Goal: Task Accomplishment & Management: Complete application form

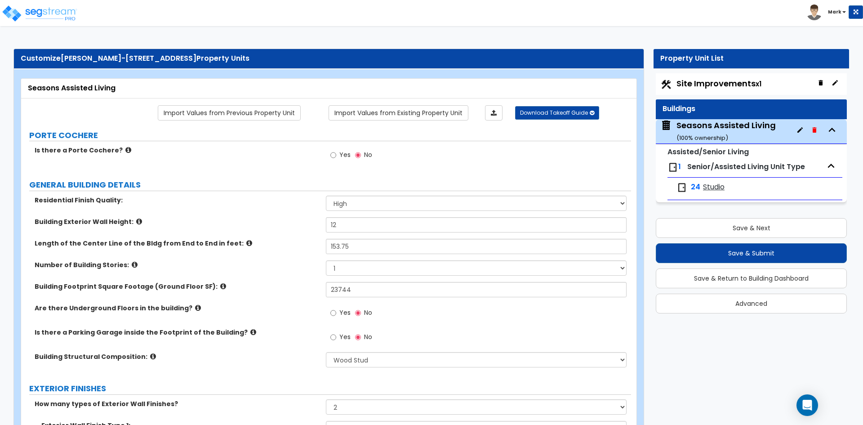
select select "2"
select select "7"
select select "2"
select select "4"
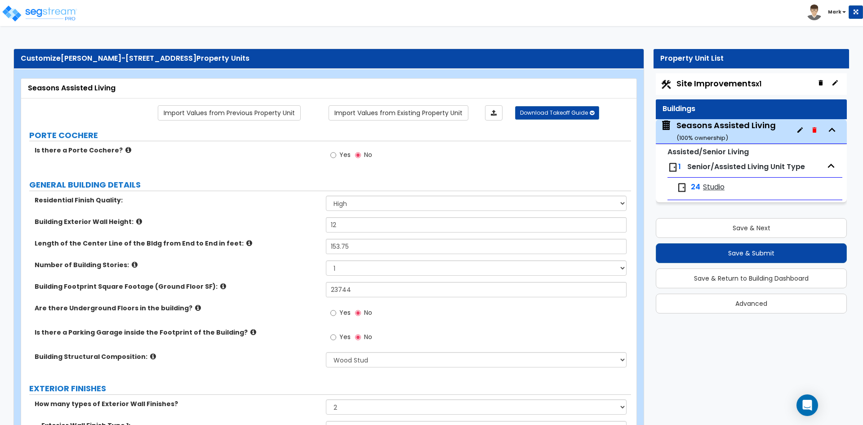
select select "1"
select select "2"
select select "1"
select select "2"
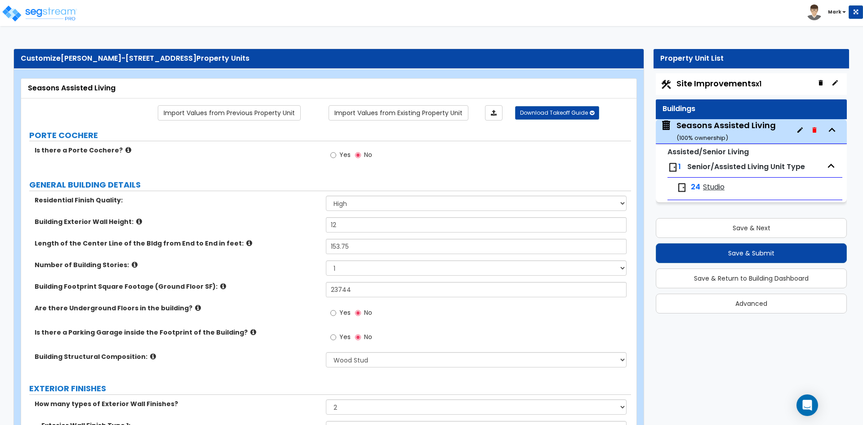
select select "1"
select select "2"
select select "7"
select select "1"
select select "2"
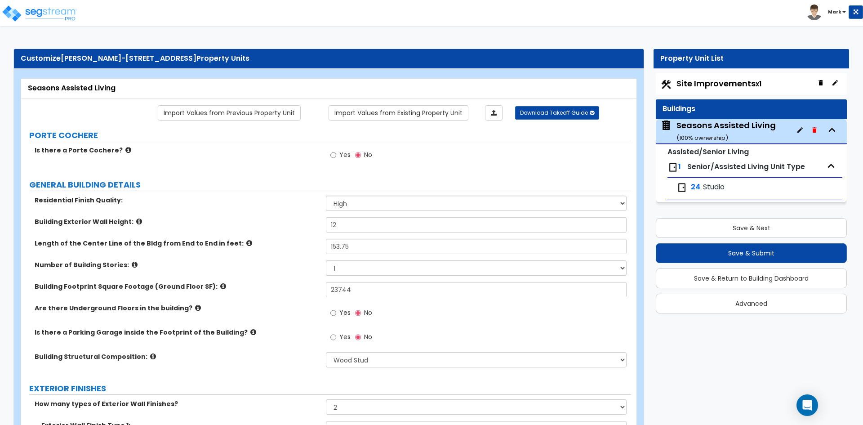
select select "3"
select select "5"
select select "1"
select select "5"
select select "1"
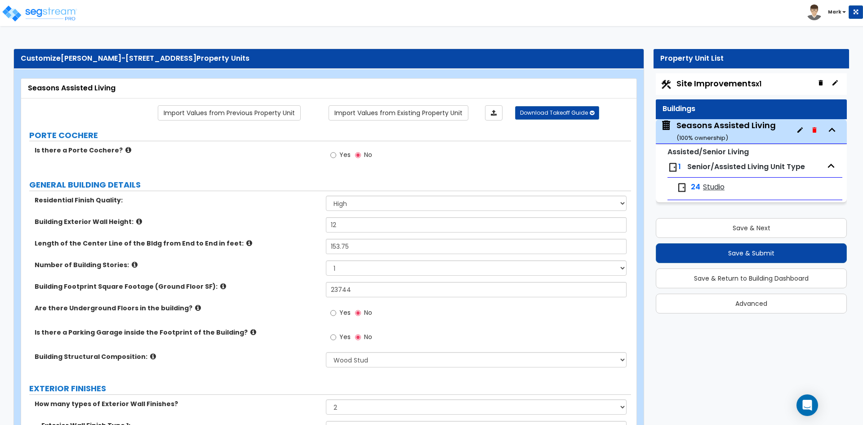
select select "1"
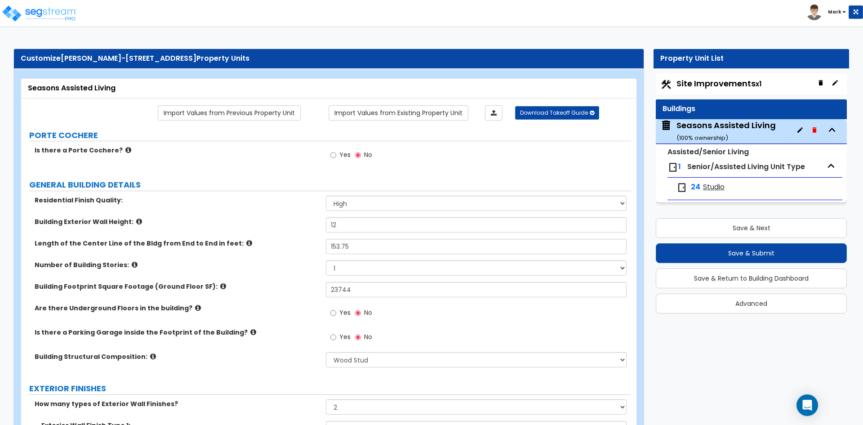
select select "1"
select select "5"
select select "1"
select select "4"
select select "2"
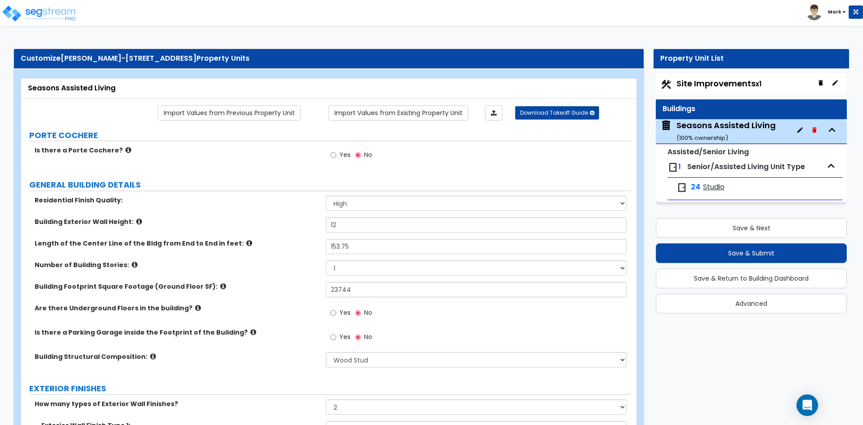
select select "2"
select select "5"
select select "2"
select select "3"
select select "2"
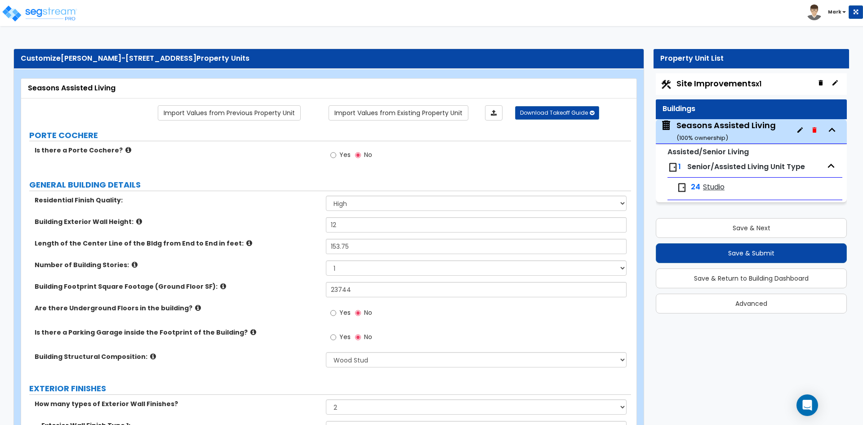
select select "2"
select select "1"
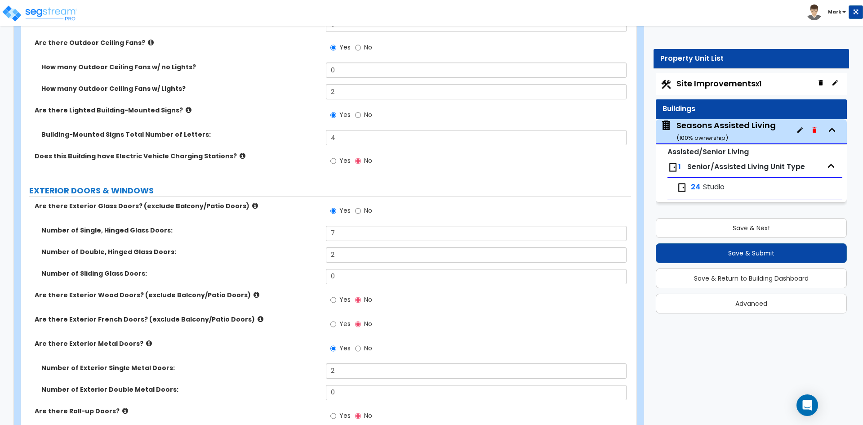
scroll to position [898, 0]
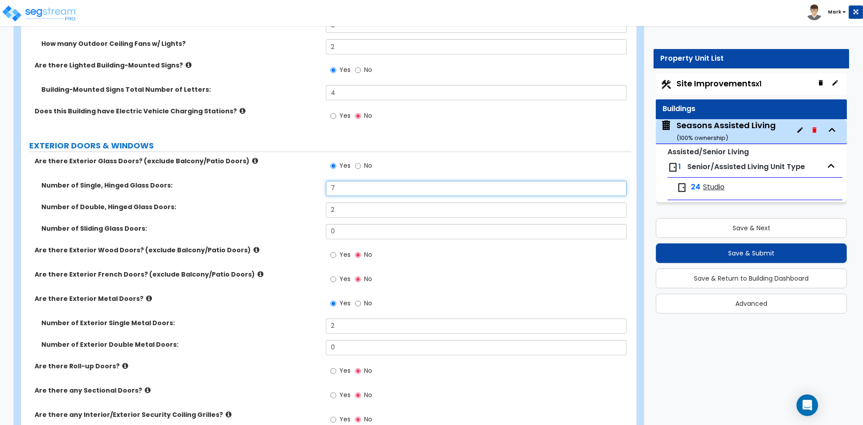
click at [345, 193] on input "7" at bounding box center [476, 188] width 300 height 15
type input "4"
type input "5"
click at [353, 209] on input "2" at bounding box center [476, 209] width 300 height 15
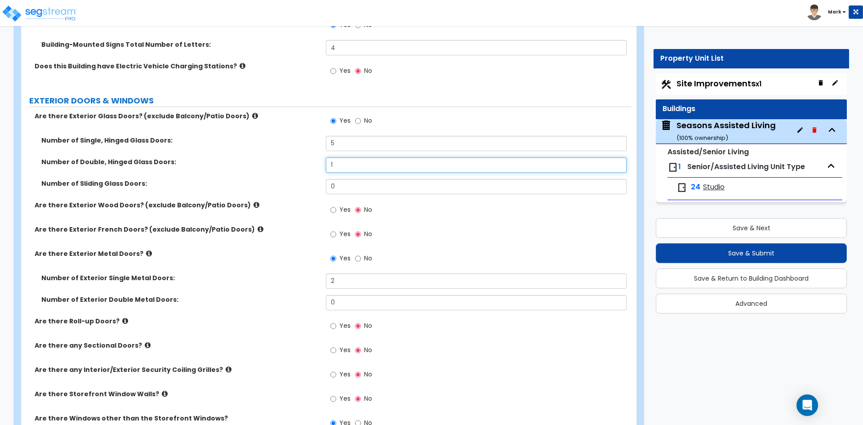
type input "1"
click at [344, 142] on input "5" at bounding box center [476, 143] width 300 height 15
type input "4"
click at [350, 279] on input "2" at bounding box center [476, 280] width 300 height 15
type input "2"
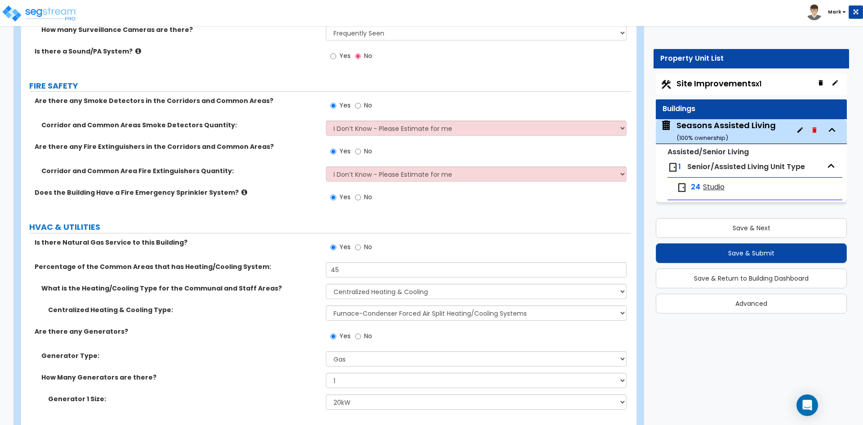
scroll to position [4410, 0]
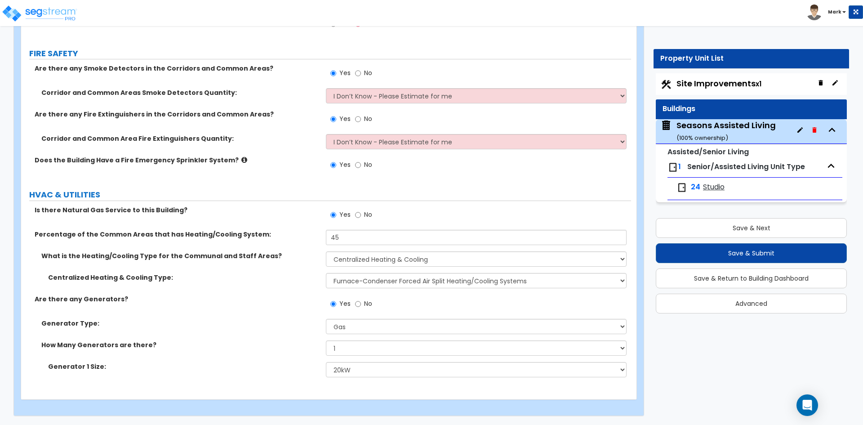
type input "1"
click at [715, 168] on span "Senior/Assisted Living Unit Type" at bounding box center [746, 166] width 118 height 10
click at [713, 185] on span "Studio" at bounding box center [714, 187] width 22 height 10
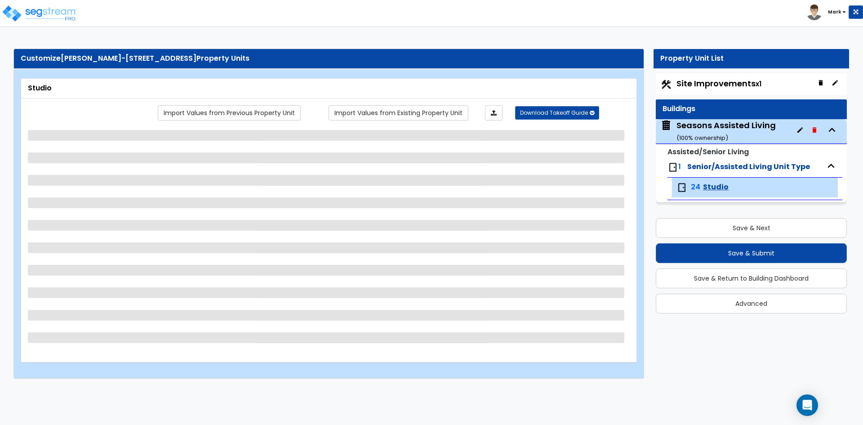
select select "1"
select select "3"
select select "5"
select select "1"
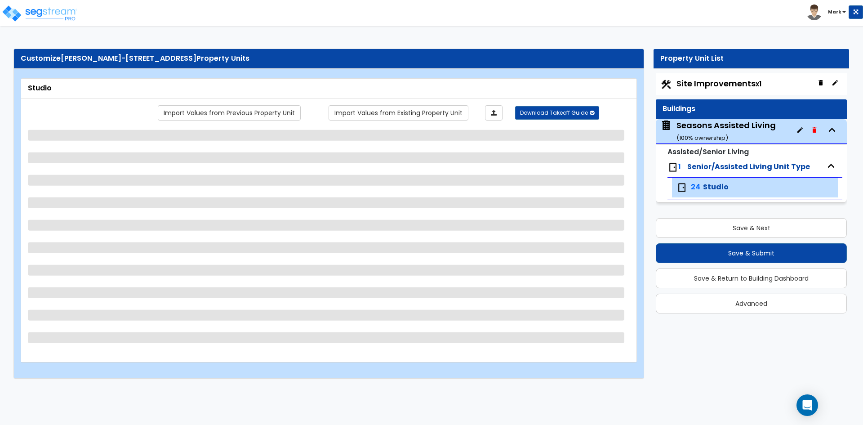
select select "1"
select select "7"
select select "1"
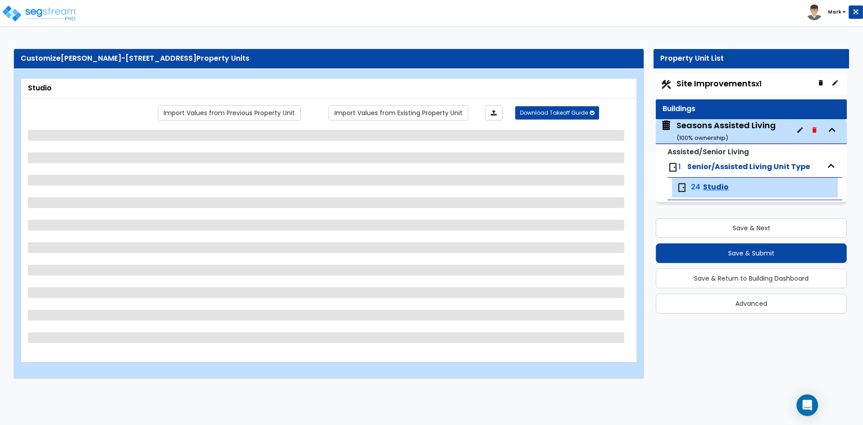
select select "1"
select select "2"
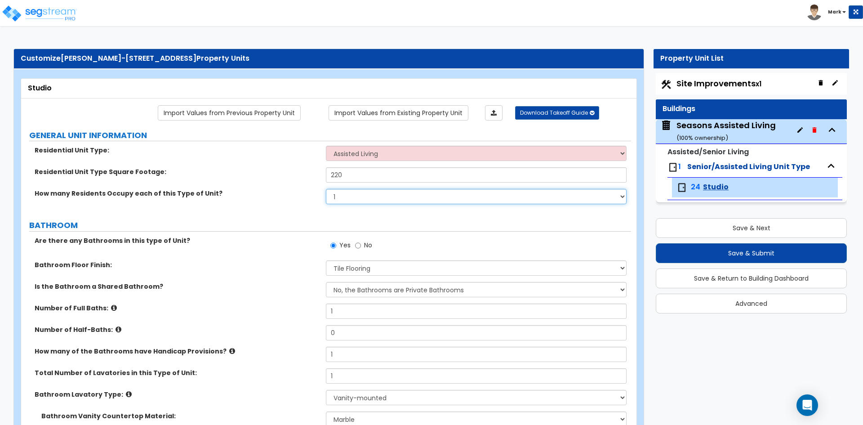
click at [349, 198] on select "1 2 3 4 5" at bounding box center [476, 196] width 300 height 15
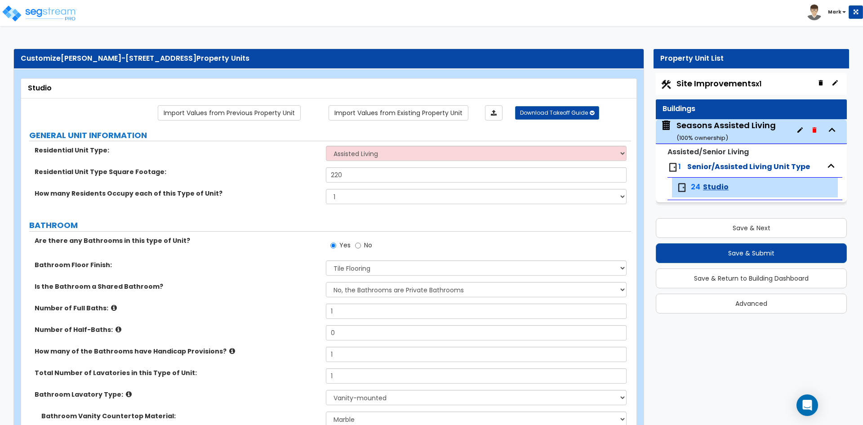
click at [711, 188] on span "Studio" at bounding box center [716, 187] width 26 height 10
click at [673, 166] on img at bounding box center [672, 167] width 11 height 11
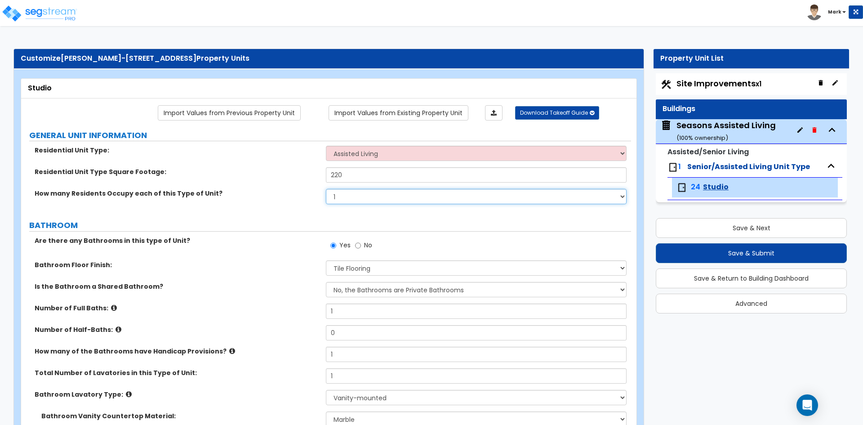
click at [347, 196] on select "1 2 3 4 5" at bounding box center [476, 196] width 300 height 15
click at [326, 189] on select "1 2 3 4 5" at bounding box center [476, 196] width 300 height 15
click at [343, 196] on select "1 2 3 4 5" at bounding box center [476, 196] width 300 height 15
select select "1"
click at [326, 189] on select "1 2 3 4 5" at bounding box center [476, 196] width 300 height 15
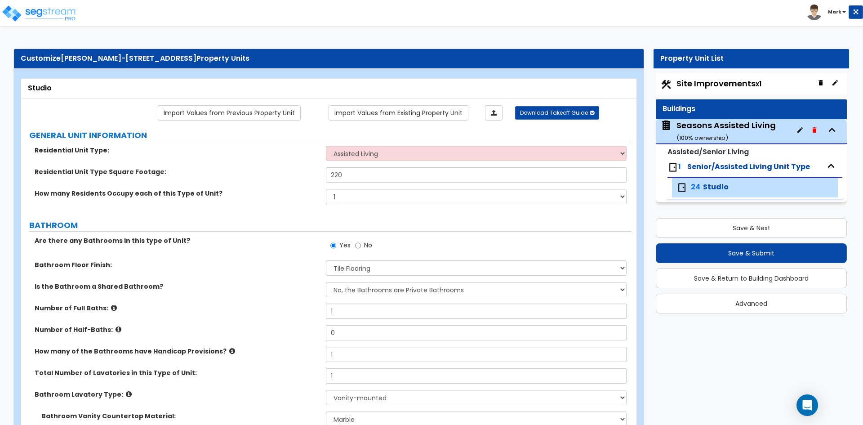
click at [795, 133] on button "button" at bounding box center [799, 130] width 14 height 14
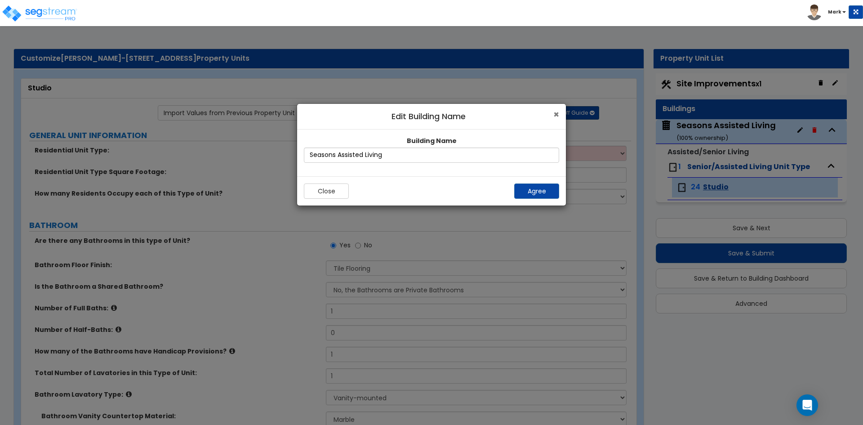
click at [557, 116] on span "×" at bounding box center [556, 114] width 6 height 13
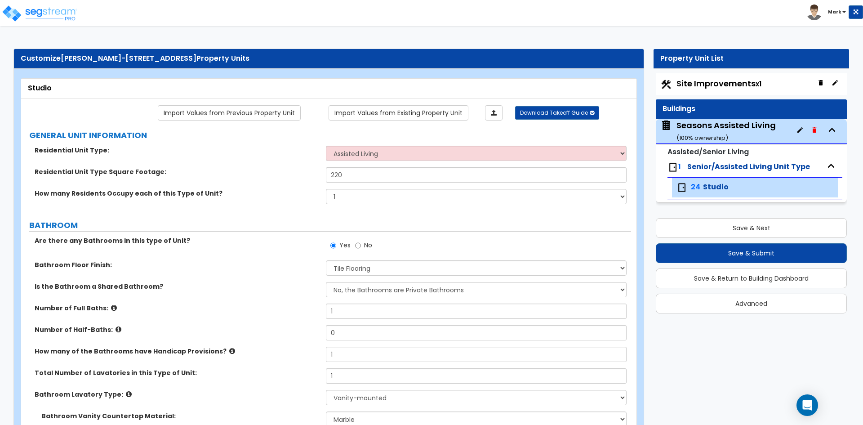
click at [827, 164] on icon "button" at bounding box center [830, 165] width 13 height 13
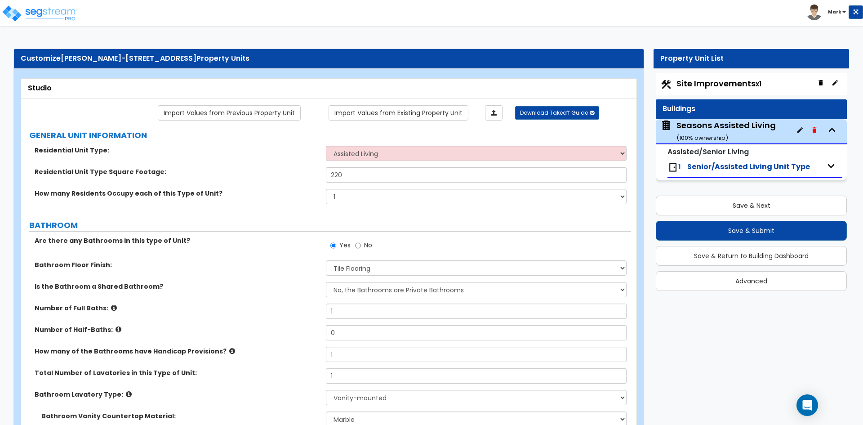
click at [827, 164] on icon "button" at bounding box center [830, 166] width 7 height 4
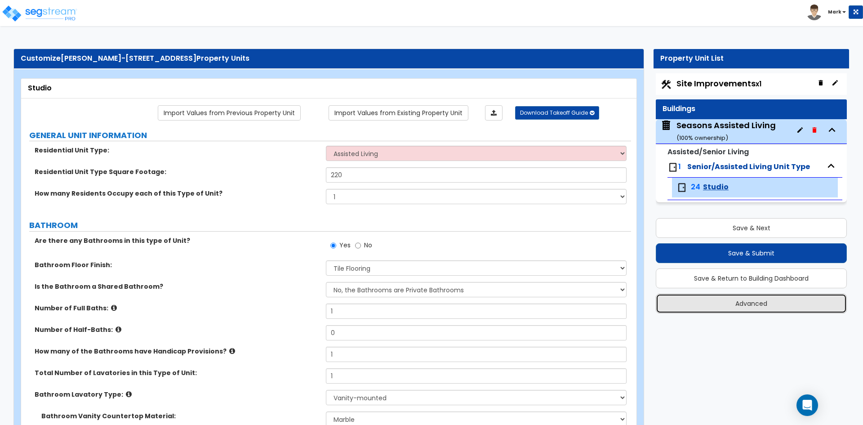
click at [750, 305] on button "Advanced" at bounding box center [750, 303] width 191 height 20
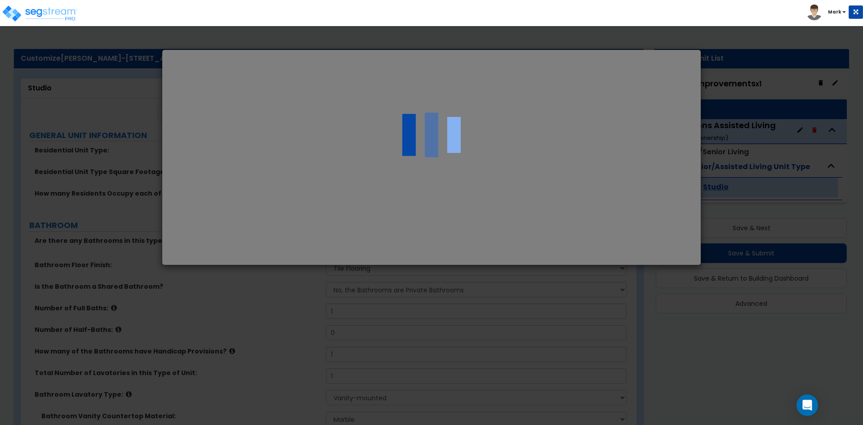
select select "UT"
select select "2025"
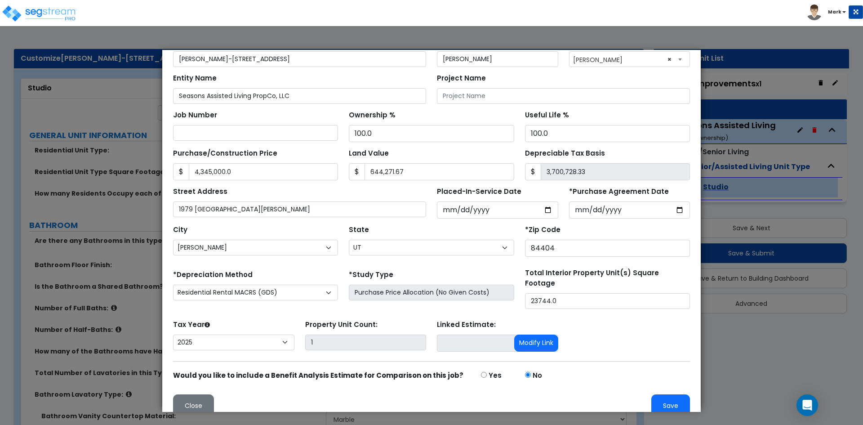
scroll to position [65, 0]
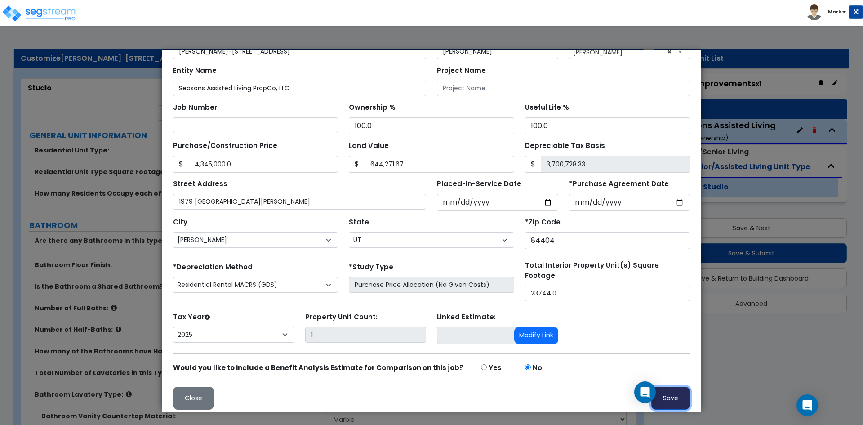
click at [663, 396] on button "Save" at bounding box center [670, 397] width 39 height 23
type input "4345000"
type input "644271.67"
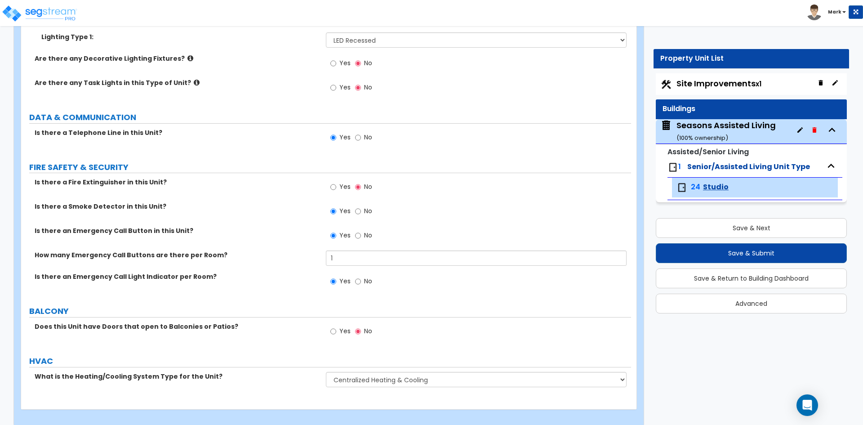
scroll to position [1097, 0]
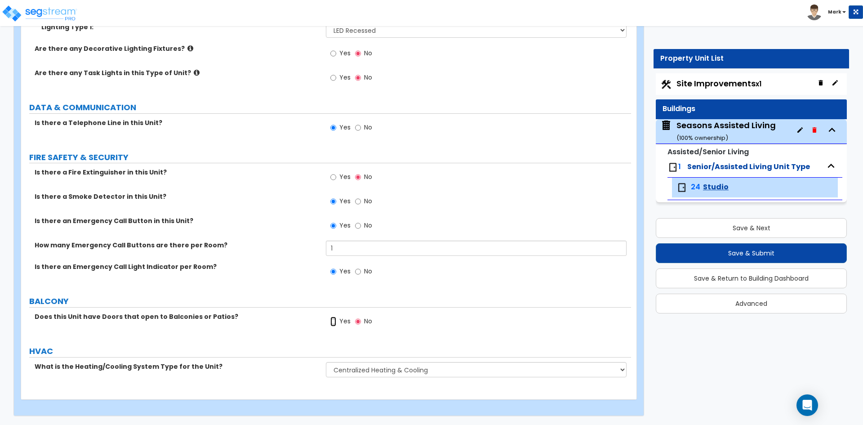
click at [335, 321] on input "Yes" at bounding box center [333, 321] width 6 height 10
radio input "true"
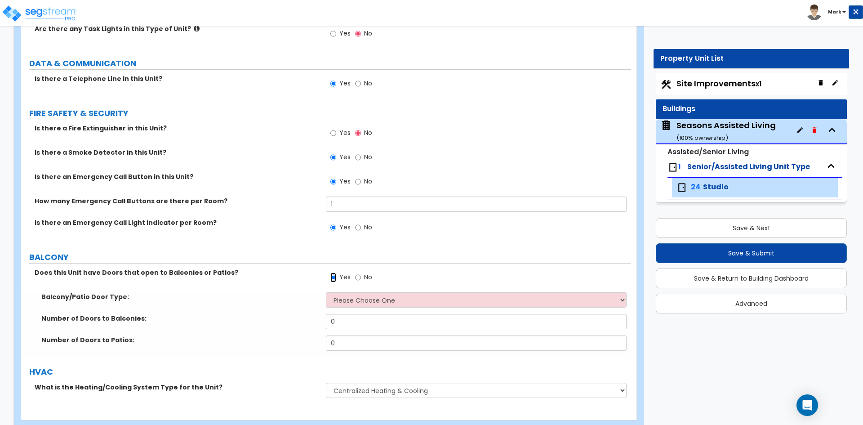
scroll to position [1142, 0]
click at [391, 301] on select "Please Choose One Single Hinged Doors Double Hinged Doors Single French Doors D…" at bounding box center [476, 298] width 300 height 15
select select "1"
click at [326, 291] on select "Please Choose One Single Hinged Doors Double Hinged Doors Single French Doors D…" at bounding box center [476, 298] width 300 height 15
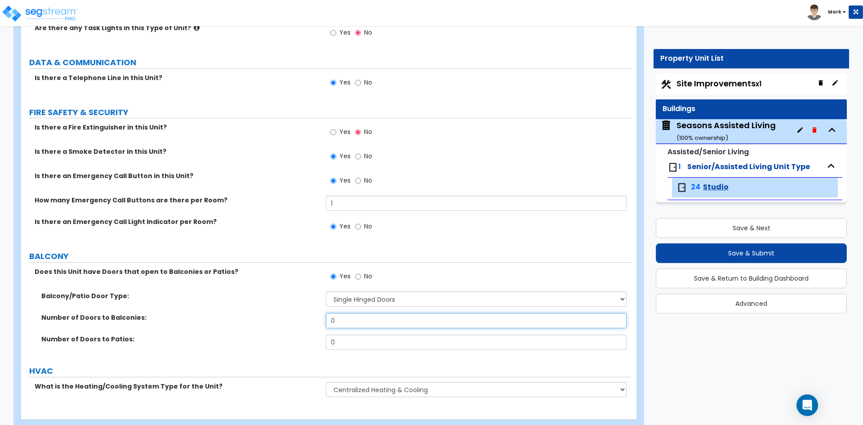
click at [358, 321] on input "0" at bounding box center [476, 320] width 300 height 15
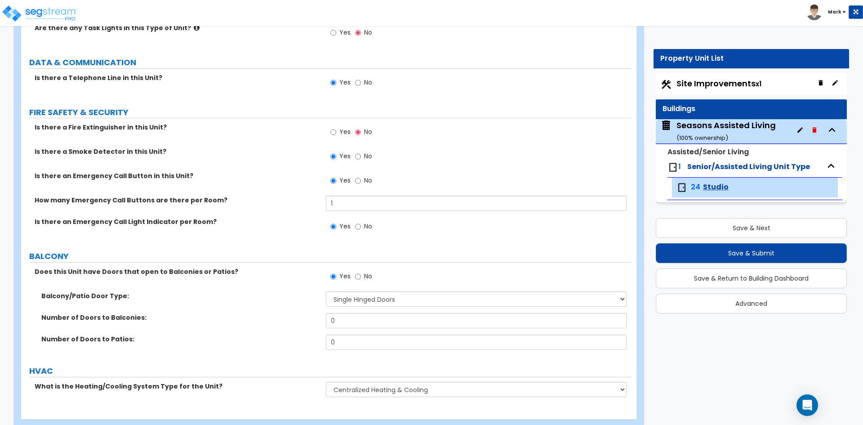
click at [356, 333] on div "Number of Doors to Balconies: 0" at bounding box center [326, 324] width 610 height 22
click at [349, 341] on input "0" at bounding box center [476, 341] width 300 height 15
type input "7"
click at [301, 331] on div "Number of Doors to Balconies: 0" at bounding box center [326, 324] width 610 height 22
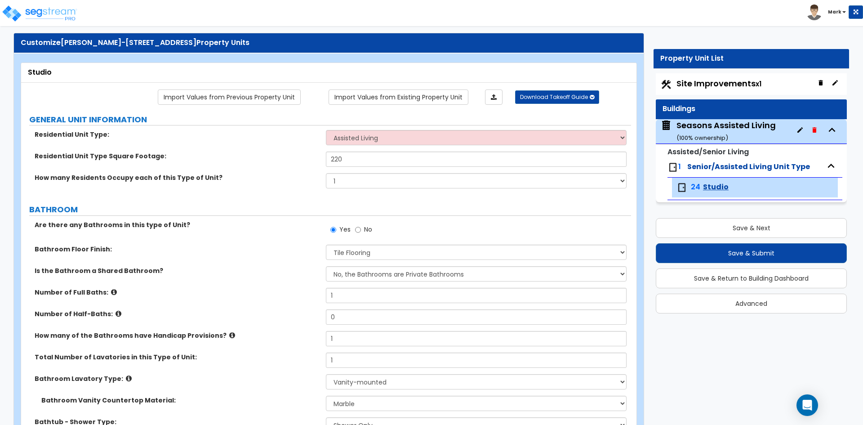
scroll to position [0, 0]
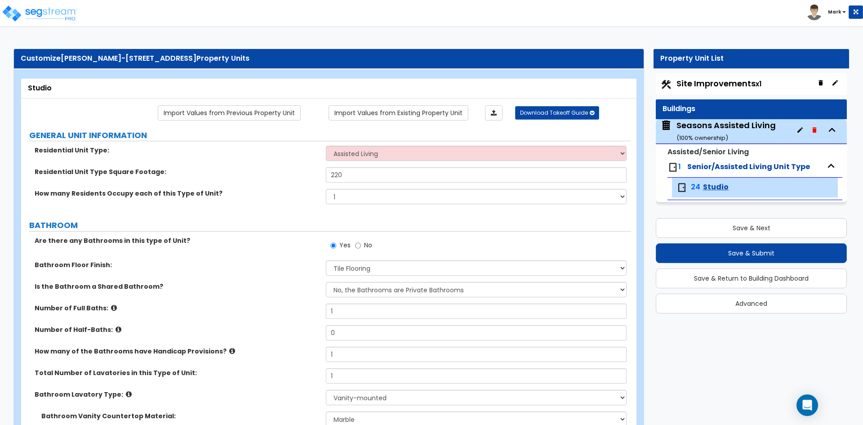
click at [799, 131] on icon "button" at bounding box center [799, 129] width 5 height 5
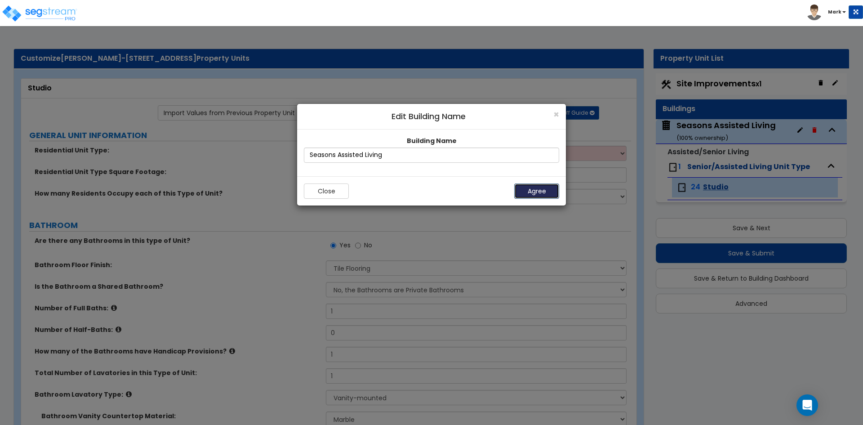
click at [525, 190] on button "Agree" at bounding box center [536, 190] width 45 height 15
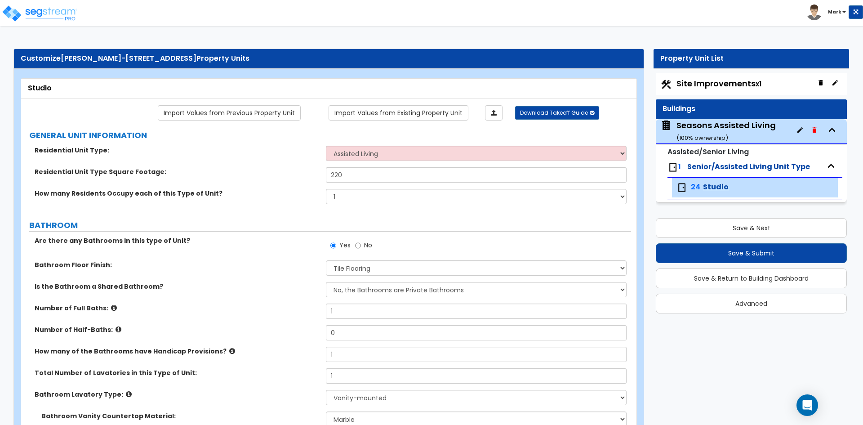
click at [719, 186] on span "Studio" at bounding box center [716, 187] width 26 height 10
click at [685, 188] on img at bounding box center [681, 187] width 11 height 11
drag, startPoint x: 728, startPoint y: 187, endPoint x: 711, endPoint y: 189, distance: 17.1
click at [726, 188] on div "24 Studio" at bounding box center [719, 187] width 86 height 11
click at [711, 189] on span "Studio" at bounding box center [716, 187] width 26 height 10
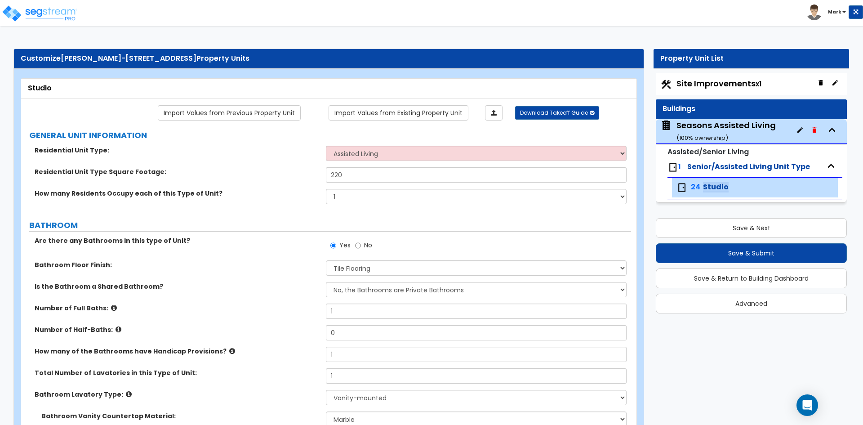
click at [711, 189] on span "Studio" at bounding box center [716, 187] width 26 height 10
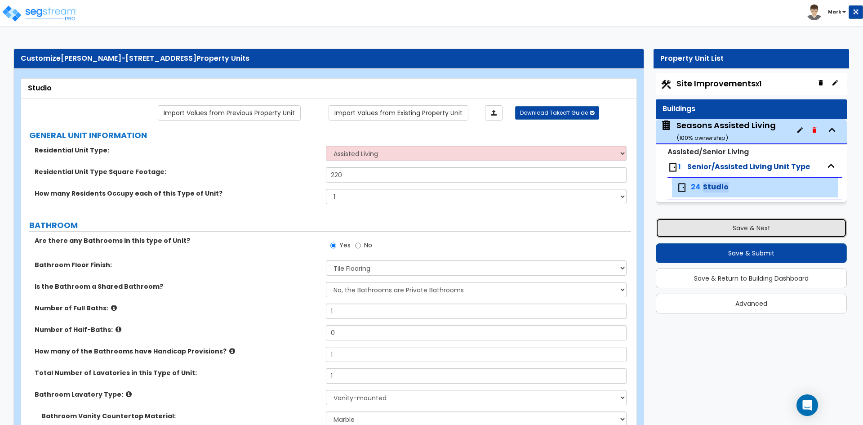
click at [751, 234] on button "Save & Next" at bounding box center [750, 228] width 191 height 20
select select "2"
select select "1"
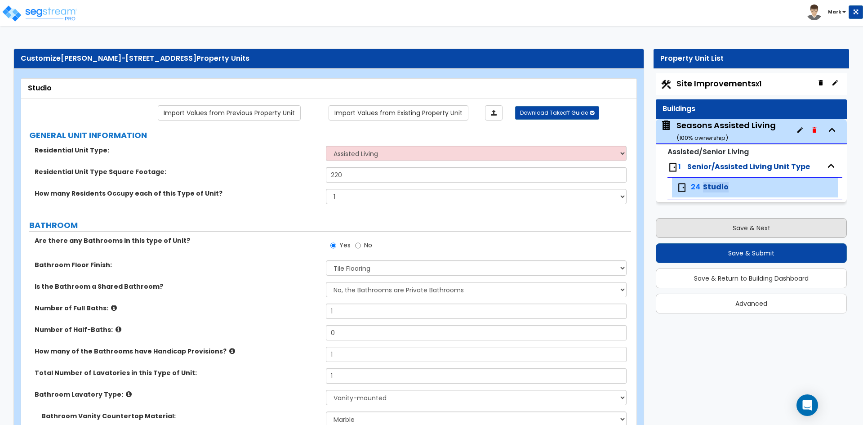
select select "2"
select select "1"
select select "4"
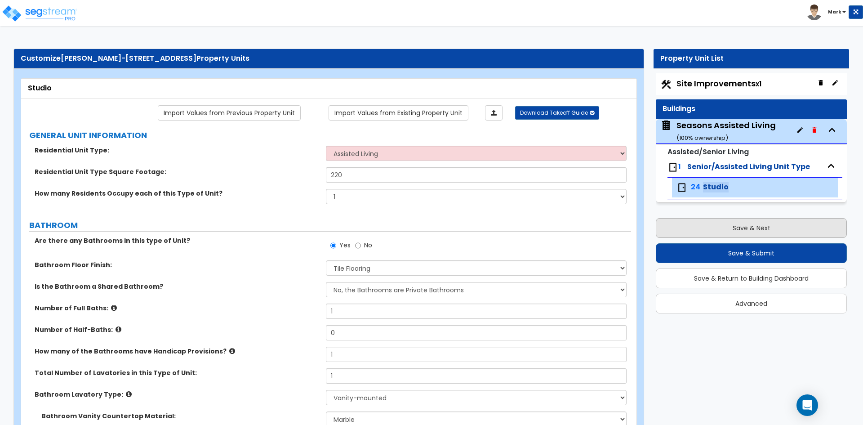
select select "4"
select select "1"
select select "3"
select select "2"
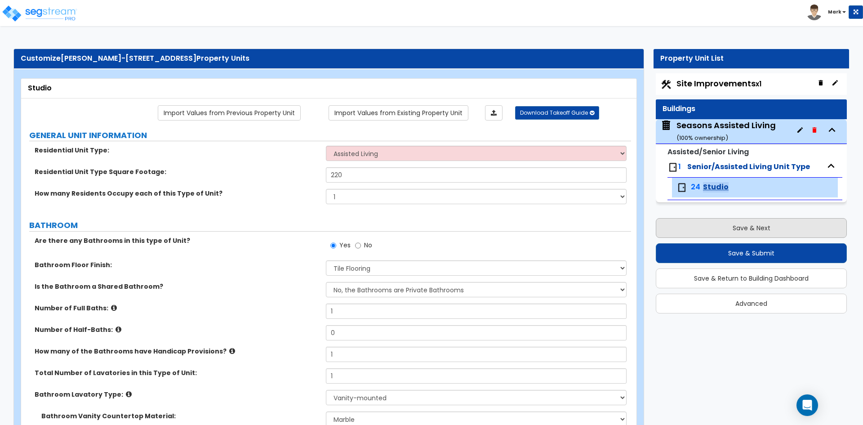
select select "3"
select select "1"
select select "3"
select select "1"
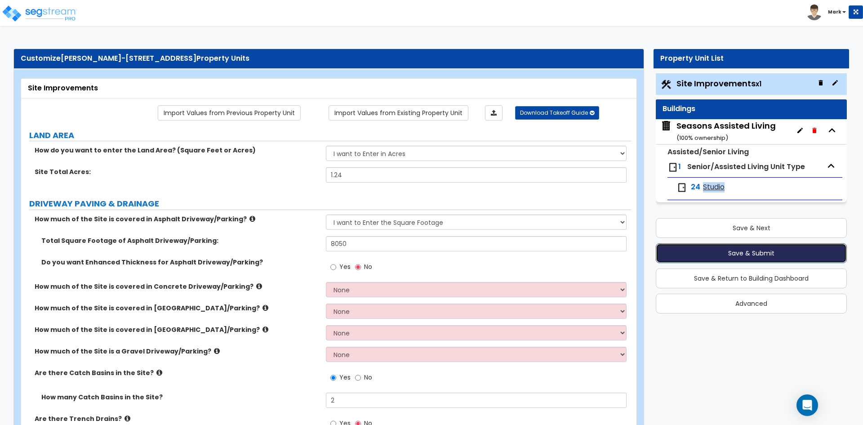
click at [750, 250] on button "Save & Submit" at bounding box center [750, 253] width 191 height 20
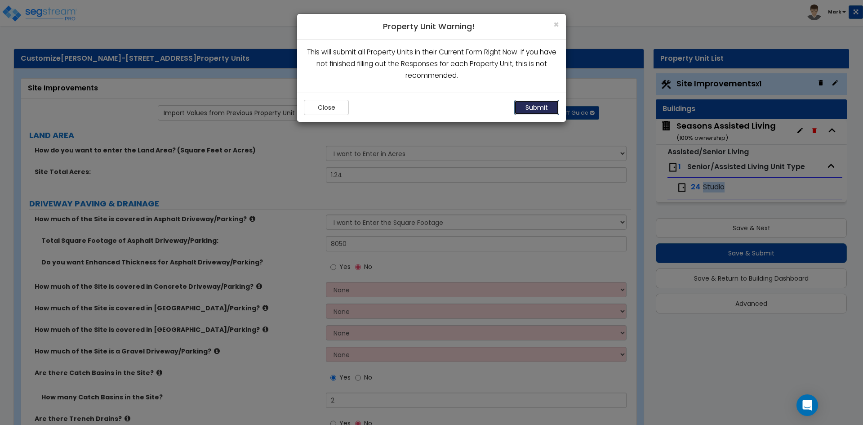
click at [543, 110] on button "Submit" at bounding box center [536, 107] width 45 height 15
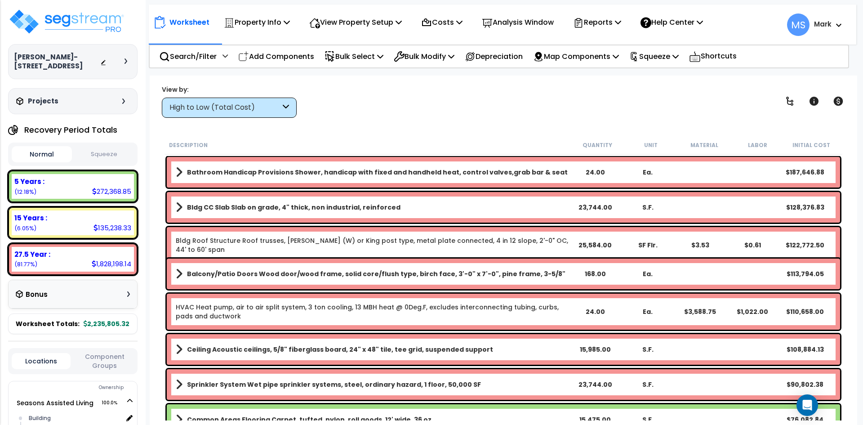
click at [388, 173] on b "Bathroom Handicap Provisions Shower, handicap with fixed and handheld heat, con…" at bounding box center [377, 172] width 380 height 9
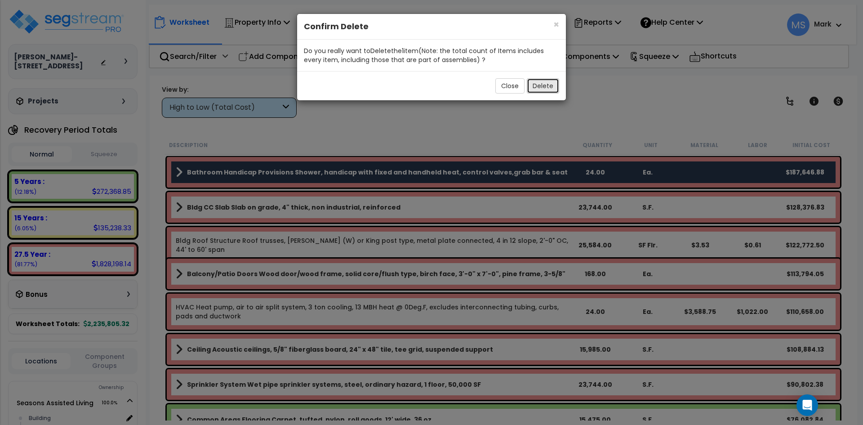
click at [549, 84] on button "Delete" at bounding box center [542, 85] width 32 height 15
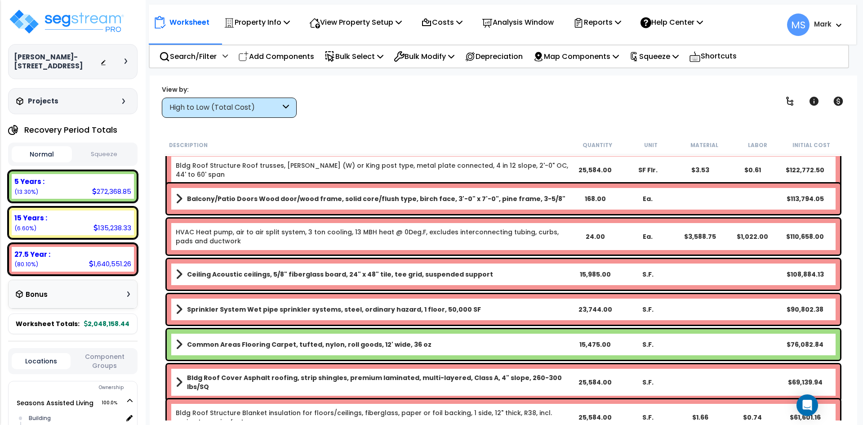
scroll to position [45, 0]
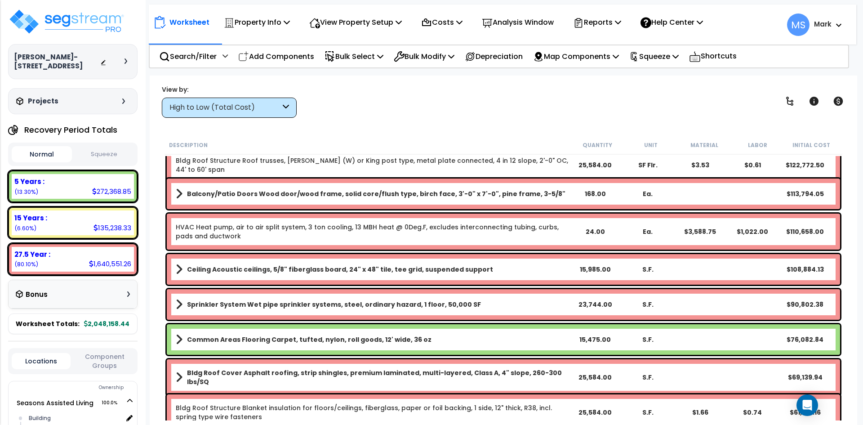
click at [359, 195] on b "Balcony/Patio Doors Wood door/wood frame, solid core/flush type, birch face, 3'…" at bounding box center [376, 193] width 378 height 9
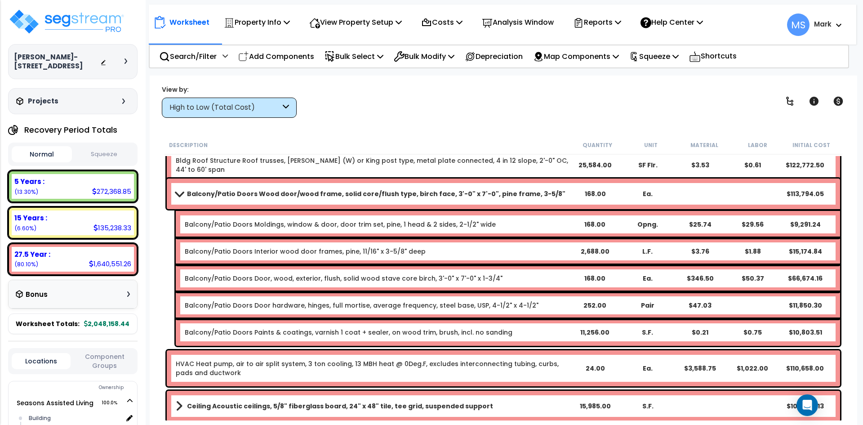
click at [359, 195] on b "Balcony/Patio Doors Wood door/wood frame, solid core/flush type, birch face, 3'…" at bounding box center [376, 193] width 378 height 9
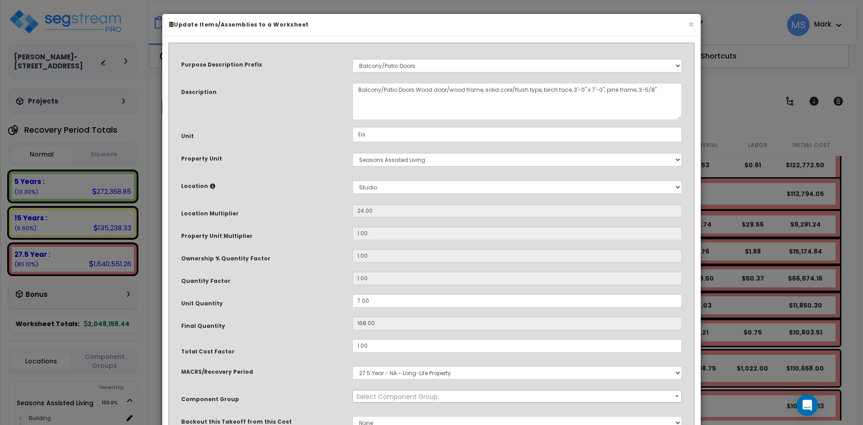
select select "45877"
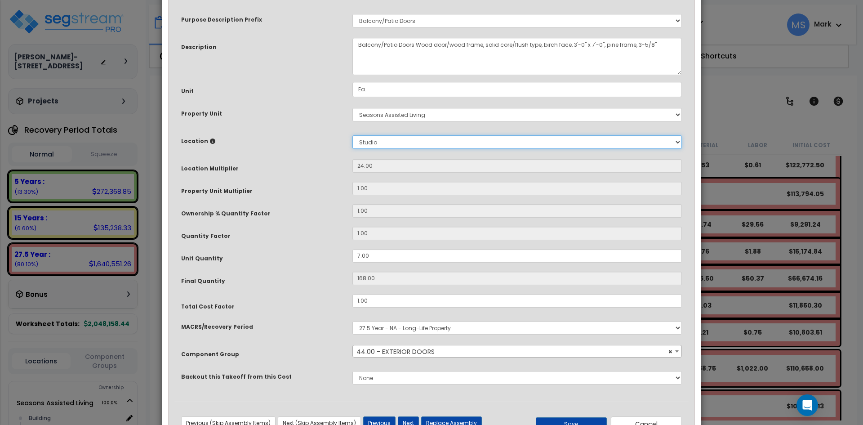
click at [372, 142] on select "Select Building Building Interior Studio Add New Location" at bounding box center [516, 141] width 329 height 13
select select "461"
click at [352, 135] on select "Select Building Building Interior Studio Add New Location" at bounding box center [516, 141] width 329 height 13
type input "1"
type input "7"
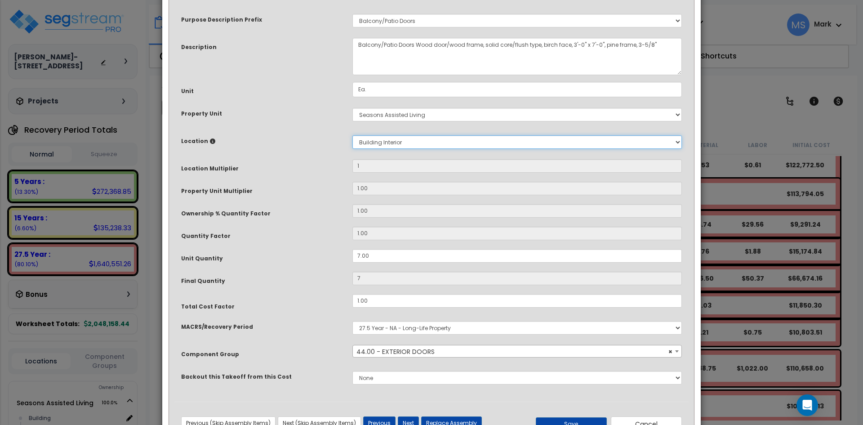
scroll to position [80, 0]
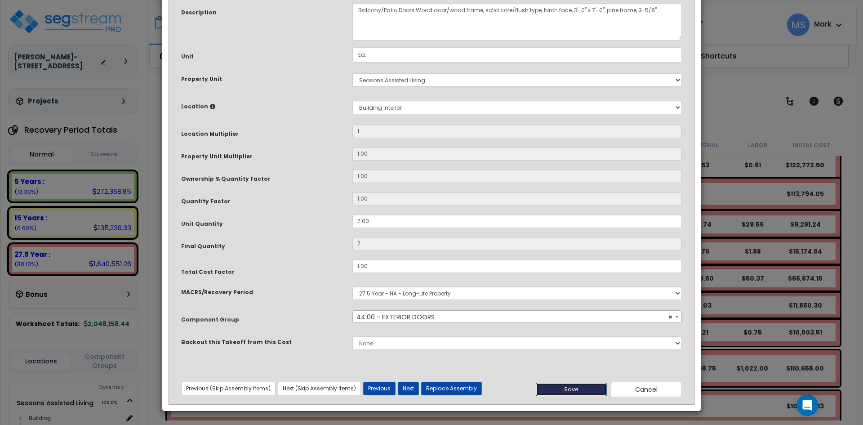
click at [580, 391] on button "Save" at bounding box center [570, 388] width 71 height 13
type input "1.00"
type input "7.00"
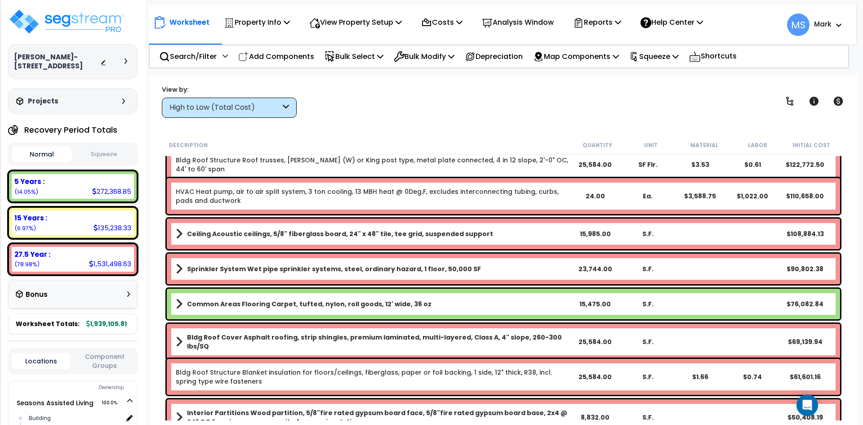
scroll to position [45, 0]
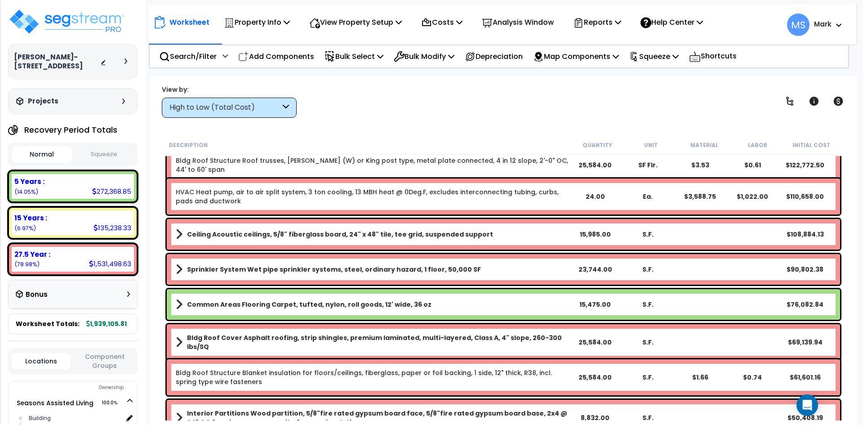
click at [356, 191] on link "HVAC Heat pump, air to air split system, 3 ton cooling, 13 MBH heat @ 0Deg.F, e…" at bounding box center [372, 196] width 393 height 18
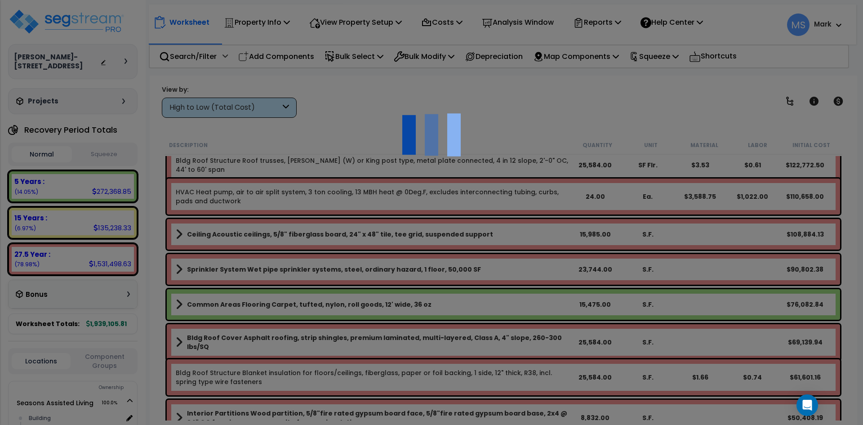
scroll to position [0, 0]
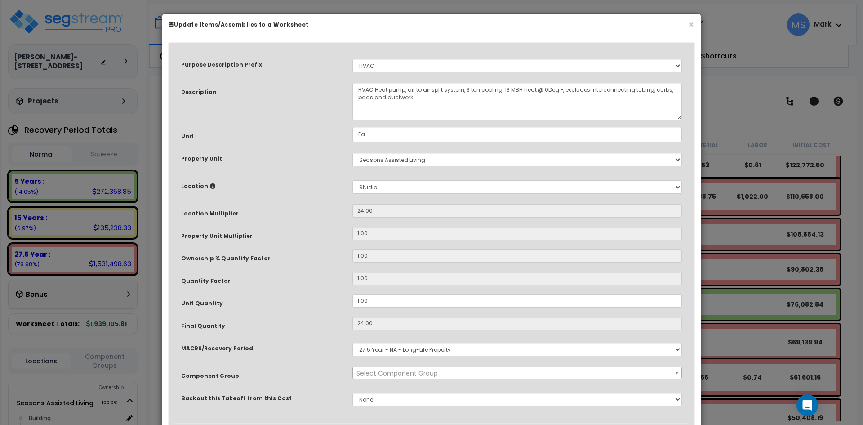
select select "45966"
click at [385, 186] on select "Select Building Building Interior Studio Add New Location" at bounding box center [516, 186] width 329 height 13
select select "461"
click at [352, 180] on select "Select Building Building Interior Studio Add New Location" at bounding box center [516, 186] width 329 height 13
type input "1"
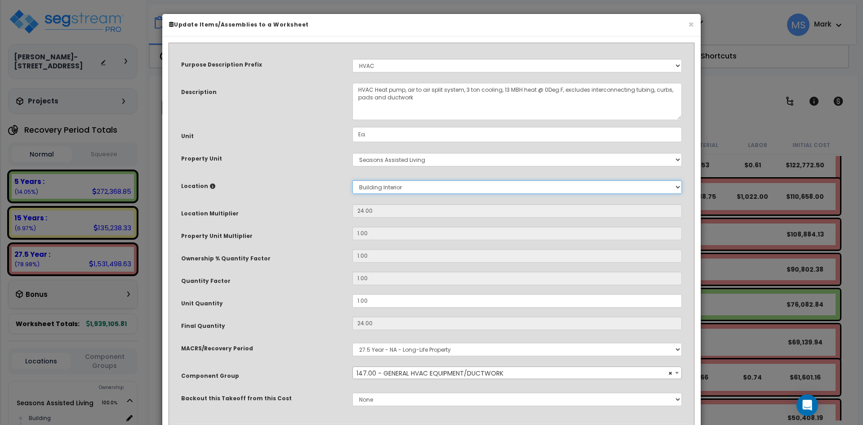
type input "1"
type input "3,588.75"
type input "1,022.00"
type input "$4,610.75"
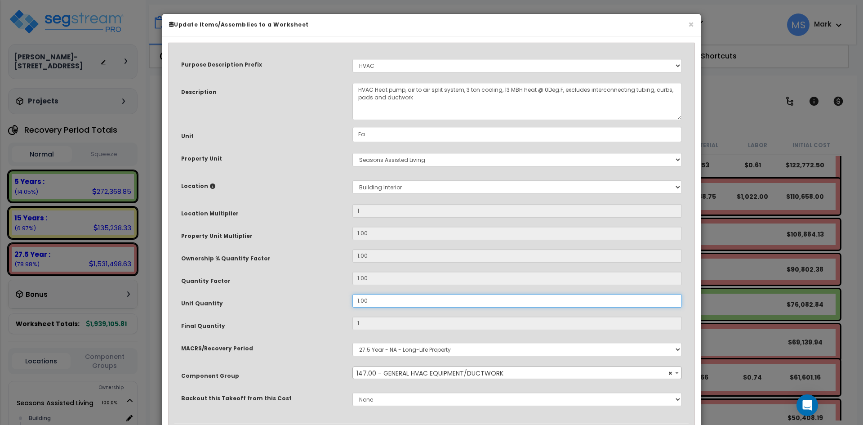
click at [358, 301] on input "1.00" at bounding box center [516, 300] width 329 height 13
type input ".00"
type input "3,588.75"
type input "1,022.00"
type input "$4,610.75"
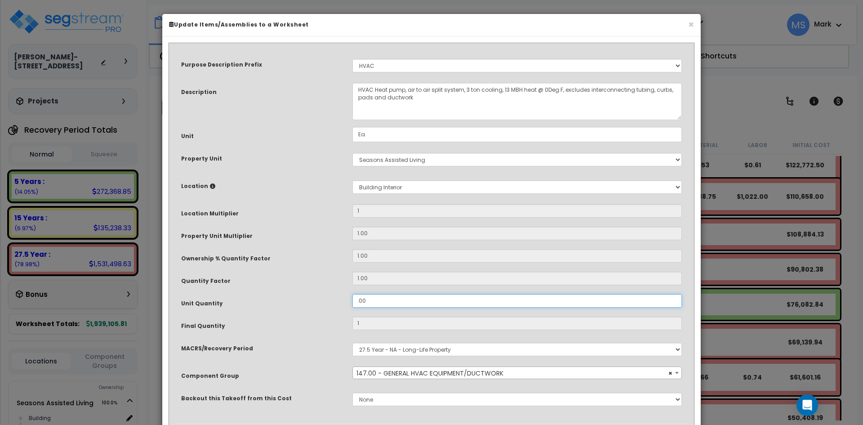
type input "0"
type input "3,588.75"
type input "1,022.00"
type input "$0.00"
type input "3,588.75"
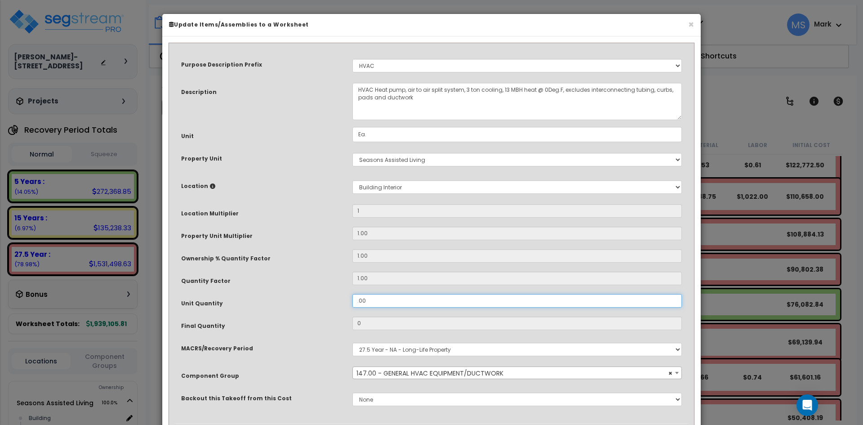
type input "1,022.00"
type input "3,588.75"
type input "1,022.00"
type input "4.00"
type input "3,588.75"
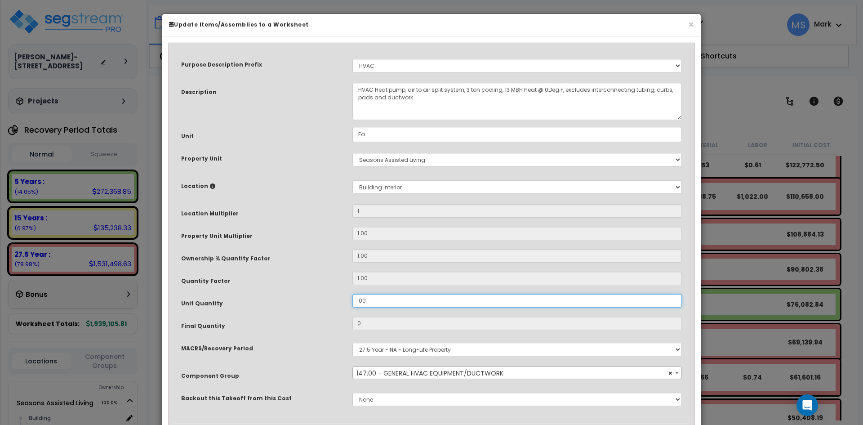
type input "1,022.00"
type input "4"
type input "3,588.75"
type input "1,022.00"
type input "$18,443.00"
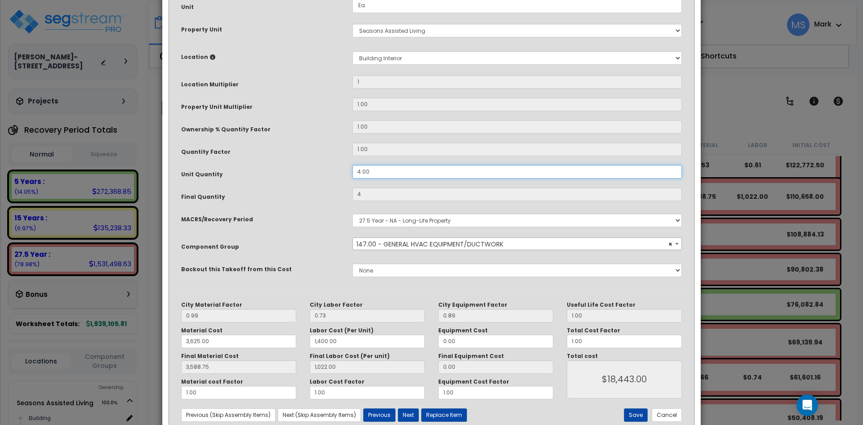
scroll to position [135, 0]
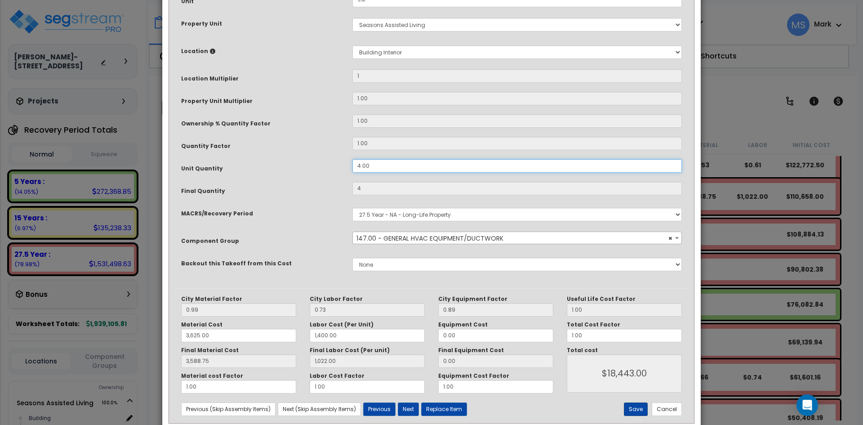
type input "4.00"
click at [636, 411] on button "Save" at bounding box center [636, 408] width 24 height 13
type input "1.00"
type input "4.00"
type input "3625.00"
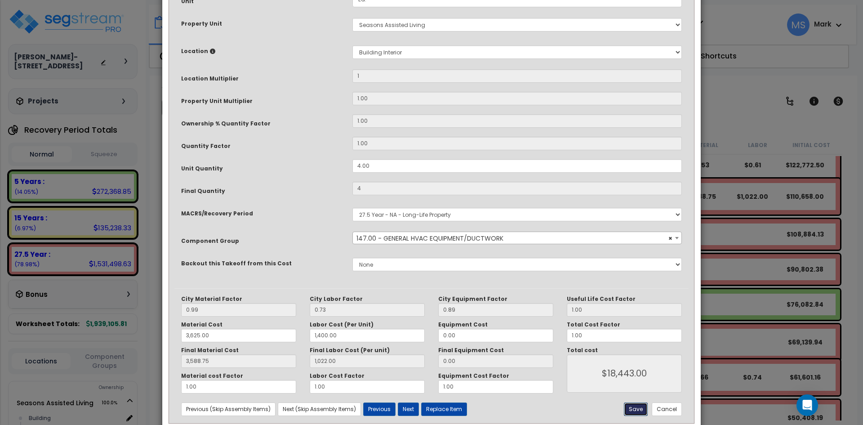
type input "1400.00"
type input "3588.75"
type input "1022.00"
type input "18443.00"
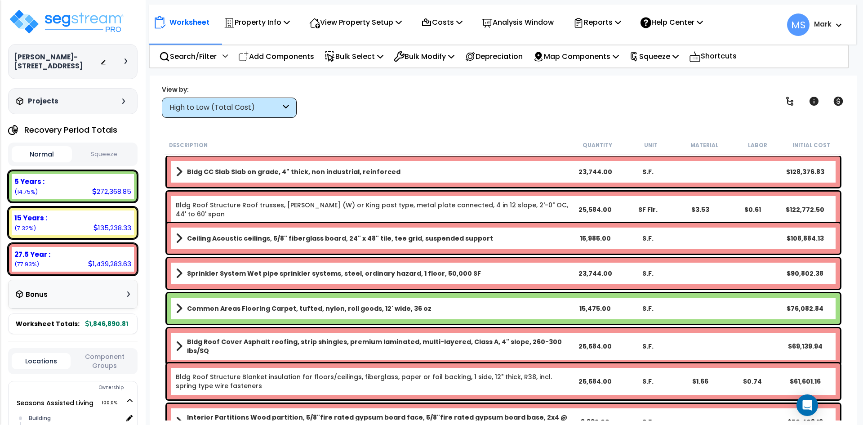
scroll to position [0, 0]
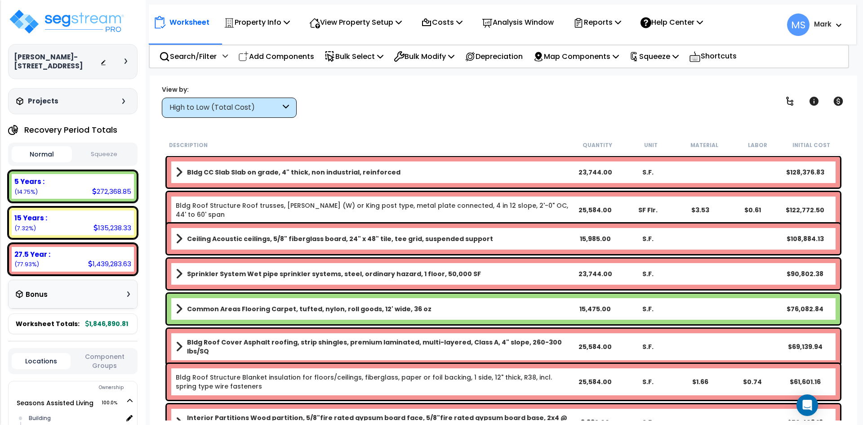
click at [359, 279] on link "Sprinkler System Wet pipe sprinkler systems, steel, ordinary hazard, 1 floor, 5…" at bounding box center [372, 273] width 393 height 13
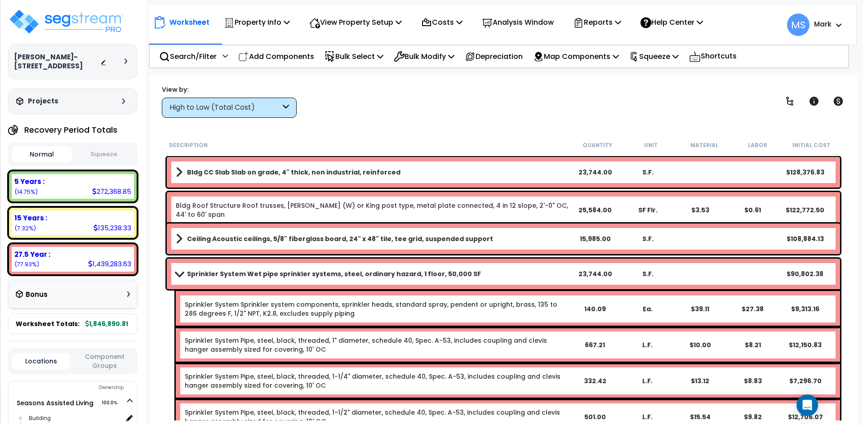
click at [359, 279] on link "Sprinkler System Wet pipe sprinkler systems, steel, ordinary hazard, 1 floor, 5…" at bounding box center [372, 273] width 393 height 13
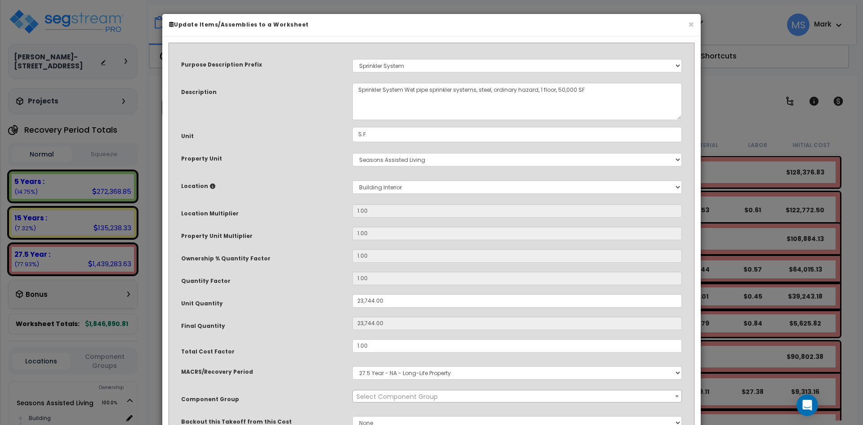
select select "45961"
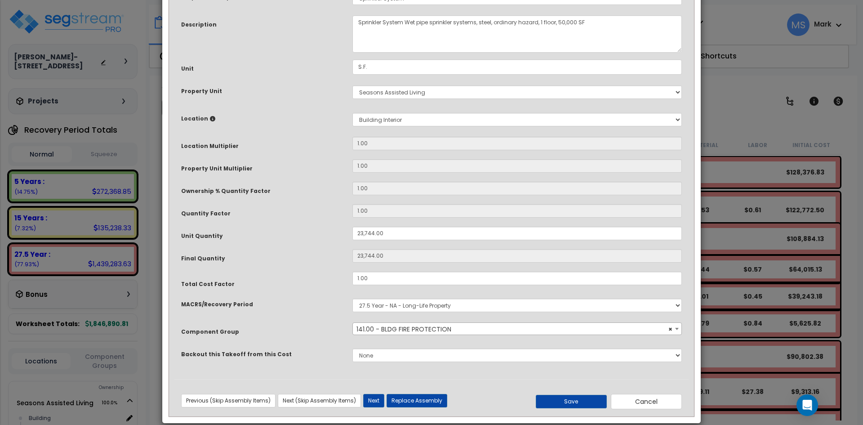
scroll to position [80, 0]
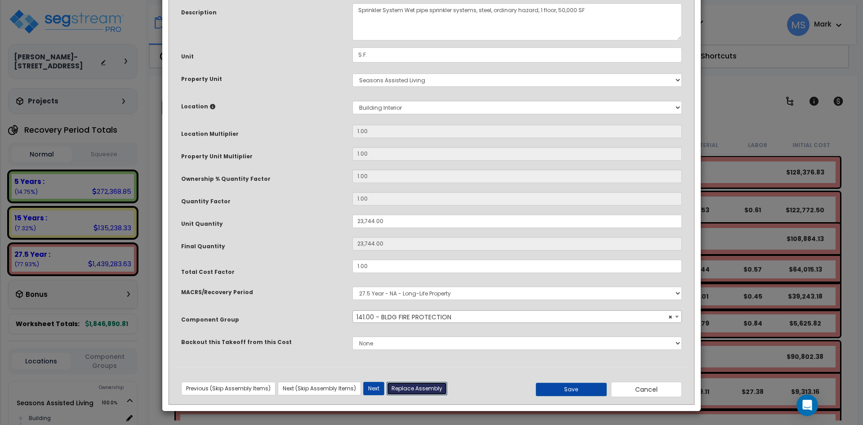
click at [425, 391] on button "Replace Assembly" at bounding box center [416, 387] width 61 height 13
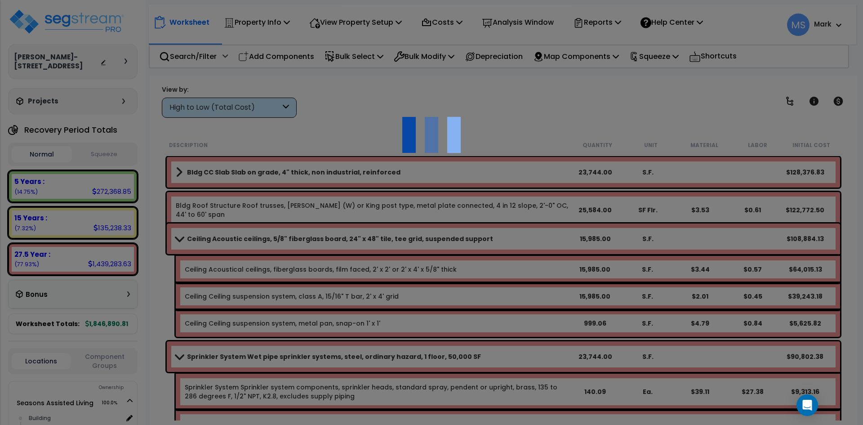
type input "23744"
type input "S.F."
select select "165176"
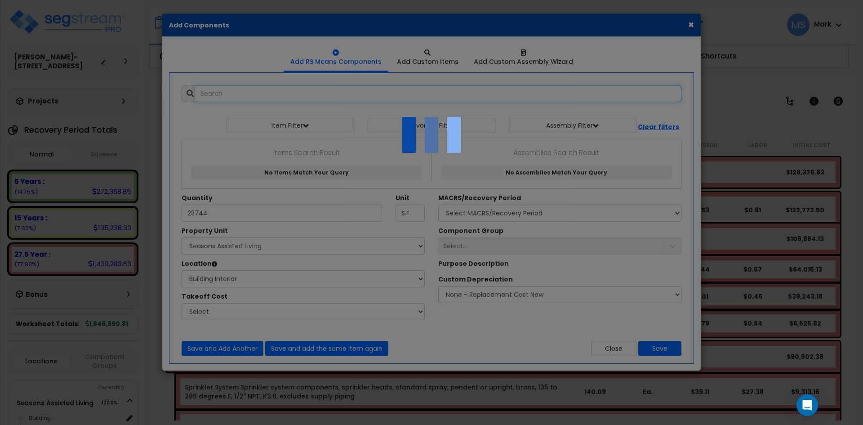
select select "461"
click at [367, 134] on div at bounding box center [431, 212] width 863 height 425
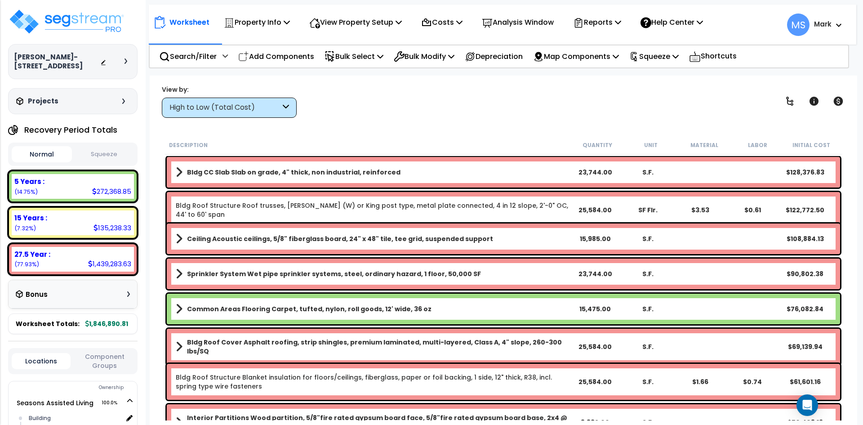
click at [410, 235] on b "Ceiling Acoustic ceilings, 5/8" fiberglass board, 24" x 48" tile, tee grid, sus…" at bounding box center [340, 238] width 306 height 9
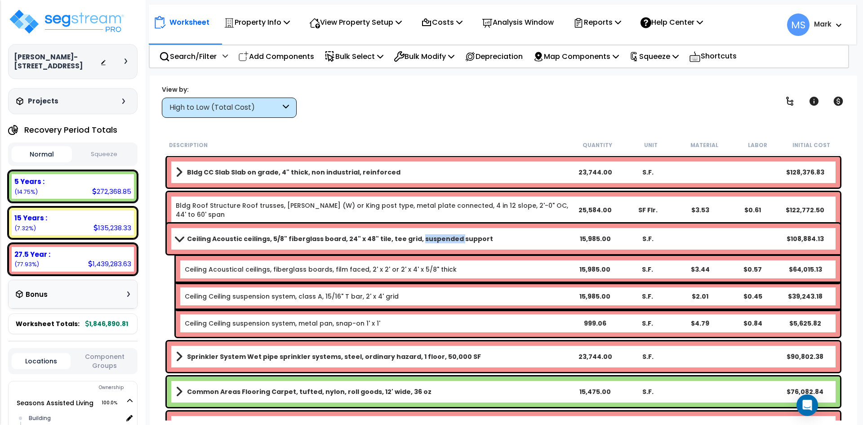
click at [410, 235] on b "Ceiling Acoustic ceilings, 5/8" fiberglass board, 24" x 48" tile, tee grid, sus…" at bounding box center [340, 238] width 306 height 9
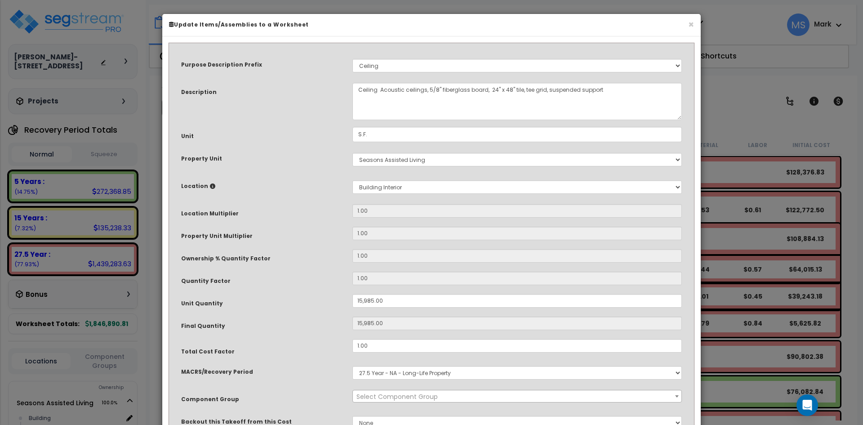
select select "45958"
click at [734, 116] on div "× Update Items/Assemblies to a Worksheet Purpose Description Prefix Select A/V …" at bounding box center [431, 212] width 863 height 425
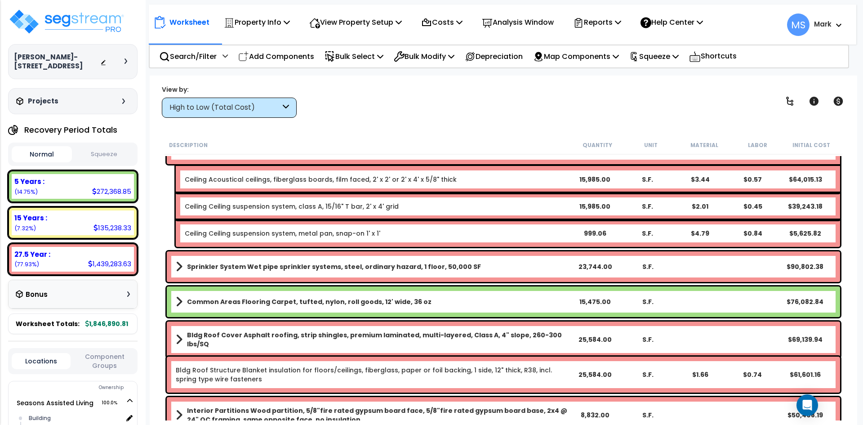
scroll to position [135, 0]
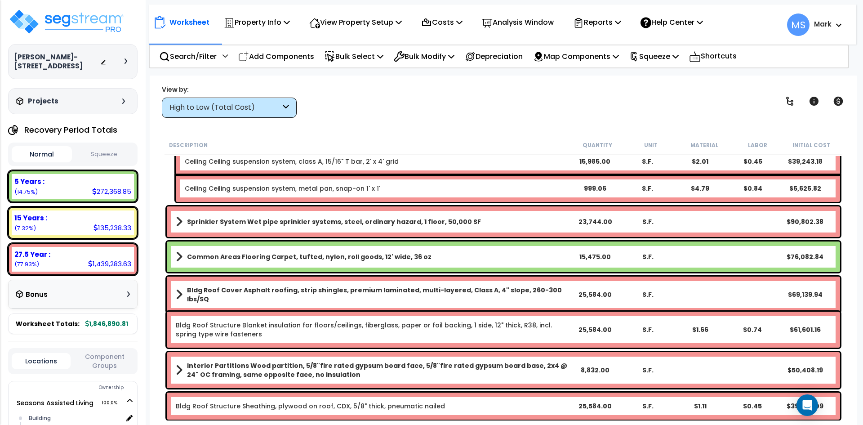
click at [456, 219] on b "Sprinkler System Wet pipe sprinkler systems, steel, ordinary hazard, 1 floor, 5…" at bounding box center [334, 221] width 294 height 9
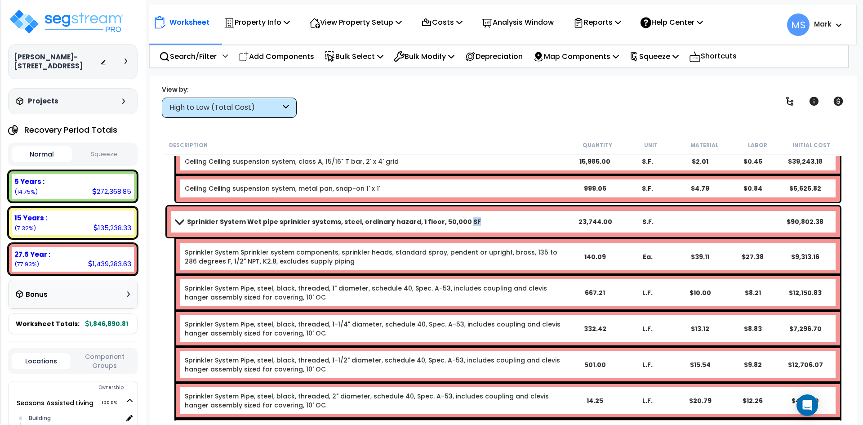
click at [456, 219] on b "Sprinkler System Wet pipe sprinkler systems, steel, ordinary hazard, 1 floor, 5…" at bounding box center [334, 221] width 294 height 9
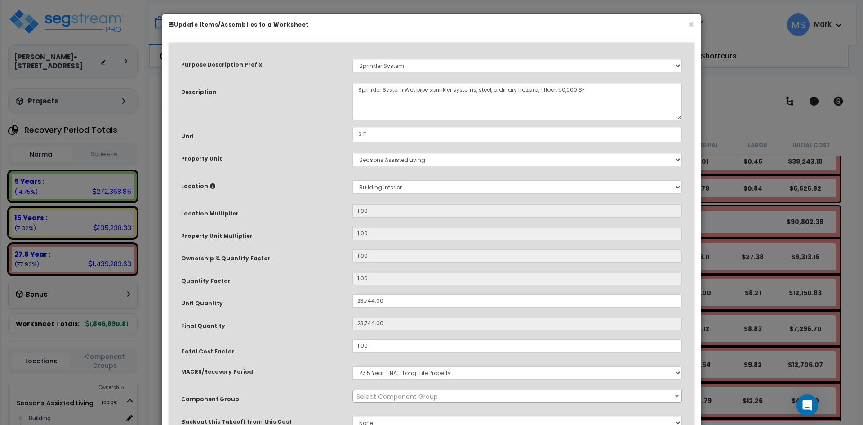
select select "45961"
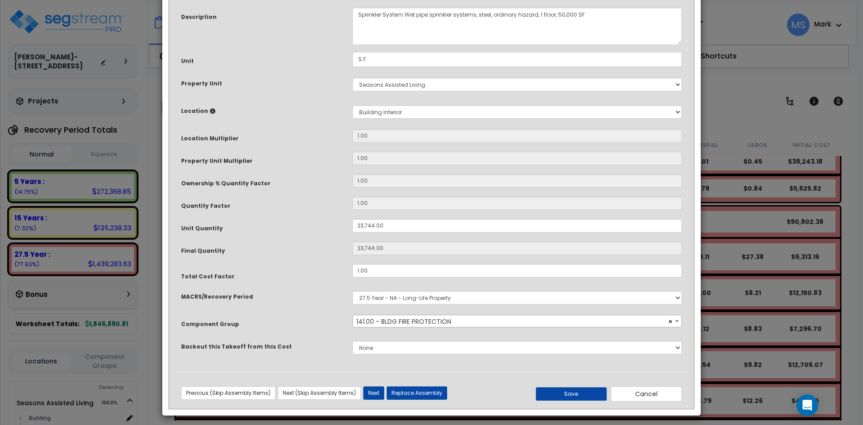
scroll to position [80, 0]
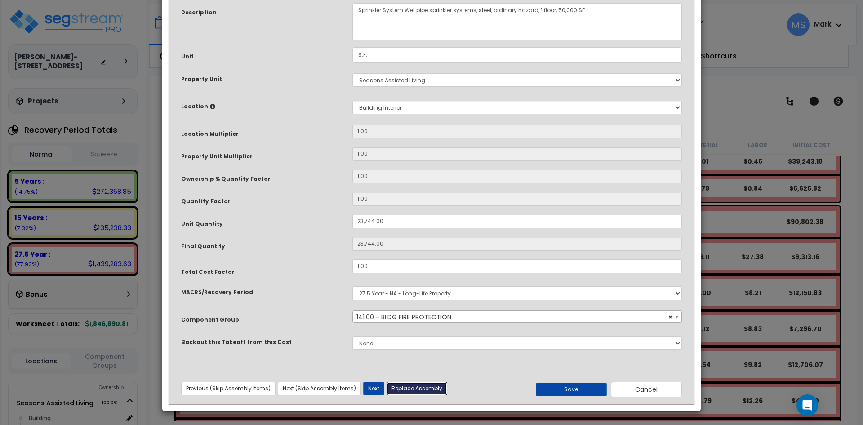
click at [412, 389] on button "Replace Assembly" at bounding box center [416, 387] width 61 height 13
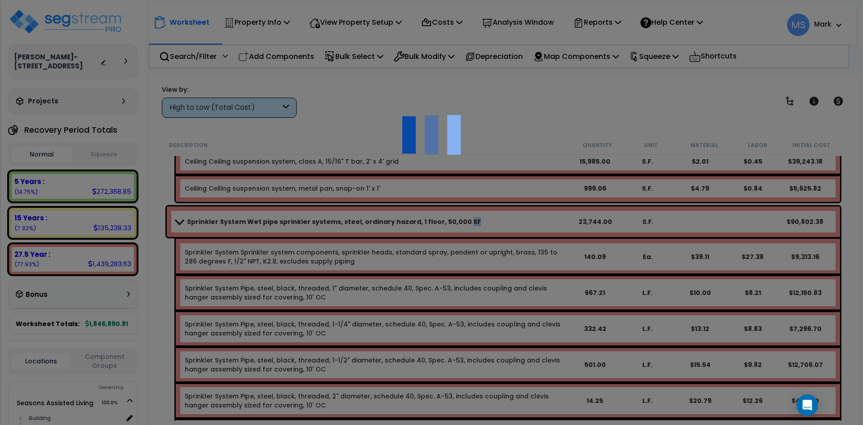
type input "23744"
type input "S.F."
select select "165176"
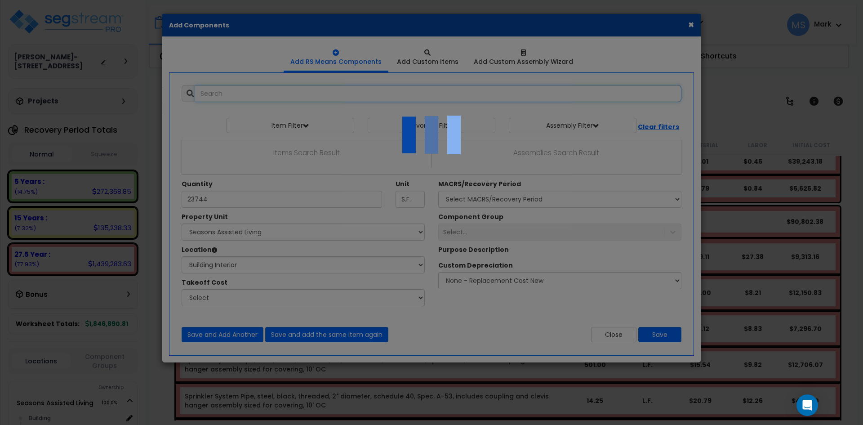
select select "461"
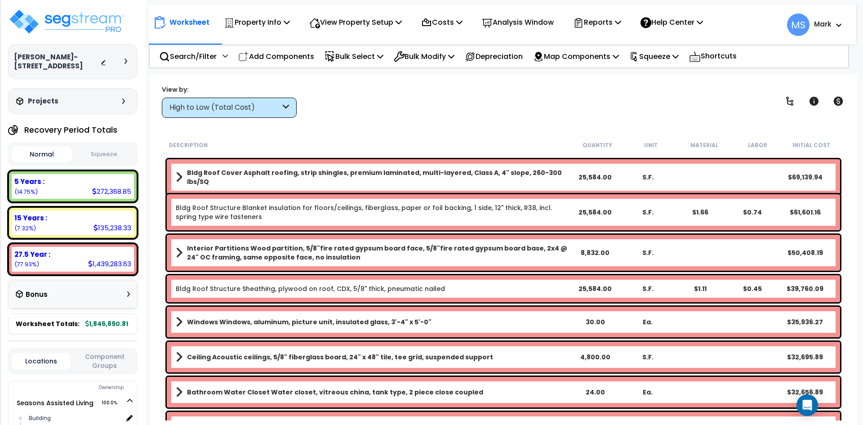
scroll to position [180, 0]
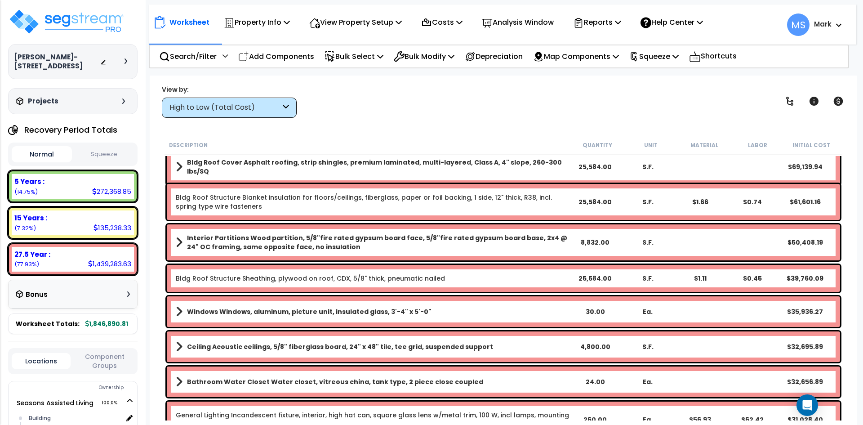
click at [395, 307] on b "Windows Windows, aluminum, picture unit, insulated glass, 3'-4" x 5'-0"" at bounding box center [309, 311] width 244 height 9
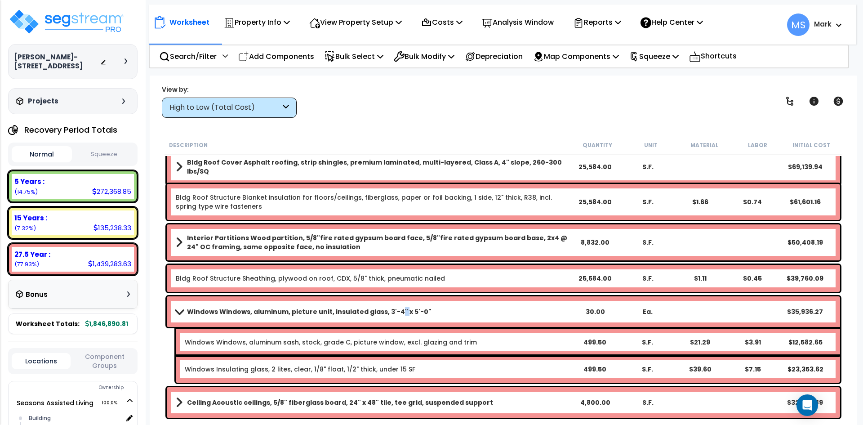
click at [395, 307] on b "Windows Windows, aluminum, picture unit, insulated glass, 3'-4" x 5'-0"" at bounding box center [309, 311] width 244 height 9
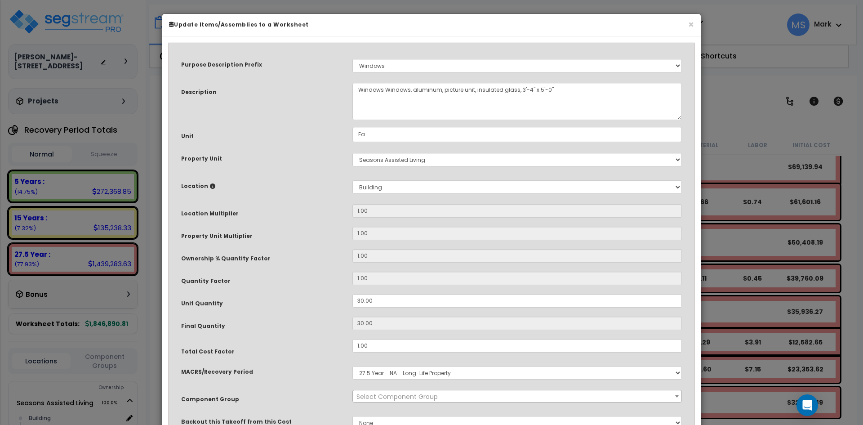
select select "45874"
click at [360, 301] on input "30.00" at bounding box center [516, 300] width 329 height 13
type input "0.00"
type input "0"
type input "20.00"
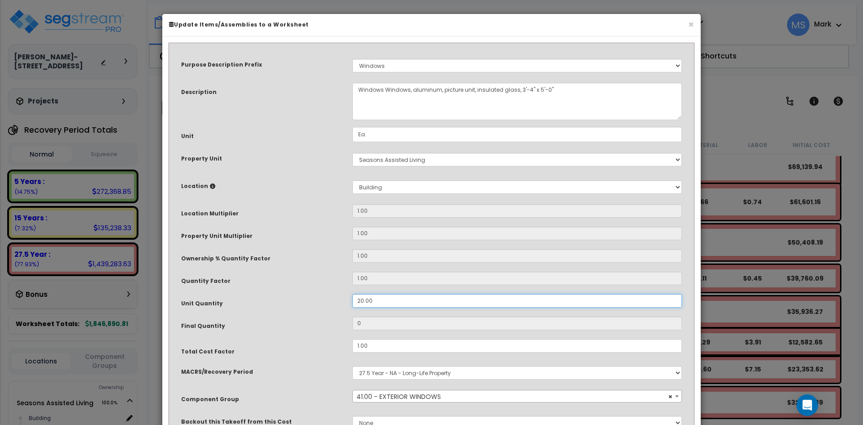
type input "20"
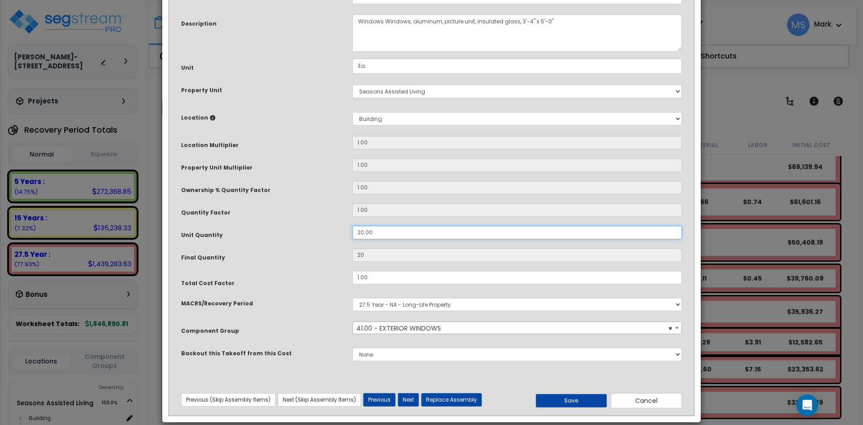
scroll to position [80, 0]
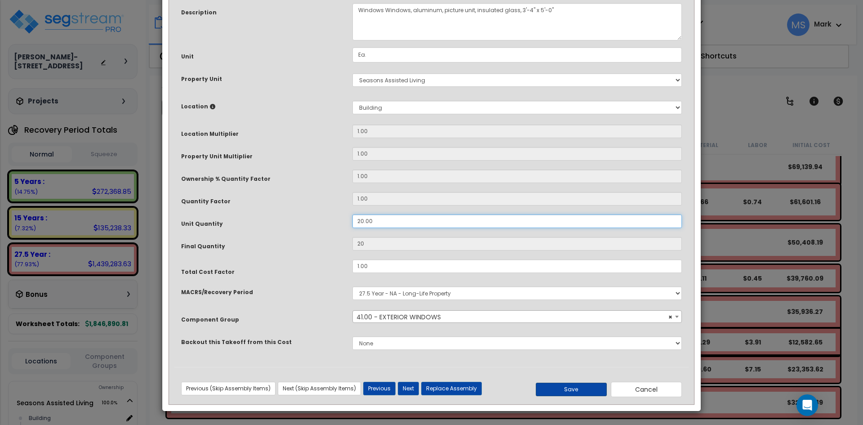
type input "20.00"
click at [586, 394] on button "Save" at bounding box center [570, 388] width 71 height 13
type input "20.00"
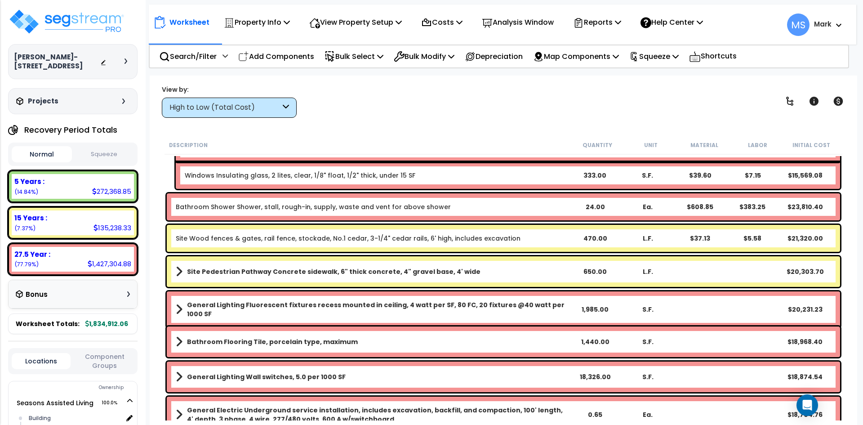
scroll to position [674, 0]
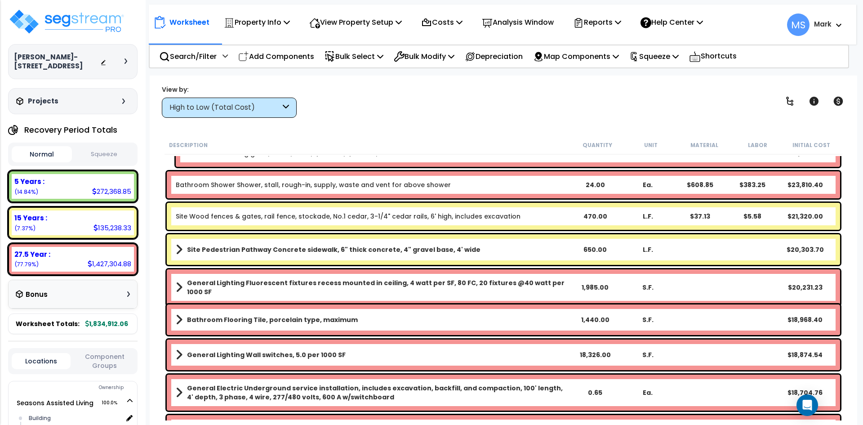
click at [504, 280] on b "General Lighting Fluorescent fixtures recess mounted in ceiling, 4 watt per SF,…" at bounding box center [378, 287] width 382 height 18
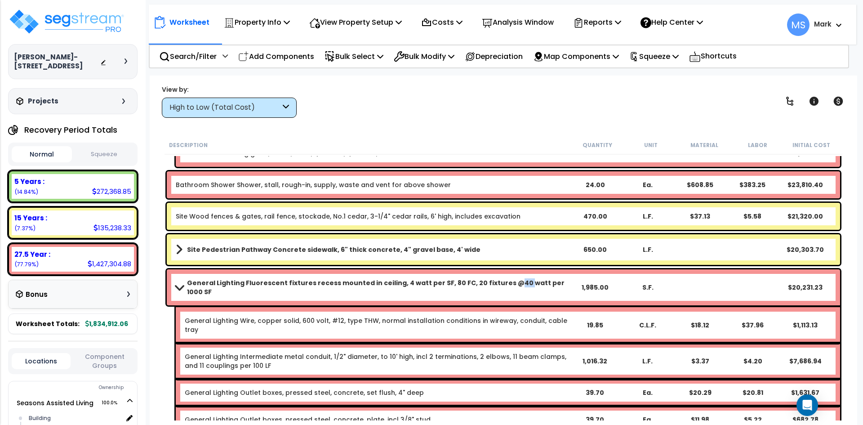
click at [504, 280] on b "General Lighting Fluorescent fixtures recess mounted in ceiling, 4 watt per SF,…" at bounding box center [378, 287] width 382 height 18
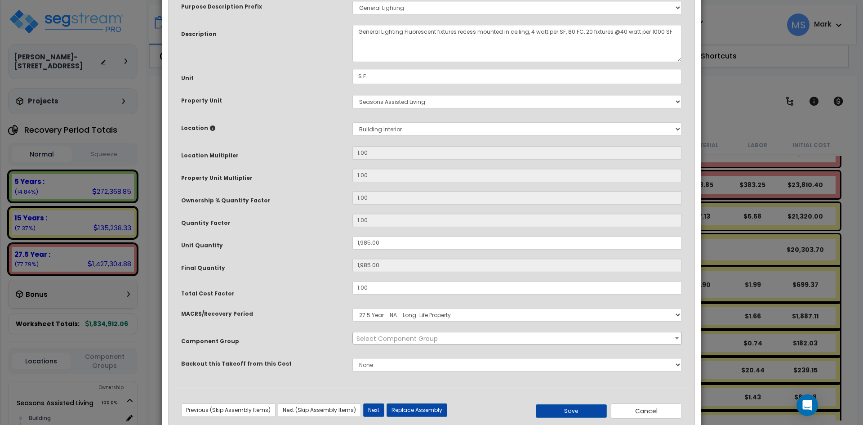
scroll to position [80, 0]
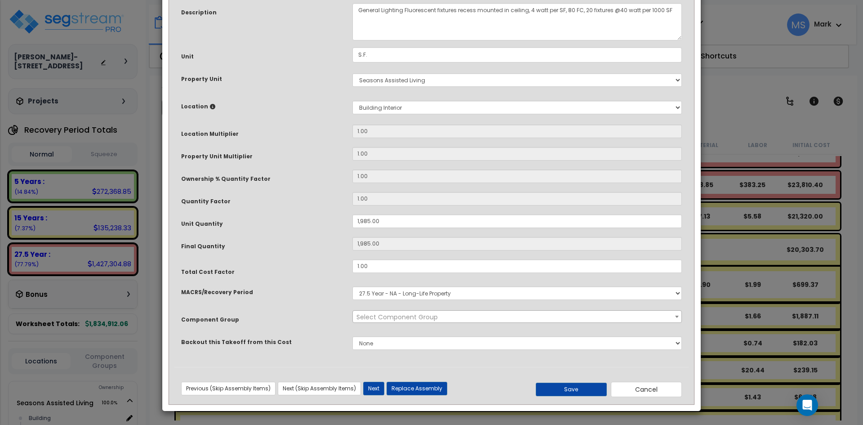
select select "45970"
click at [565, 389] on button "Save" at bounding box center [570, 388] width 71 height 13
type input "1985.00"
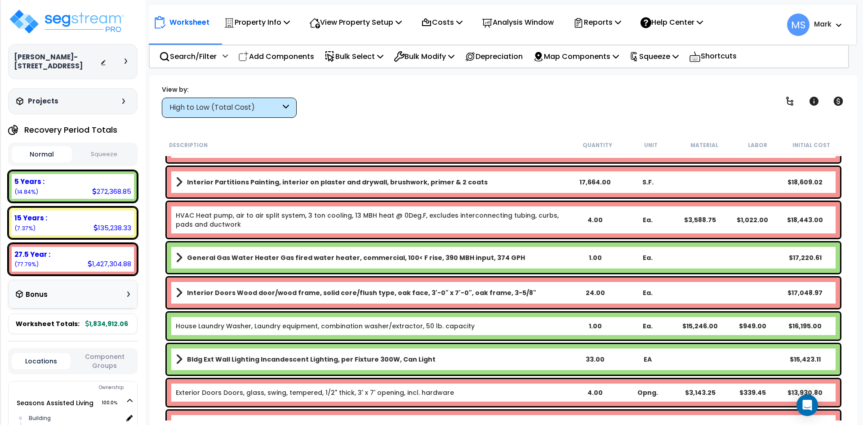
scroll to position [1303, 0]
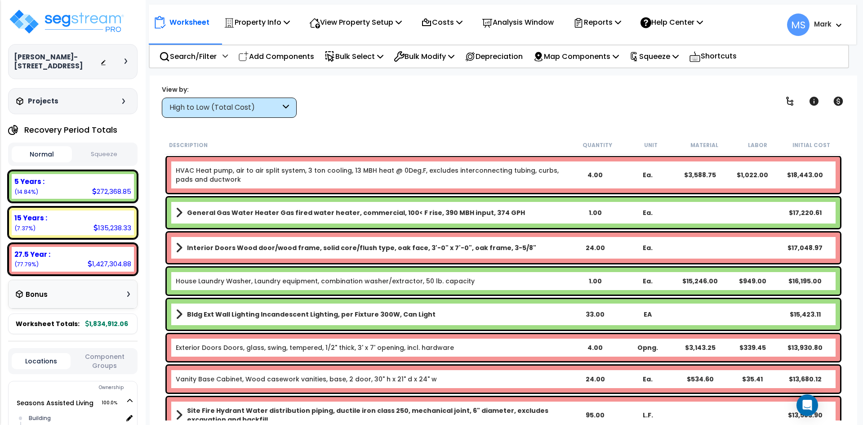
click at [462, 251] on b "Interior Doors Wood door/wood frame, solid core/flush type, oak face, 3'-0" x 7…" at bounding box center [361, 247] width 349 height 9
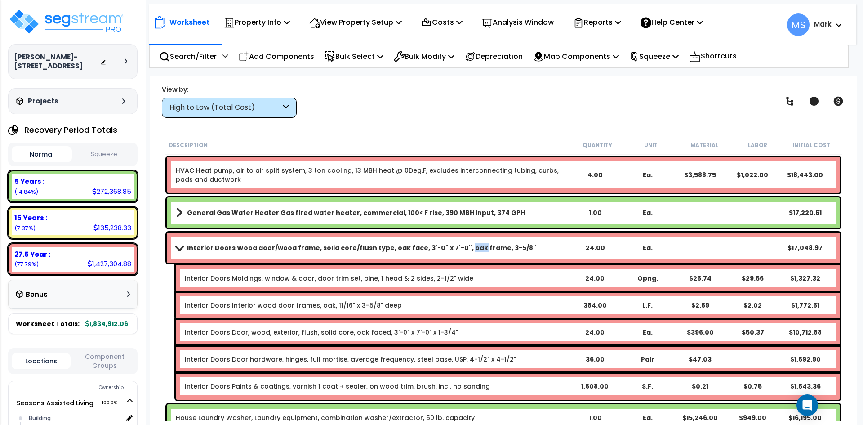
click at [462, 251] on b "Interior Doors Wood door/wood frame, solid core/flush type, oak face, 3'-0" x 7…" at bounding box center [361, 247] width 349 height 9
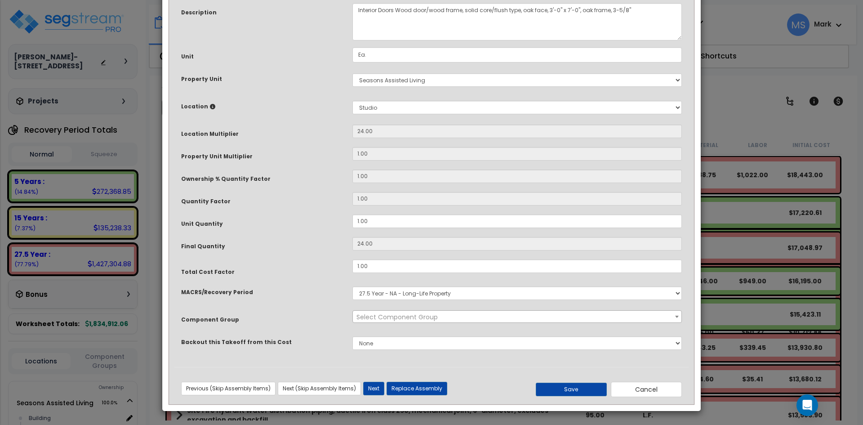
scroll to position [0, 0]
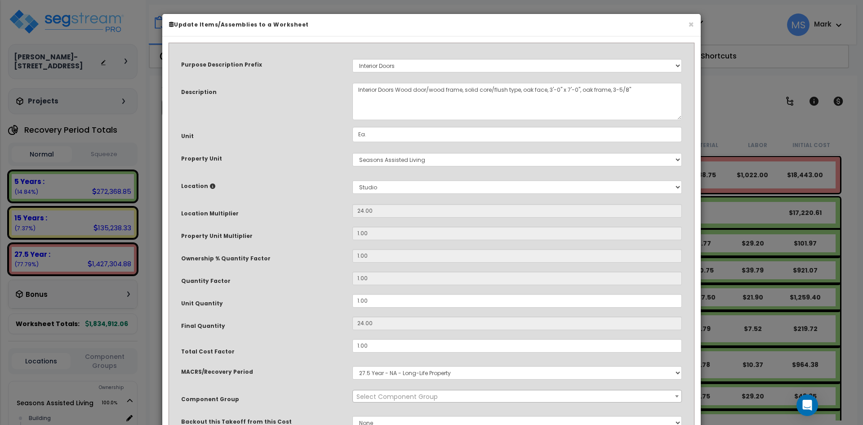
select select "45891"
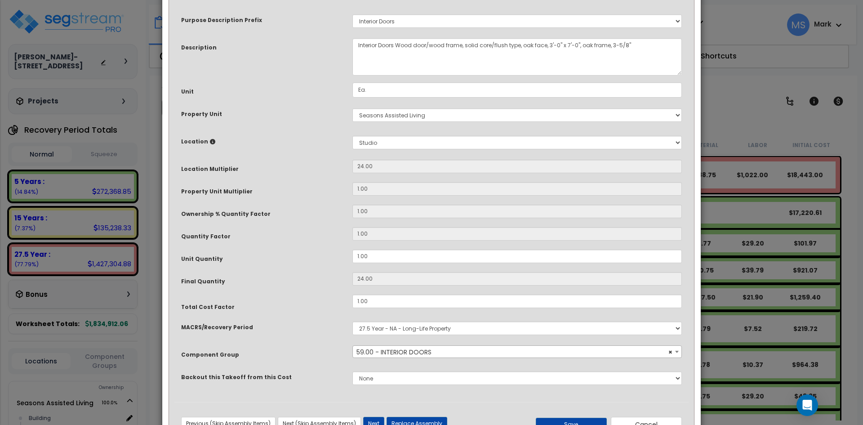
scroll to position [45, 0]
click at [724, 104] on div "× Update Items/Assemblies to a Worksheet Purpose Description Prefix Select A/V …" at bounding box center [431, 212] width 863 height 425
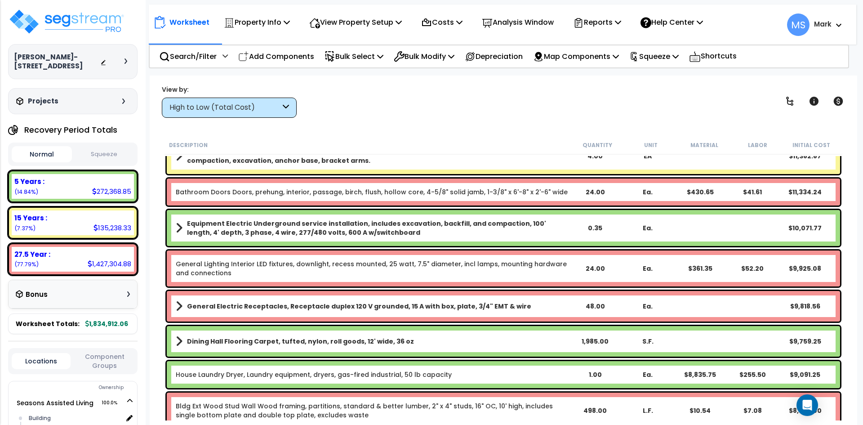
scroll to position [1887, 0]
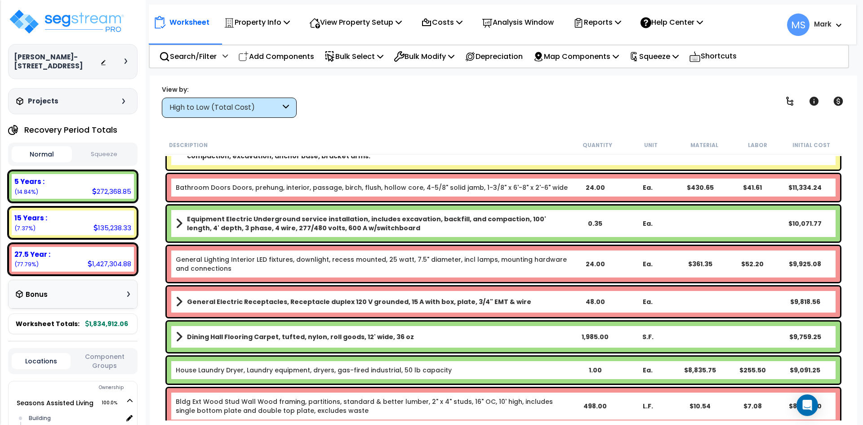
click at [282, 102] on div "High to Low (Total Cost)" at bounding box center [229, 107] width 135 height 20
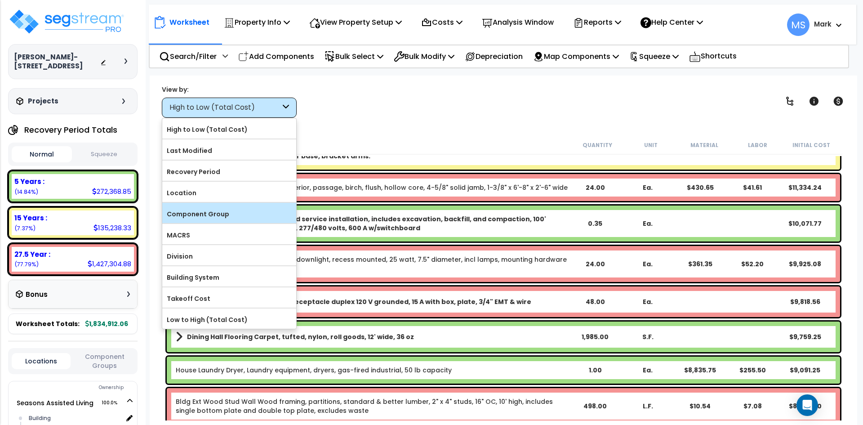
click at [199, 208] on label "Component Group" at bounding box center [229, 213] width 134 height 13
click at [0, 0] on input "Component Group" at bounding box center [0, 0] width 0 height 0
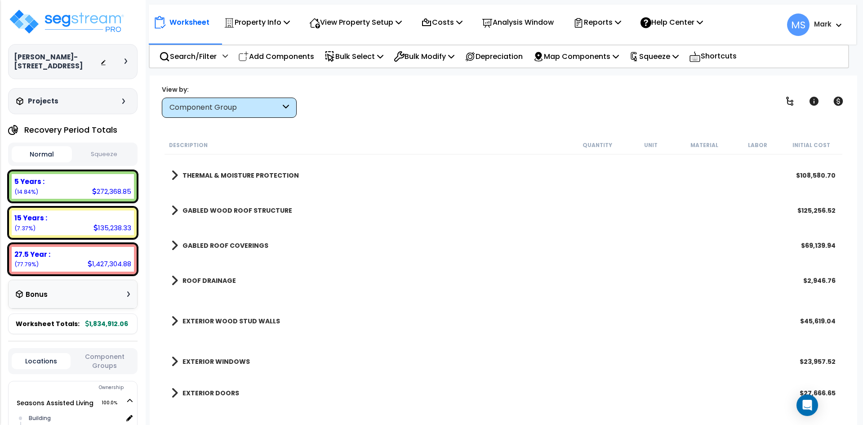
scroll to position [0, 0]
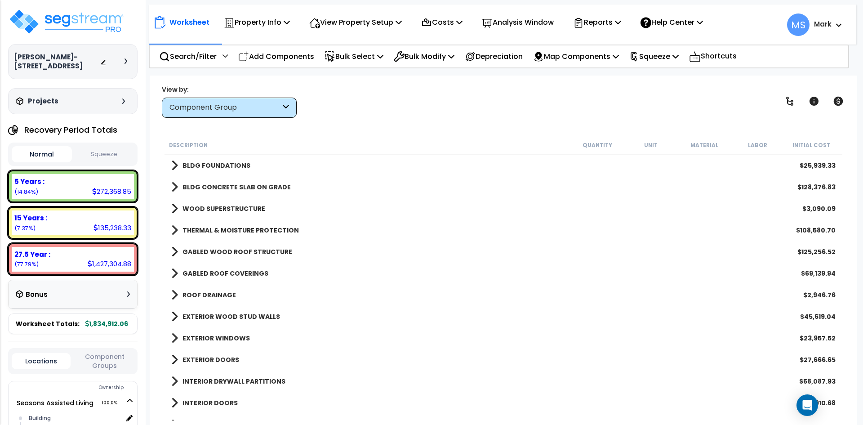
click at [216, 164] on b "BLDG FOUNDATIONS" at bounding box center [216, 165] width 68 height 9
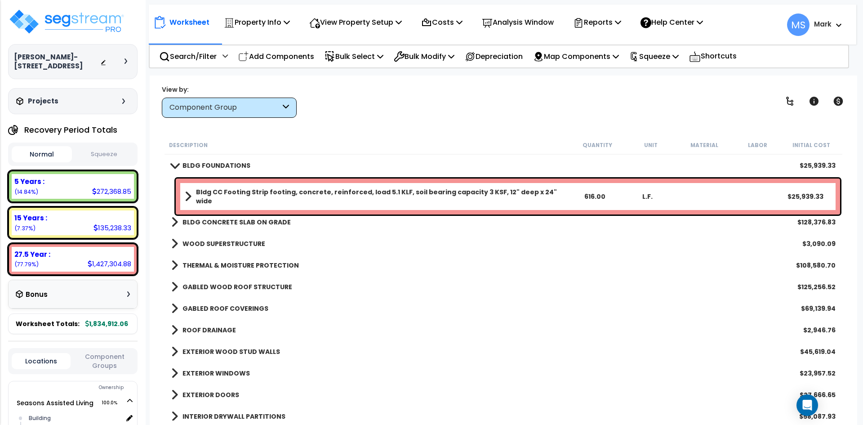
click at [216, 164] on b "BLDG FOUNDATIONS" at bounding box center [216, 165] width 68 height 9
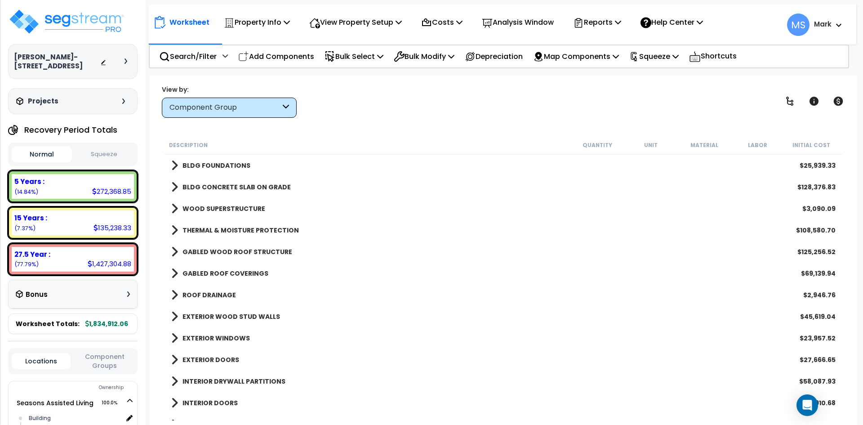
click at [219, 184] on b "BLDG CONCRETE SLAB ON GRADE" at bounding box center [236, 186] width 108 height 9
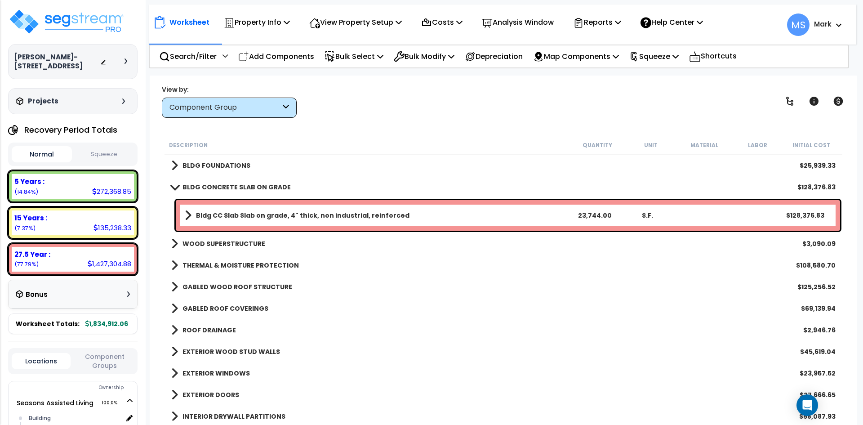
click at [219, 184] on b "BLDG CONCRETE SLAB ON GRADE" at bounding box center [236, 186] width 108 height 9
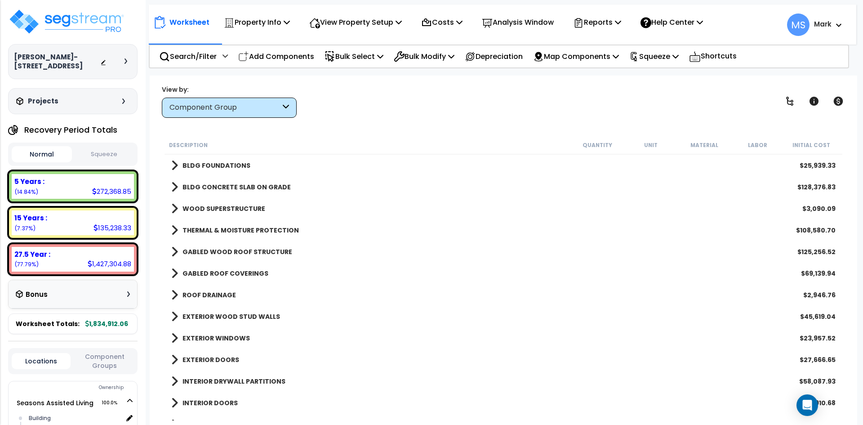
click at [222, 208] on b "WOOD SUPERSTRUCTURE" at bounding box center [223, 208] width 83 height 9
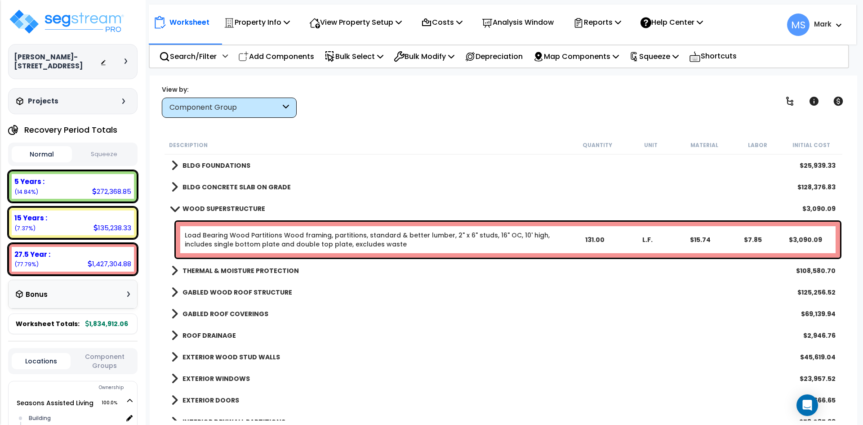
click at [222, 208] on b "WOOD SUPERSTRUCTURE" at bounding box center [223, 208] width 83 height 9
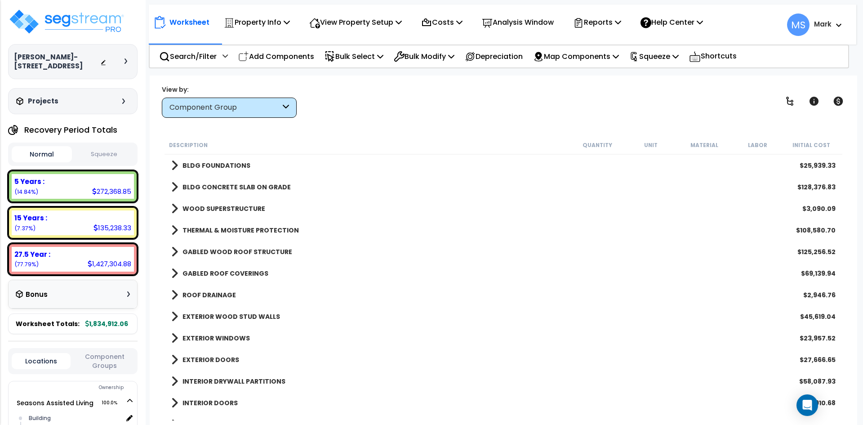
click at [241, 229] on b "THERMAL & MOISTURE PROTECTION" at bounding box center [240, 230] width 116 height 9
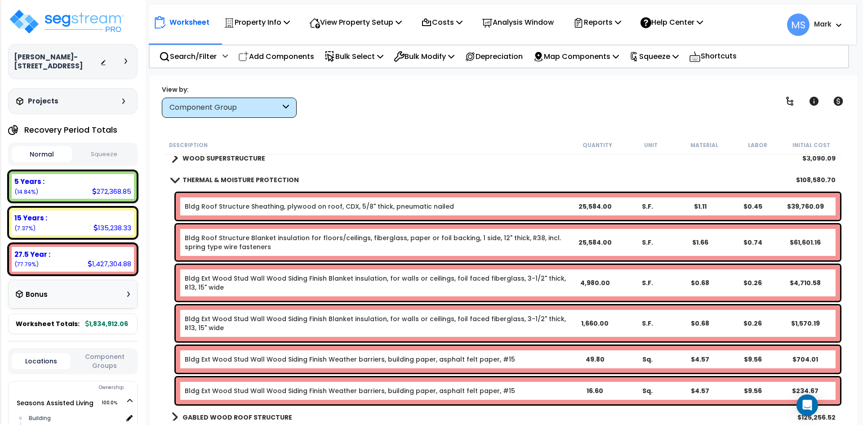
scroll to position [45, 0]
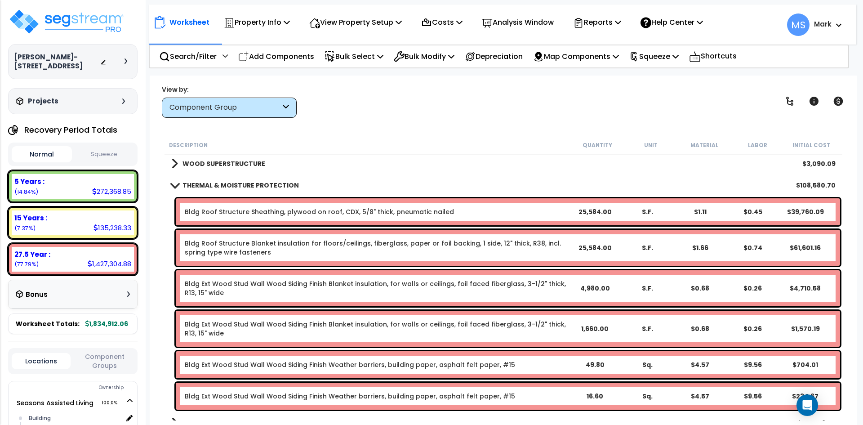
click at [254, 188] on b "THERMAL & MOISTURE PROTECTION" at bounding box center [240, 185] width 116 height 9
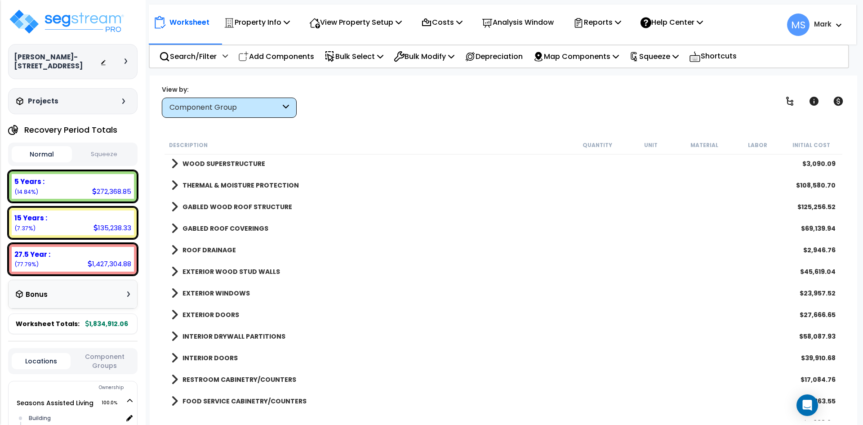
click at [252, 210] on b "GABLED WOOD ROOF STRUCTURE" at bounding box center [237, 206] width 110 height 9
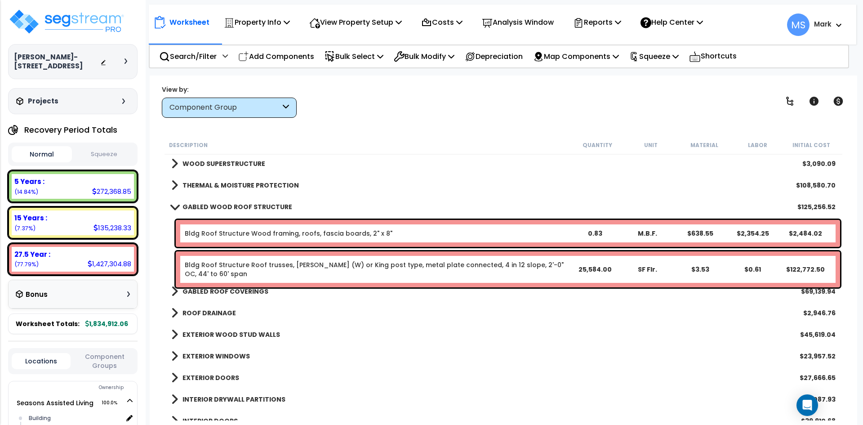
click at [252, 210] on b "GABLED WOOD ROOF STRUCTURE" at bounding box center [237, 206] width 110 height 9
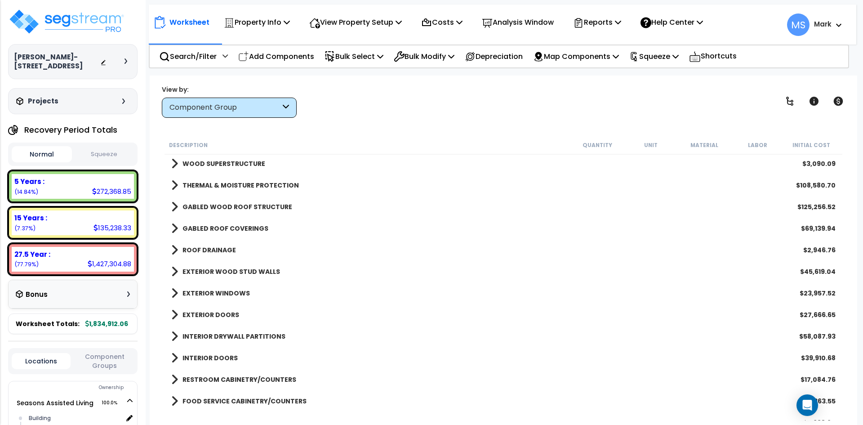
click at [252, 227] on b "GABLED ROOF COVERINGS" at bounding box center [225, 228] width 86 height 9
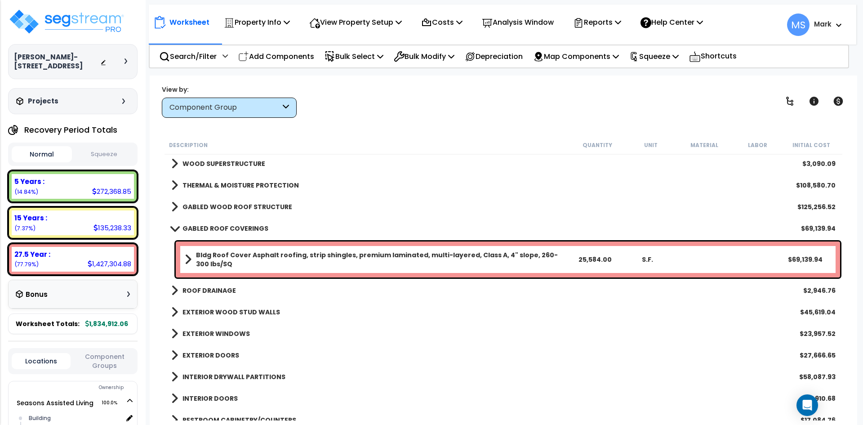
click at [252, 227] on b "GABLED ROOF COVERINGS" at bounding box center [225, 228] width 86 height 9
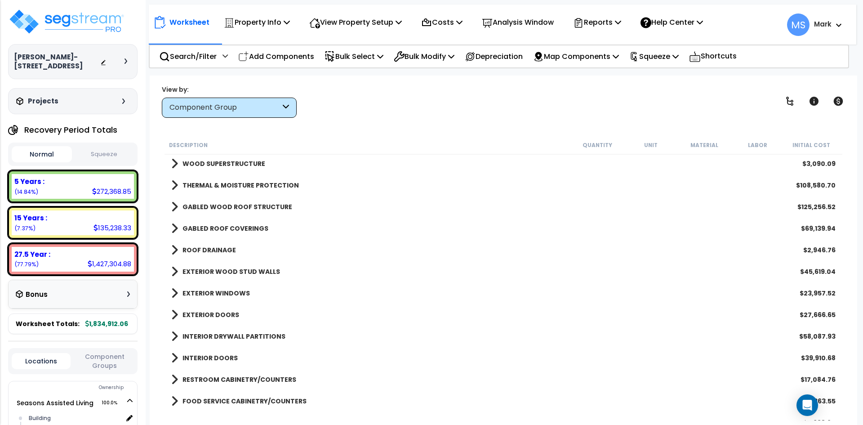
click at [217, 250] on b "ROOF DRAINAGE" at bounding box center [208, 249] width 53 height 9
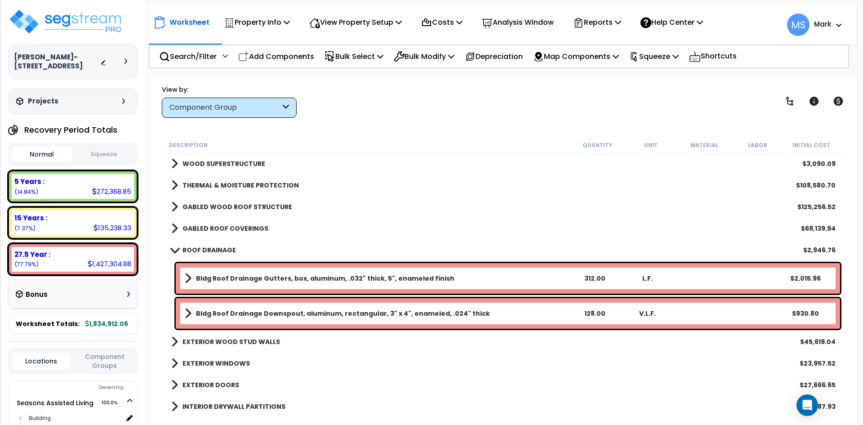
click at [217, 250] on b "ROOF DRAINAGE" at bounding box center [208, 249] width 53 height 9
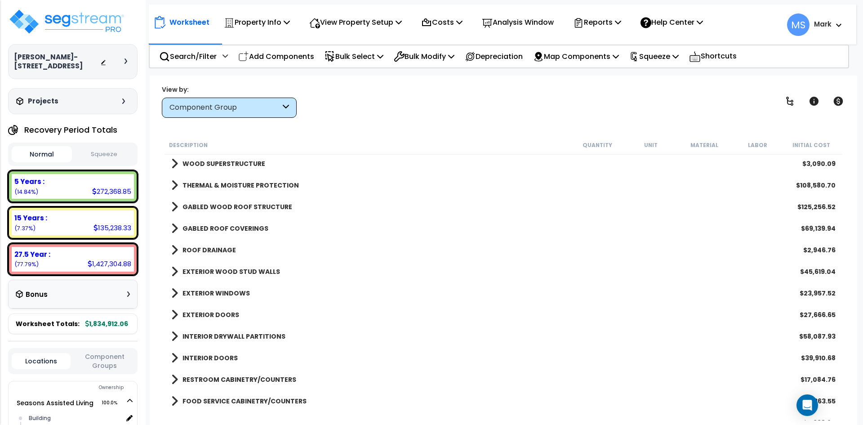
click at [210, 267] on b "EXTERIOR WOOD STUD WALLS" at bounding box center [230, 271] width 97 height 9
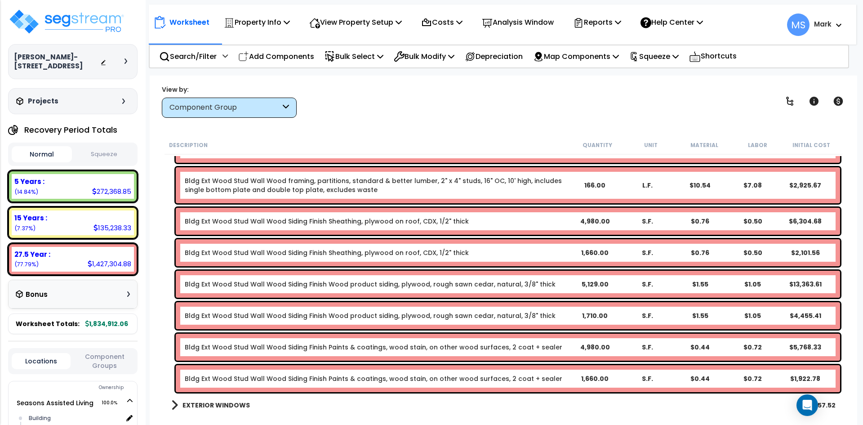
scroll to position [90, 0]
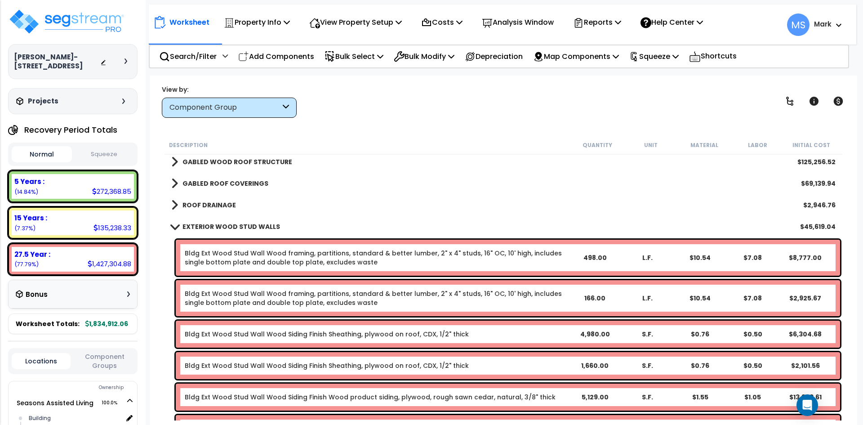
click at [224, 225] on b "EXTERIOR WOOD STUD WALLS" at bounding box center [230, 226] width 97 height 9
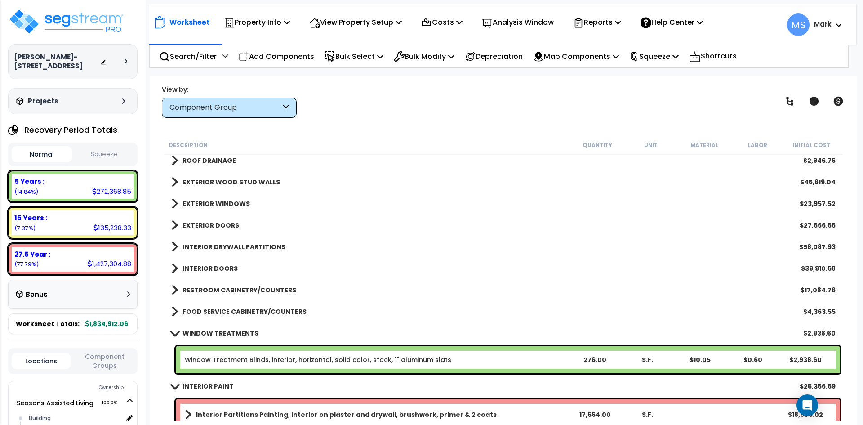
scroll to position [135, 0]
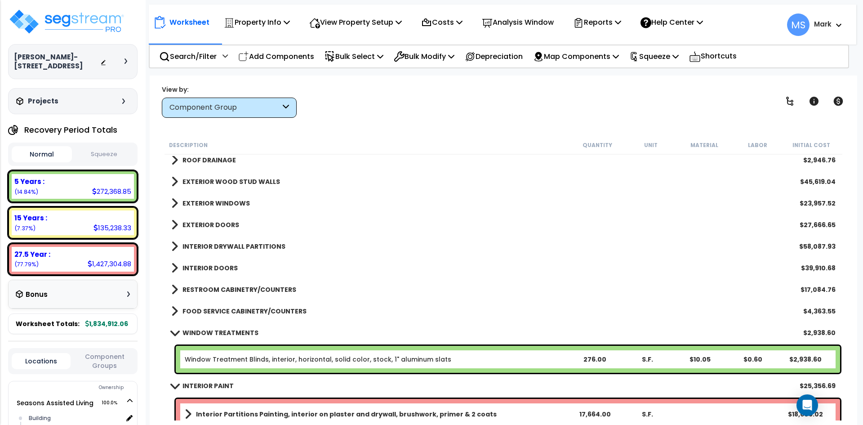
click at [233, 207] on b "EXTERIOR WINDOWS" at bounding box center [215, 203] width 67 height 9
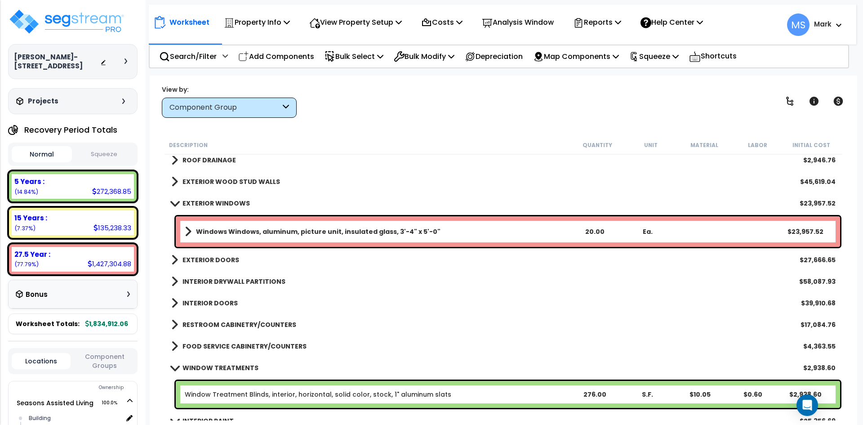
click at [233, 206] on b "EXTERIOR WINDOWS" at bounding box center [215, 203] width 67 height 9
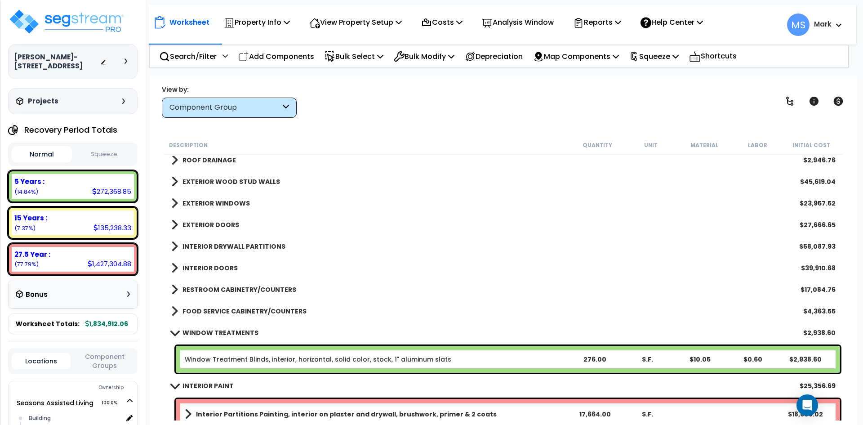
click at [232, 202] on b "EXTERIOR WINDOWS" at bounding box center [215, 203] width 67 height 9
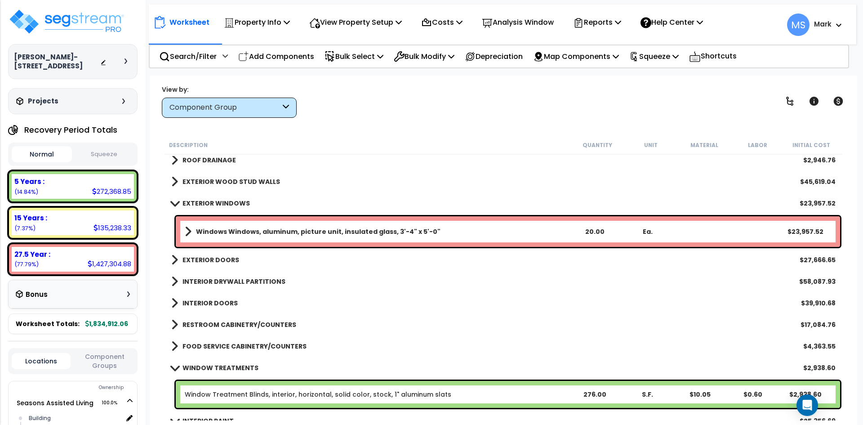
click at [232, 202] on b "EXTERIOR WINDOWS" at bounding box center [215, 203] width 67 height 9
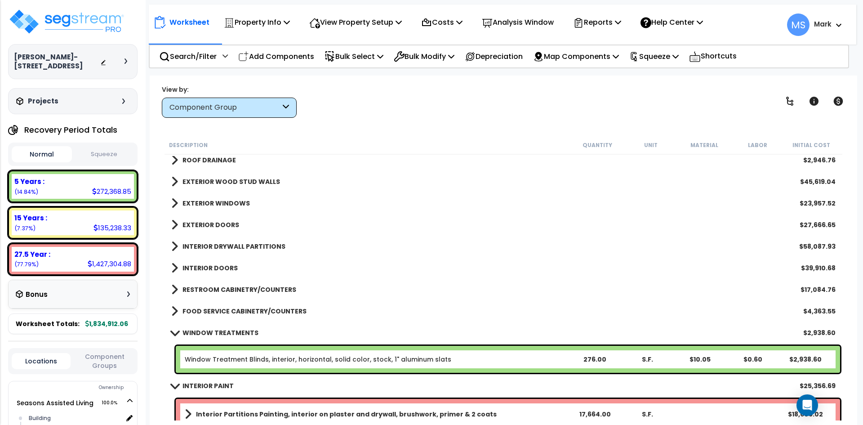
click at [229, 221] on b "EXTERIOR DOORS" at bounding box center [210, 224] width 57 height 9
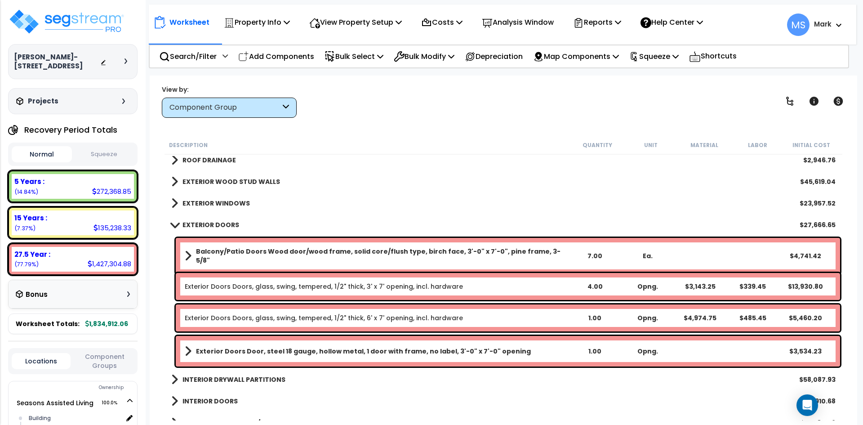
click at [229, 221] on b "EXTERIOR DOORS" at bounding box center [210, 224] width 57 height 9
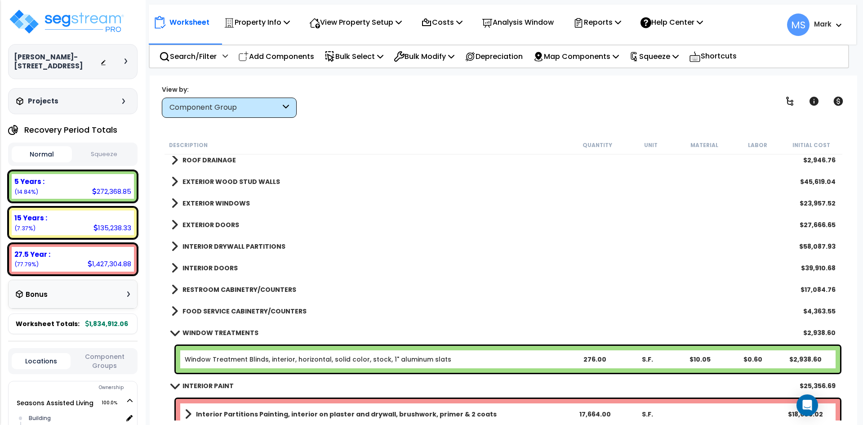
click at [223, 241] on link "INTERIOR DRYWALL PARTITIONS" at bounding box center [228, 246] width 114 height 13
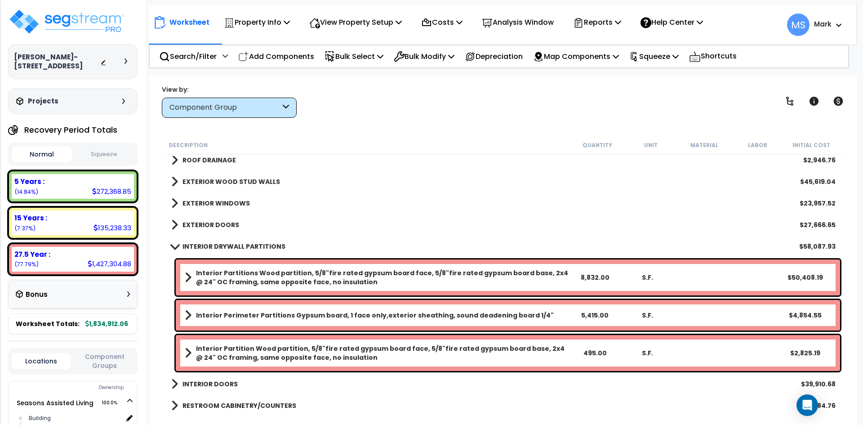
click at [223, 241] on link "INTERIOR DRYWALL PARTITIONS" at bounding box center [228, 246] width 114 height 13
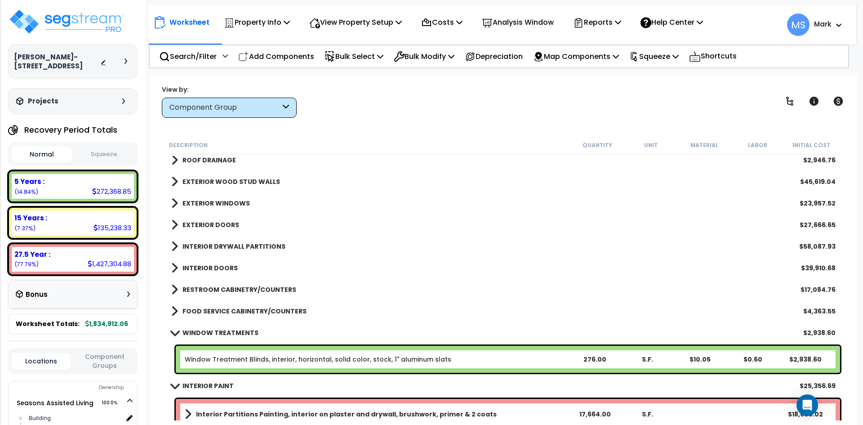
scroll to position [180, 0]
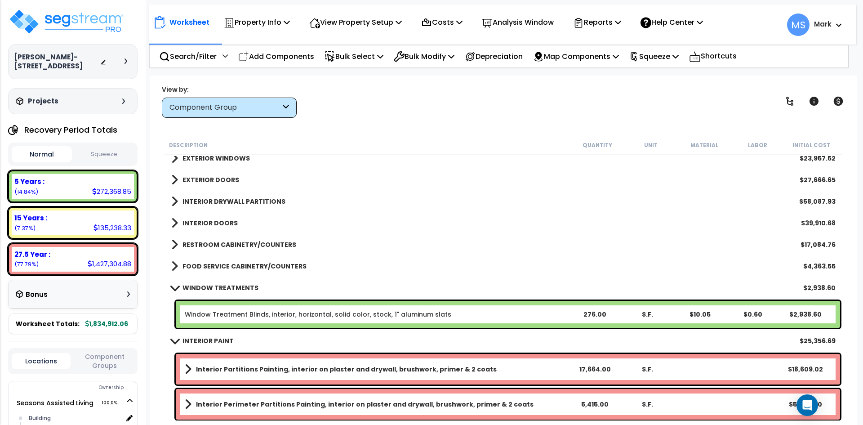
click at [226, 225] on b "INTERIOR DOORS" at bounding box center [209, 222] width 55 height 9
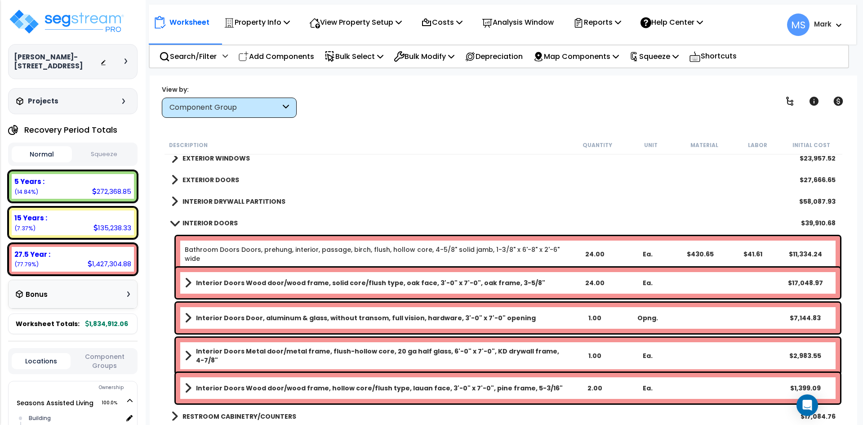
click at [371, 353] on b "Interior Doors Metal door/metal frame, flush-hollow core, 20 ga half glass, 6'-…" at bounding box center [382, 355] width 372 height 18
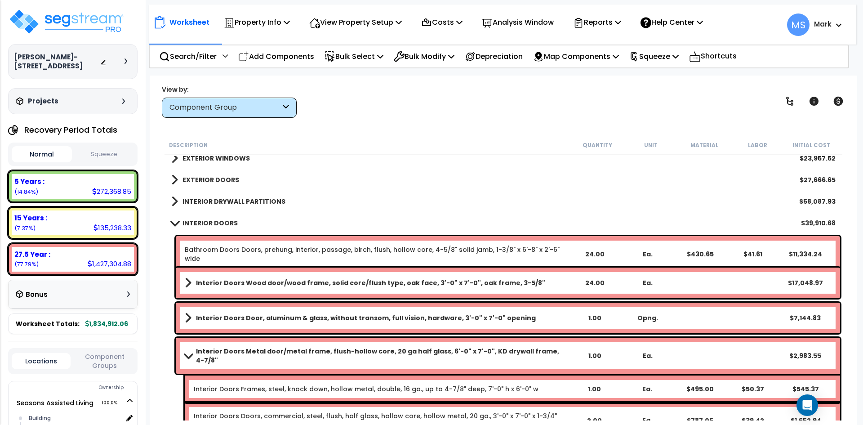
click at [371, 353] on b "Interior Doors Metal door/metal frame, flush-hollow core, 20 ga half glass, 6'-…" at bounding box center [382, 355] width 372 height 18
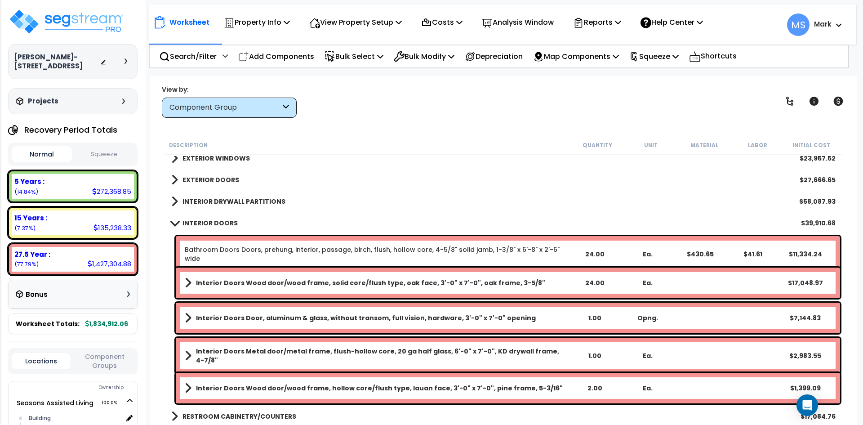
click at [371, 353] on b "Interior Doors Metal door/metal frame, flush-hollow core, 20 ga half glass, 6'-…" at bounding box center [382, 355] width 372 height 18
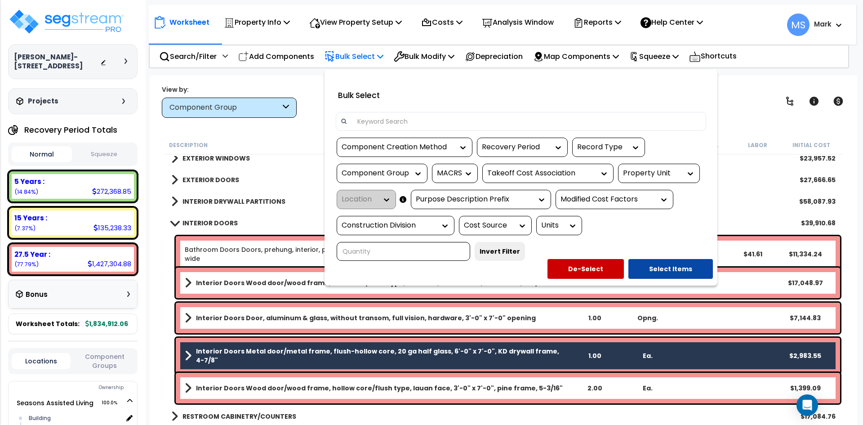
click at [759, 207] on div at bounding box center [431, 212] width 863 height 425
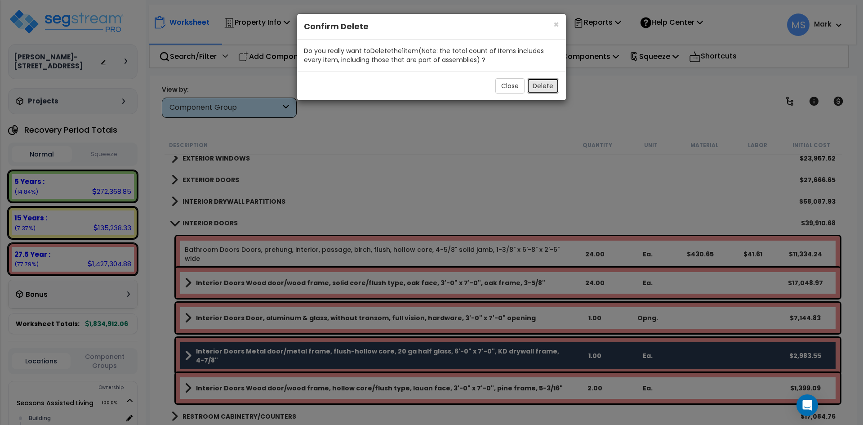
click at [539, 88] on button "Delete" at bounding box center [542, 85] width 32 height 15
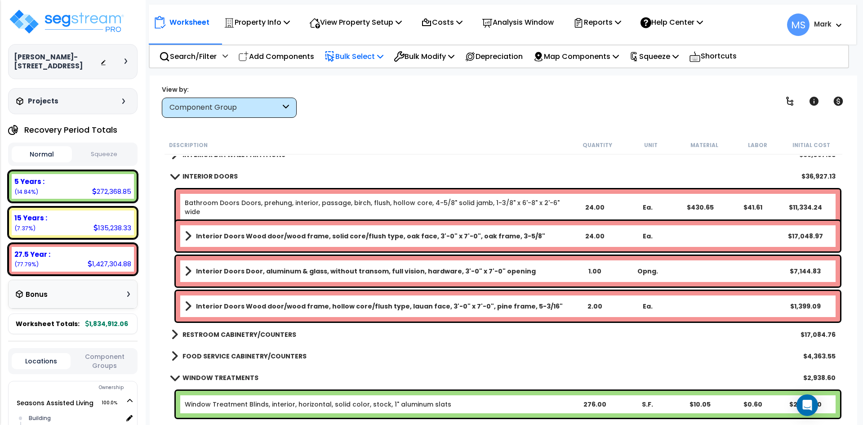
scroll to position [225, 0]
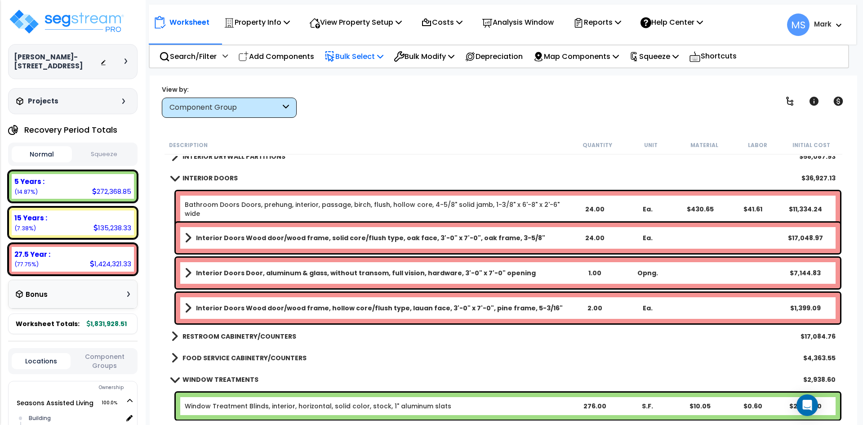
click at [198, 176] on b "INTERIOR DOORS" at bounding box center [209, 177] width 55 height 9
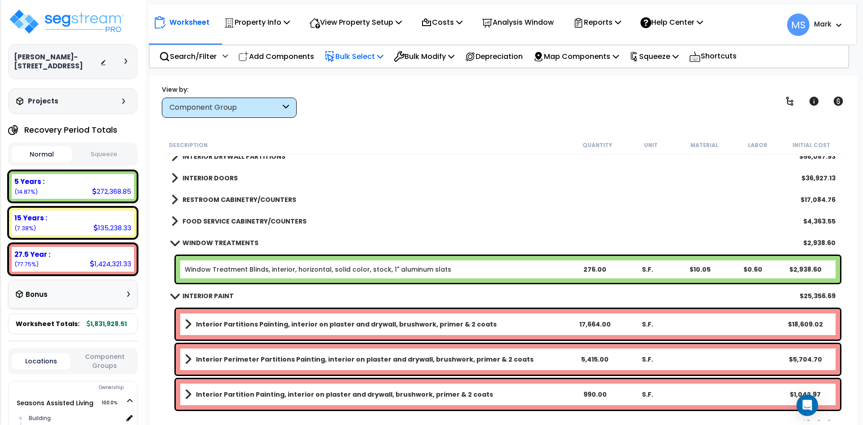
scroll to position [180, 0]
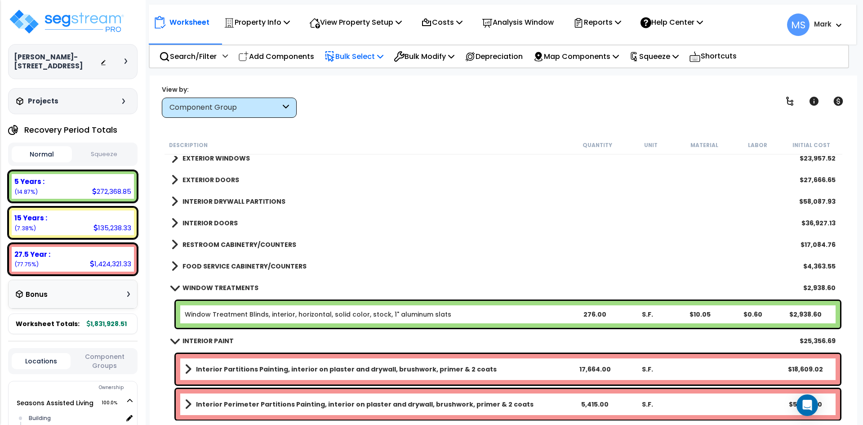
click at [238, 243] on b "RESTROOM CABINETRY/COUNTERS" at bounding box center [239, 244] width 114 height 9
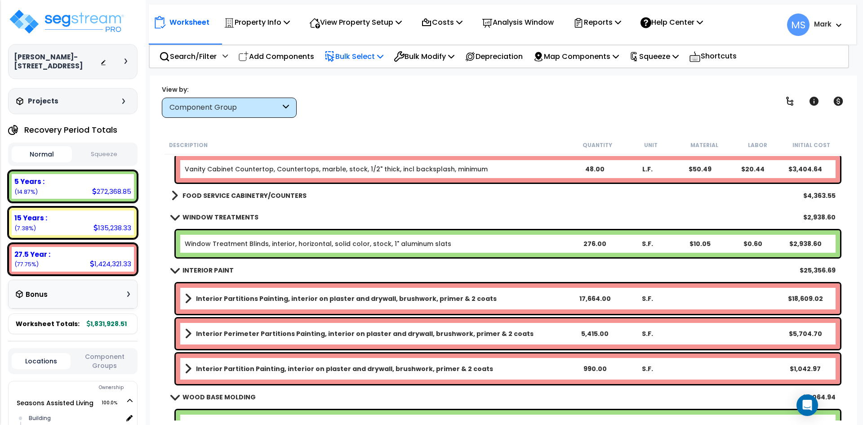
scroll to position [314, 0]
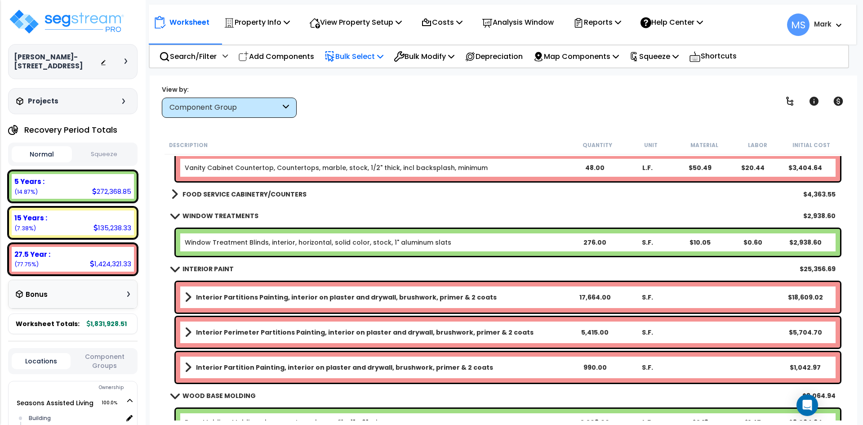
click at [204, 195] on b "FOOD SERVICE CABINETRY/COUNTERS" at bounding box center [244, 194] width 124 height 9
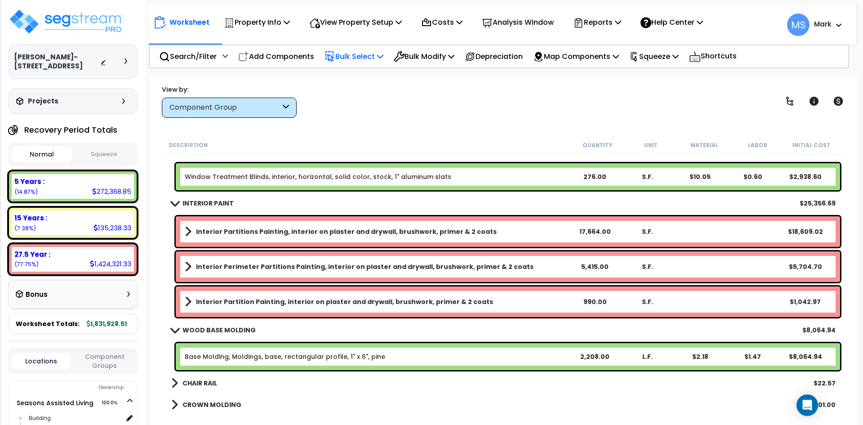
scroll to position [494, 0]
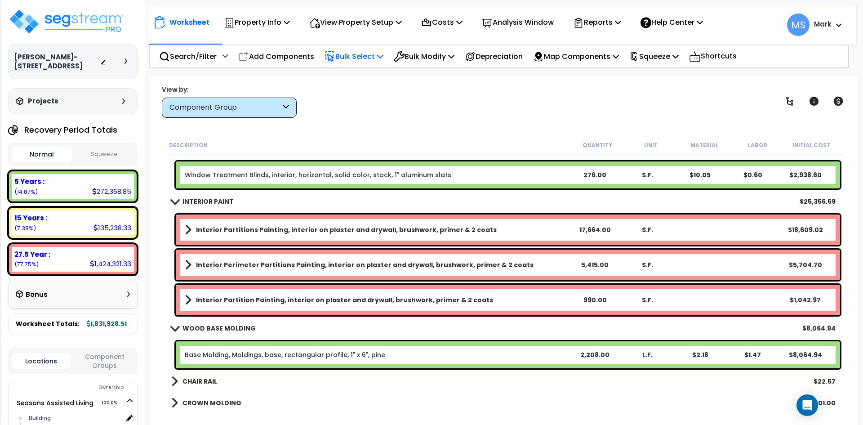
click at [388, 176] on link "Window Treatment Blinds, interior, horizontal, solid color, stock, 1" aluminum …" at bounding box center [318, 174] width 266 height 9
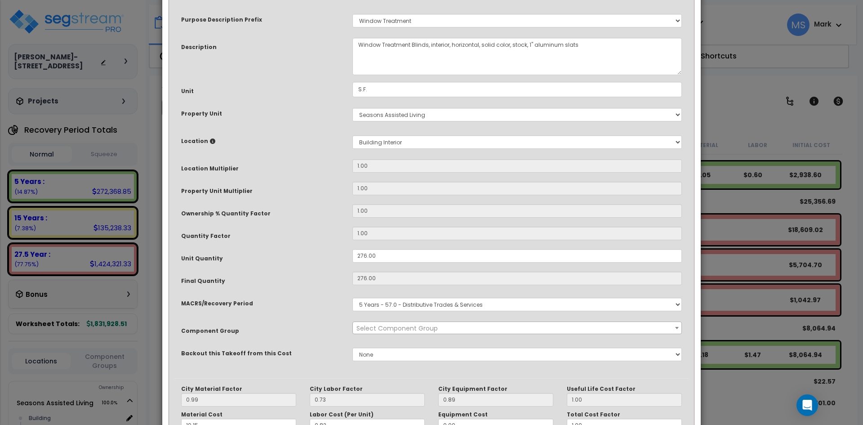
scroll to position [0, 0]
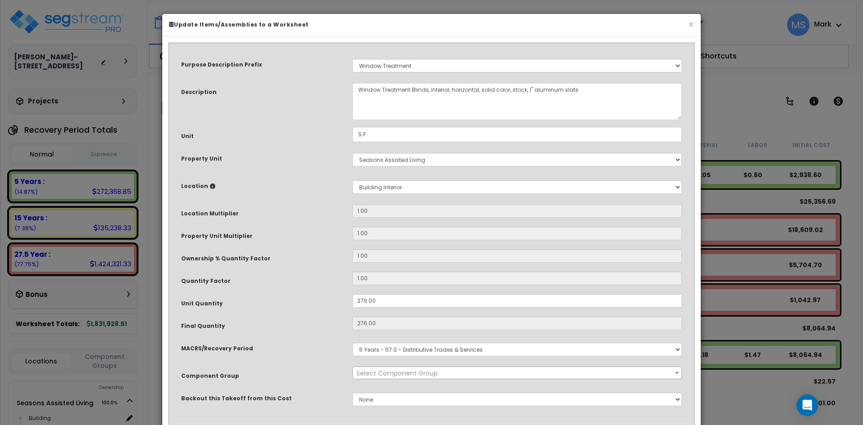
select select "45929"
drag, startPoint x: 367, startPoint y: 301, endPoint x: 355, endPoint y: 301, distance: 11.2
click at [355, 301] on input "276.00" at bounding box center [516, 300] width 329 height 13
type input ".00"
type input "276"
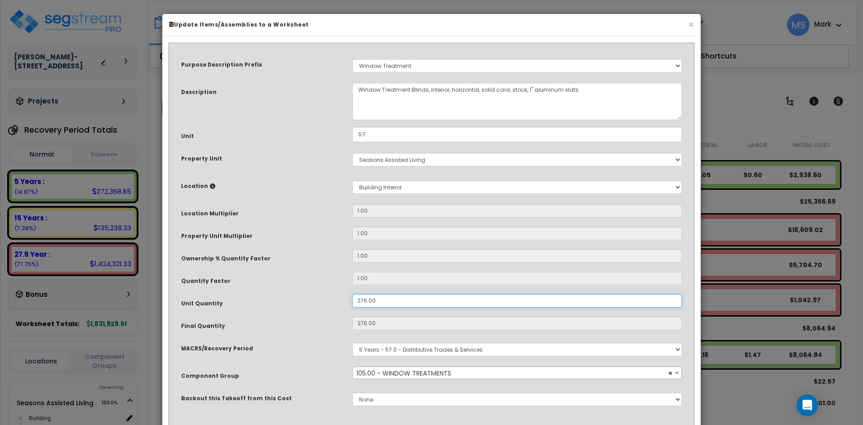
type input "$2,939.40"
type input "0"
type input "$0.00"
type input "3.00"
type input "3"
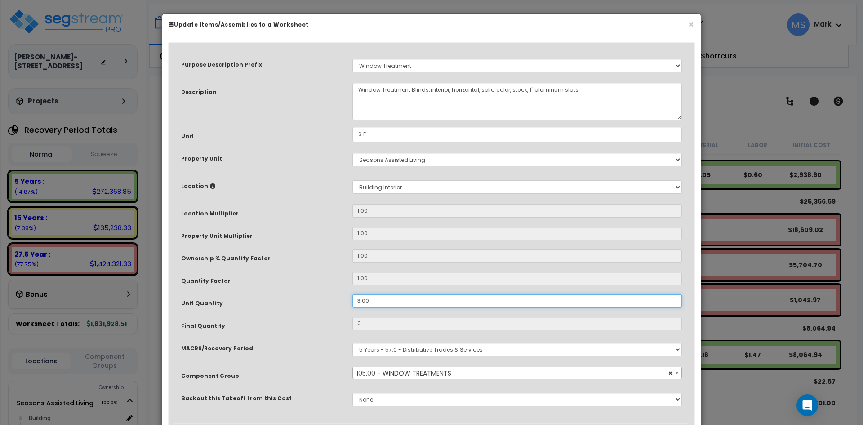
type input "$31.95"
type input "30.00"
type input "30"
type input "$319.50"
type input "300.00"
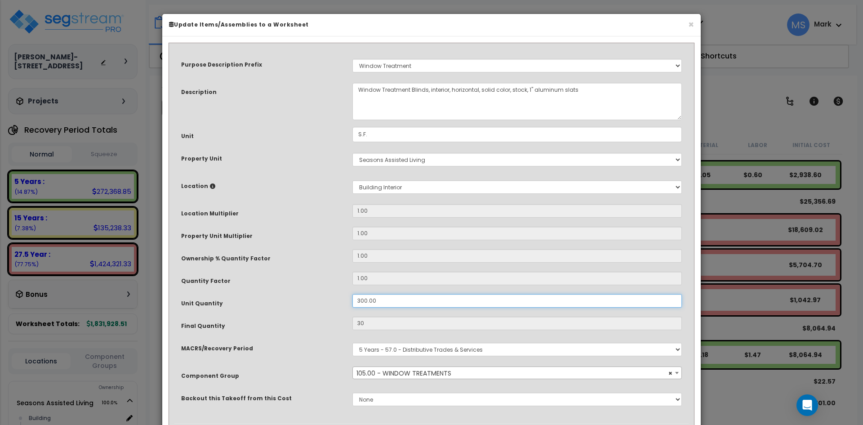
type input "300"
type input "$3,195.00"
type input "300.00"
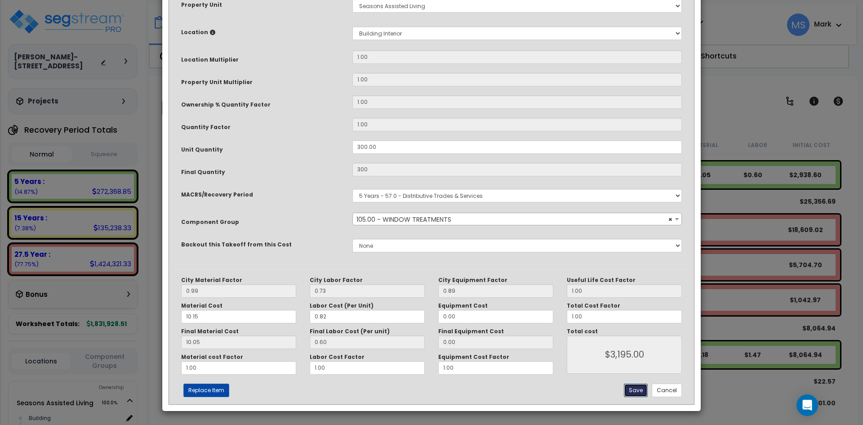
click at [637, 391] on button "Save" at bounding box center [636, 389] width 24 height 13
type input "300.00"
type input "3195.00"
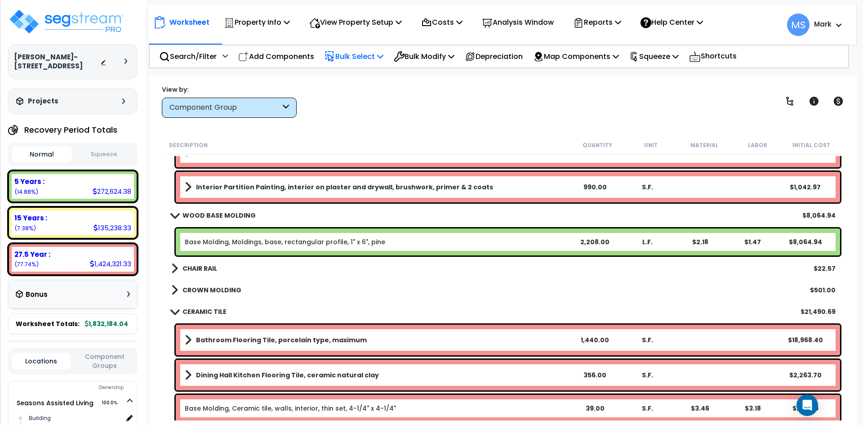
scroll to position [629, 0]
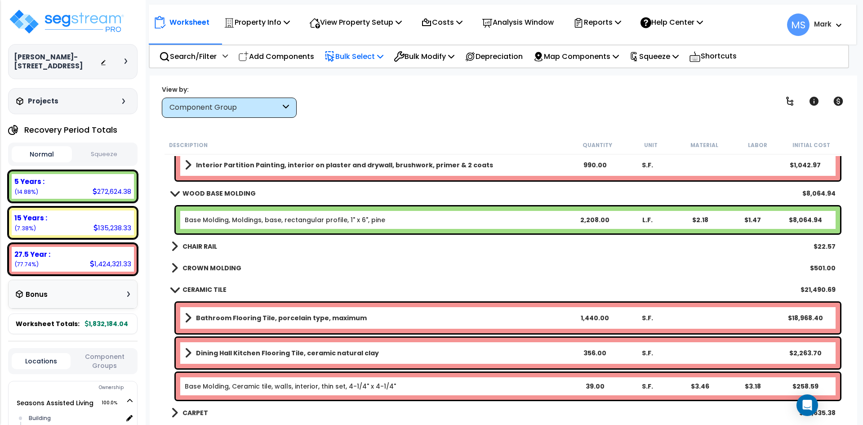
click at [203, 246] on b "CHAIR RAIL" at bounding box center [199, 246] width 35 height 9
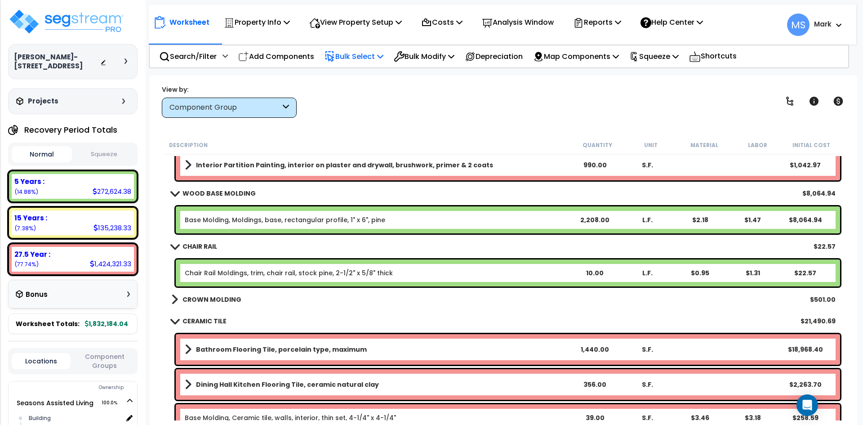
click at [203, 246] on b "CHAIR RAIL" at bounding box center [199, 246] width 35 height 9
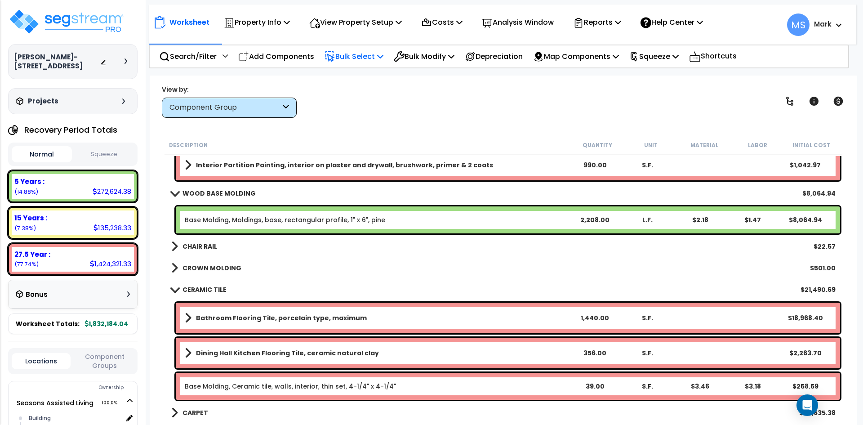
click at [204, 266] on b "CROWN MOLDING" at bounding box center [211, 267] width 59 height 9
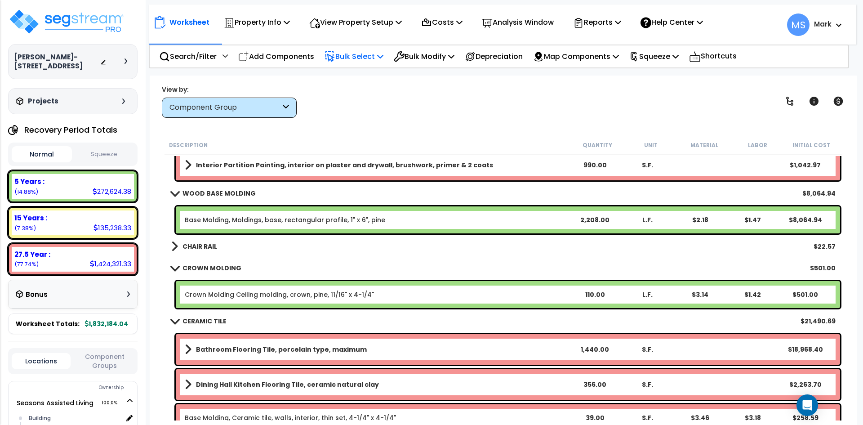
click at [347, 291] on link "Crown Molding Ceiling molding, crown, pine, 11/16" x 4-1/4"" at bounding box center [279, 294] width 189 height 9
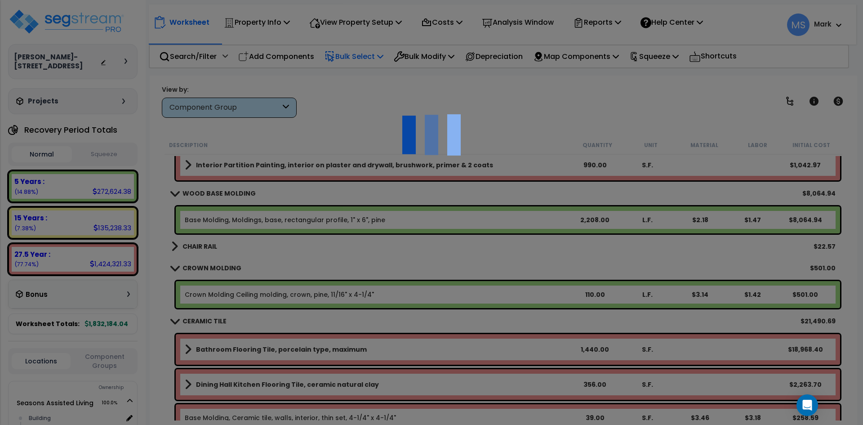
scroll to position [0, 0]
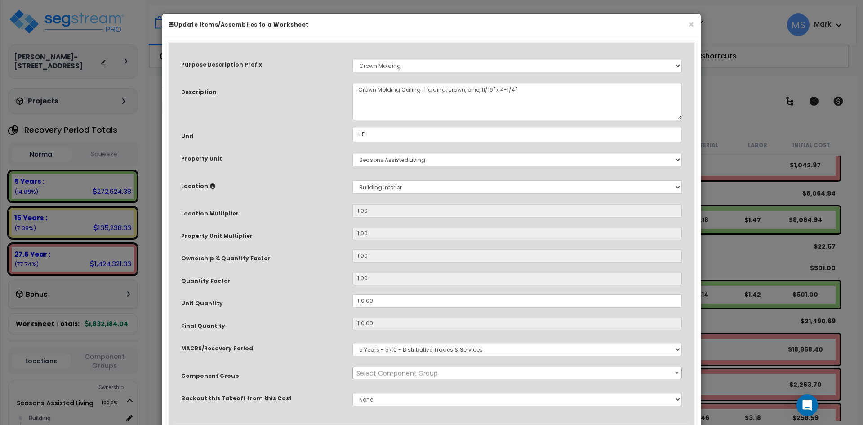
select select "45943"
click at [363, 299] on input "110.00" at bounding box center [516, 300] width 329 height 13
click at [358, 300] on input "110.00" at bounding box center [516, 300] width 329 height 13
click at [359, 300] on input "110.00" at bounding box center [516, 300] width 329 height 13
type input "10.00"
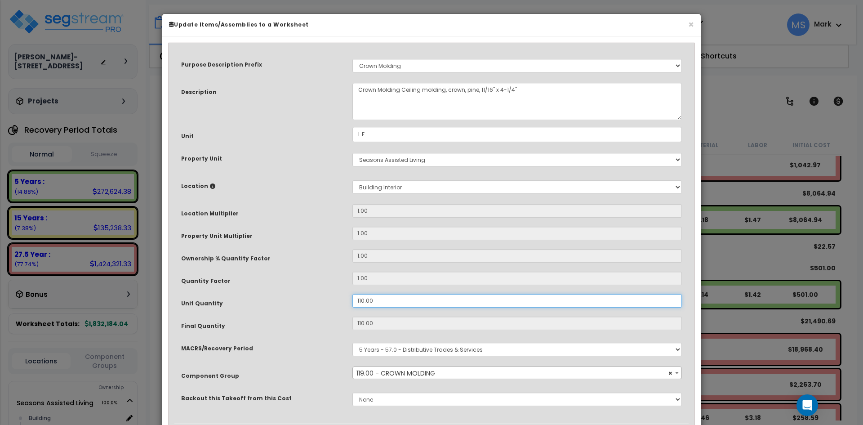
type input "110"
type input "$501.60"
type input "10"
type input "$45.60"
type input "310.00"
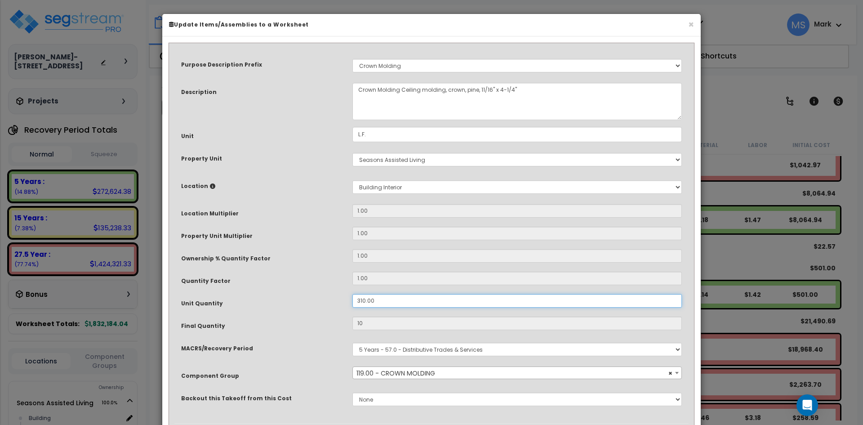
type input "310"
type input "$1,413.60"
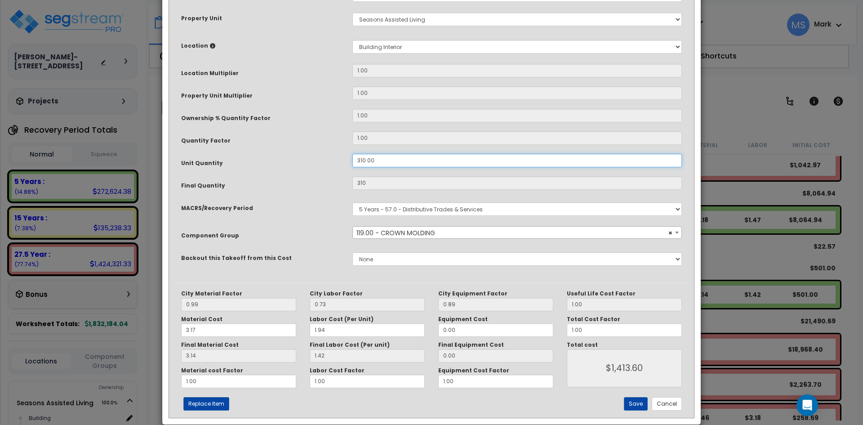
scroll to position [154, 0]
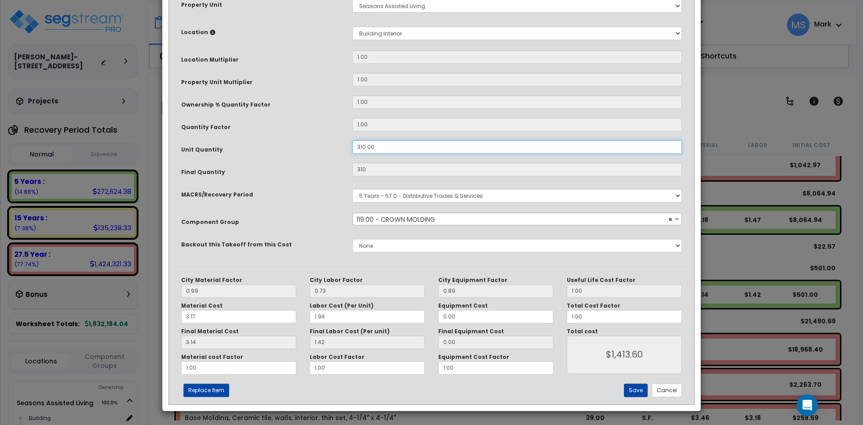
type input "310.00"
click at [633, 389] on button "Save" at bounding box center [636, 389] width 24 height 13
type input "310.00"
type input "1413.60"
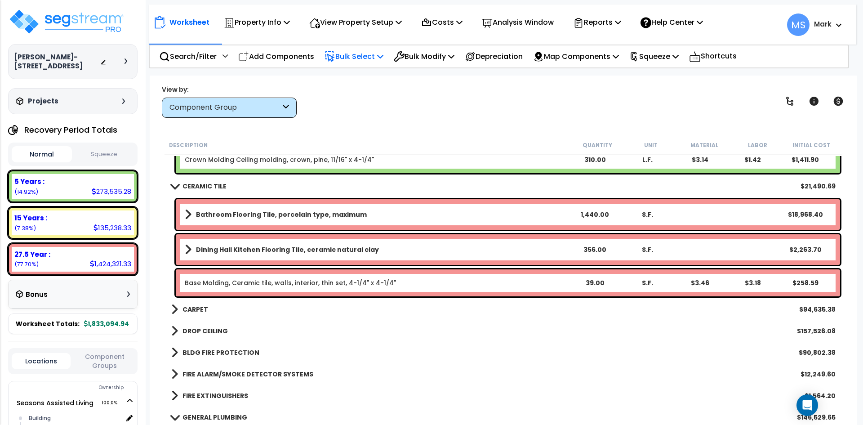
scroll to position [809, 0]
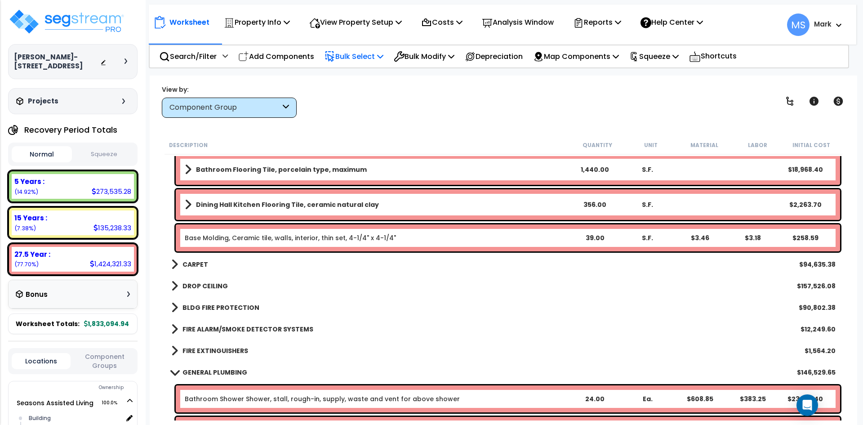
click at [186, 262] on b "CARPET" at bounding box center [195, 264] width 26 height 9
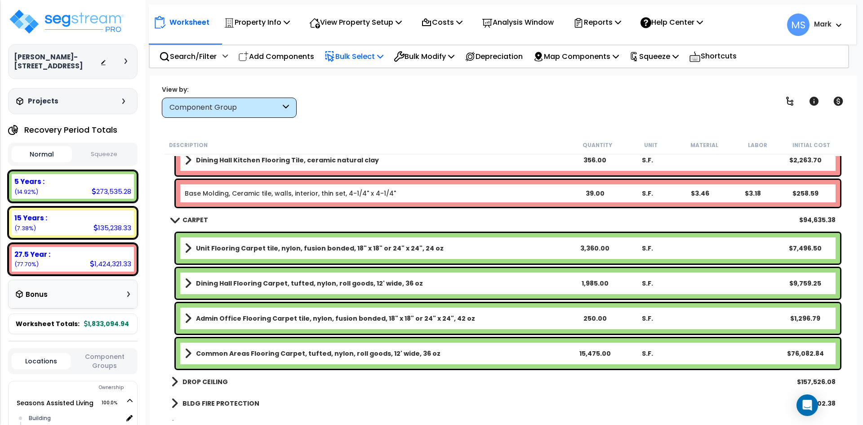
scroll to position [854, 0]
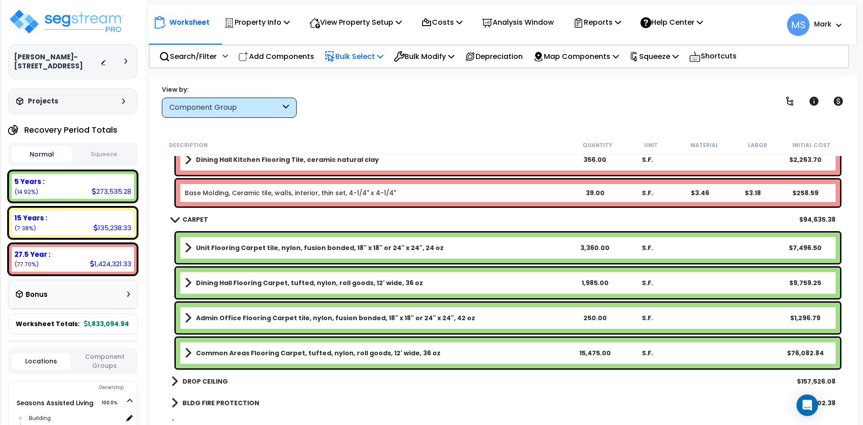
click at [368, 246] on b "Unit Flooring Carpet tile, nylon, fusion bonded, 18" x 18" or 24" x 24", 24 oz" at bounding box center [320, 247] width 248 height 9
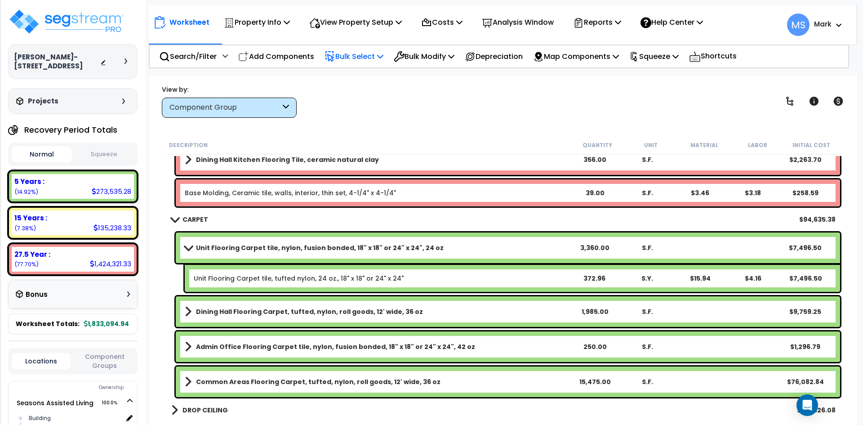
click at [368, 246] on b "Unit Flooring Carpet tile, nylon, fusion bonded, 18" x 18" or 24" x 24", 24 oz" at bounding box center [320, 247] width 248 height 9
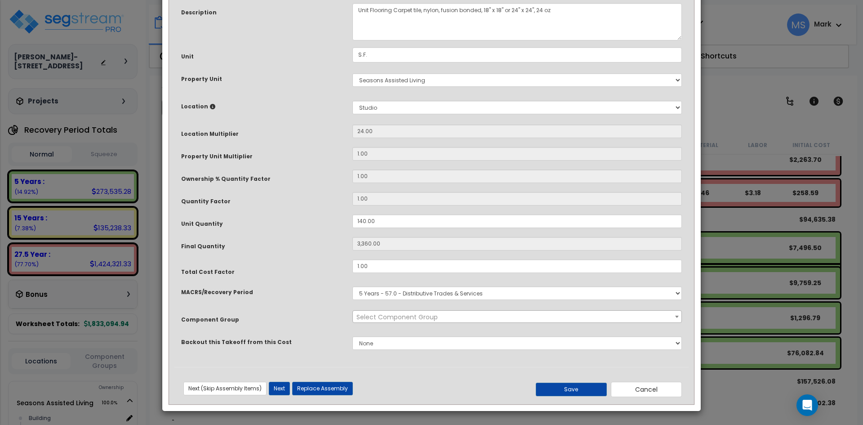
scroll to position [0, 0]
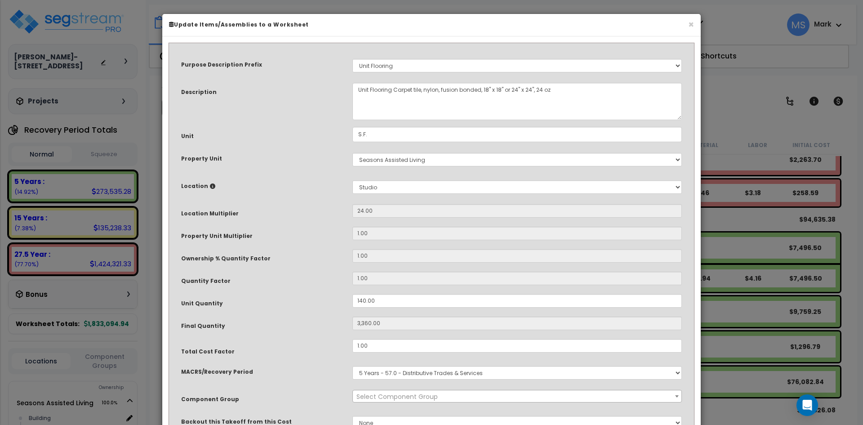
select select "45953"
click at [362, 301] on input "140.00" at bounding box center [516, 300] width 329 height 13
click at [360, 300] on input "140.00" at bounding box center [516, 300] width 329 height 13
type input "40.00"
type input "960"
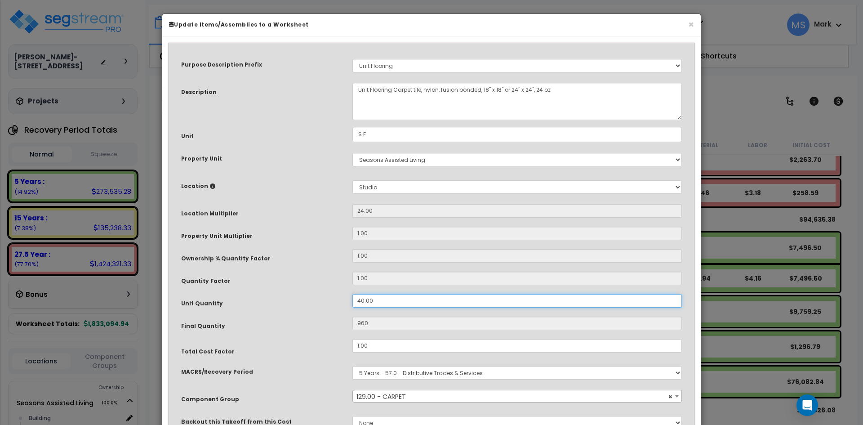
type input "240.00"
type input "5,760"
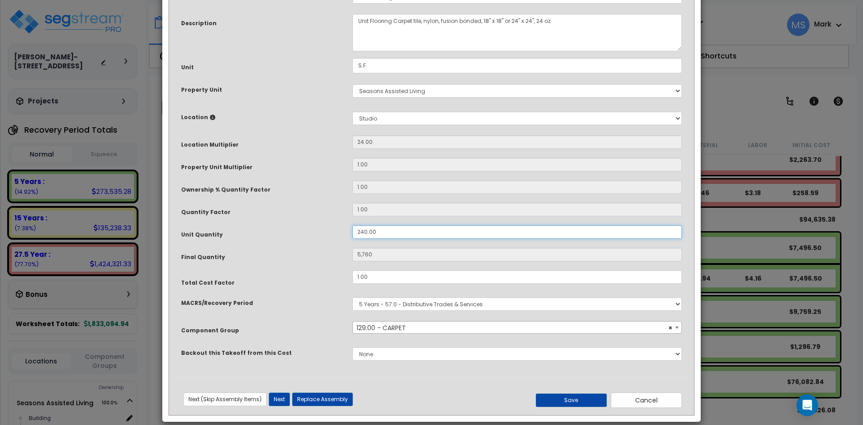
scroll to position [80, 0]
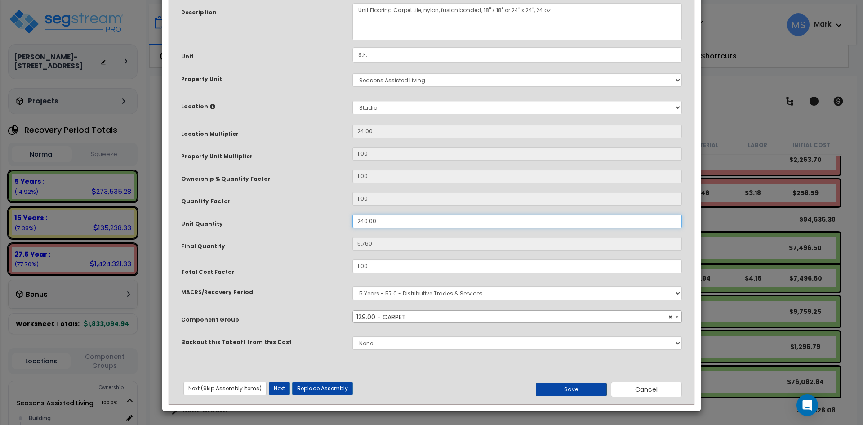
type input "240.00"
click at [564, 389] on button "Save" at bounding box center [570, 388] width 71 height 13
type input "5760.00"
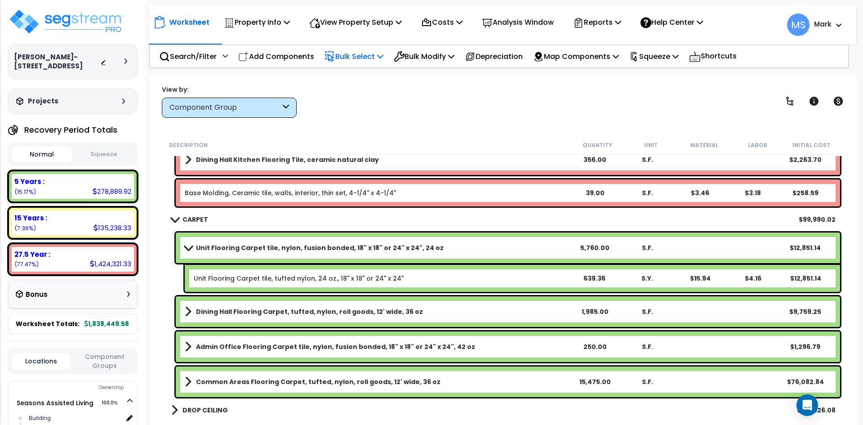
click at [586, 246] on div "5,760.00" at bounding box center [595, 247] width 52 height 9
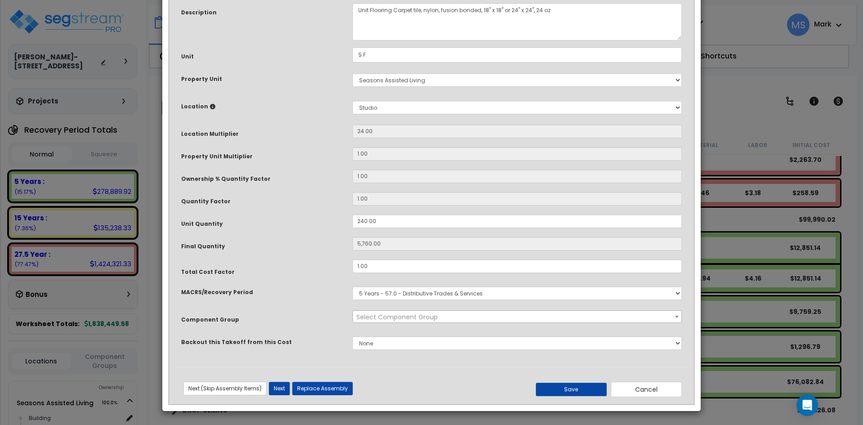
scroll to position [0, 0]
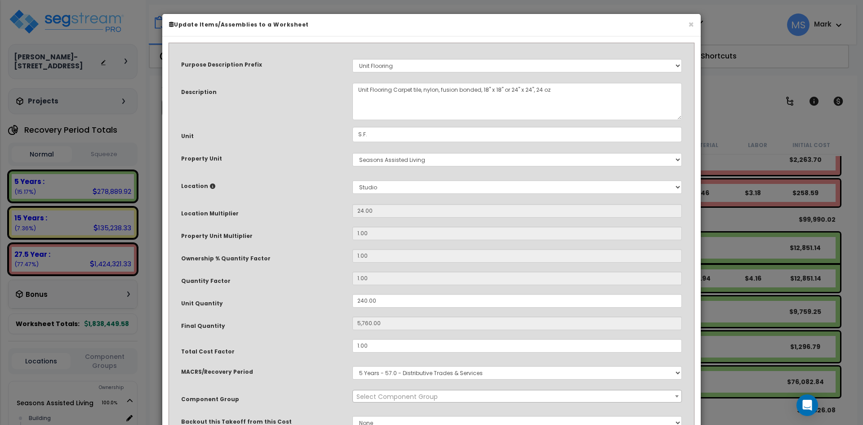
select select "45953"
click at [362, 302] on input "240.00" at bounding box center [516, 300] width 329 height 13
type input "40.00"
type input "960"
type input "540.00"
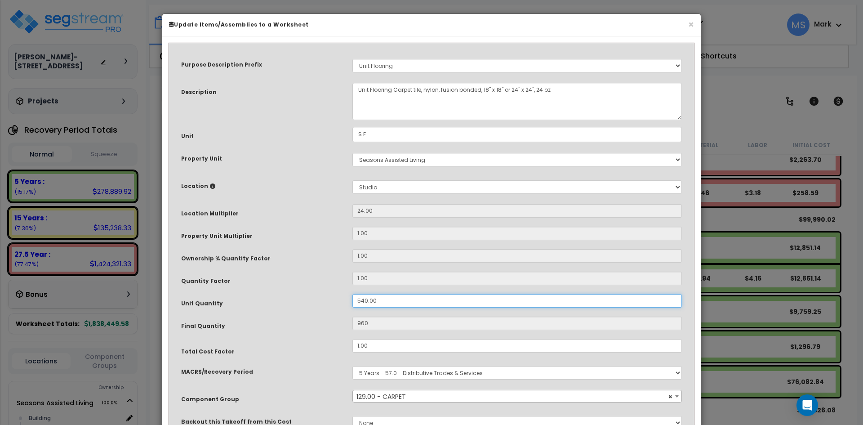
type input "12,960"
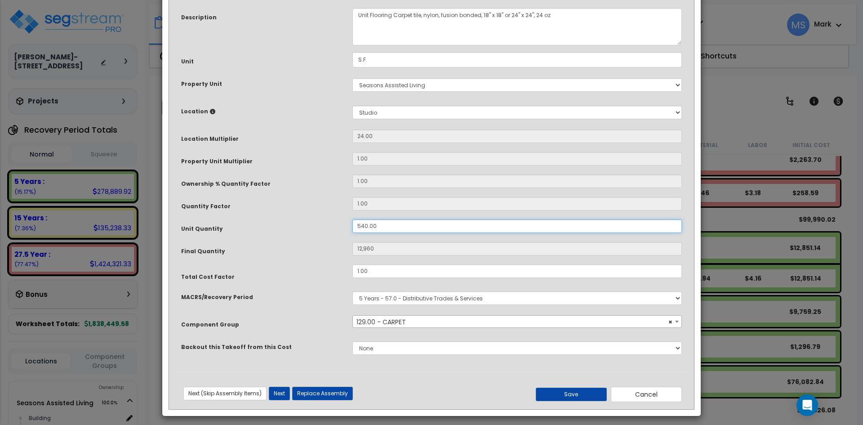
scroll to position [80, 0]
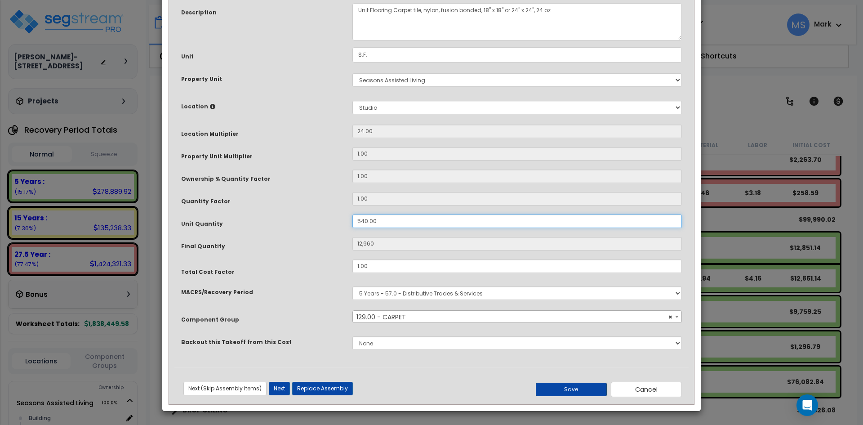
type input "540.00"
click at [565, 386] on button "Save" at bounding box center [570, 388] width 71 height 13
type input "12960.00"
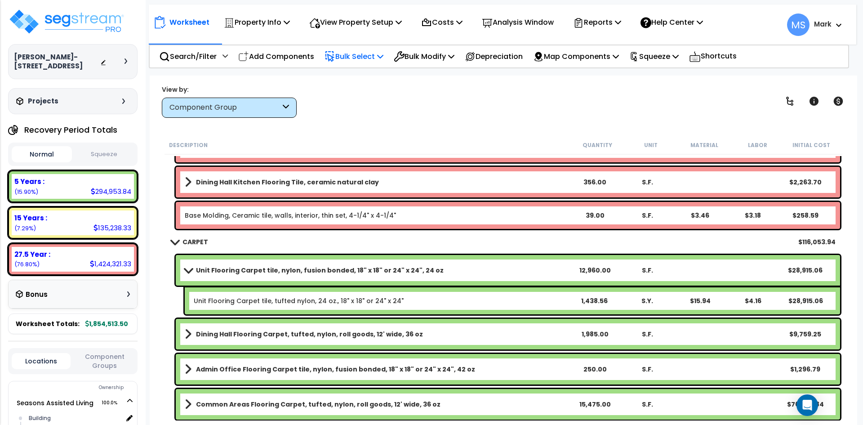
scroll to position [854, 0]
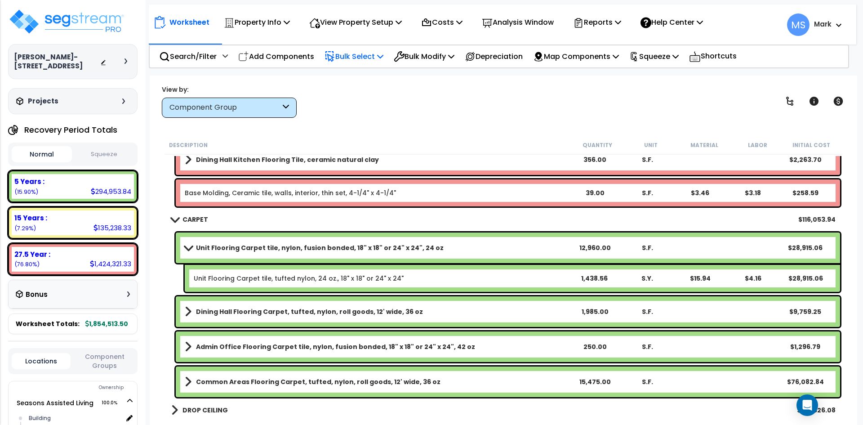
click at [594, 385] on div "15,475.00" at bounding box center [595, 381] width 52 height 9
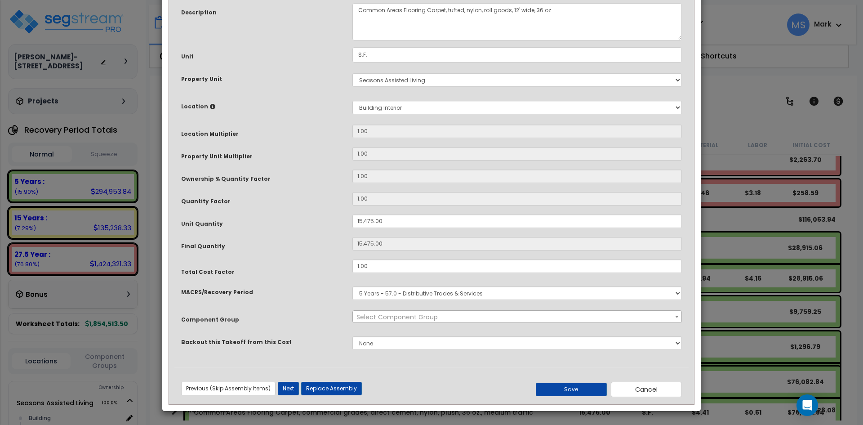
scroll to position [0, 0]
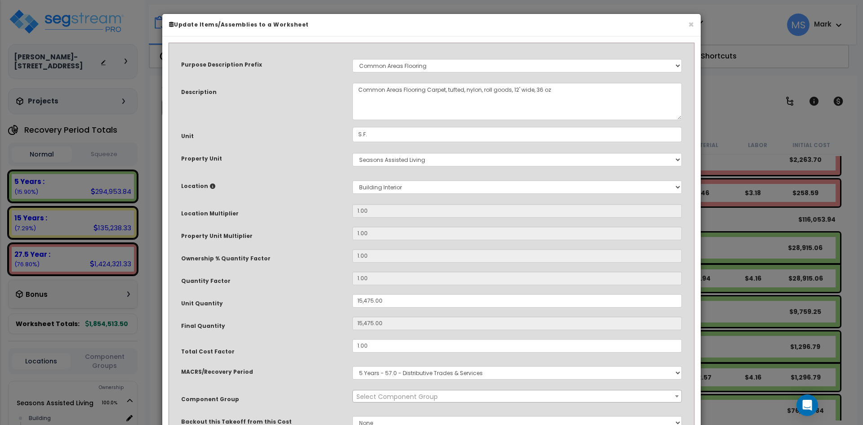
select select "45953"
click at [372, 301] on input "15,475.00" at bounding box center [516, 300] width 329 height 13
click at [360, 299] on input "15,475.00" at bounding box center [516, 300] width 329 height 13
type input "5,475.00"
type input "5,475"
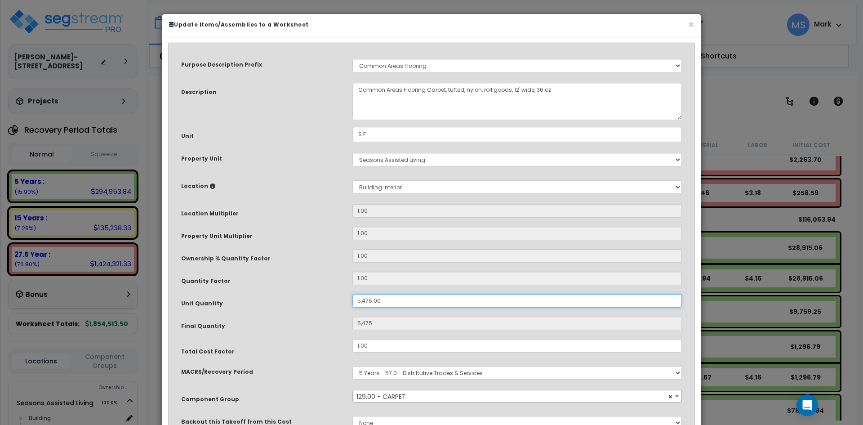
click at [365, 301] on input "5,475.00" at bounding box center [516, 300] width 329 height 13
type input "575.00"
type input "575"
type input "5,375.00"
type input "5,375"
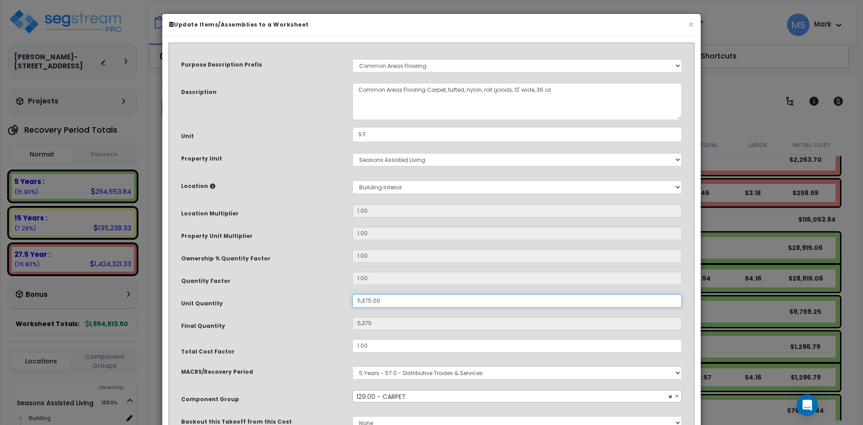
click at [368, 301] on input "5,375.00" at bounding box center [516, 300] width 329 height 13
type input "535.00"
type input "535"
type input "5,315.00"
type input "5,315"
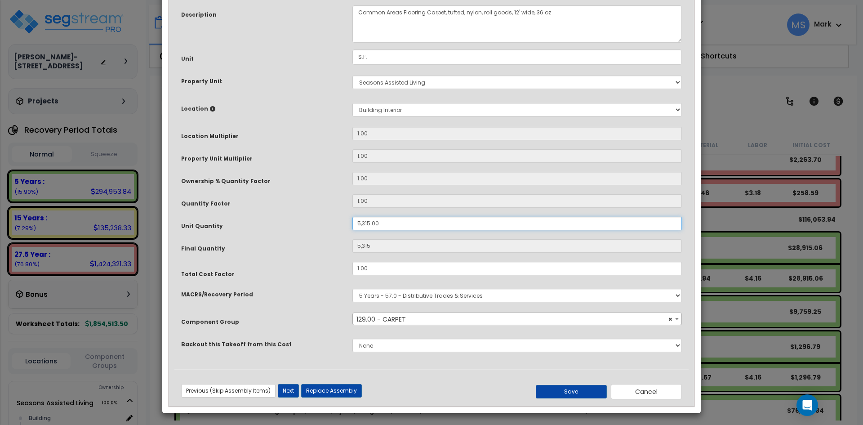
scroll to position [80, 0]
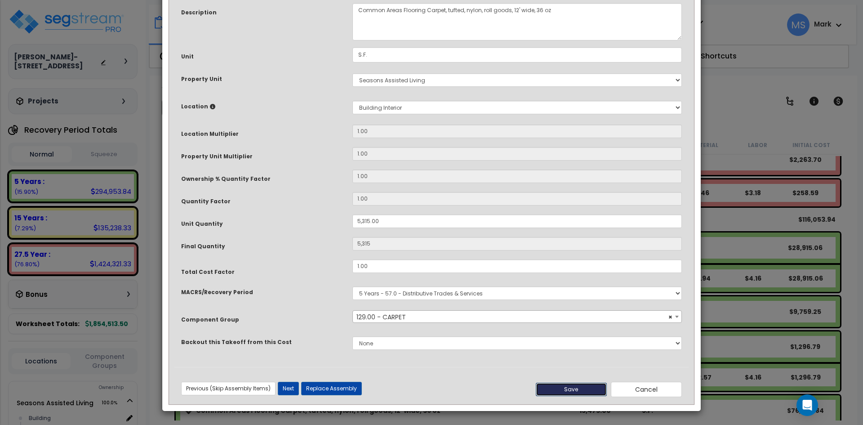
click at [566, 392] on button "Save" at bounding box center [570, 388] width 71 height 13
type input "5315.00"
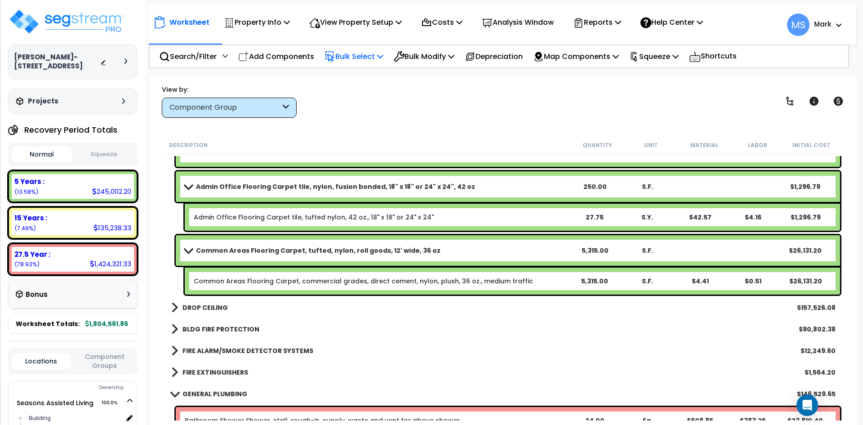
scroll to position [1033, 0]
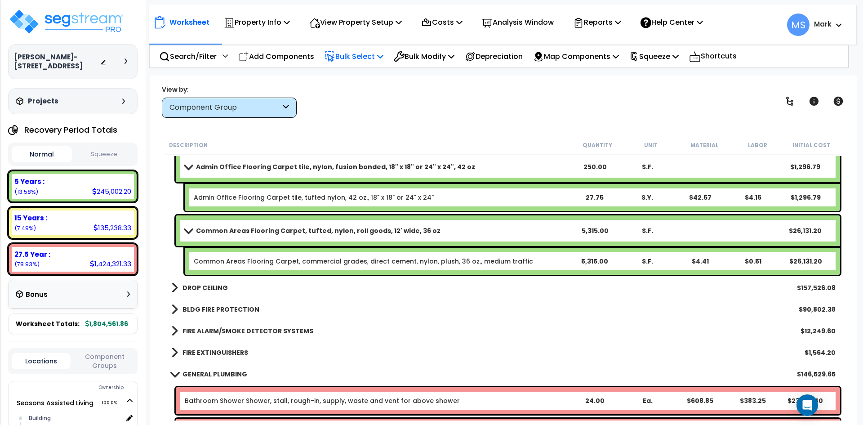
click at [222, 289] on b "DROP CEILING" at bounding box center [204, 287] width 45 height 9
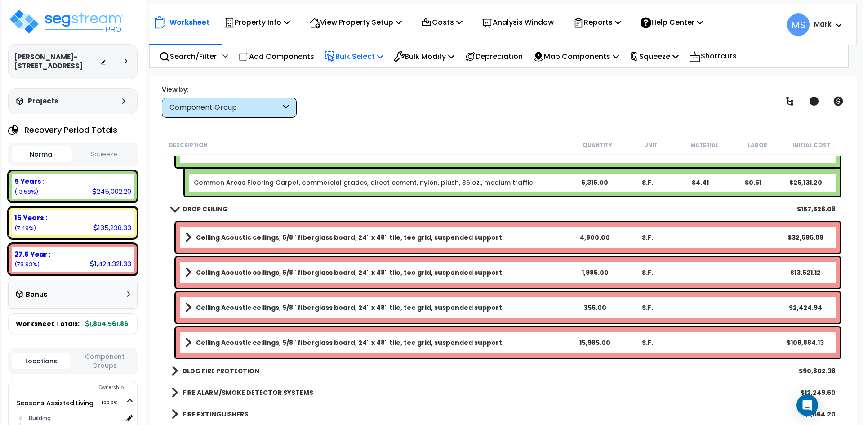
scroll to position [1123, 0]
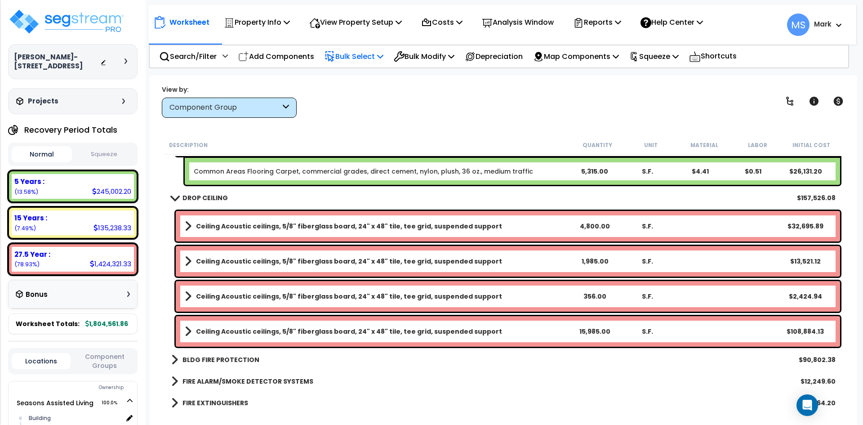
click at [203, 192] on link "DROP CEILING" at bounding box center [199, 197] width 57 height 13
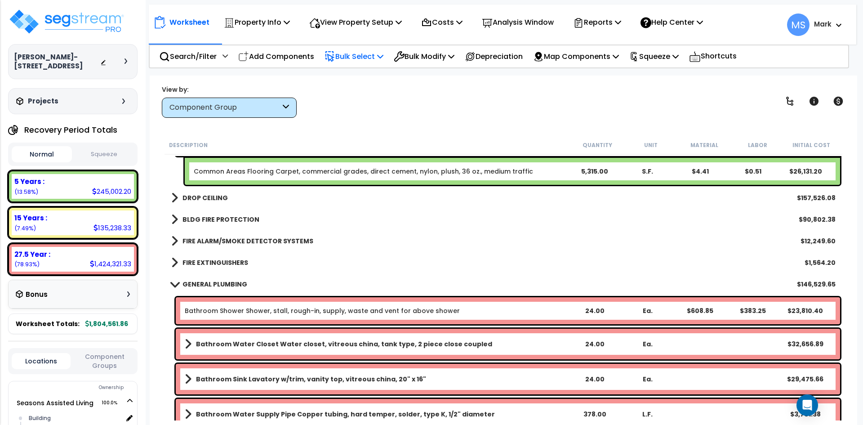
click at [211, 218] on b "BLDG FIRE PROTECTION" at bounding box center [220, 219] width 77 height 9
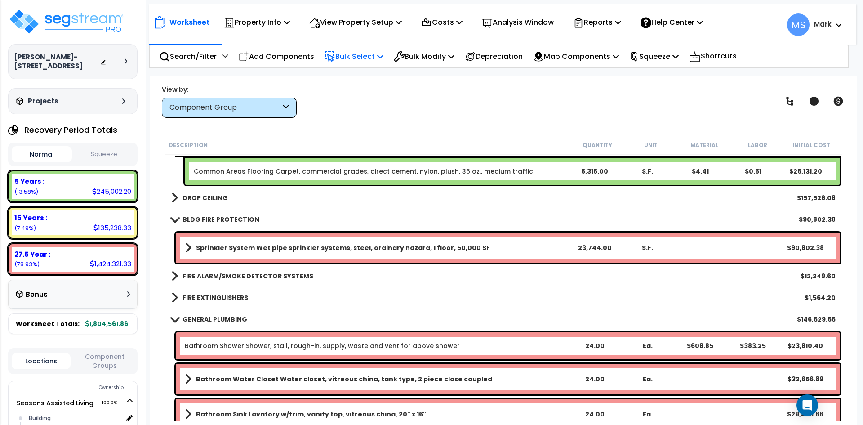
click at [227, 219] on b "BLDG FIRE PROTECTION" at bounding box center [220, 219] width 77 height 9
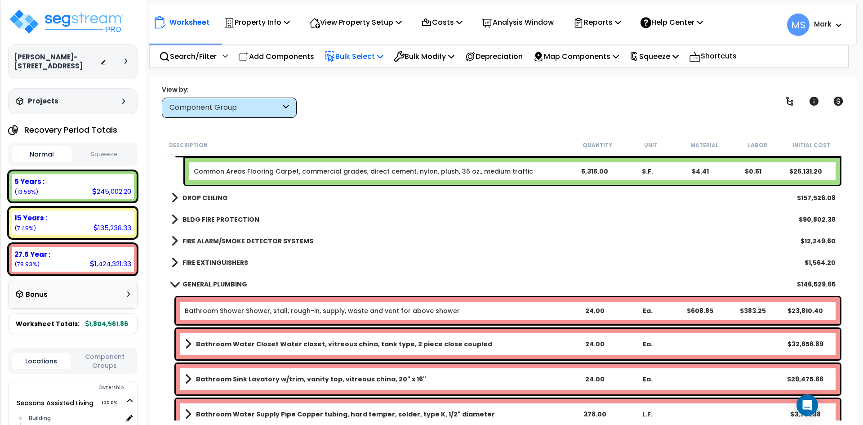
click at [245, 237] on b "FIRE ALARM/SMOKE DETECTOR SYSTEMS" at bounding box center [247, 240] width 131 height 9
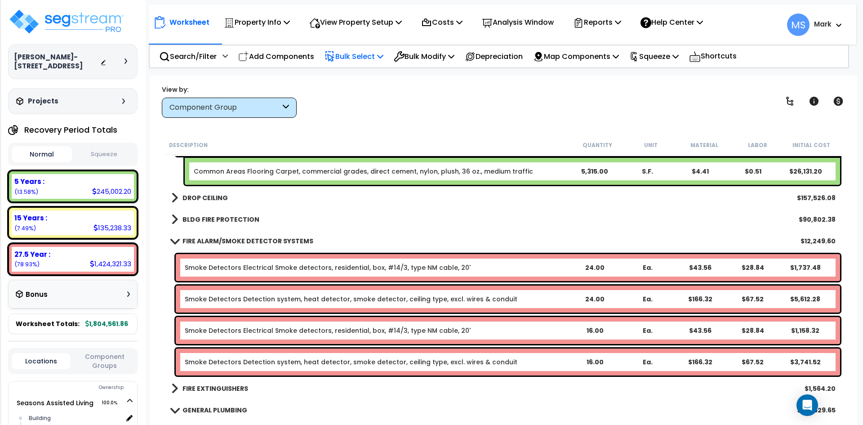
click at [268, 333] on link "Smoke Detectors Electrical Smoke detectors, residential, box, #14/3, type NM ca…" at bounding box center [328, 330] width 286 height 9
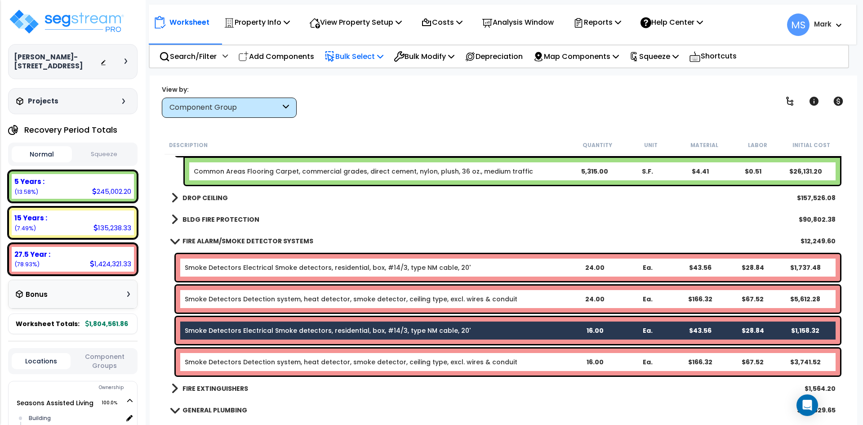
click at [277, 354] on div "Smoke Detectors Detection system, heat detector, smoke detector, ceiling type, …" at bounding box center [508, 361] width 664 height 27
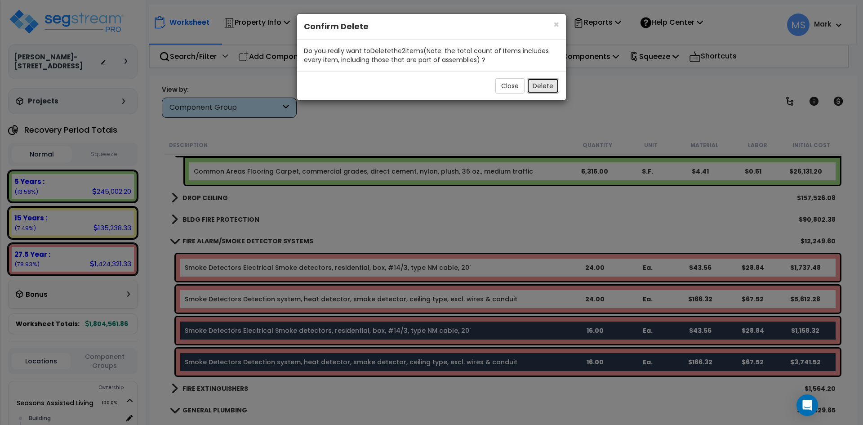
click at [553, 86] on button "Delete" at bounding box center [542, 85] width 32 height 15
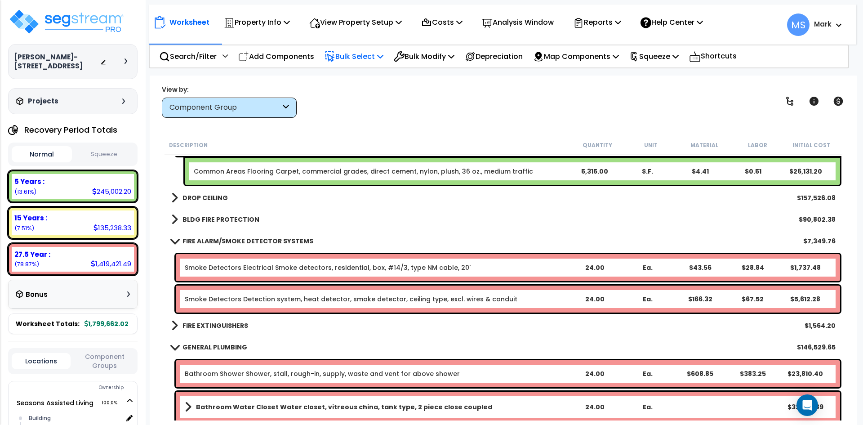
click at [593, 270] on div "24.00" at bounding box center [595, 267] width 52 height 9
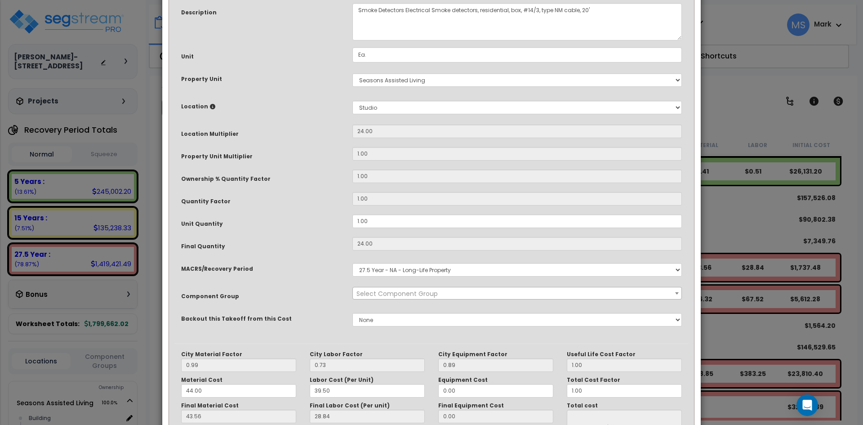
scroll to position [0, 0]
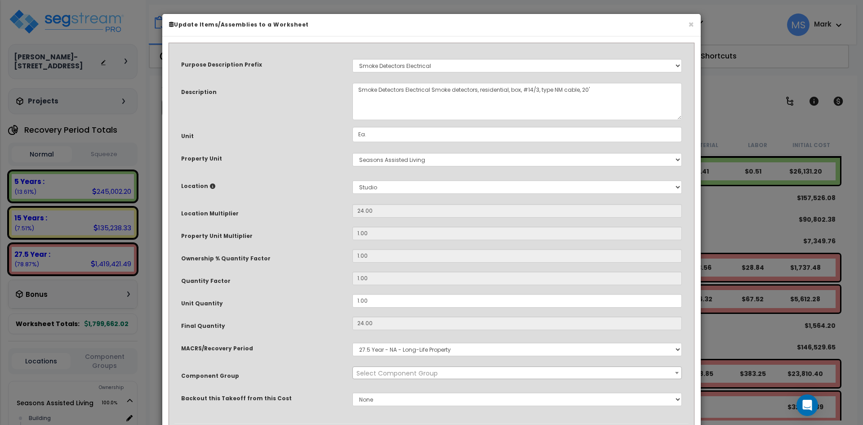
select select "45962"
click at [387, 186] on select "Select Building Building Interior Studio Add New Location" at bounding box center [516, 186] width 329 height 13
select select "461"
click at [352, 180] on select "Select Building Building Interior Studio Add New Location" at bounding box center [516, 186] width 329 height 13
type input "1"
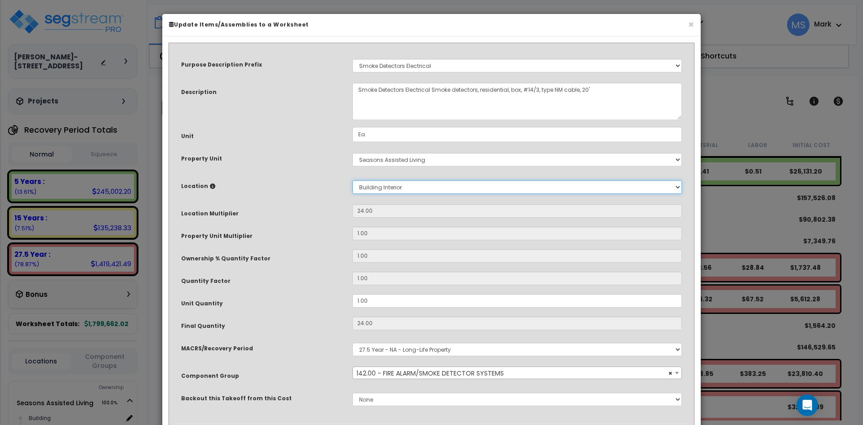
type input "1"
type input "$72.40"
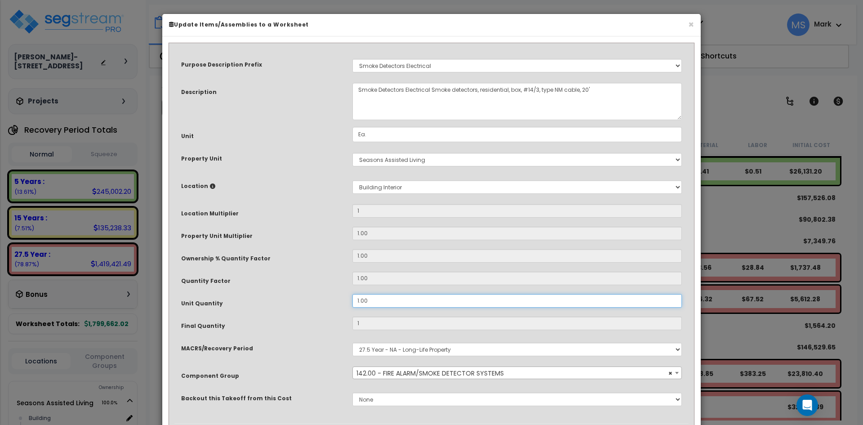
click at [359, 300] on input "1.00" at bounding box center [516, 300] width 329 height 13
type input ".00"
type input "0"
type input "$0.00"
type input ".300"
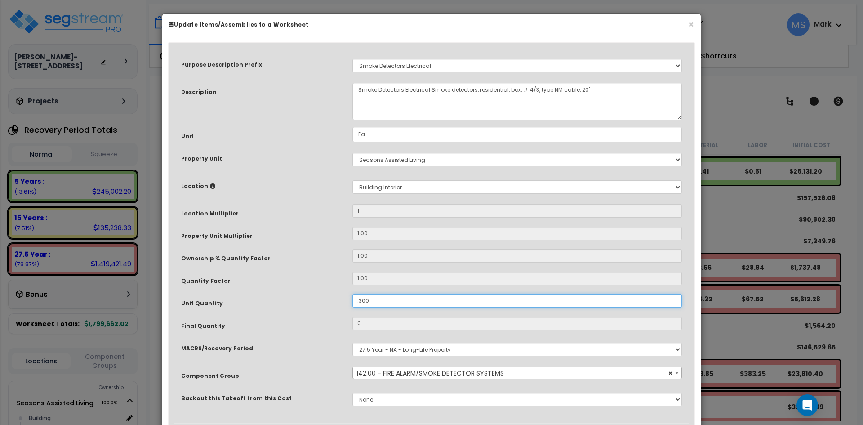
type input "0.3"
type input "$21.72"
type input ".00"
type input "0"
type input "$0.00"
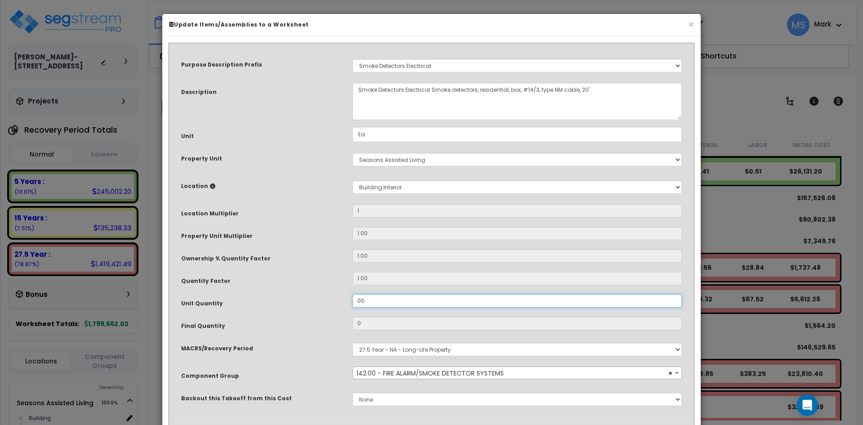
type input "300"
type input "$21,720.00"
type input "3,000"
type input "$21,720.00"
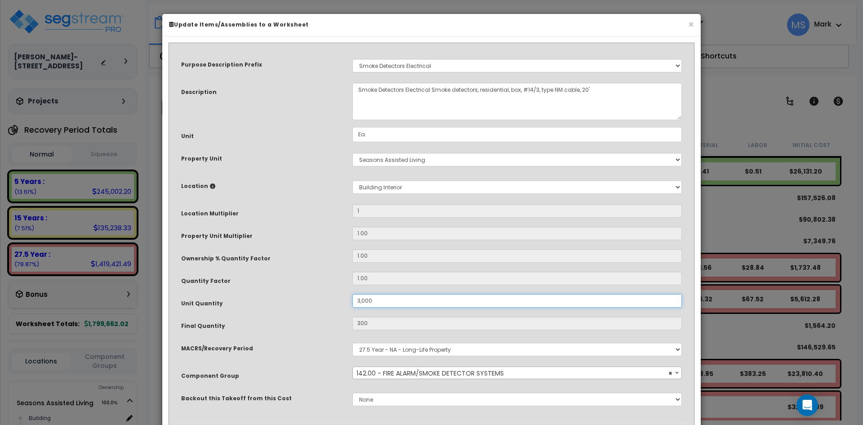
type input "3,000"
type input "$217,200.00"
type input "30.00"
type input "3,000"
type input "$217,200.00"
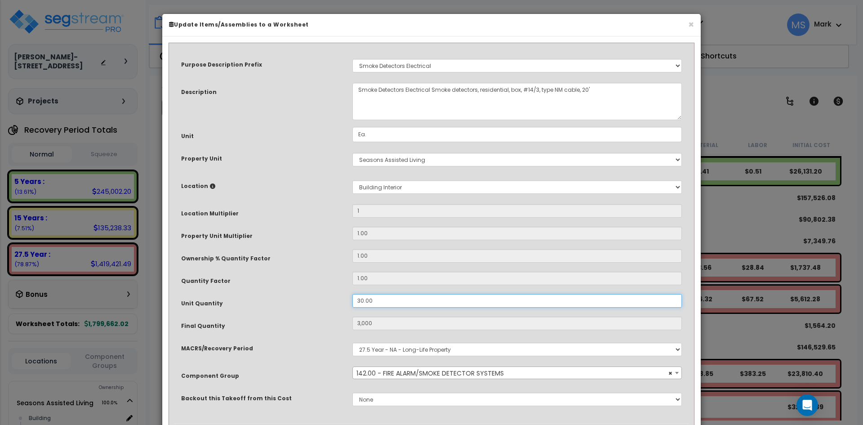
type input "30"
type input "$2,172.00"
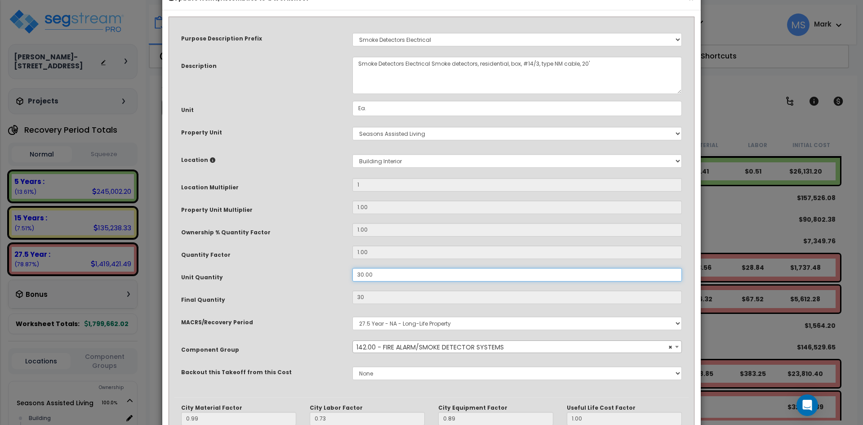
scroll to position [154, 0]
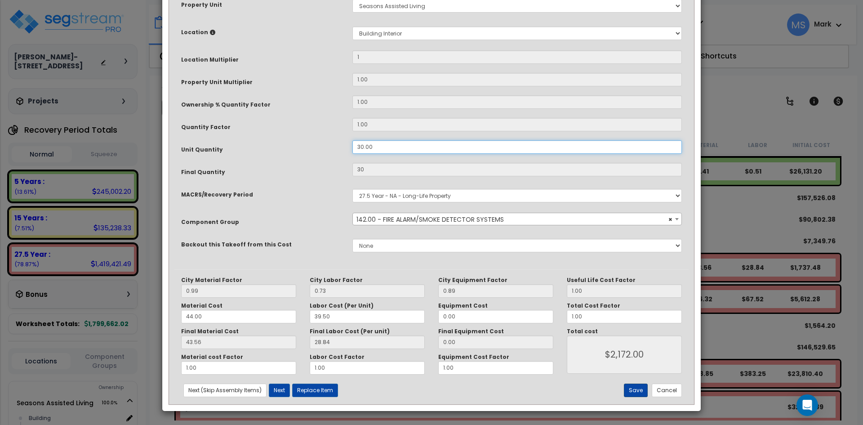
type input "30.00"
click at [638, 389] on button "Save" at bounding box center [636, 389] width 24 height 13
type input "1.00"
type input "30.00"
type input "2172.00"
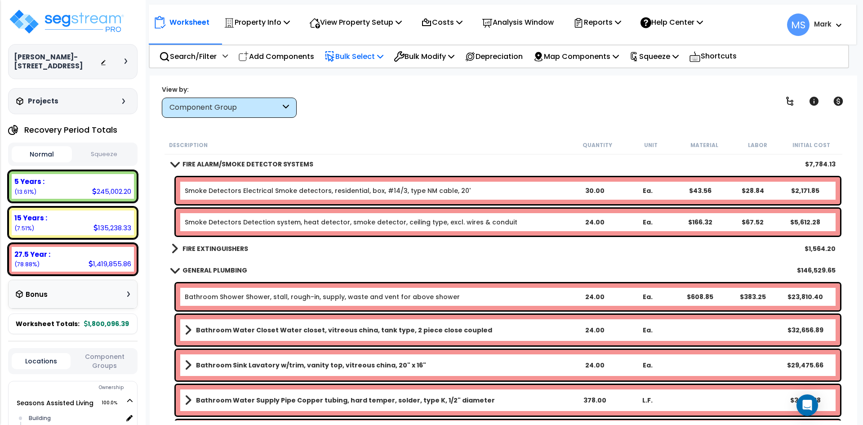
scroll to position [1213, 0]
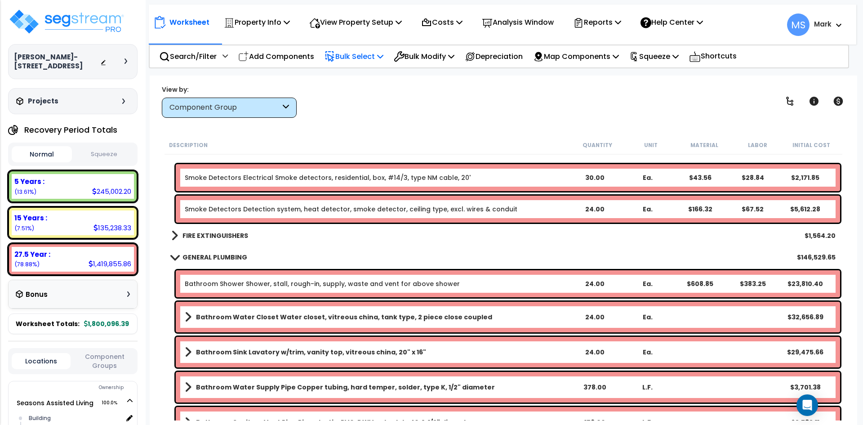
click at [353, 211] on link "Smoke Detectors Detection system, heat detector, smoke detector, ceiling type, …" at bounding box center [351, 208] width 332 height 9
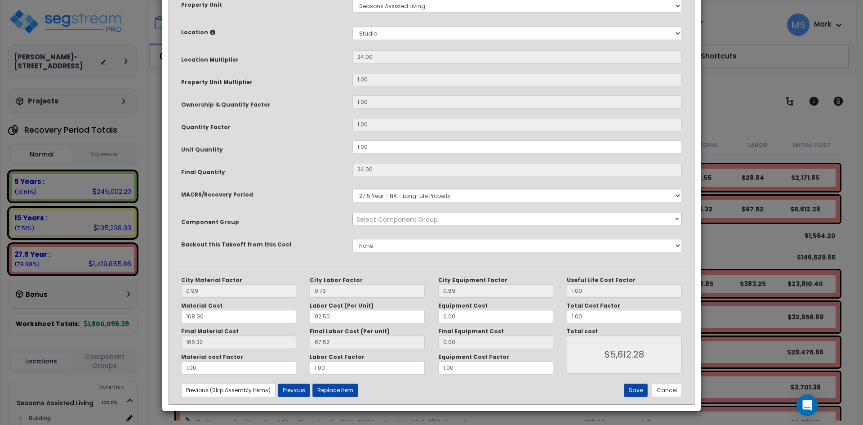
scroll to position [0, 0]
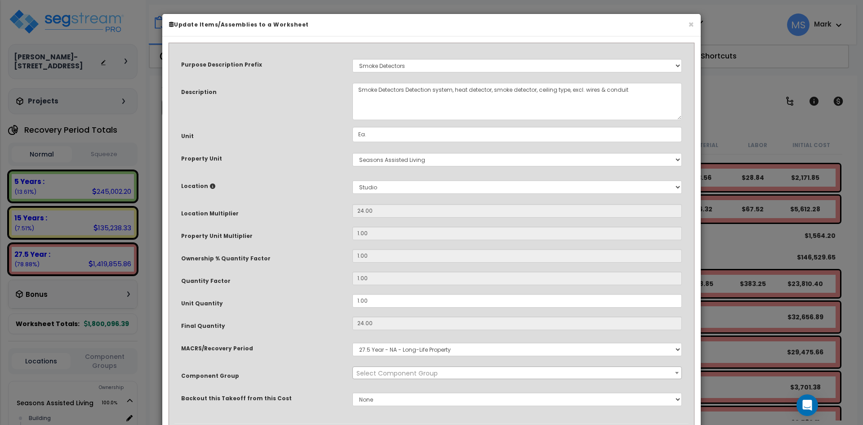
select select "45962"
click at [381, 185] on select "Select Building Building Interior Studio Add New Location" at bounding box center [516, 186] width 329 height 13
select select "461"
click at [352, 180] on select "Select Building Building Interior Studio Add New Location" at bounding box center [516, 186] width 329 height 13
type input "1"
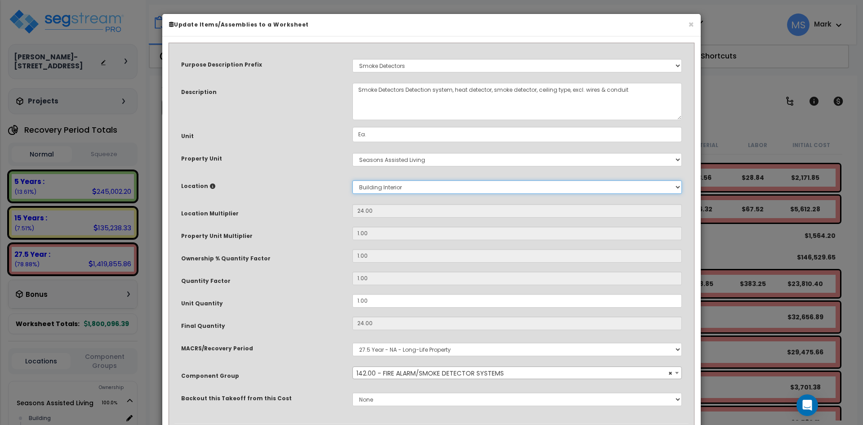
type input "1"
type input "$233.84"
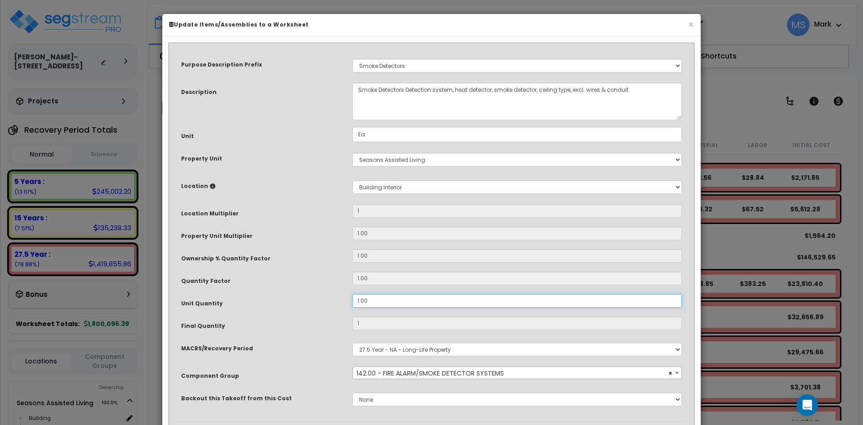
click at [360, 301] on input "1.00" at bounding box center [516, 300] width 329 height 13
type input "100"
type input "$23,384.00"
type input "00"
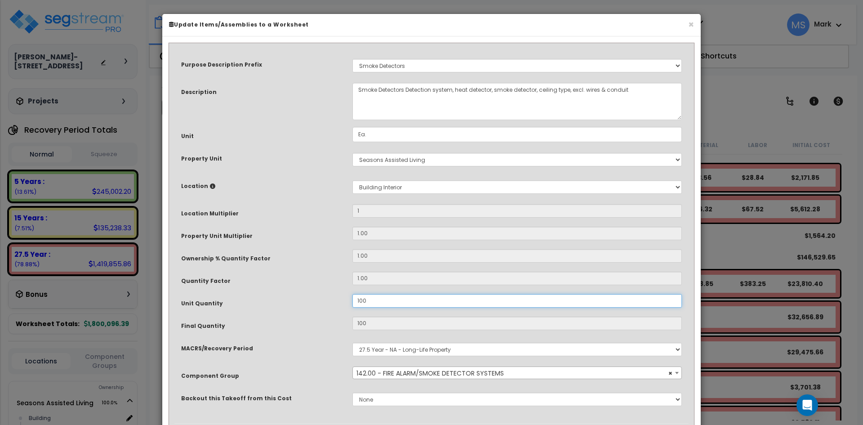
type input "$23,384.00"
type input "0"
type input "$0.00"
type input "300"
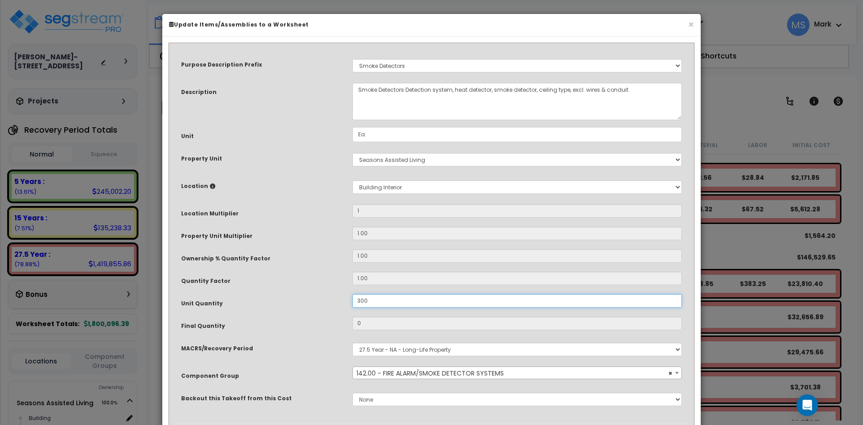
type input "$70,152.00"
type input "3,000"
type input "$70,152.00"
type input "3,000"
type input "$701,520.00"
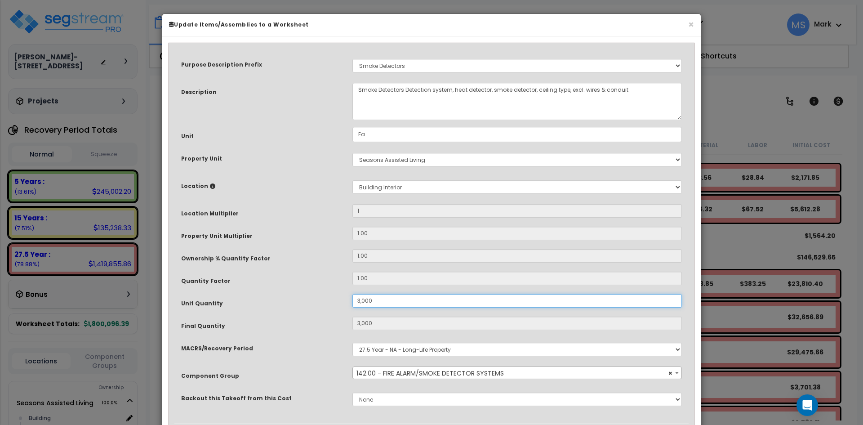
type input "30.00"
type input "3,000"
type input "$701,520.00"
type input "30"
type input "$7,015.20"
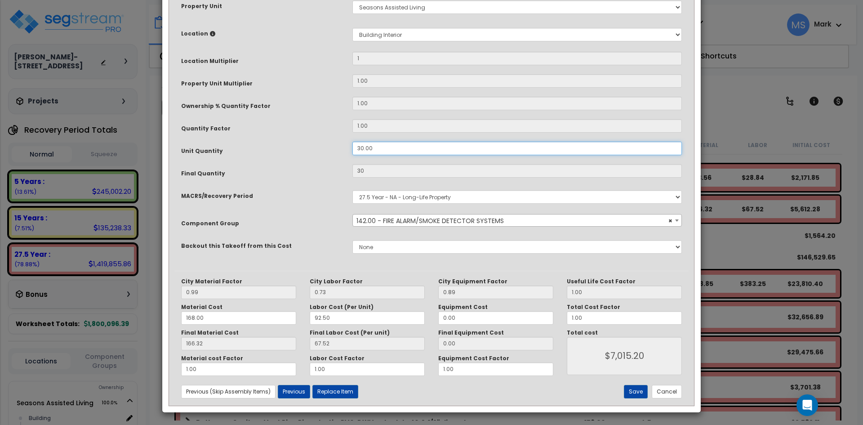
scroll to position [154, 0]
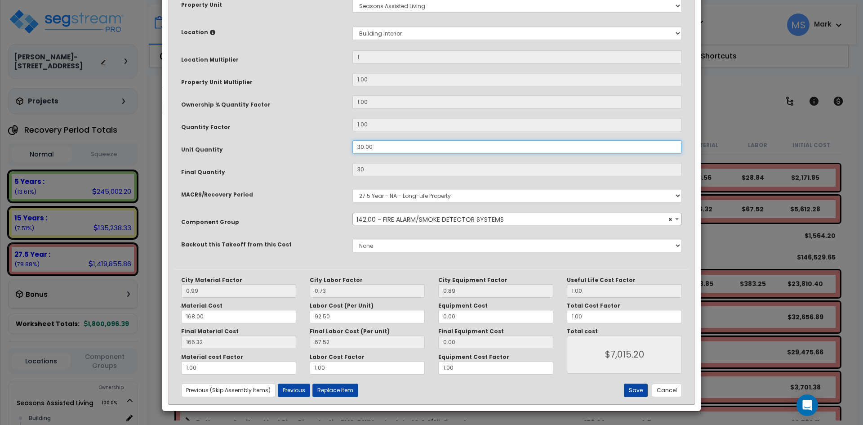
type input "30.00"
click at [632, 386] on button "Save" at bounding box center [636, 389] width 24 height 13
type input "1.00"
type input "30.00"
type input "7015.20"
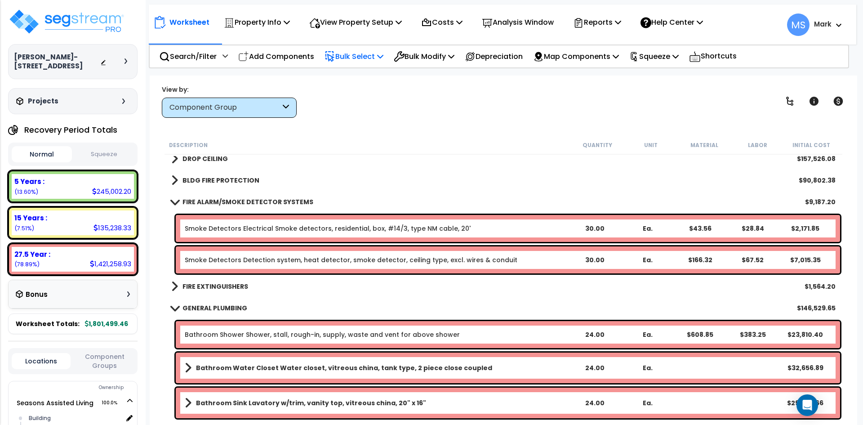
scroll to position [1123, 0]
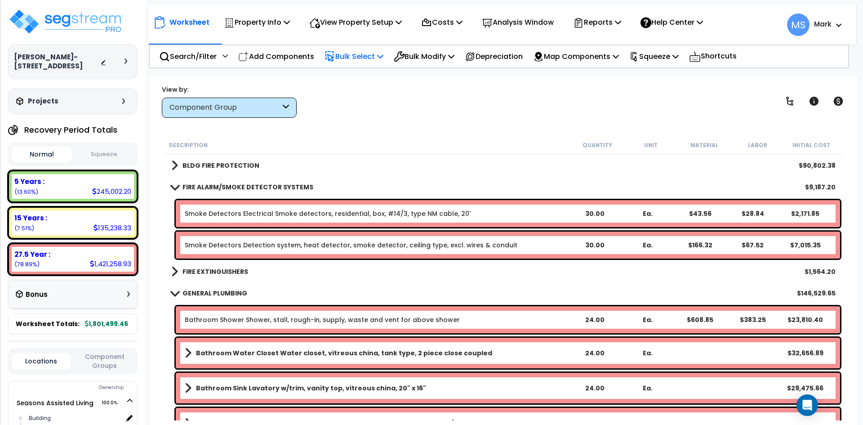
click at [170, 189] on span at bounding box center [174, 186] width 13 height 7
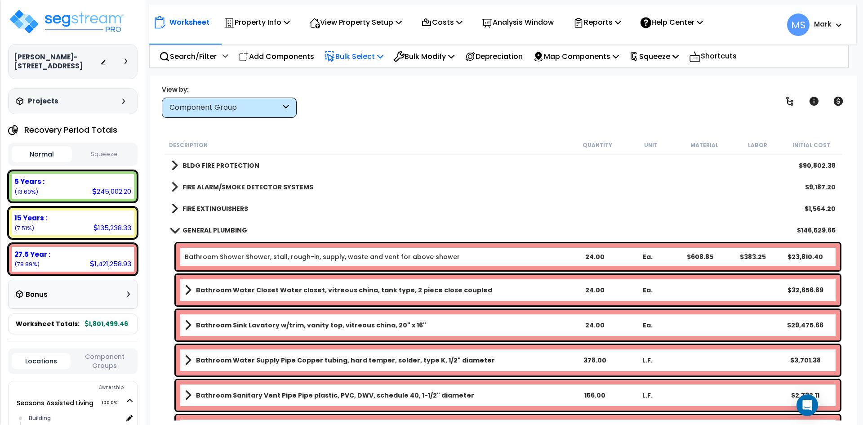
click at [209, 212] on b "FIRE EXTINGUISHERS" at bounding box center [215, 208] width 66 height 9
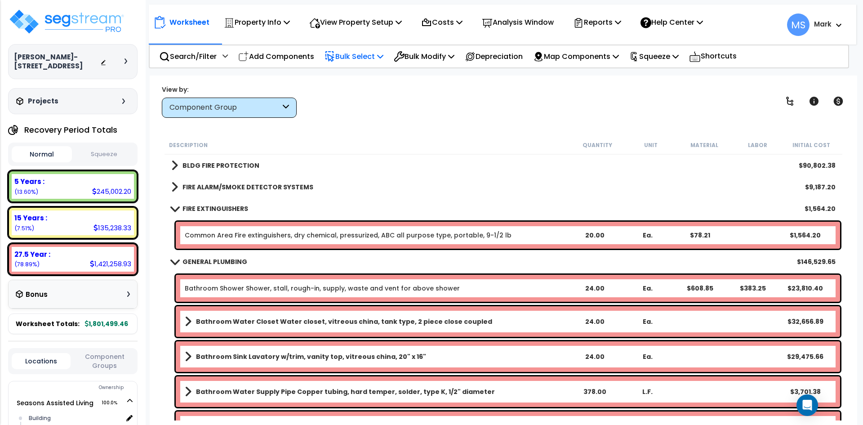
click at [351, 234] on link "Common Area Fire extinguishers, dry chemical, pressurized, ABC all purpose type…" at bounding box center [348, 234] width 327 height 9
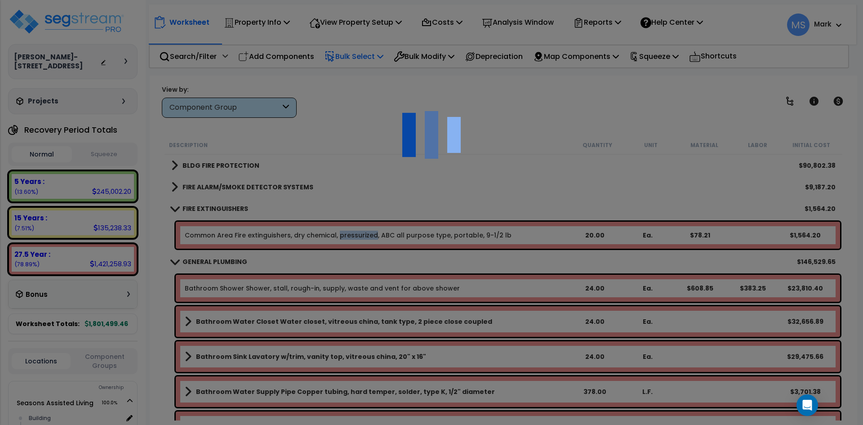
scroll to position [0, 0]
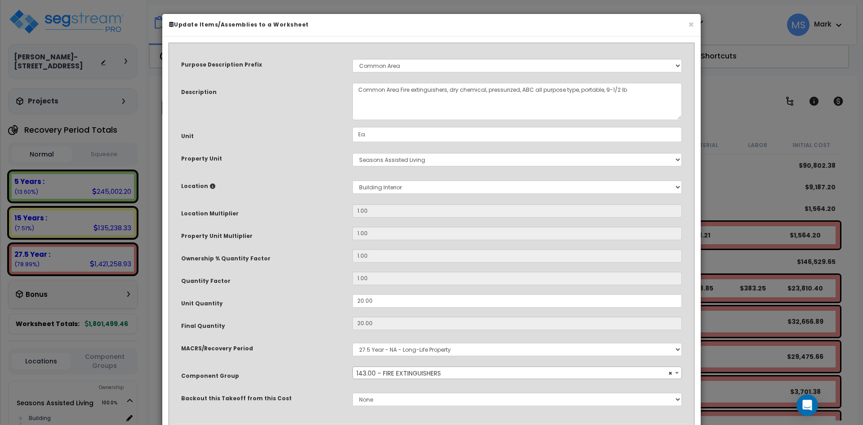
select select "45825"
click at [362, 299] on input "20.00" at bounding box center [516, 300] width 329 height 13
type input "2.00"
type input "20"
type input "$1,564.20"
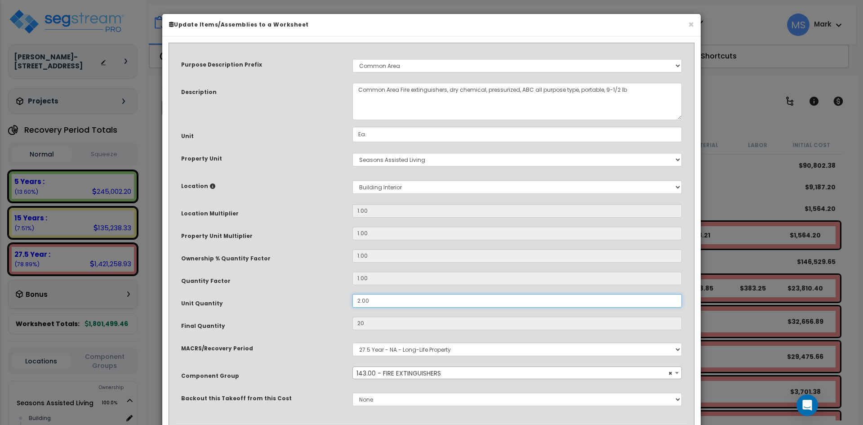
type input "2"
type input "$156.42"
type input ".00"
type input "0"
type input "$0.00"
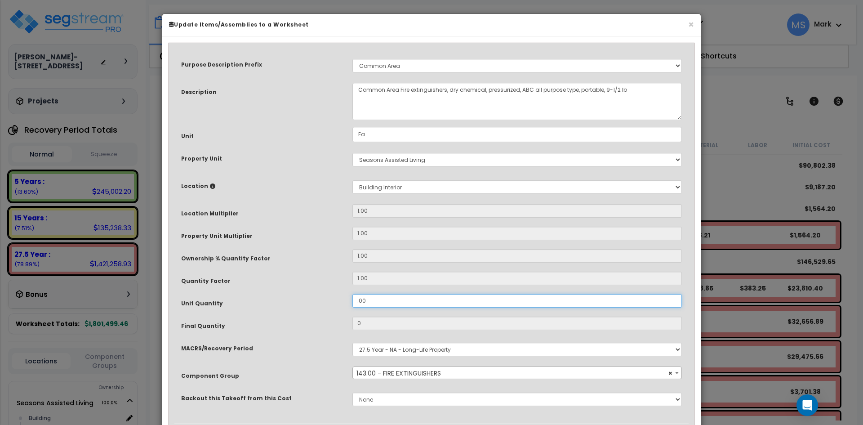
type input "1.00"
type input "1"
type input "$78.21"
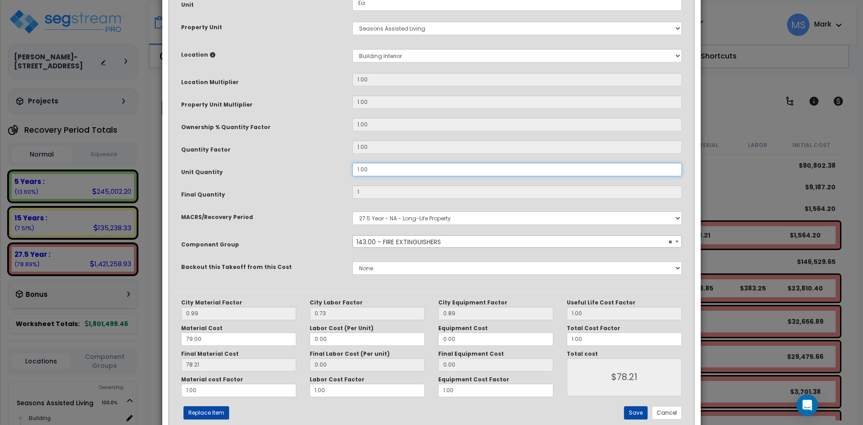
scroll to position [135, 0]
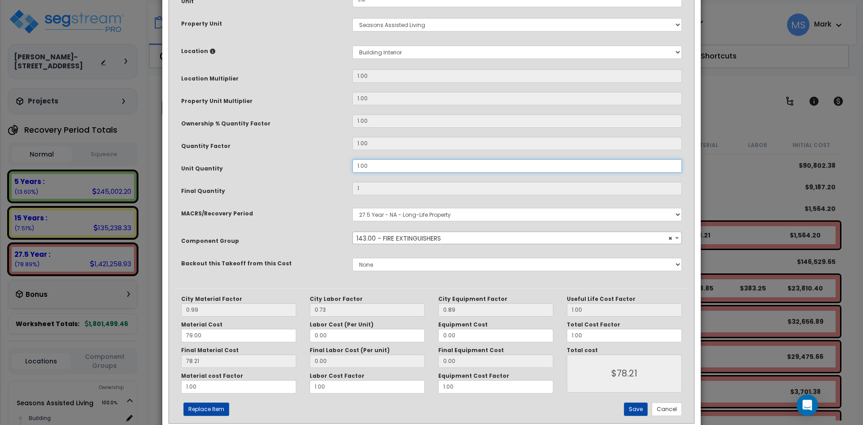
type input "1.00"
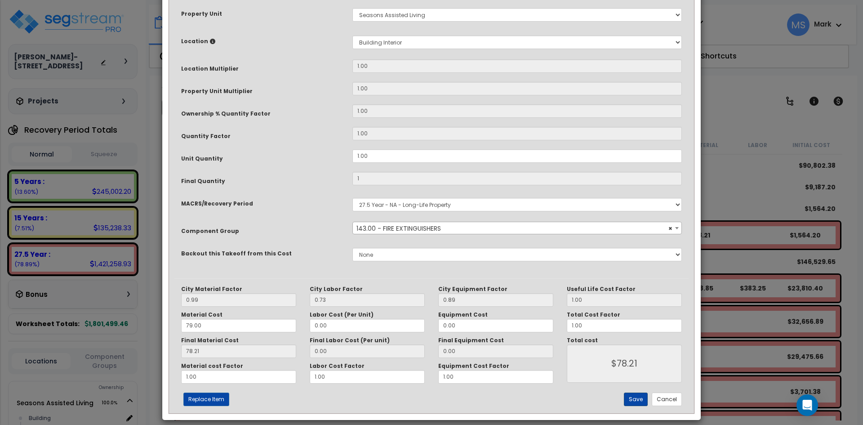
scroll to position [154, 0]
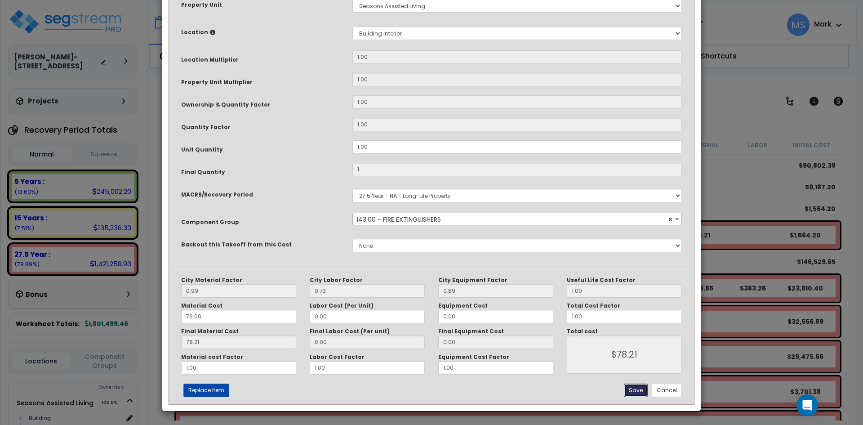
click at [646, 389] on button "Save" at bounding box center [636, 389] width 24 height 13
type input "1.00"
type input "78.21"
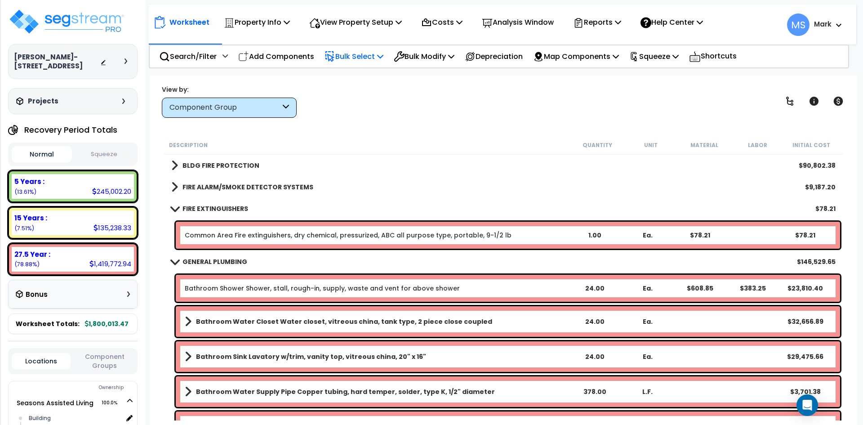
click at [177, 207] on span at bounding box center [174, 208] width 13 height 7
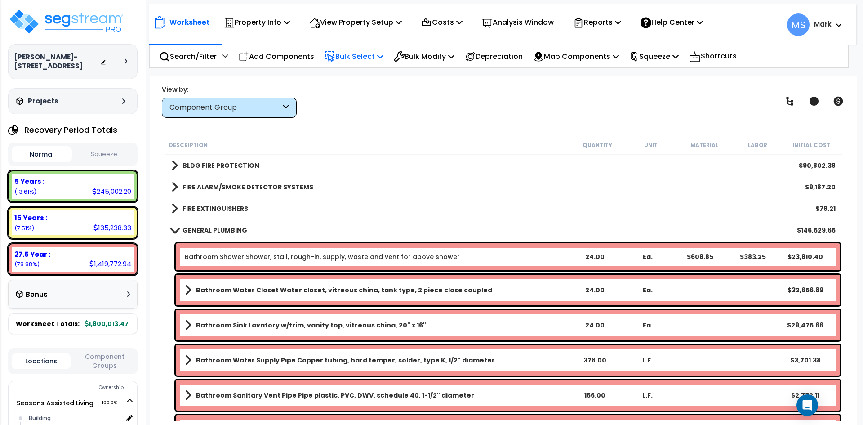
click at [186, 229] on b "GENERAL PLUMBING" at bounding box center [214, 230] width 65 height 9
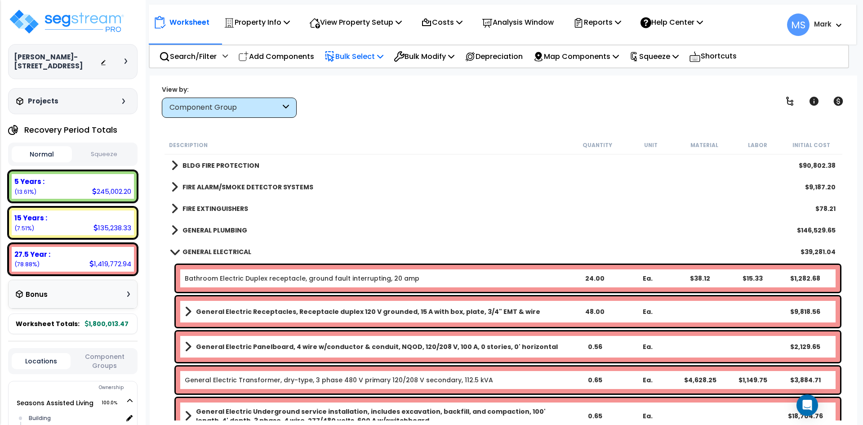
click at [186, 229] on b "GENERAL PLUMBING" at bounding box center [214, 230] width 65 height 9
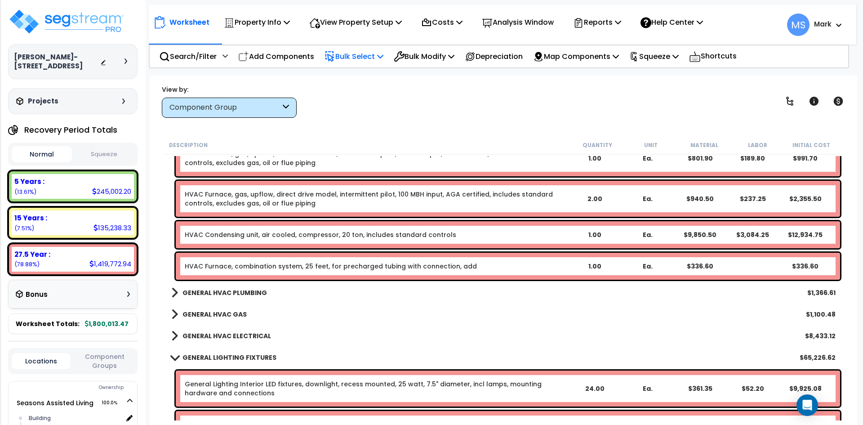
scroll to position [2561, 0]
click at [248, 296] on b "GENERAL HVAC PLUMBING" at bounding box center [224, 292] width 84 height 9
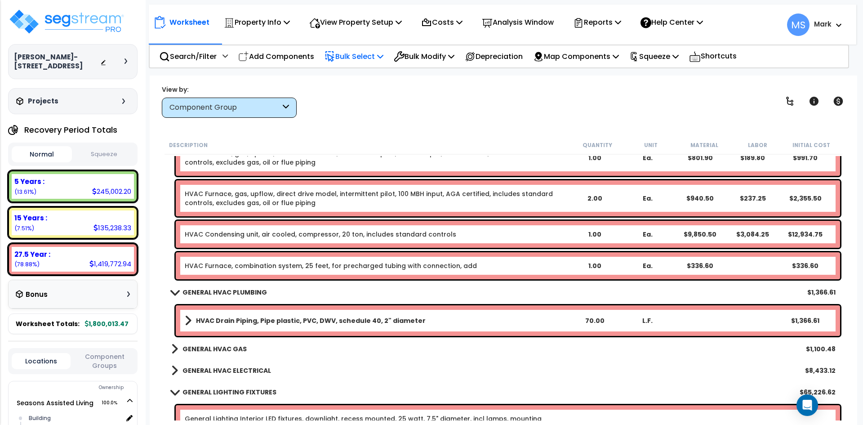
click at [248, 296] on b "GENERAL HVAC PLUMBING" at bounding box center [224, 292] width 84 height 9
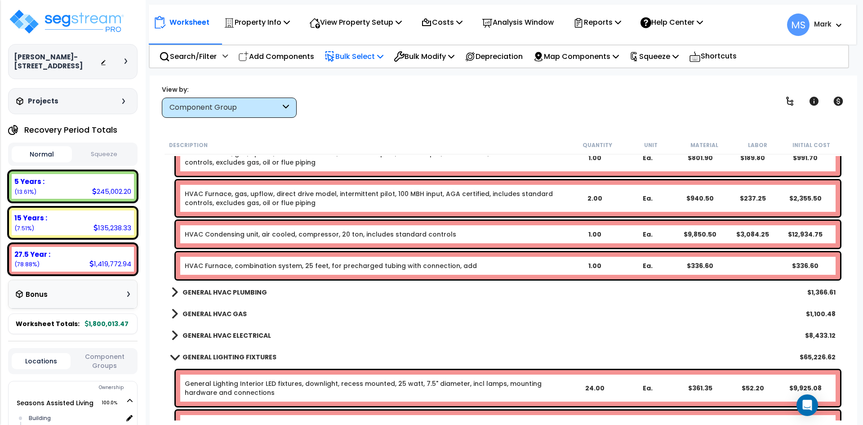
click at [237, 310] on b "GENERAL HVAC GAS" at bounding box center [214, 313] width 64 height 9
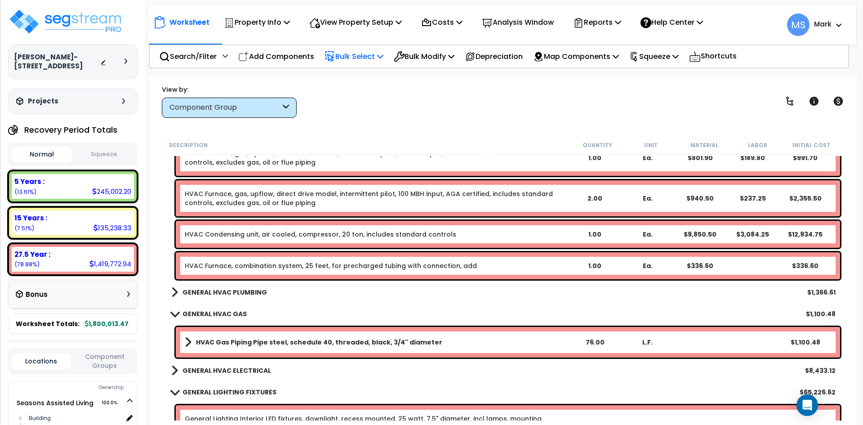
click at [237, 310] on b "GENERAL HVAC GAS" at bounding box center [214, 313] width 64 height 9
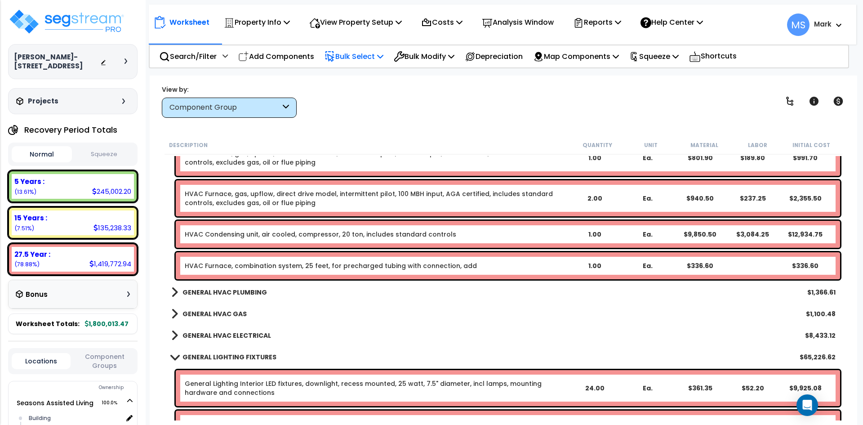
scroll to position [2605, 0]
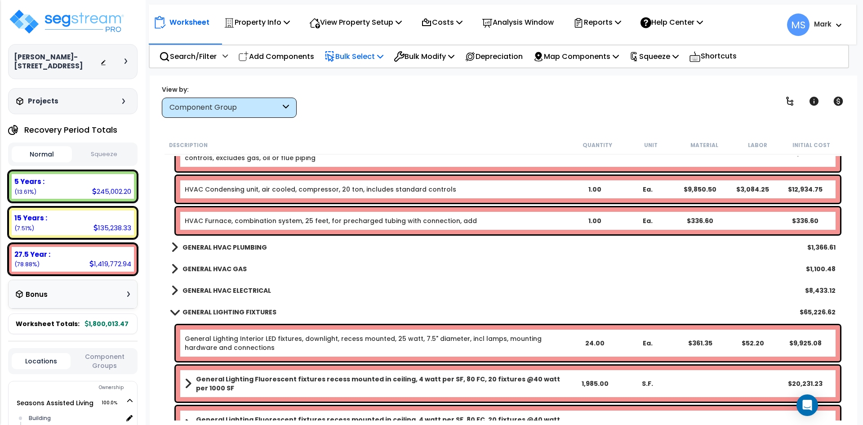
click at [250, 296] on link "GENERAL HVAC ELECTRICAL" at bounding box center [221, 290] width 100 height 13
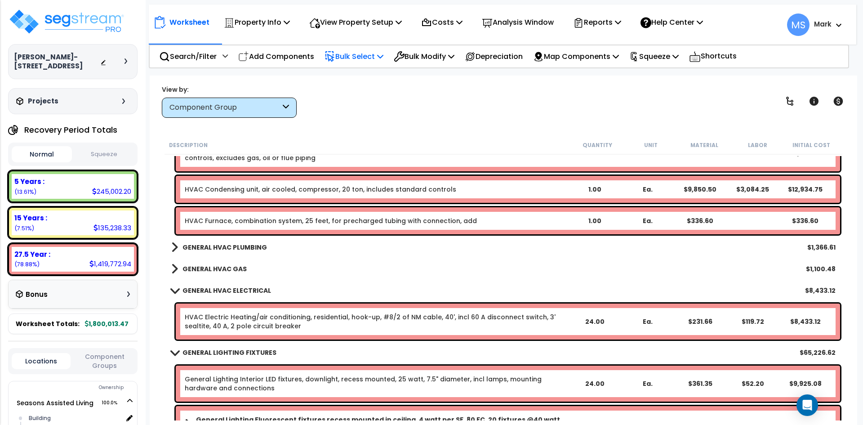
click at [250, 296] on link "GENERAL HVAC ELECTRICAL" at bounding box center [221, 290] width 100 height 13
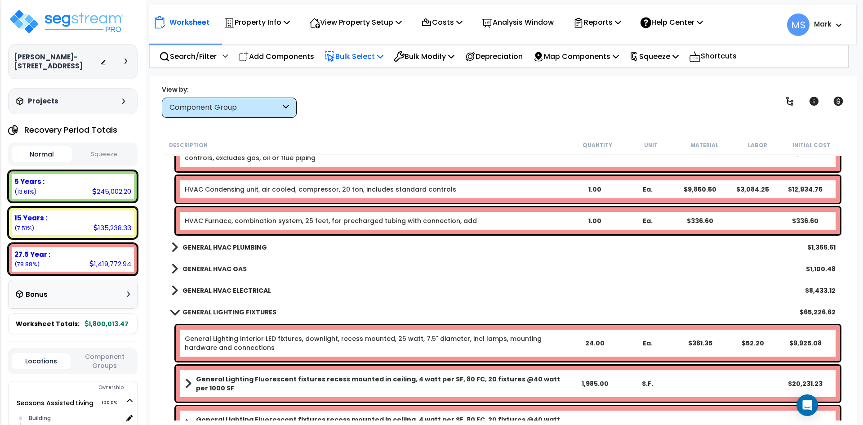
click at [248, 311] on b "GENERAL LIGHTING FIXTURES" at bounding box center [229, 311] width 94 height 9
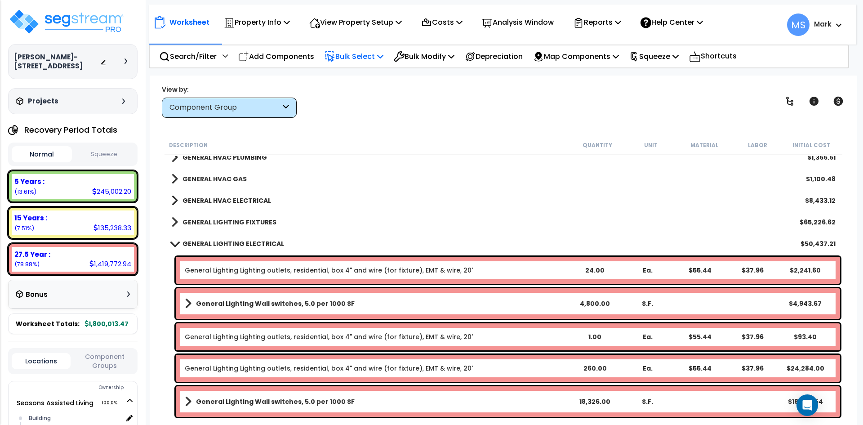
scroll to position [2740, 0]
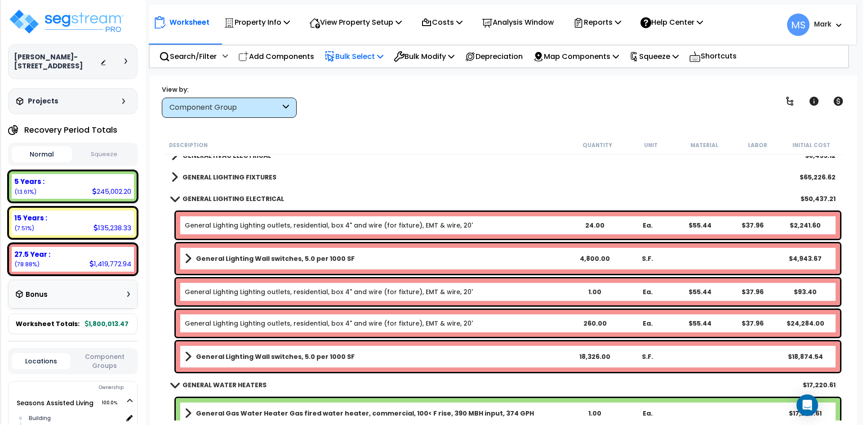
click at [425, 227] on link "General Lighting Lighting outlets, residential, box 4" and wire (for fixture), …" at bounding box center [329, 225] width 288 height 9
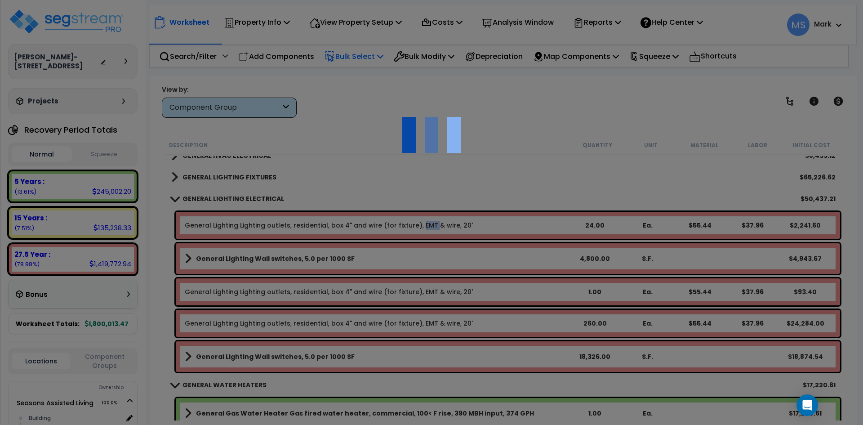
scroll to position [0, 0]
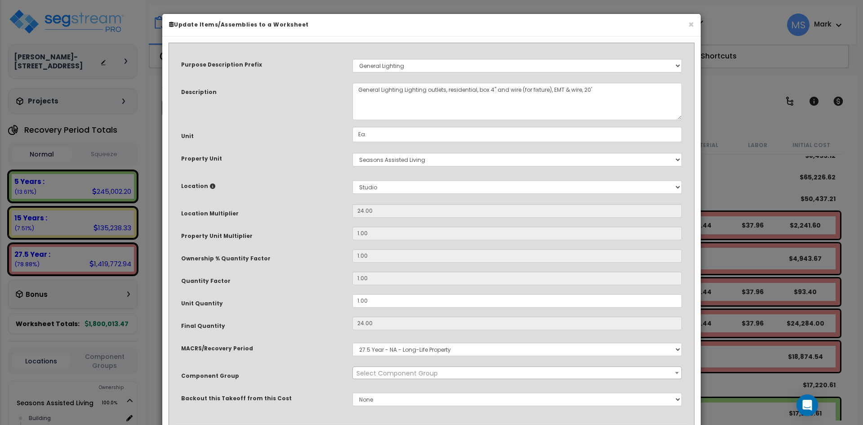
select select "45971"
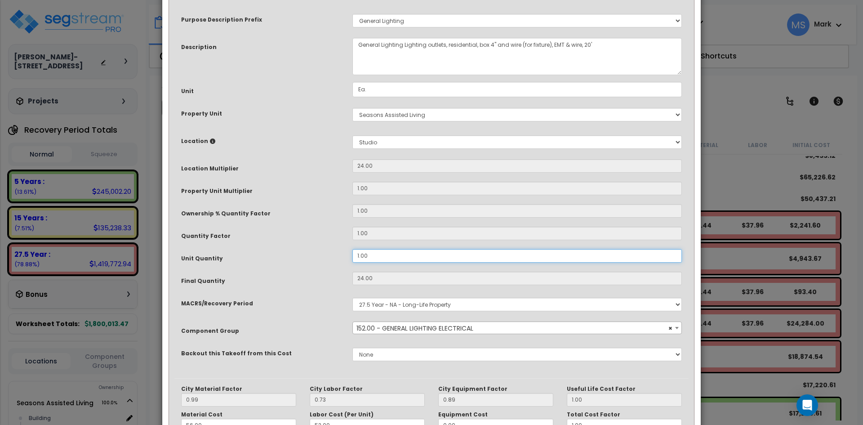
click at [358, 252] on input "1.00" at bounding box center [516, 255] width 329 height 13
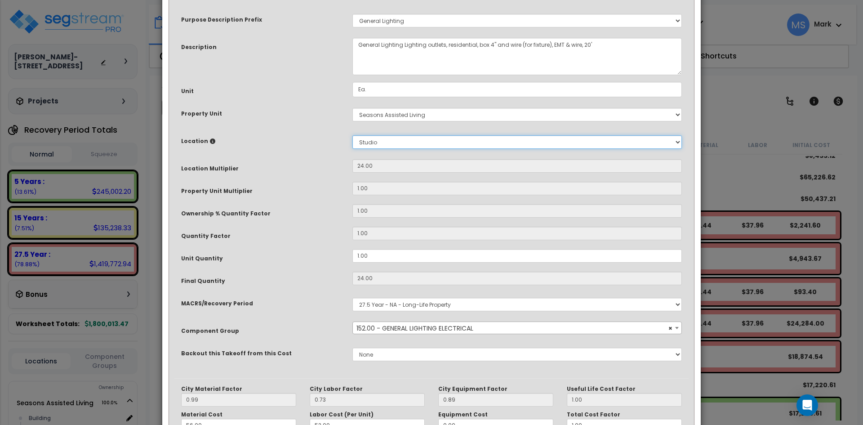
click at [384, 146] on select "Select Building Building Interior Studio Add New Location" at bounding box center [516, 141] width 329 height 13
select select "461"
click at [352, 135] on select "Select Building Building Interior Studio Add New Location" at bounding box center [516, 141] width 329 height 13
type input "1"
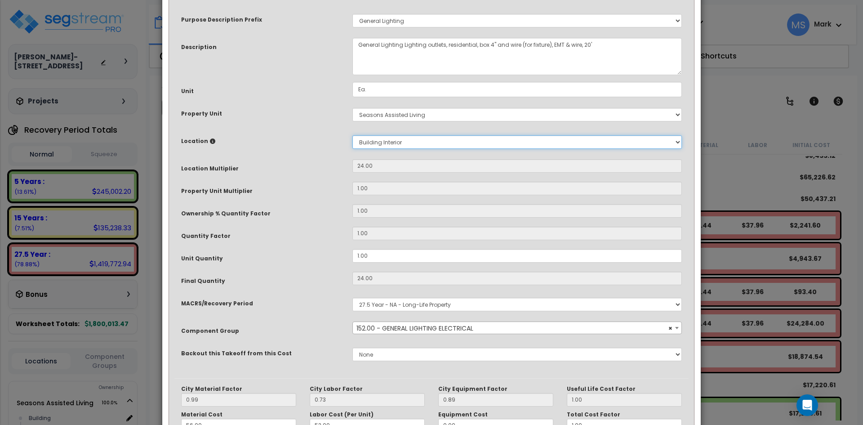
type input "$93.40"
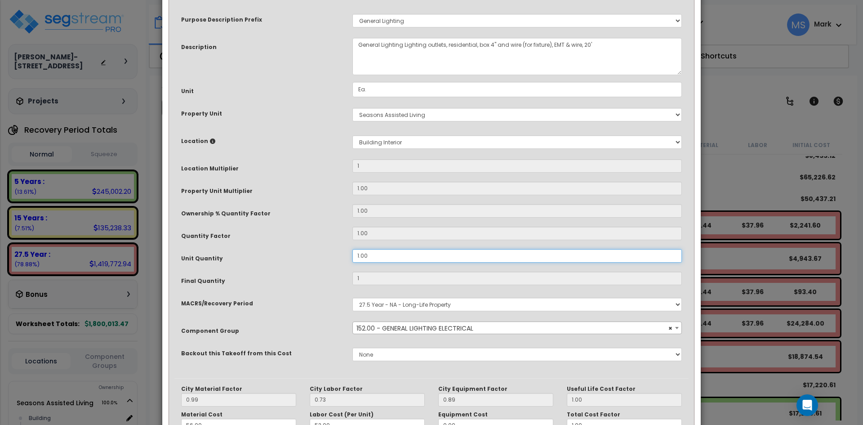
click at [360, 255] on input "1.00" at bounding box center [516, 255] width 329 height 13
type input ".00"
type input "0"
type input "$0.00"
type input "8.00"
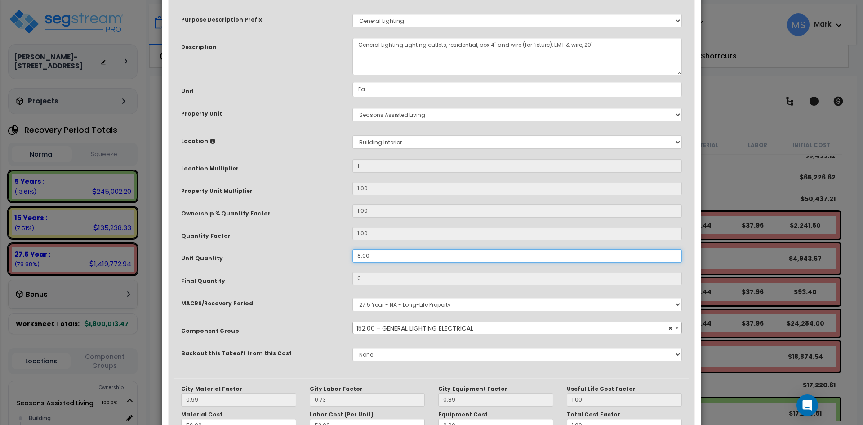
type input "8"
type input "$747.20"
type input "88.00"
type input "88"
type input "$8,219.20"
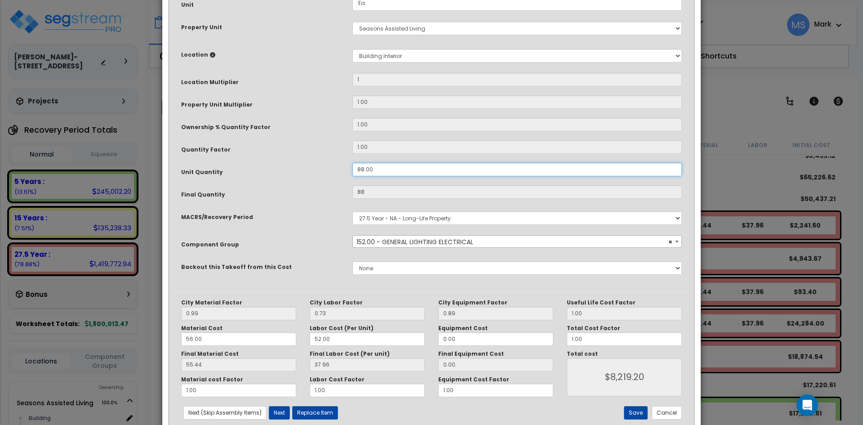
scroll to position [154, 0]
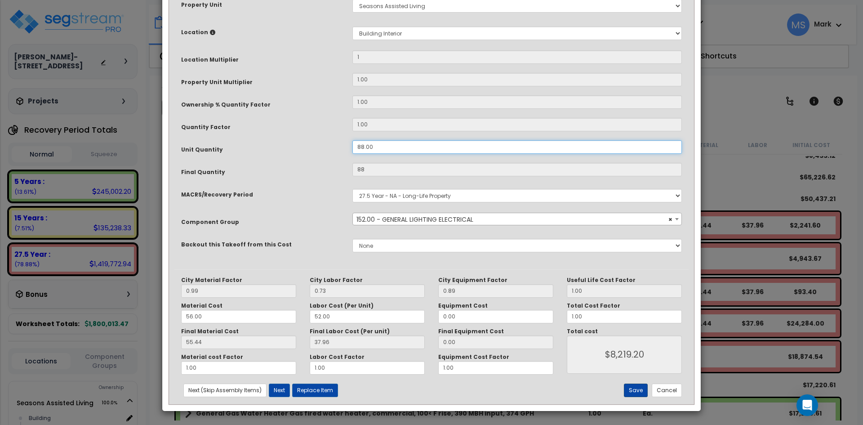
type input "88.00"
click at [634, 389] on button "Save" at bounding box center [636, 389] width 24 height 13
type input "1.00"
type input "88.00"
type input "8219.20"
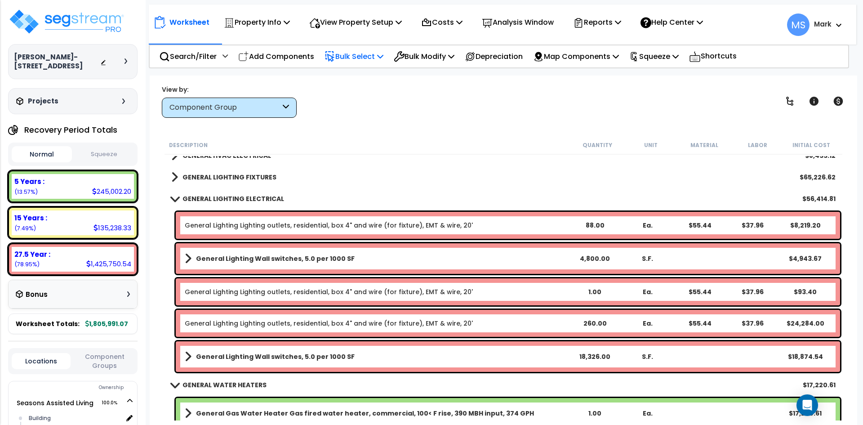
click at [272, 291] on link "General Lighting Lighting outlets, residential, box 4" and wire (for fixture), …" at bounding box center [329, 291] width 288 height 9
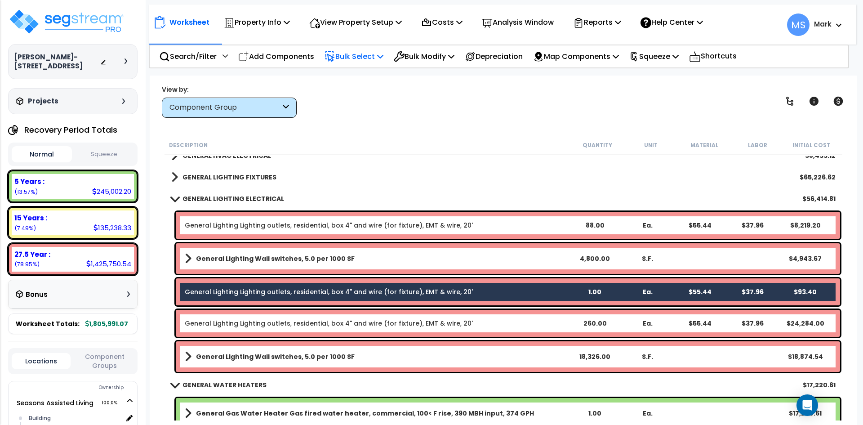
click at [287, 319] on link "General Lighting Lighting outlets, residential, box 4" and wire (for fixture), …" at bounding box center [329, 322] width 288 height 9
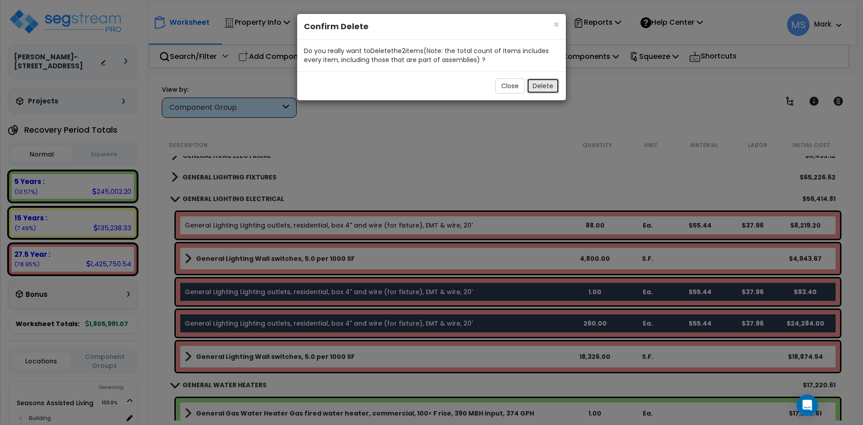
click at [536, 88] on button "Delete" at bounding box center [542, 85] width 32 height 15
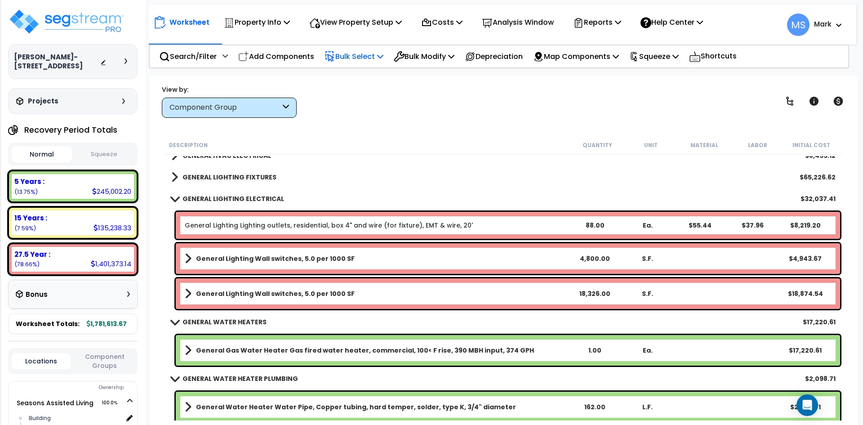
click at [326, 263] on link "General Lighting Wall switches, 5.0 per 1000 SF" at bounding box center [376, 258] width 383 height 13
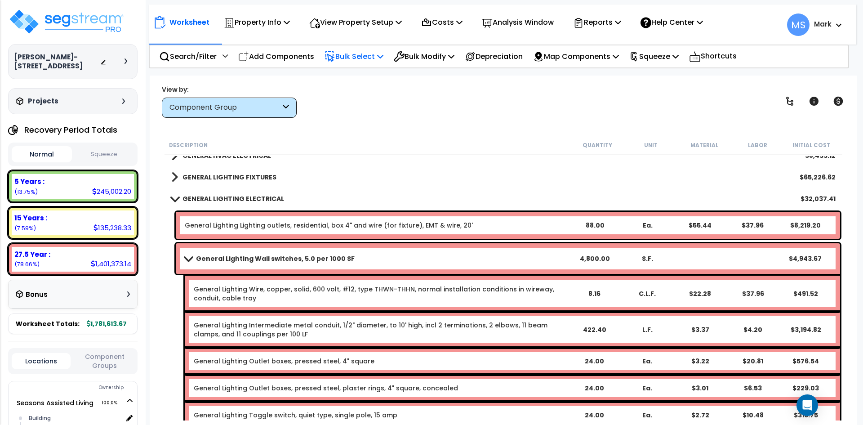
click at [331, 260] on b "General Lighting Wall switches, 5.0 per 1000 SF" at bounding box center [275, 258] width 159 height 9
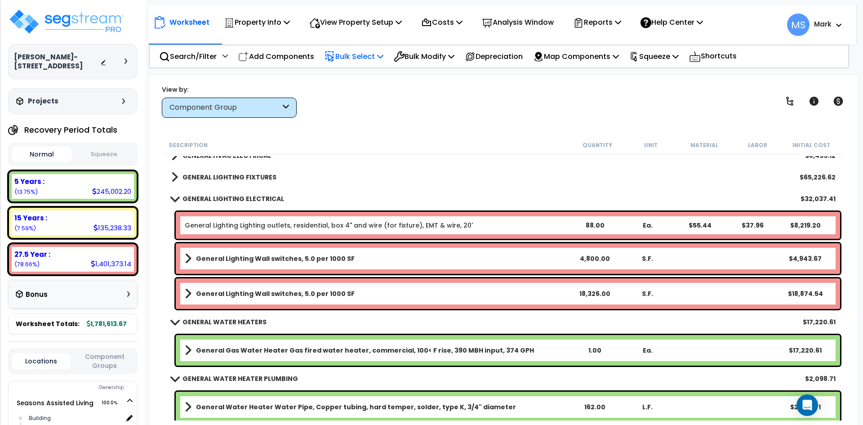
click at [356, 289] on link "General Lighting Wall switches, 5.0 per 1000 SF" at bounding box center [376, 293] width 383 height 13
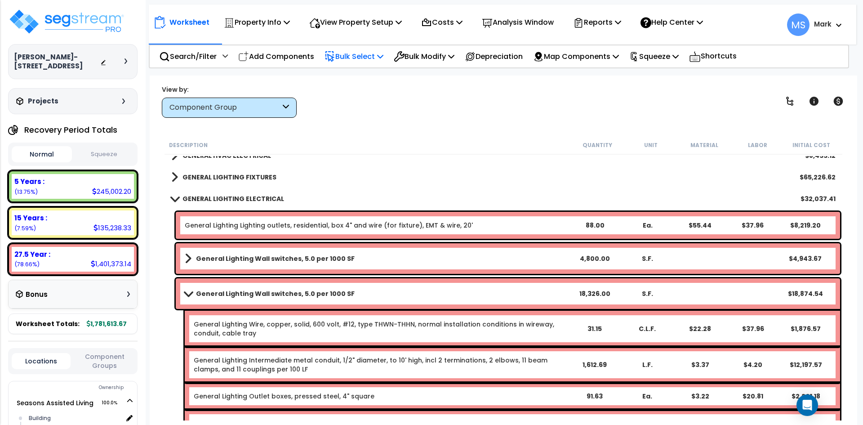
click at [356, 289] on link "General Lighting Wall switches, 5.0 per 1000 SF" at bounding box center [376, 293] width 383 height 13
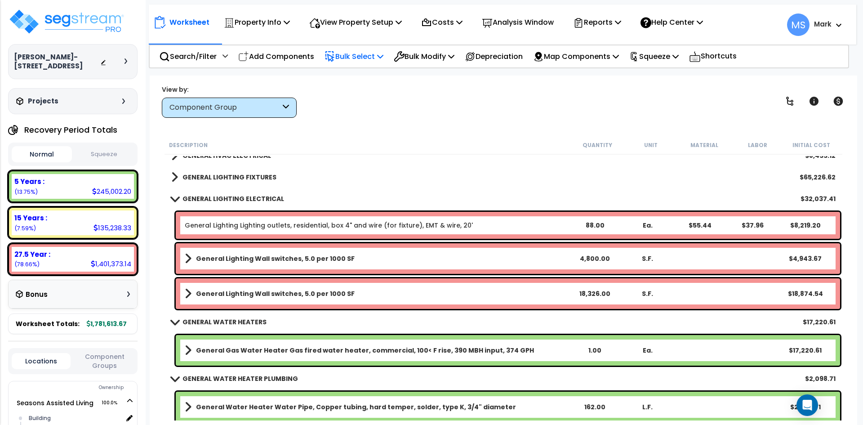
click at [356, 291] on link "General Lighting Wall switches, 5.0 per 1000 SF" at bounding box center [376, 293] width 383 height 13
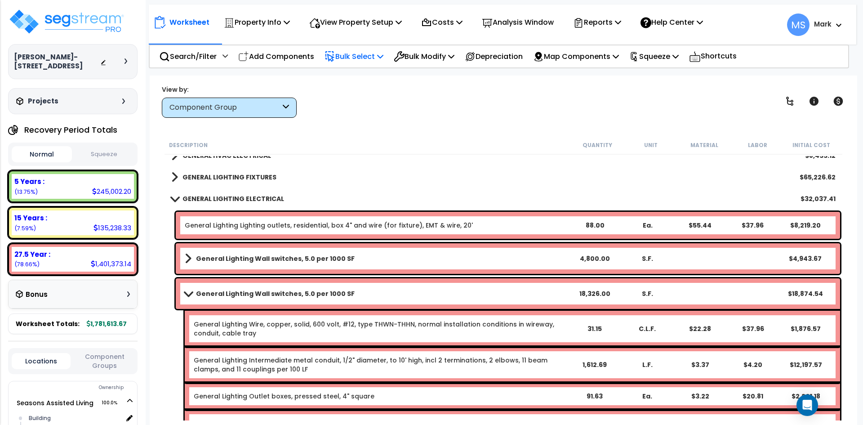
click at [356, 291] on link "General Lighting Wall switches, 5.0 per 1000 SF" at bounding box center [376, 293] width 383 height 13
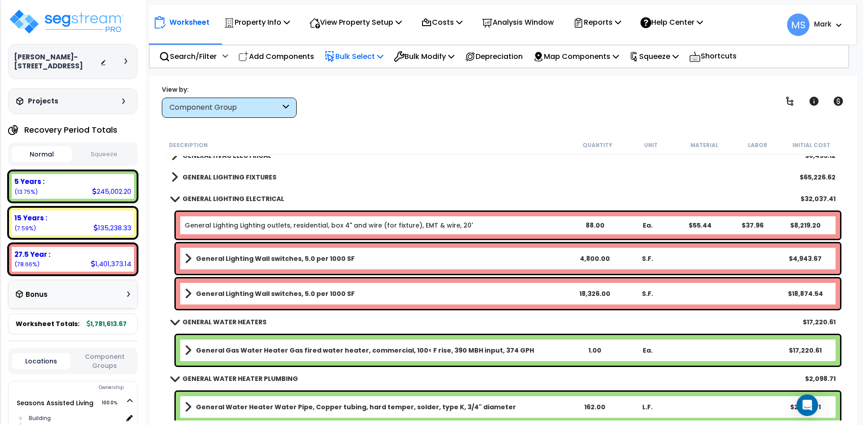
click at [356, 291] on link "General Lighting Wall switches, 5.0 per 1000 SF" at bounding box center [376, 293] width 383 height 13
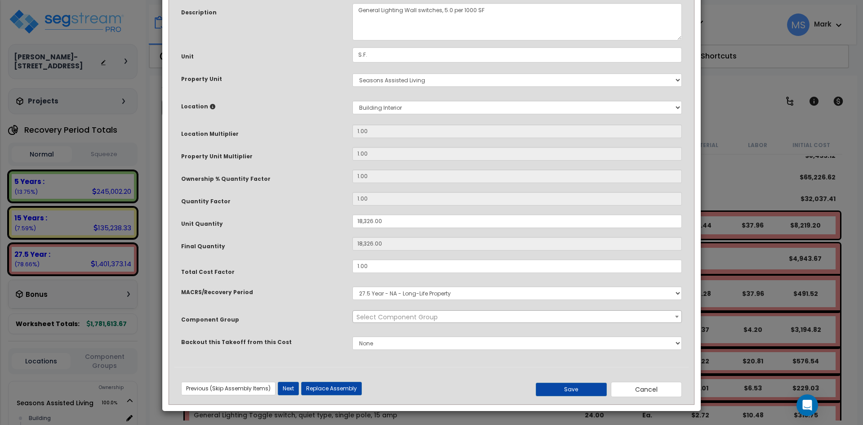
scroll to position [0, 0]
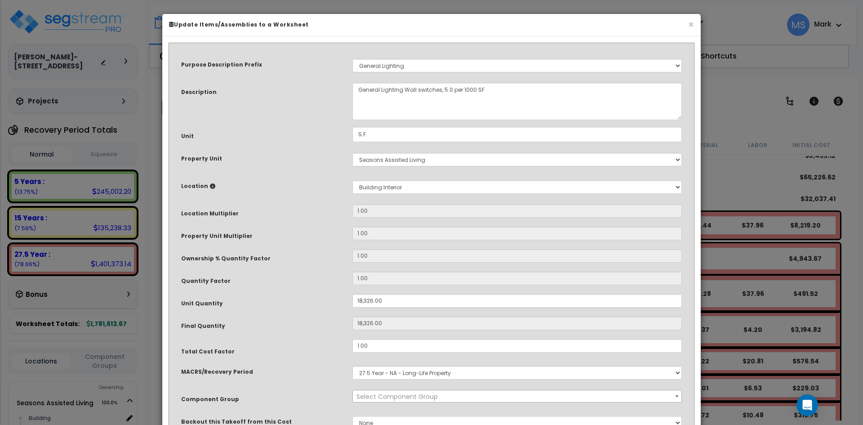
select select "45971"
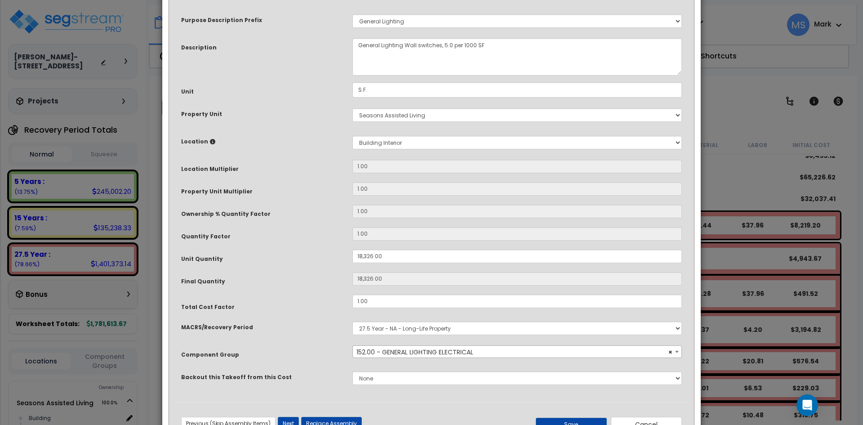
scroll to position [45, 0]
click at [735, 185] on div "× Update Items/Assemblies to a Worksheet Purpose Description Prefix Select A/V …" at bounding box center [431, 212] width 863 height 425
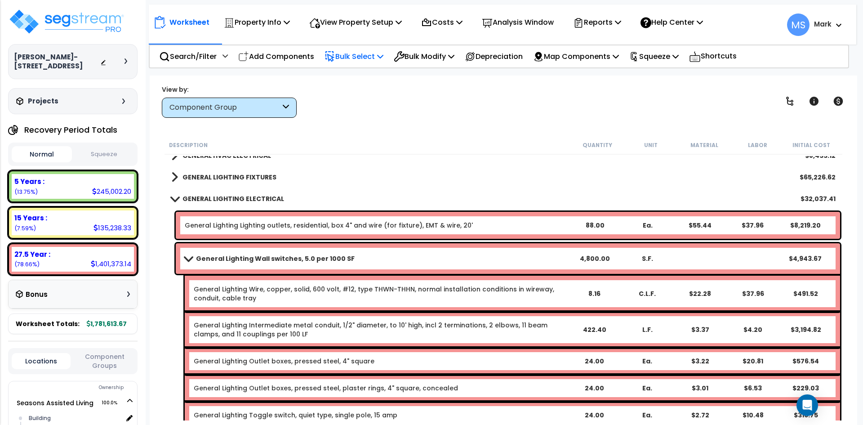
click at [388, 272] on div "General Lighting Wall switches, 5.0 per 1000 SF 4,800.00 S.F. $4,943.67" at bounding box center [508, 258] width 664 height 31
click at [270, 258] on b "General Lighting Wall switches, 5.0 per 1000 SF" at bounding box center [275, 258] width 159 height 9
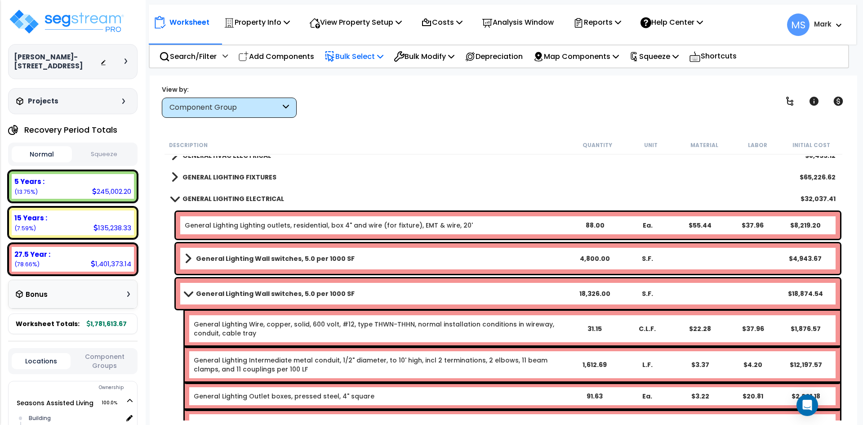
scroll to position [2785, 0]
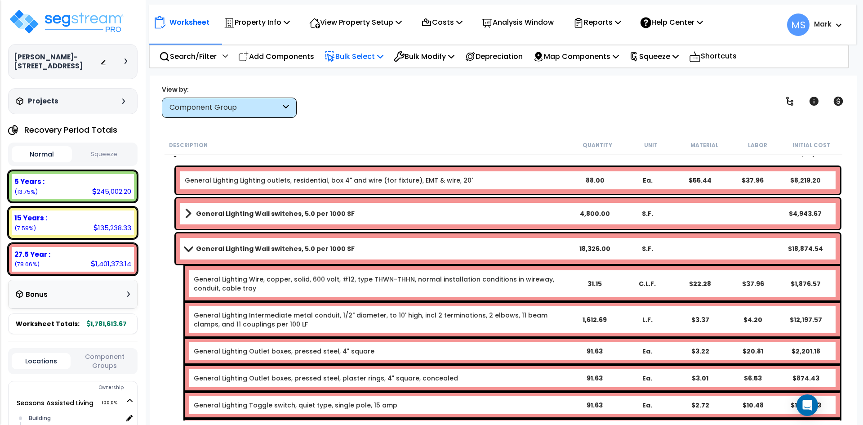
click at [344, 252] on b "General Lighting Wall switches, 5.0 per 1000 SF" at bounding box center [275, 248] width 159 height 9
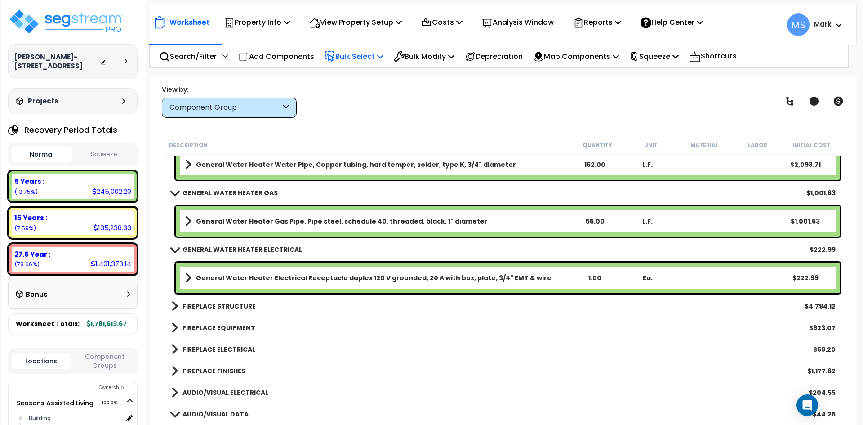
scroll to position [3010, 0]
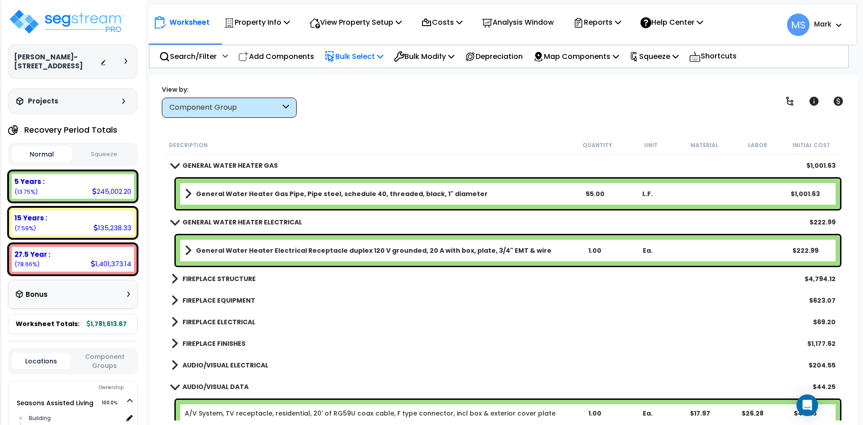
click at [239, 279] on b "FIREPLACE STRUCTURE" at bounding box center [218, 278] width 73 height 9
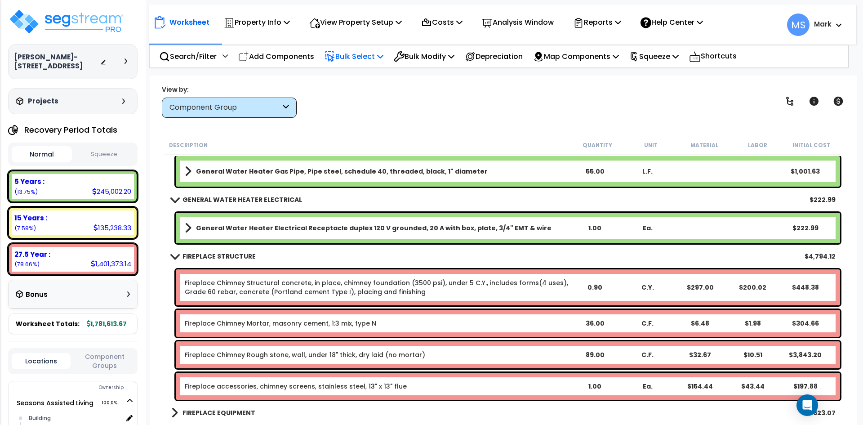
scroll to position [3055, 0]
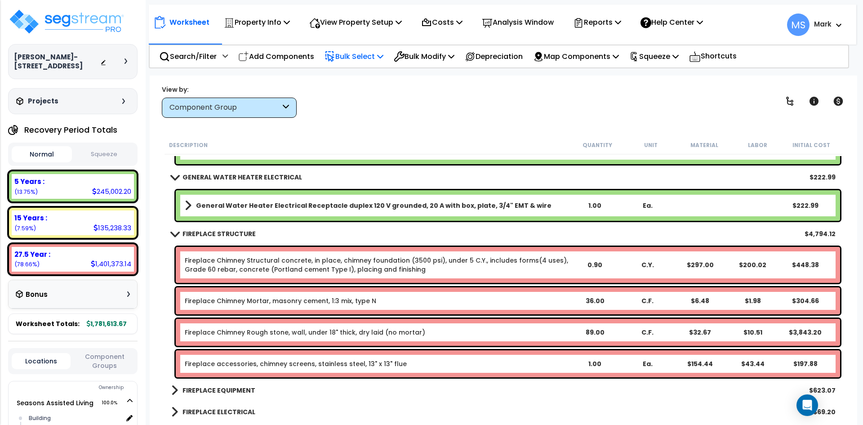
click at [246, 234] on b "FIREPLACE STRUCTURE" at bounding box center [218, 233] width 73 height 9
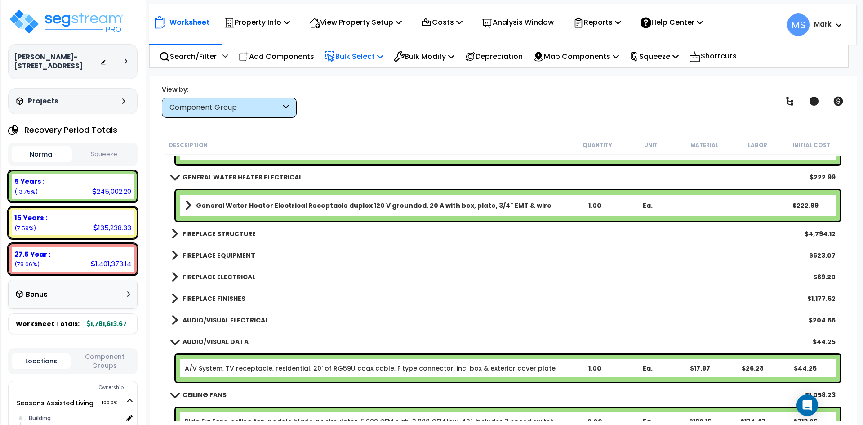
click at [241, 254] on b "FIREPLACE EQUIPMENT" at bounding box center [218, 255] width 73 height 9
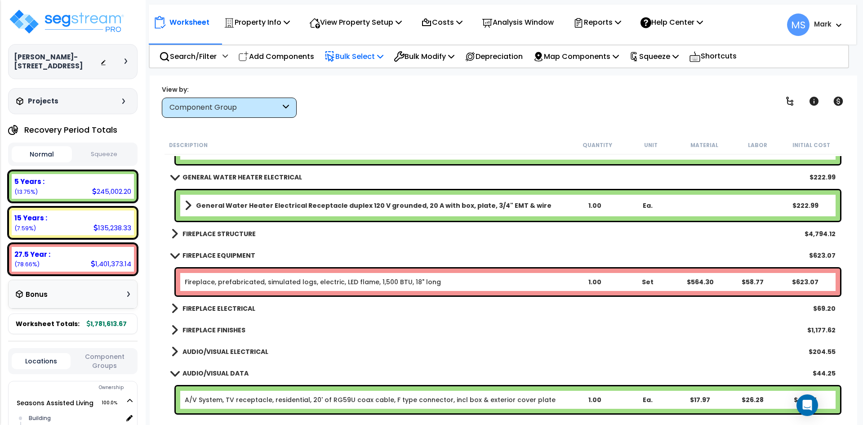
click at [241, 254] on b "FIREPLACE EQUIPMENT" at bounding box center [218, 255] width 73 height 9
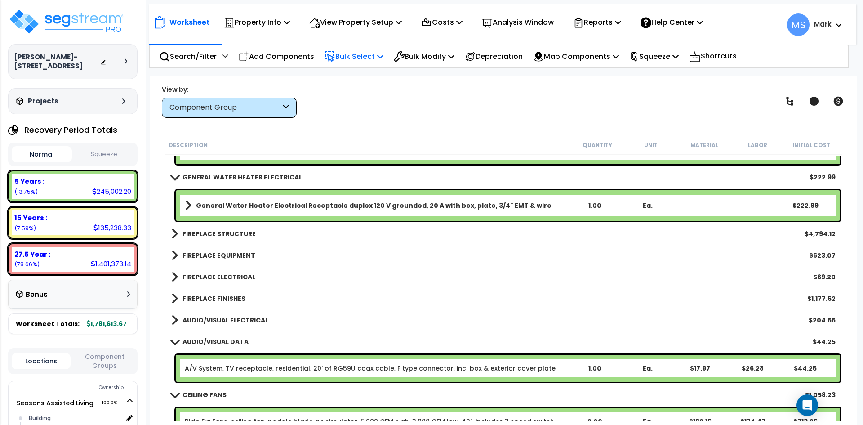
click at [228, 278] on b "FIREPLACE ELECTRICAL" at bounding box center [218, 276] width 73 height 9
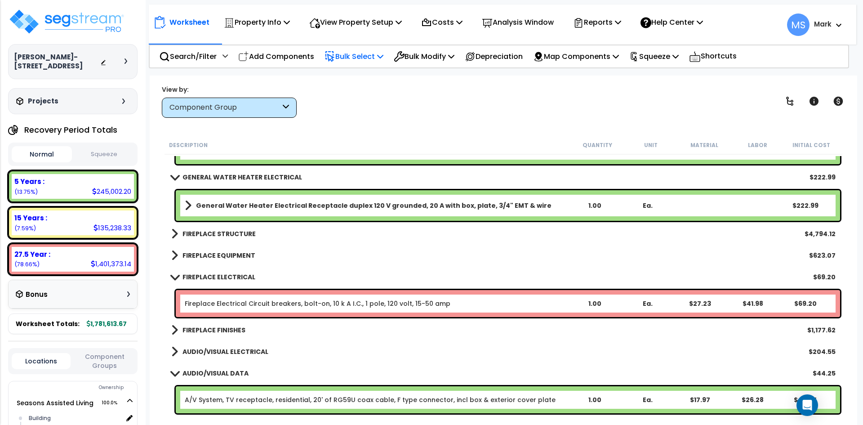
click at [228, 275] on b "FIREPLACE ELECTRICAL" at bounding box center [218, 276] width 73 height 9
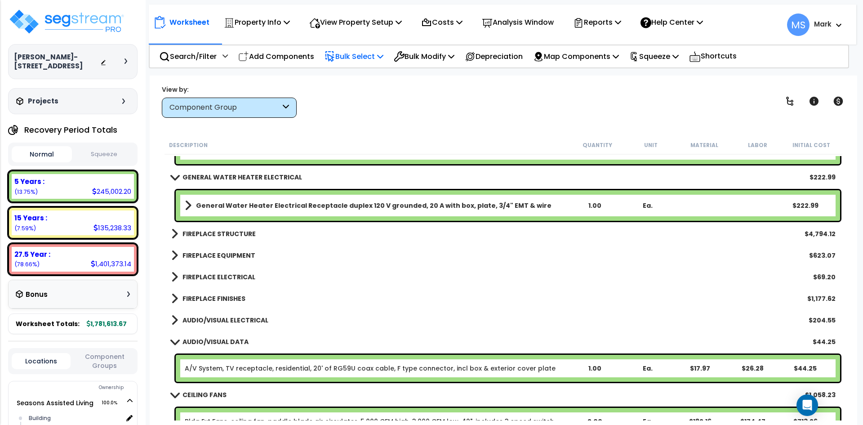
click at [226, 299] on b "FIREPLACE FINISHES" at bounding box center [213, 298] width 63 height 9
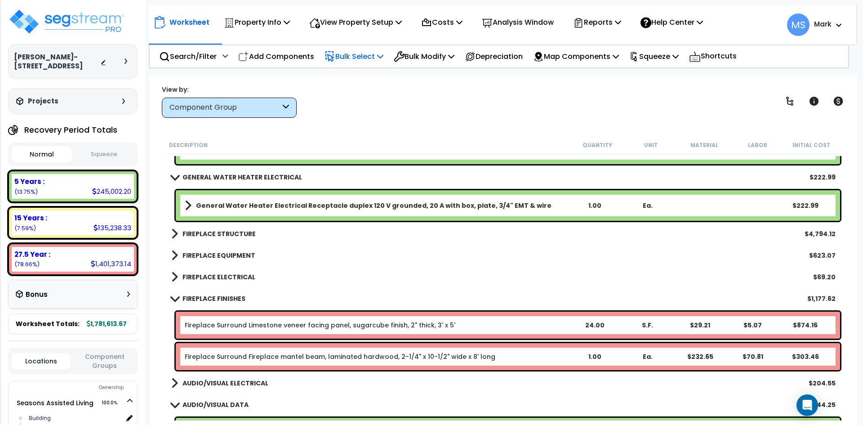
click at [226, 299] on b "FIREPLACE FINISHES" at bounding box center [213, 298] width 63 height 9
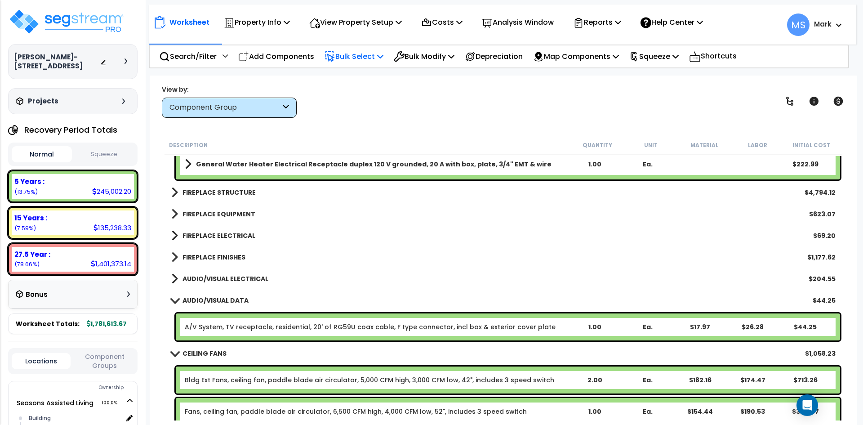
scroll to position [3100, 0]
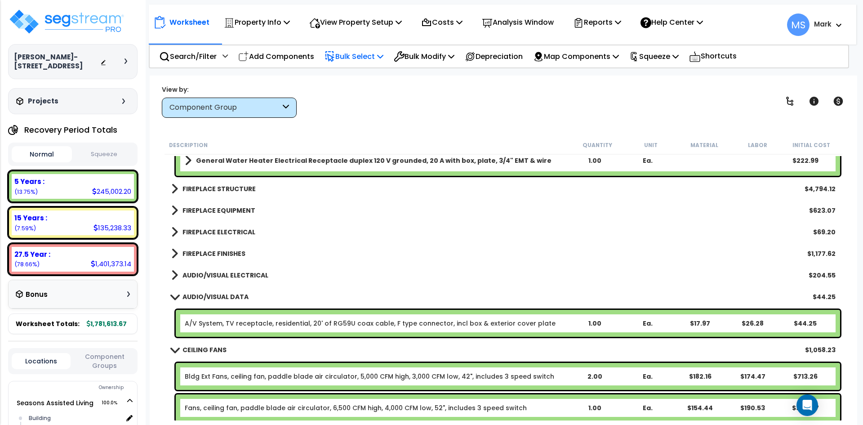
click at [231, 275] on b "AUDIO/VISUAL ELECTRICAL" at bounding box center [225, 274] width 86 height 9
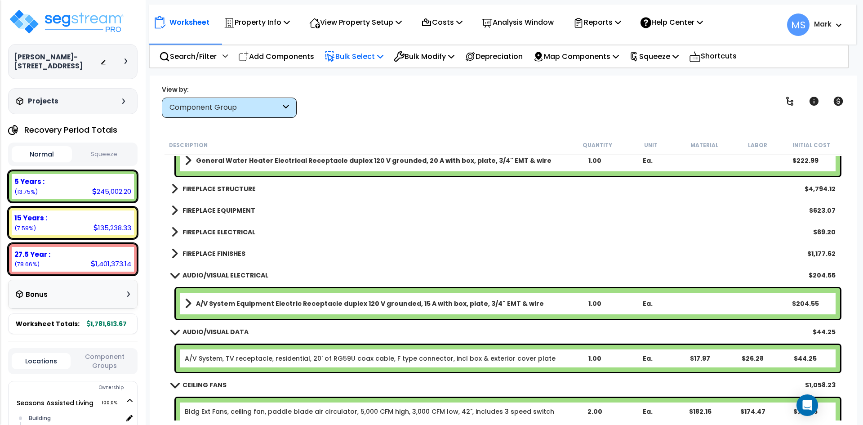
scroll to position [3145, 0]
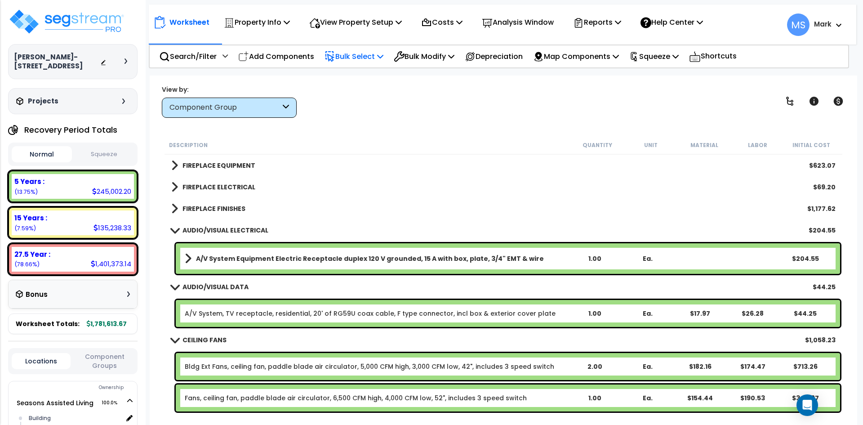
click at [323, 256] on b "A/V System Equipment Electric Receptacle duplex 120 V grounded, 15 A with box, …" at bounding box center [370, 258] width 348 height 9
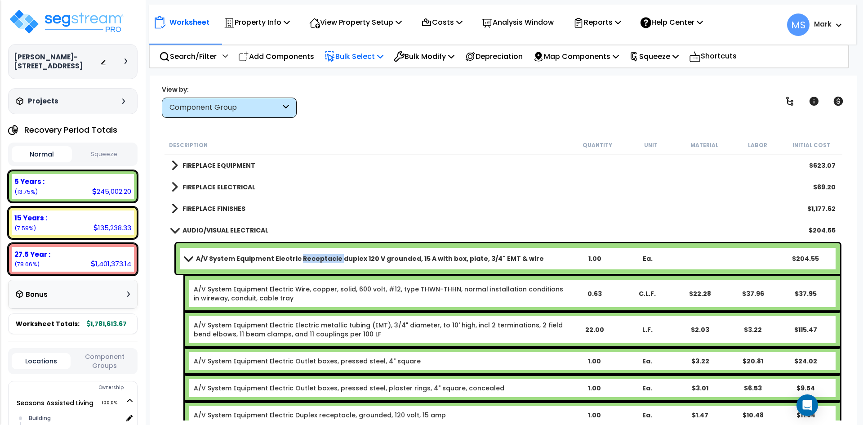
click at [323, 256] on b "A/V System Equipment Electric Receptacle duplex 120 V grounded, 15 A with box, …" at bounding box center [370, 258] width 348 height 9
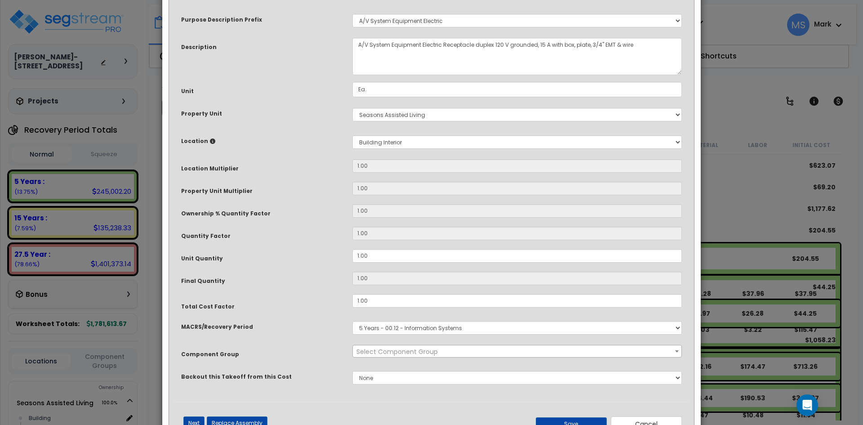
scroll to position [0, 0]
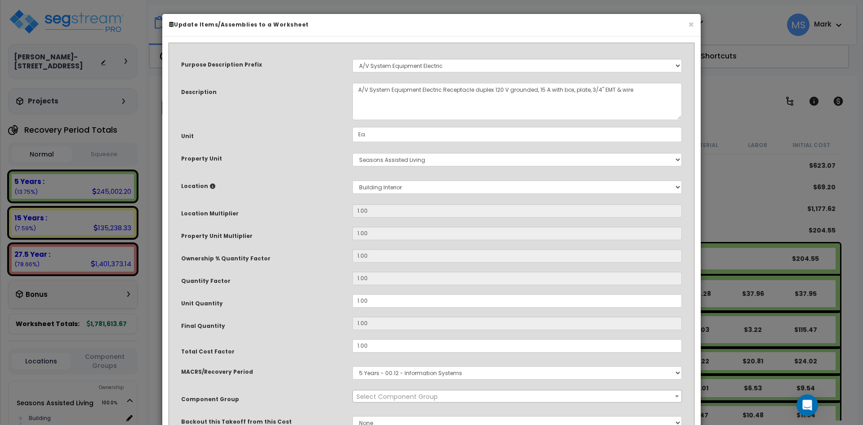
select select "45992"
click at [360, 301] on input "1.00" at bounding box center [516, 300] width 329 height 13
type input "1"
type input ".00"
type input "0"
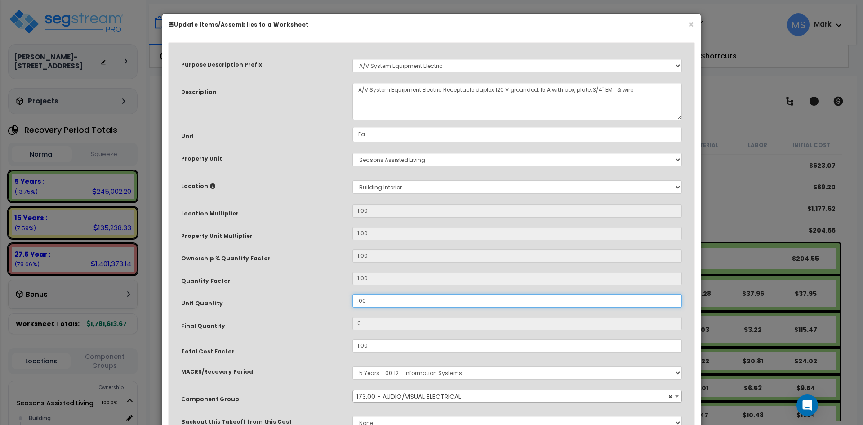
type input "2.00"
type input "2"
type input "26.00"
type input "26"
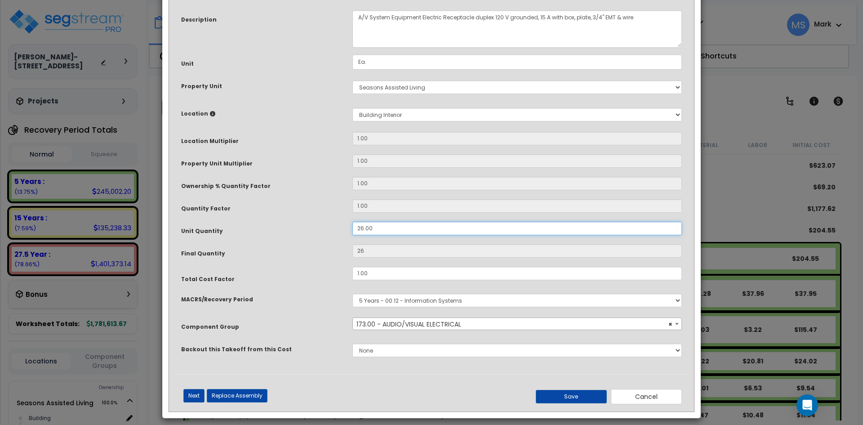
scroll to position [80, 0]
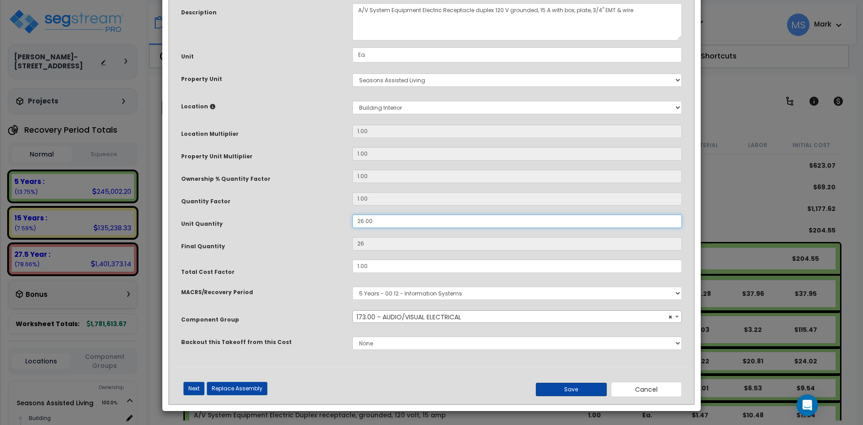
type input "26.00"
click at [590, 389] on button "Save" at bounding box center [570, 388] width 71 height 13
type input "26.00"
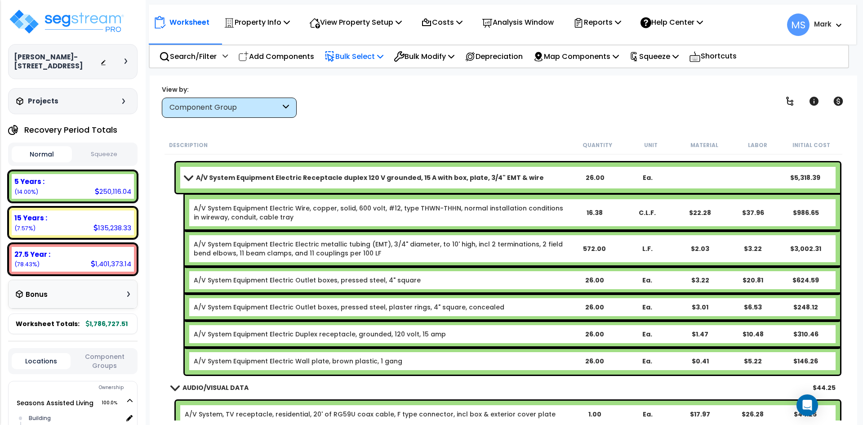
scroll to position [3234, 0]
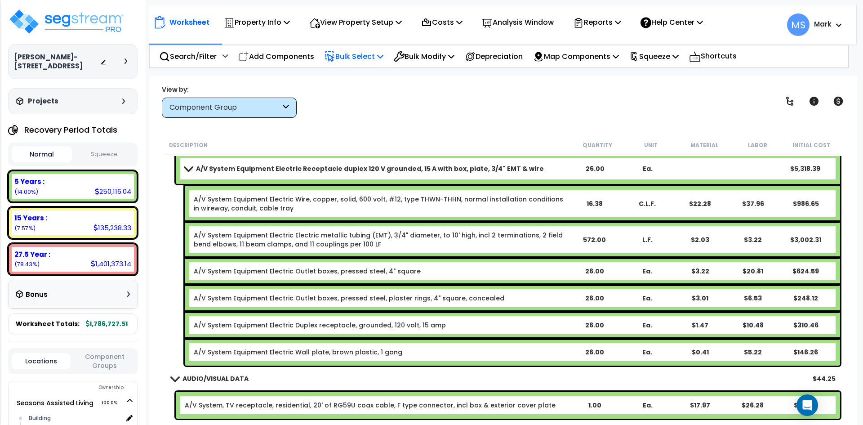
click at [192, 168] on span at bounding box center [188, 168] width 13 height 7
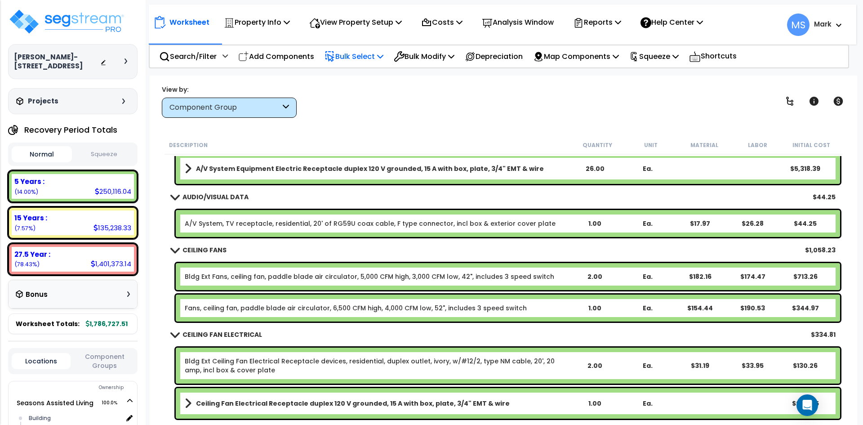
click at [473, 228] on div "A/V System, TV receptacle, residential, 20' of RG59U coax cable, F type connect…" at bounding box center [508, 223] width 664 height 27
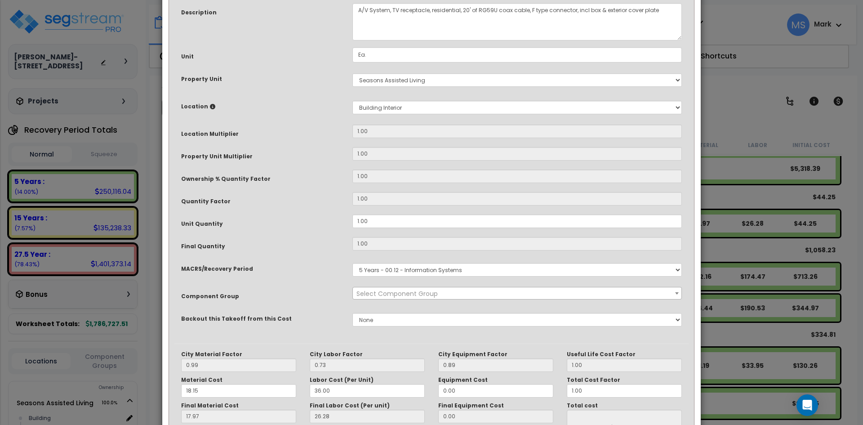
scroll to position [0, 0]
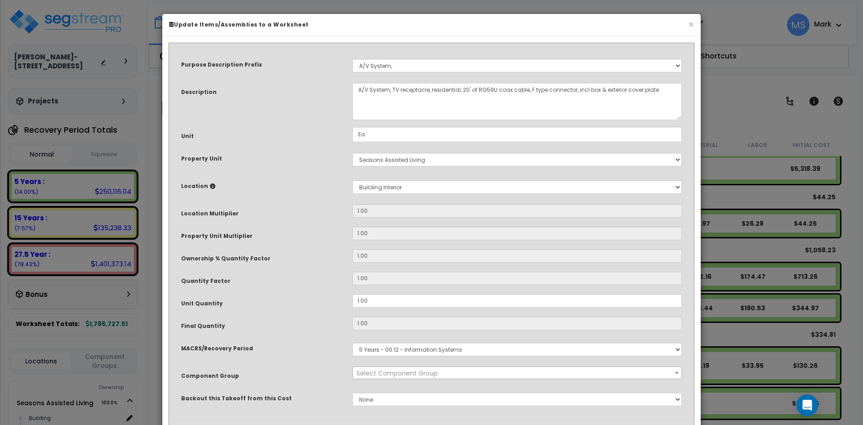
select select "45993"
click at [359, 299] on input "1.00" at bounding box center [516, 300] width 329 height 13
type input ".00"
type input "0"
type input "$0.00"
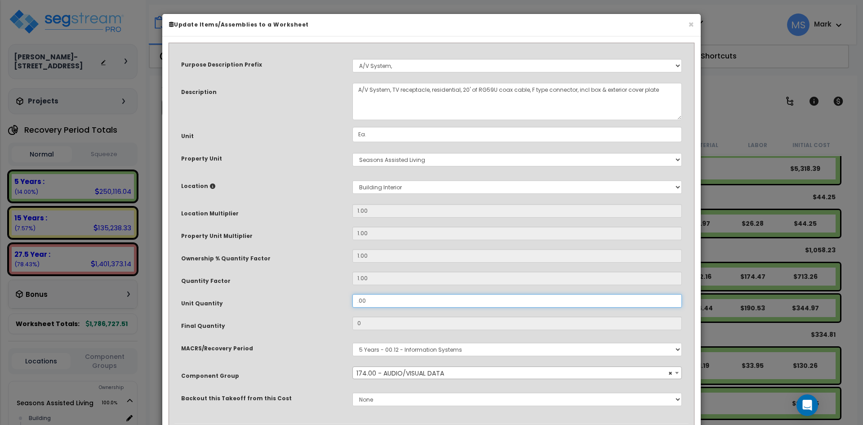
type input "2.00"
type input "2"
type input "$88.50"
type input "26.00"
type input "26"
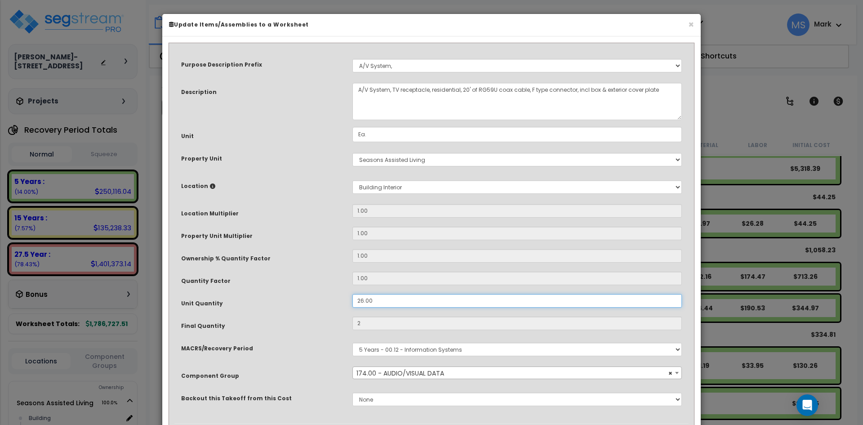
type input "$1,150.50"
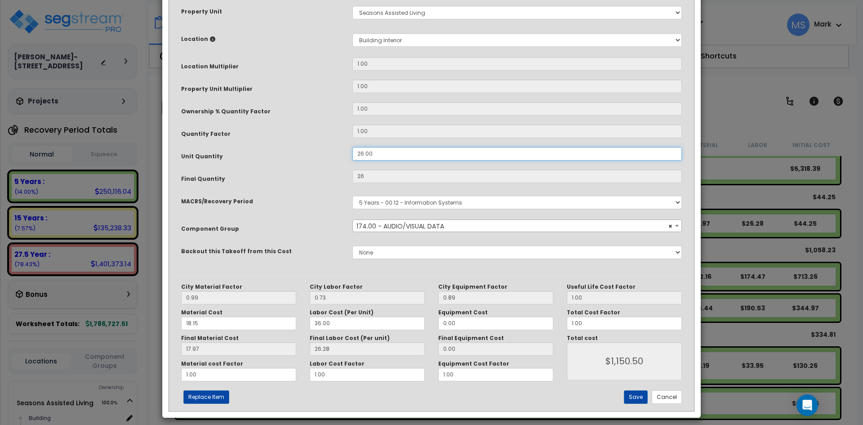
scroll to position [154, 0]
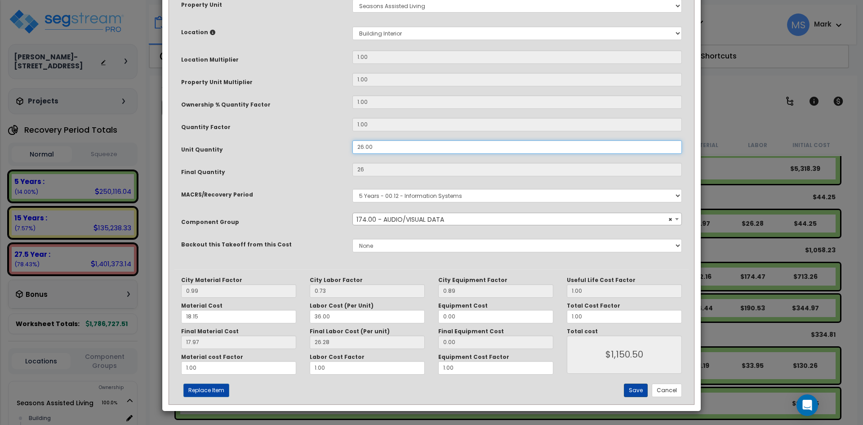
type input "26.00"
click at [641, 389] on button "Save" at bounding box center [636, 389] width 24 height 13
type input "26.00"
type input "1150.50"
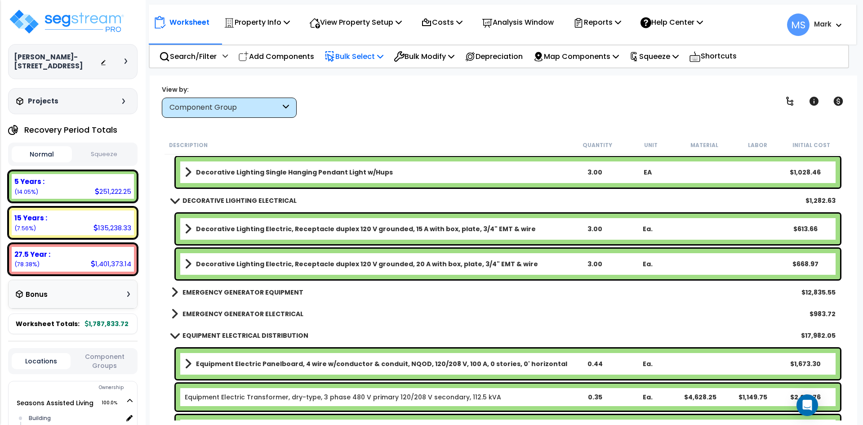
scroll to position [3818, 0]
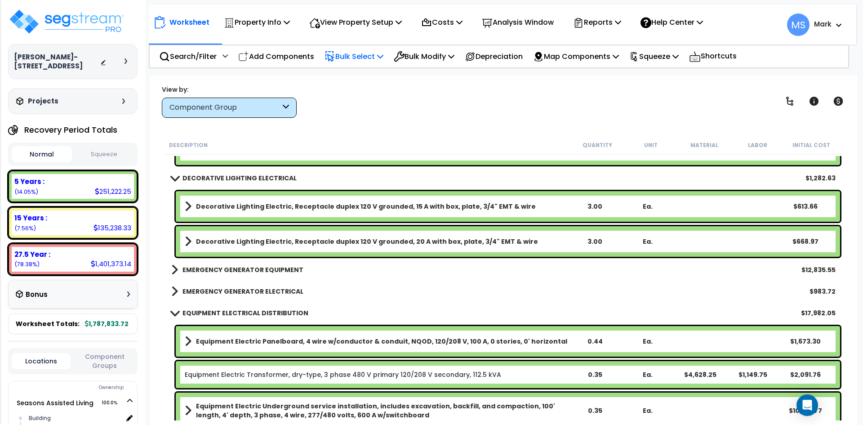
click at [232, 268] on b "EMERGENCY GENERATOR EQUIPMENT" at bounding box center [242, 269] width 121 height 9
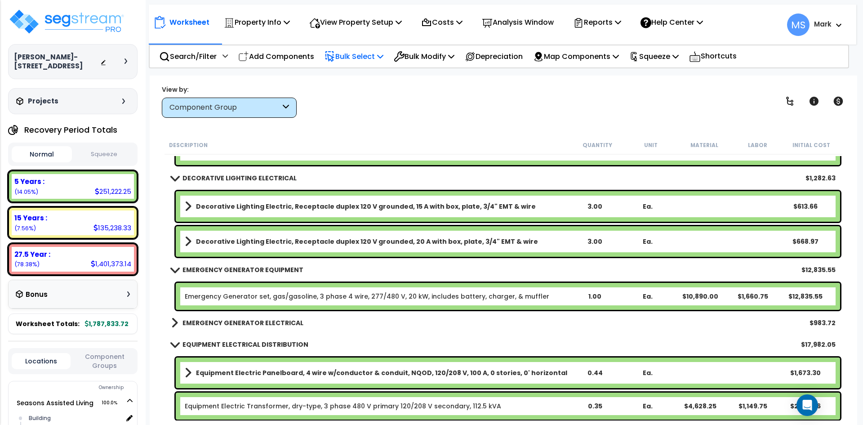
click at [232, 268] on b "EMERGENCY GENERATOR EQUIPMENT" at bounding box center [242, 269] width 121 height 9
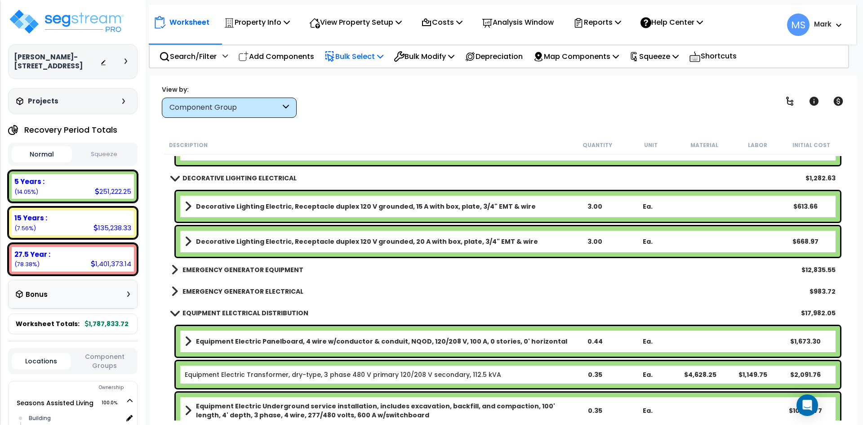
click at [238, 287] on b "EMERGENCY GENERATOR ELECTRICAL" at bounding box center [242, 291] width 121 height 9
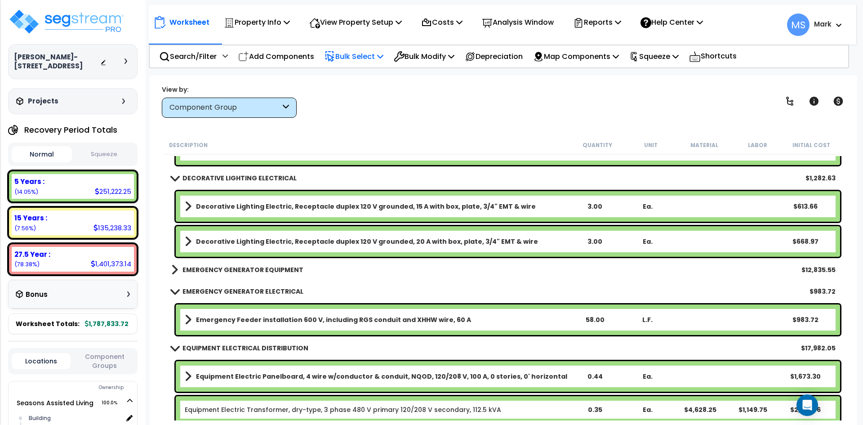
click at [238, 287] on b "EMERGENCY GENERATOR ELECTRICAL" at bounding box center [242, 291] width 121 height 9
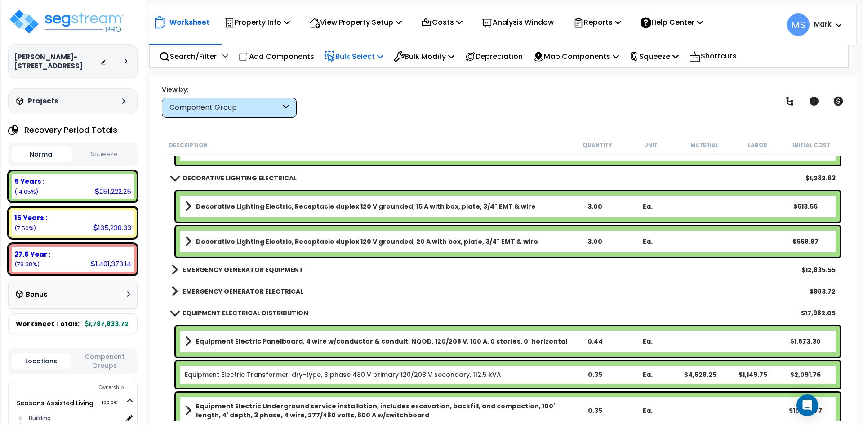
click at [239, 312] on b "EQUIPMENT ELECTRICAL DISTRIBUTION" at bounding box center [245, 312] width 126 height 9
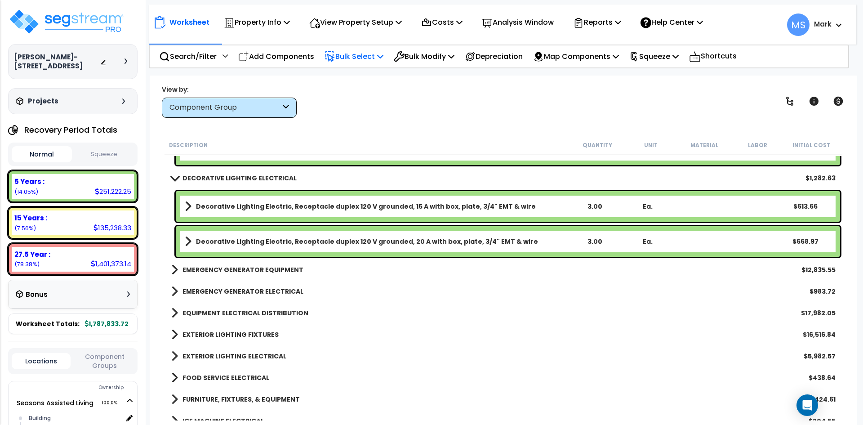
click at [239, 312] on b "EQUIPMENT ELECTRICAL DISTRIBUTION" at bounding box center [245, 312] width 126 height 9
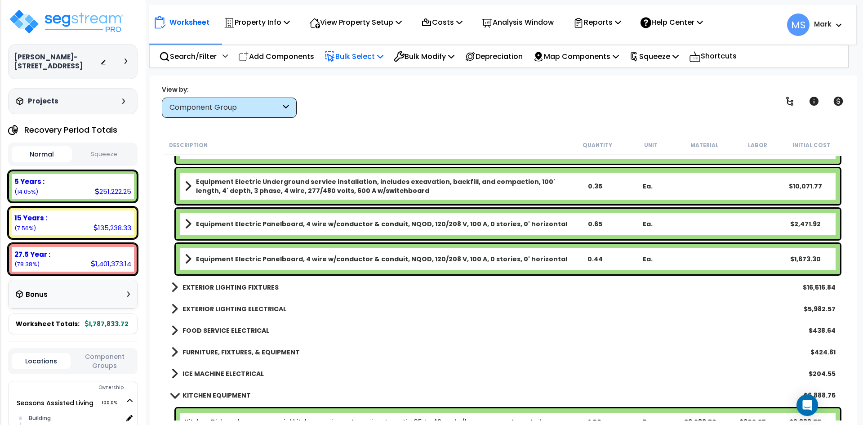
scroll to position [4043, 0]
click at [261, 287] on b "EXTERIOR LIGHTING FIXTURES" at bounding box center [230, 286] width 96 height 9
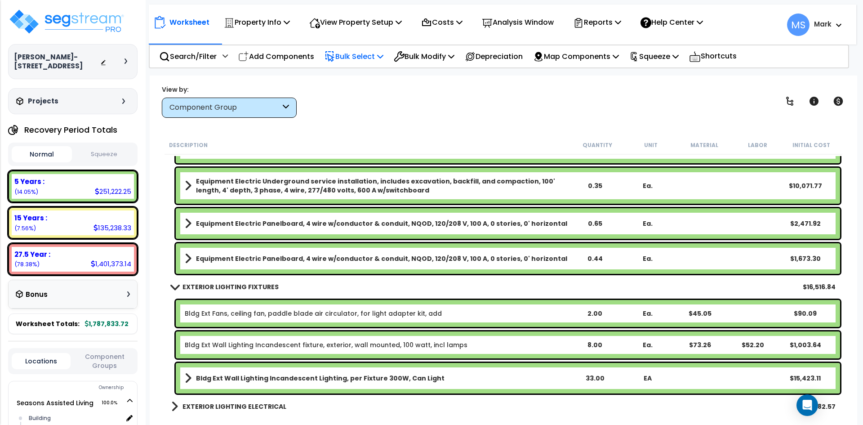
click at [261, 287] on b "EXTERIOR LIGHTING FIXTURES" at bounding box center [230, 286] width 96 height 9
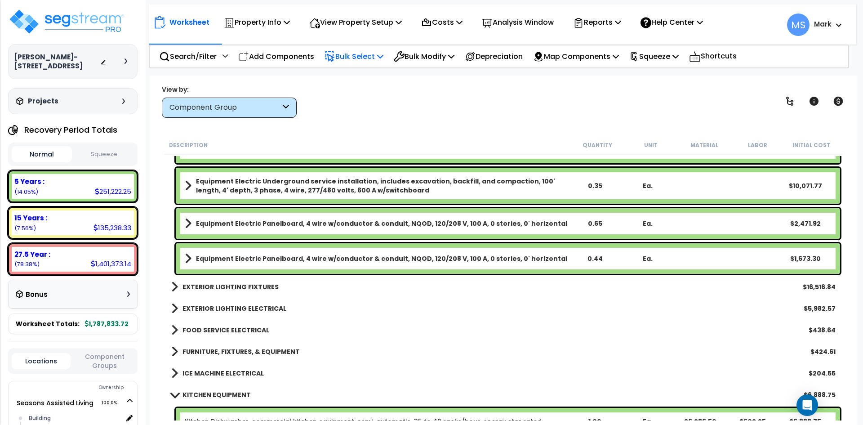
click at [247, 310] on b "EXTERIOR LIGHTING ELECTRICAL" at bounding box center [234, 308] width 104 height 9
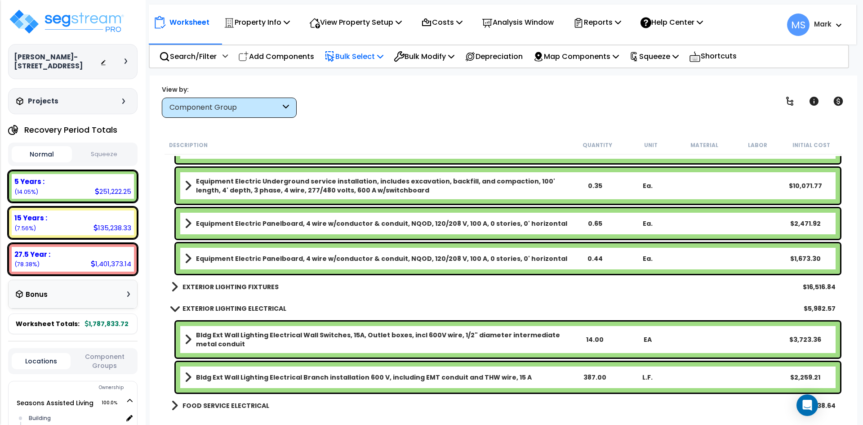
click at [247, 310] on b "EXTERIOR LIGHTING ELECTRICAL" at bounding box center [234, 308] width 104 height 9
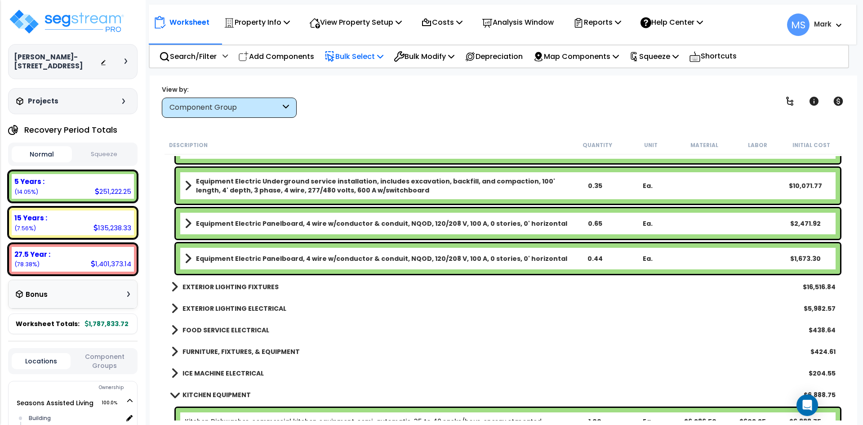
click at [237, 332] on b "FOOD SERVICE ELECTRICAL" at bounding box center [225, 329] width 87 height 9
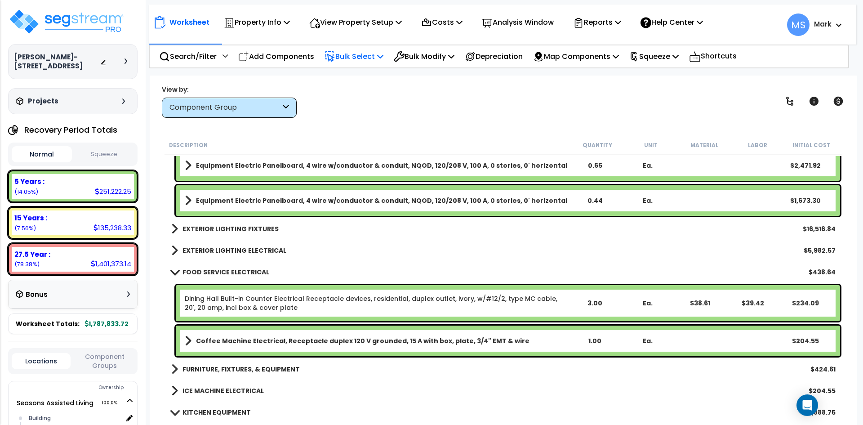
scroll to position [4133, 0]
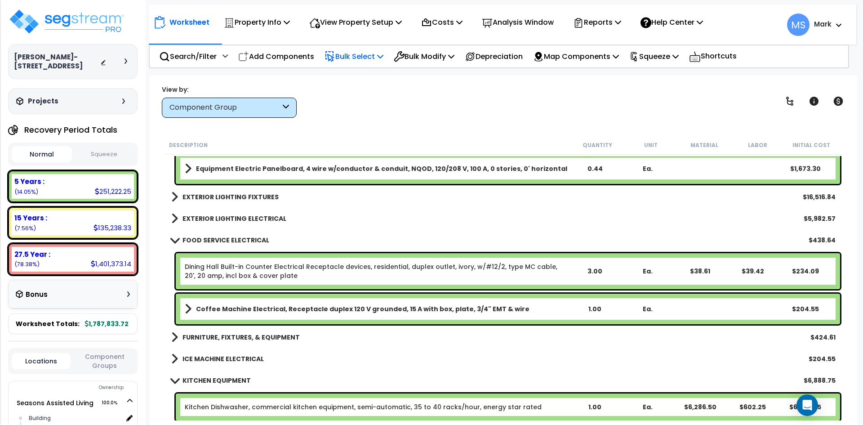
click at [232, 243] on b "FOOD SERVICE ELECTRICAL" at bounding box center [225, 239] width 87 height 9
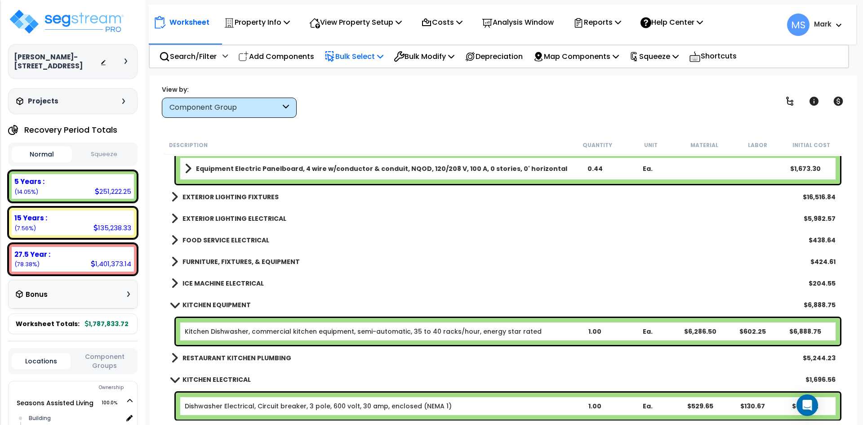
click at [222, 260] on b "FURNITURE, FIXTURES, & EQUIPMENT" at bounding box center [240, 261] width 117 height 9
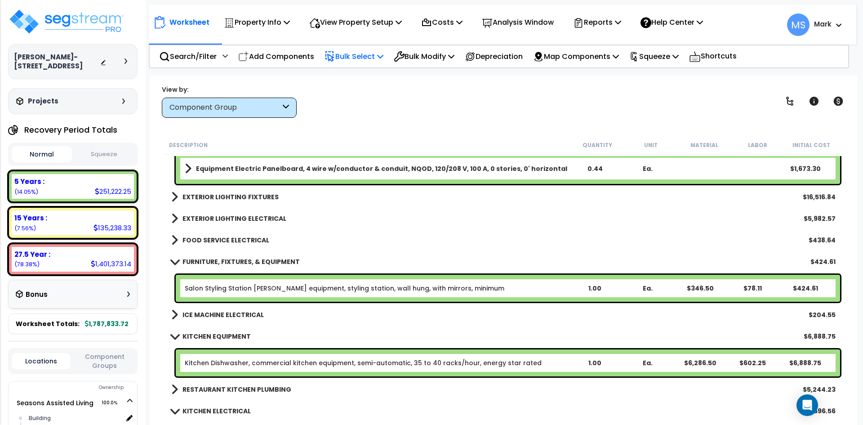
click at [222, 260] on b "FURNITURE, FIXTURES, & EQUIPMENT" at bounding box center [240, 261] width 117 height 9
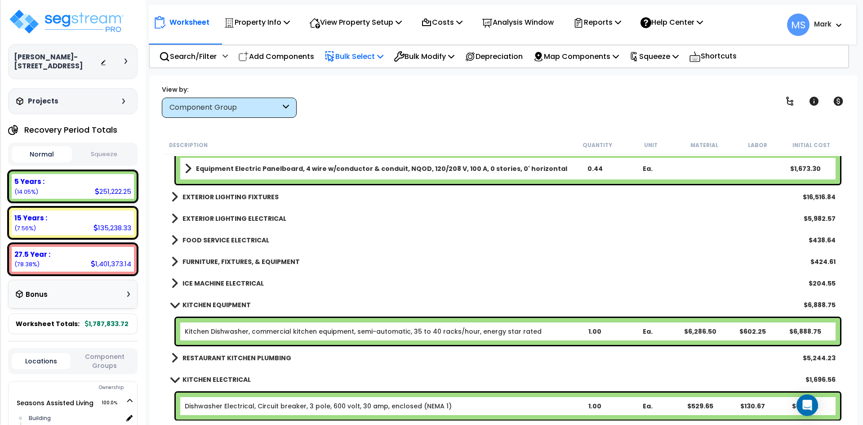
click at [219, 276] on div "ICE MACHINE ELECTRICAL $204.55" at bounding box center [503, 283] width 673 height 22
click at [219, 280] on b "ICE MACHINE ELECTRICAL" at bounding box center [222, 283] width 81 height 9
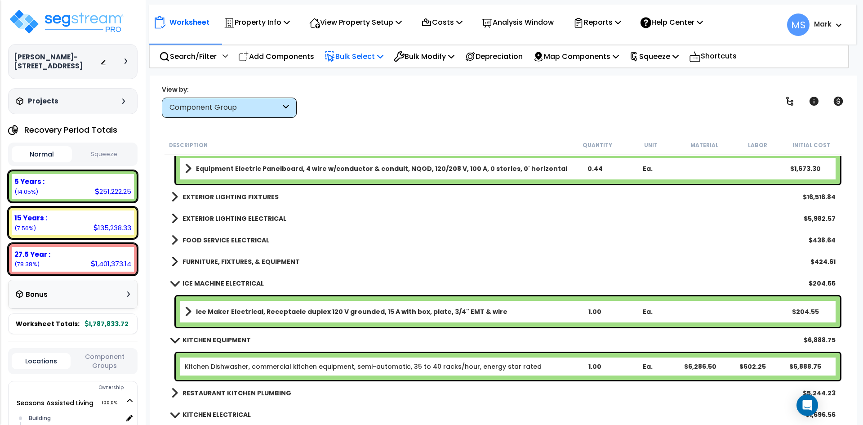
click at [219, 280] on b "ICE MACHINE ELECTRICAL" at bounding box center [222, 283] width 81 height 9
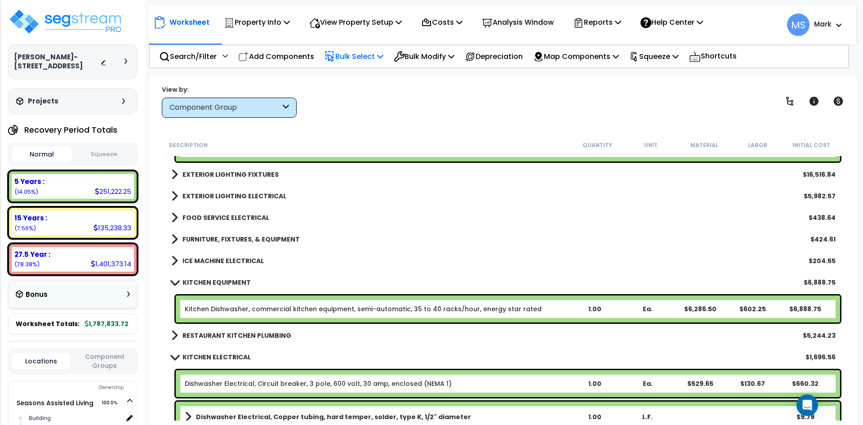
scroll to position [4178, 0]
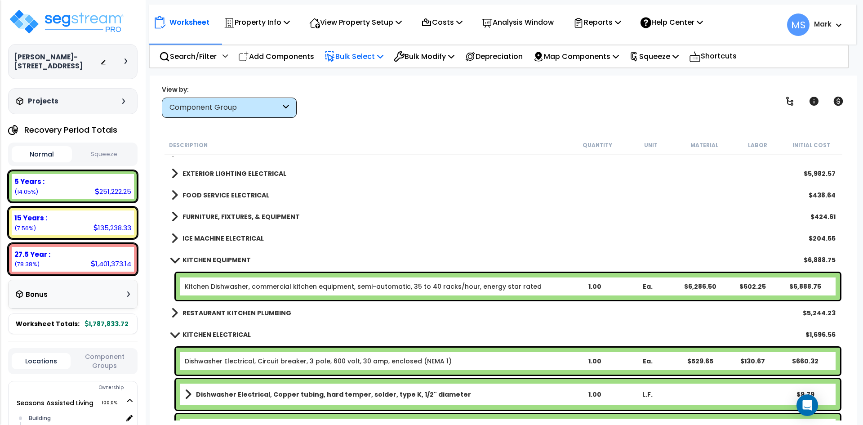
click at [220, 316] on b "RESTAURANT KITCHEN PLUMBING" at bounding box center [236, 312] width 109 height 9
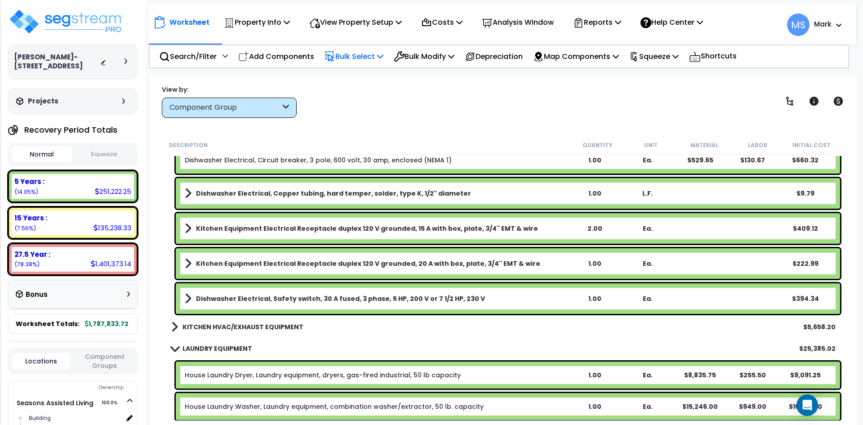
scroll to position [4762, 0]
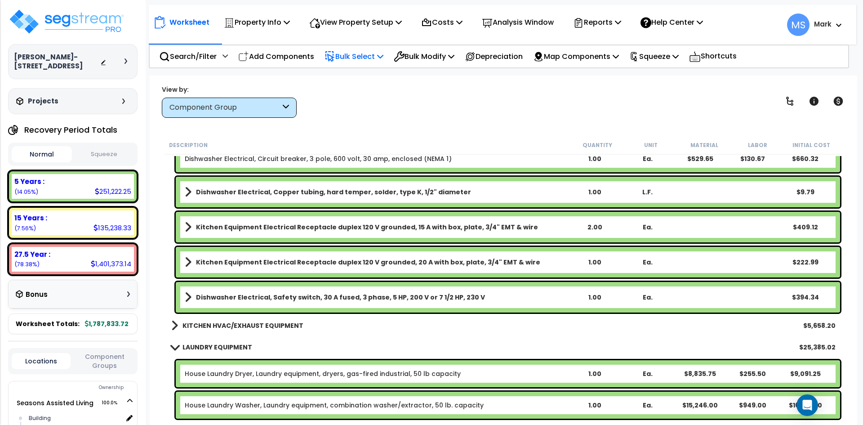
click at [432, 263] on b "Kitchen Equipment Electrical Receptacle duplex 120 V grounded, 20 A with box, p…" at bounding box center [368, 261] width 344 height 9
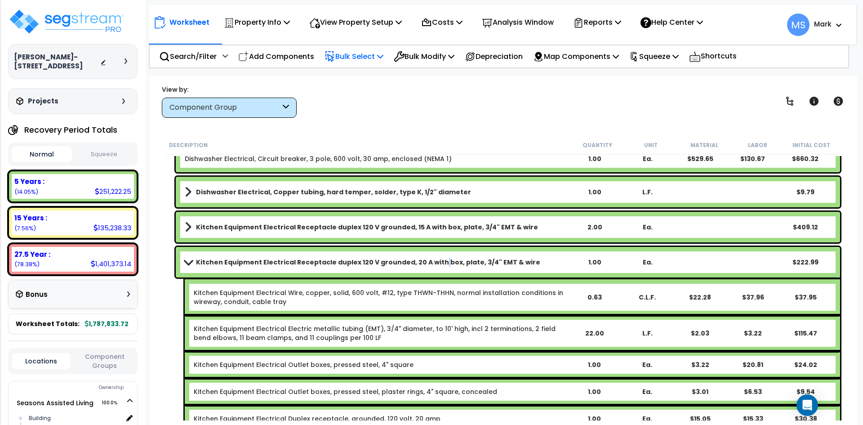
click at [432, 263] on b "Kitchen Equipment Electrical Receptacle duplex 120 V grounded, 20 A with box, p…" at bounding box center [368, 261] width 344 height 9
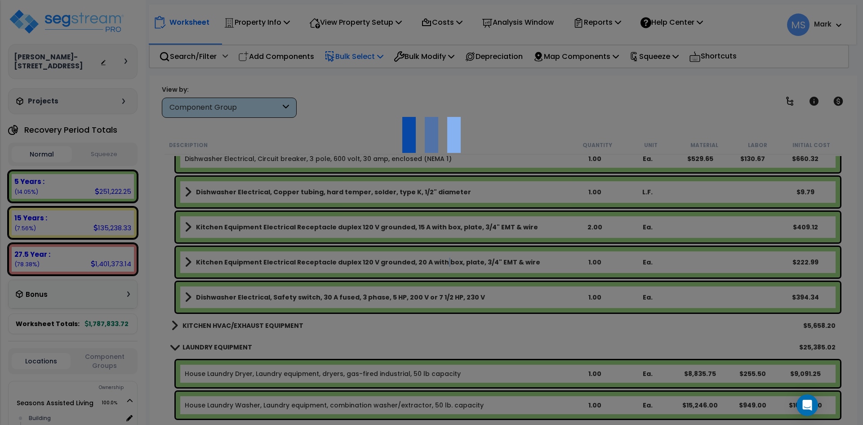
scroll to position [0, 0]
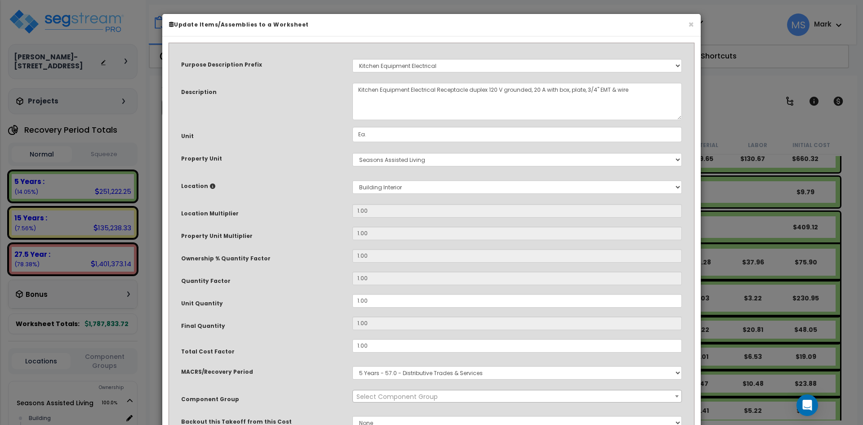
select select "45828"
click at [360, 301] on input "1.00" at bounding box center [516, 300] width 329 height 13
type input "1"
type input ".00"
type input "0"
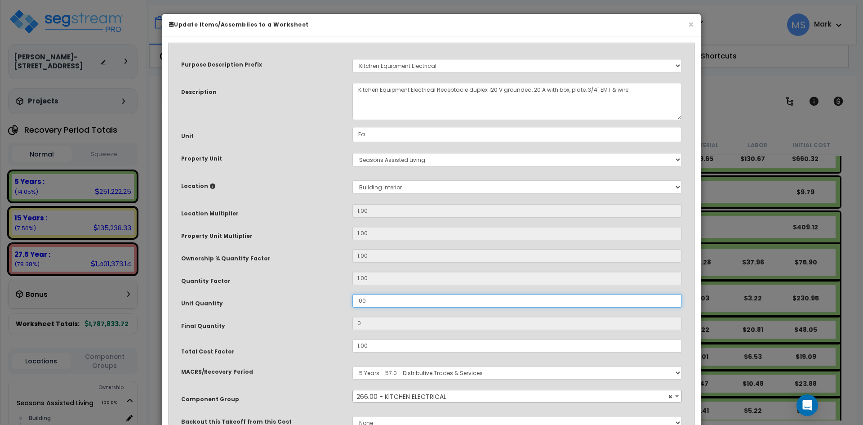
type input ".600"
type input "0.6"
type input ".00"
type input "0"
type input "600"
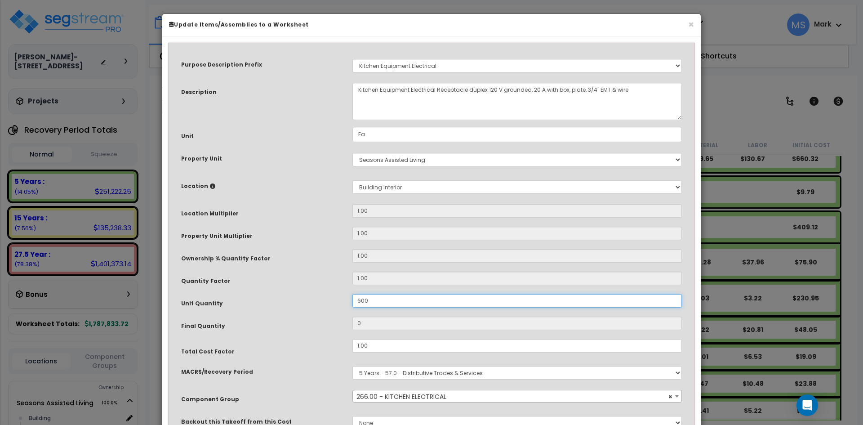
type input "600"
type input "6.00"
type input "6"
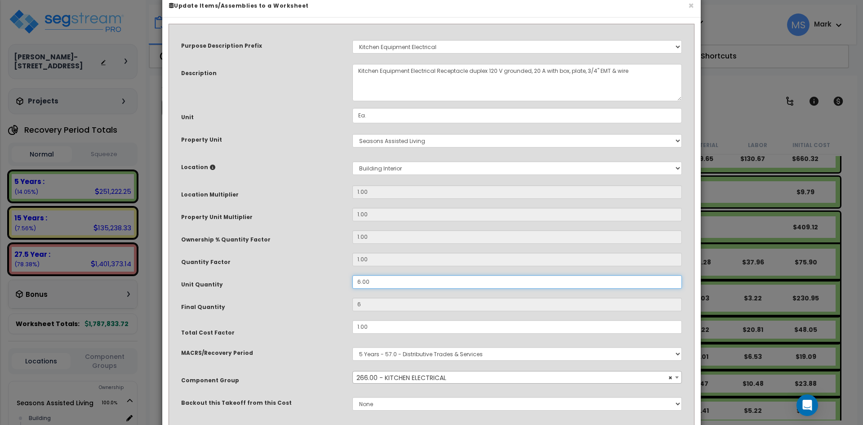
scroll to position [80, 0]
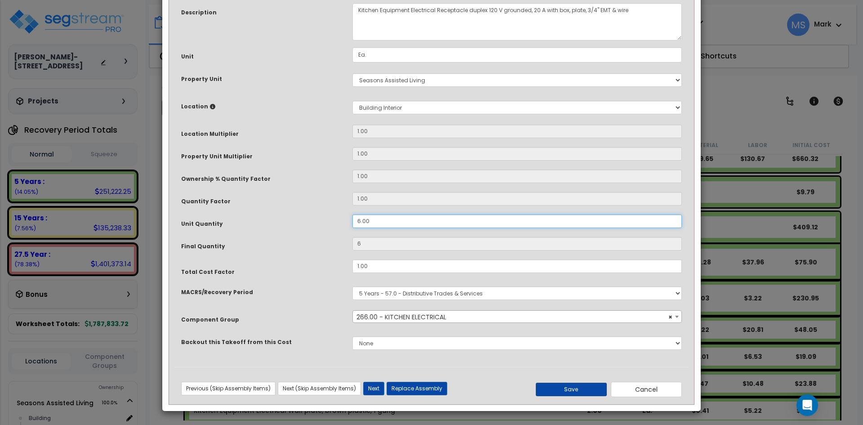
type input "6.00"
click at [585, 386] on button "Save" at bounding box center [570, 388] width 71 height 13
type input "6.00"
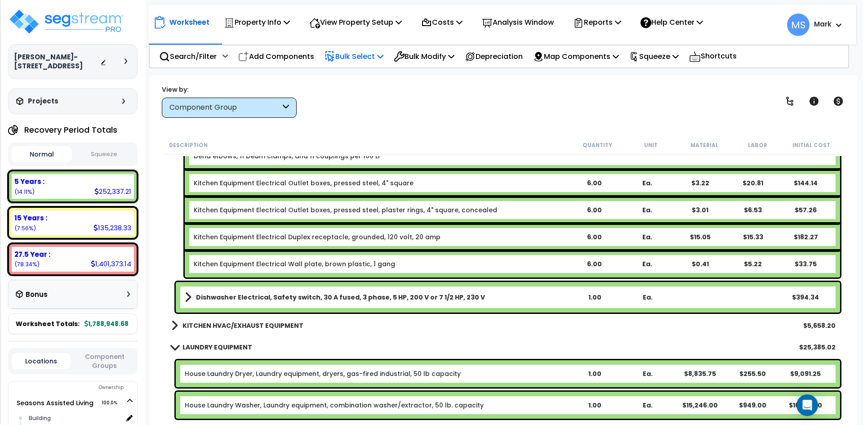
scroll to position [5166, 0]
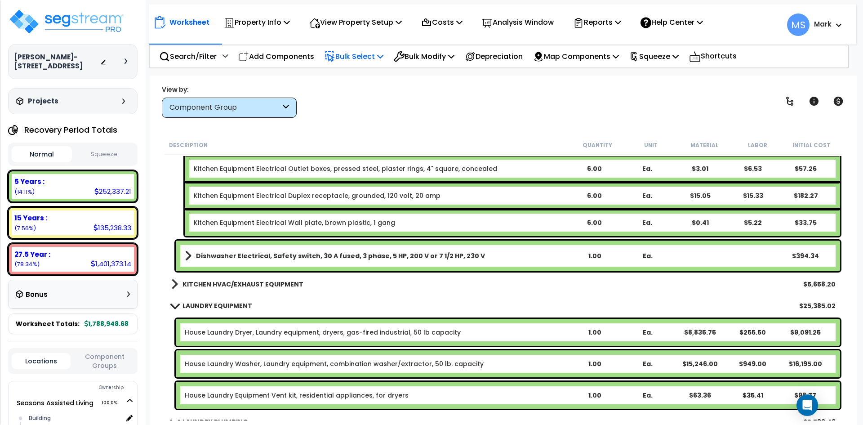
click at [267, 282] on b "KITCHEN HVAC/EXHAUST EQUIPMENT" at bounding box center [242, 283] width 121 height 9
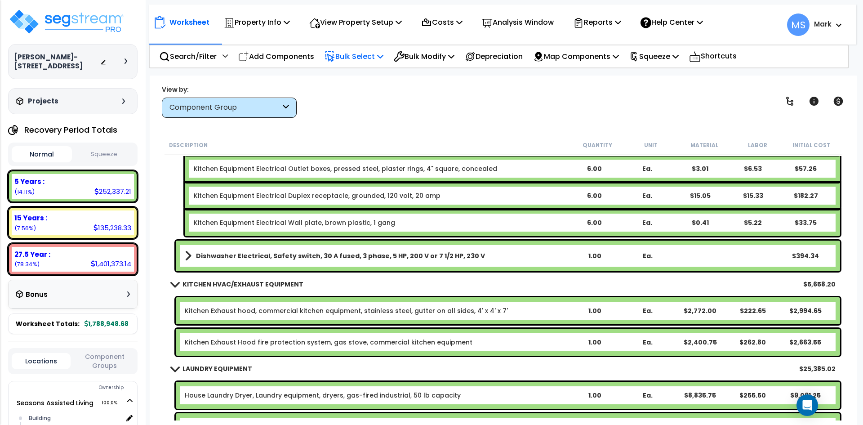
click at [267, 282] on b "KITCHEN HVAC/EXHAUST EQUIPMENT" at bounding box center [242, 283] width 121 height 9
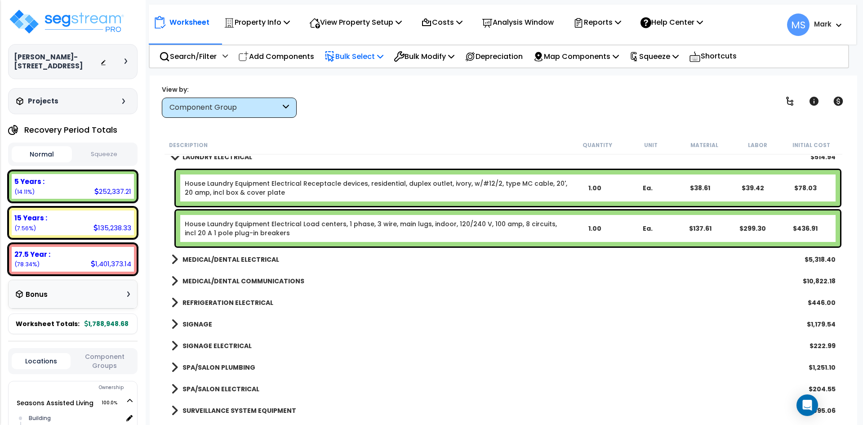
scroll to position [5615, 0]
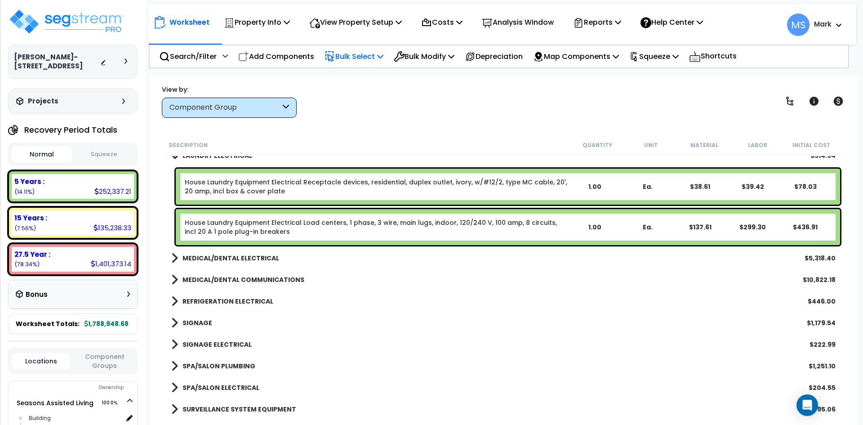
click at [252, 260] on b "MEDICAL/DENTAL ELECTRICAL" at bounding box center [230, 257] width 97 height 9
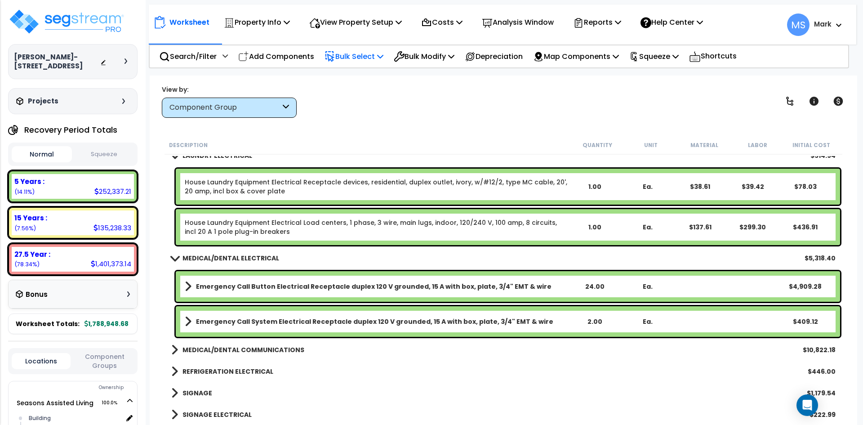
click at [252, 260] on b "MEDICAL/DENTAL ELECTRICAL" at bounding box center [230, 257] width 97 height 9
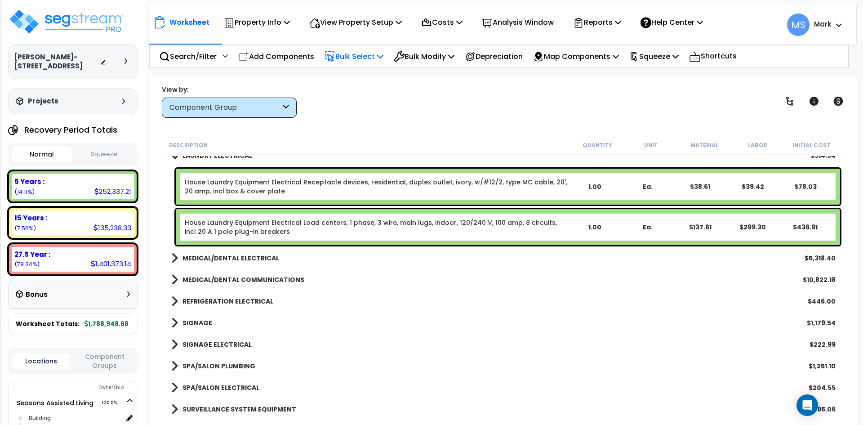
click at [240, 280] on b "MEDICAL/DENTAL COMMUNICATIONS" at bounding box center [243, 279] width 122 height 9
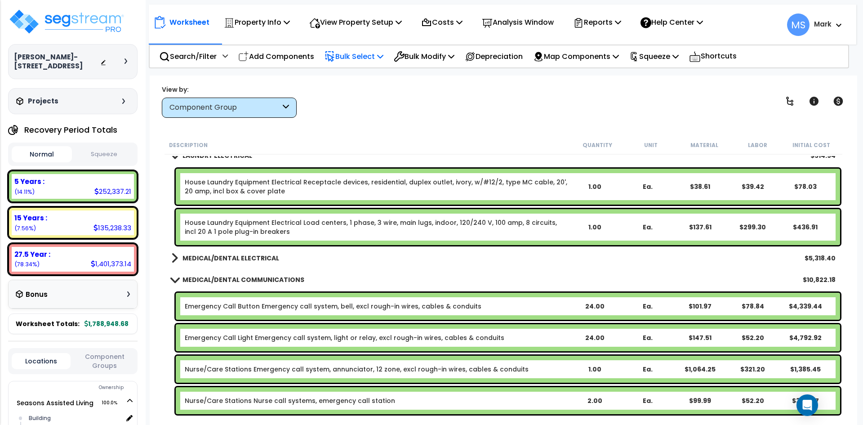
click at [240, 280] on b "MEDICAL/DENTAL COMMUNICATIONS" at bounding box center [243, 279] width 122 height 9
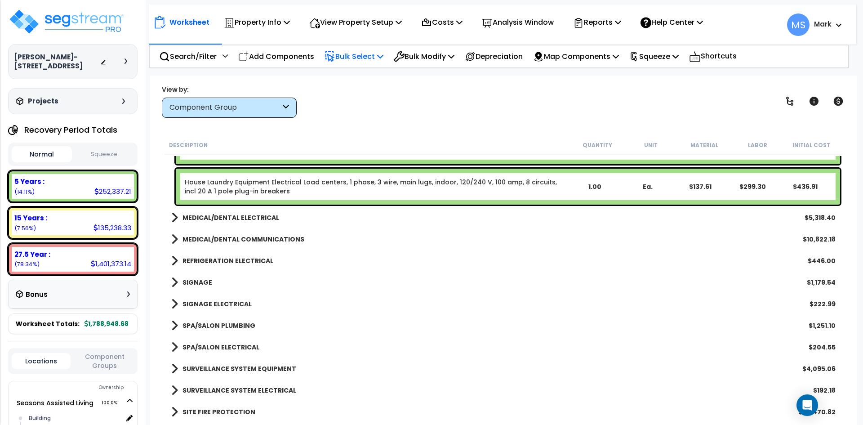
scroll to position [5660, 0]
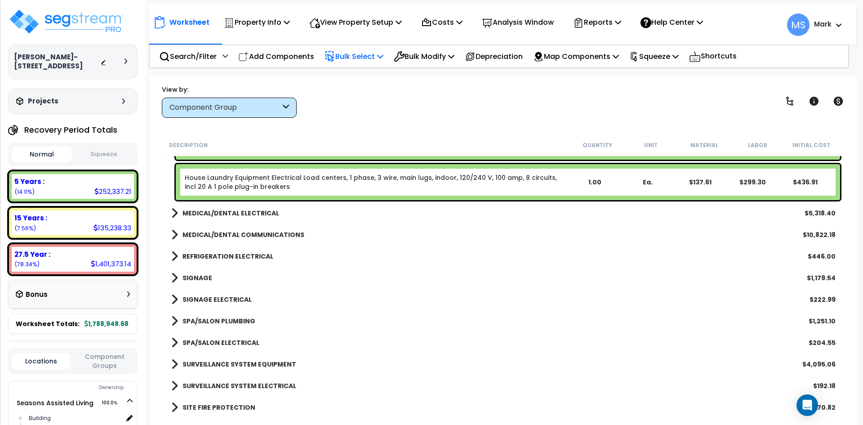
click at [247, 253] on b "REFRIGERATION ELECTRICAL" at bounding box center [227, 256] width 91 height 9
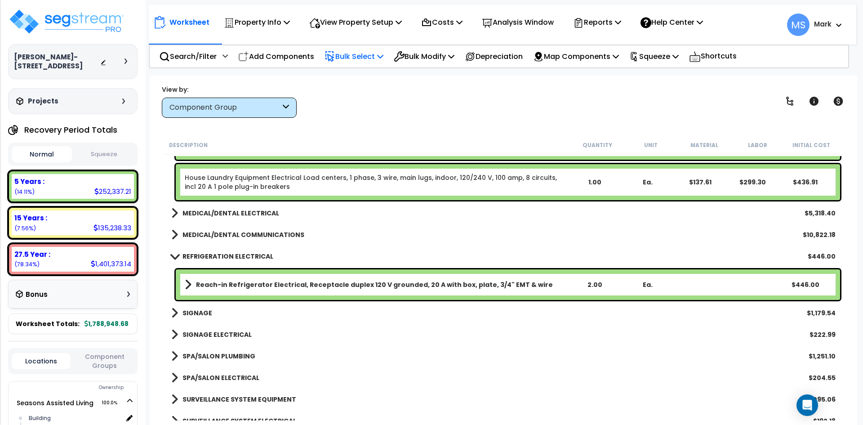
click at [246, 255] on b "REFRIGERATION ELECTRICAL" at bounding box center [227, 256] width 91 height 9
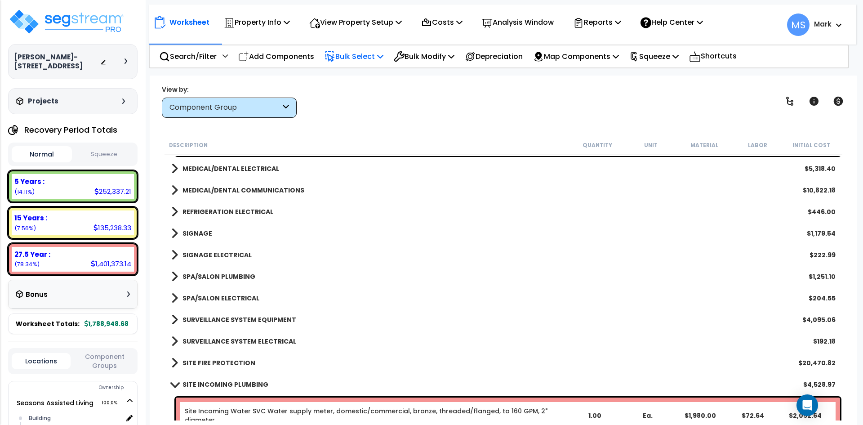
scroll to position [5705, 0]
click at [208, 233] on b "SIGNAGE" at bounding box center [197, 232] width 30 height 9
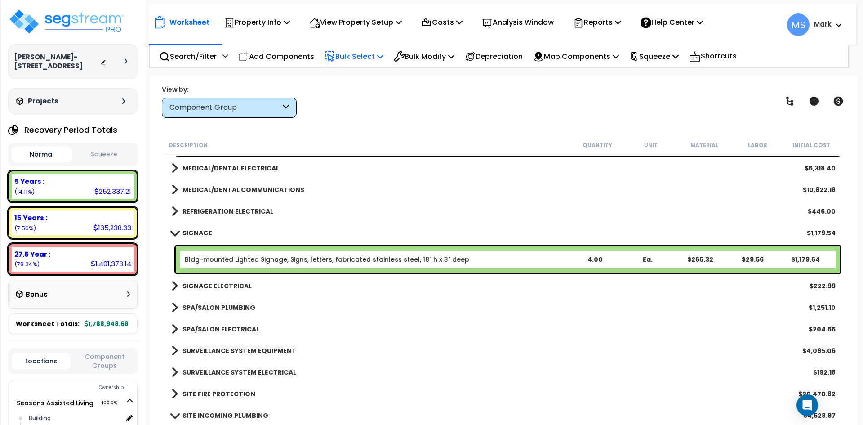
click at [208, 233] on b "SIGNAGE" at bounding box center [197, 232] width 30 height 9
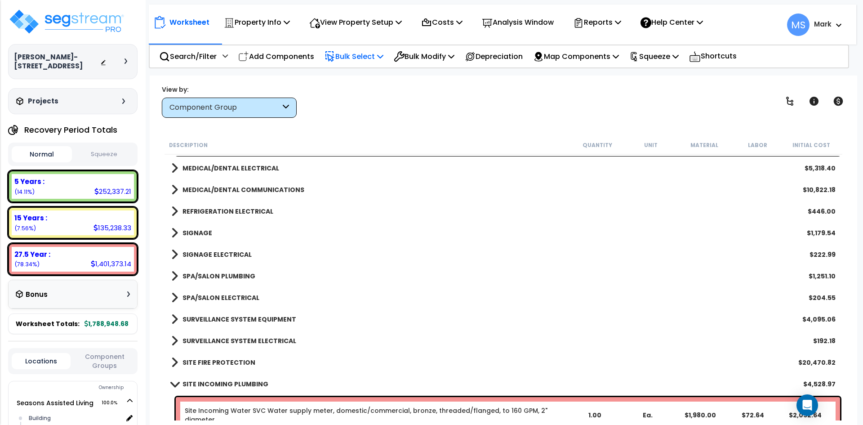
click at [236, 251] on b "SIGNAGE ELECTRICAL" at bounding box center [216, 254] width 69 height 9
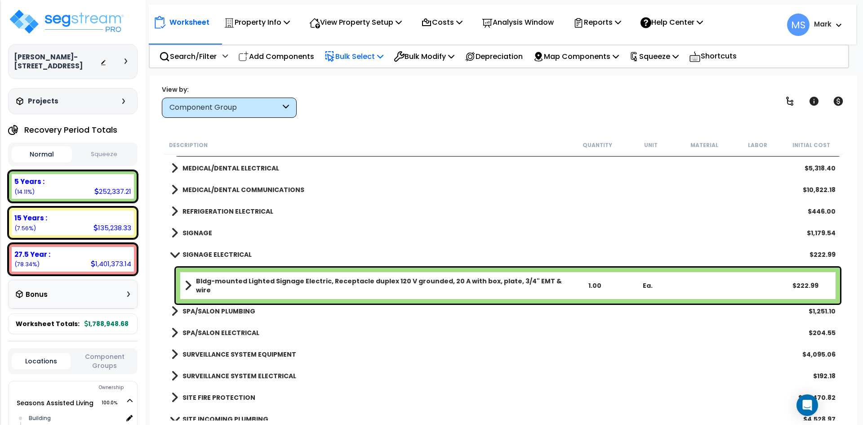
click at [236, 251] on b "SIGNAGE ELECTRICAL" at bounding box center [216, 254] width 69 height 9
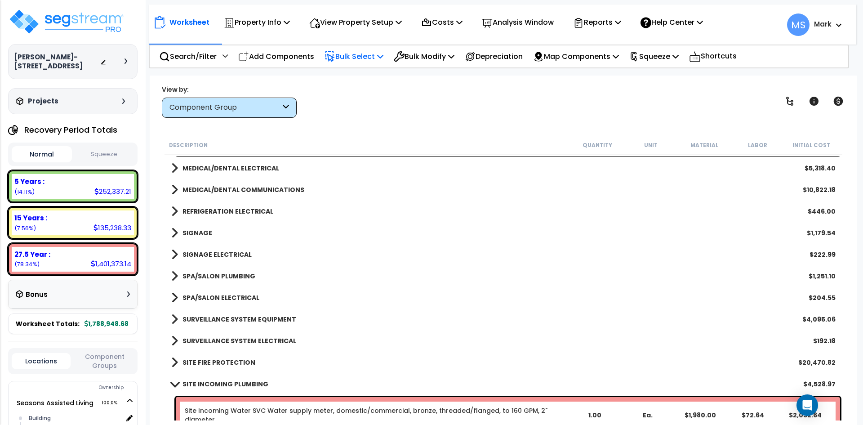
click at [223, 273] on b "SPA/SALON PLUMBING" at bounding box center [218, 275] width 73 height 9
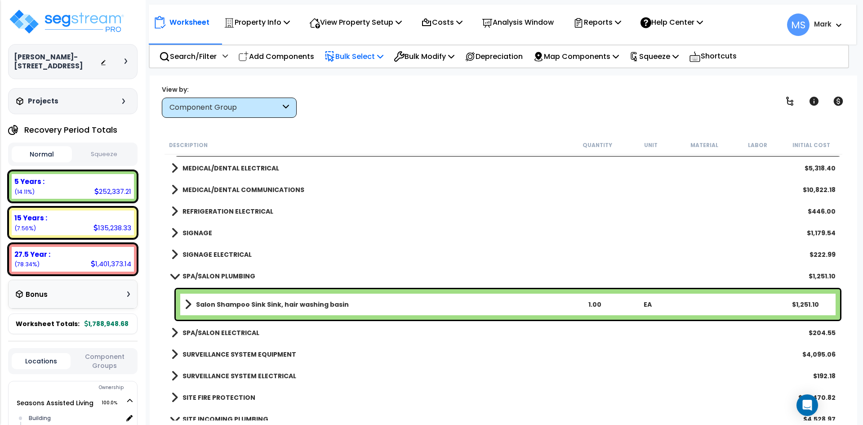
click at [242, 274] on b "SPA/SALON PLUMBING" at bounding box center [218, 275] width 73 height 9
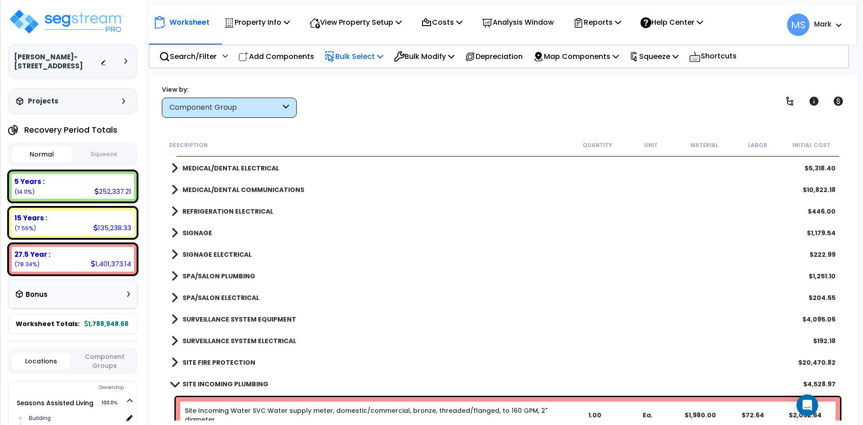
click at [228, 292] on link "SPA/SALON ELECTRICAL" at bounding box center [215, 297] width 88 height 13
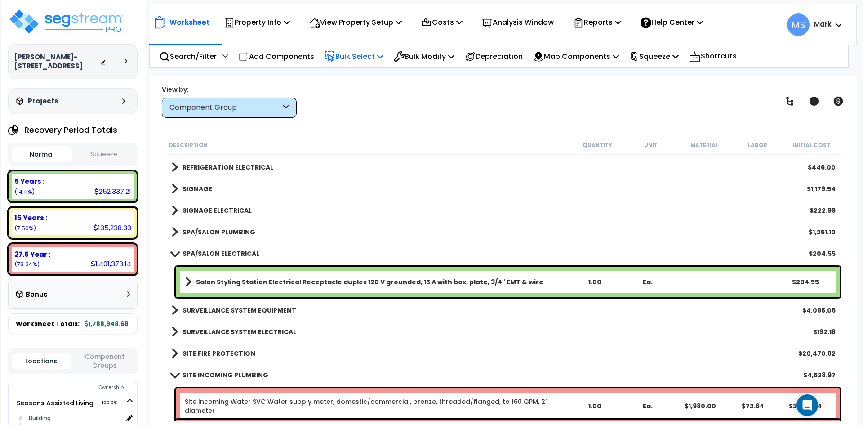
scroll to position [5750, 0]
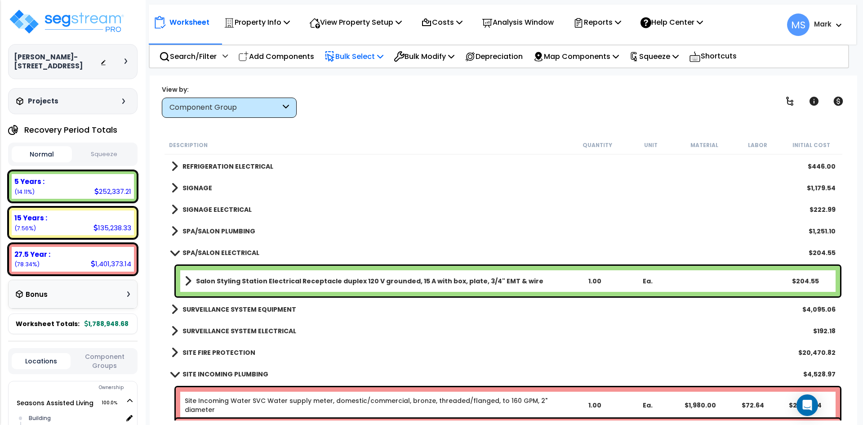
click at [336, 279] on b "Salon Styling Station Electrical Receptacle duplex 120 V grounded, 15 A with bo…" at bounding box center [369, 280] width 347 height 9
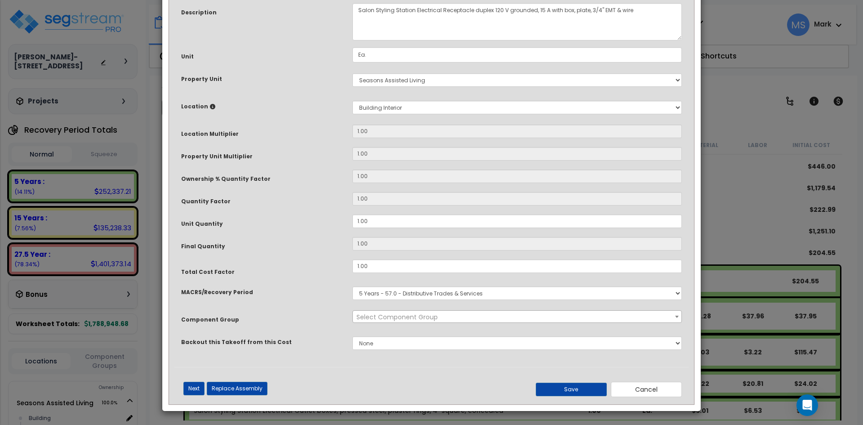
scroll to position [0, 0]
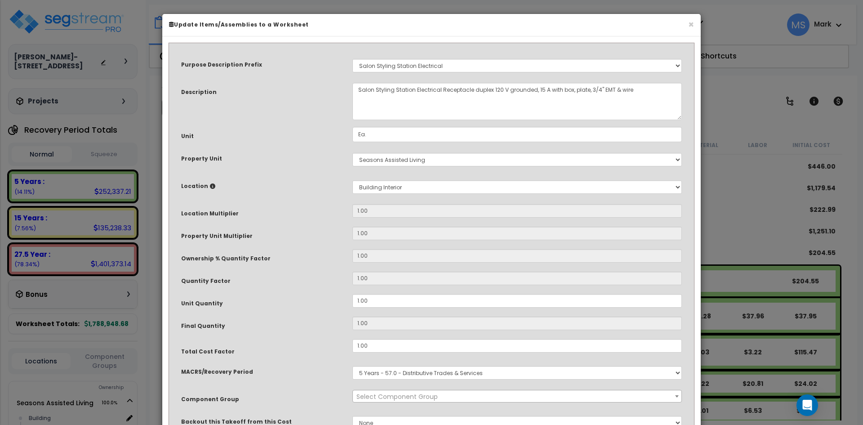
select select "46132"
click at [358, 298] on input "1.00" at bounding box center [516, 300] width 329 height 13
type input "1"
type input ".00"
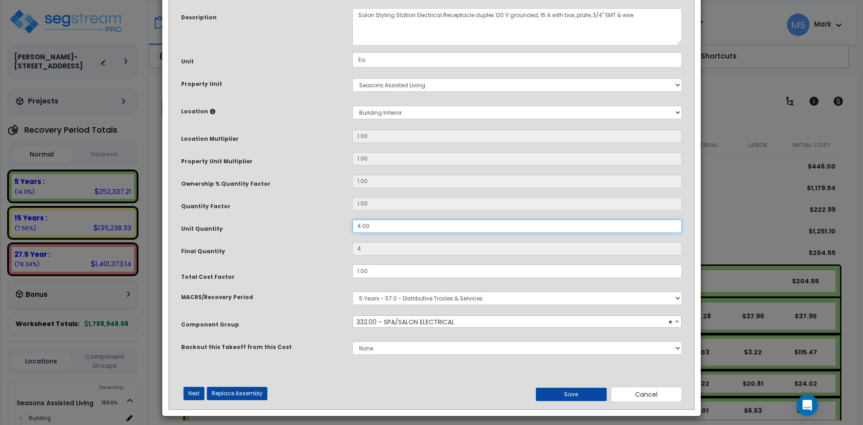
scroll to position [80, 0]
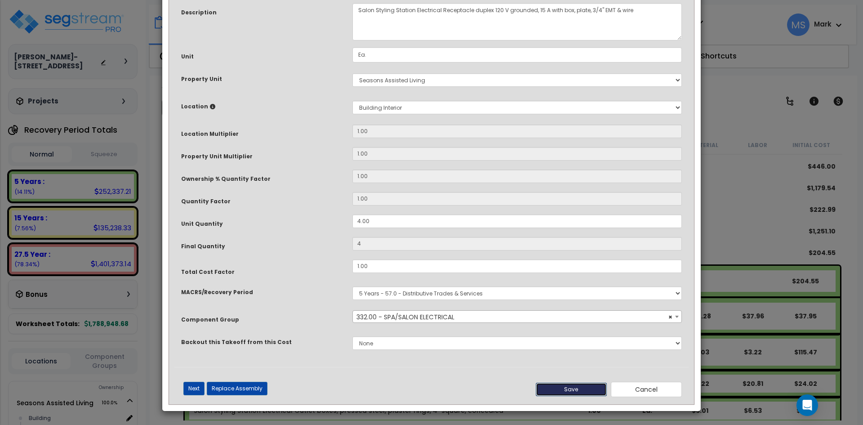
click at [554, 382] on button "Save" at bounding box center [570, 388] width 71 height 13
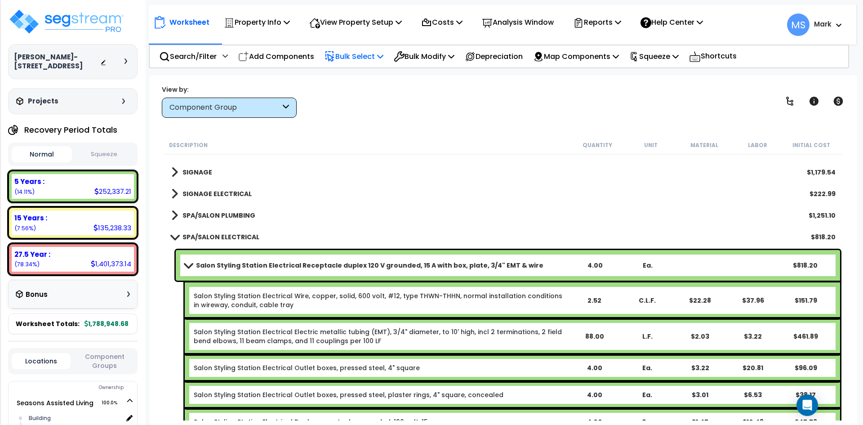
scroll to position [5795, 0]
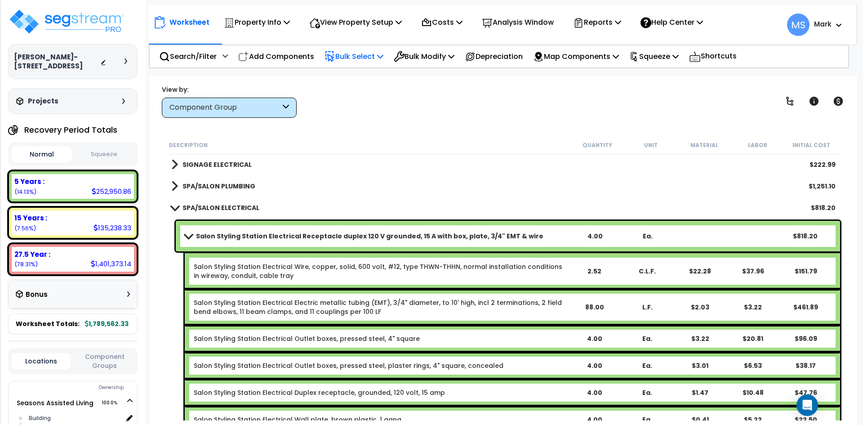
click at [178, 203] on link "SPA/SALON ELECTRICAL" at bounding box center [215, 207] width 88 height 13
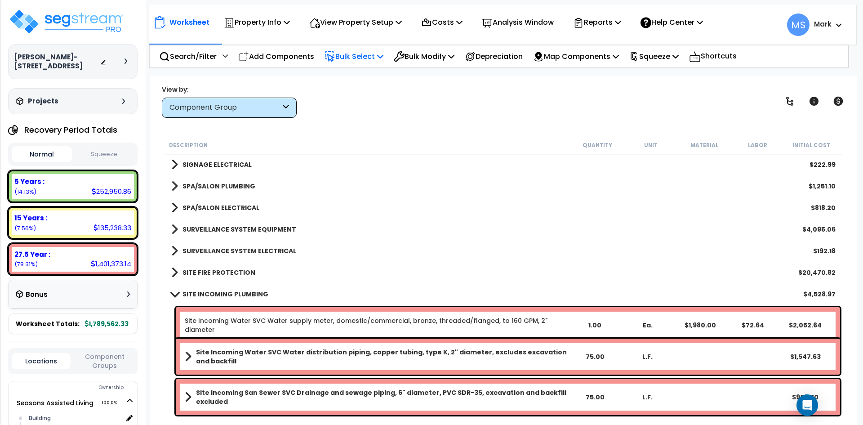
click at [225, 232] on b "SURVEILLANCE SYSTEM EQUIPMENT" at bounding box center [239, 229] width 114 height 9
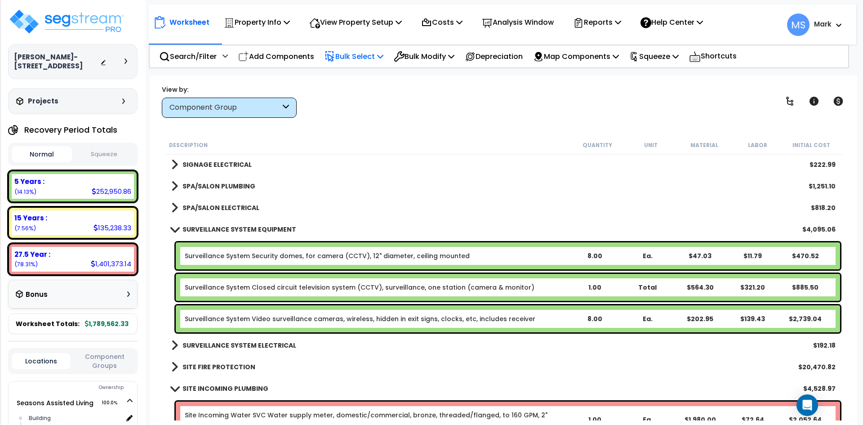
click at [225, 232] on b "SURVEILLANCE SYSTEM EQUIPMENT" at bounding box center [239, 229] width 114 height 9
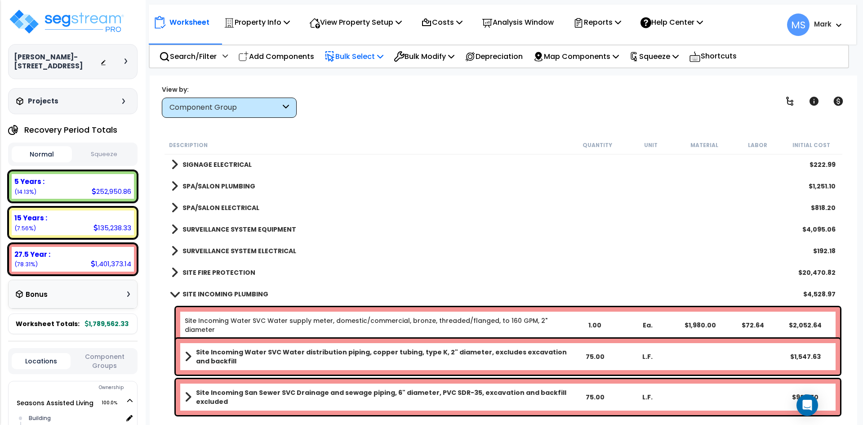
click at [228, 252] on b "SURVEILLANCE SYSTEM ELECTRICAL" at bounding box center [239, 250] width 114 height 9
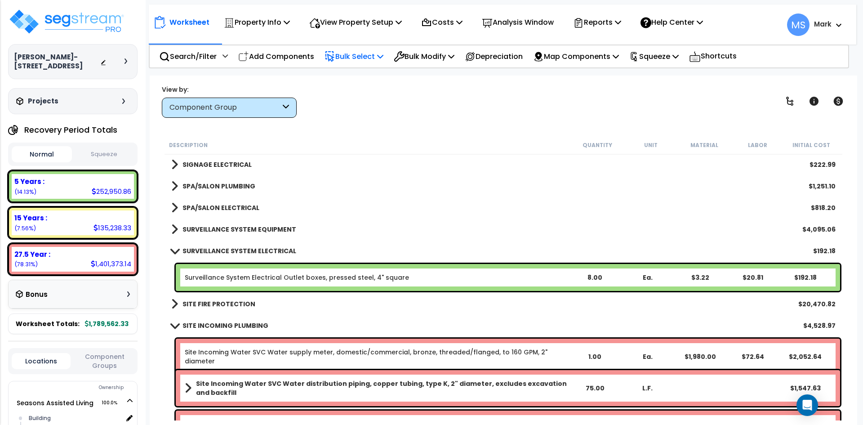
click at [228, 251] on b "SURVEILLANCE SYSTEM ELECTRICAL" at bounding box center [239, 250] width 114 height 9
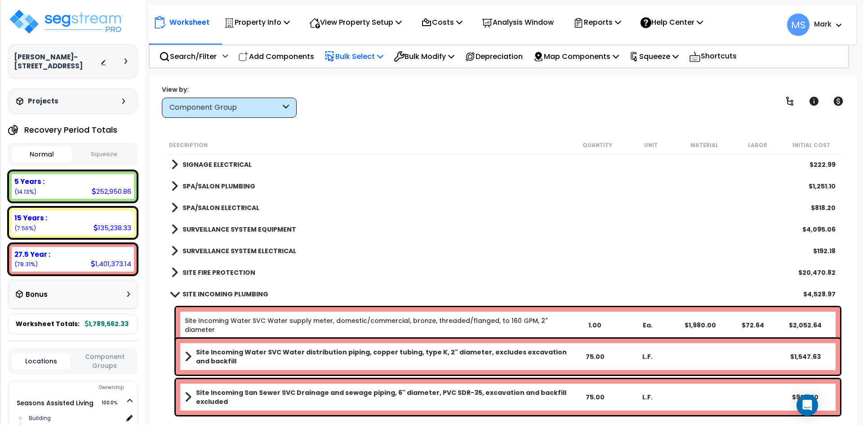
click at [227, 270] on b "SITE FIRE PROTECTION" at bounding box center [218, 272] width 73 height 9
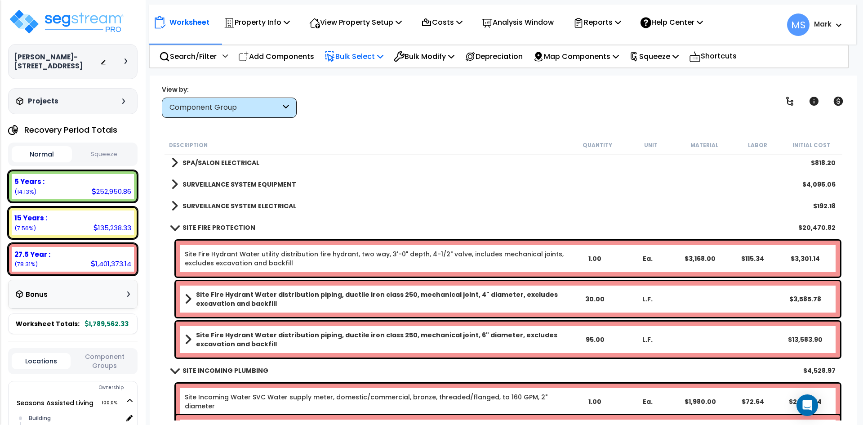
scroll to position [5885, 0]
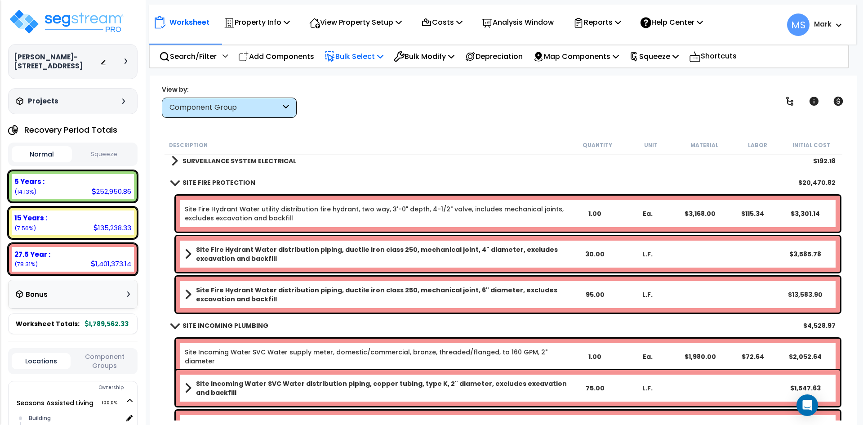
click at [213, 184] on b "SITE FIRE PROTECTION" at bounding box center [218, 182] width 73 height 9
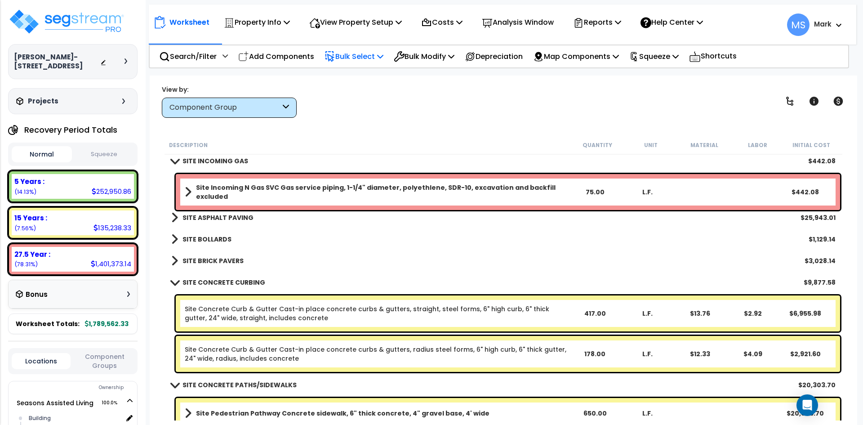
scroll to position [6065, 0]
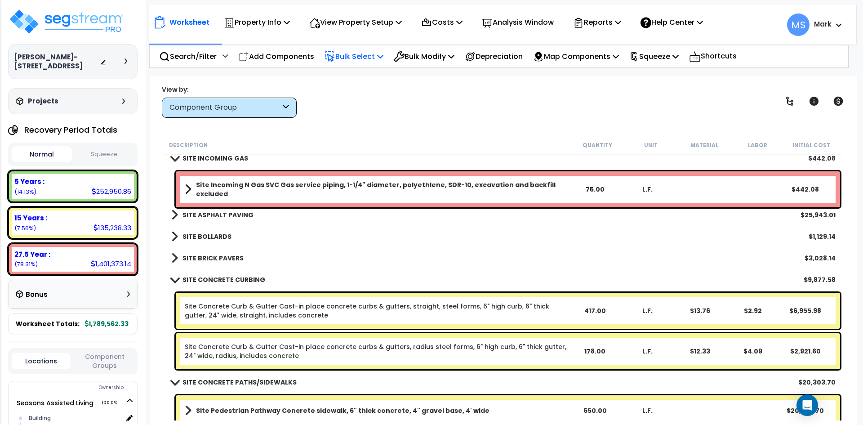
click at [212, 215] on b "SITE ASPHALT PAVING" at bounding box center [217, 214] width 71 height 9
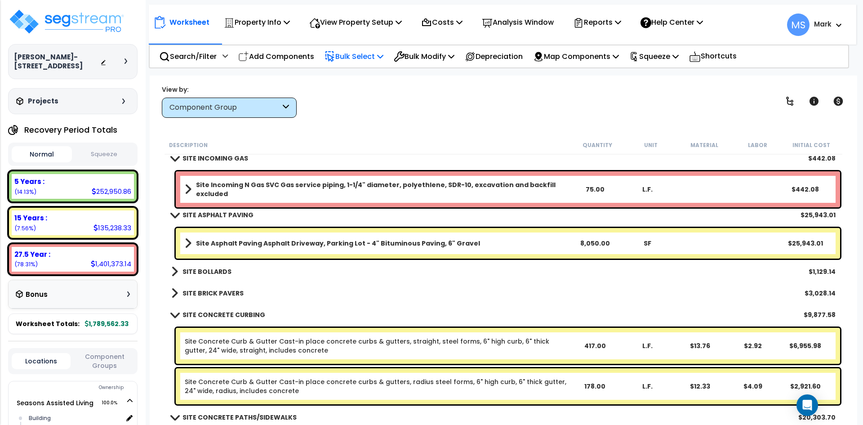
click at [212, 215] on b "SITE ASPHALT PAVING" at bounding box center [217, 214] width 71 height 9
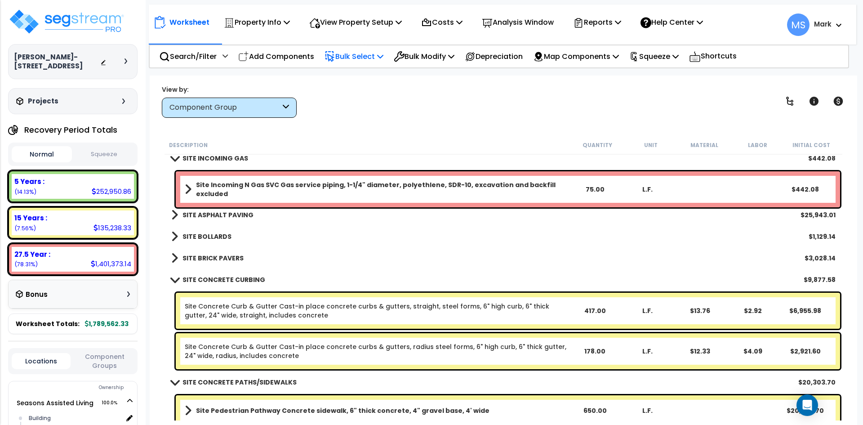
click at [215, 230] on link "SITE BOLLARDS" at bounding box center [201, 236] width 60 height 13
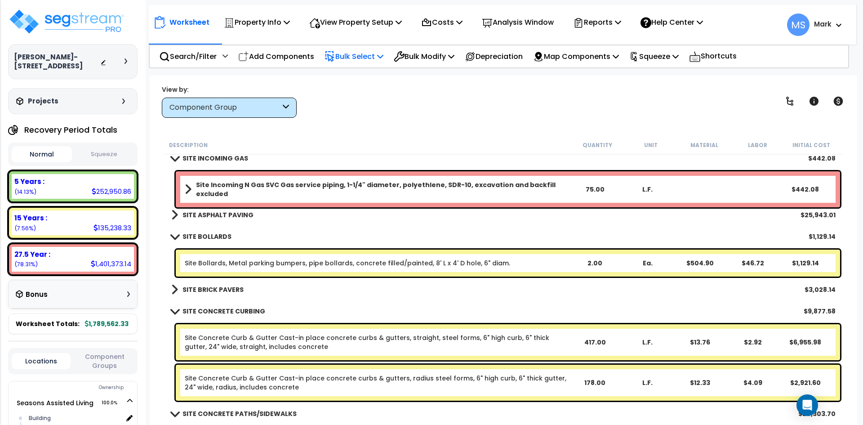
click at [216, 231] on link "SITE BOLLARDS" at bounding box center [201, 236] width 60 height 13
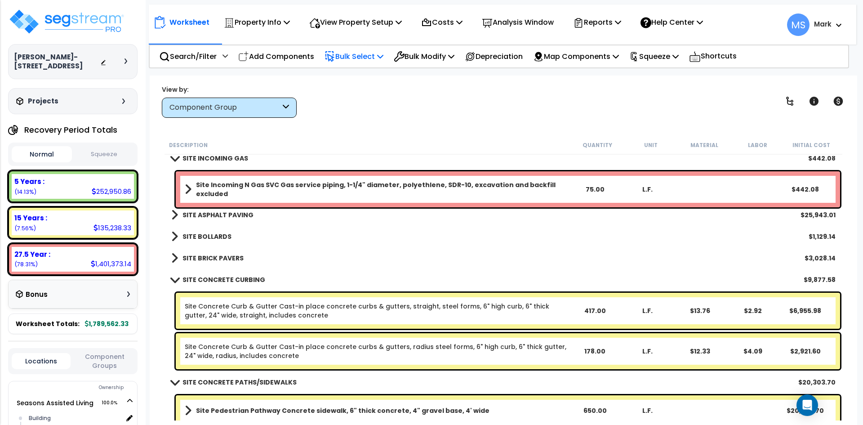
click at [219, 258] on b "SITE BRICK PAVERS" at bounding box center [212, 257] width 61 height 9
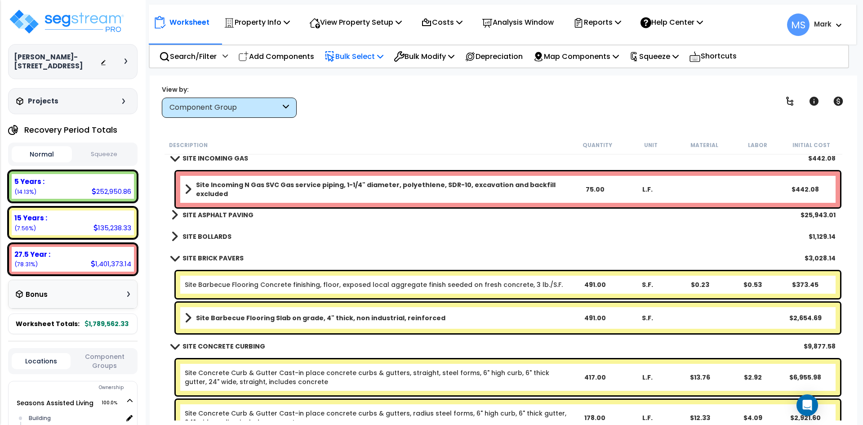
click at [219, 258] on b "SITE BRICK PAVERS" at bounding box center [212, 257] width 61 height 9
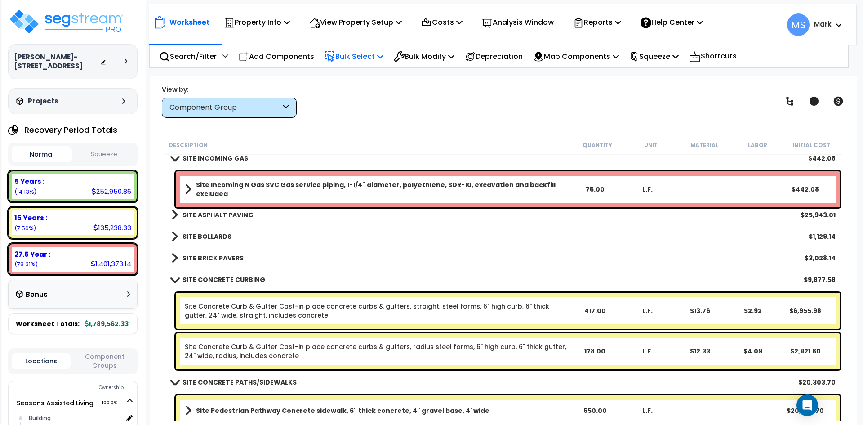
click at [219, 277] on b "SITE CONCRETE CURBING" at bounding box center [223, 279] width 83 height 9
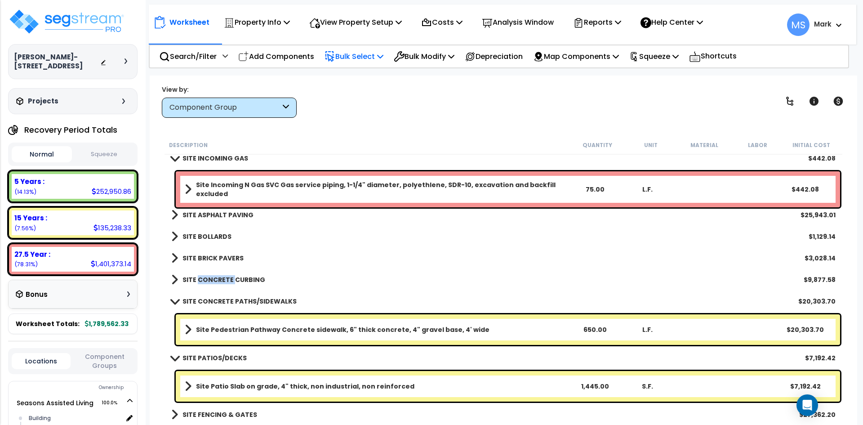
click at [219, 277] on b "SITE CONCRETE CURBING" at bounding box center [223, 279] width 83 height 9
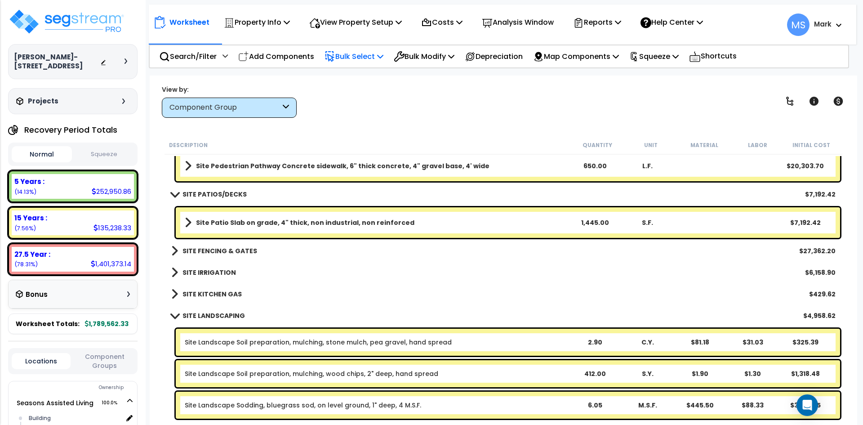
scroll to position [6334, 0]
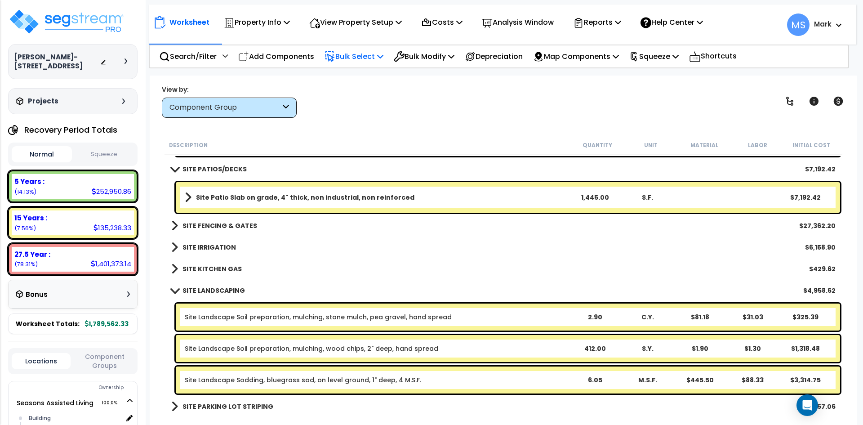
click at [219, 271] on b "SITE KITCHEN GAS" at bounding box center [211, 268] width 59 height 9
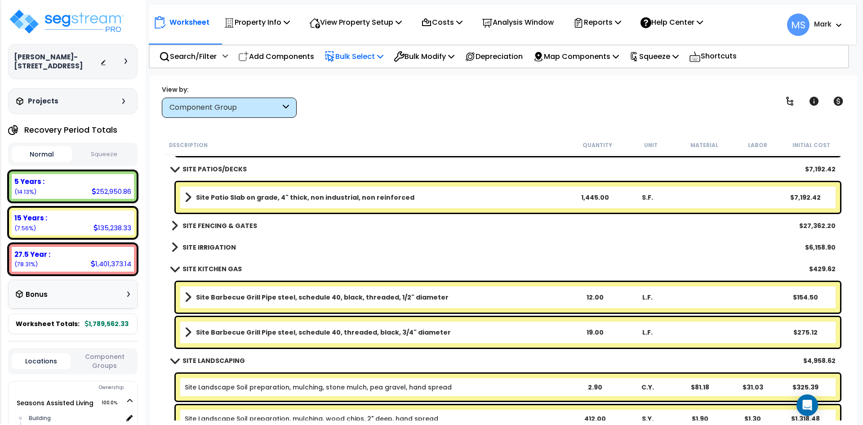
click at [219, 271] on b "SITE KITCHEN GAS" at bounding box center [211, 268] width 59 height 9
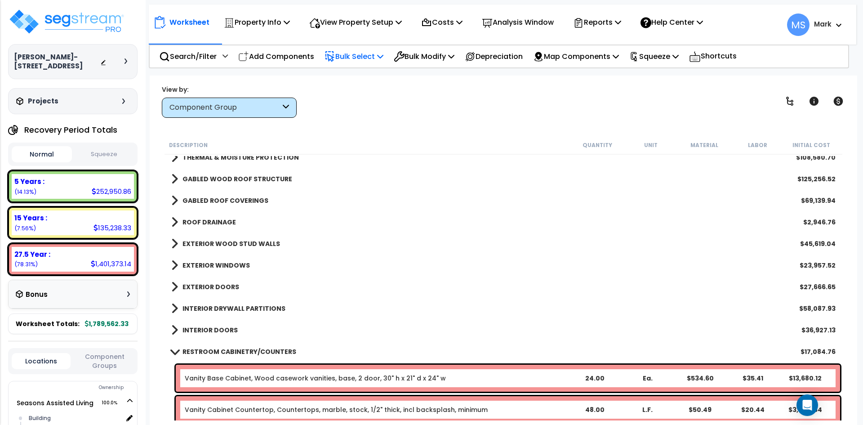
scroll to position [0, 0]
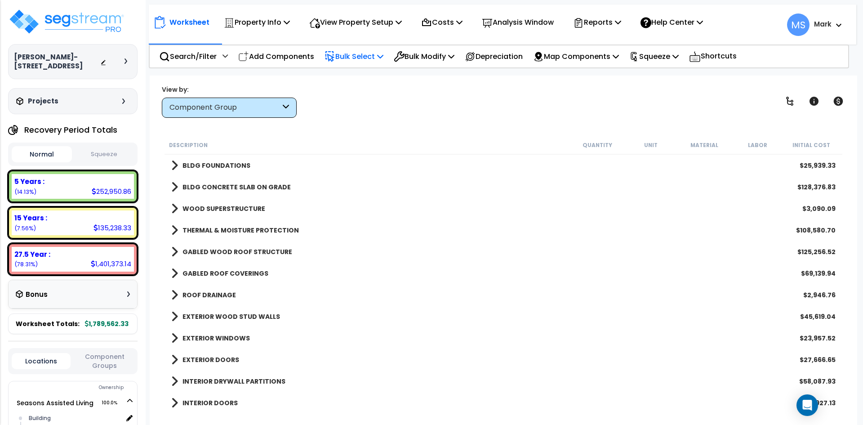
click at [100, 162] on button "Squeeze" at bounding box center [104, 154] width 60 height 16
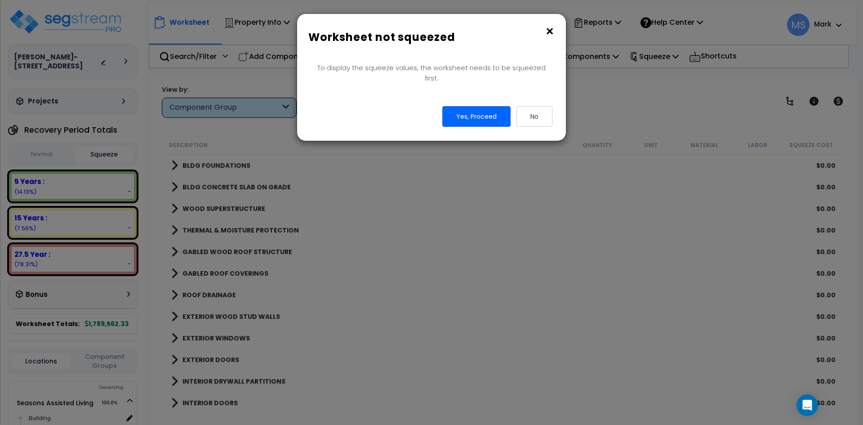
click at [550, 35] on button "×" at bounding box center [549, 31] width 10 height 14
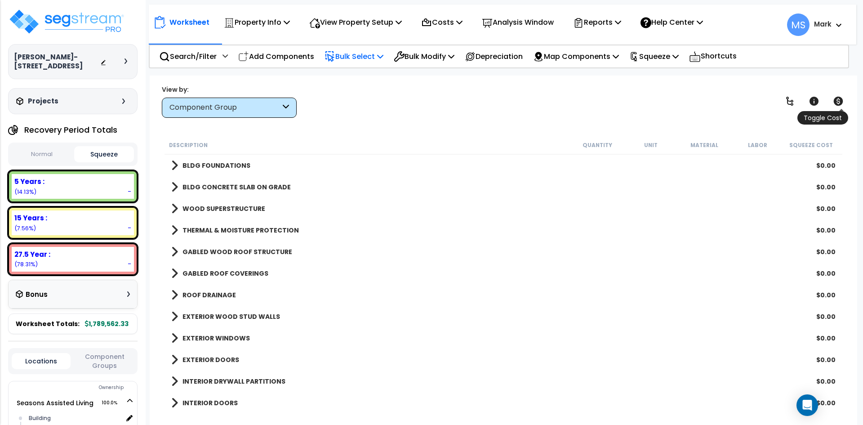
click at [835, 103] on icon at bounding box center [837, 101] width 9 height 9
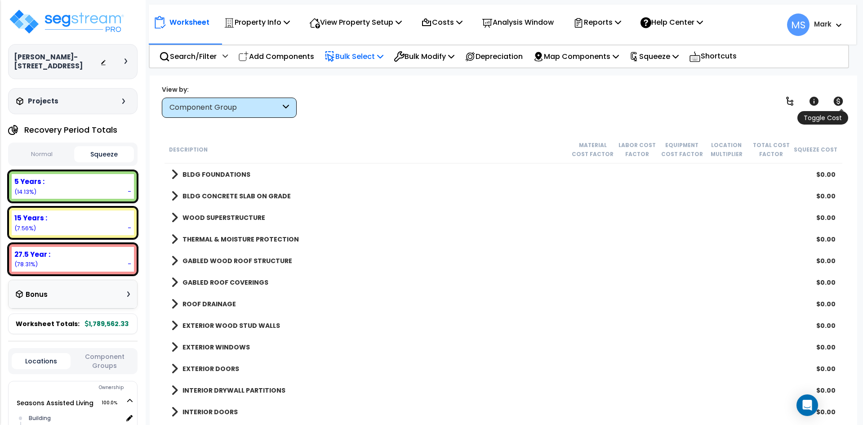
click at [835, 103] on icon at bounding box center [837, 101] width 9 height 9
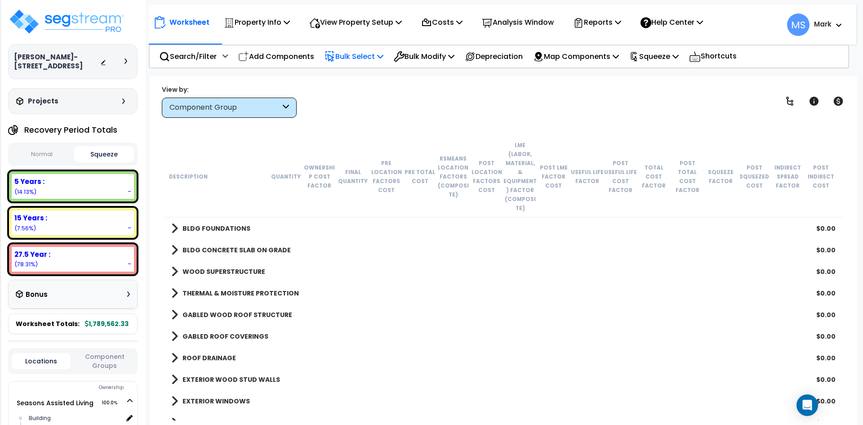
click at [288, 113] on div "Component Group" at bounding box center [229, 107] width 135 height 20
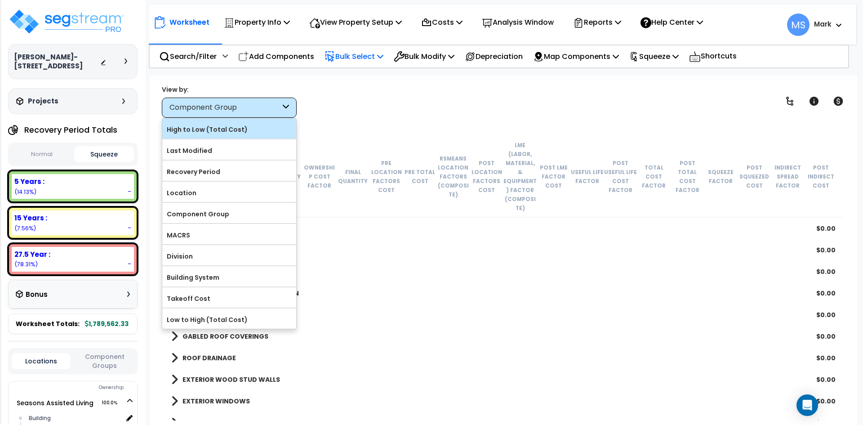
click at [259, 127] on label "High to Low (Total Cost)" at bounding box center [229, 129] width 134 height 13
click at [0, 0] on input "High to Low (Total Cost)" at bounding box center [0, 0] width 0 height 0
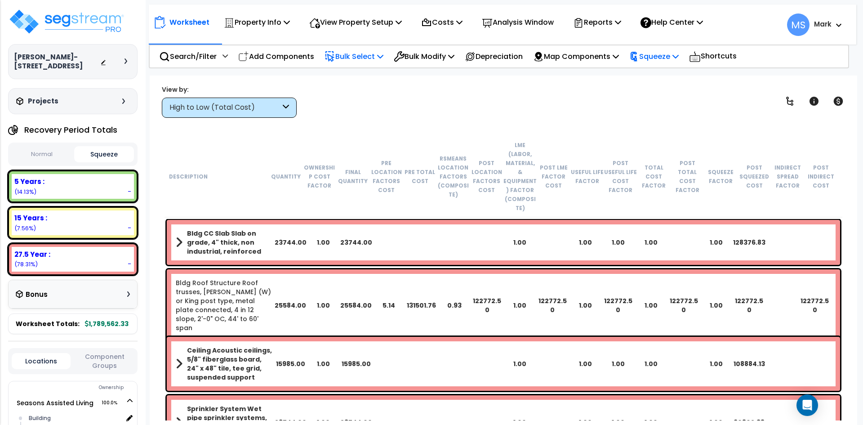
click at [678, 61] on p "Squeeze" at bounding box center [653, 56] width 49 height 12
click at [686, 83] on link "Squeeze" at bounding box center [668, 76] width 89 height 18
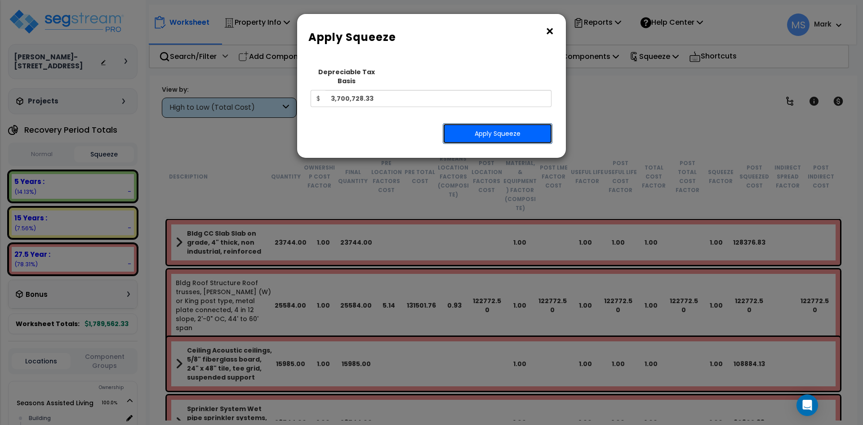
click at [514, 125] on button "Apply Squeeze" at bounding box center [497, 133] width 110 height 21
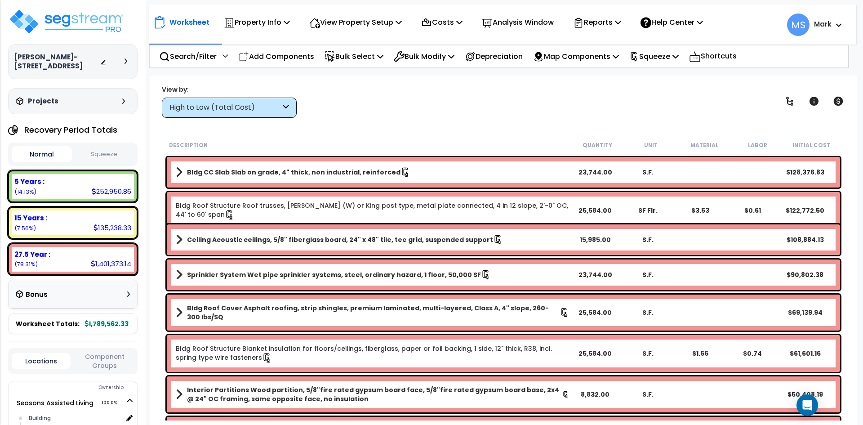
click at [94, 155] on button "Squeeze" at bounding box center [104, 154] width 60 height 16
click at [841, 101] on icon at bounding box center [837, 101] width 9 height 9
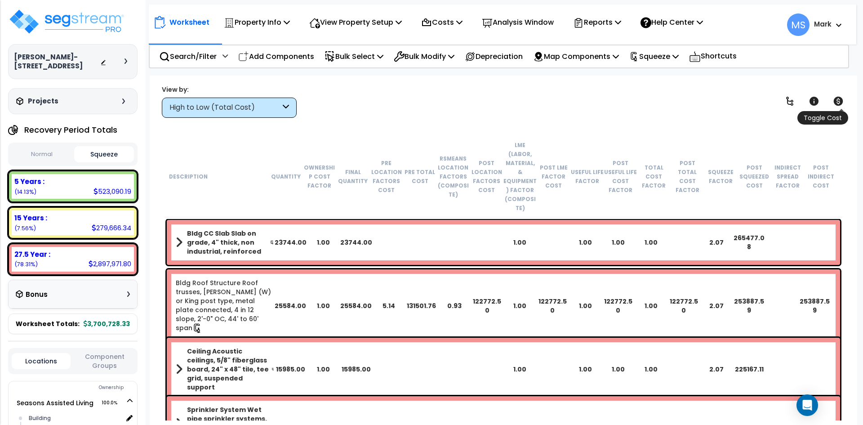
click at [841, 101] on icon at bounding box center [837, 101] width 9 height 9
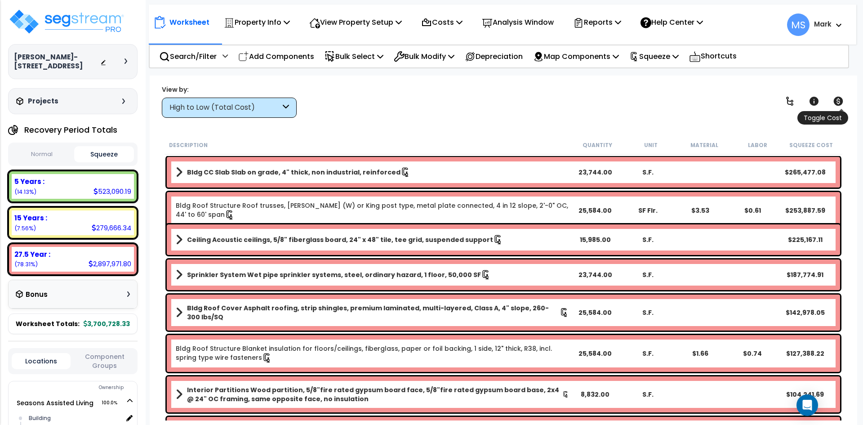
click at [841, 101] on icon at bounding box center [837, 101] width 9 height 9
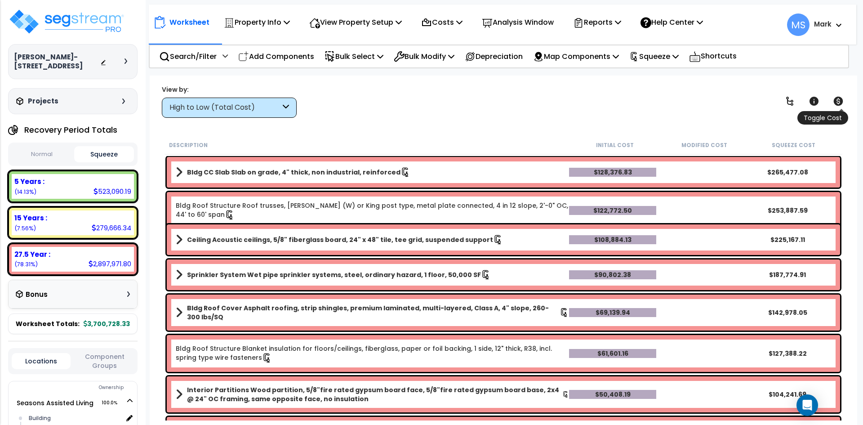
click at [841, 101] on icon at bounding box center [837, 101] width 9 height 9
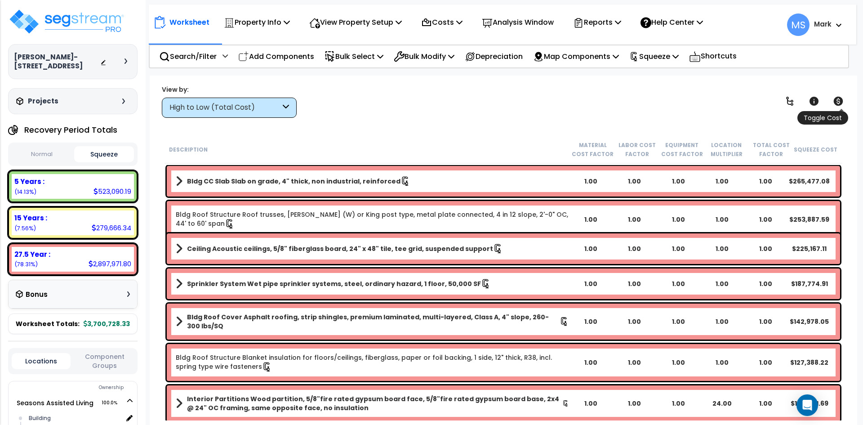
click at [841, 101] on icon at bounding box center [837, 101] width 9 height 9
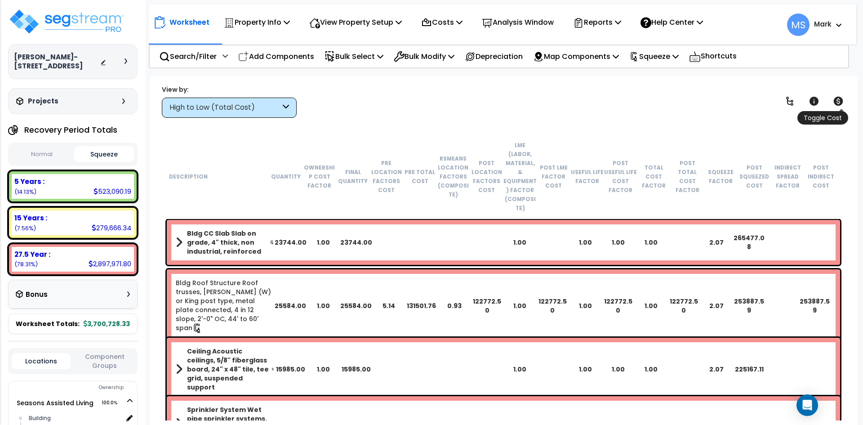
click at [841, 101] on icon at bounding box center [837, 101] width 9 height 9
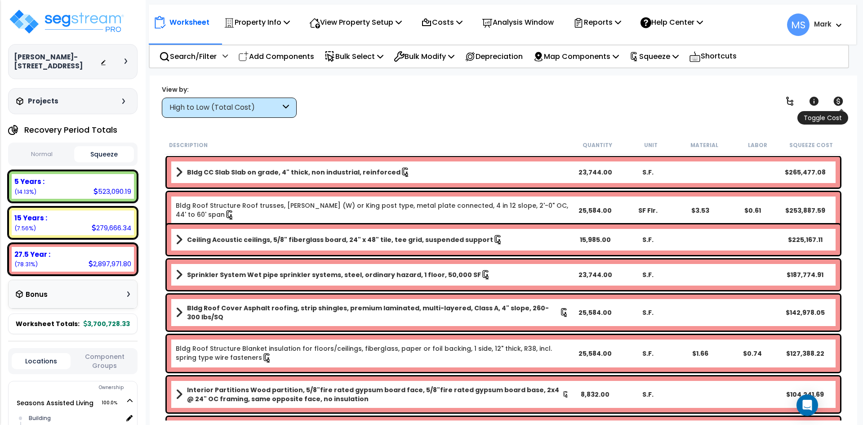
click at [841, 101] on icon at bounding box center [837, 101] width 9 height 9
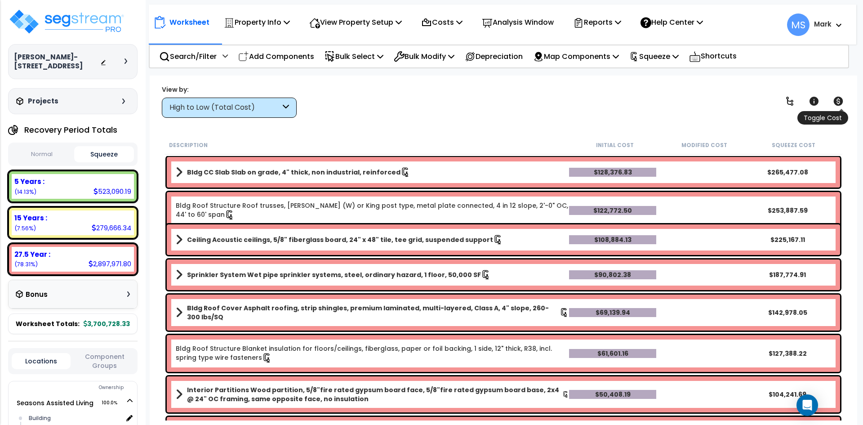
click at [841, 101] on icon at bounding box center [837, 101] width 9 height 9
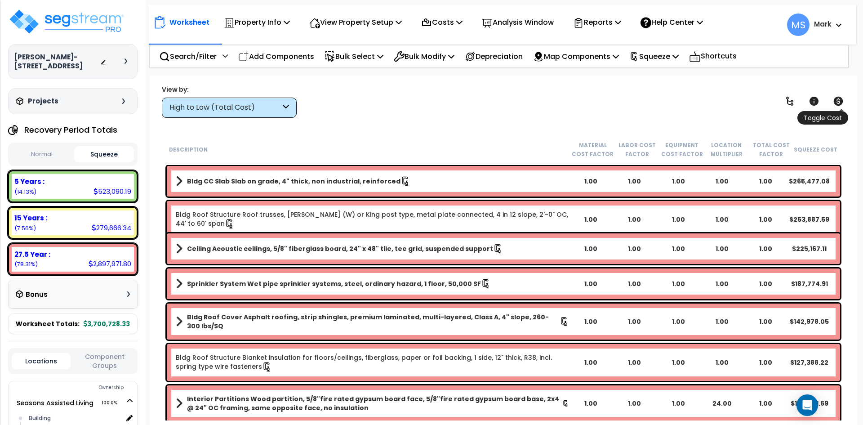
click at [841, 101] on icon at bounding box center [837, 101] width 9 height 9
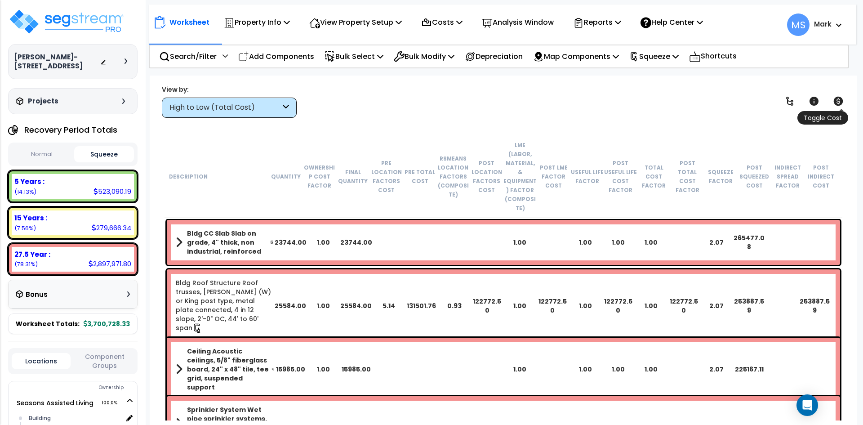
click at [841, 101] on icon at bounding box center [837, 101] width 9 height 9
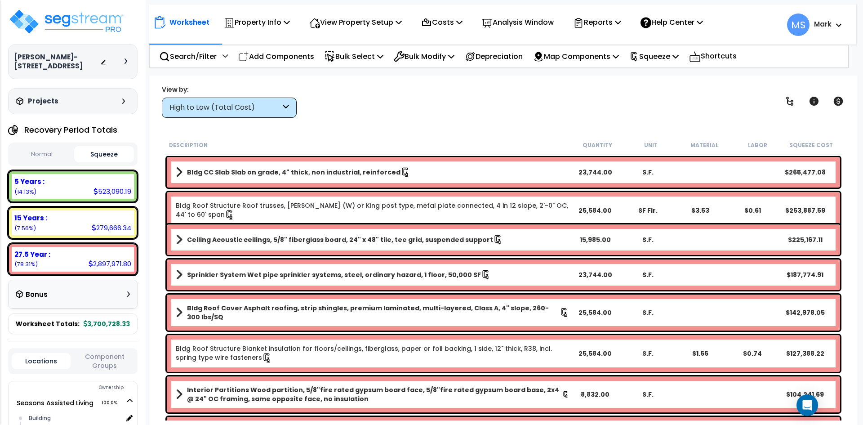
click at [449, 206] on link "Bldg Roof Structure Roof trusses, [PERSON_NAME] (W) or King post type, metal pl…" at bounding box center [372, 210] width 393 height 19
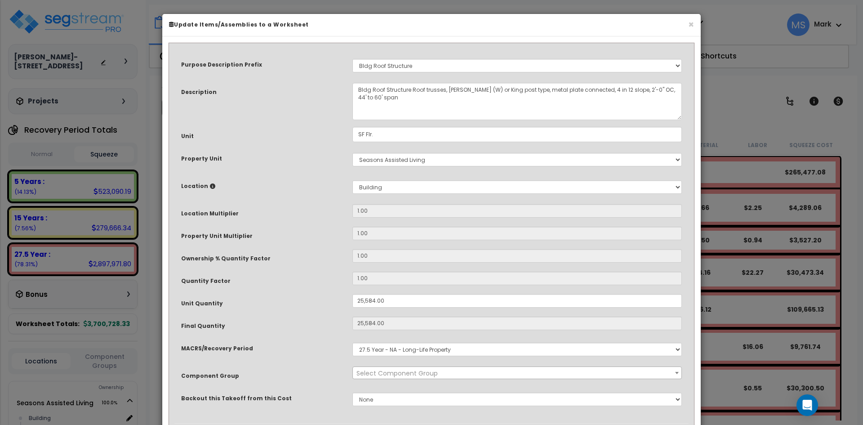
select select "45860"
drag, startPoint x: 374, startPoint y: 300, endPoint x: 349, endPoint y: 299, distance: 24.7
click at [349, 299] on div "25,584.00" at bounding box center [516, 300] width 343 height 13
type input ".00"
type input "25,584"
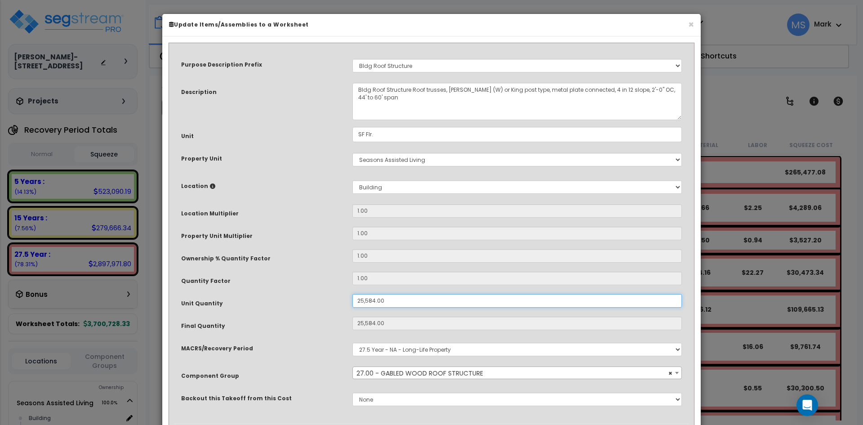
type input "$122,803.20"
type input "0"
type input "$0.00"
type input "2.00"
type input "2"
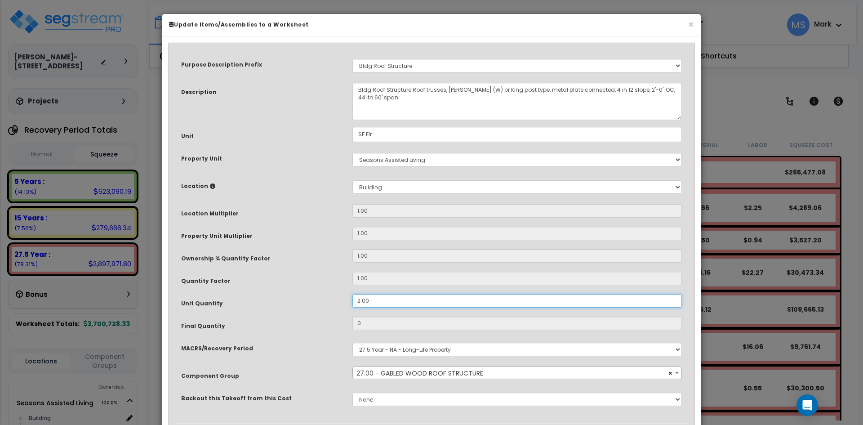
type input "$9.60"
type input "24.00"
type input "24"
type input "$115.20"
type input "240.00"
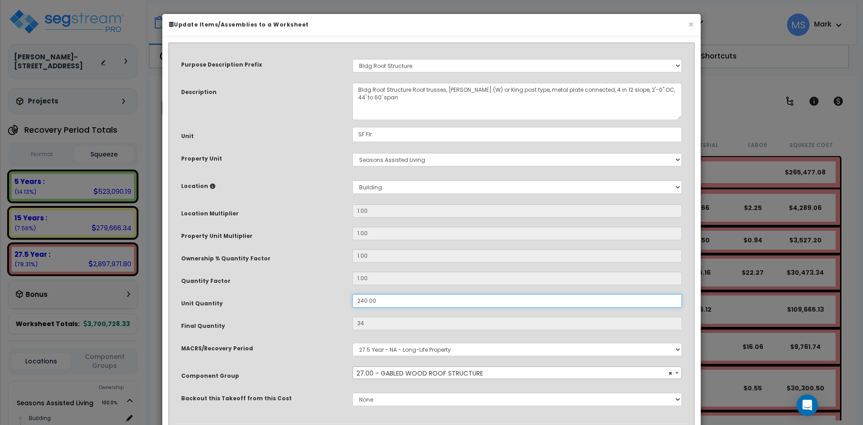
type input "240"
type input "$1,152.00"
type input "2,400.00"
type input "$1,152.00"
type input "2,400"
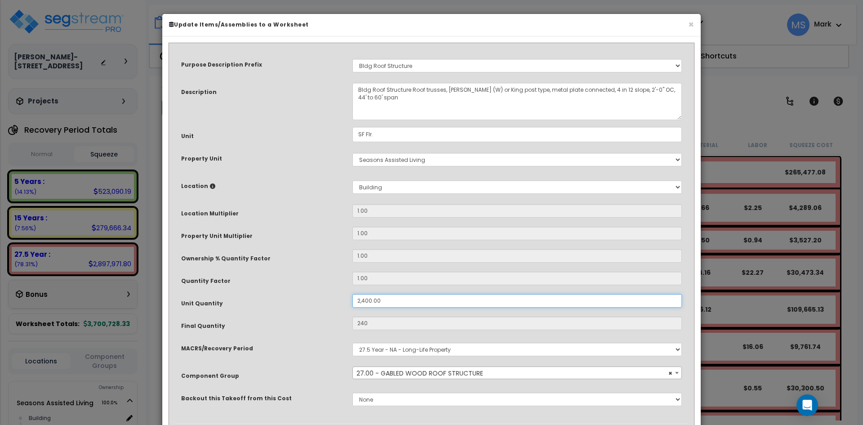
type input "$11,520.00"
type input "2,400"
type input "$11,520.00"
type input "2,400"
type input "$11,520.00"
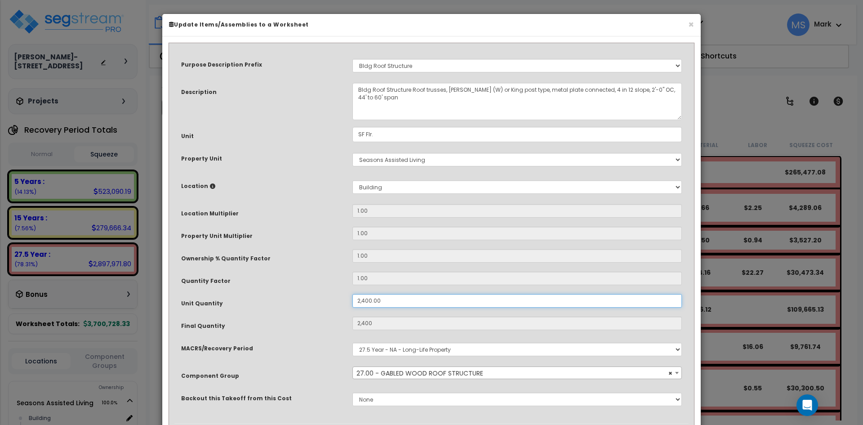
type input "240,000"
type input "2,400"
type input "$11,520.00"
type input "240,000"
type input "$1,152,000.00"
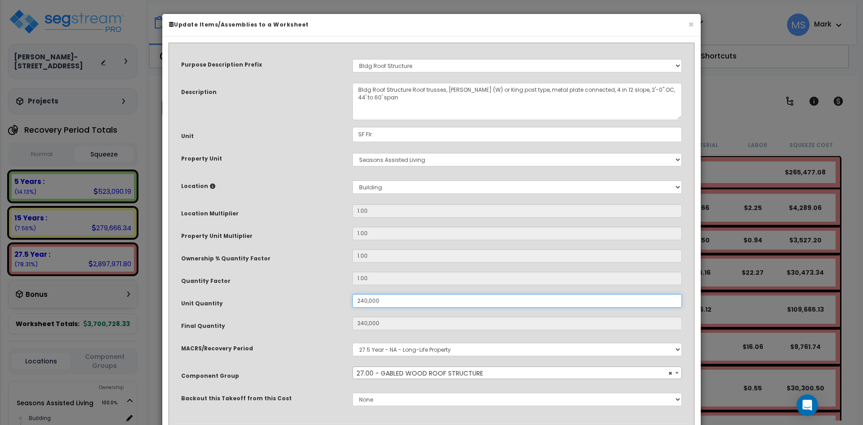
type input "2,400,000"
type input "240,000"
type input "$1,152,000.00"
type input "2,400,000"
type input "$11,520,000.00"
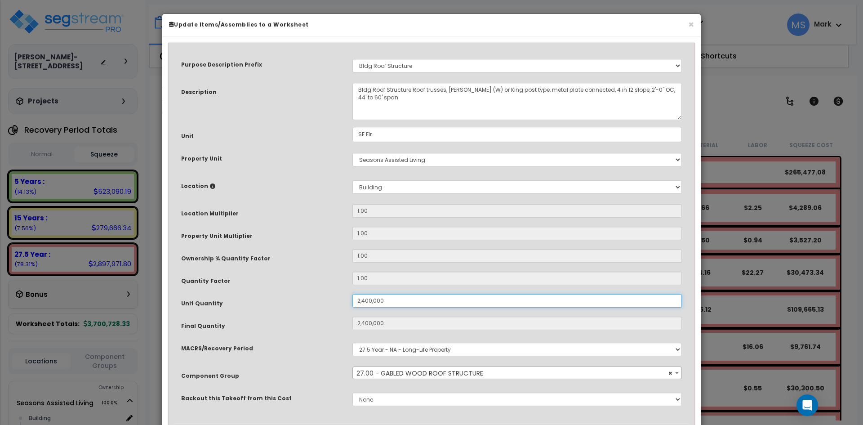
type input "240,000"
type input "2,400,000"
type input "$11,520,000.00"
type input "240,000"
type input "$1,152,000.00"
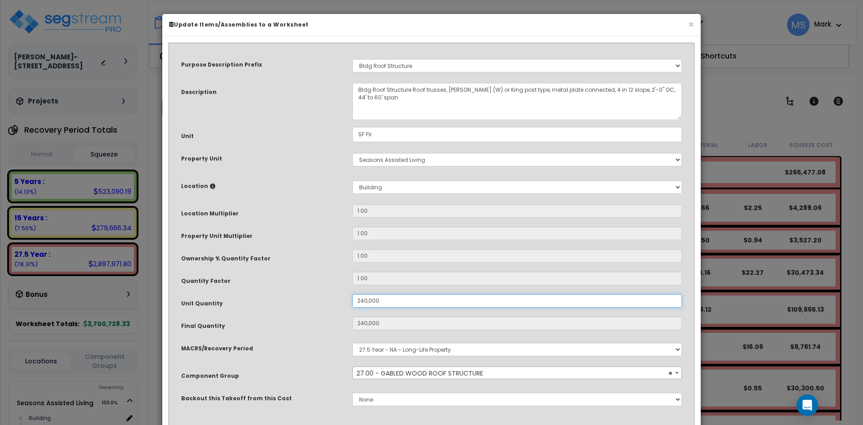
type input "2,400,000"
type input "240,000"
type input "$1,152,000.00"
type input "2,400,000"
type input "$11,520,000.00"
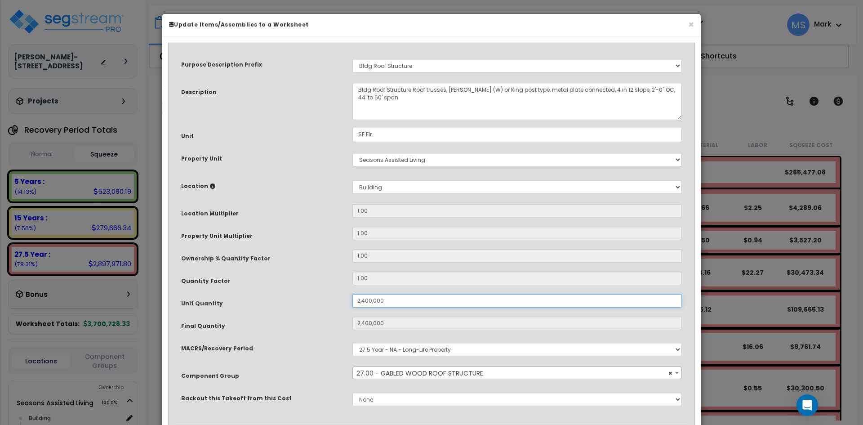
type input "24,000.00"
type input "2,400,000"
type input "$11,520,000.00"
type input "24,000"
type input "$115,200.00"
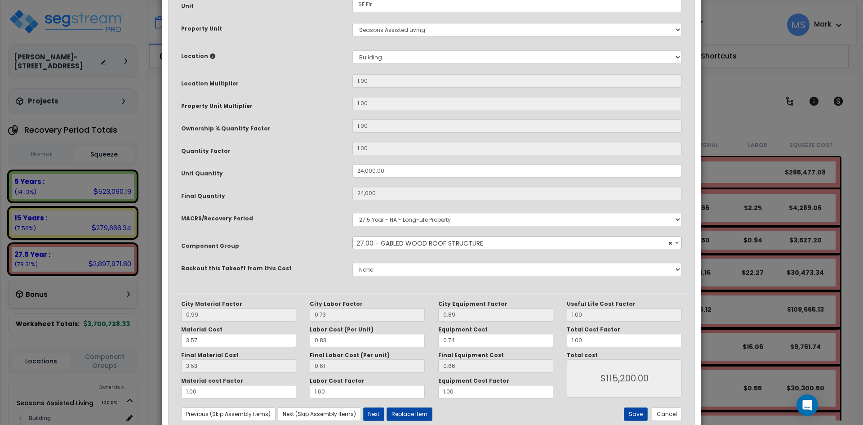
scroll to position [135, 0]
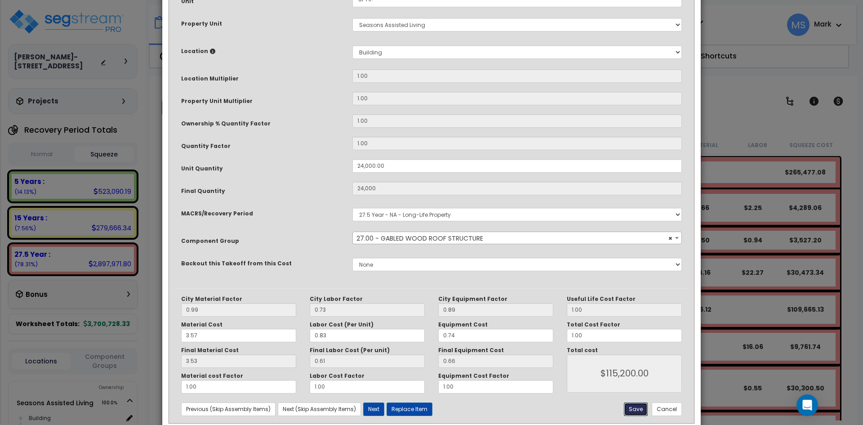
drag, startPoint x: 632, startPoint y: 406, endPoint x: 637, endPoint y: 406, distance: 4.9
click at [632, 406] on button "Save" at bounding box center [636, 408] width 24 height 13
type input "24000.00"
type input "115200.00"
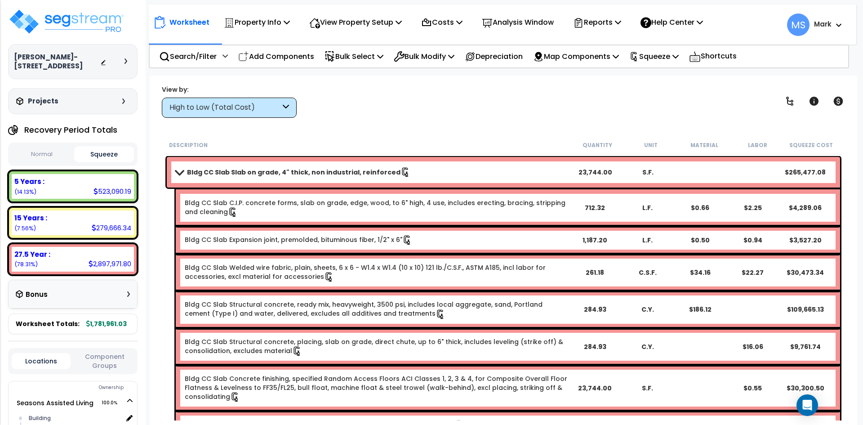
click at [182, 176] on link "Bldg CC Slab Slab on grade, 4" thick, non industrial, reinforced" at bounding box center [372, 172] width 393 height 13
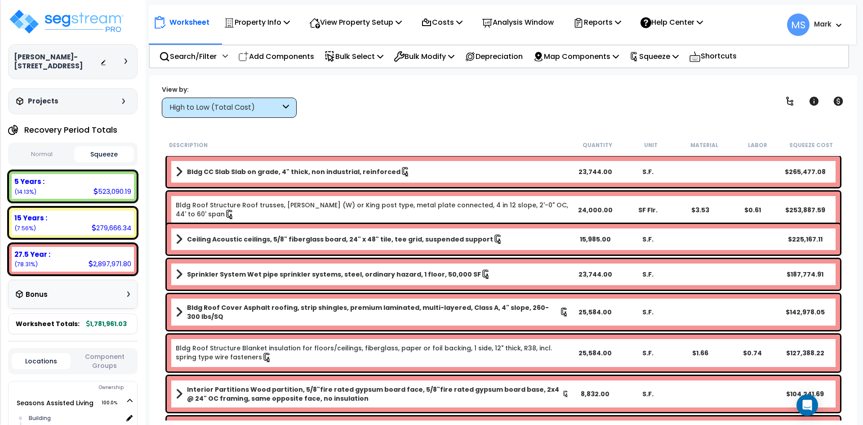
scroll to position [0, 0]
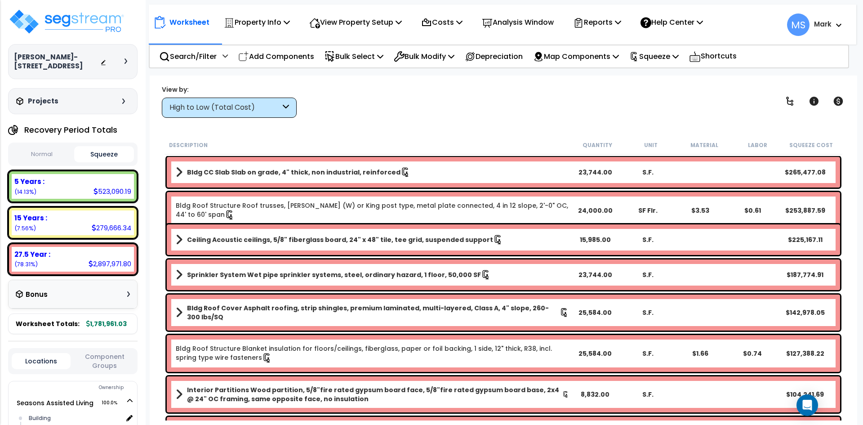
click at [436, 242] on b "Ceiling Acoustic ceilings, 5/8" fiberglass board, 24" x 48" tile, tee grid, sus…" at bounding box center [340, 239] width 306 height 9
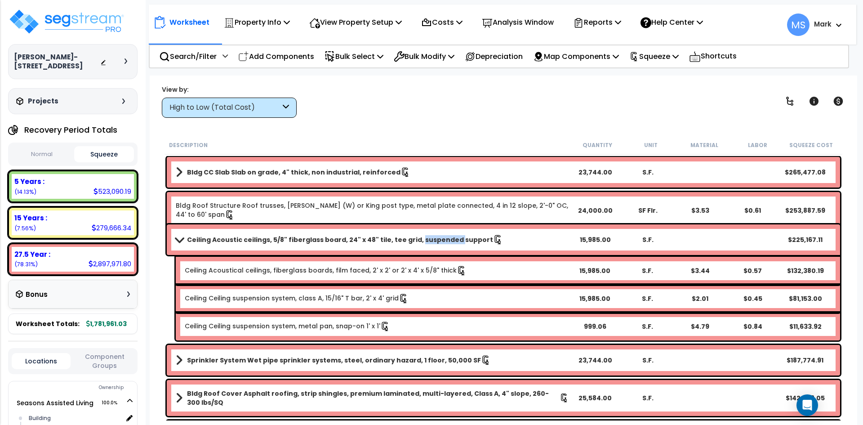
click at [436, 242] on b "Ceiling Acoustic ceilings, 5/8" fiberglass board, 24" x 48" tile, tee grid, sus…" at bounding box center [340, 239] width 306 height 9
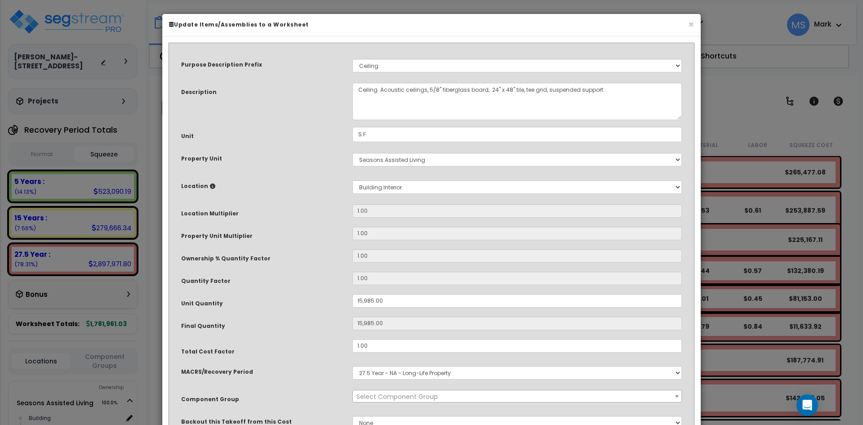
select select "45958"
click at [359, 301] on input "15,985.00" at bounding box center [516, 300] width 329 height 13
type input "5,985.00"
type input "5,985"
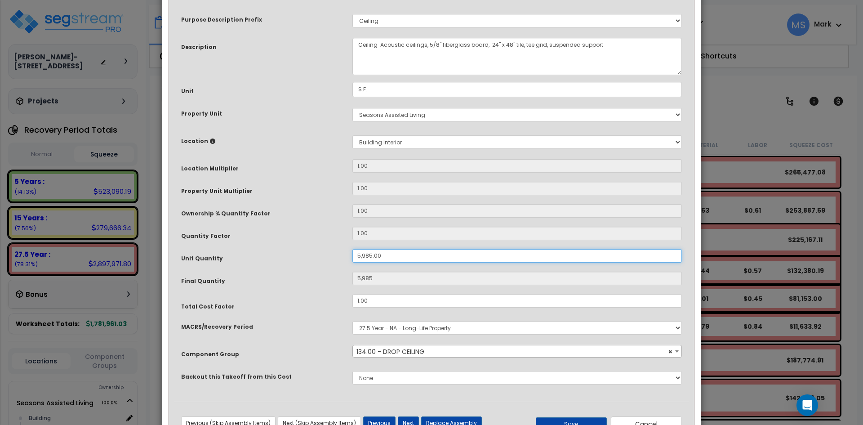
scroll to position [80, 0]
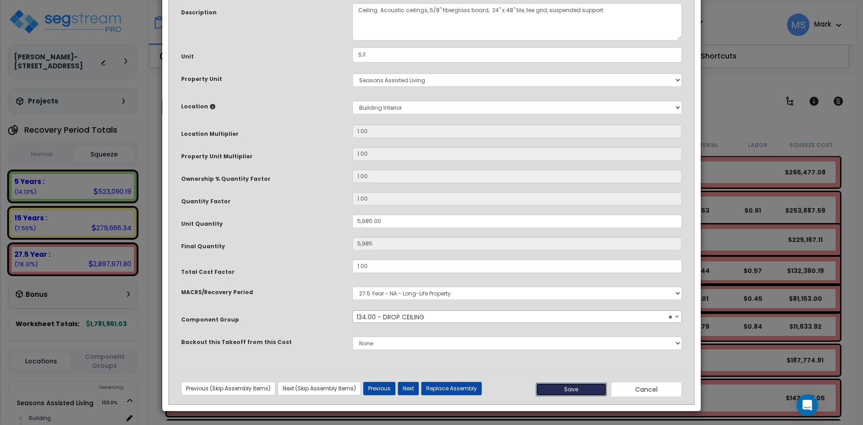
click at [574, 391] on button "Save" at bounding box center [570, 388] width 71 height 13
type input "5985.00"
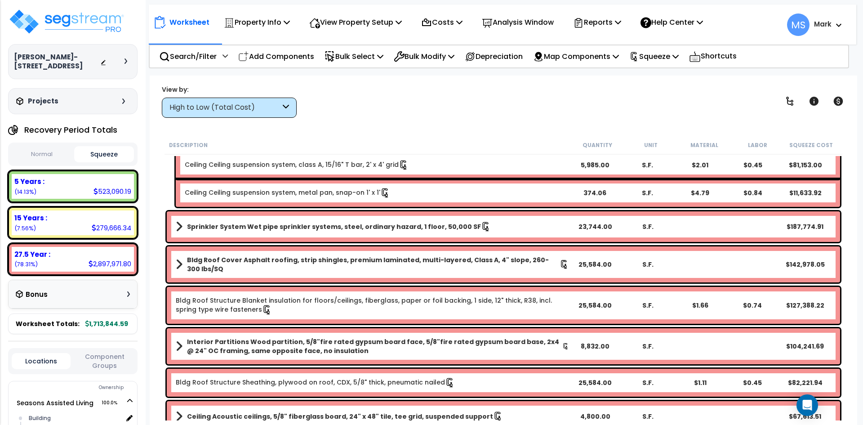
scroll to position [135, 0]
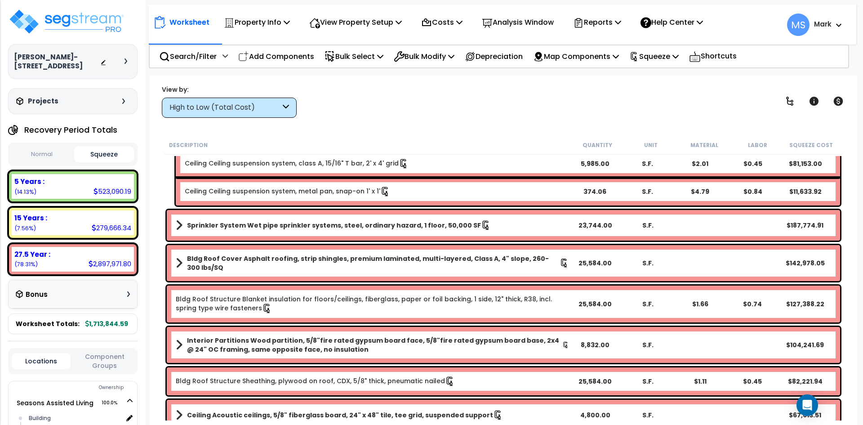
click at [379, 259] on b "Bldg Roof Cover Asphalt roofing, strip shingles, premium laminated, multi-layer…" at bounding box center [373, 263] width 372 height 18
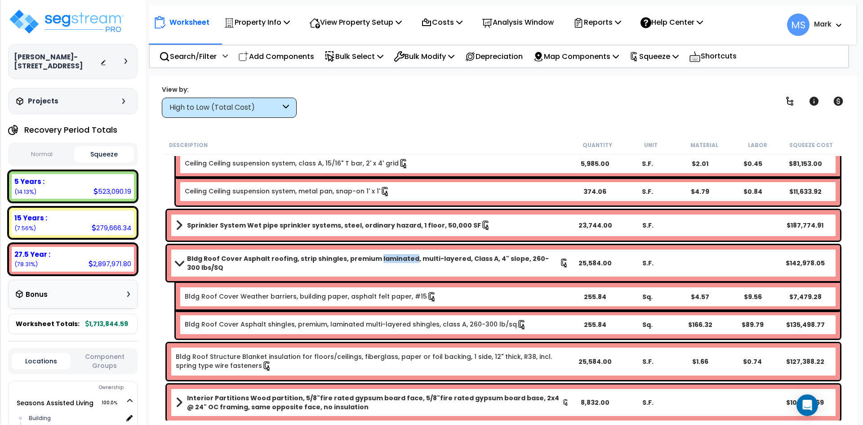
click at [379, 259] on b "Bldg Roof Cover Asphalt roofing, strip shingles, premium laminated, multi-layer…" at bounding box center [373, 263] width 372 height 18
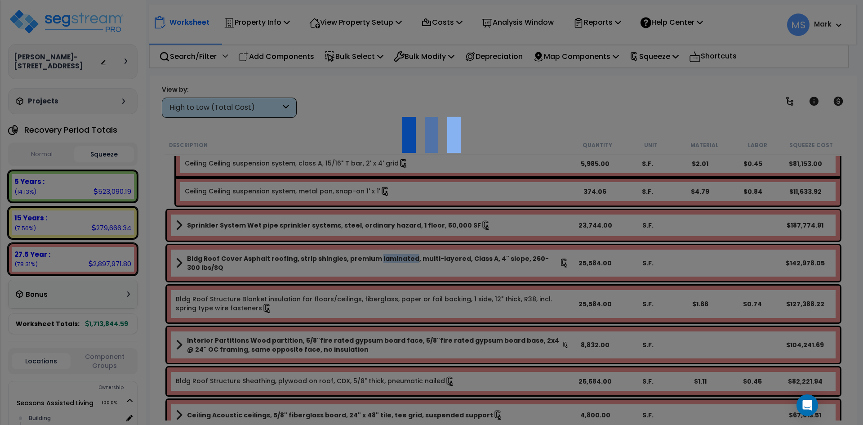
scroll to position [0, 0]
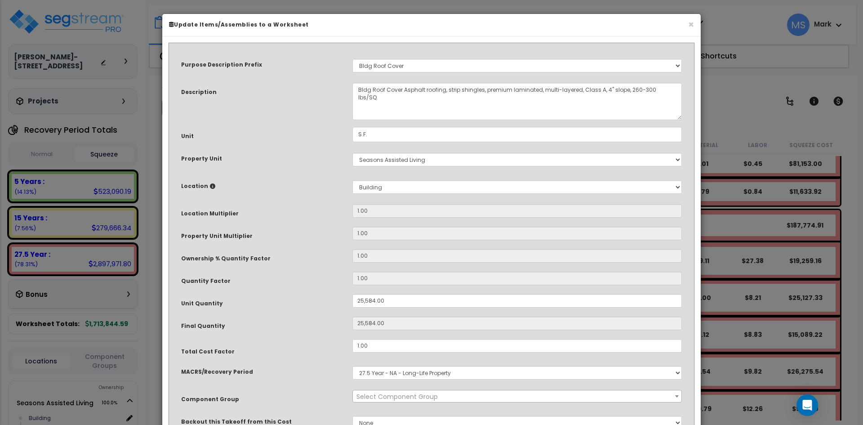
select select "45863"
drag, startPoint x: 373, startPoint y: 301, endPoint x: 366, endPoint y: 301, distance: 7.6
click at [366, 301] on input "25,584.00" at bounding box center [516, 300] width 329 height 13
drag, startPoint x: 375, startPoint y: 300, endPoint x: 362, endPoint y: 300, distance: 13.0
click at [362, 300] on input "25,584.00" at bounding box center [516, 300] width 329 height 13
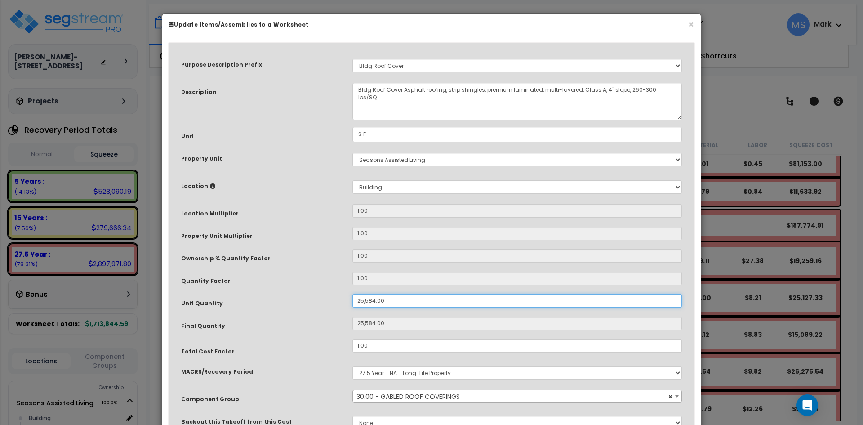
type input "2.00"
type input "2"
type input "20.00"
type input "20"
type input "200.00"
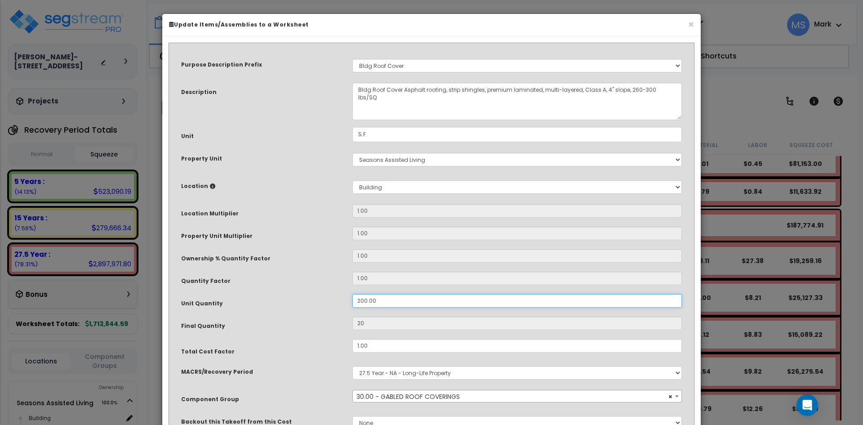
type input "200"
type input "2,000.00"
type input "2,000"
click at [367, 299] on input "2,000.00" at bounding box center [516, 300] width 329 height 13
click at [363, 299] on input "2,000.00" at bounding box center [516, 300] width 329 height 13
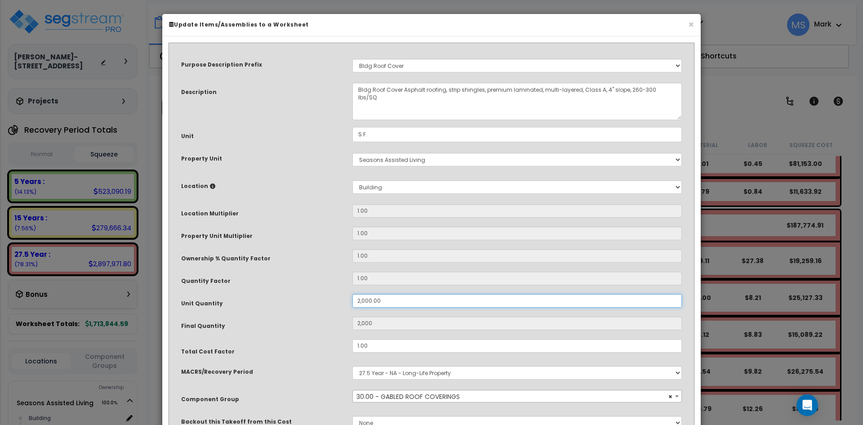
type input "200.00"
type input "200"
type input "2,400.00"
type input "2,400"
click at [372, 298] on input "2,400.00" at bounding box center [516, 300] width 329 height 13
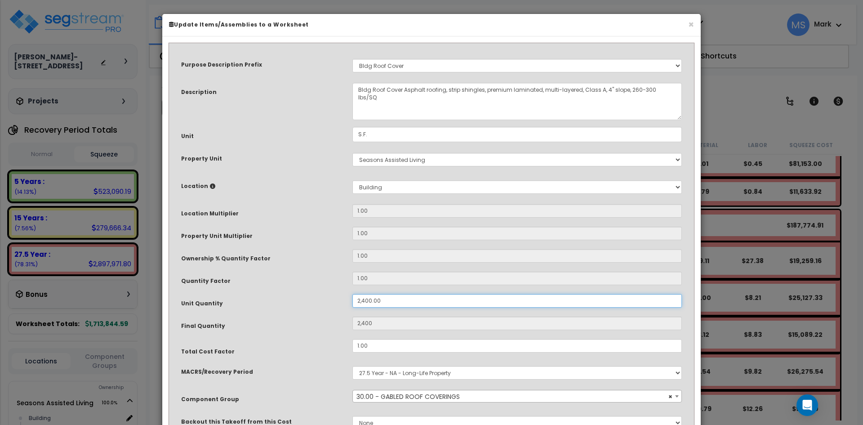
type input "24,000.00"
type input "24,000"
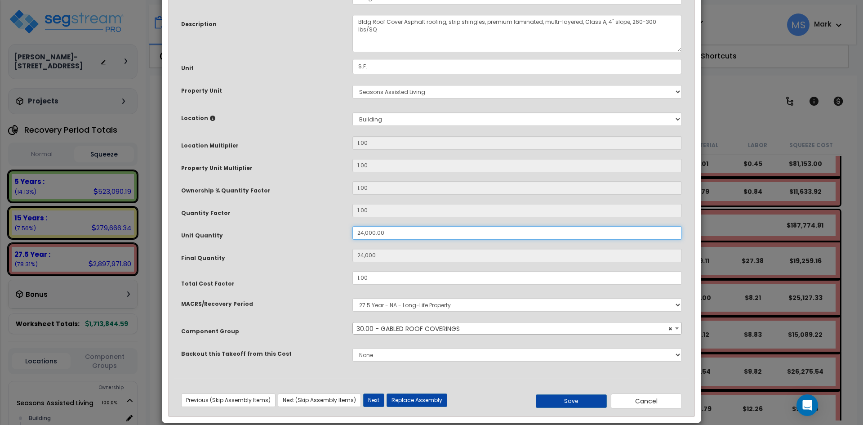
scroll to position [80, 0]
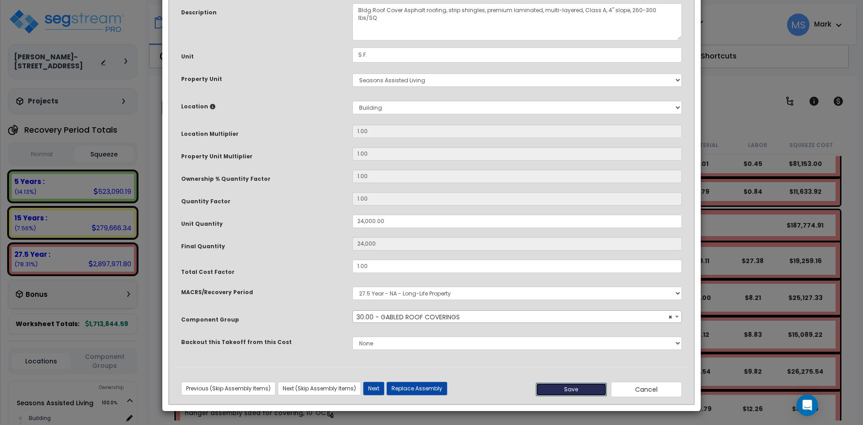
click at [576, 394] on button "Save" at bounding box center [570, 388] width 71 height 13
type input "24000.00"
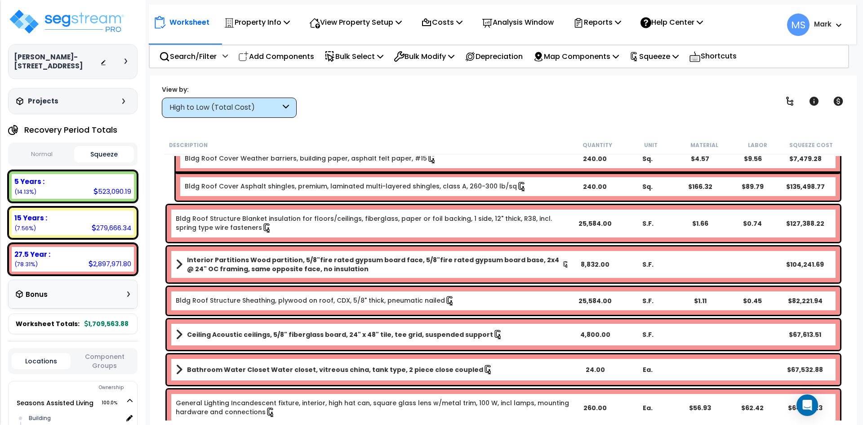
scroll to position [1213, 0]
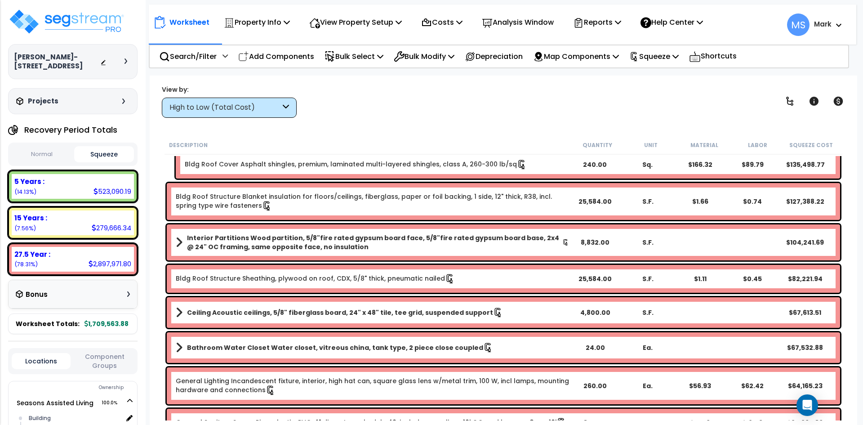
click at [383, 275] on link "Bldg Roof Structure Sheathing, plywood on roof, CDX, 5/8" thick, pneumatic nail…" at bounding box center [315, 279] width 279 height 10
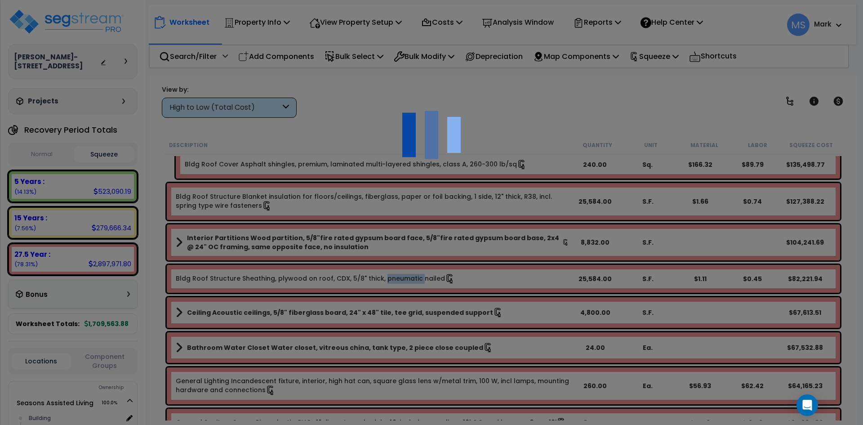
scroll to position [0, 0]
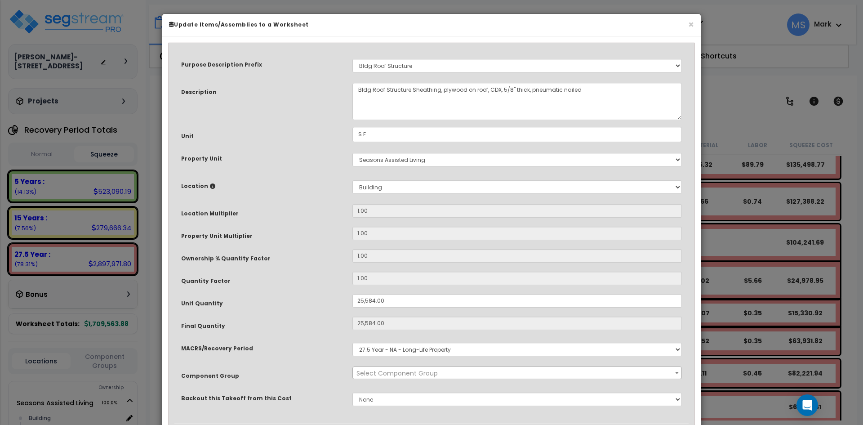
select select "46248"
click at [374, 301] on input "25,584.00" at bounding box center [516, 300] width 329 height 13
type input "2,558.00"
type input "25,584"
type input "$39,911.04"
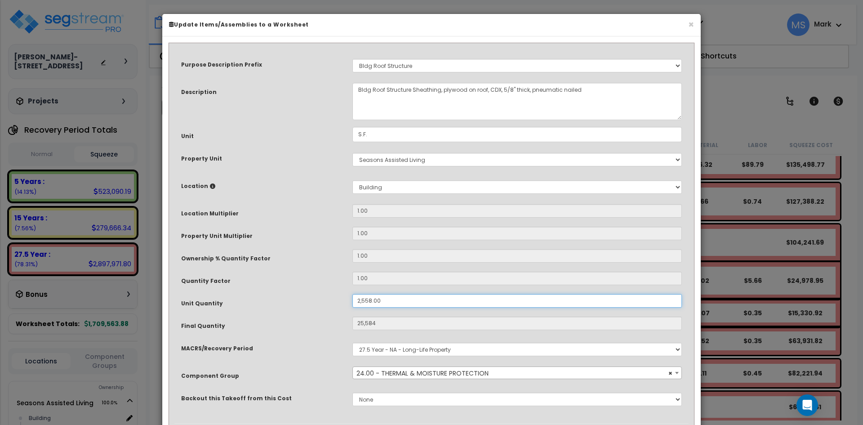
type input "2,558"
type input "$3,990.48"
type input "255.00"
type input "2,558"
type input "$3,990.48"
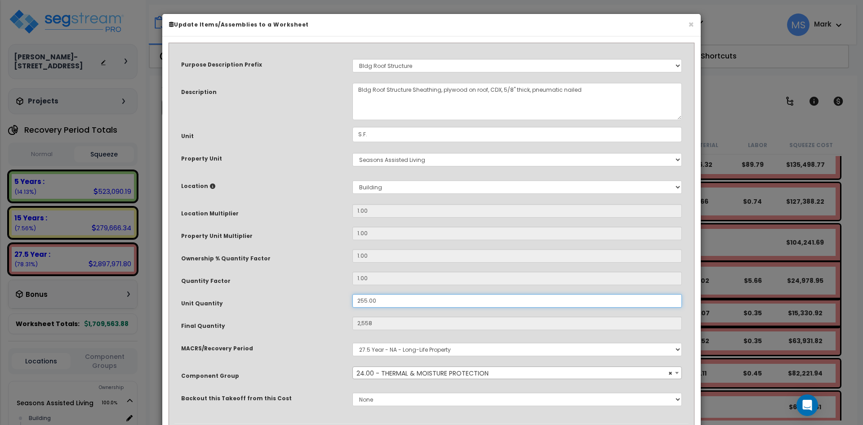
type input "255"
type input "$397.80"
type input "25.00"
type input "25"
type input "$39.00"
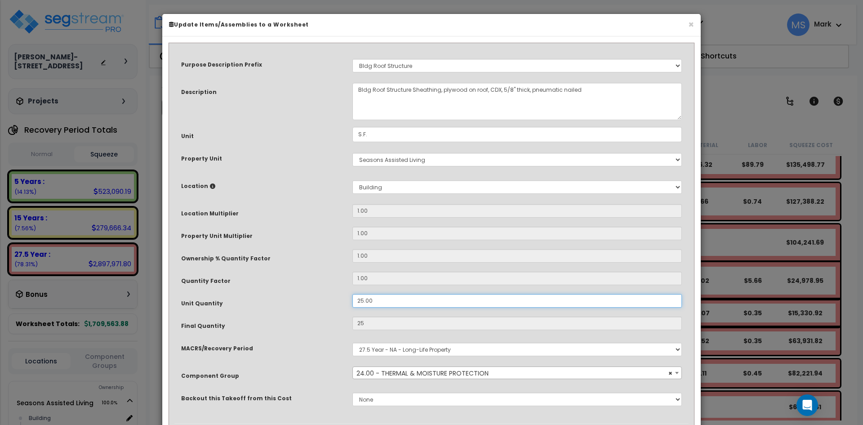
type input "2.00"
type input "2"
type input "$3.12"
type input "24.00"
type input "24"
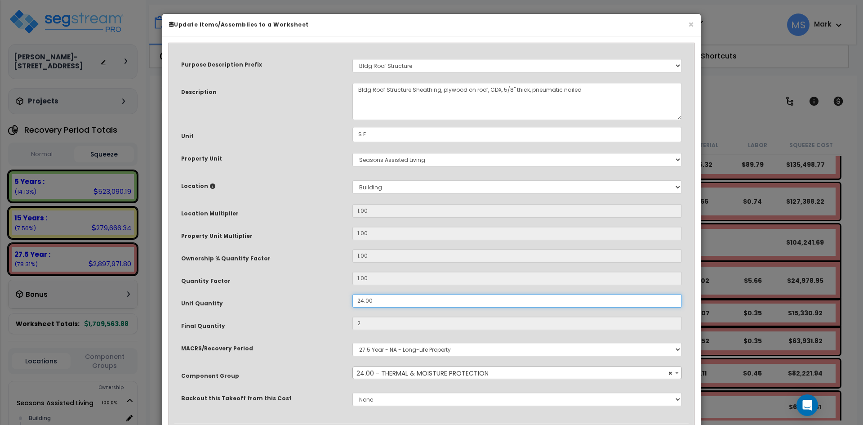
type input "$37.44"
type input "240.00"
type input "240"
type input "$374.40"
type input "2,400.00"
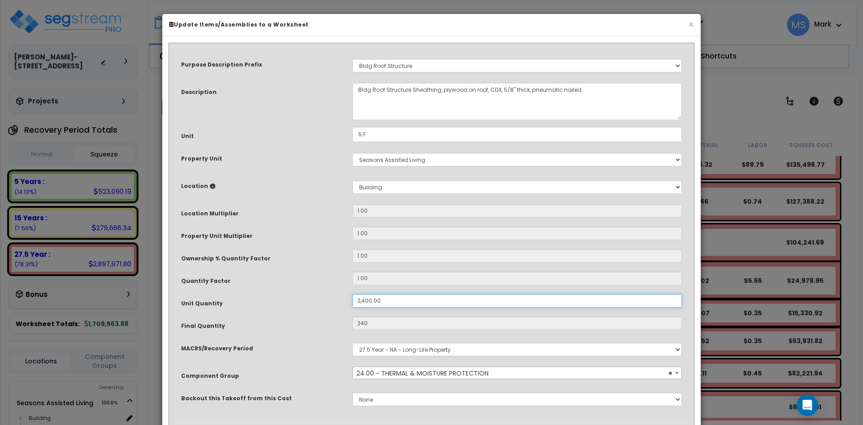
type input "2,400"
type input "$3,744.00"
type input "24,000.00"
type input "2,400"
type input "$3,744.00"
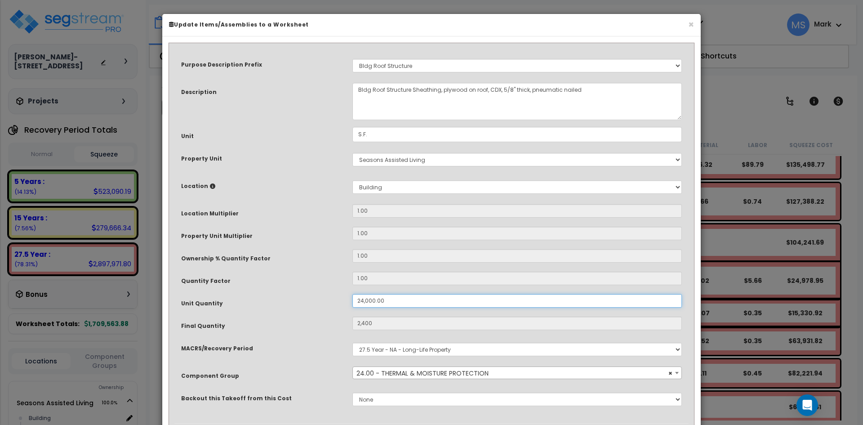
type input "24,000"
type input "$37,440.00"
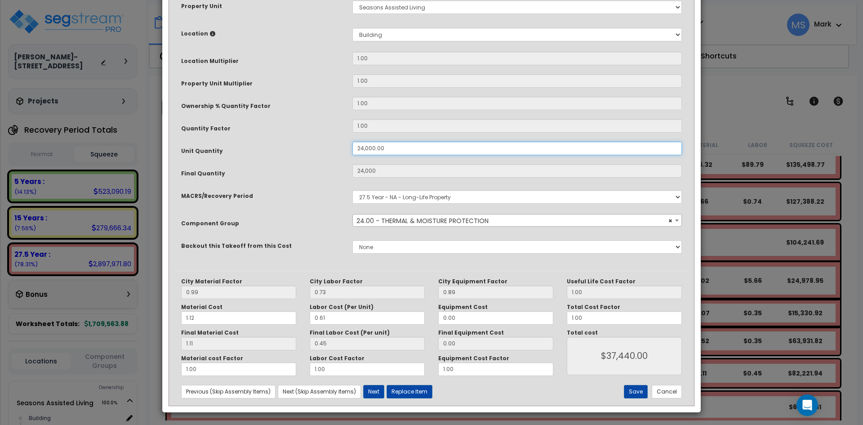
scroll to position [154, 0]
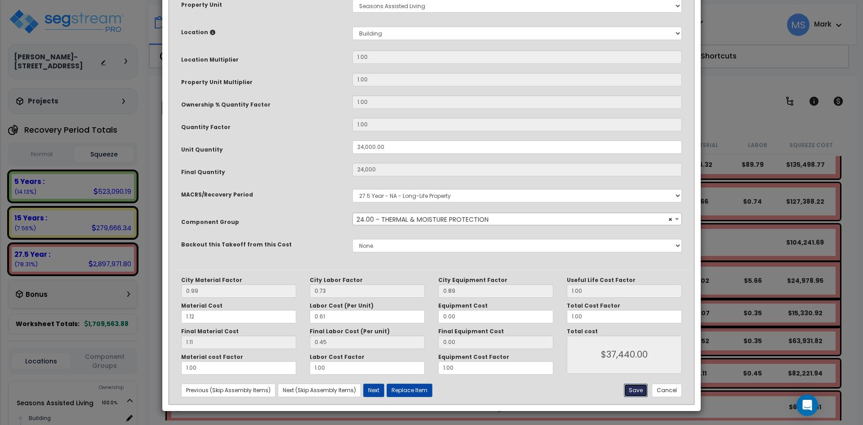
click at [641, 388] on button "Save" at bounding box center [636, 389] width 24 height 13
type input "24000.00"
type input "37440.00"
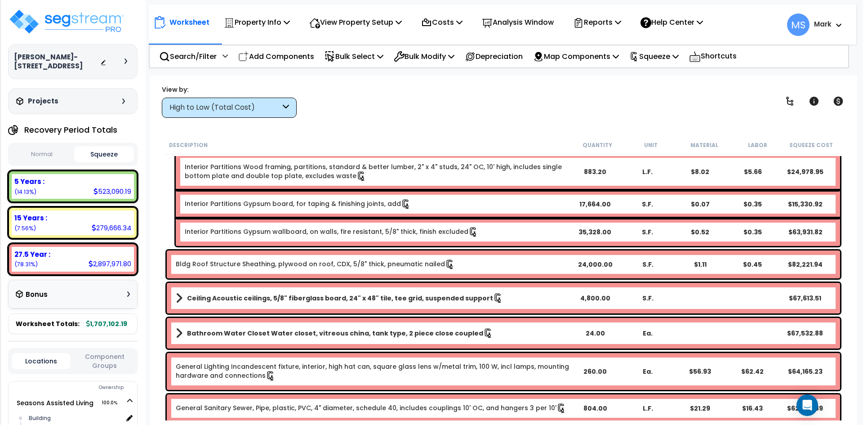
scroll to position [1348, 0]
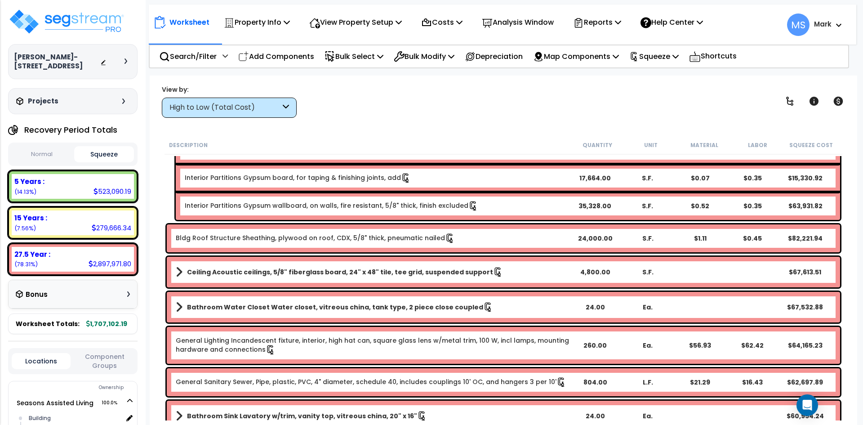
click at [404, 274] on b "Ceiling Acoustic ceilings, 5/8" fiberglass board, 24" x 48" tile, tee grid, sus…" at bounding box center [340, 271] width 306 height 9
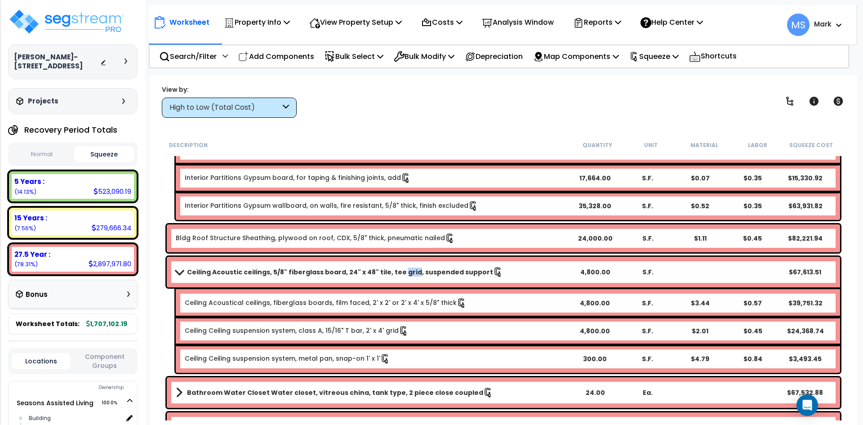
click at [404, 274] on b "Ceiling Acoustic ceilings, 5/8" fiberglass board, 24" x 48" tile, tee grid, sus…" at bounding box center [340, 271] width 306 height 9
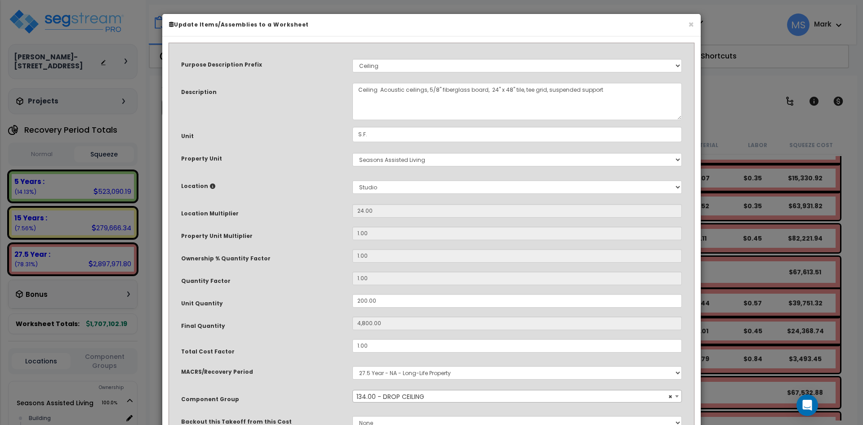
scroll to position [45, 0]
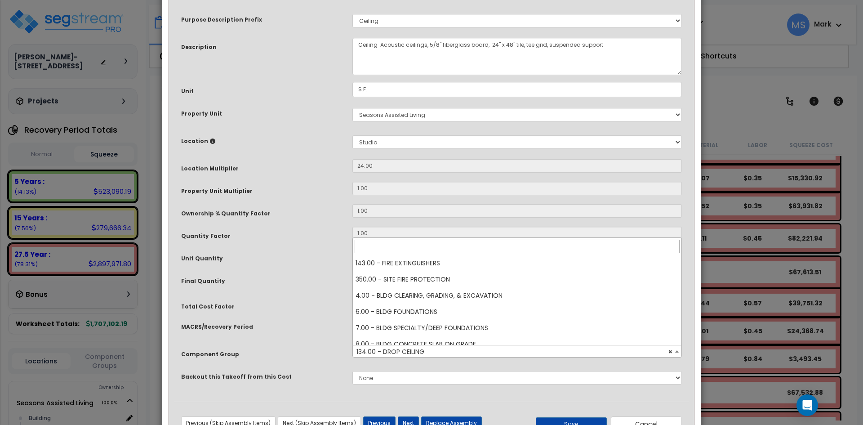
click at [425, 353] on span "× 134.00 - DROP CEILING" at bounding box center [517, 351] width 328 height 13
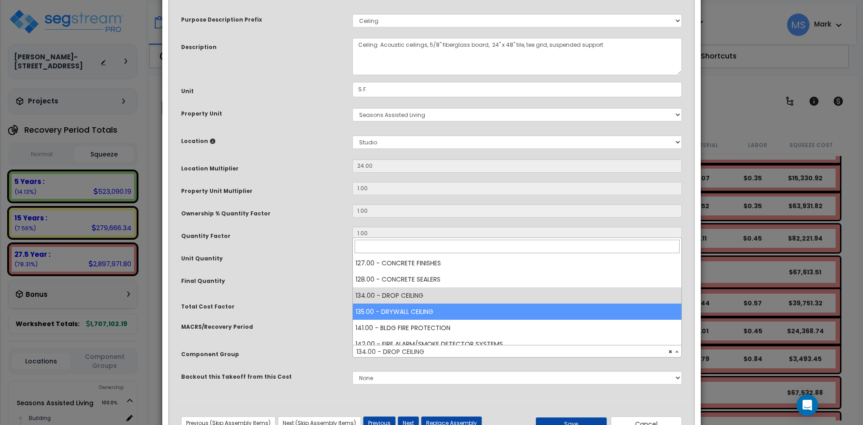
select select "45959"
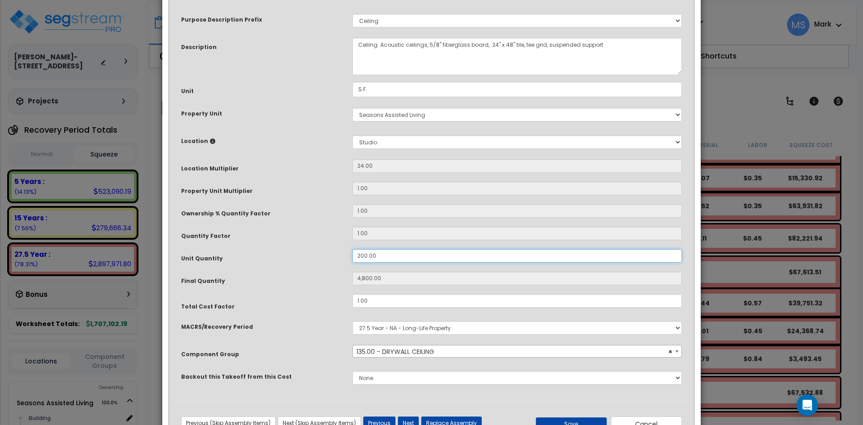
click at [365, 254] on input "200.00" at bounding box center [516, 255] width 329 height 13
type input "20.00"
type input "480"
type input "0.00"
type input "0"
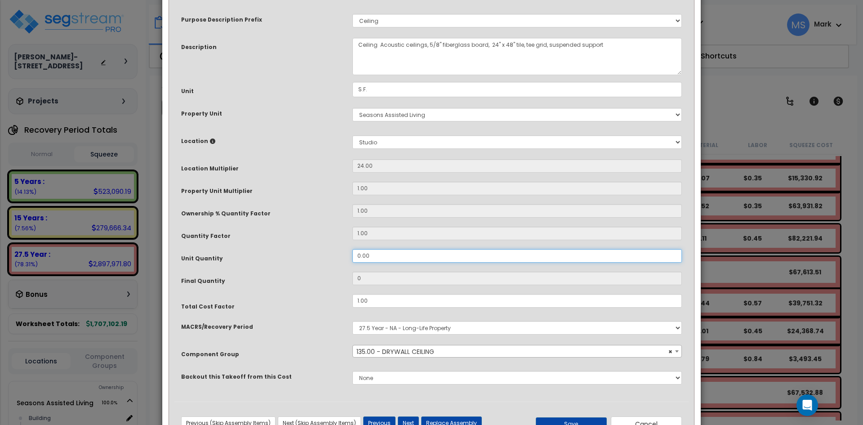
type input "50.00"
type input "1,200"
type input "540.00"
type input "12,960"
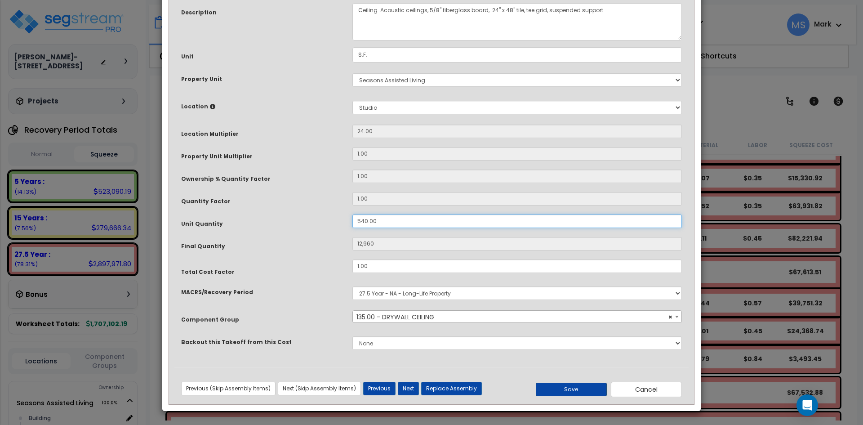
type input "540.00"
click at [572, 388] on button "Save" at bounding box center [570, 388] width 71 height 13
type input "12960.00"
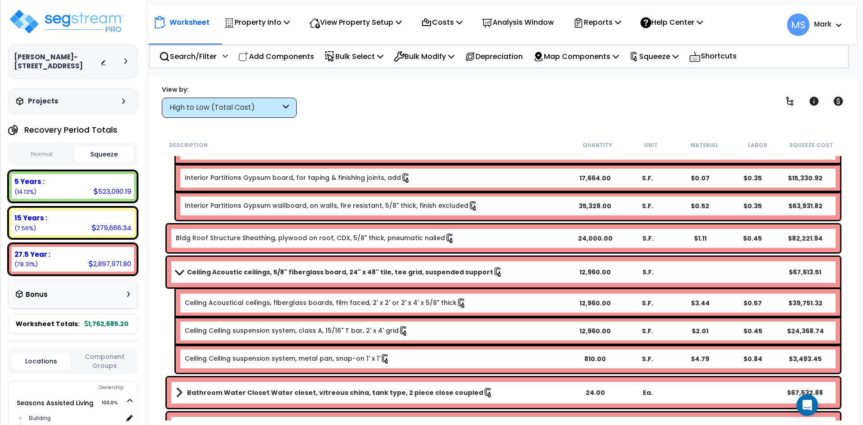
click at [284, 108] on icon at bounding box center [286, 107] width 6 height 10
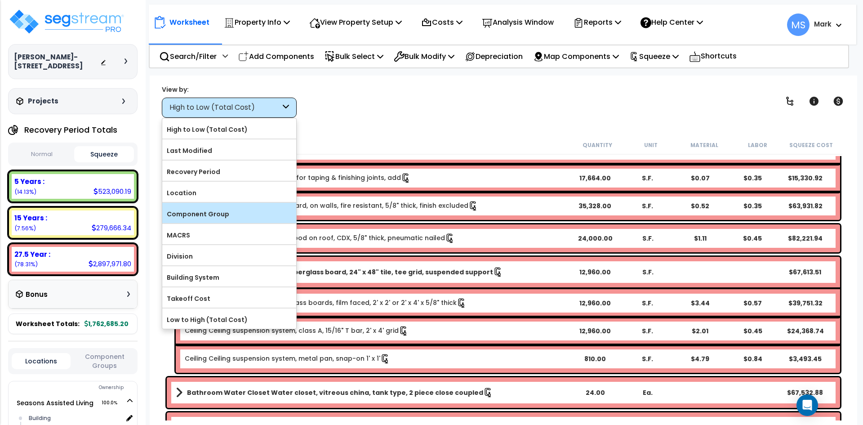
click at [207, 218] on label "Component Group" at bounding box center [229, 213] width 134 height 13
click at [0, 0] on input "Component Group" at bounding box center [0, 0] width 0 height 0
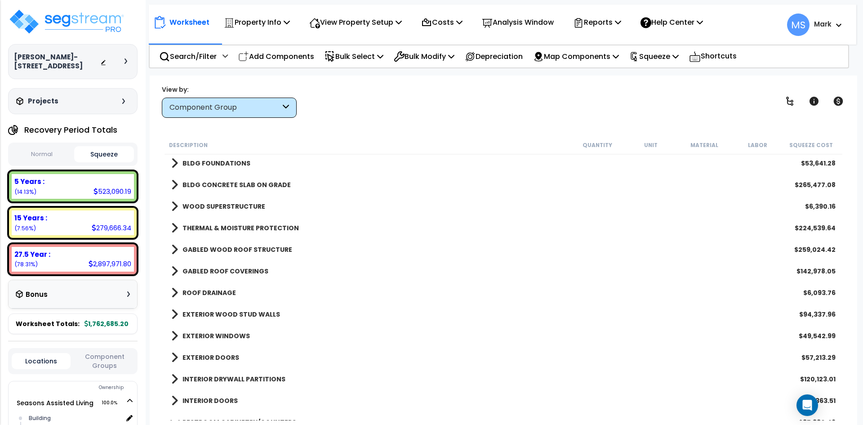
scroll to position [0, 0]
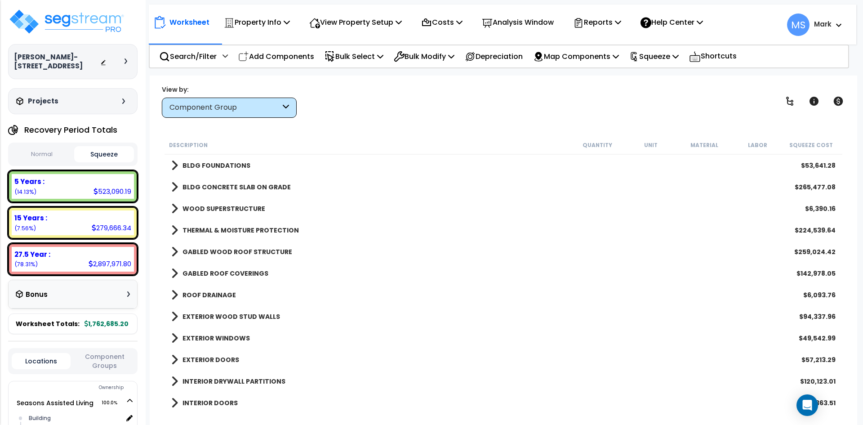
click at [246, 274] on b "GABLED ROOF COVERINGS" at bounding box center [225, 273] width 86 height 9
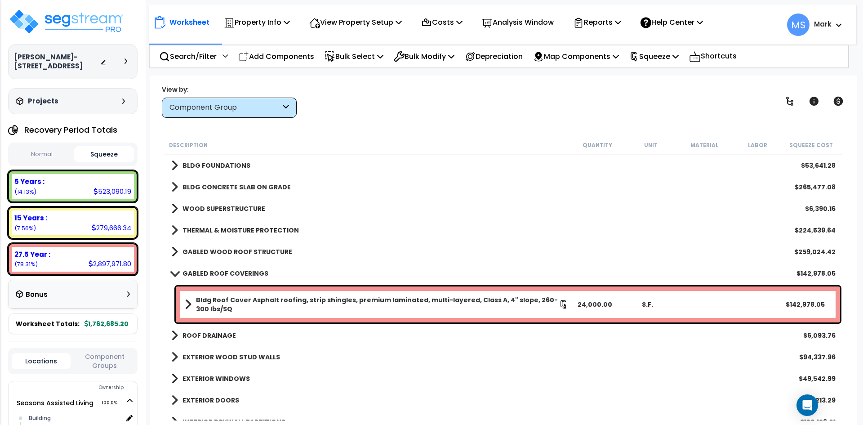
click at [246, 274] on b "GABLED ROOF COVERINGS" at bounding box center [225, 273] width 86 height 9
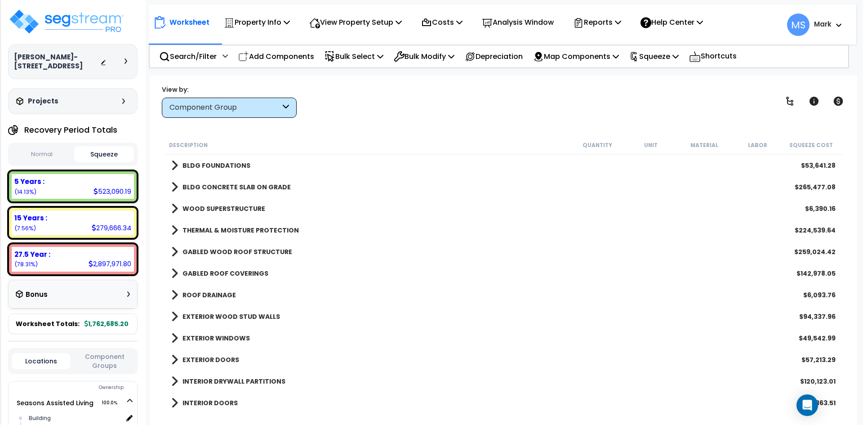
click at [238, 295] on div "ROOF DRAINAGE $6,093.76" at bounding box center [503, 295] width 673 height 22
click at [228, 295] on b "ROOF DRAINAGE" at bounding box center [208, 294] width 53 height 9
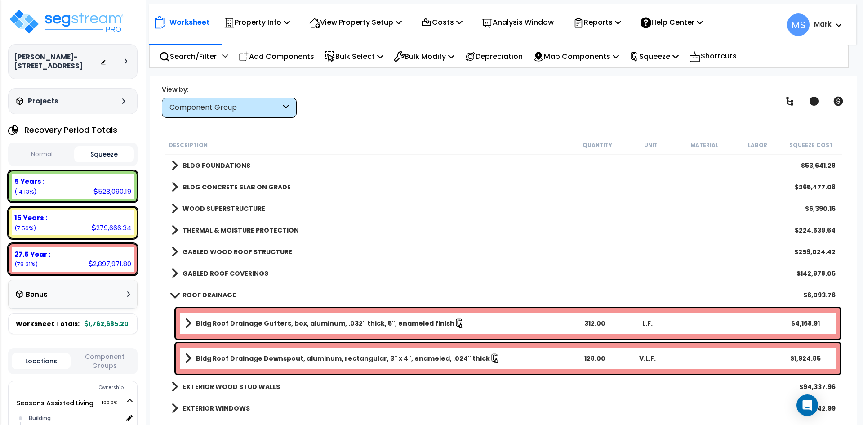
click at [228, 295] on b "ROOF DRAINAGE" at bounding box center [208, 294] width 53 height 9
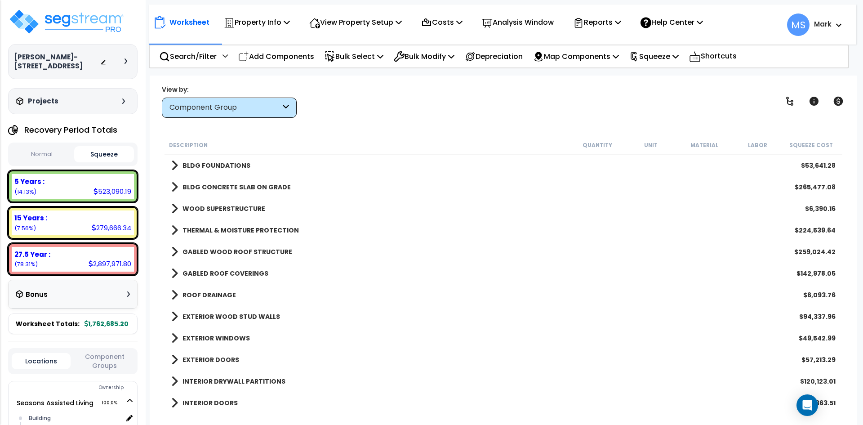
click at [245, 253] on b "GABLED WOOD ROOF STRUCTURE" at bounding box center [237, 251] width 110 height 9
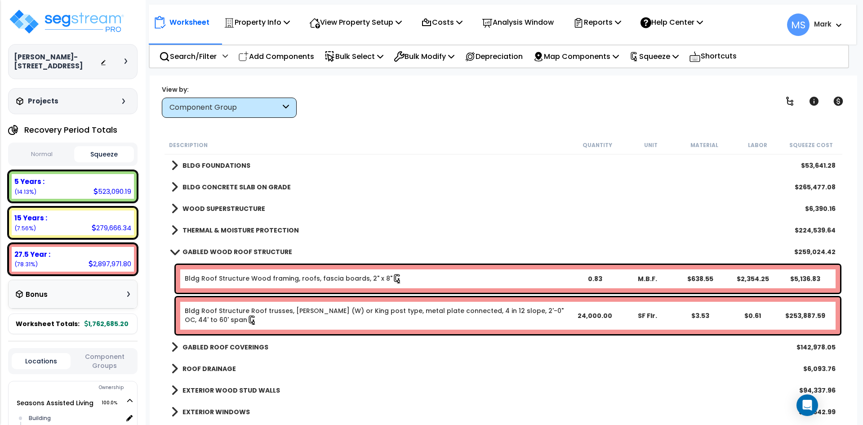
click at [245, 253] on b "GABLED WOOD ROOF STRUCTURE" at bounding box center [237, 251] width 110 height 9
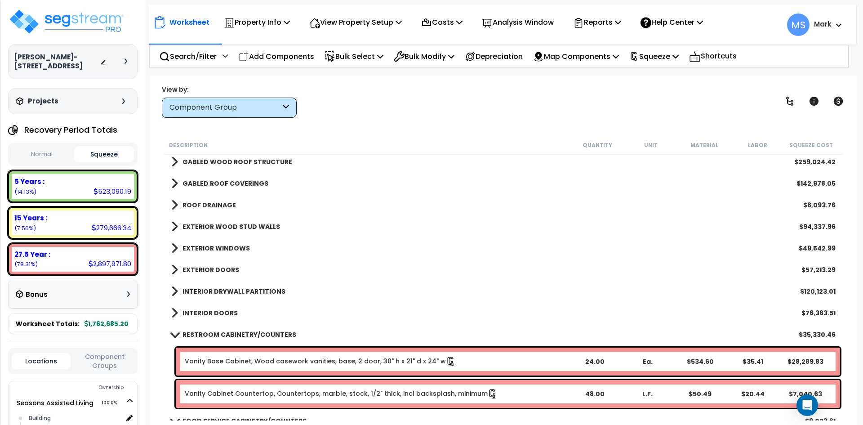
scroll to position [135, 0]
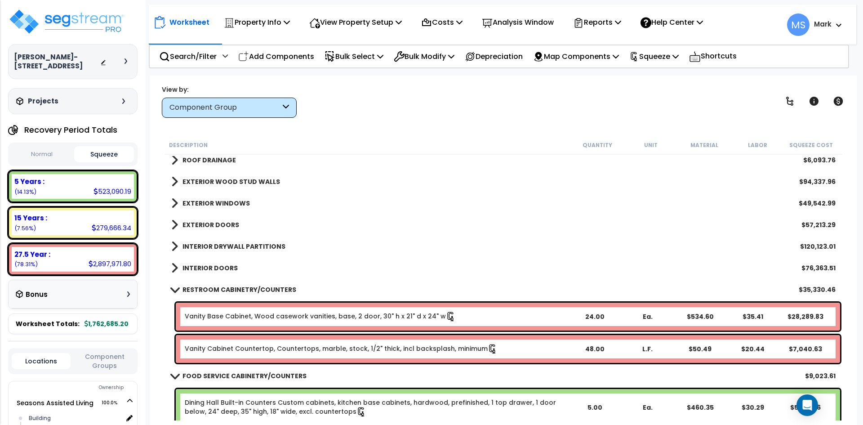
click at [174, 288] on span at bounding box center [174, 289] width 13 height 7
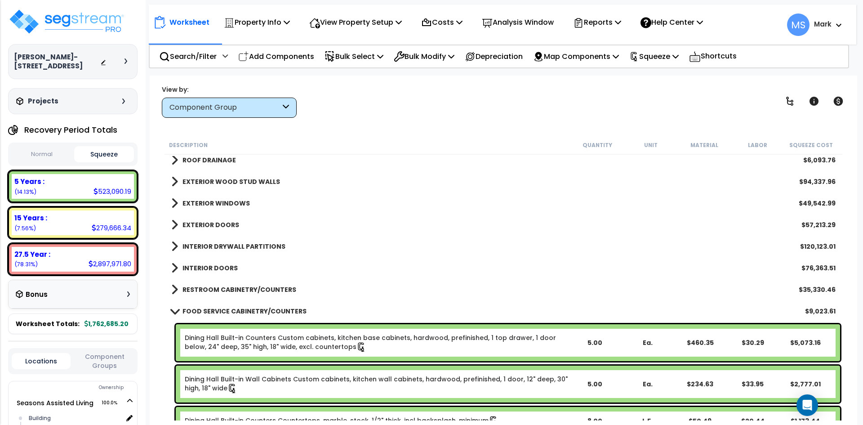
click at [175, 313] on span at bounding box center [174, 310] width 13 height 7
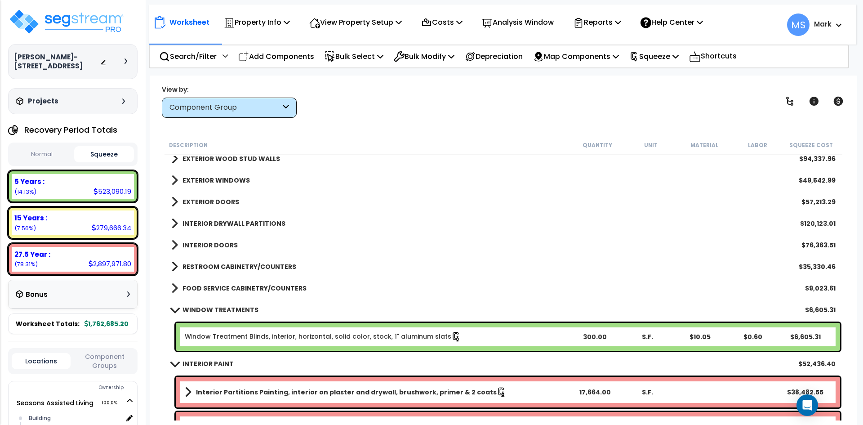
scroll to position [180, 0]
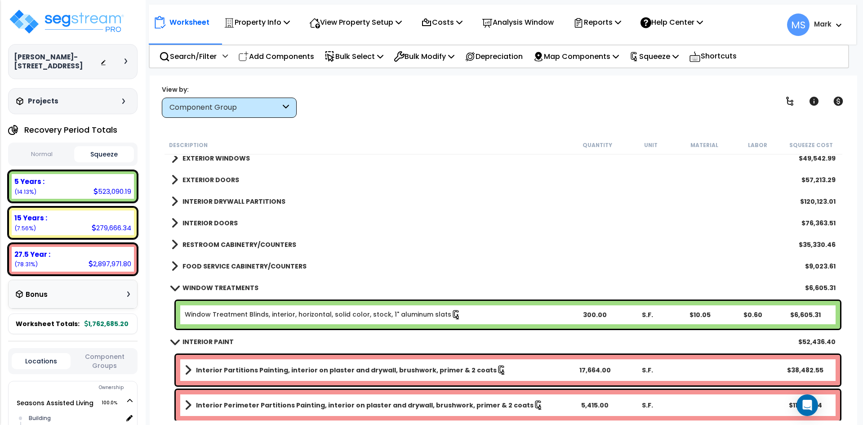
click at [419, 318] on link "Window Treatment Blinds, interior, horizontal, solid color, stock, 1" aluminum …" at bounding box center [323, 315] width 276 height 10
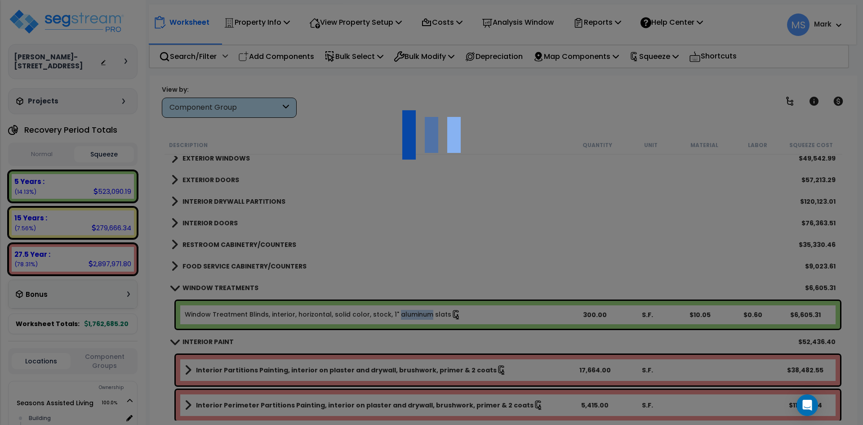
scroll to position [0, 0]
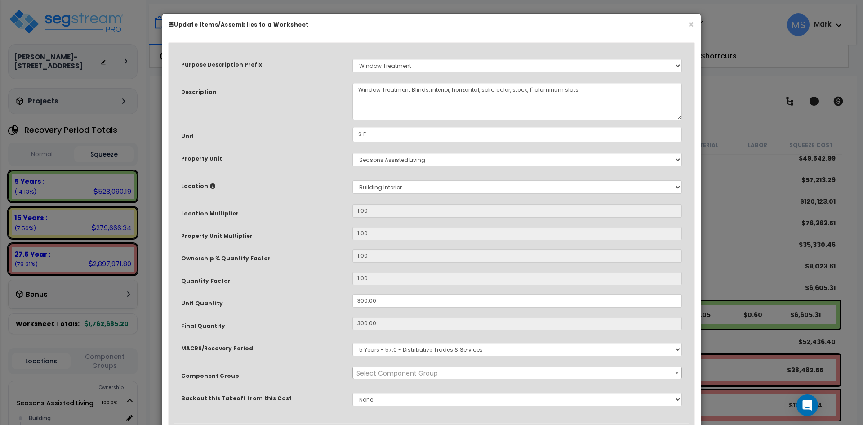
select select "45929"
click at [367, 301] on input "300.00" at bounding box center [516, 300] width 329 height 13
type input "30.00"
type input "300"
type input "$3,195.00"
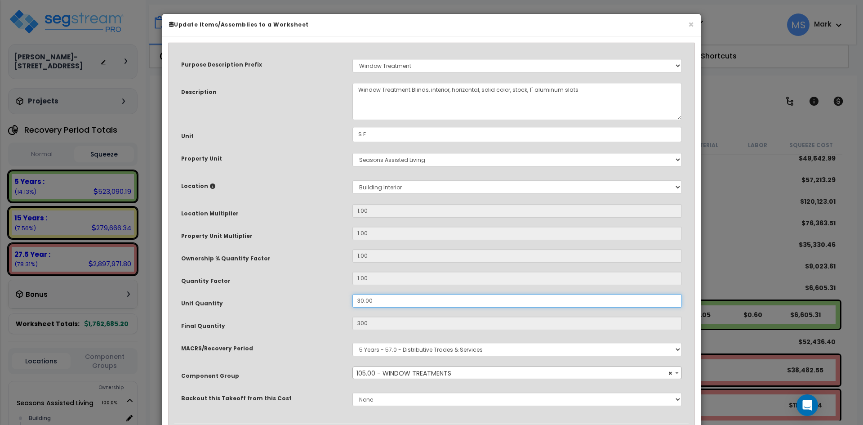
type input "30"
type input "$319.50"
type input "3.00"
type input "3"
type input "$31.95"
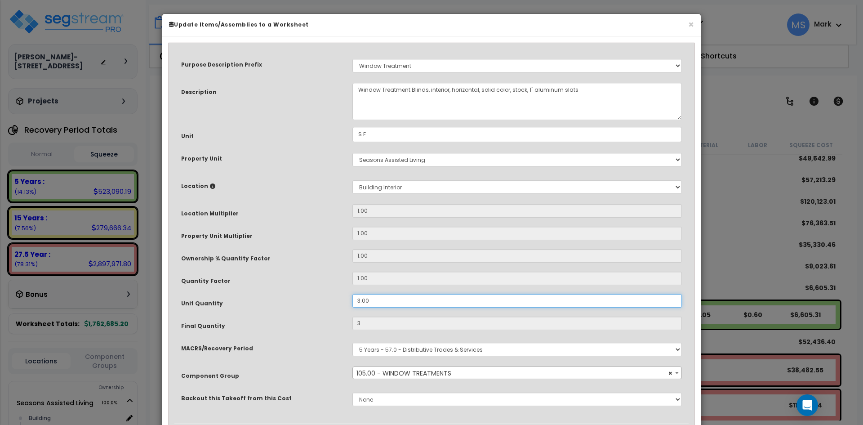
type input ".00"
type input "0"
type input "$0.00"
type input "4.00"
type input "4"
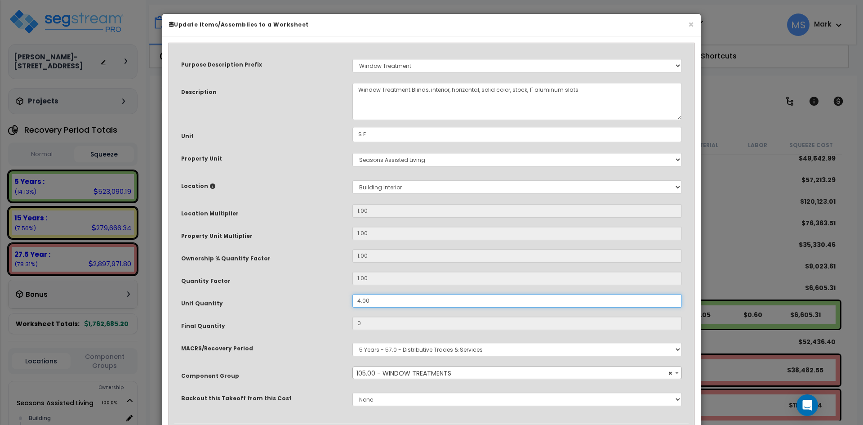
type input "$42.60"
type input "48.00"
type input "48"
type input "$511.20"
type input "489.00"
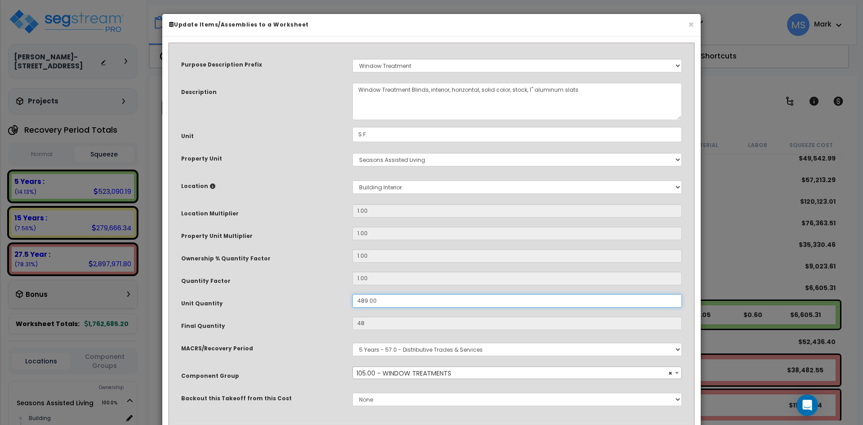
type input "489"
type input "$5,207.85"
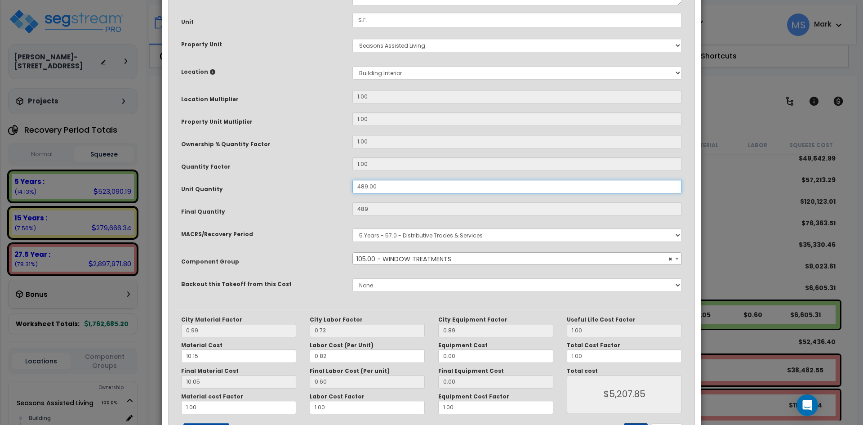
scroll to position [154, 0]
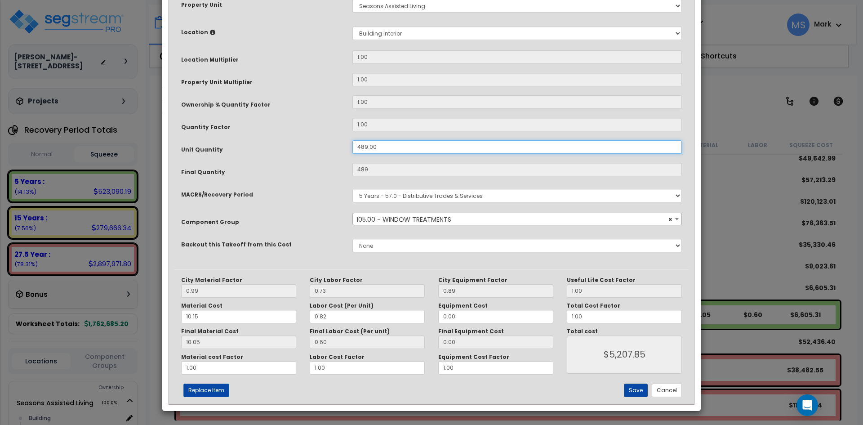
type input "489.00"
click at [637, 386] on button "Save" at bounding box center [636, 389] width 24 height 13
type input "489.00"
type input "5207.85"
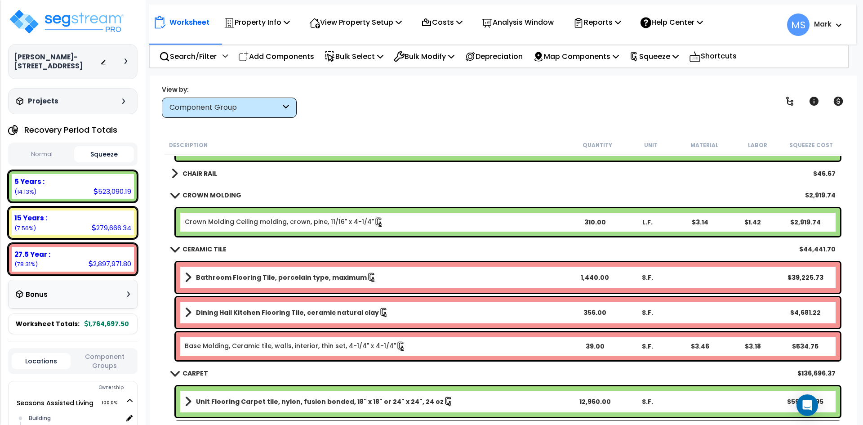
scroll to position [539, 0]
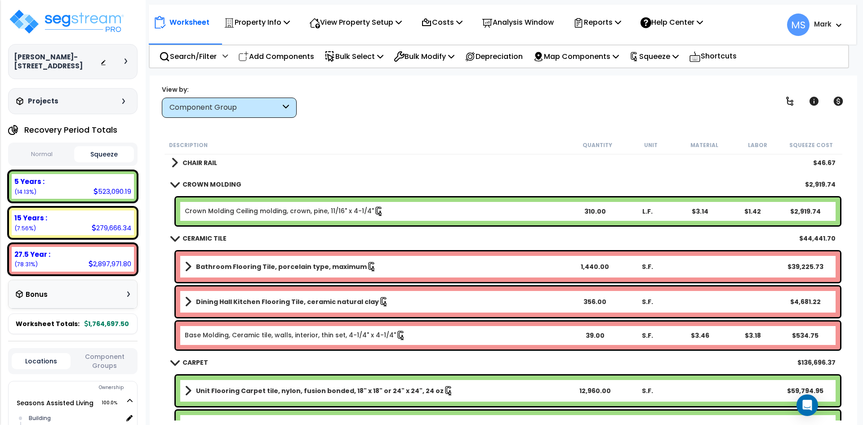
click at [334, 266] on b "Bathroom Flooring Tile, porcelain type, maximum" at bounding box center [281, 266] width 171 height 9
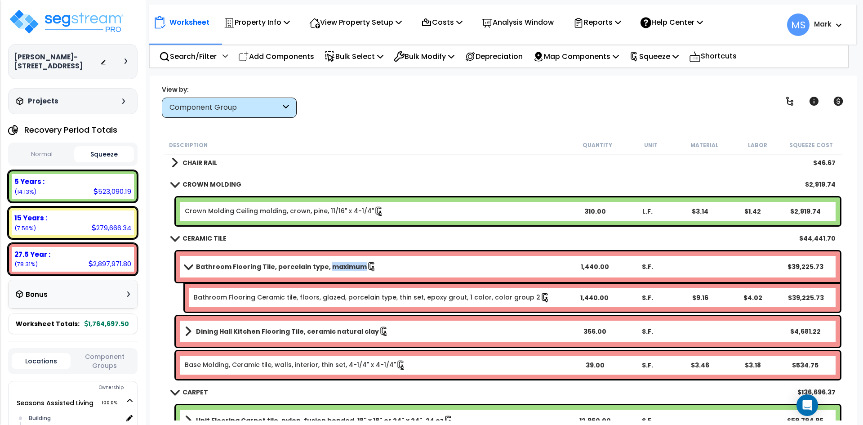
click at [334, 266] on b "Bathroom Flooring Tile, porcelain type, maximum" at bounding box center [281, 266] width 171 height 9
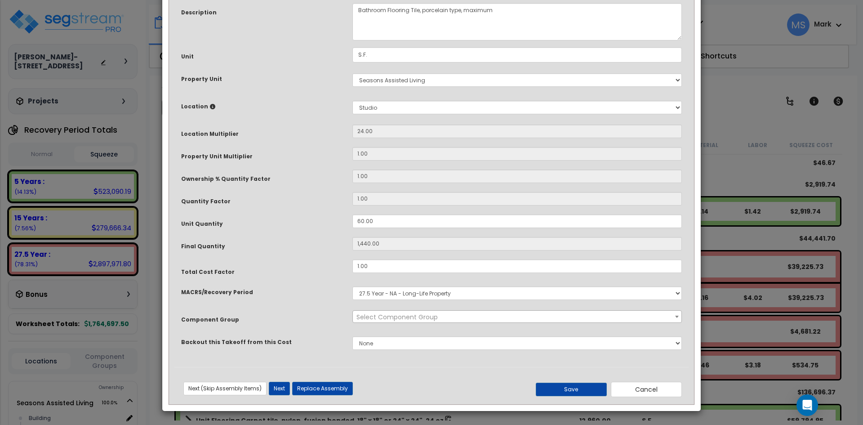
scroll to position [0, 0]
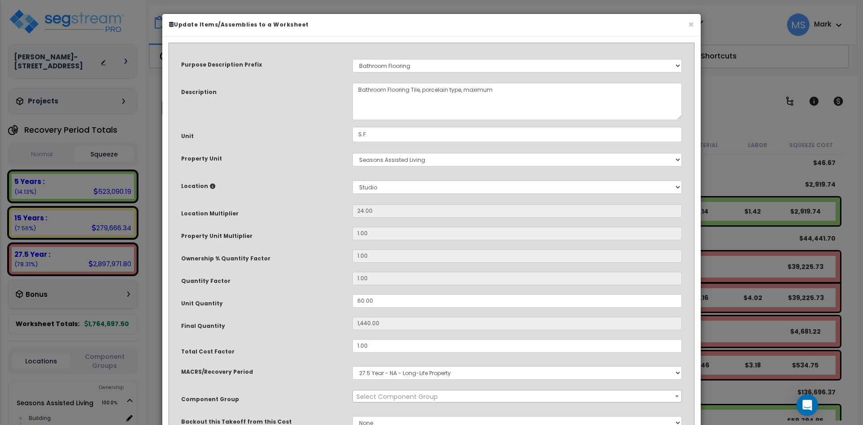
select select "45947"
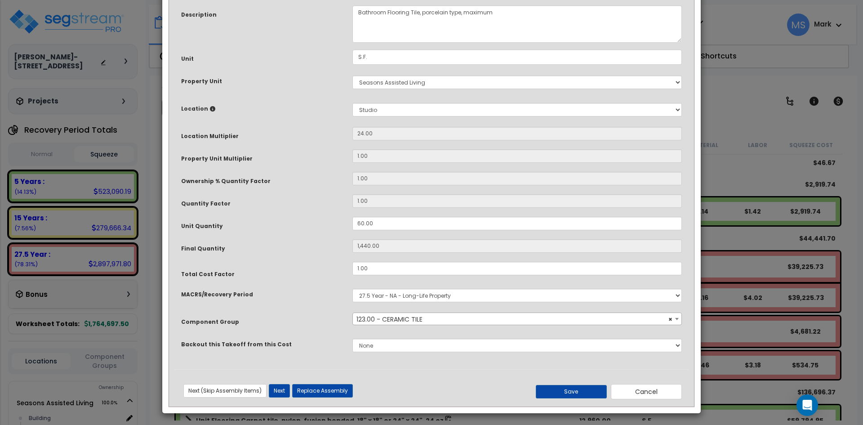
scroll to position [80, 0]
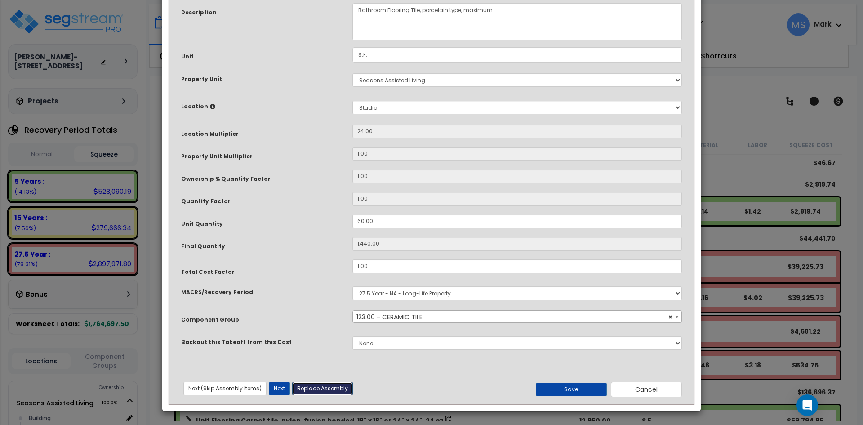
click at [320, 385] on button "Replace Assembly" at bounding box center [322, 387] width 61 height 13
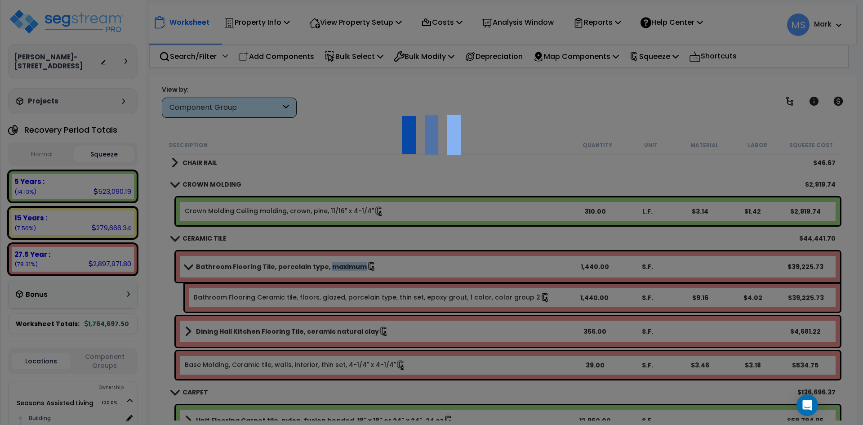
type input "1440"
type input "S.F."
select select "165176"
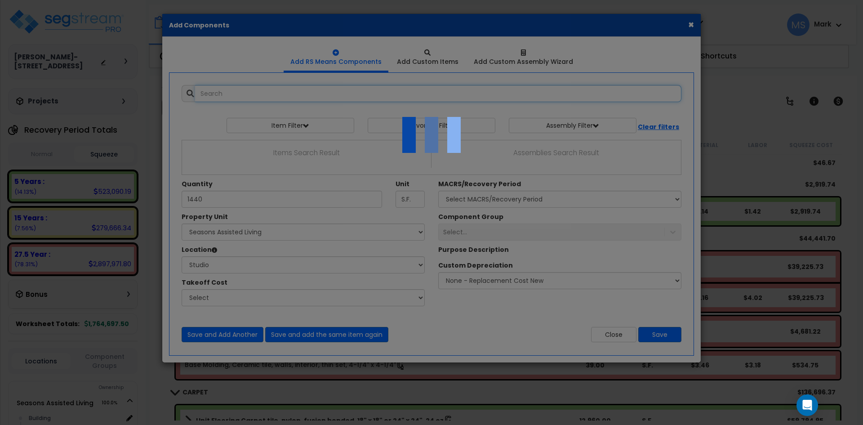
select select "5830"
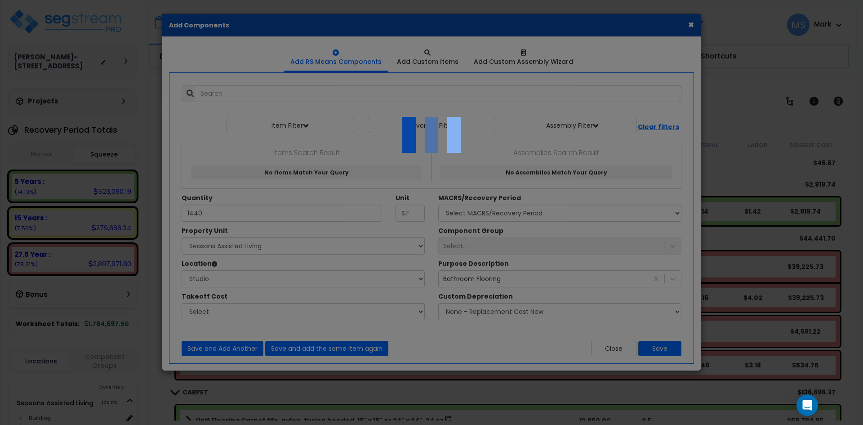
click at [303, 87] on div at bounding box center [431, 212] width 863 height 425
click at [303, 90] on div at bounding box center [431, 212] width 863 height 425
click at [302, 91] on div at bounding box center [431, 212] width 863 height 425
click at [690, 22] on div at bounding box center [431, 212] width 863 height 425
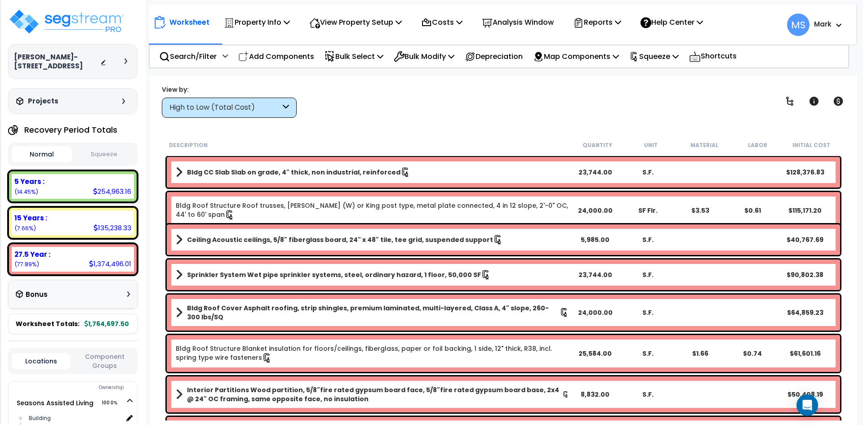
click at [245, 110] on div "High to Low (Total Cost)" at bounding box center [224, 107] width 111 height 10
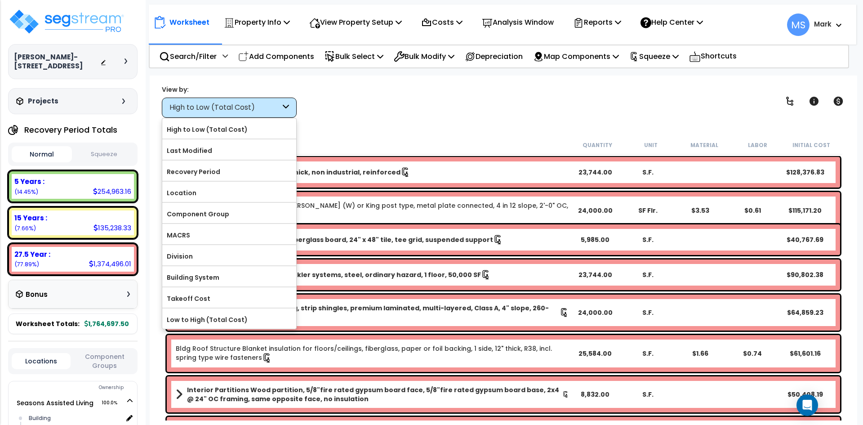
click at [368, 119] on div "Worksheet Property Info Property Setup Add Property Unit Template property Clon…" at bounding box center [503, 287] width 707 height 425
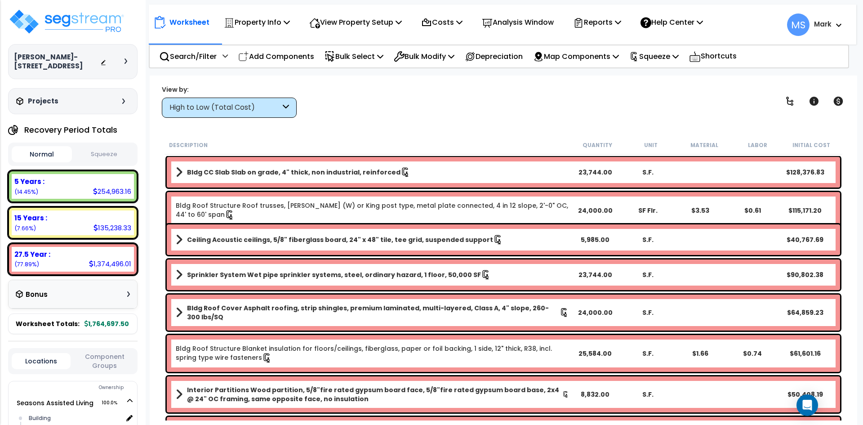
click at [252, 104] on div "High to Low (Total Cost)" at bounding box center [224, 107] width 111 height 10
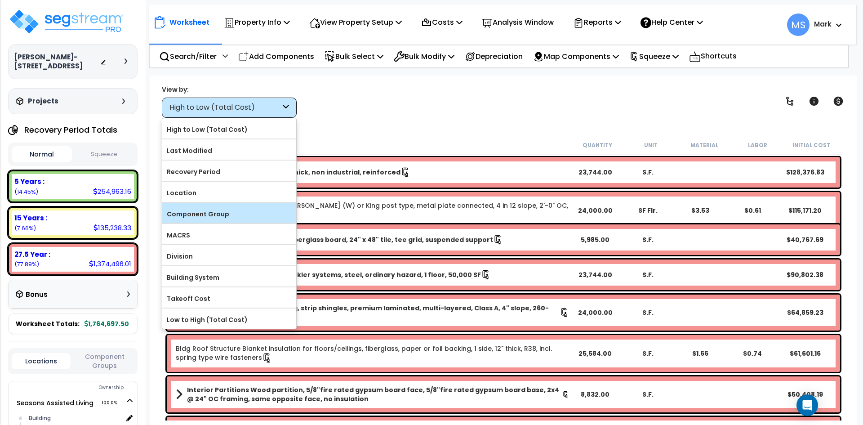
click at [201, 220] on label "Component Group" at bounding box center [229, 213] width 134 height 13
click at [0, 0] on input "Component Group" at bounding box center [0, 0] width 0 height 0
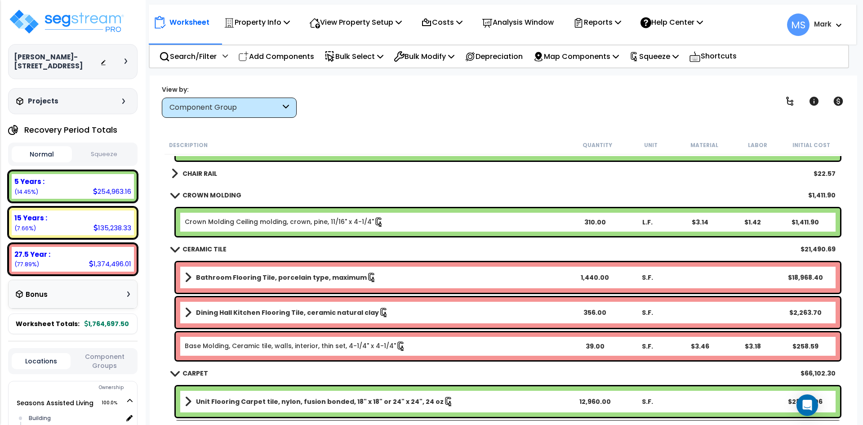
scroll to position [539, 0]
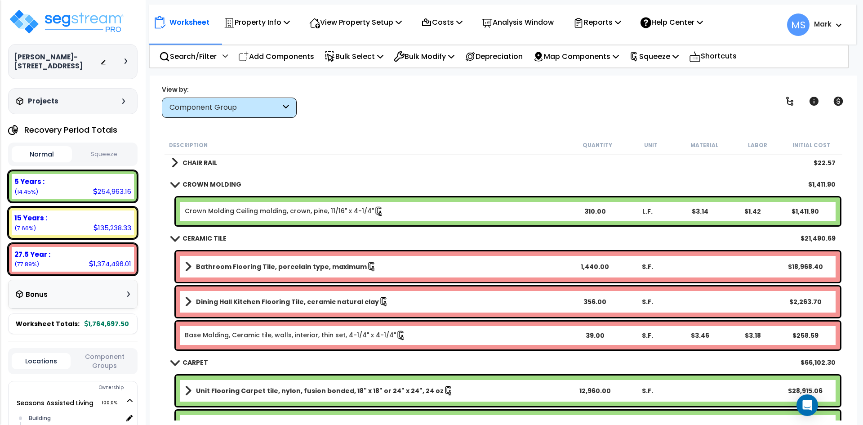
click at [336, 269] on b "Bathroom Flooring Tile, porcelain type, maximum" at bounding box center [281, 266] width 171 height 9
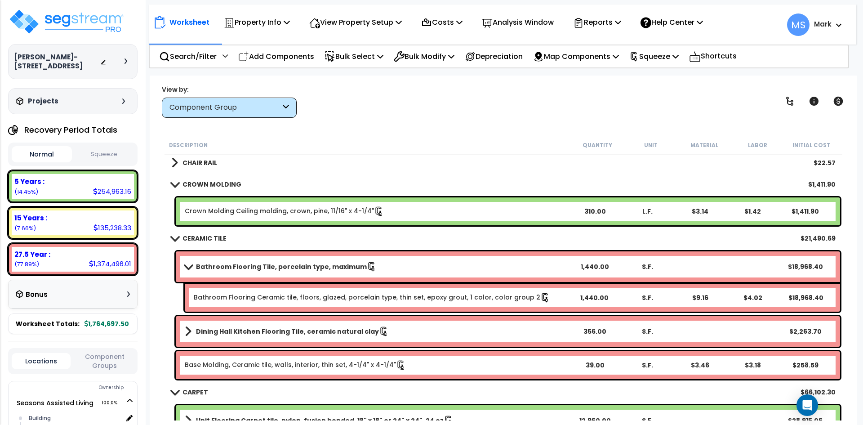
click at [336, 269] on b "Bathroom Flooring Tile, porcelain type, maximum" at bounding box center [281, 266] width 171 height 9
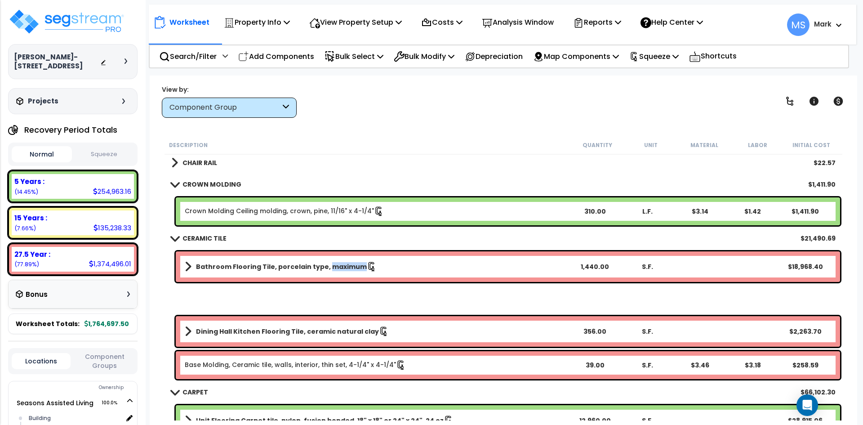
click at [336, 269] on b "Bathroom Flooring Tile, porcelain type, maximum" at bounding box center [281, 266] width 171 height 9
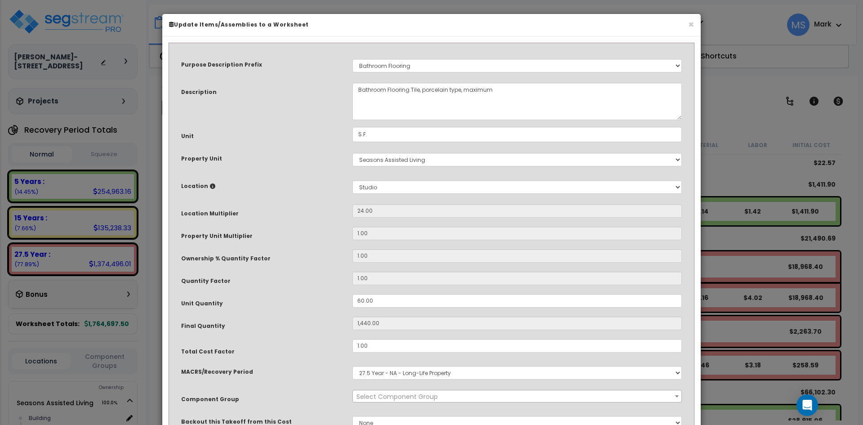
select select "45947"
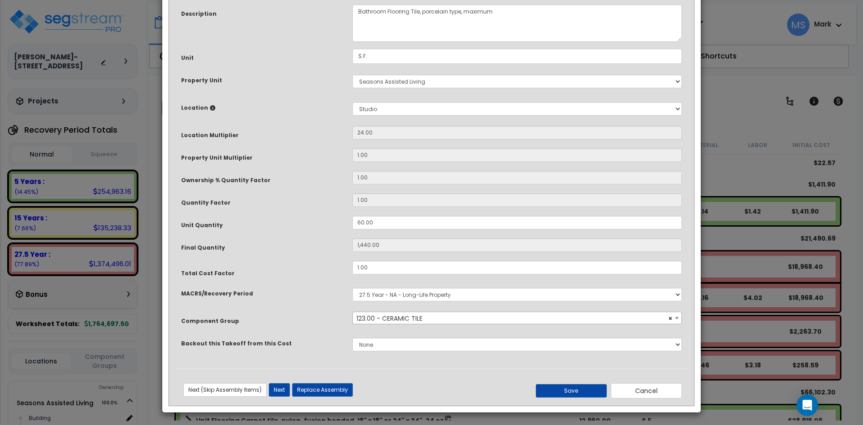
scroll to position [80, 0]
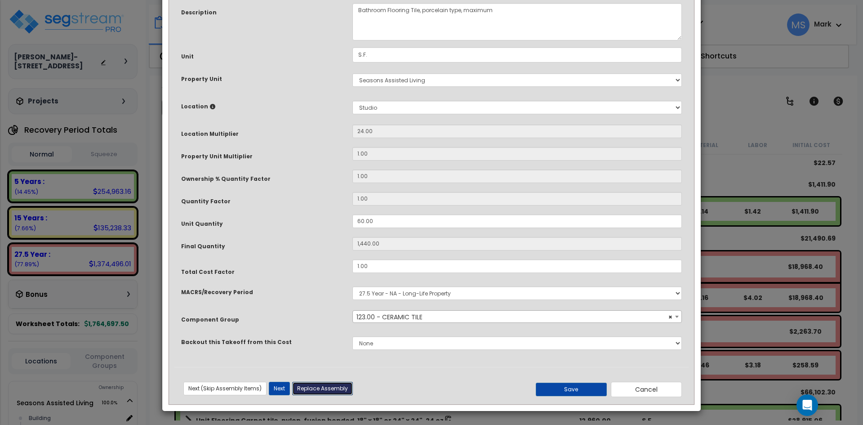
click at [334, 386] on button "Replace Assembly" at bounding box center [322, 387] width 61 height 13
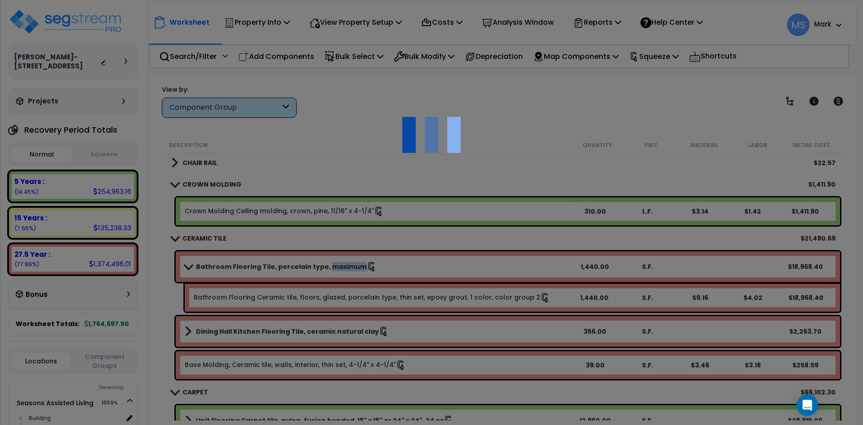
type input "1440"
type input "S.F."
select select "165176"
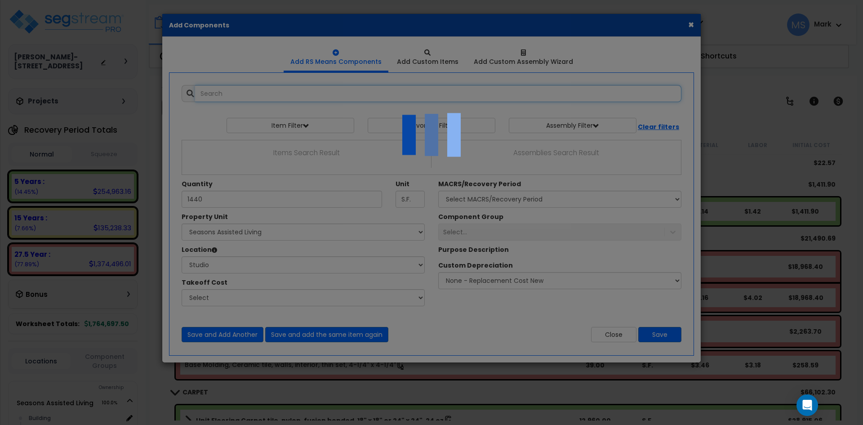
select select "5830"
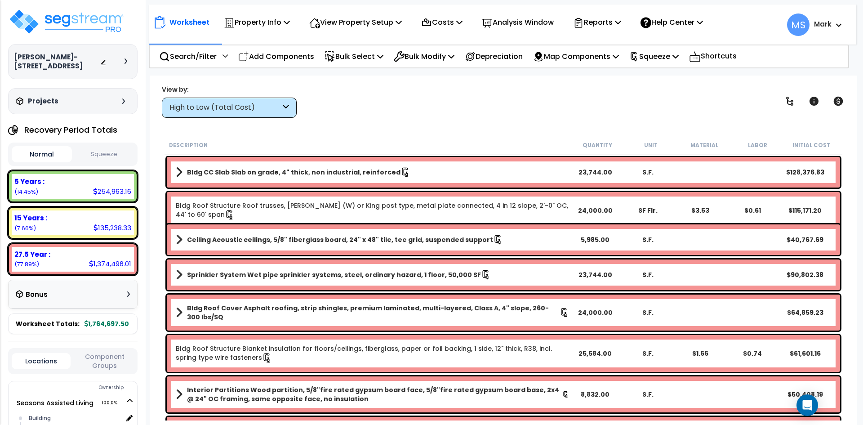
click at [272, 113] on div "High to Low (Total Cost)" at bounding box center [229, 107] width 135 height 20
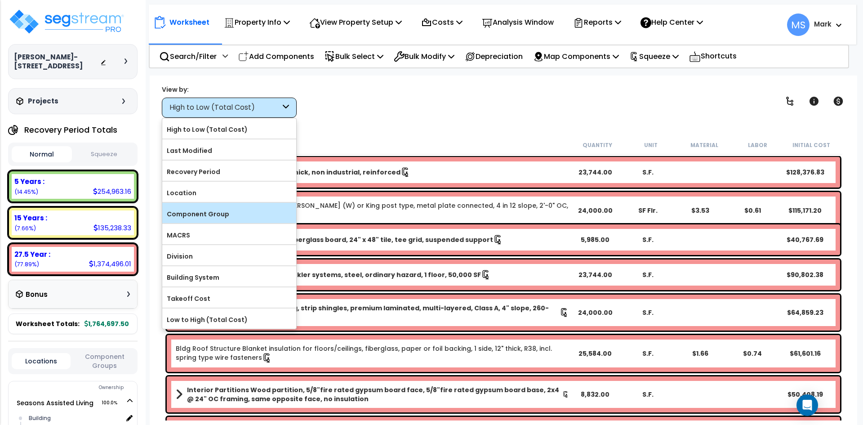
click at [188, 215] on label "Component Group" at bounding box center [229, 213] width 134 height 13
click at [0, 0] on input "Component Group" at bounding box center [0, 0] width 0 height 0
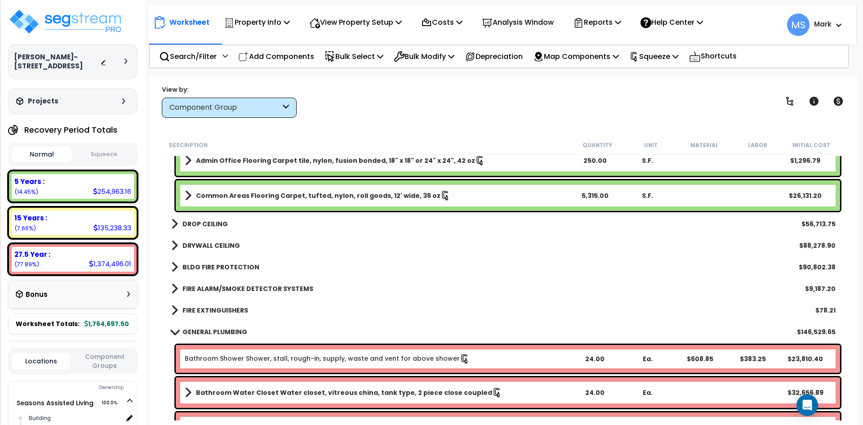
scroll to position [854, 0]
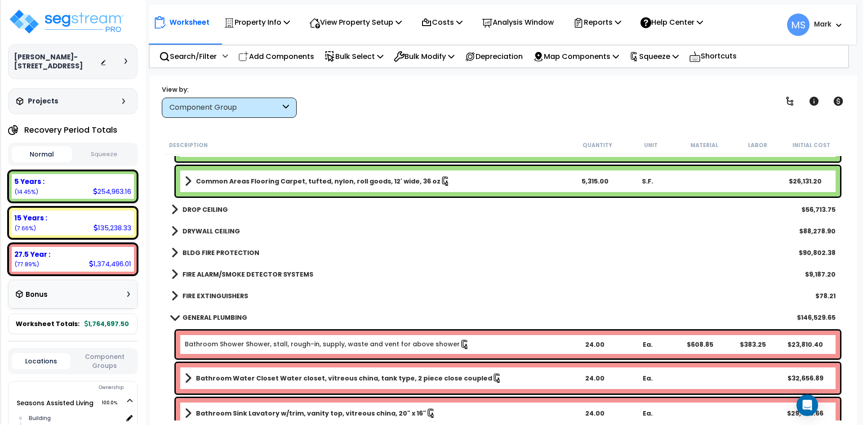
click at [200, 208] on b "DROP CEILING" at bounding box center [204, 209] width 45 height 9
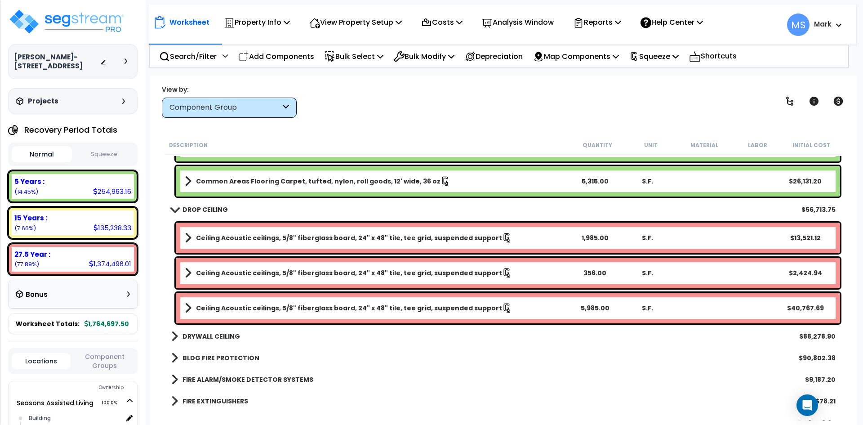
click at [444, 271] on b "Ceiling Acoustic ceilings, 5/8" fiberglass board, 24" x 48" tile, tee grid, sus…" at bounding box center [349, 272] width 306 height 9
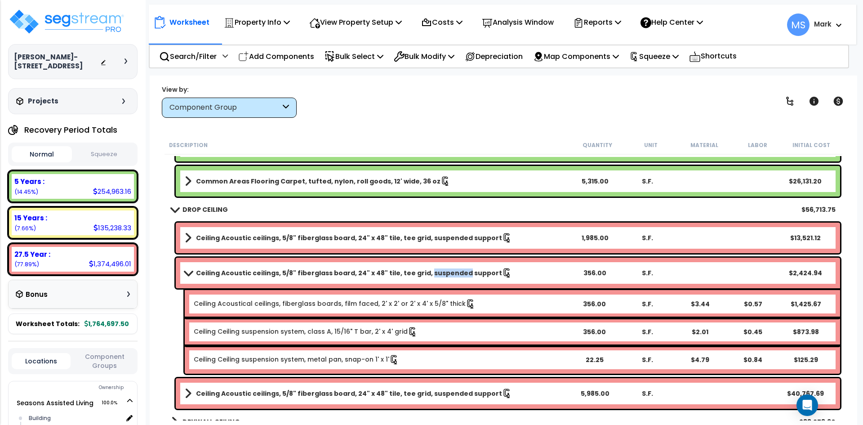
click at [444, 271] on b "Ceiling Acoustic ceilings, 5/8" fiberglass board, 24" x 48" tile, tee grid, sus…" at bounding box center [349, 272] width 306 height 9
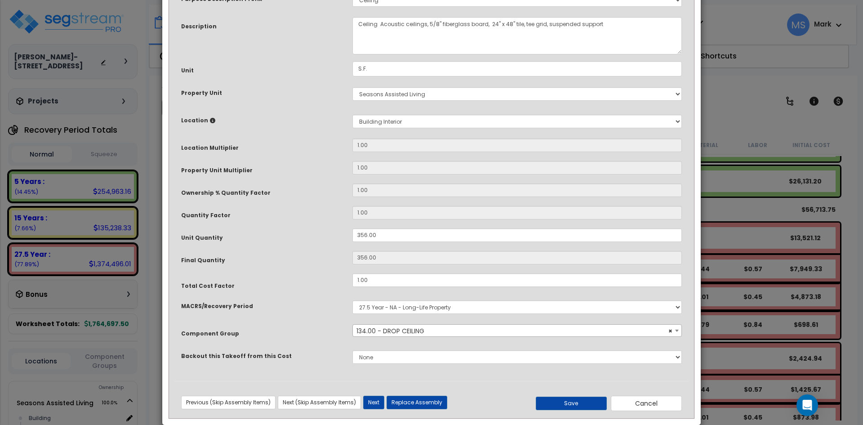
scroll to position [80, 0]
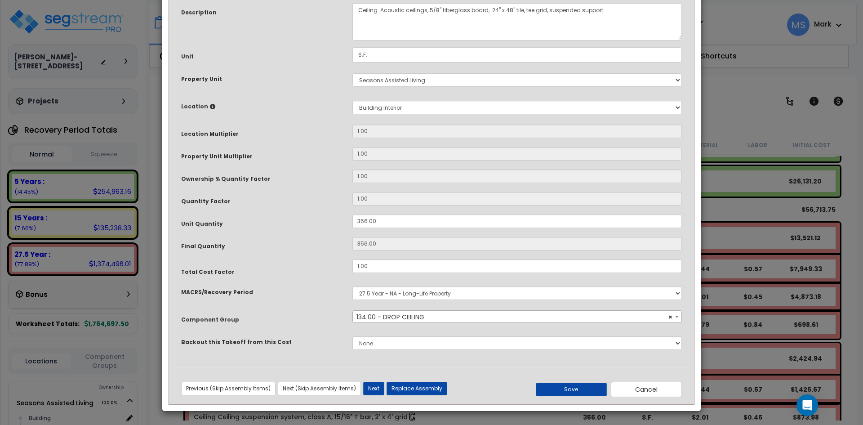
click at [403, 320] on span "× 134.00 - DROP CEILING" at bounding box center [517, 316] width 328 height 13
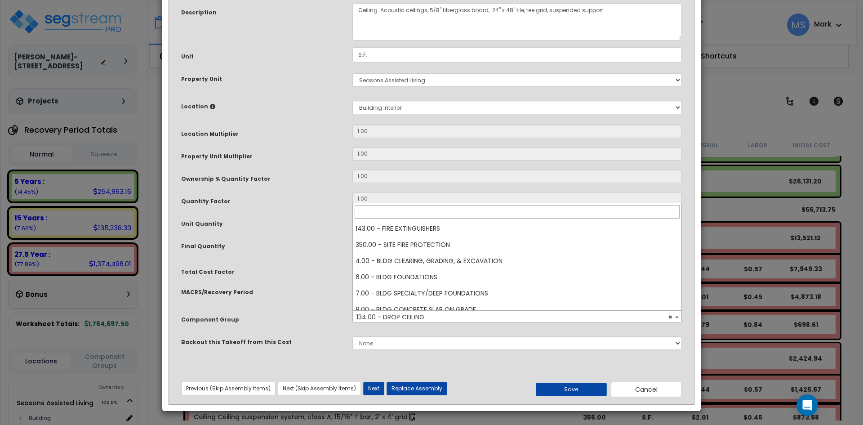
scroll to position [825, 0]
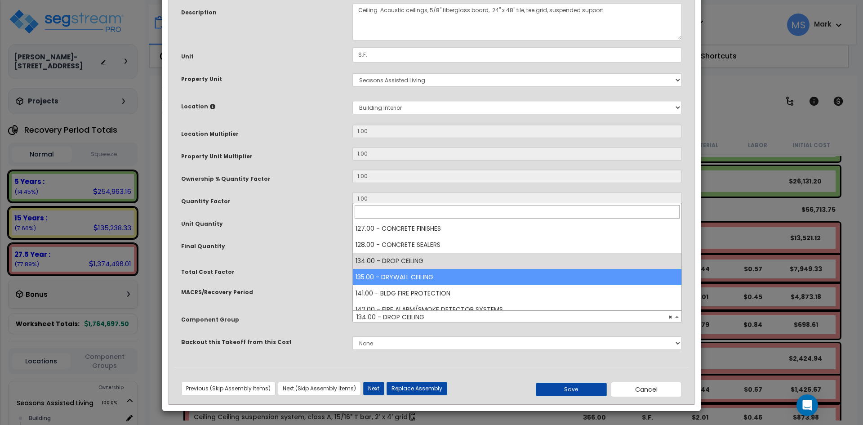
select select "45959"
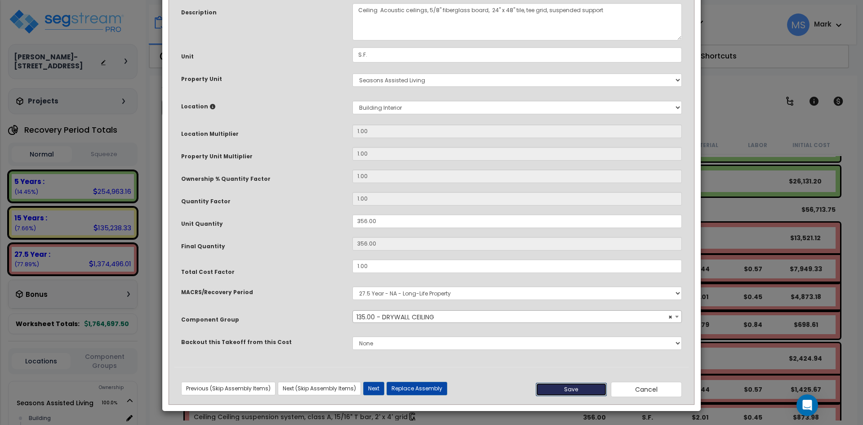
click at [553, 392] on button "Save" at bounding box center [570, 388] width 71 height 13
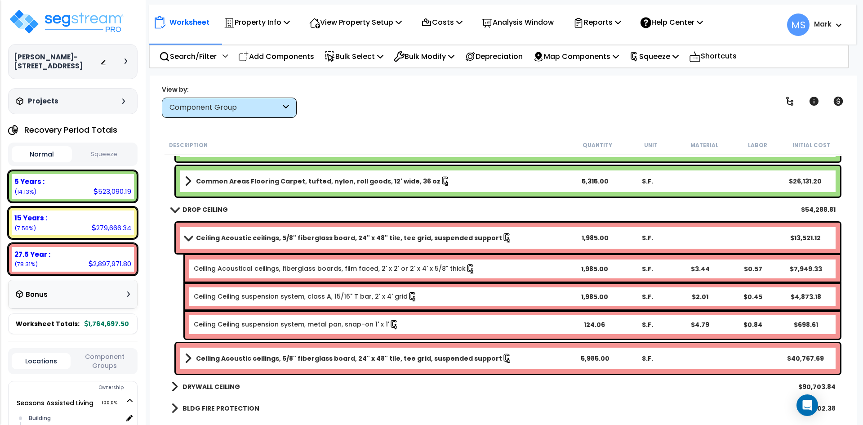
click at [454, 236] on b "Ceiling Acoustic ceilings, 5/8" fiberglass board, 24" x 48" tile, tee grid, sus…" at bounding box center [349, 237] width 306 height 9
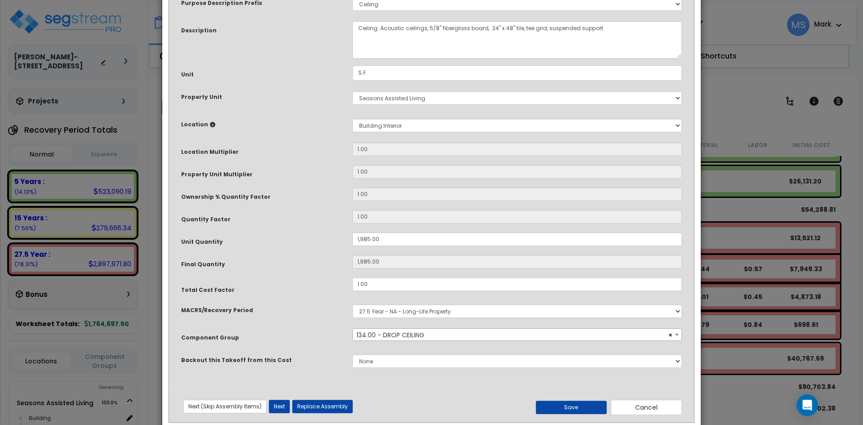
scroll to position [80, 0]
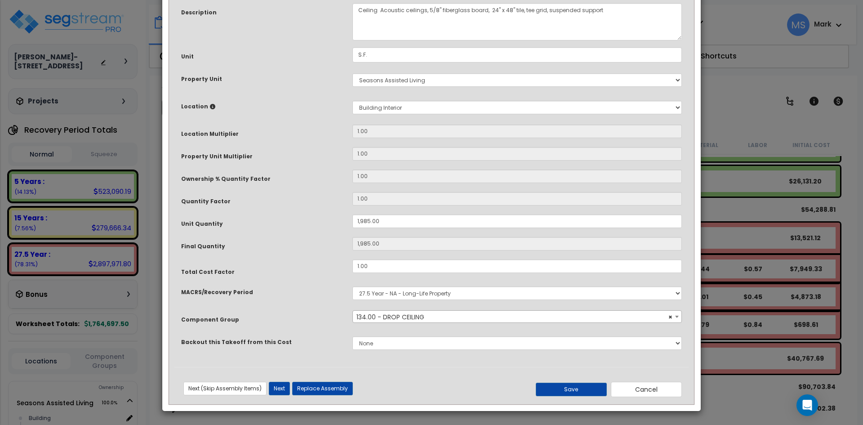
click at [423, 316] on span "× 134.00 - DROP CEILING" at bounding box center [517, 316] width 328 height 13
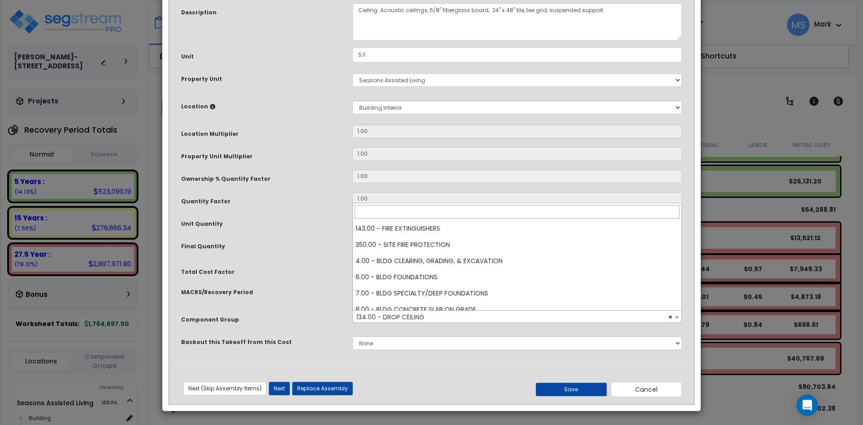
scroll to position [825, 0]
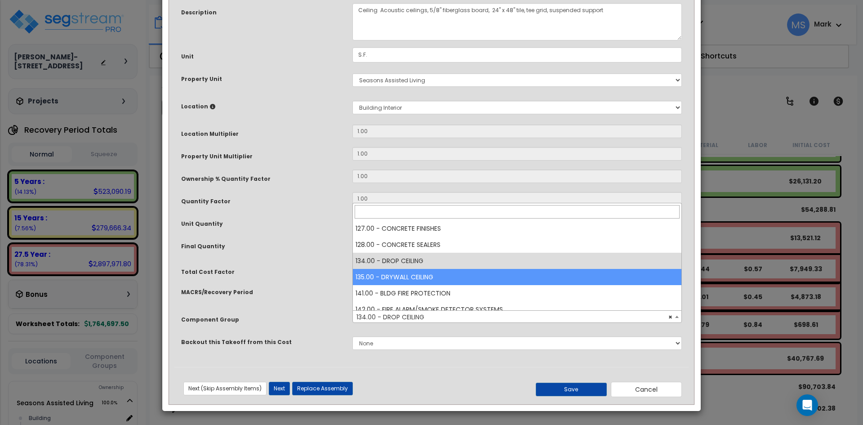
select select "45959"
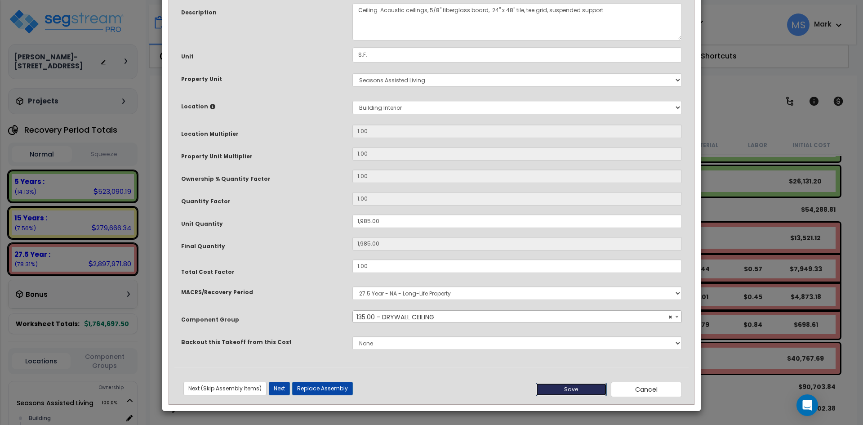
click at [582, 387] on button "Save" at bounding box center [570, 388] width 71 height 13
type input "1985.00"
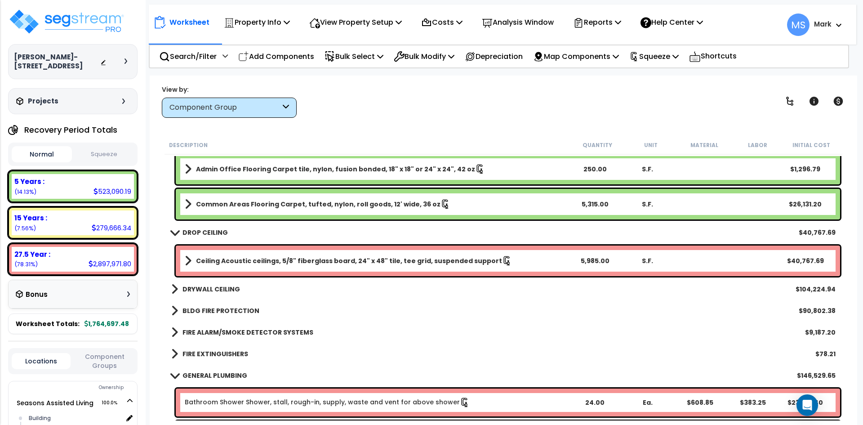
scroll to position [809, 0]
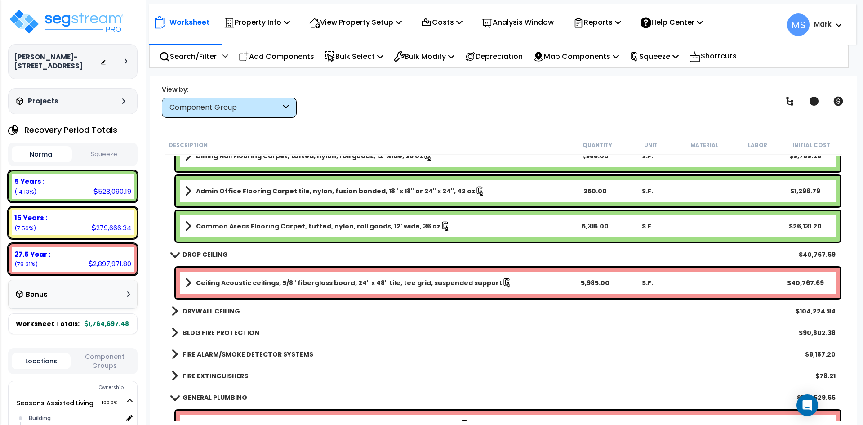
click at [222, 311] on b "DRYWALL CEILING" at bounding box center [211, 310] width 58 height 9
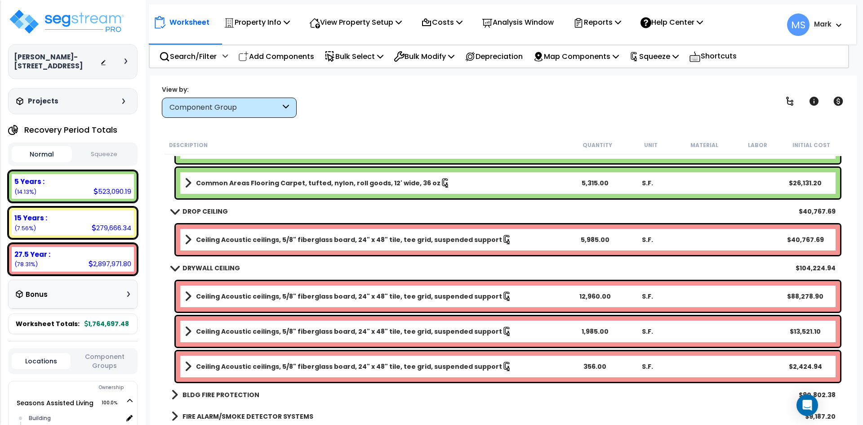
scroll to position [854, 0]
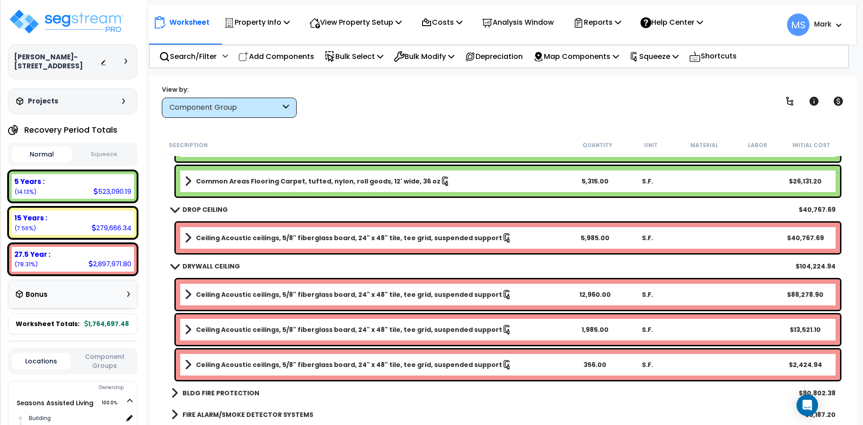
click at [243, 292] on b "Ceiling Acoustic ceilings, 5/8" fiberglass board, 24" x 48" tile, tee grid, sus…" at bounding box center [349, 294] width 306 height 9
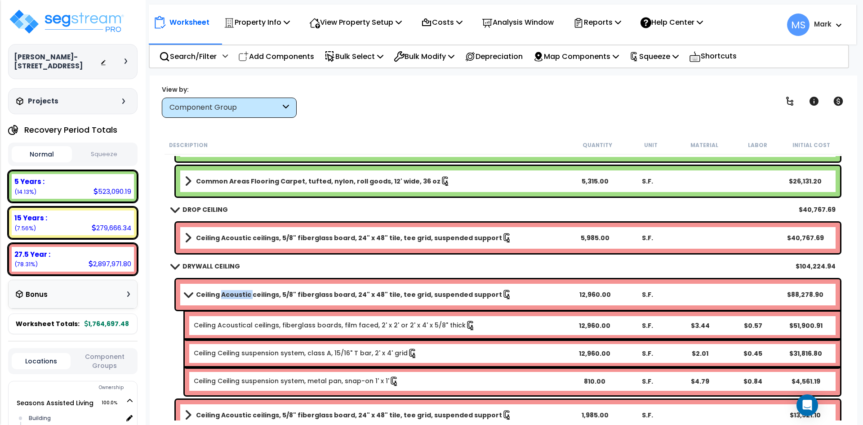
click at [243, 292] on b "Ceiling Acoustic ceilings, 5/8" fiberglass board, 24" x 48" tile, tee grid, sus…" at bounding box center [349, 294] width 306 height 9
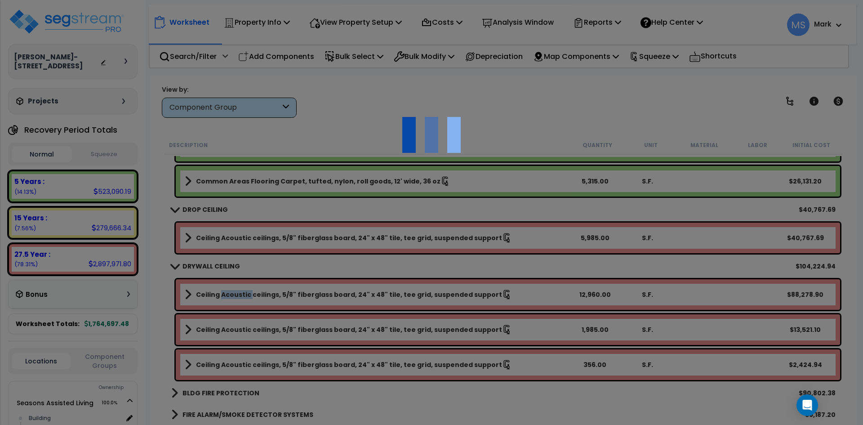
scroll to position [0, 0]
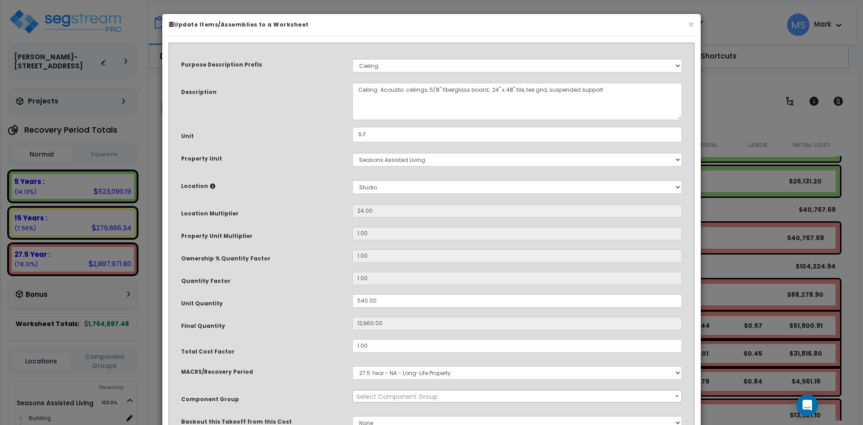
select select "45959"
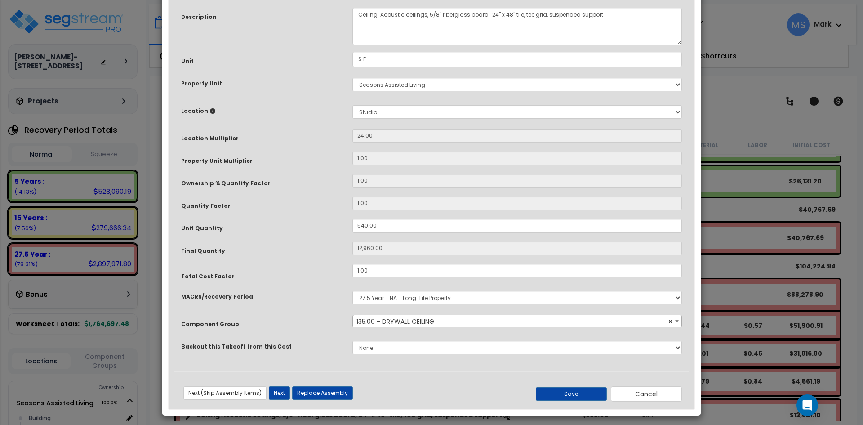
scroll to position [80, 0]
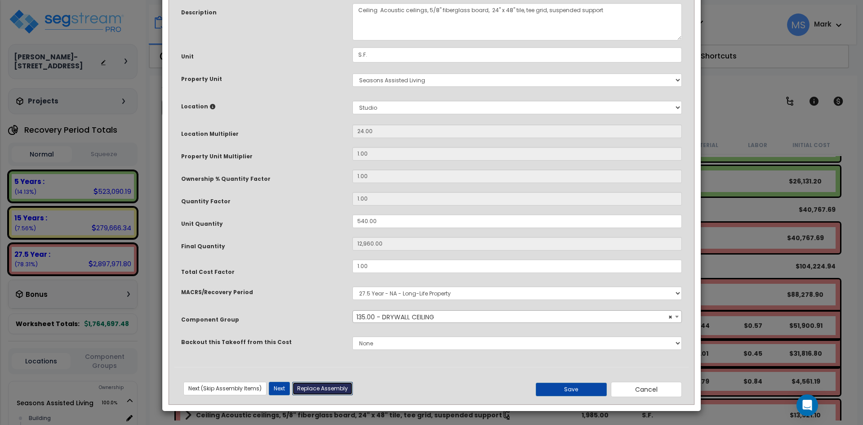
click at [338, 389] on button "Replace Assembly" at bounding box center [322, 387] width 61 height 13
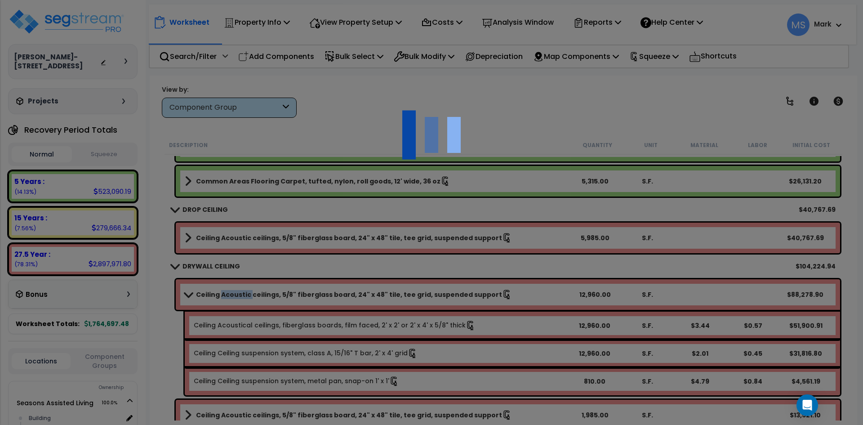
type input "12960"
type input "S.F."
select select "165176"
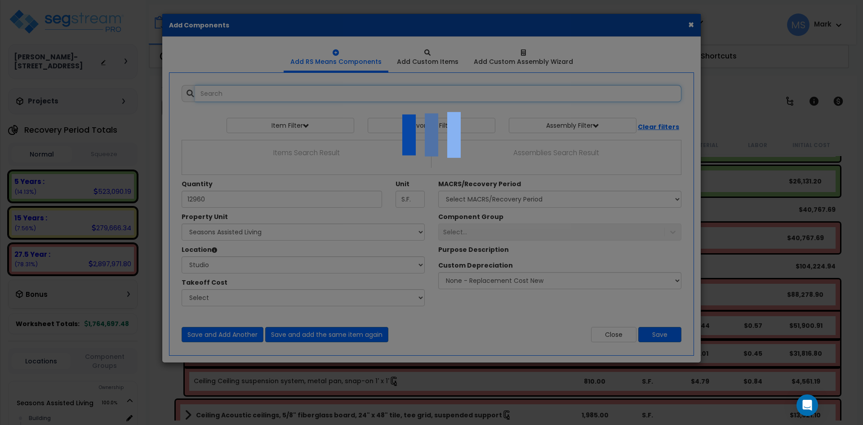
select select "5830"
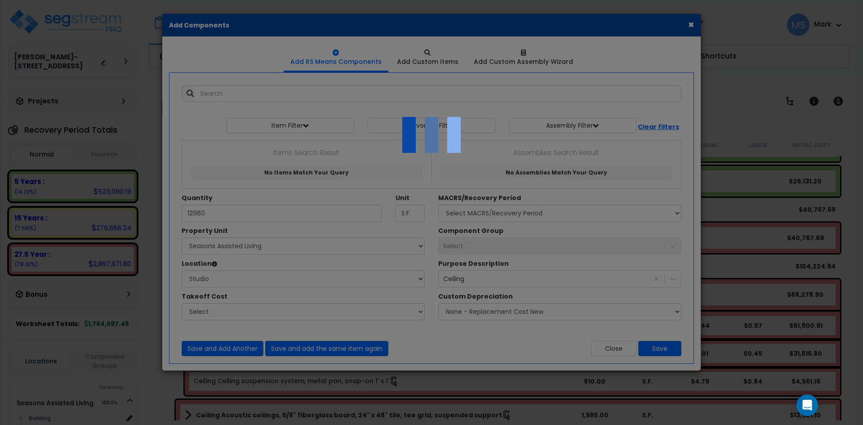
click at [690, 20] on div at bounding box center [431, 212] width 863 height 425
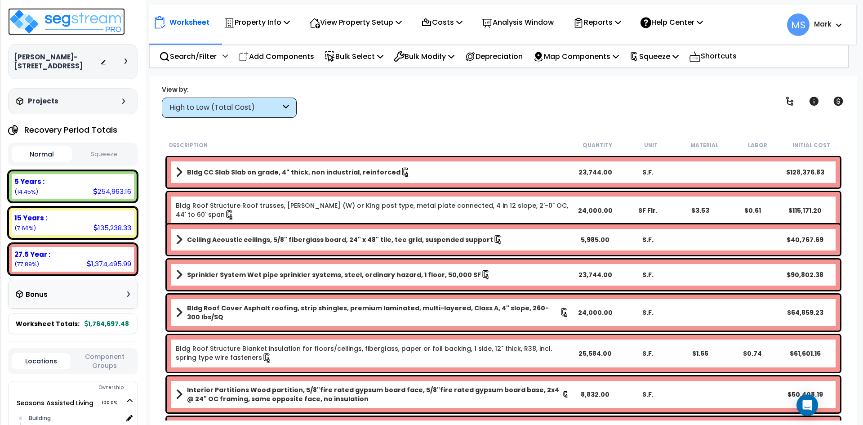
click at [75, 22] on img at bounding box center [66, 21] width 117 height 27
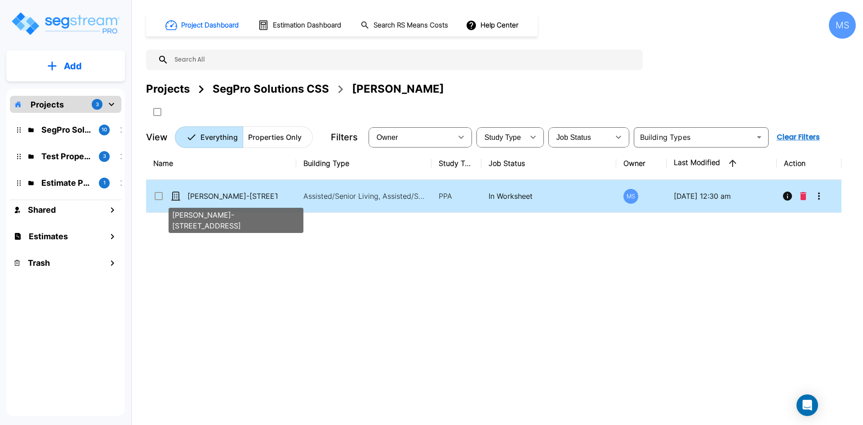
click at [254, 197] on p "[PERSON_NAME]-[STREET_ADDRESS]" at bounding box center [232, 195] width 90 height 11
checkbox input "true"
click at [254, 197] on p "[PERSON_NAME]-[STREET_ADDRESS]" at bounding box center [232, 195] width 90 height 11
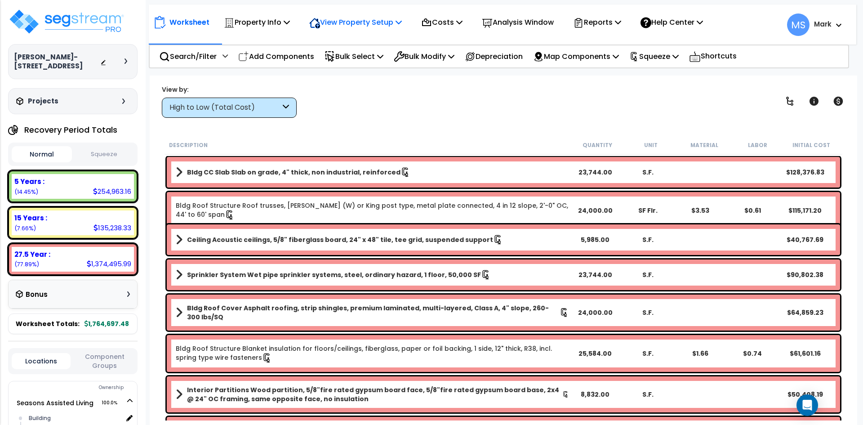
click at [402, 22] on icon at bounding box center [398, 21] width 6 height 7
click at [351, 61] on link "View Questionnaire" at bounding box center [349, 62] width 89 height 18
click at [337, 28] on p "View Property Setup" at bounding box center [355, 22] width 93 height 12
click at [358, 46] on link "Building Setup" at bounding box center [349, 43] width 89 height 18
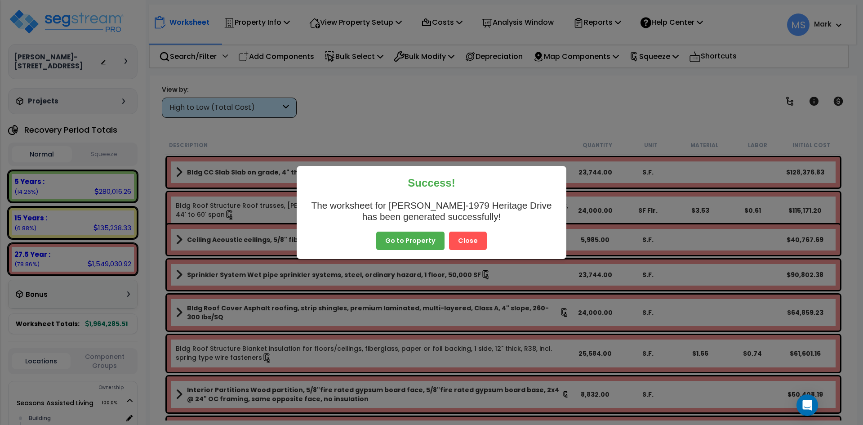
click at [459, 240] on button "Close" at bounding box center [468, 240] width 38 height 19
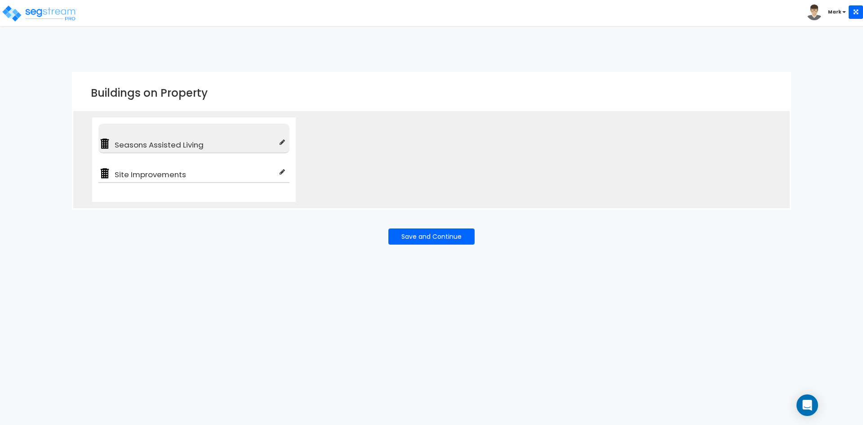
click at [279, 141] on span "Seasons Assisted Living" at bounding box center [195, 144] width 168 height 11
click at [283, 142] on icon at bounding box center [281, 142] width 5 height 6
type input "Seasons Assisted Living"
type input "Assisted/Senior Living"
checkbox input "true"
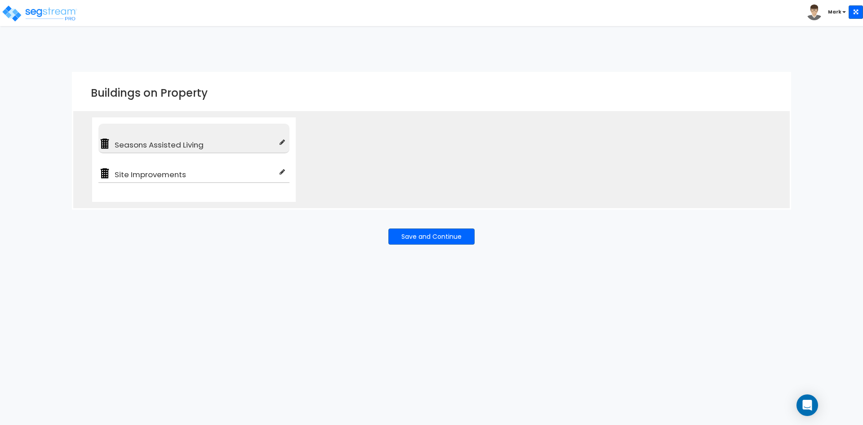
type input "100"
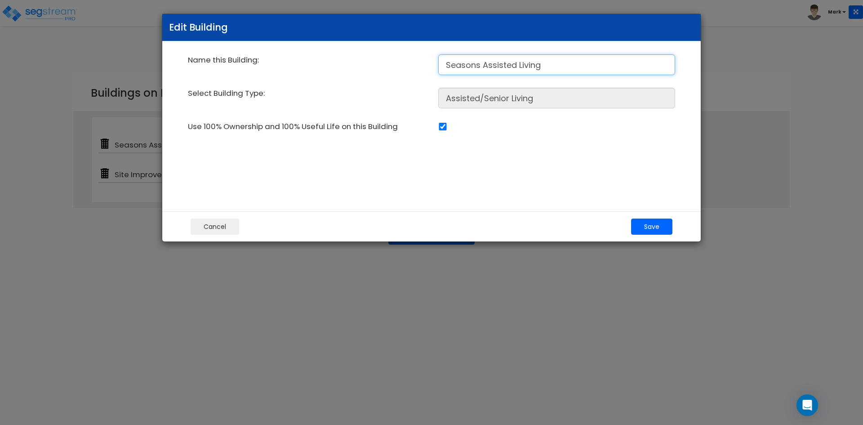
click at [509, 63] on input "Seasons Assisted Living" at bounding box center [556, 64] width 237 height 21
click at [660, 230] on button "Save" at bounding box center [651, 226] width 41 height 16
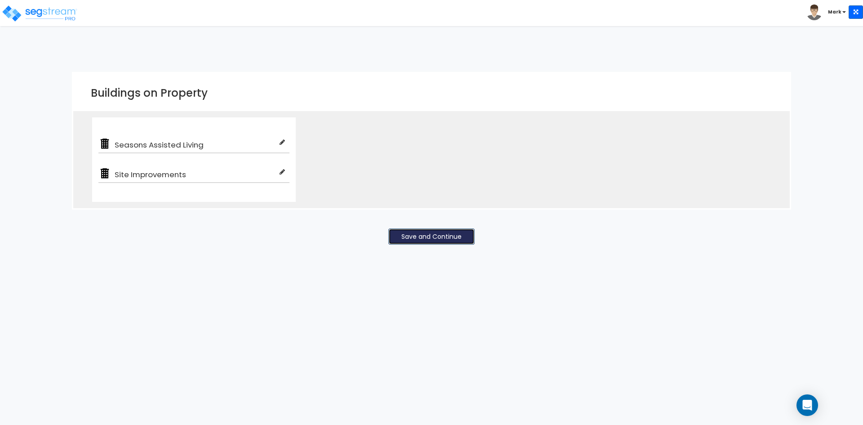
click at [436, 240] on button "Save and Continue" at bounding box center [431, 236] width 86 height 16
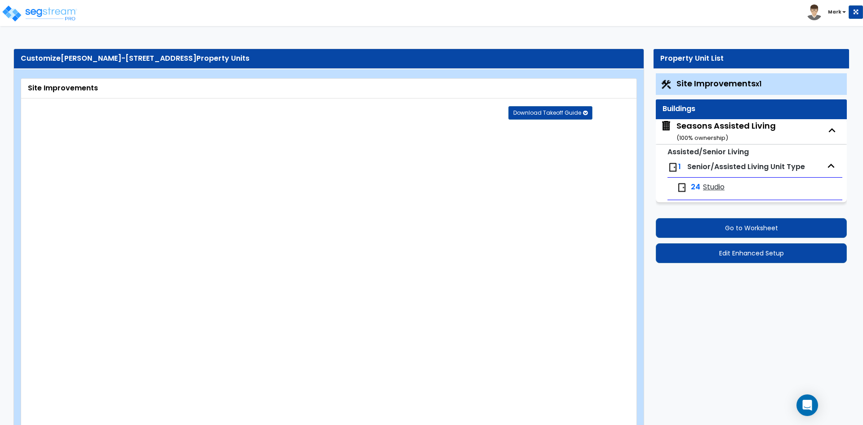
select select "2"
select select "1"
select select "2"
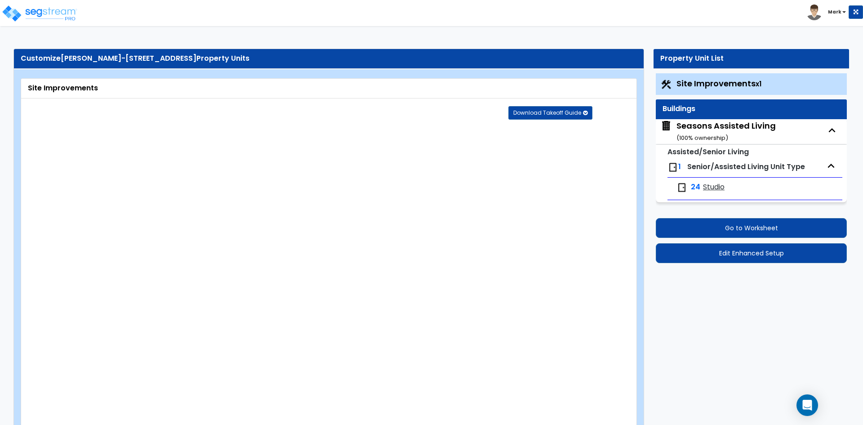
select select "1"
select select "4"
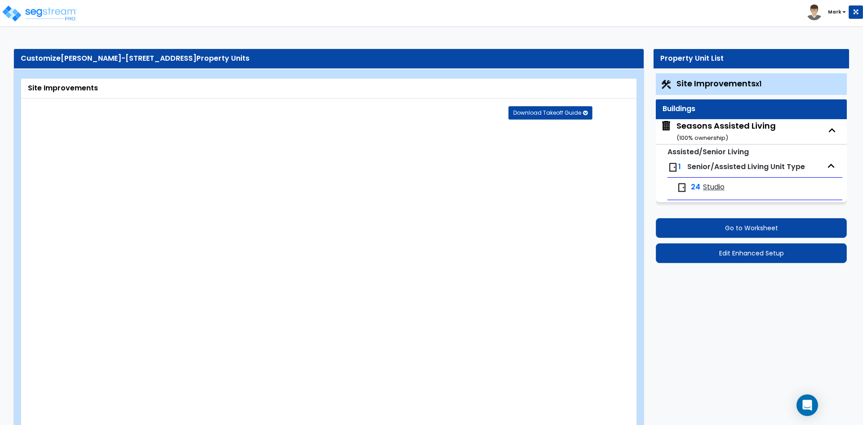
select select "1"
select select "3"
select select "2"
select select "3"
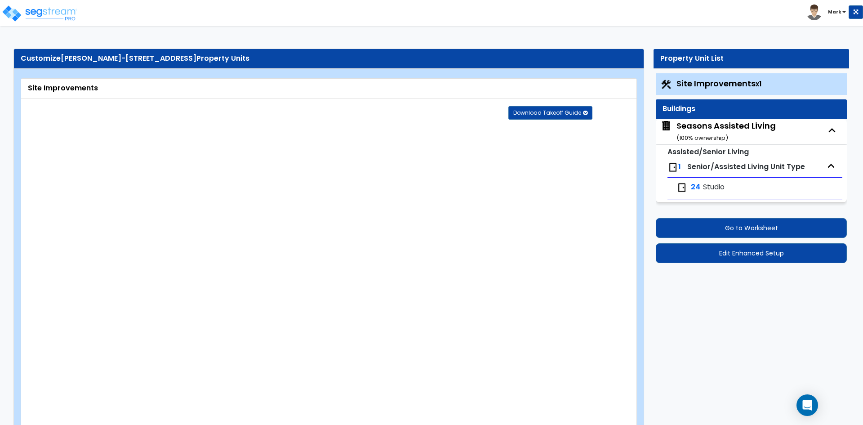
select select "1"
select select "3"
select select "1"
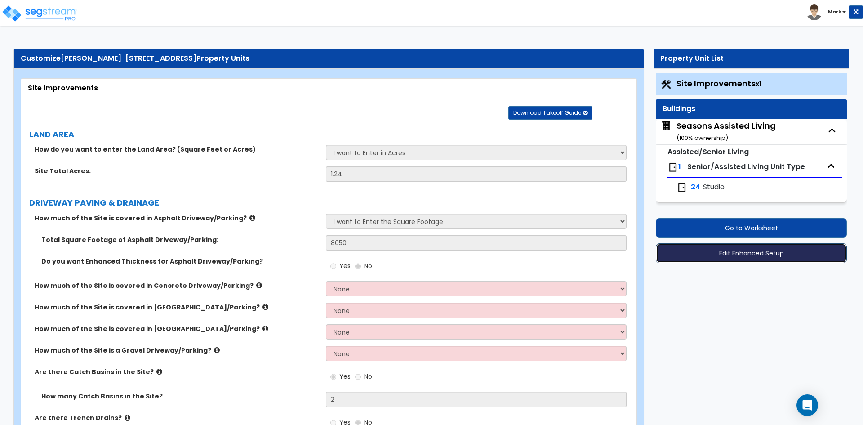
click at [749, 257] on button "Edit Enhanced Setup" at bounding box center [750, 253] width 191 height 20
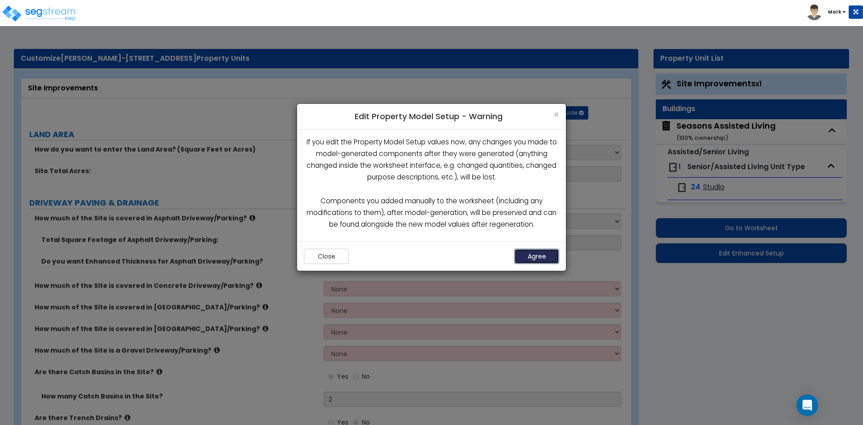
click at [539, 256] on button "Agree" at bounding box center [536, 255] width 45 height 15
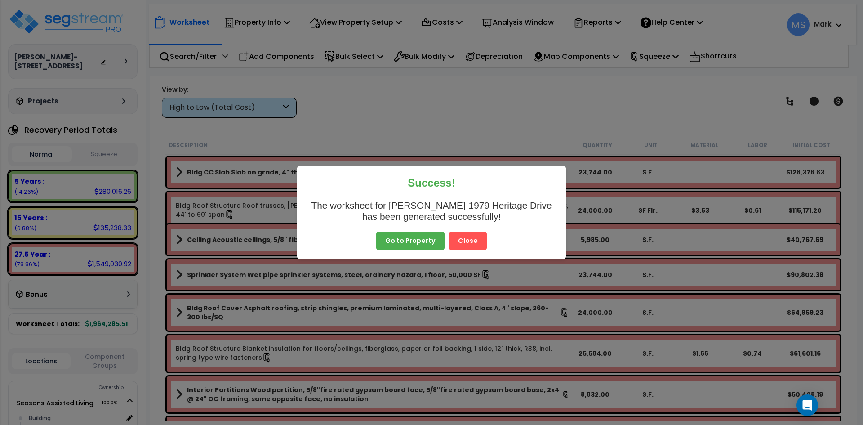
click at [463, 241] on button "Close" at bounding box center [468, 240] width 38 height 19
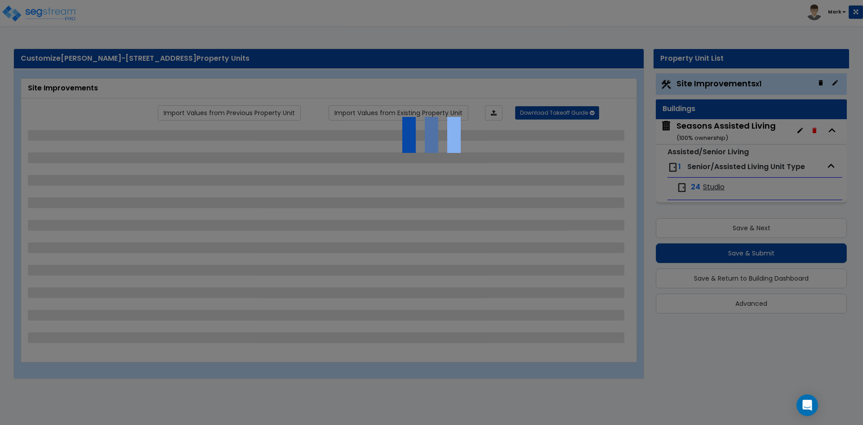
select select "2"
select select "1"
select select "2"
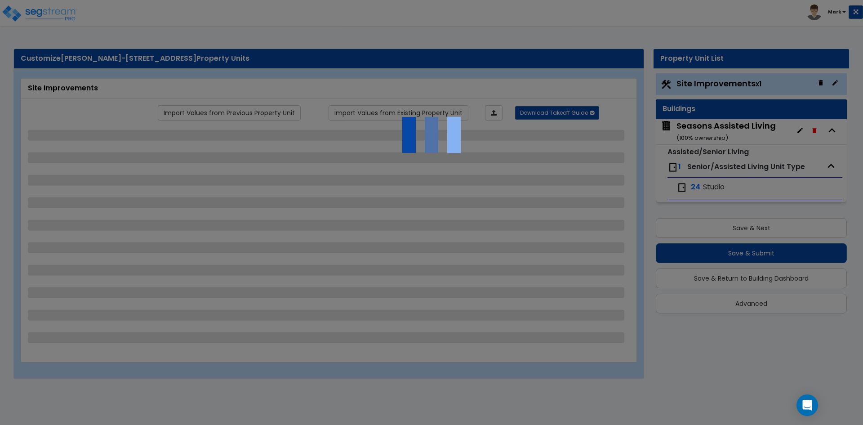
select select "1"
select select "4"
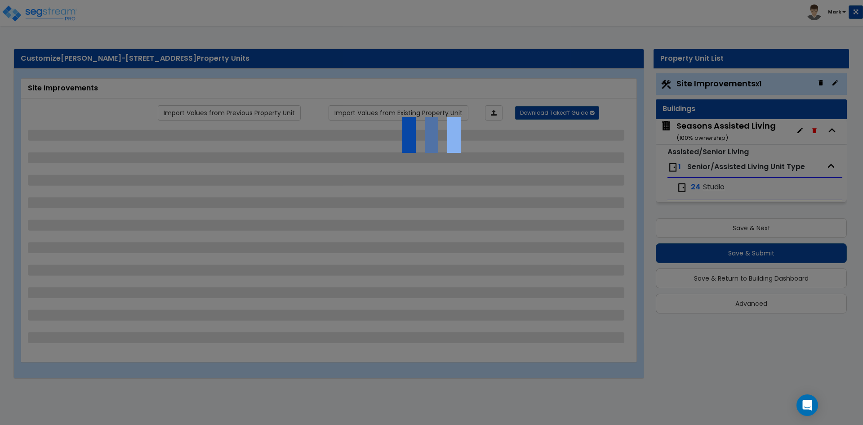
select select "1"
select select "3"
select select "2"
select select "3"
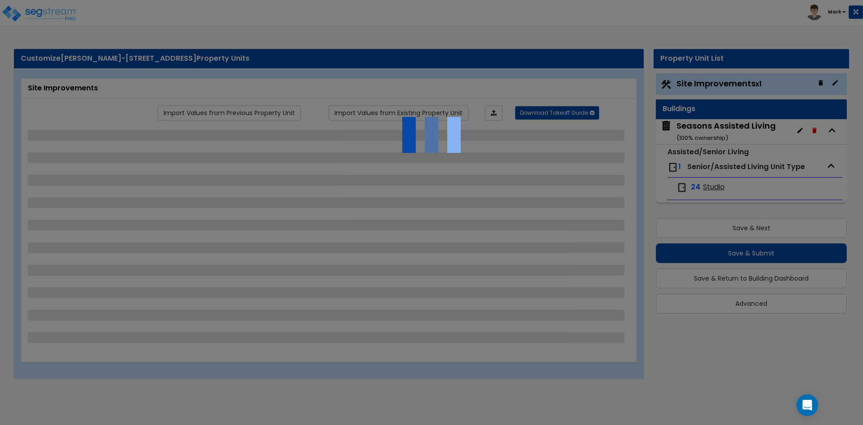
select select "1"
select select "3"
select select "1"
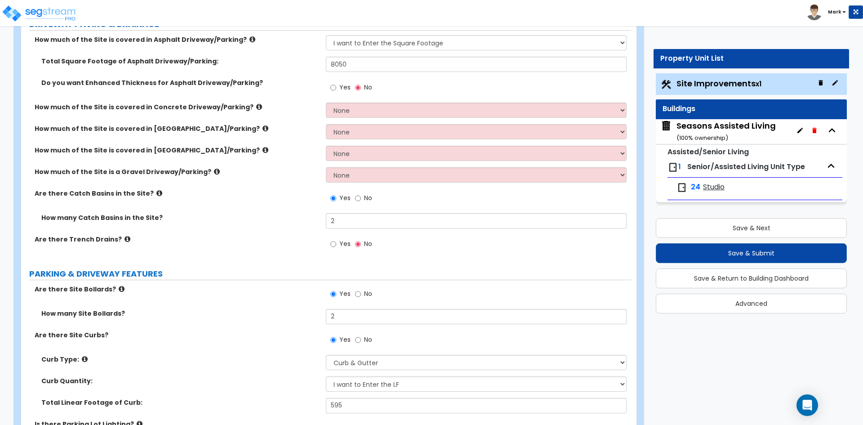
scroll to position [180, 0]
click at [721, 126] on div "Seasons Assisted Living ( 100 % ownership)" at bounding box center [725, 131] width 99 height 23
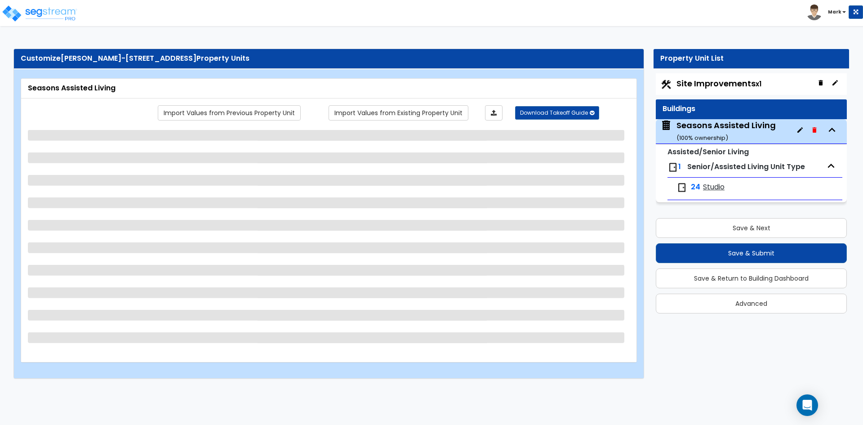
scroll to position [0, 0]
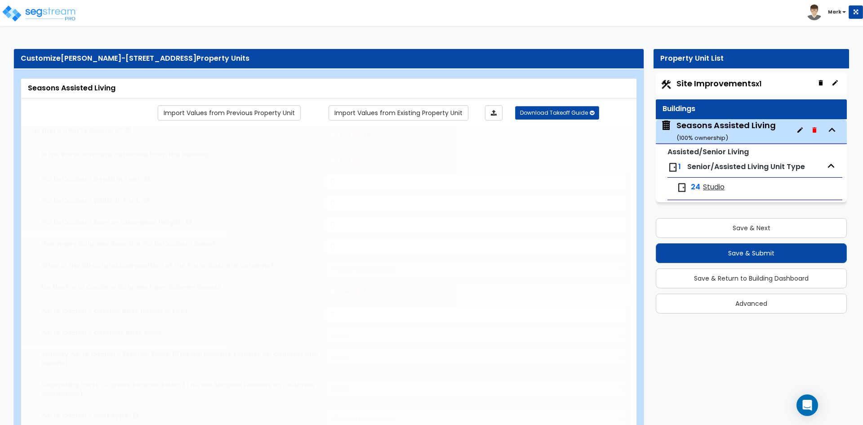
select select "2"
type input "12"
type input "153.75"
type input "23744"
select select "7"
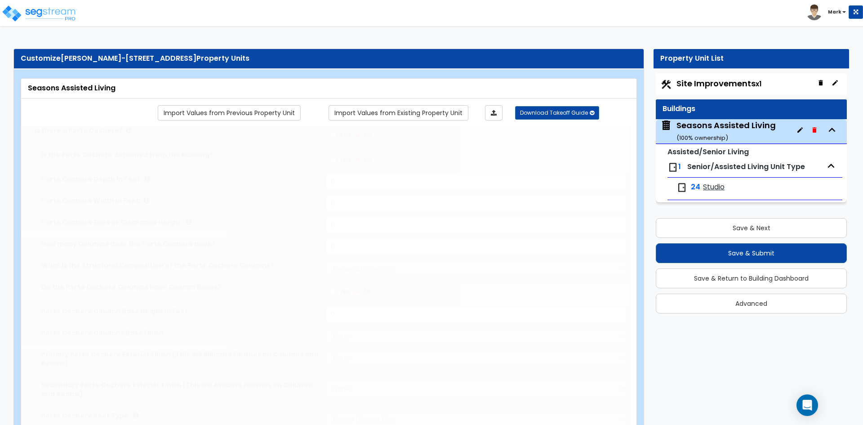
select select "2"
select select "4"
type input "75"
select select "4"
select select "1"
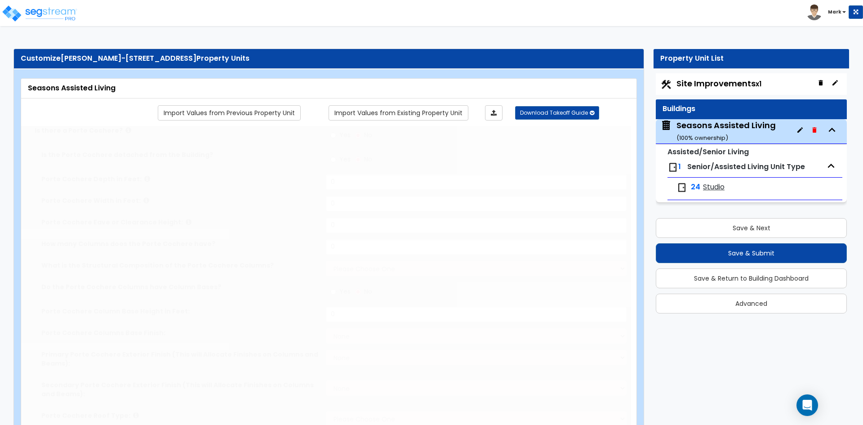
select select "2"
select select "1"
radio input "true"
type input "8"
type input "33"
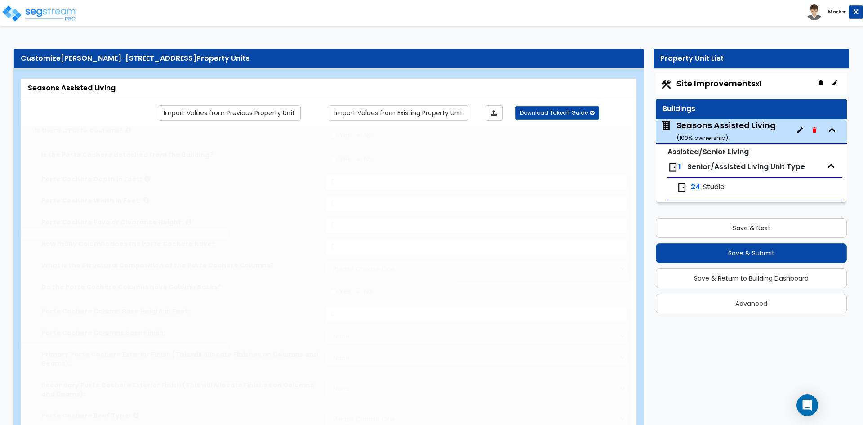
radio input "true"
type input "2"
radio input "true"
type input "4"
radio input "true"
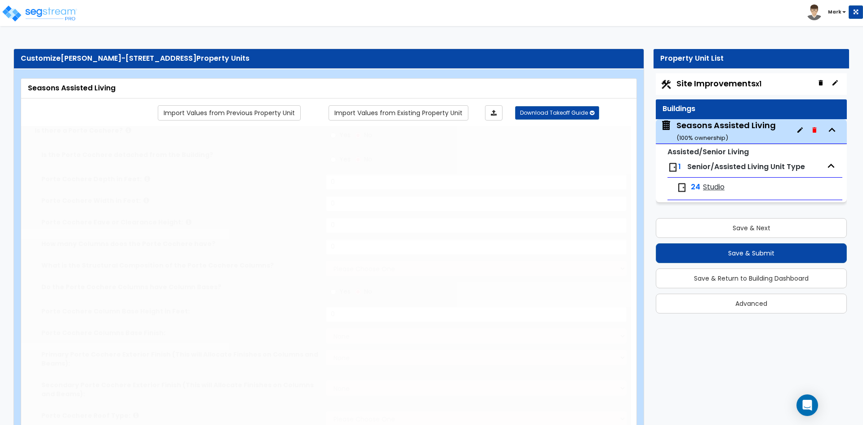
type input "4"
type input "1"
radio input "true"
type input "1"
select select "2"
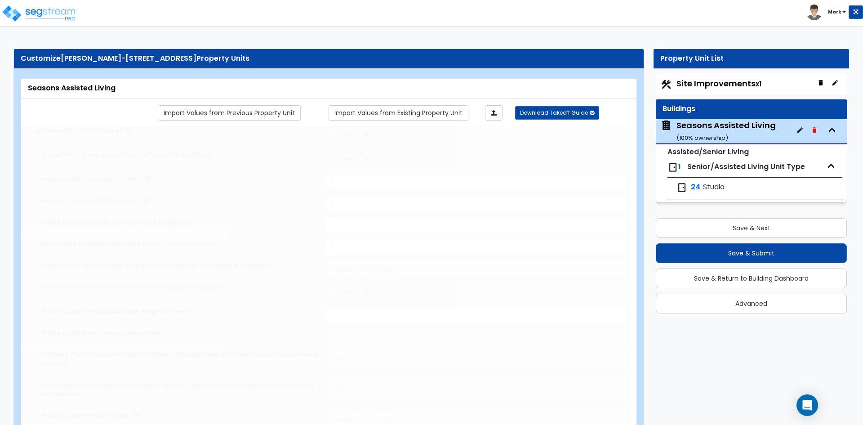
select select "1"
select select "2"
type input "30"
radio input "true"
type input "1"
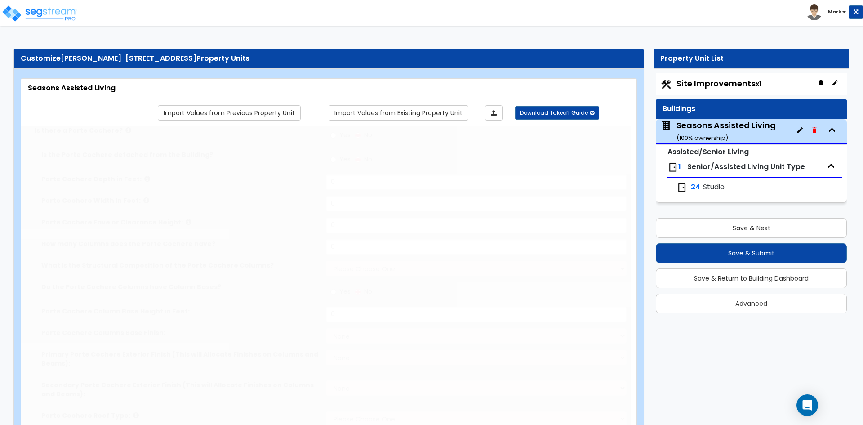
type input "250"
select select "7"
radio input "true"
type input "1"
select select "1"
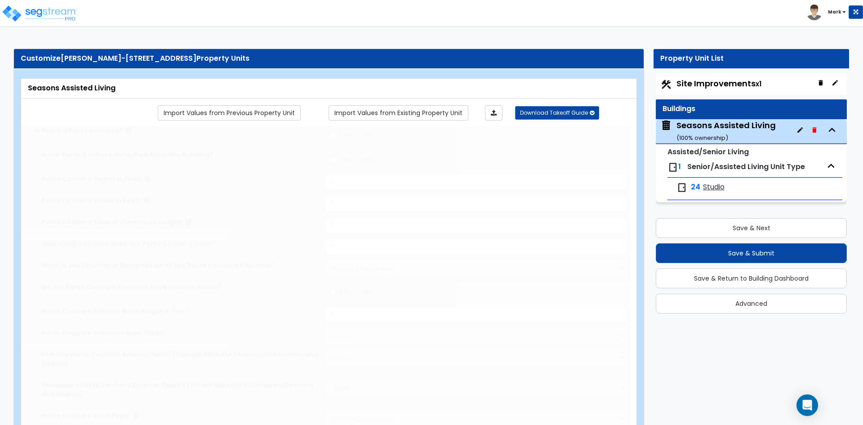
select select "2"
radio input "true"
select select "3"
type input "1"
radio input "true"
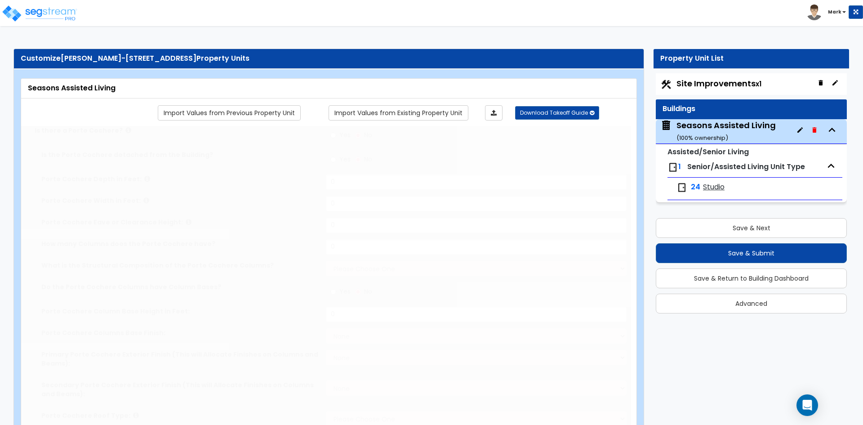
type input "1"
radio input "true"
type input "1"
radio input "true"
type input "1985"
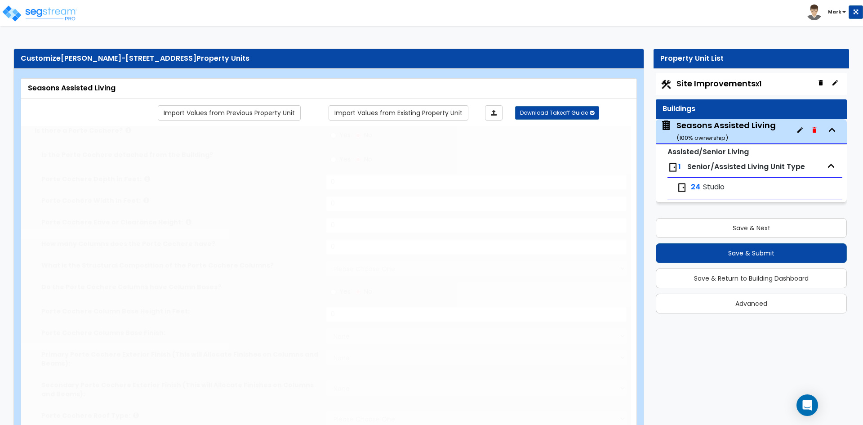
radio input "true"
select select "5"
type input "8"
select select "1"
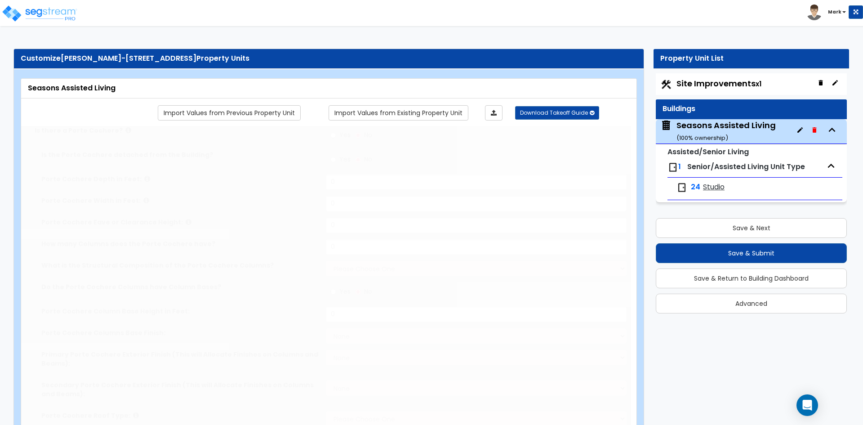
select select "5"
radio input "true"
type input "356"
select select "1"
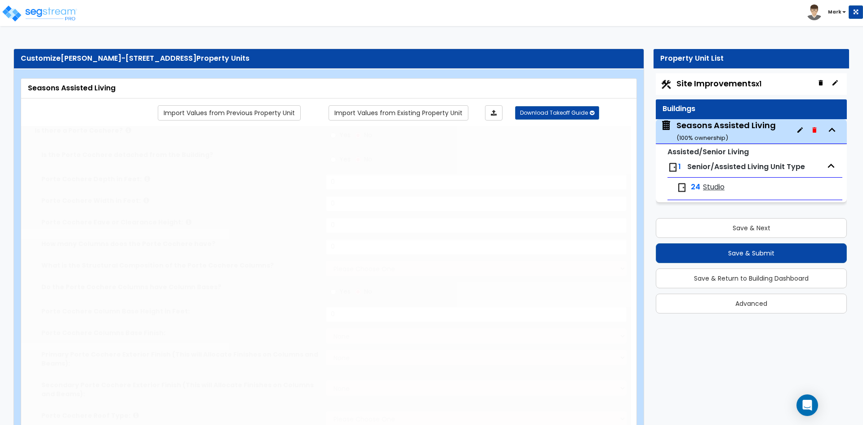
select select "1"
type input "2"
radio input "true"
type input "2"
radio input "true"
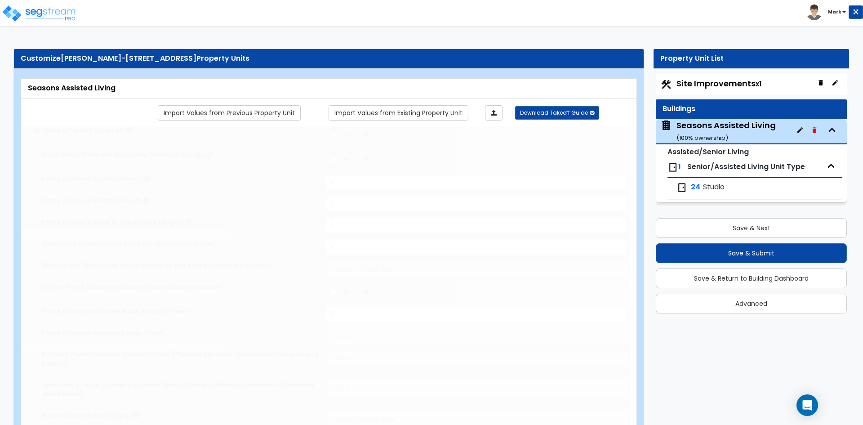
radio input "true"
select select "1"
type input "6"
type input "1"
radio input "true"
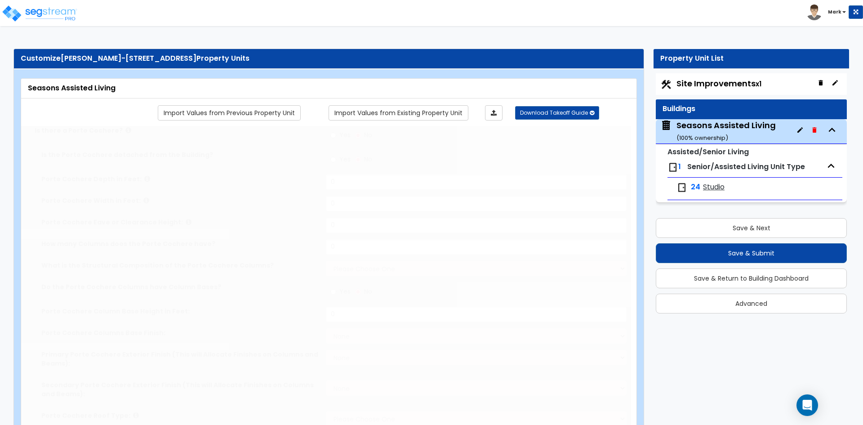
type input "1"
radio input "true"
select select "1"
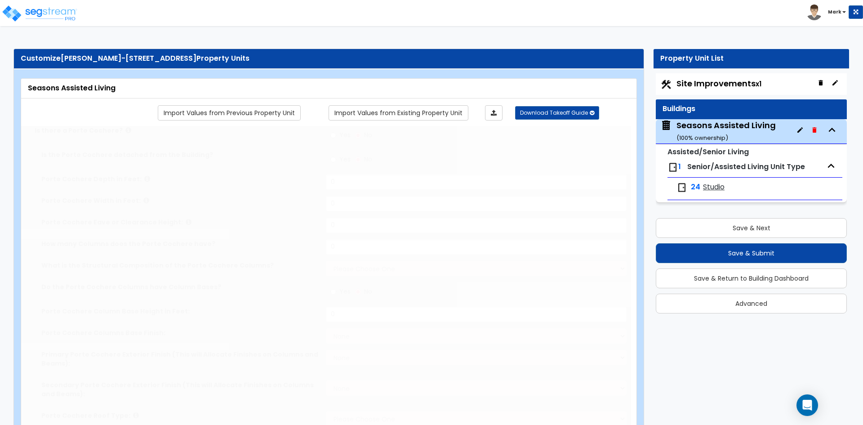
select select "1"
select select "5"
radio input "true"
select select "1"
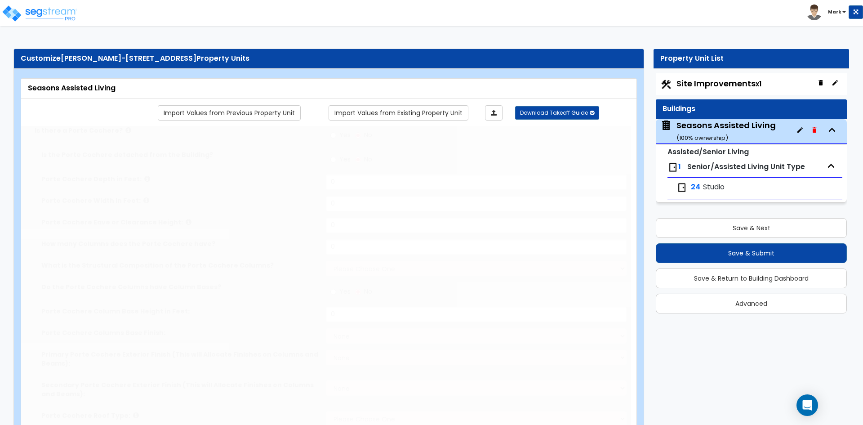
type input "10"
radio input "true"
select select "4"
radio input "true"
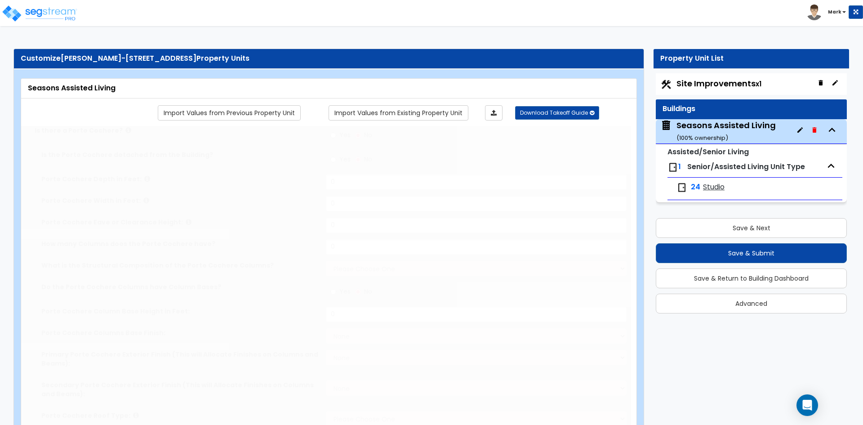
type input "276"
select select "2"
type input "0.55"
select select "5"
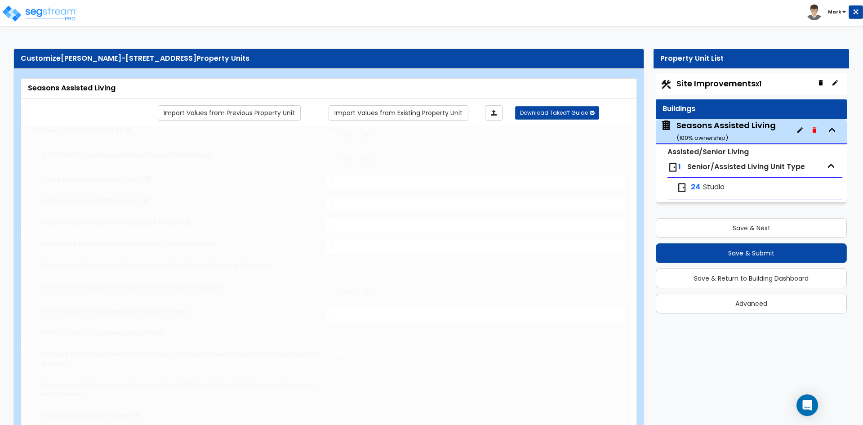
radio input "true"
type input "3"
radio input "true"
type input "1"
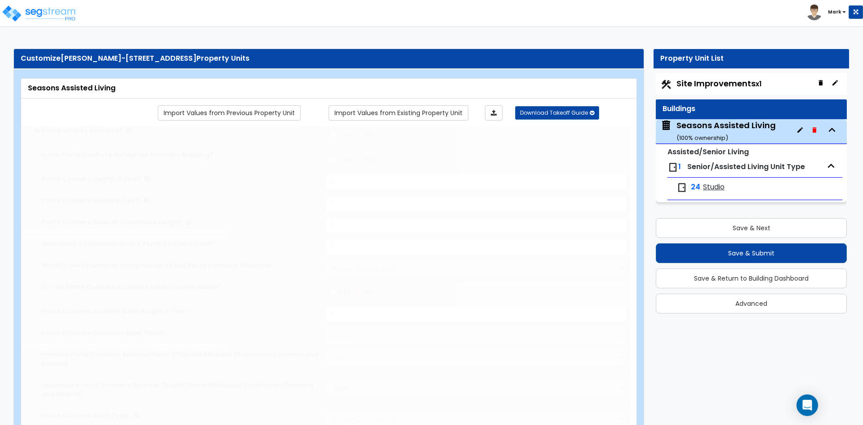
radio input "true"
type input "1"
radio input "true"
type input "1"
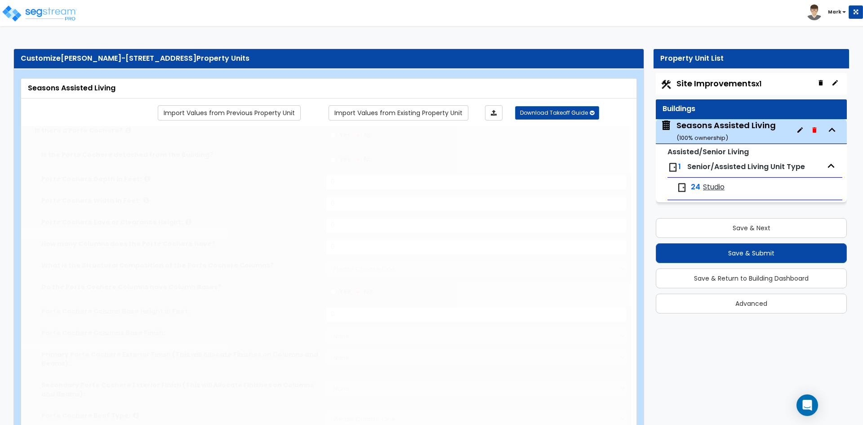
radio input "true"
type input "1"
radio input "true"
select select "2"
select select "3"
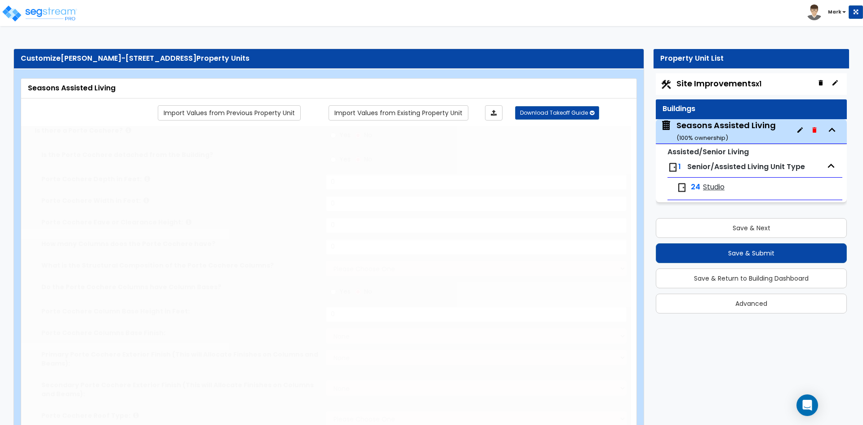
radio input "true"
type input "45"
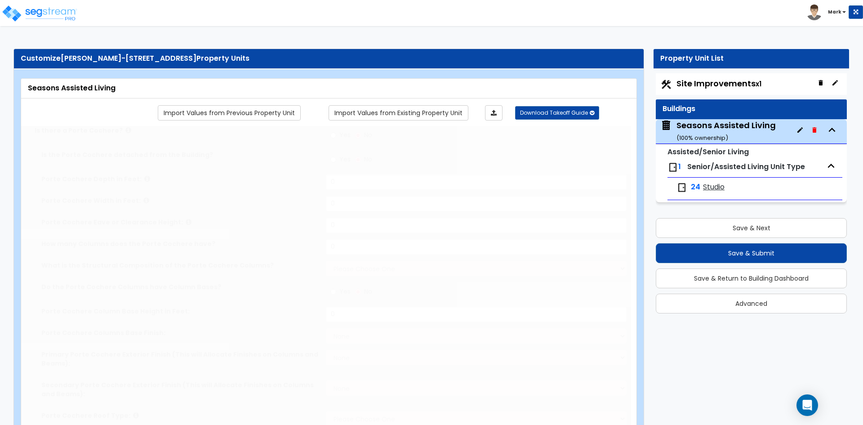
select select "2"
radio input "true"
select select "1"
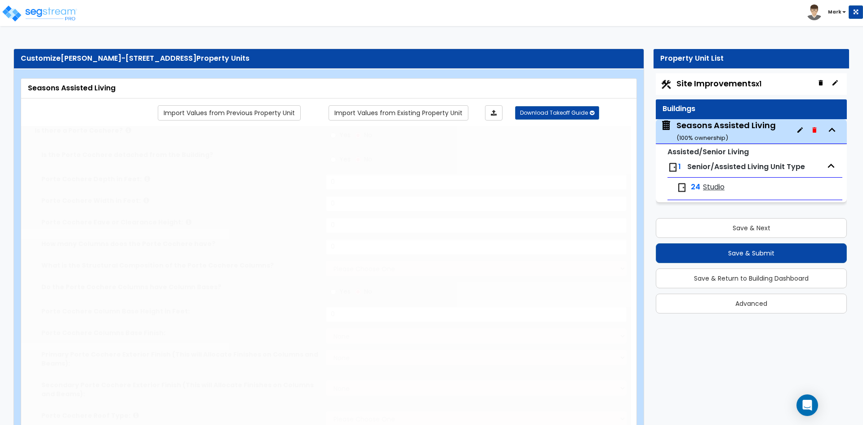
select select "1"
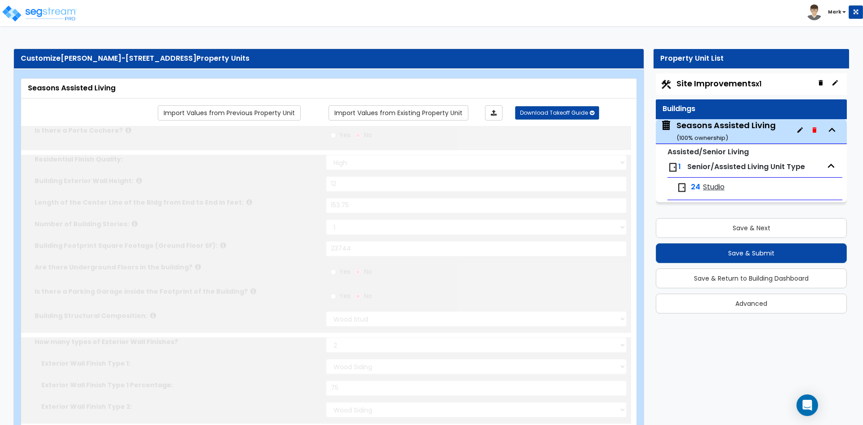
radio input "true"
select select "2"
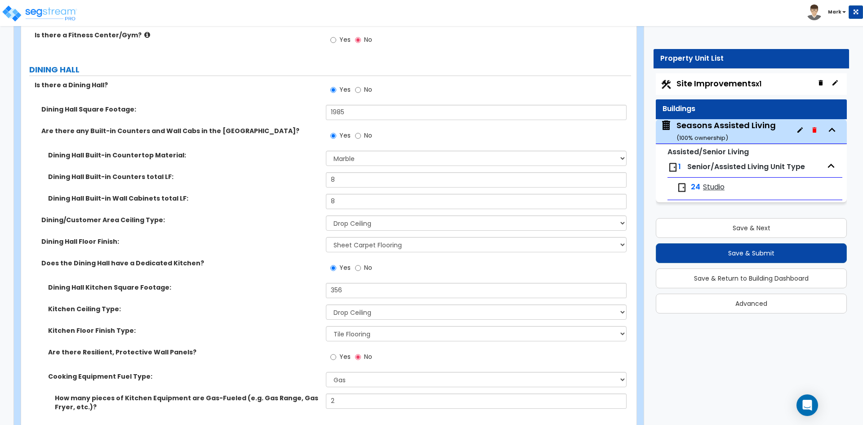
scroll to position [2066, 0]
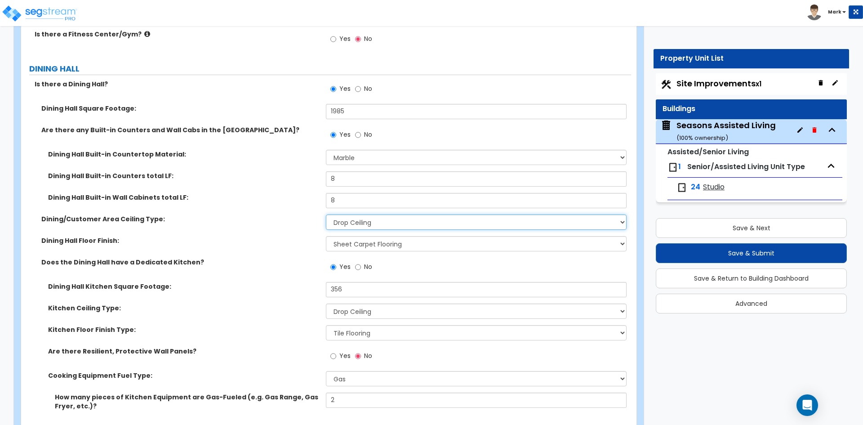
click at [362, 219] on select "Please Choose One Drop Ceiling Open Ceiling Drywall Ceiling" at bounding box center [476, 221] width 300 height 15
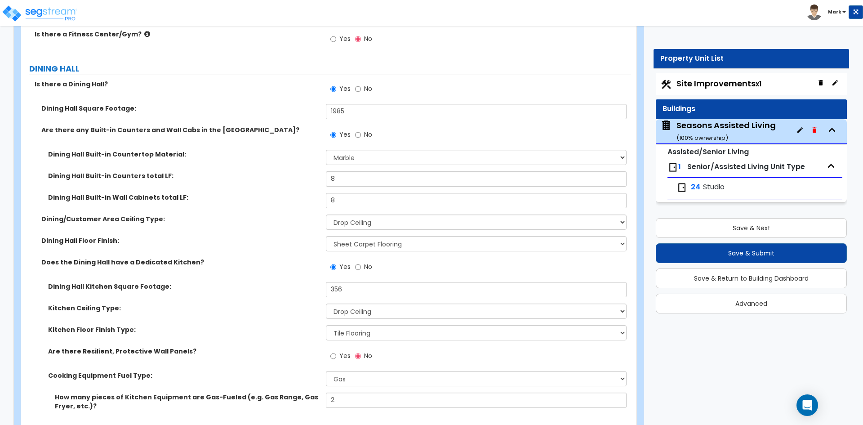
click at [300, 203] on div "Dining Hall Built-in Wall Cabinets total LF: 8" at bounding box center [326, 204] width 610 height 22
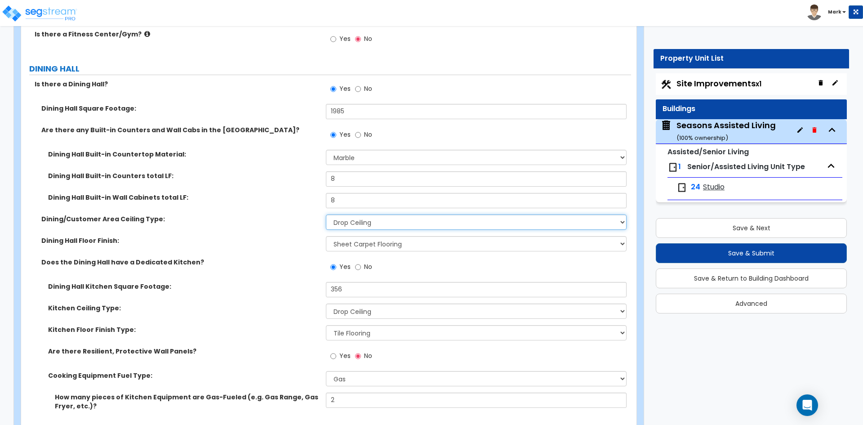
click at [386, 223] on select "Please Choose One Drop Ceiling Open Ceiling Drywall Ceiling" at bounding box center [476, 221] width 300 height 15
click at [326, 214] on select "Please Choose One Drop Ceiling Open Ceiling Drywall Ceiling" at bounding box center [476, 221] width 300 height 15
click at [373, 224] on select "Please Choose One Drop Ceiling Open Ceiling Drywall Ceiling" at bounding box center [476, 221] width 300 height 15
select select "3"
click at [326, 214] on select "Please Choose One Drop Ceiling Open Ceiling Drywall Ceiling" at bounding box center [476, 221] width 300 height 15
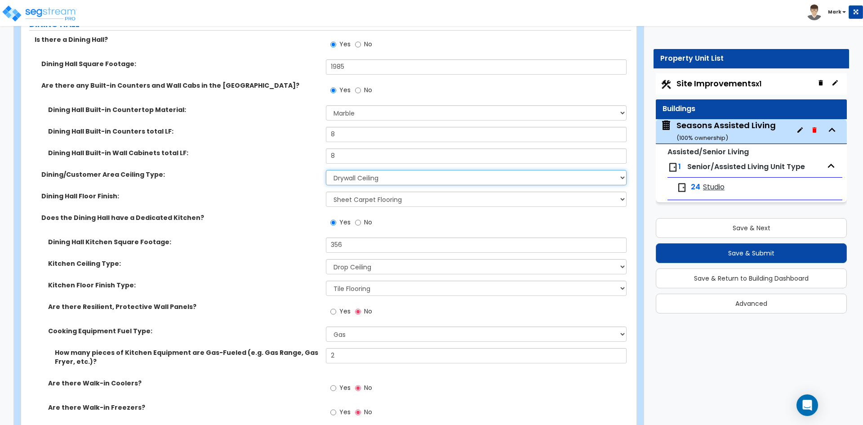
scroll to position [2111, 0]
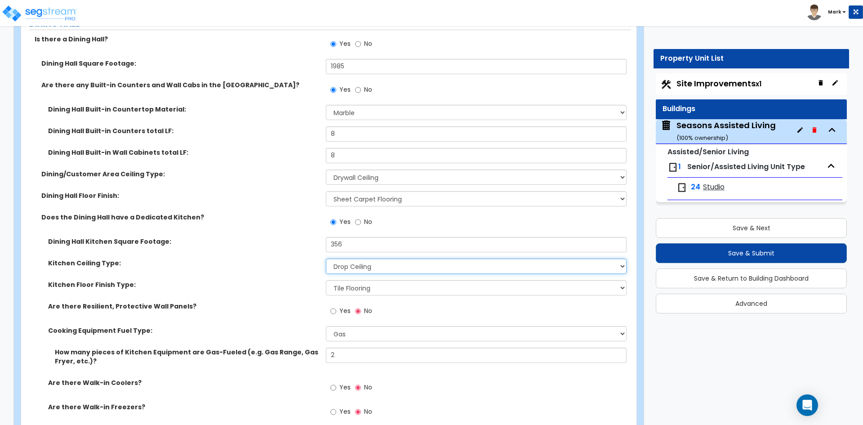
click at [363, 268] on select "Please Choose One Drop Ceiling Open Ceiling Drywall Ceiling" at bounding box center [476, 265] width 300 height 15
select select "3"
click at [326, 258] on select "Please Choose One Drop Ceiling Open Ceiling Drywall Ceiling" at bounding box center [476, 265] width 300 height 15
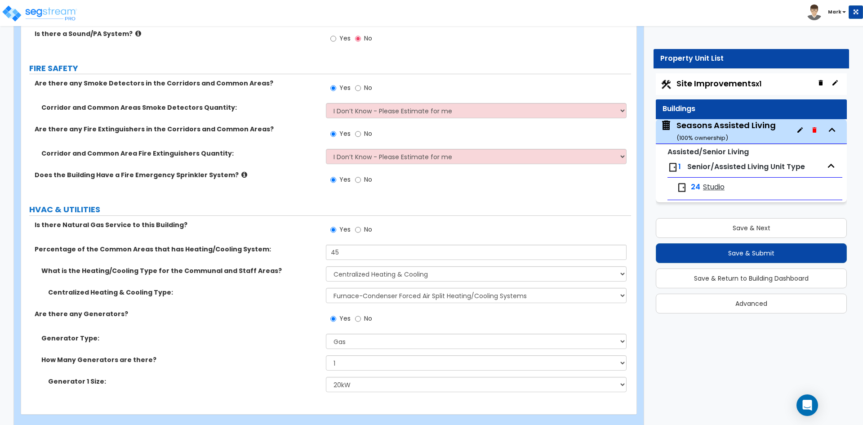
scroll to position [4410, 0]
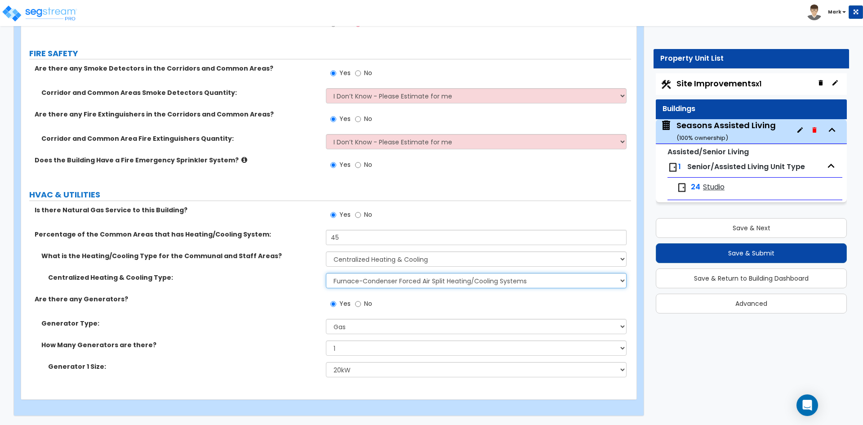
click at [487, 281] on select "Please Choose One Rooftop Unit Furnace-Condenser Forced Air Split Heating/Cooli…" at bounding box center [476, 280] width 300 height 15
click at [326, 273] on select "Please Choose One Rooftop Unit Furnace-Condenser Forced Air Split Heating/Cooli…" at bounding box center [476, 280] width 300 height 15
click at [480, 283] on select "Please Choose One Rooftop Unit Furnace-Condenser Forced Air Split Heating/Cooli…" at bounding box center [476, 280] width 300 height 15
select select "2"
click at [326, 273] on select "Please Choose One Rooftop Unit Furnace-Condenser Forced Air Split Heating/Cooli…" at bounding box center [476, 280] width 300 height 15
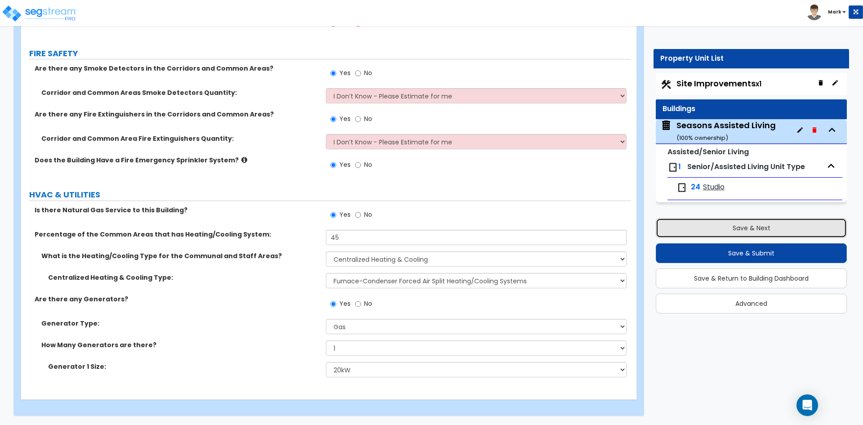
click at [717, 226] on button "Save & Next" at bounding box center [750, 228] width 191 height 20
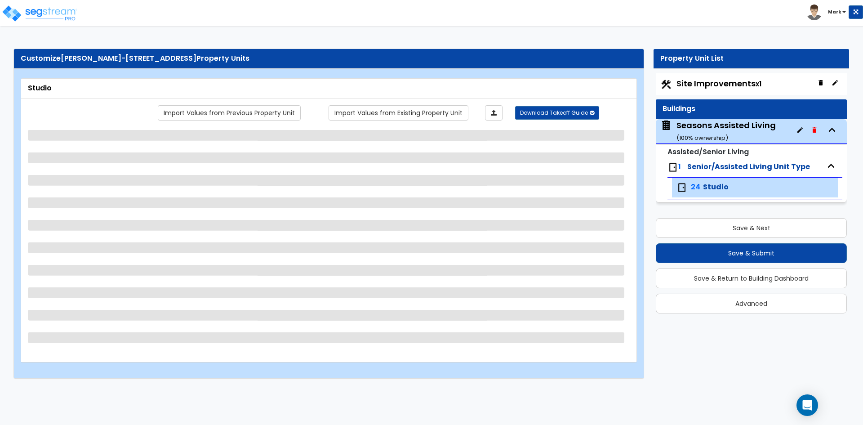
select select "1"
select select "3"
select select "5"
select select "1"
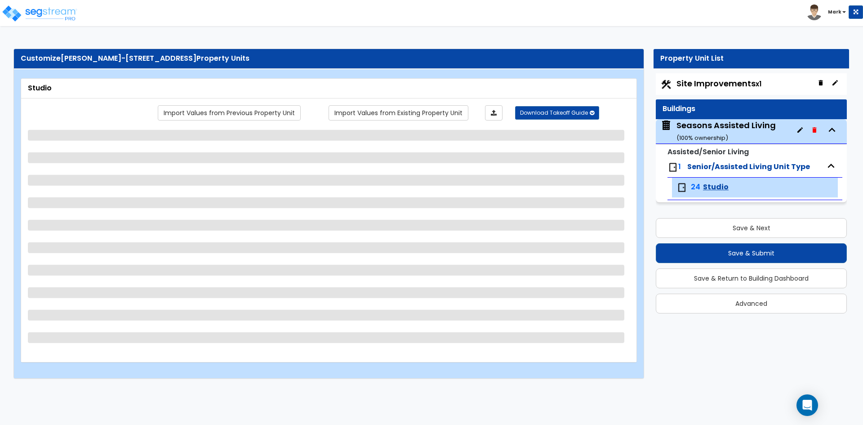
select select "1"
select select "7"
select select "1"
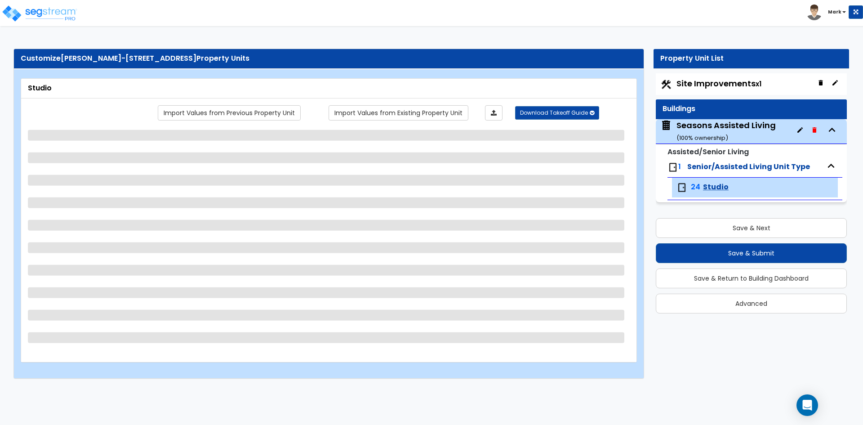
select select "1"
select select "2"
select select "1"
select select "2"
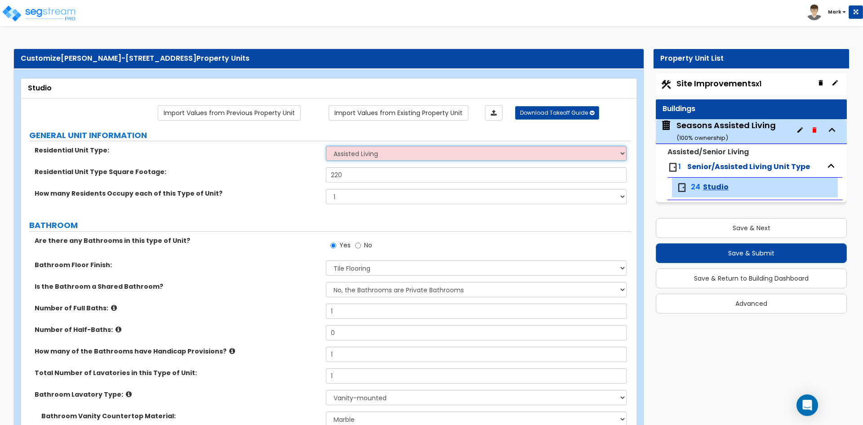
click at [382, 151] on select "Assisted Living Senior Living" at bounding box center [476, 153] width 300 height 15
select select "1"
click at [326, 146] on select "Assisted Living Senior Living" at bounding box center [476, 153] width 300 height 15
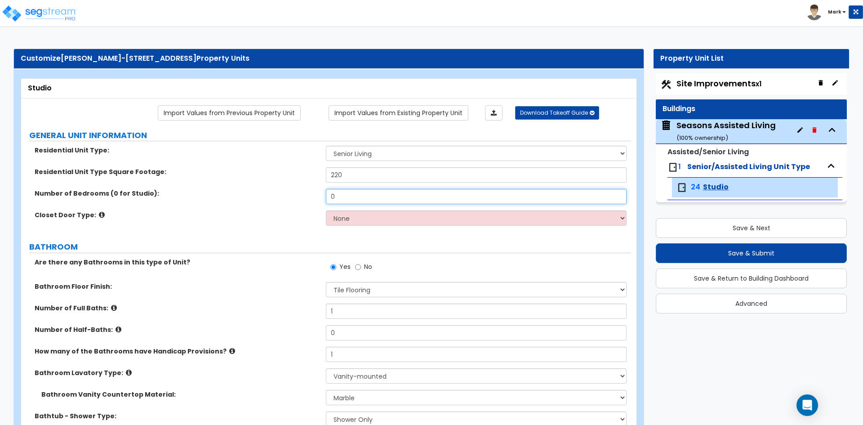
click at [340, 197] on input "0" at bounding box center [476, 196] width 300 height 15
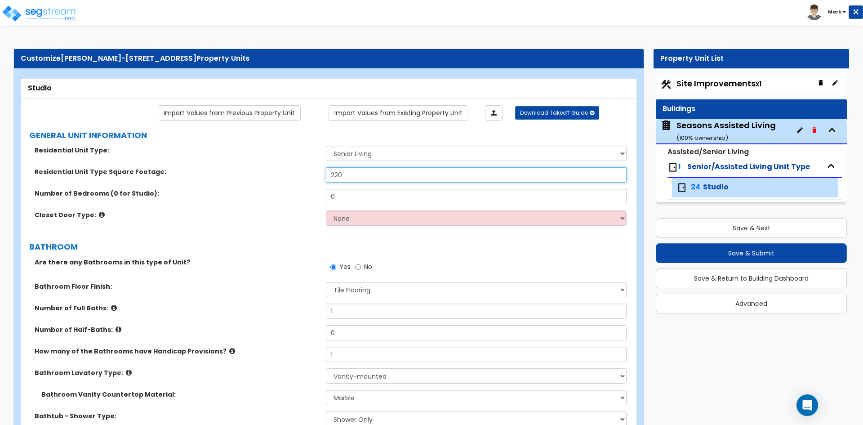
click at [336, 176] on input "220" at bounding box center [476, 174] width 300 height 15
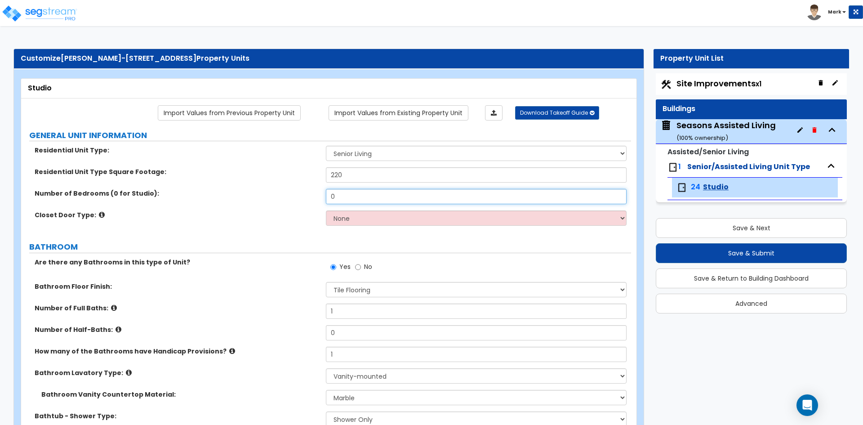
click at [338, 195] on input "0" at bounding box center [476, 196] width 300 height 15
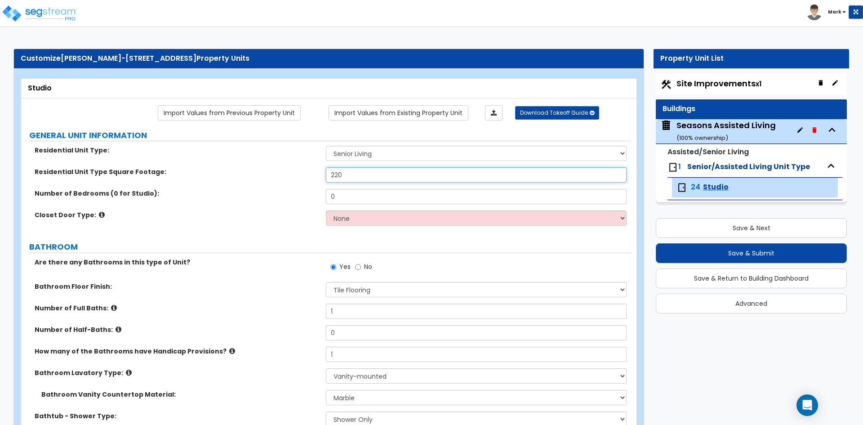
click at [336, 175] on input "220" at bounding box center [476, 174] width 300 height 15
type input "320"
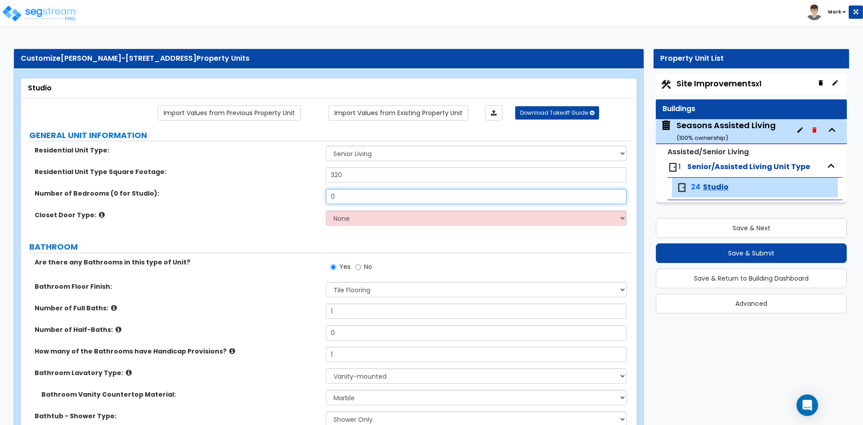
click at [345, 200] on input "0" at bounding box center [476, 196] width 300 height 15
type input "2"
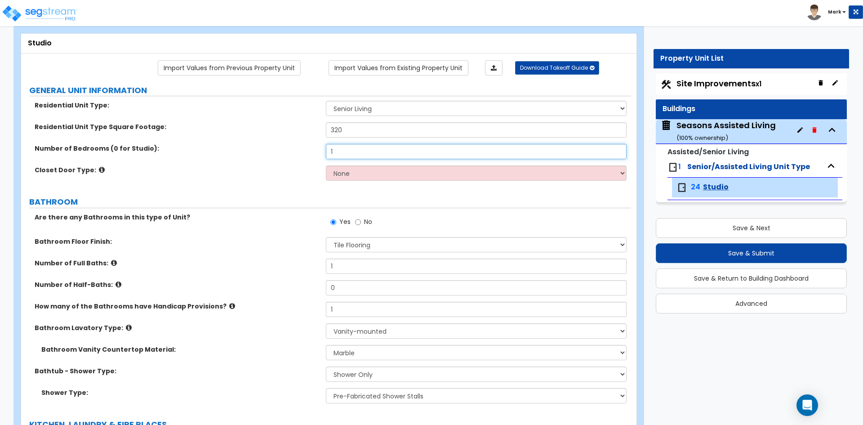
type input "1"
click at [362, 171] on select "None Bi-fold Louvered Doors Bi-fold Panel Doors Sliding Doors Hinged Wood Door" at bounding box center [476, 172] width 300 height 15
click at [369, 168] on select "None Bi-fold Louvered Doors Bi-fold Panel Doors Sliding Doors Hinged Wood Door" at bounding box center [476, 172] width 300 height 15
select select "3"
click at [326, 165] on select "None Bi-fold Louvered Doors Bi-fold Panel Doors Sliding Doors Hinged Wood Door" at bounding box center [476, 172] width 300 height 15
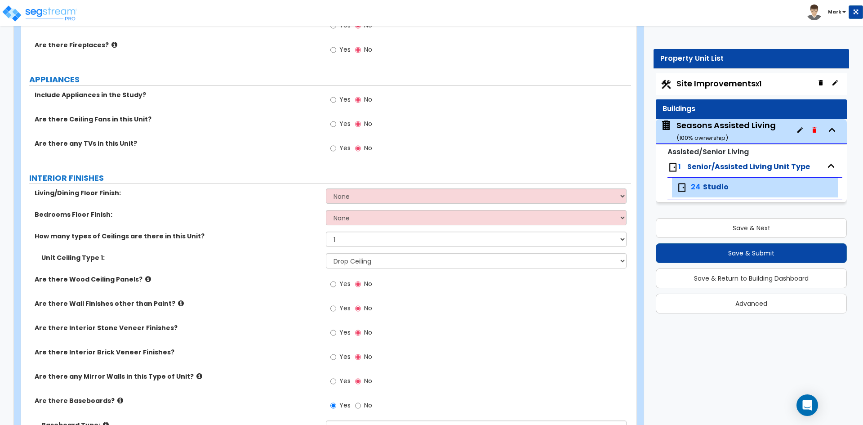
scroll to position [494, 0]
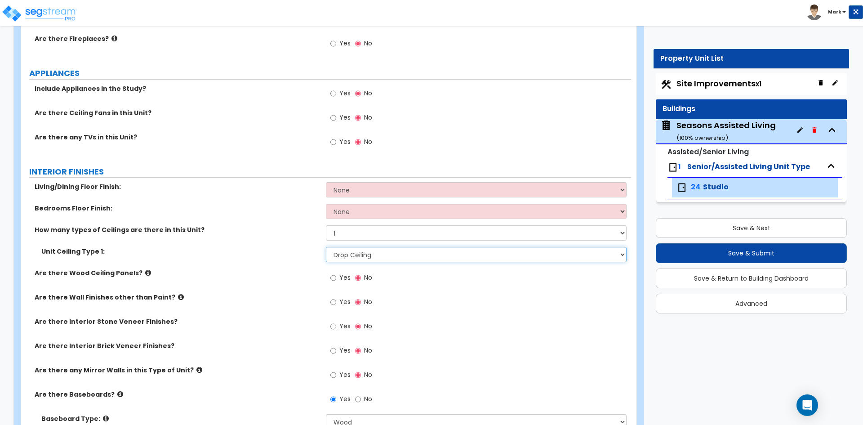
click at [368, 251] on select "Please Choose One Drop Ceiling Drywall Ceiling Open Ceiling" at bounding box center [476, 254] width 300 height 15
select select "2"
click at [326, 247] on select "Please Choose One Drop Ceiling Drywall Ceiling Open Ceiling" at bounding box center [476, 254] width 300 height 15
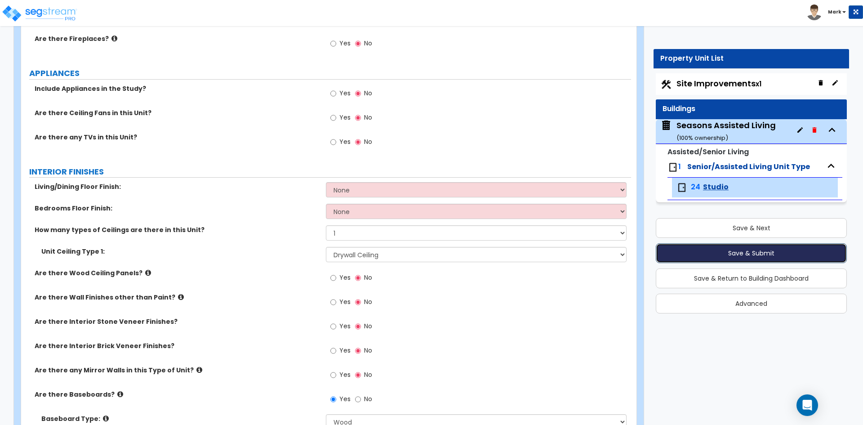
click at [694, 250] on button "Save & Submit" at bounding box center [750, 253] width 191 height 20
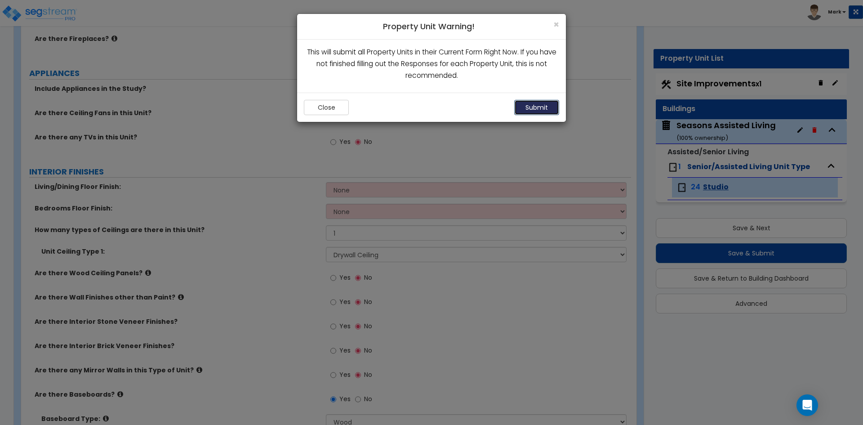
click at [538, 113] on button "Submit" at bounding box center [536, 107] width 45 height 15
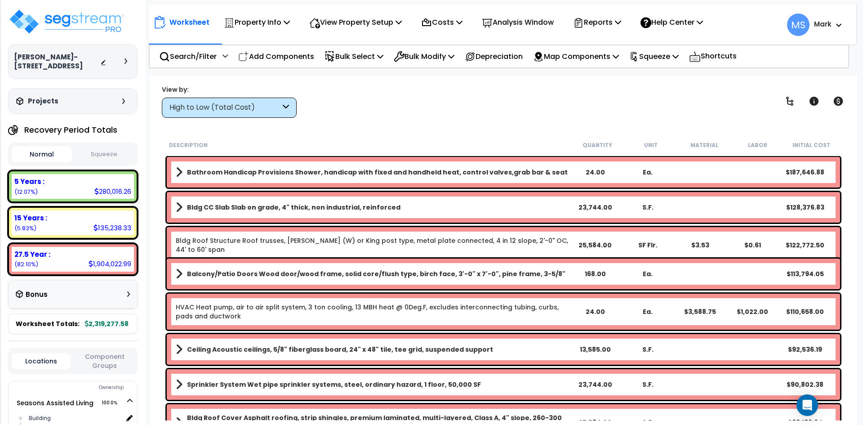
click at [212, 102] on div "High to Low (Total Cost)" at bounding box center [224, 107] width 111 height 10
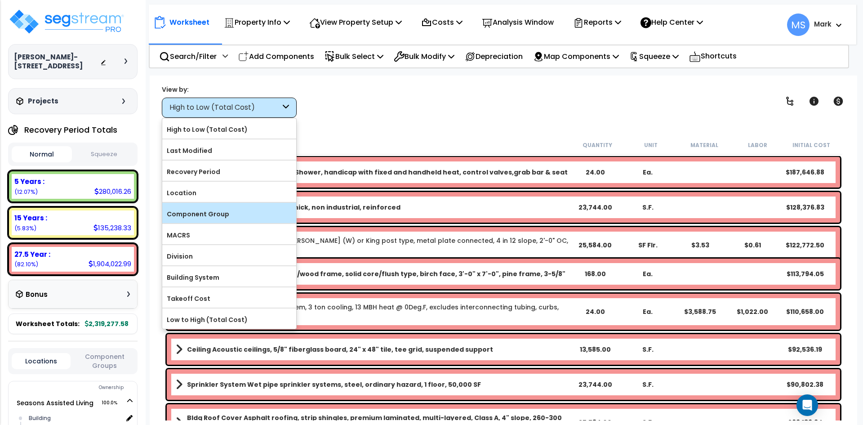
click at [218, 206] on div "Component Group" at bounding box center [229, 213] width 134 height 20
click at [218, 212] on label "Component Group" at bounding box center [229, 213] width 134 height 13
click at [0, 0] on input "Component Group" at bounding box center [0, 0] width 0 height 0
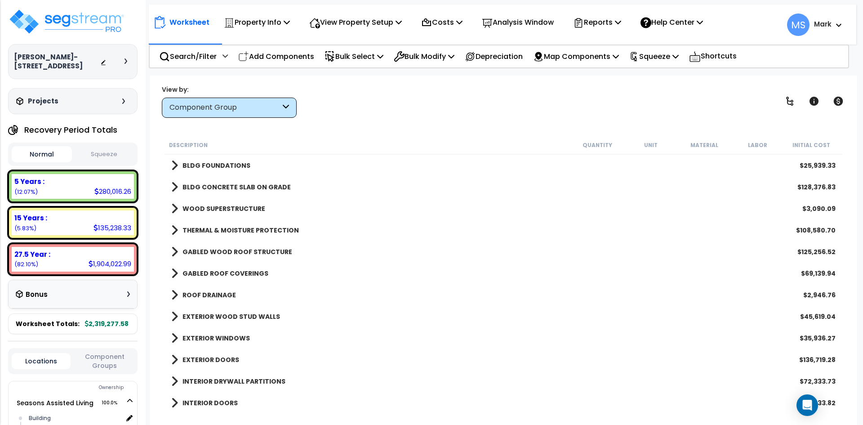
click at [220, 164] on b "BLDG FOUNDATIONS" at bounding box center [216, 165] width 68 height 9
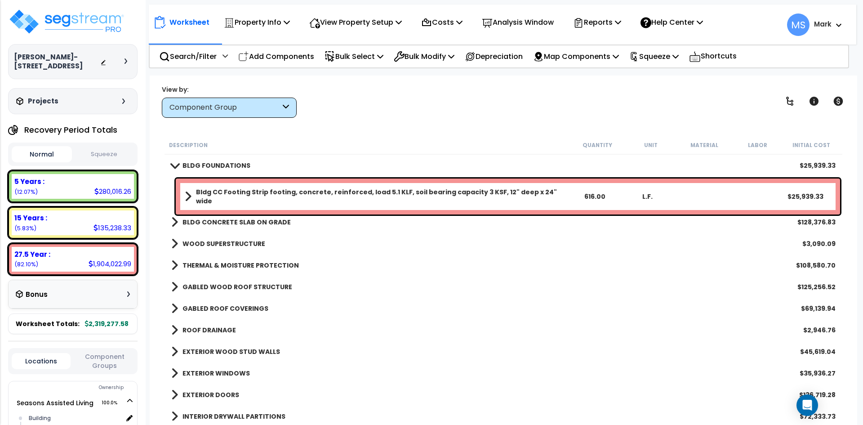
click at [220, 164] on b "BLDG FOUNDATIONS" at bounding box center [216, 165] width 68 height 9
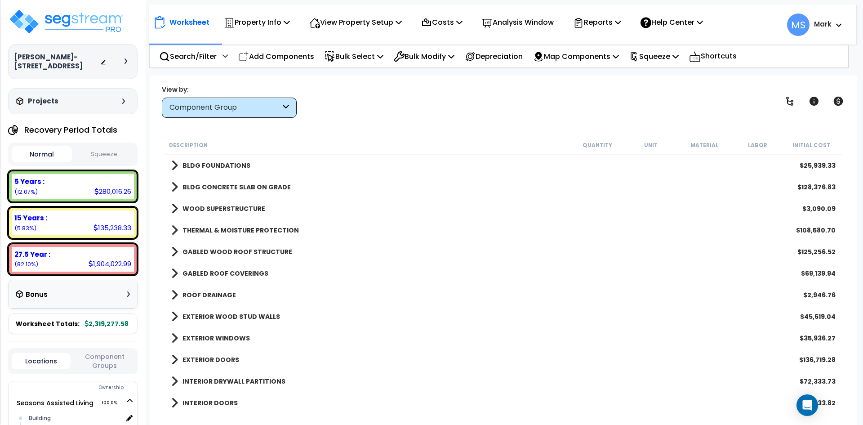
click at [224, 177] on div "BLDG CONCRETE SLAB ON GRADE $128,376.83" at bounding box center [503, 187] width 673 height 22
click at [224, 184] on b "BLDG CONCRETE SLAB ON GRADE" at bounding box center [236, 186] width 108 height 9
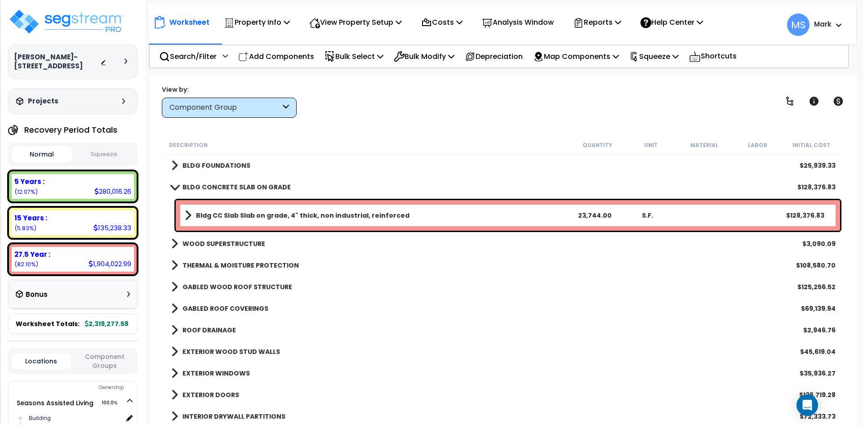
click at [224, 184] on b "BLDG CONCRETE SLAB ON GRADE" at bounding box center [236, 186] width 108 height 9
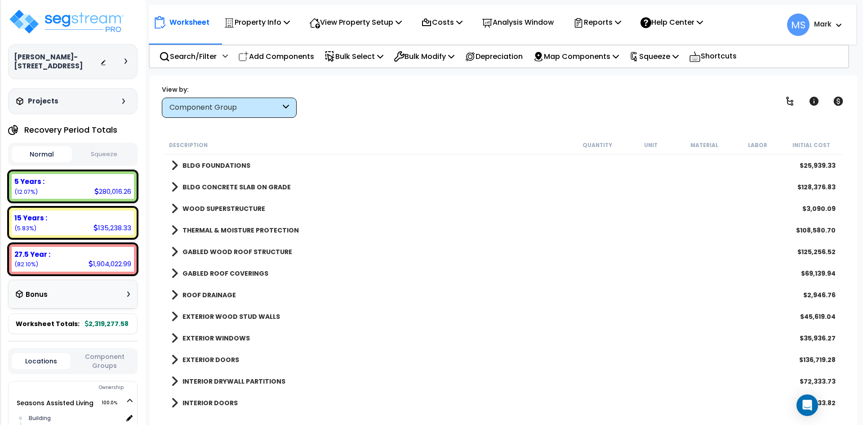
click at [228, 164] on b "BLDG FOUNDATIONS" at bounding box center [216, 165] width 68 height 9
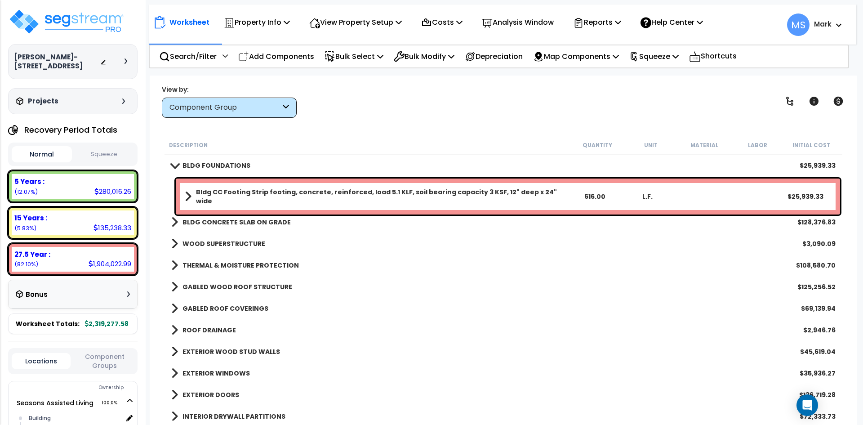
click at [228, 164] on b "BLDG FOUNDATIONS" at bounding box center [216, 165] width 68 height 9
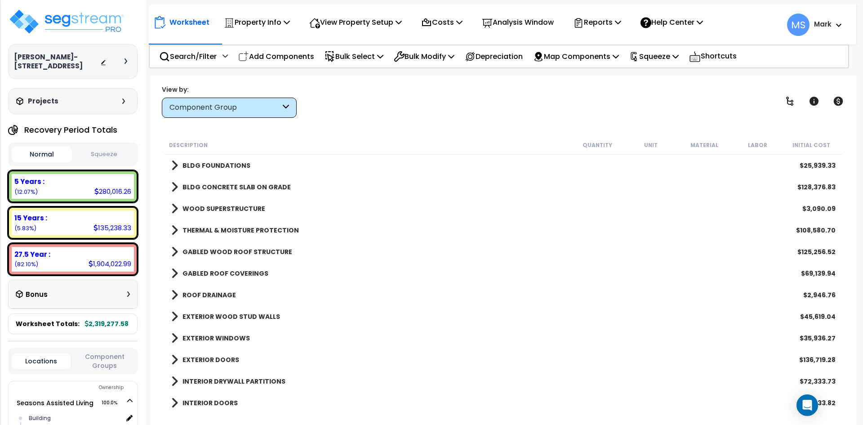
click at [220, 208] on b "WOOD SUPERSTRUCTURE" at bounding box center [223, 208] width 83 height 9
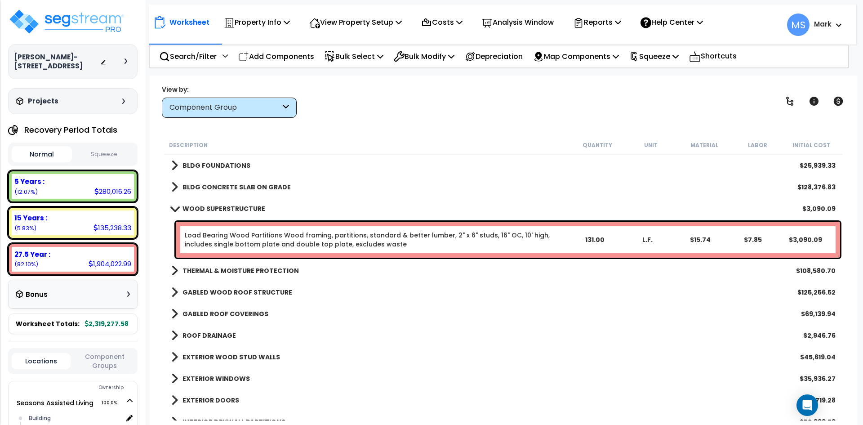
click at [220, 208] on b "WOOD SUPERSTRUCTURE" at bounding box center [223, 208] width 83 height 9
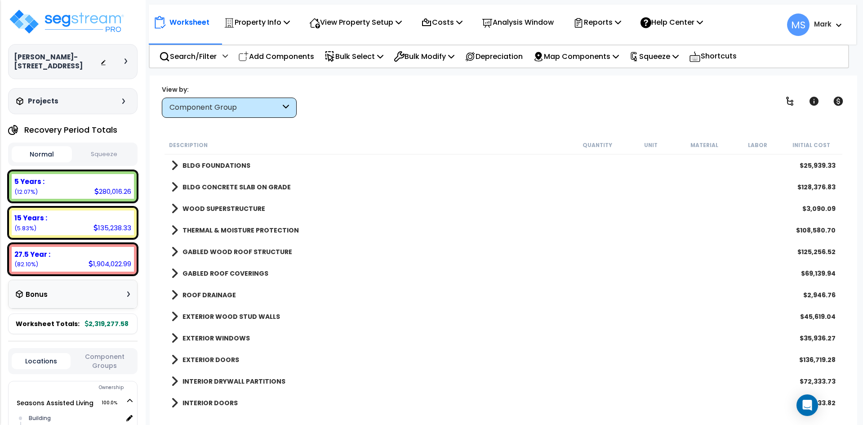
click at [227, 226] on b "THERMAL & MOISTURE PROTECTION" at bounding box center [240, 230] width 116 height 9
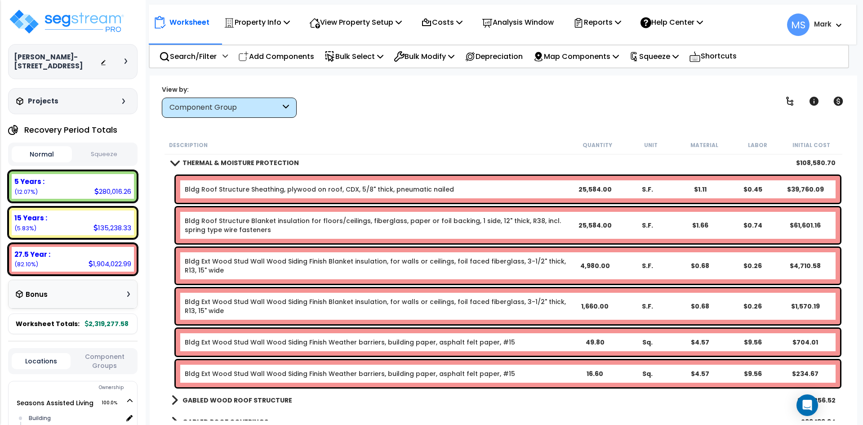
scroll to position [45, 0]
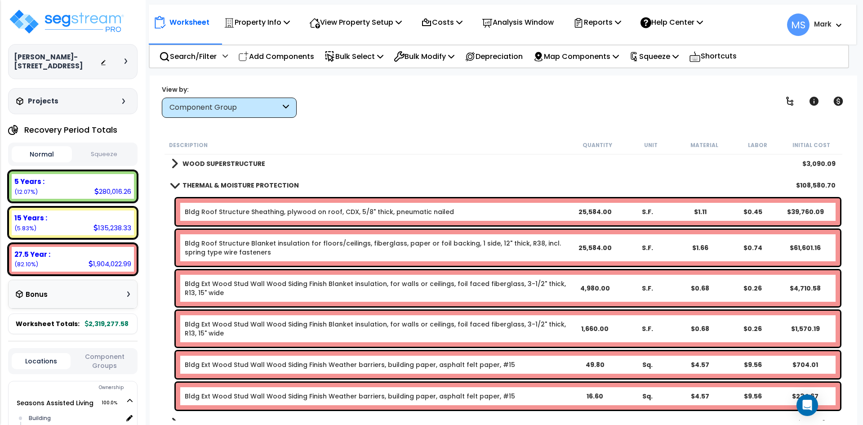
click at [284, 207] on link "Bldg Roof Structure Sheathing, plywood on roof, CDX, 5/8" thick, pneumatic nail…" at bounding box center [319, 211] width 269 height 9
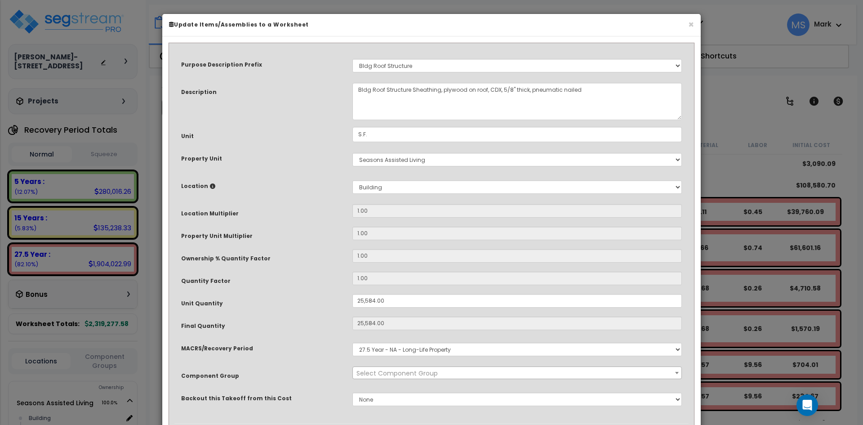
select select "46248"
click at [376, 304] on input "25,584.00" at bounding box center [516, 300] width 329 height 13
type input "2,558.00"
type input "25,584"
type input "$39,911.04"
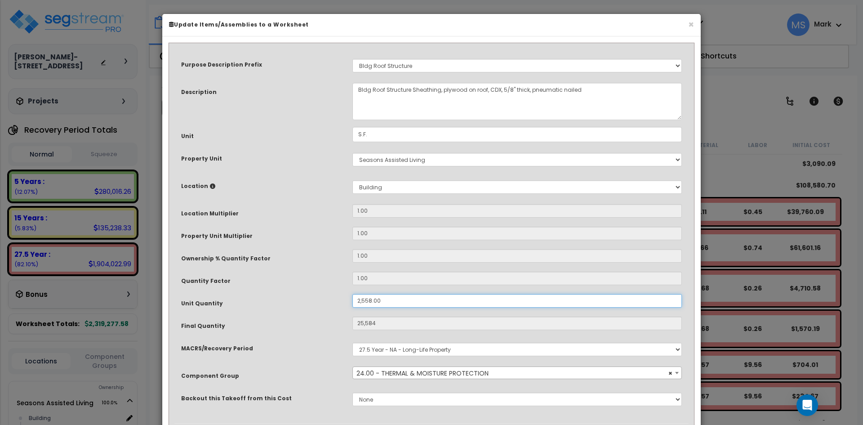
type input "2,558"
type input "$3,990.48"
type input "255.00"
type input "2,558"
type input "$3,990.48"
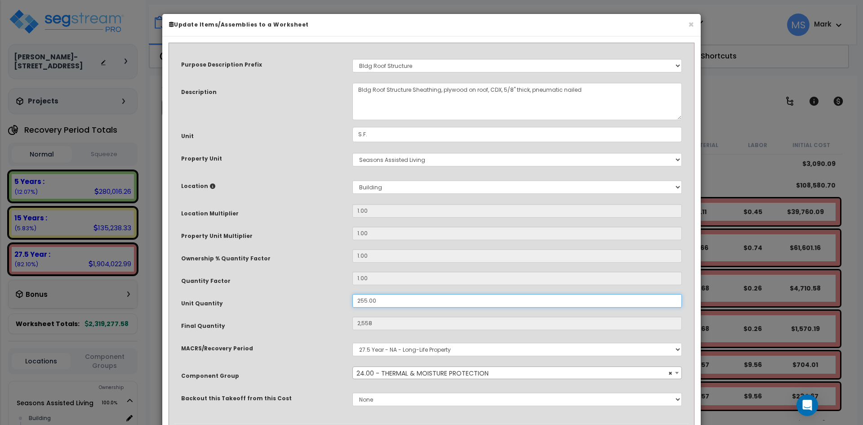
type input "255"
type input "$397.80"
type input "25.00"
type input "25"
type input "$39.00"
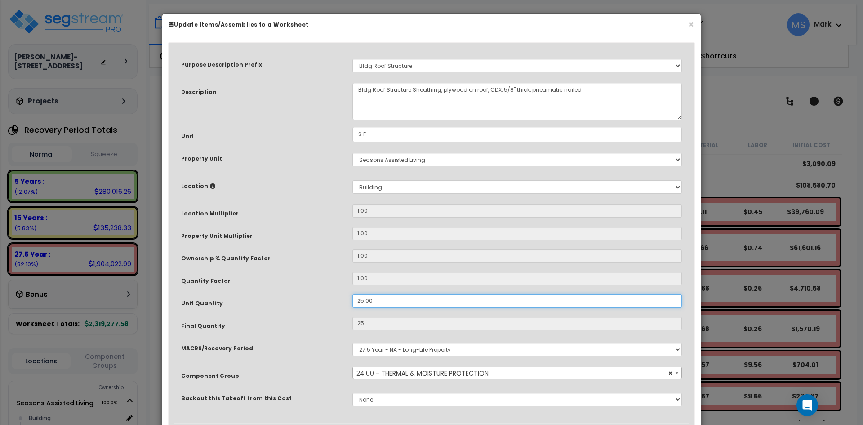
type input "2.00"
type input "2"
type input "$3.12"
type input "24.00"
type input "24"
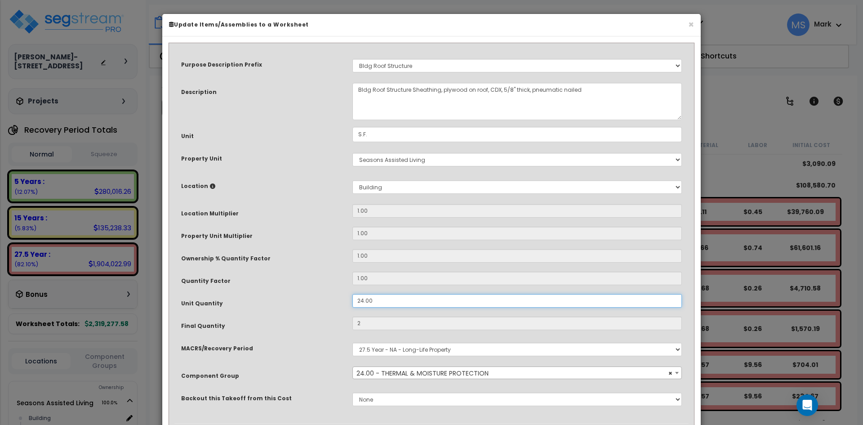
type input "$37.44"
type input "240.00"
type input "240"
type input "$374.40"
type input "2,400.00"
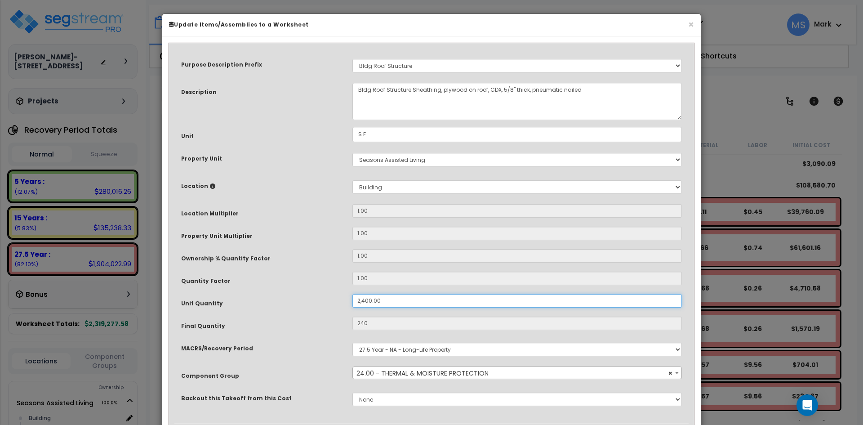
type input "2,400"
type input "$3,744.00"
type input "24,000.00"
type input "2,400"
type input "$3,744.00"
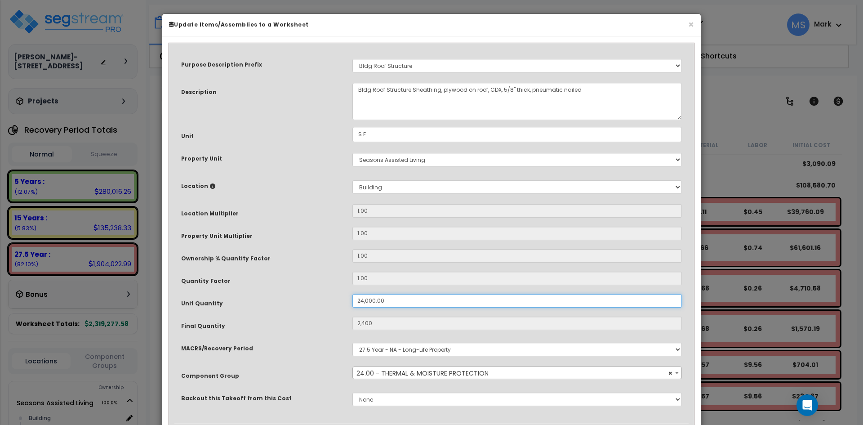
type input "24,000"
type input "$37,440.00"
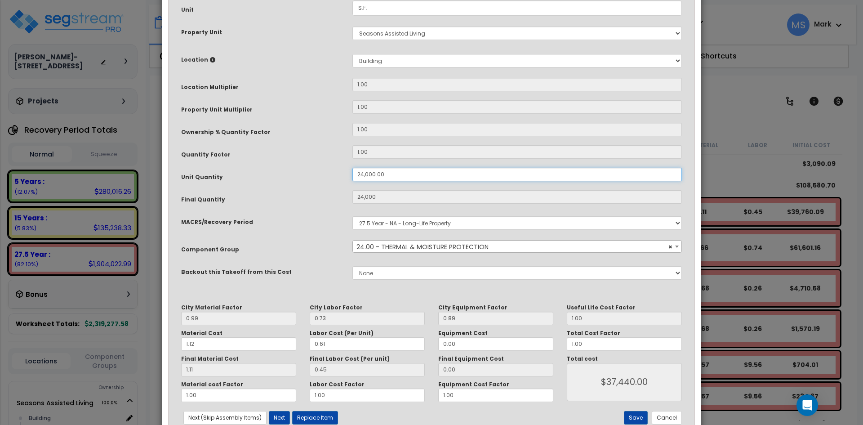
scroll to position [135, 0]
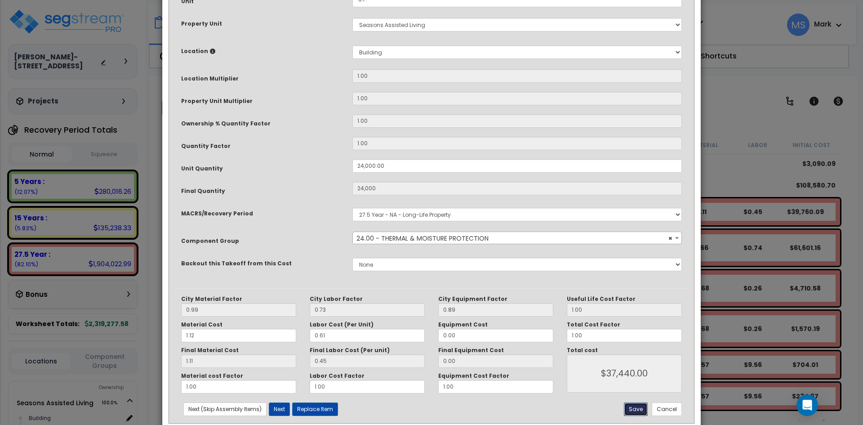
click at [638, 409] on button "Save" at bounding box center [636, 408] width 24 height 13
type input "24000.00"
type input "37440.00"
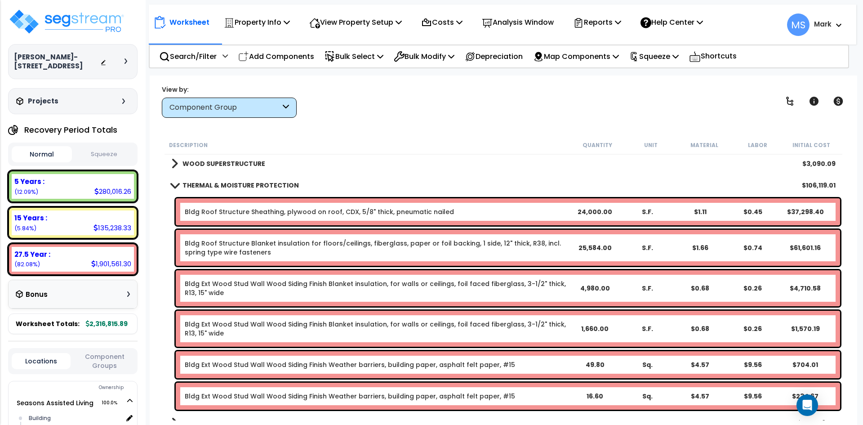
click at [471, 252] on link "Bldg Roof Structure Blanket insulation for floors/ceilings, fiberglass, paper o…" at bounding box center [376, 248] width 383 height 18
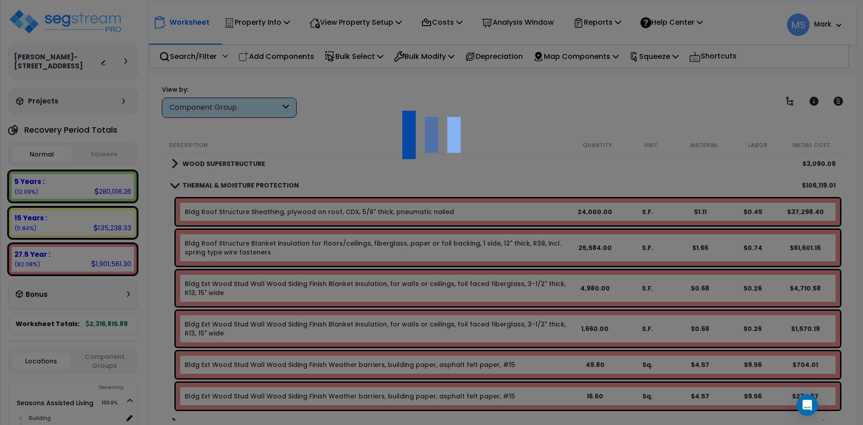
scroll to position [0, 0]
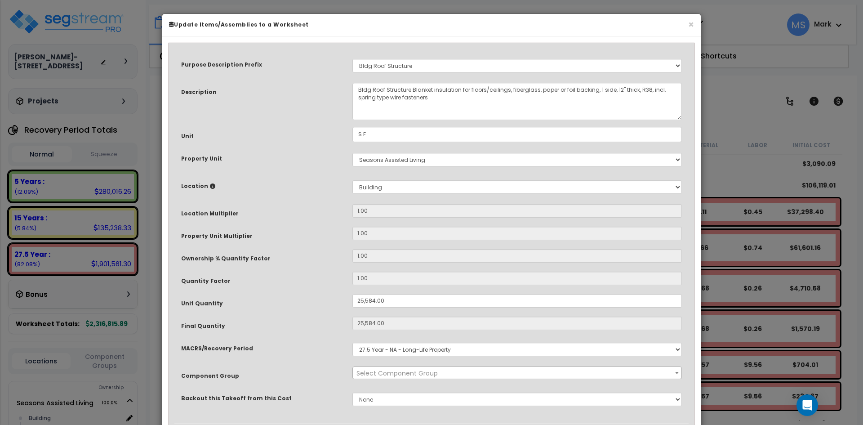
select select "46248"
drag, startPoint x: 375, startPoint y: 299, endPoint x: 361, endPoint y: 300, distance: 13.5
click at [361, 300] on input "25,584.00" at bounding box center [516, 300] width 329 height 13
type input "2.00"
type input "25,584"
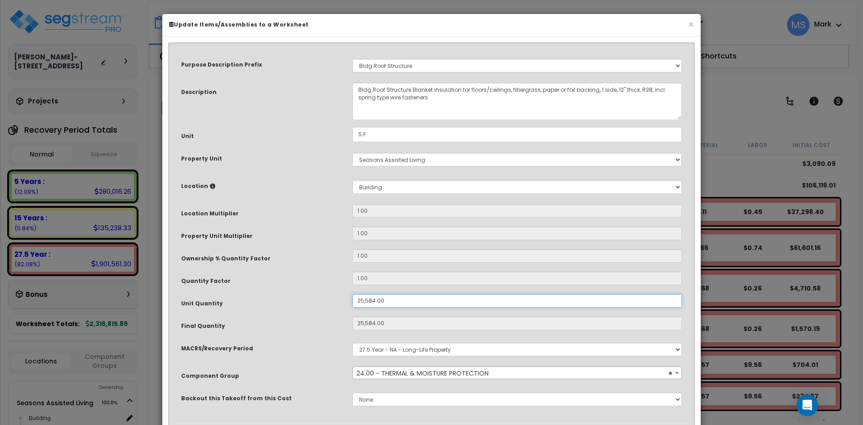
type input "$61,401.60"
type input "2"
type input "$4.80"
type input "24.00"
type input "24"
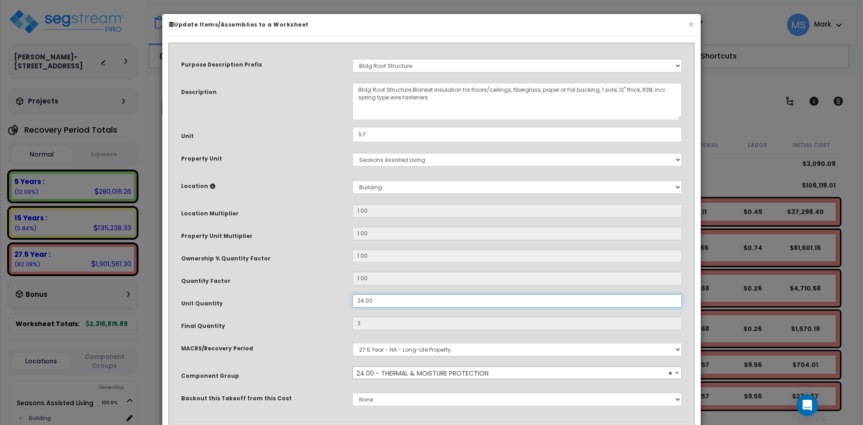
type input "$57.60"
type input "240.00"
type input "240"
type input "$576.00"
type input "2,400.00"
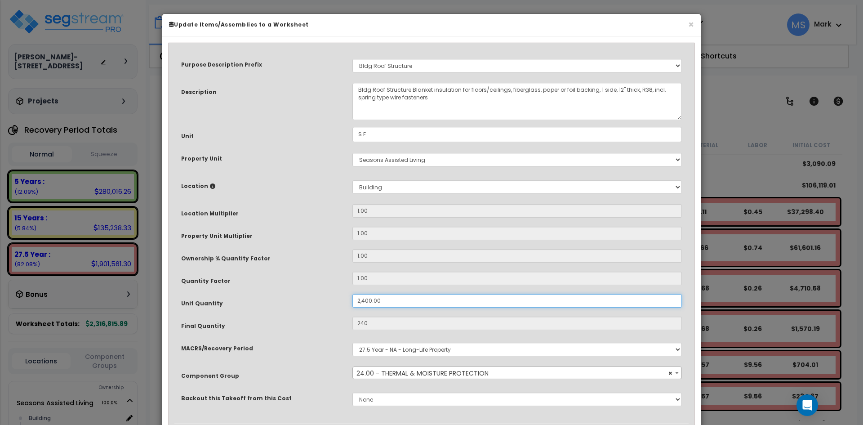
type input "2,400"
type input "$5,760.00"
type input "24,000.00"
type input "2,400"
type input "$5,760.00"
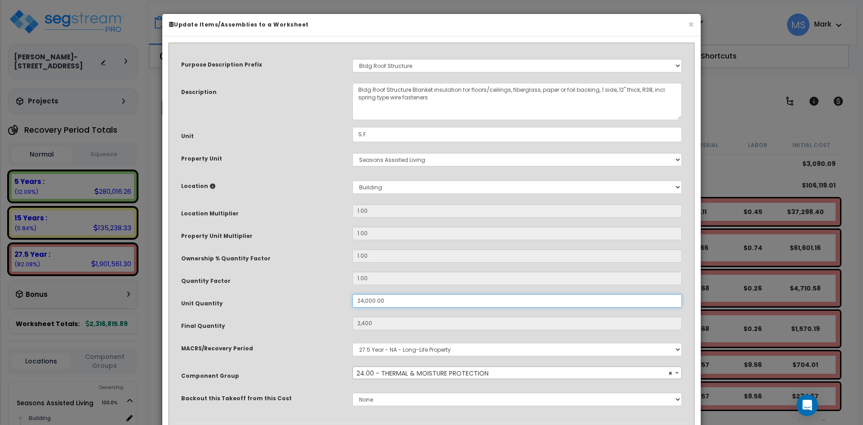
type input "24,000"
type input "$57,600.00"
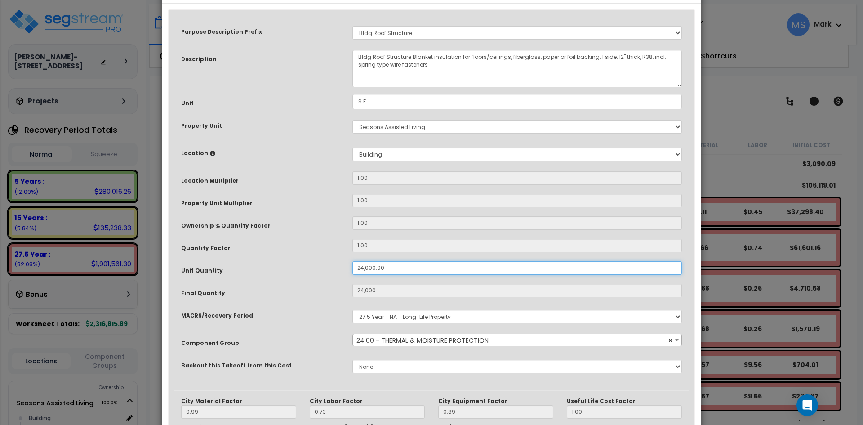
scroll to position [154, 0]
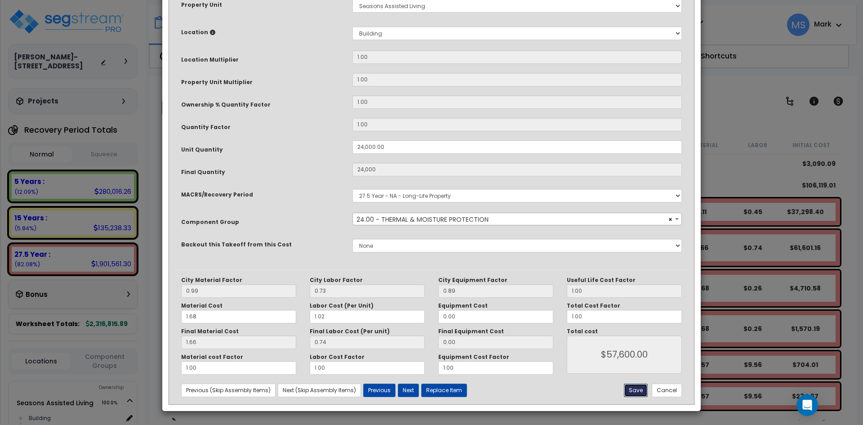
click at [637, 389] on button "Save" at bounding box center [636, 389] width 24 height 13
type input "24000.00"
type input "57600.00"
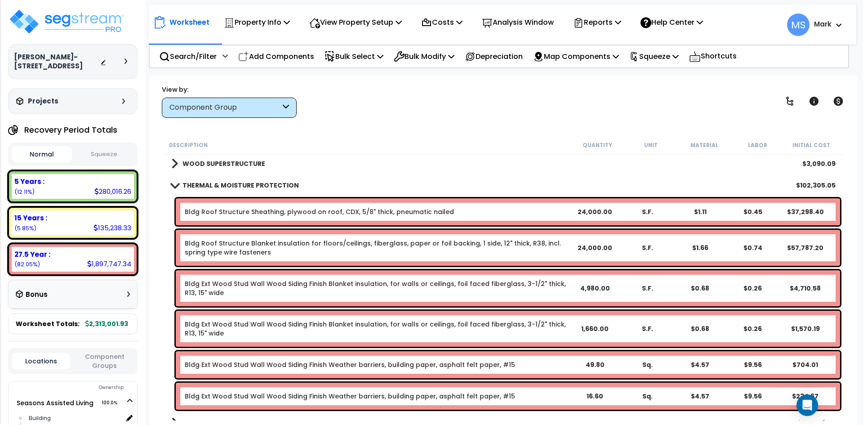
scroll to position [0, 0]
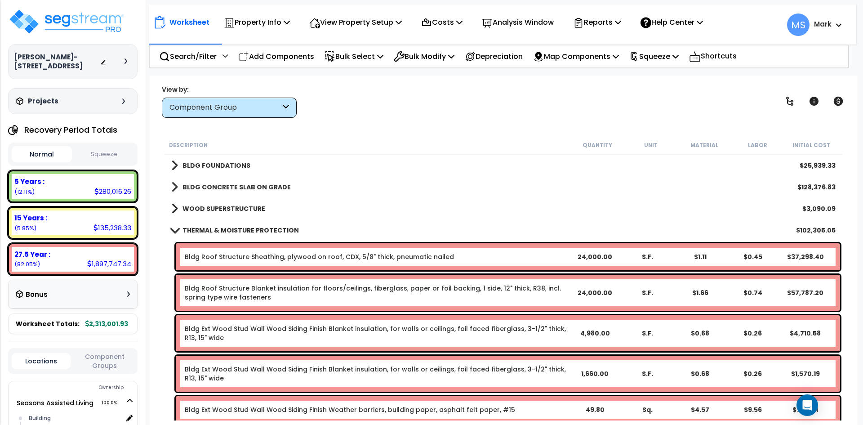
click at [225, 229] on b "THERMAL & MOISTURE PROTECTION" at bounding box center [240, 230] width 116 height 9
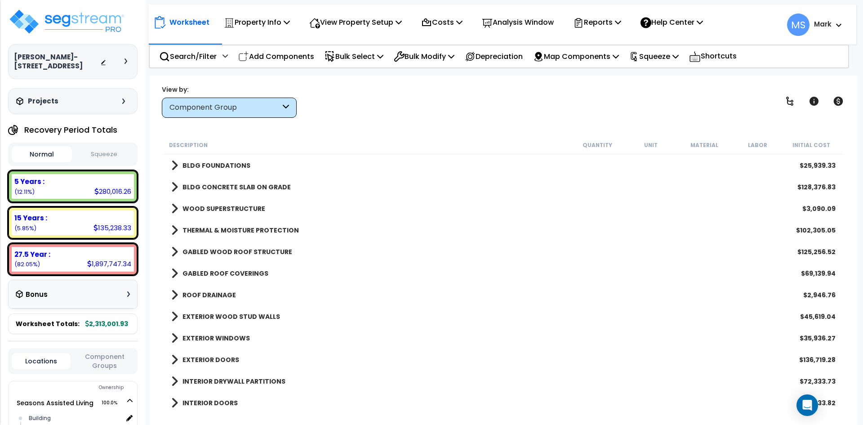
click at [245, 253] on b "GABLED WOOD ROOF STRUCTURE" at bounding box center [237, 251] width 110 height 9
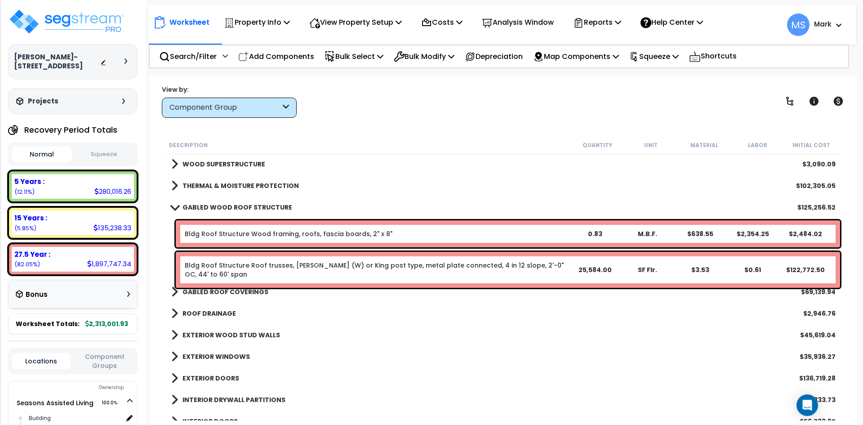
scroll to position [45, 0]
click at [331, 260] on div "Bldg Roof Structure Roof trusses, [PERSON_NAME] (W) or King post type, metal pl…" at bounding box center [508, 269] width 664 height 36
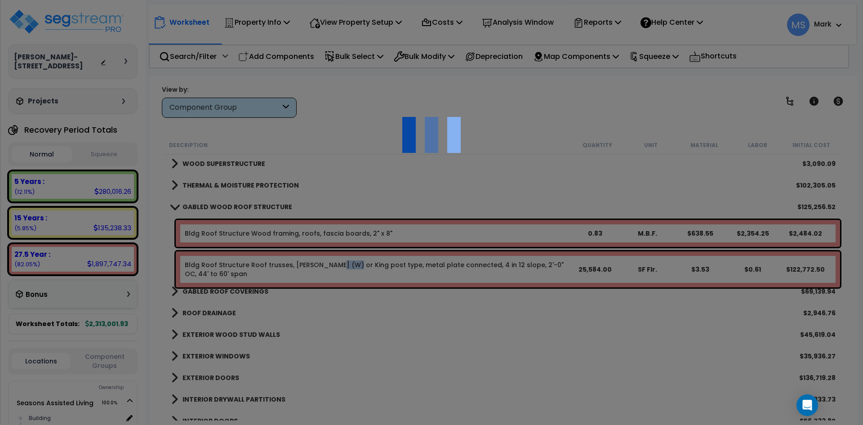
scroll to position [0, 0]
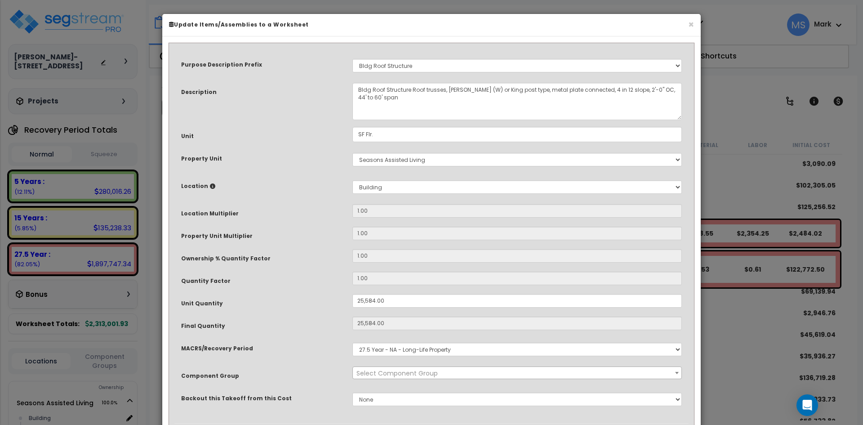
select select "45860"
click at [375, 301] on input "25,584.00" at bounding box center [516, 300] width 329 height 13
type input "2,558.00"
type input "25,584"
type input "$122,803.20"
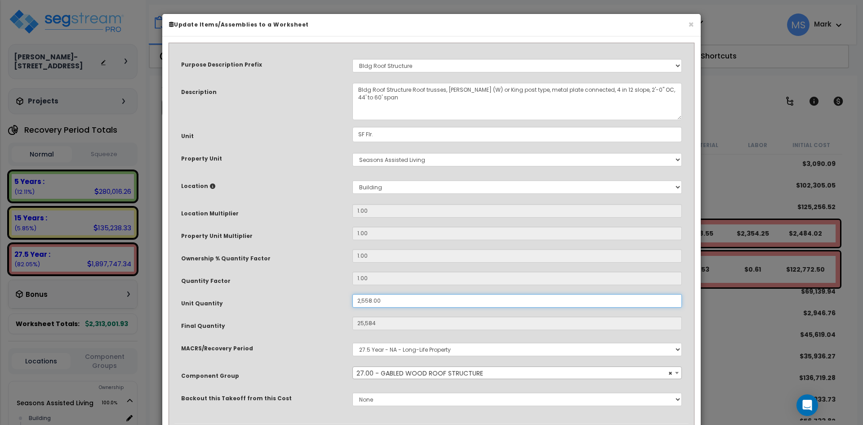
type input "2,558"
type input "$12,278.40"
type input "255.00"
type input "2,558"
type input "$12,278.40"
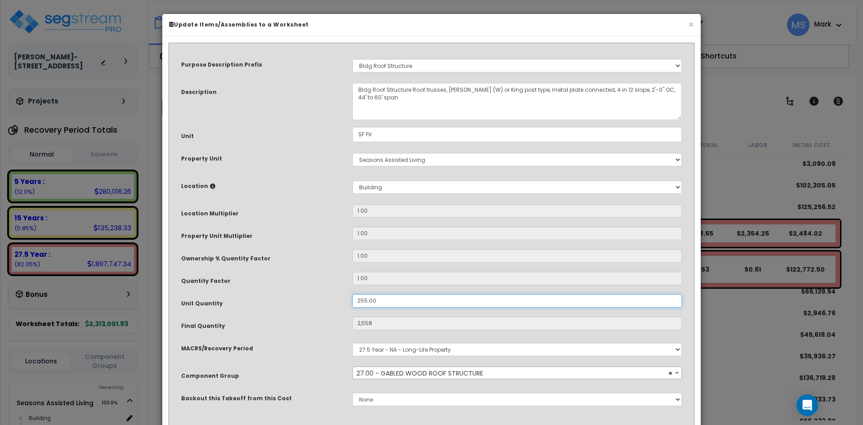
type input "255"
type input "$1,224.00"
type input "25.00"
type input "$1,224.00"
type input "25"
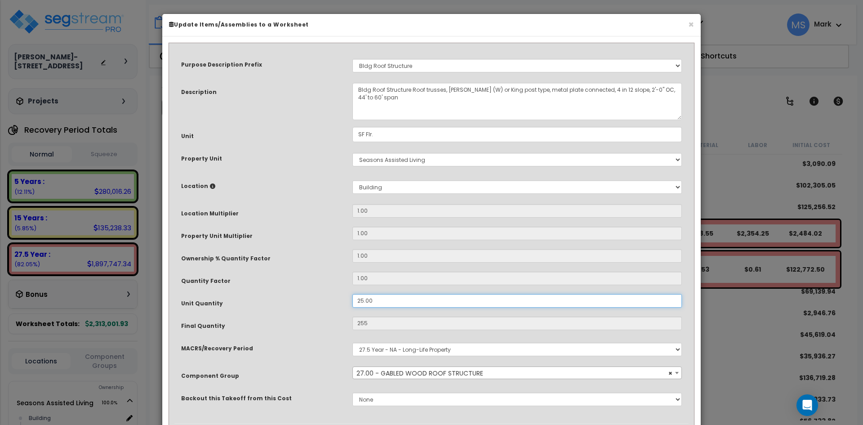
type input "$120.00"
type input "2.00"
type input "2"
type input "$9.60"
type input "24.00"
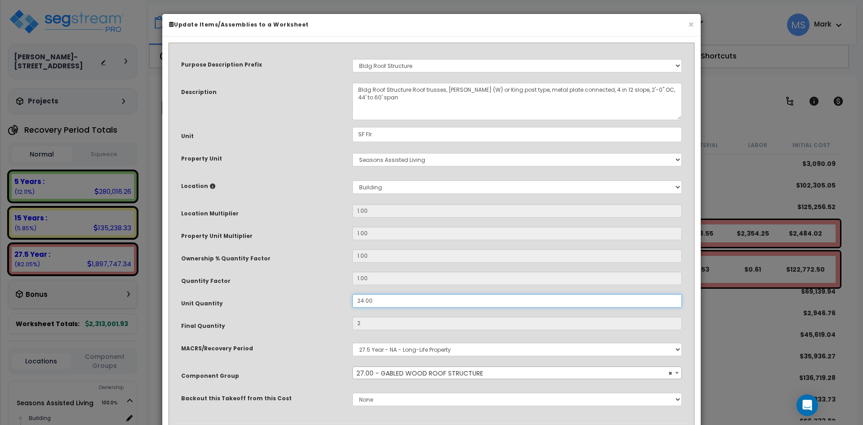
type input "24"
type input "$115.20"
type input "240.00"
type input "240"
type input "$1,152.00"
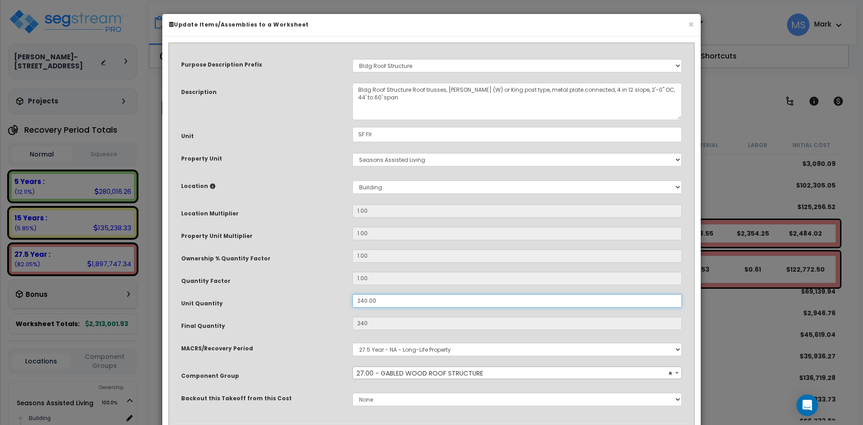
type input "2,400.00"
type input "$1,152.00"
type input "2,400"
type input "$11,520.00"
type input "24,000.00"
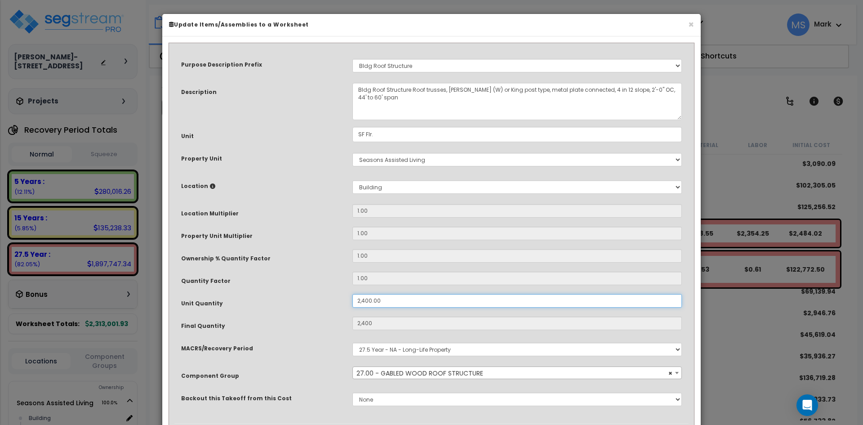
type input "2,400"
type input "$11,520.00"
type input "24,000"
type input "$115,200.00"
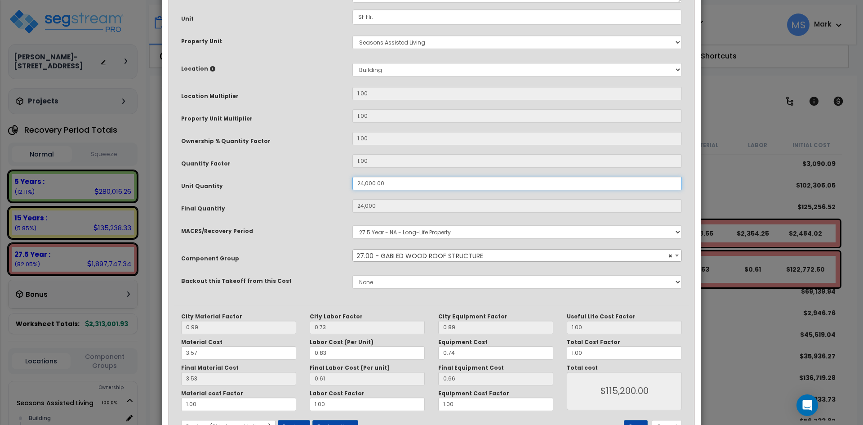
scroll to position [135, 0]
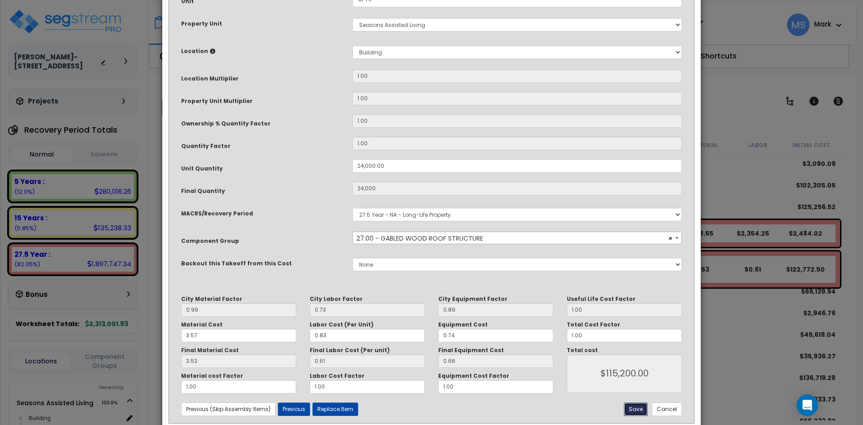
click at [644, 409] on button "Save" at bounding box center [636, 408] width 24 height 13
type input "24000.00"
type input "115200.00"
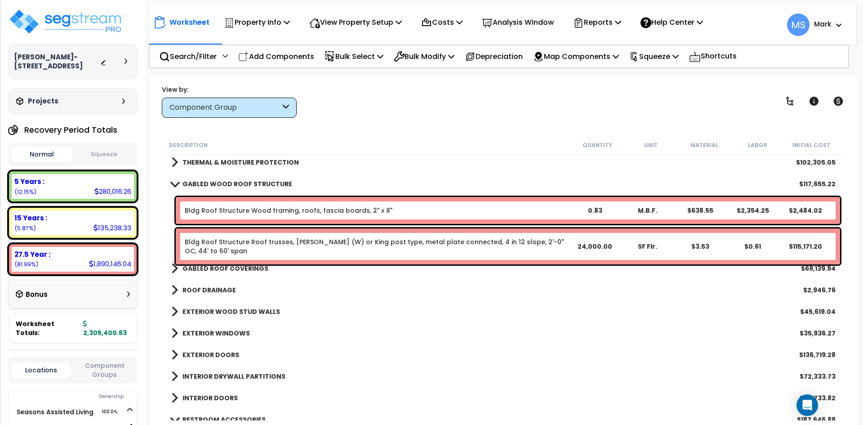
scroll to position [90, 0]
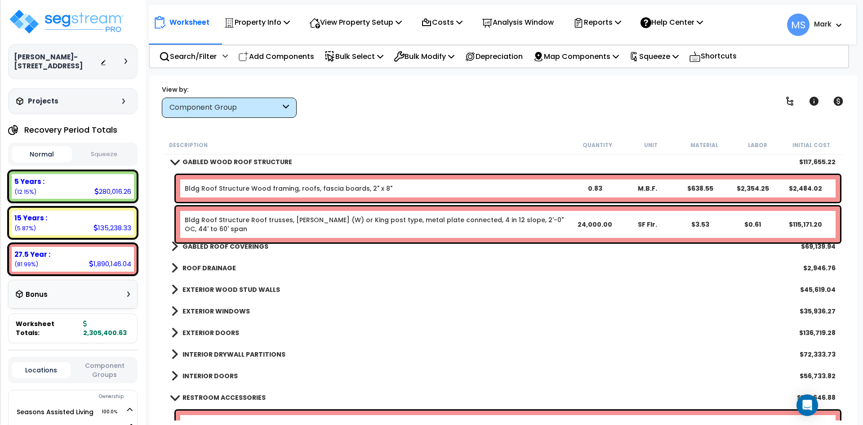
click at [199, 156] on link "GABLED WOOD ROOF STRUCTURE" at bounding box center [231, 161] width 121 height 13
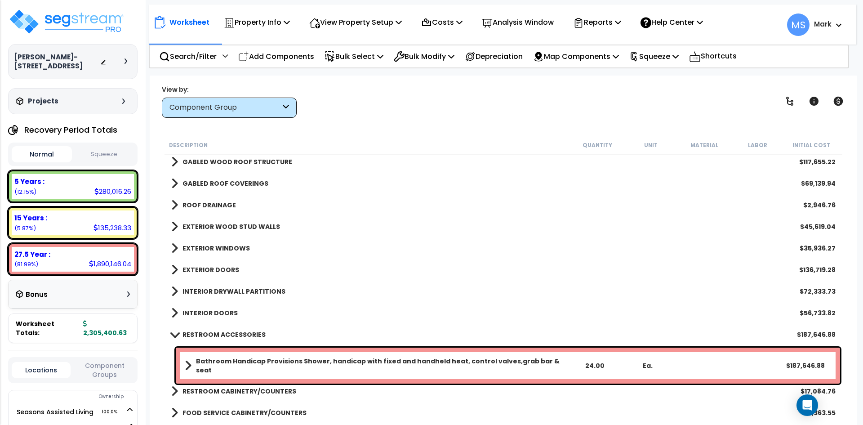
click at [229, 182] on b "GABLED ROOF COVERINGS" at bounding box center [225, 183] width 86 height 9
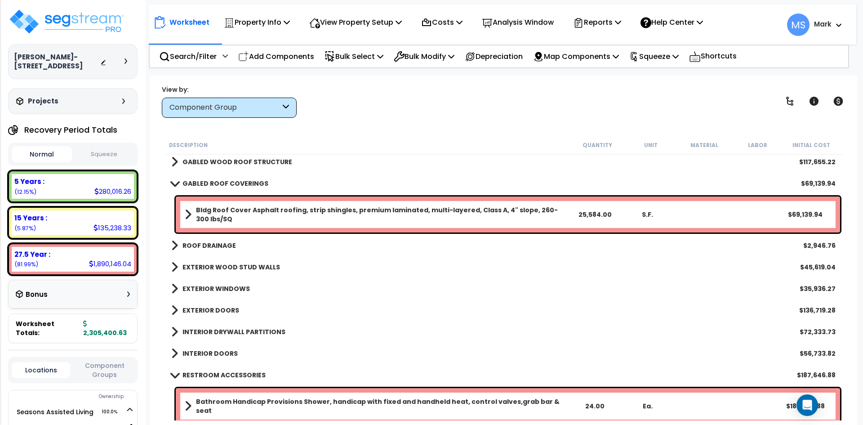
click at [324, 209] on b "Bldg Roof Cover Asphalt roofing, strip shingles, premium laminated, multi-layer…" at bounding box center [382, 214] width 372 height 18
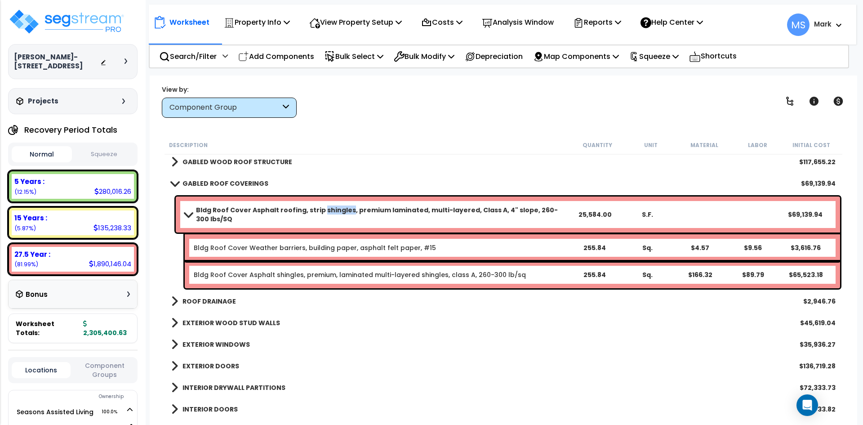
click at [324, 209] on b "Bldg Roof Cover Asphalt roofing, strip shingles, premium laminated, multi-layer…" at bounding box center [382, 214] width 372 height 18
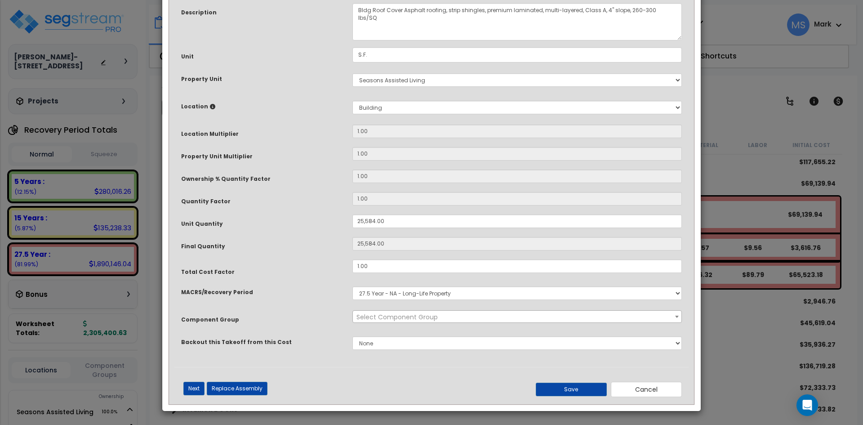
scroll to position [0, 0]
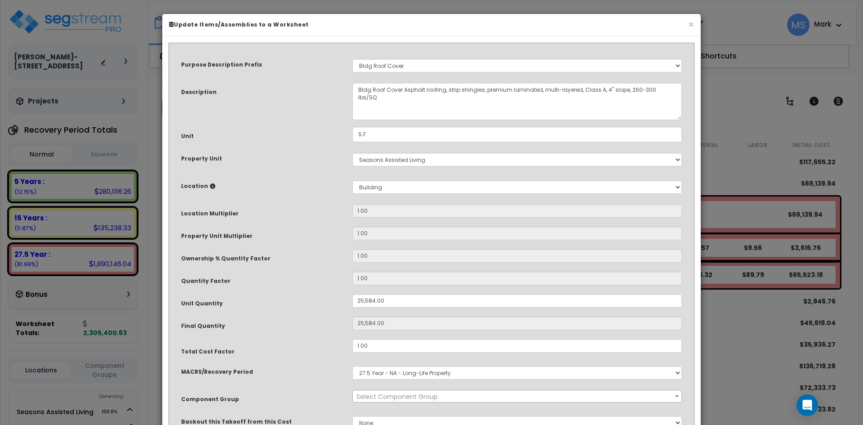
select select "45863"
drag, startPoint x: 376, startPoint y: 301, endPoint x: 360, endPoint y: 298, distance: 16.3
click at [360, 298] on input "25,584.00" at bounding box center [516, 300] width 329 height 13
type input "200"
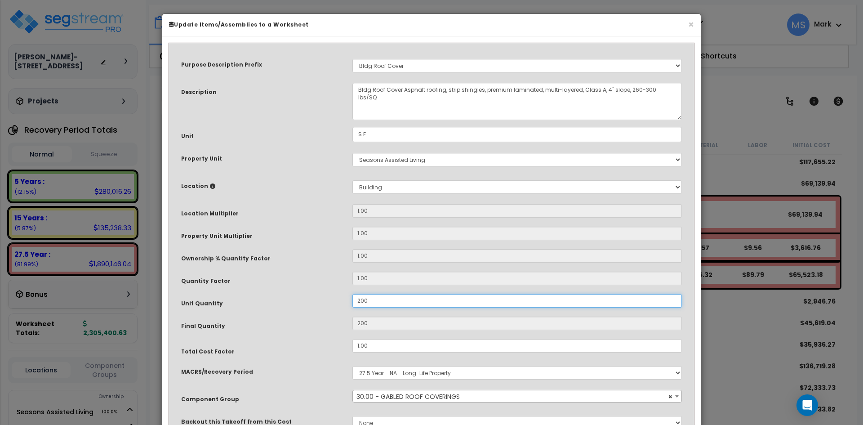
type input "2,400"
type input "24,000"
type input "240,000"
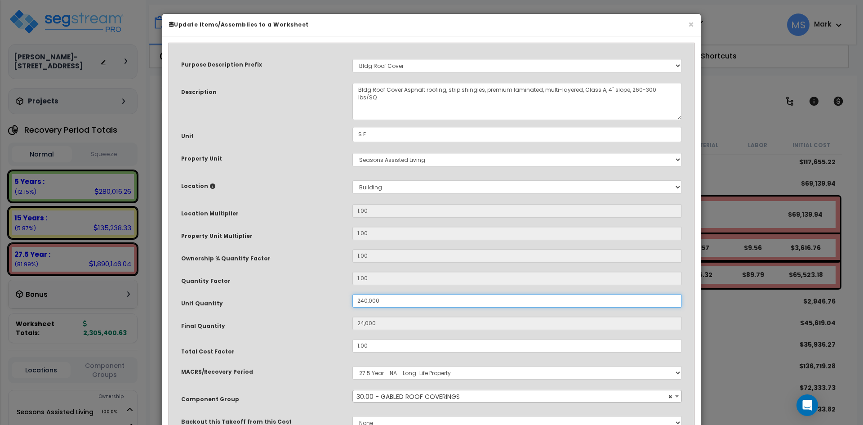
type input "240,000"
type input "2,400,000"
type input "24,000.00"
type input "24,000"
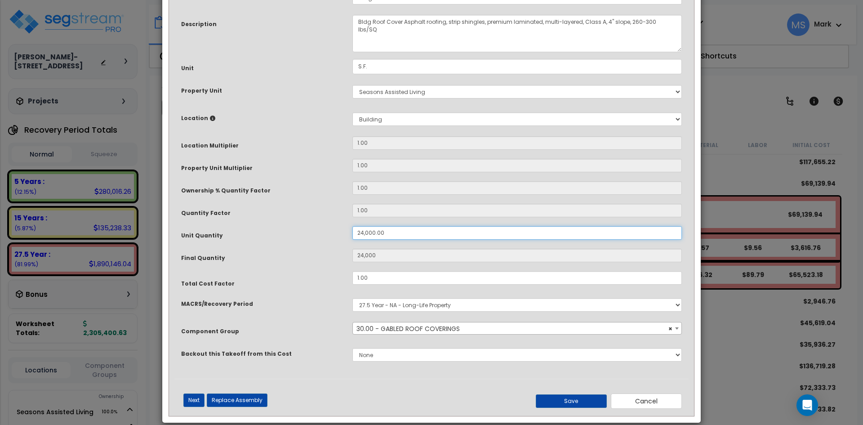
scroll to position [80, 0]
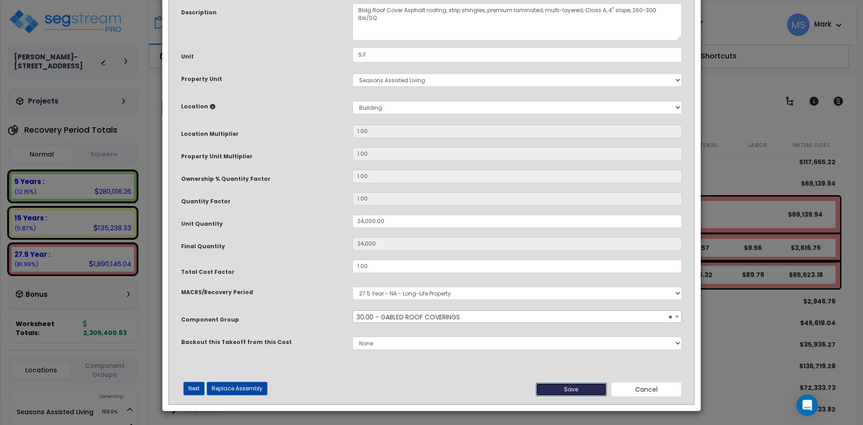
click at [573, 389] on button "Save" at bounding box center [570, 388] width 71 height 13
type input "24000.00"
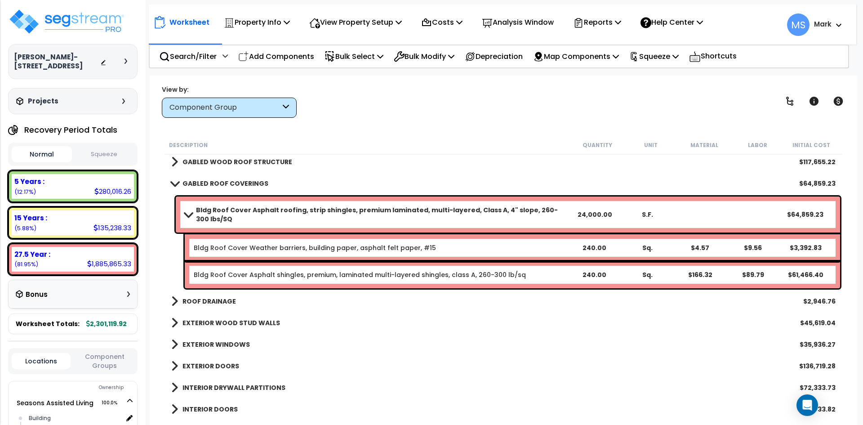
click at [182, 181] on b "GABLED ROOF COVERINGS" at bounding box center [225, 183] width 86 height 9
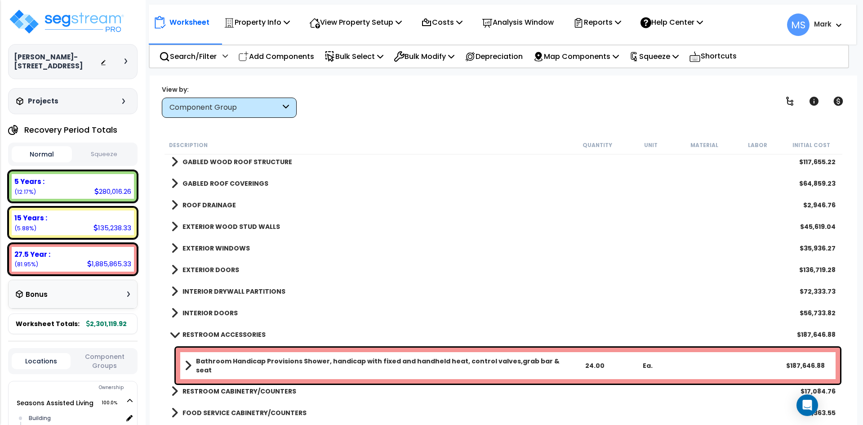
click at [211, 204] on b "ROOF DRAINAGE" at bounding box center [208, 204] width 53 height 9
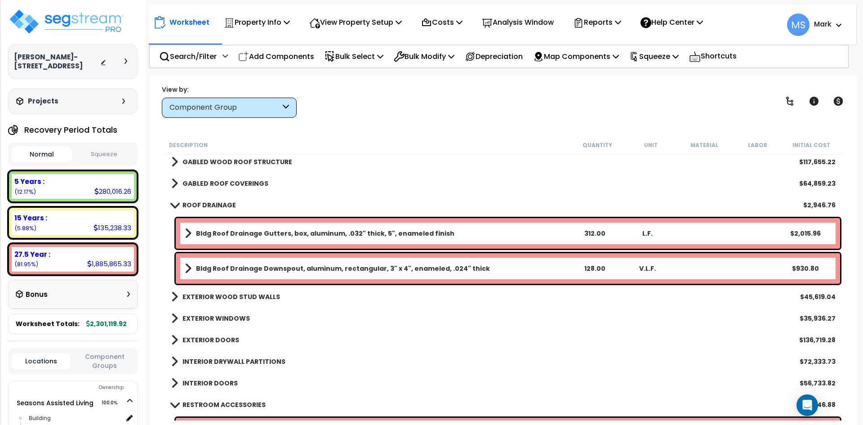
click at [211, 204] on b "ROOF DRAINAGE" at bounding box center [208, 204] width 53 height 9
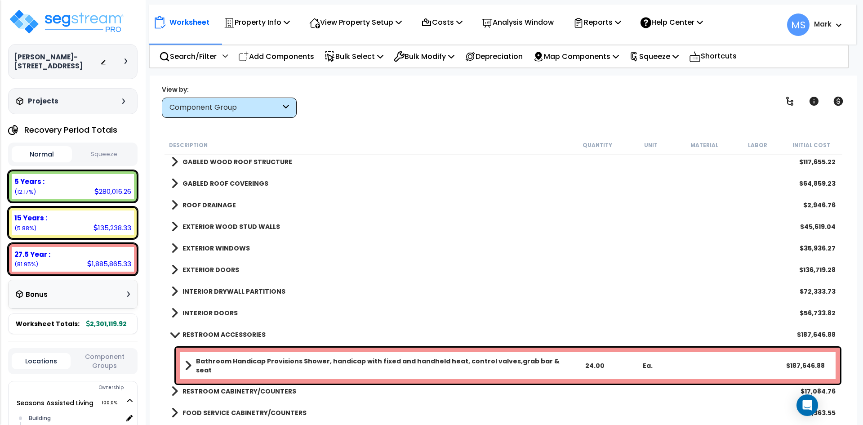
click at [217, 226] on b "EXTERIOR WOOD STUD WALLS" at bounding box center [230, 226] width 97 height 9
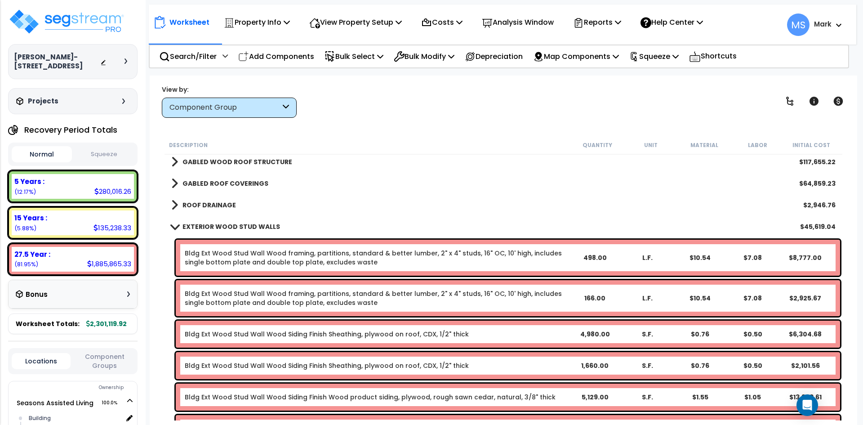
click at [217, 226] on b "EXTERIOR WOOD STUD WALLS" at bounding box center [230, 226] width 97 height 9
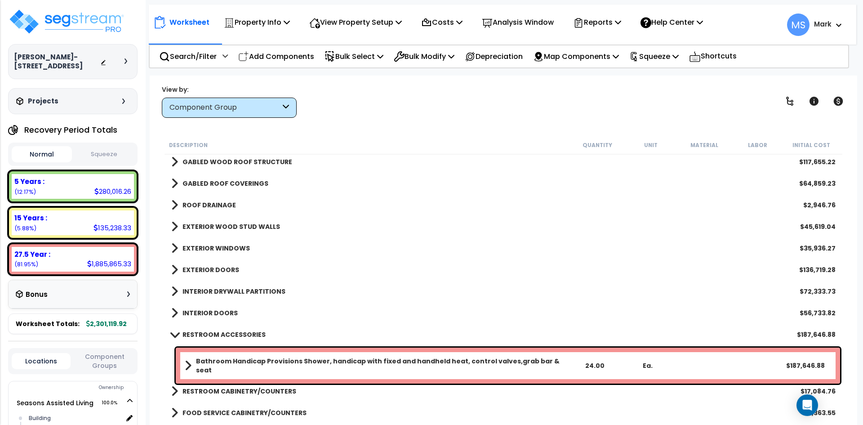
click at [218, 245] on b "EXTERIOR WINDOWS" at bounding box center [215, 247] width 67 height 9
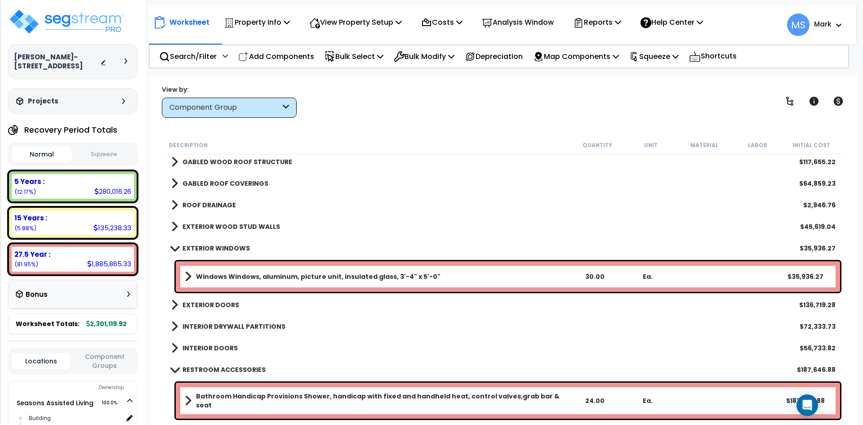
click at [368, 276] on b "Windows Windows, aluminum, picture unit, insulated glass, 3'-4" x 5'-0"" at bounding box center [318, 276] width 244 height 9
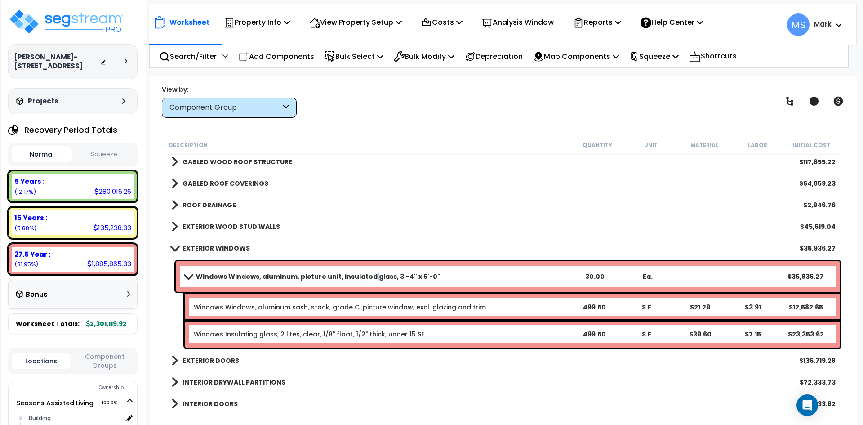
click at [368, 276] on b "Windows Windows, aluminum, picture unit, insulated glass, 3'-4" x 5'-0"" at bounding box center [318, 276] width 244 height 9
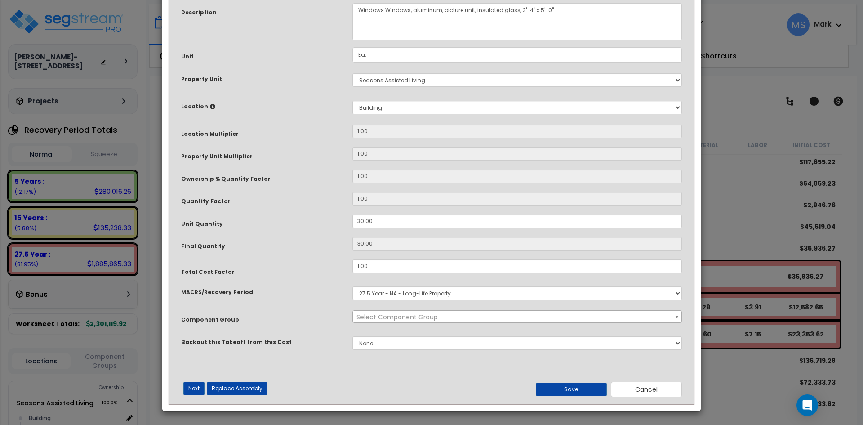
scroll to position [0, 0]
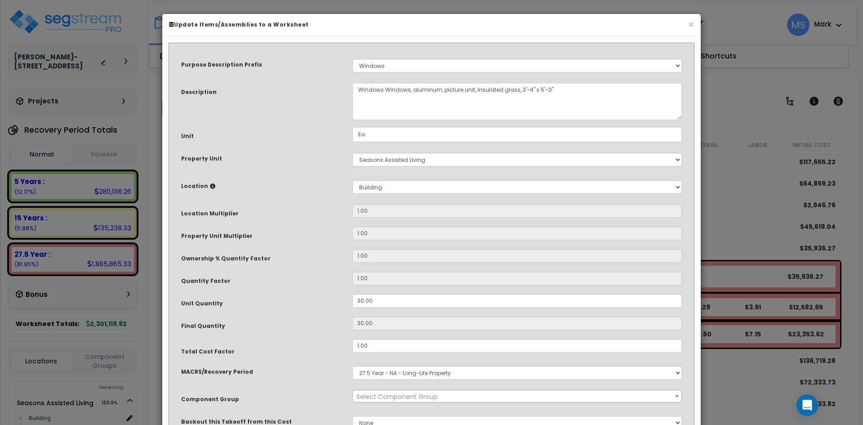
select select "45874"
click at [361, 301] on input "30.00" at bounding box center [516, 300] width 329 height 13
type input "0.00"
type input "0"
type input "20.00"
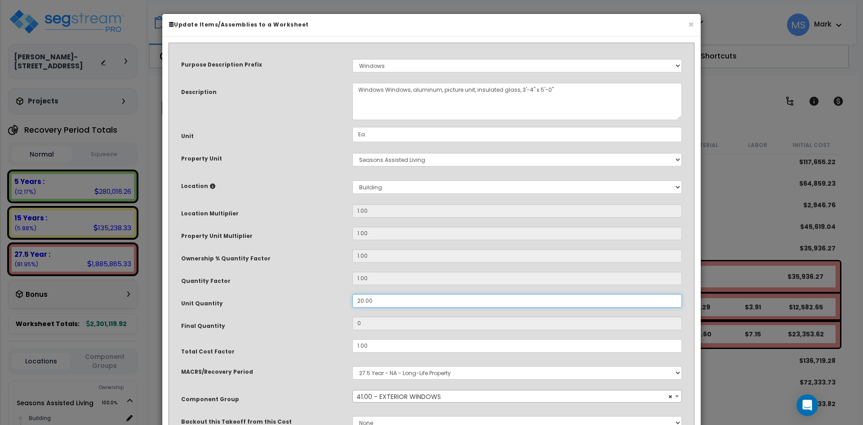
type input "20"
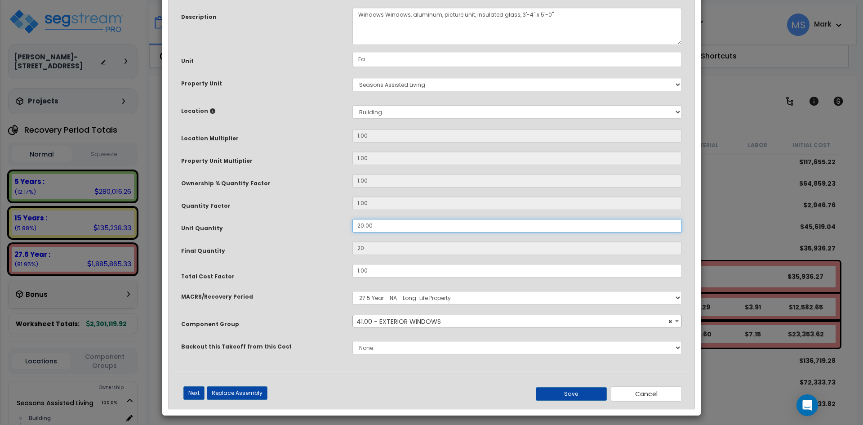
scroll to position [80, 0]
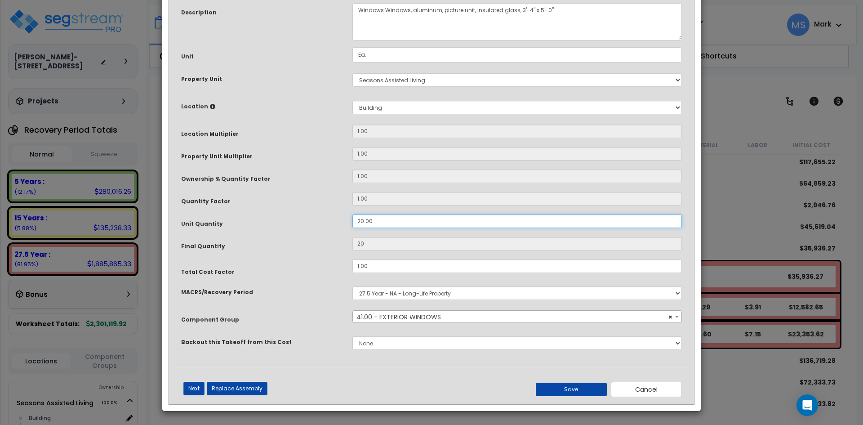
type input "20.00"
click at [587, 393] on button "Save" at bounding box center [570, 388] width 71 height 13
type input "20.00"
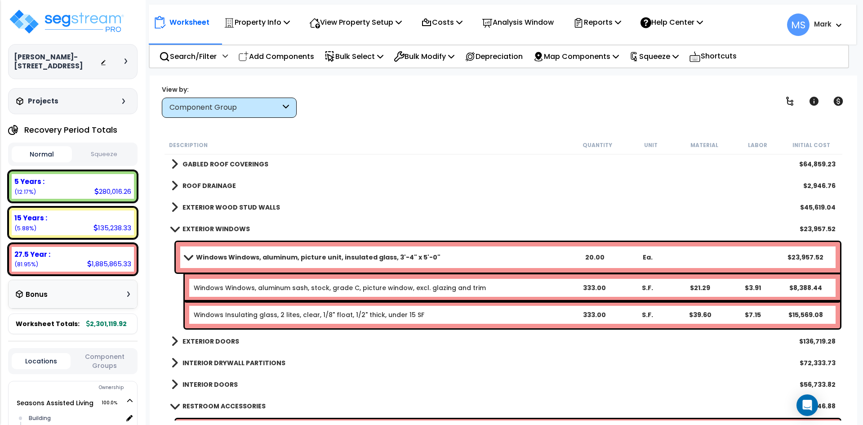
scroll to position [135, 0]
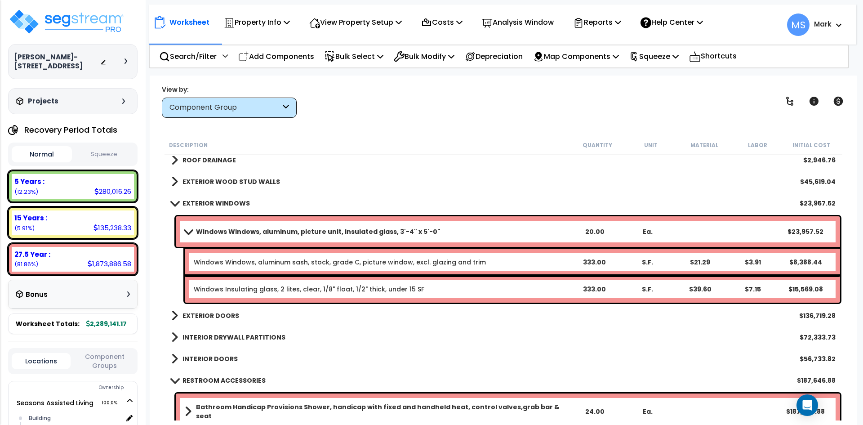
click at [209, 200] on b "EXTERIOR WINDOWS" at bounding box center [215, 203] width 67 height 9
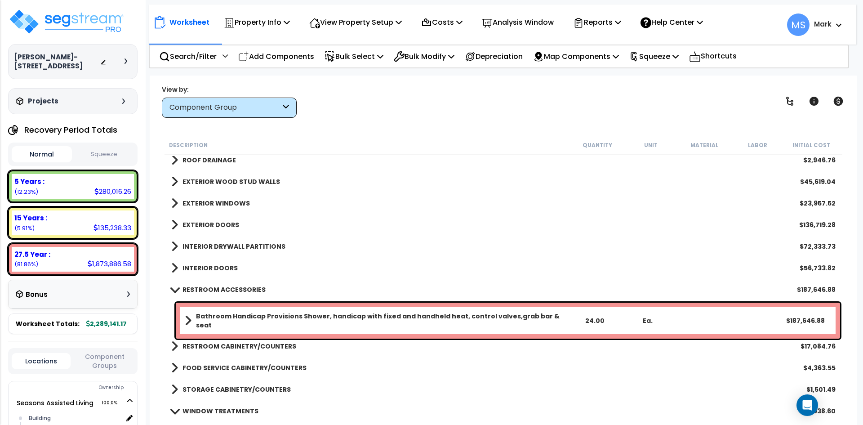
click at [218, 226] on b "EXTERIOR DOORS" at bounding box center [210, 224] width 57 height 9
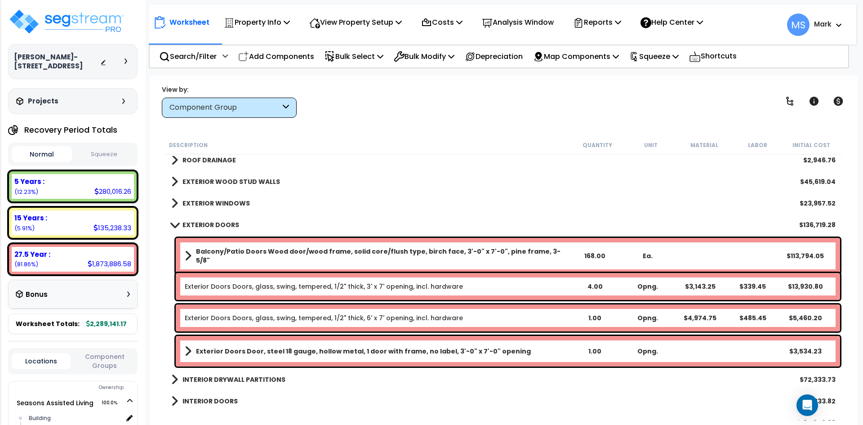
click at [456, 254] on b "Balcony/Patio Doors Wood door/wood frame, solid core/flush type, birch face, 3'…" at bounding box center [382, 256] width 372 height 18
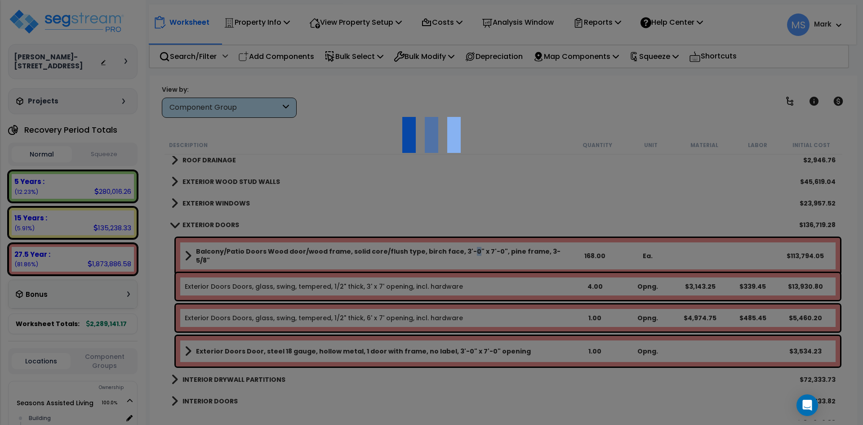
scroll to position [0, 0]
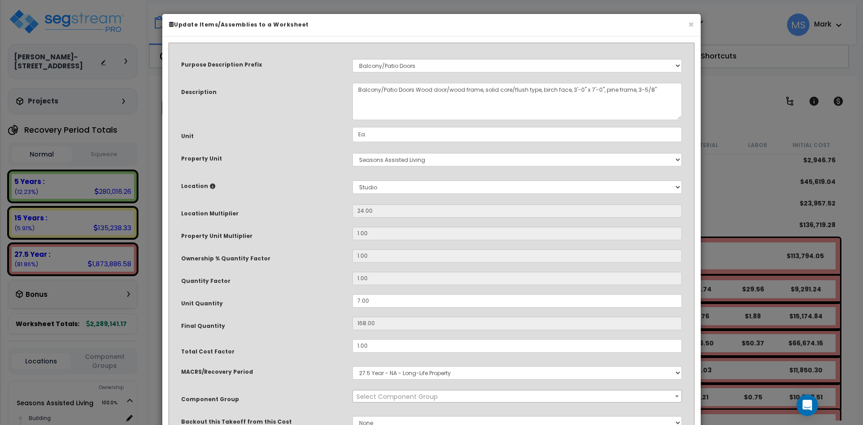
select select "45877"
click at [362, 299] on input "7.00" at bounding box center [516, 300] width 329 height 13
click at [402, 191] on select "Select Building Building Interior Studio Add New Location" at bounding box center [516, 186] width 329 height 13
select select "461"
click at [352, 180] on select "Select Building Building Interior Studio Add New Location" at bounding box center [516, 186] width 329 height 13
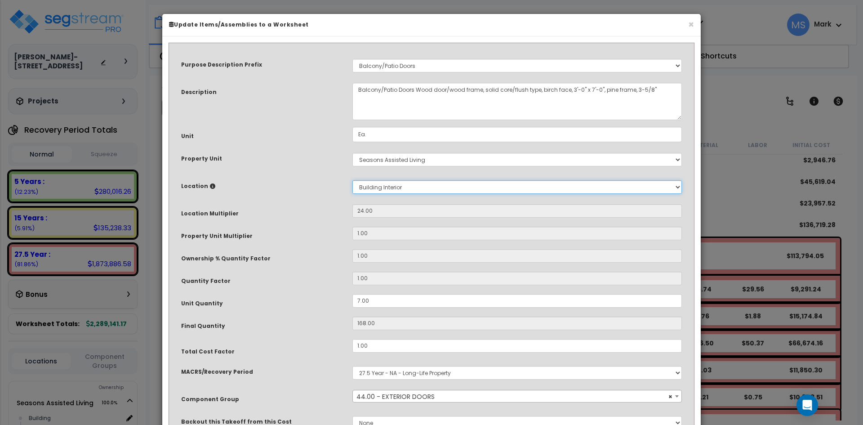
type input "1"
type input "7"
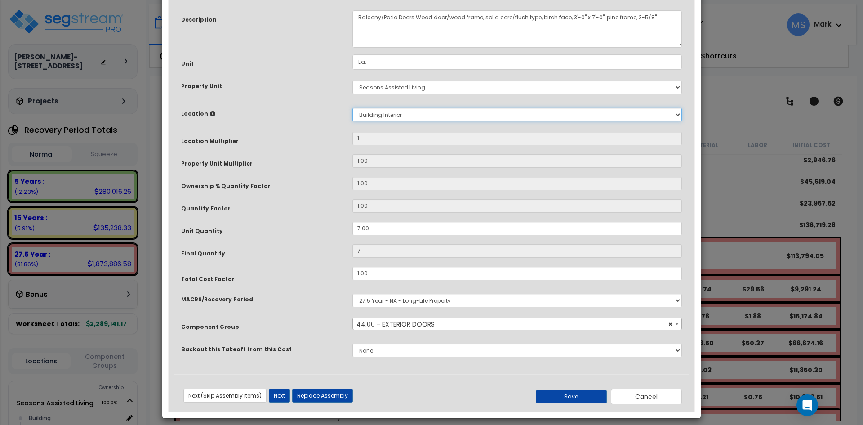
scroll to position [80, 0]
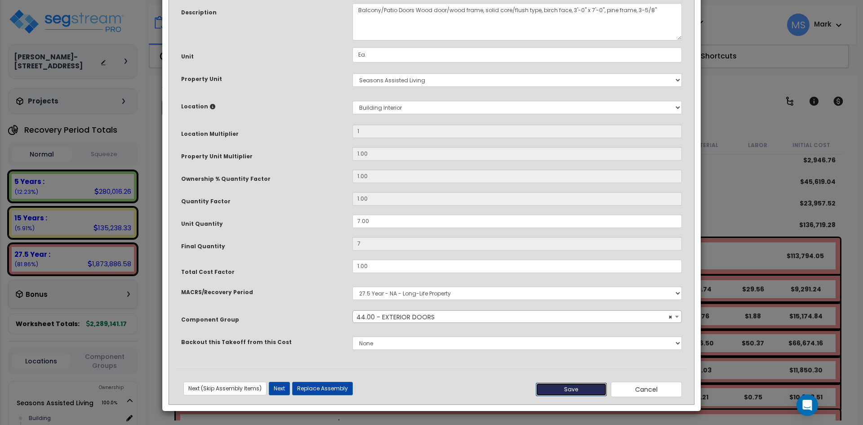
click at [565, 390] on button "Save" at bounding box center [570, 388] width 71 height 13
type input "1.00"
type input "7.00"
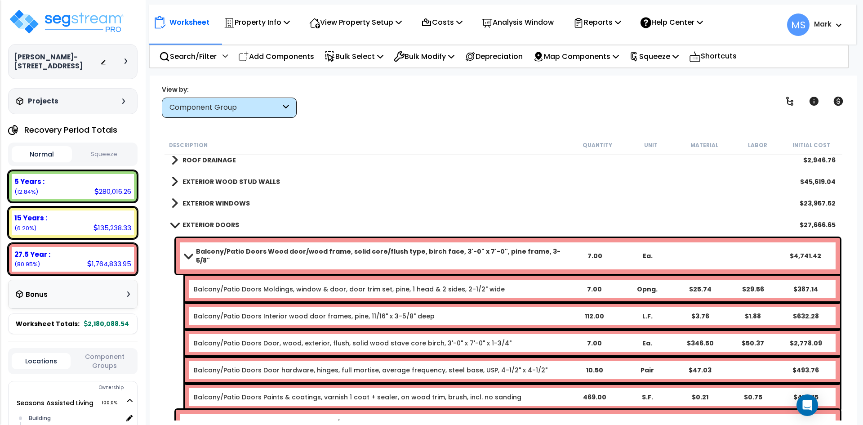
scroll to position [180, 0]
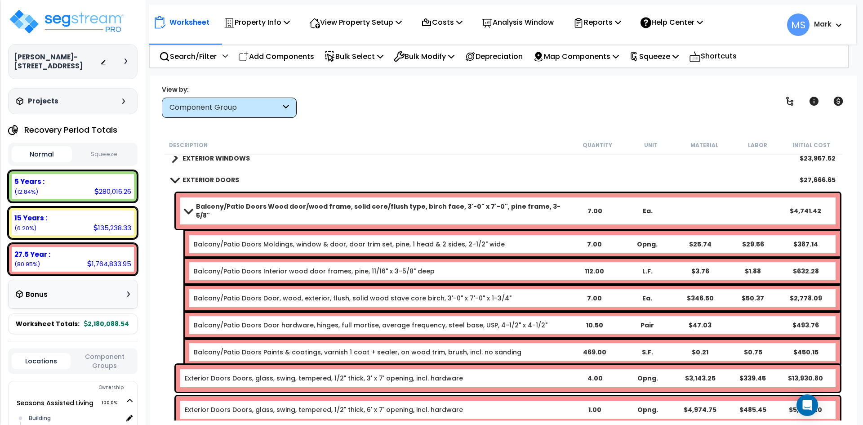
click at [210, 179] on b "EXTERIOR DOORS" at bounding box center [210, 179] width 57 height 9
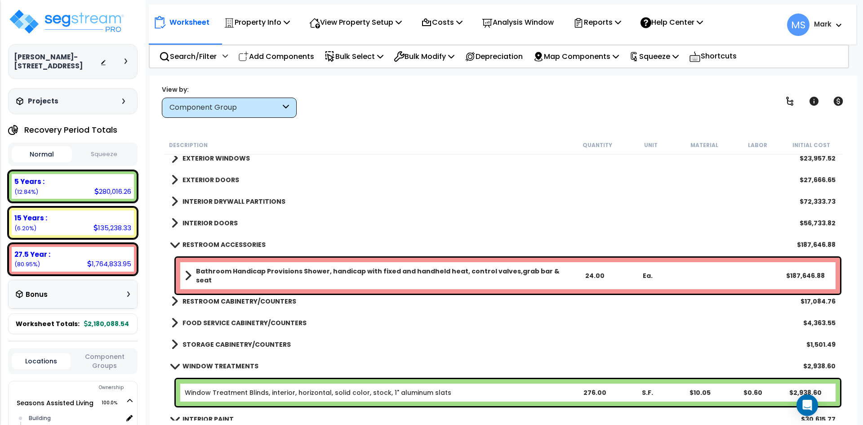
click at [219, 177] on b "EXTERIOR DOORS" at bounding box center [210, 179] width 57 height 9
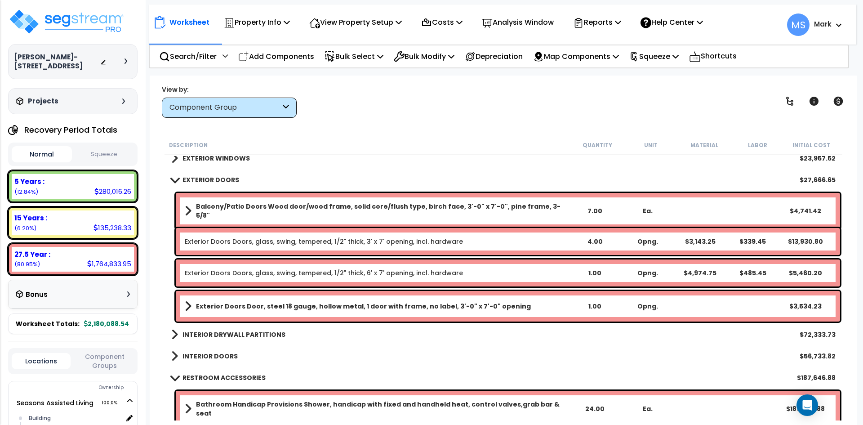
click at [217, 179] on b "EXTERIOR DOORS" at bounding box center [210, 179] width 57 height 9
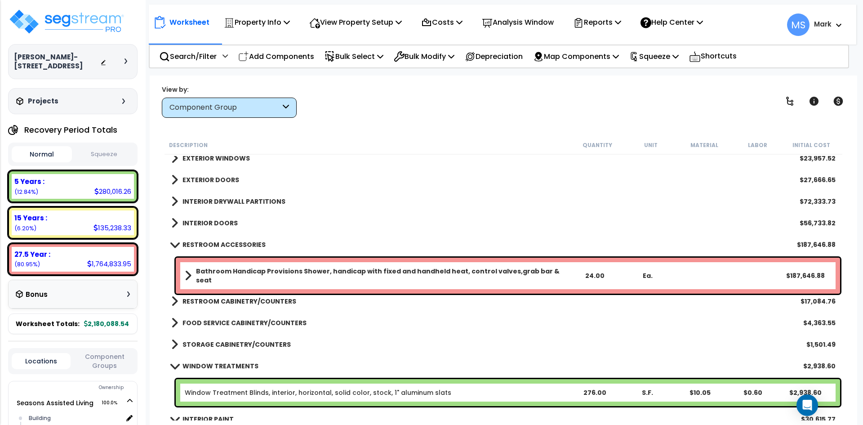
click at [232, 199] on b "INTERIOR DRYWALL PARTITIONS" at bounding box center [233, 201] width 103 height 9
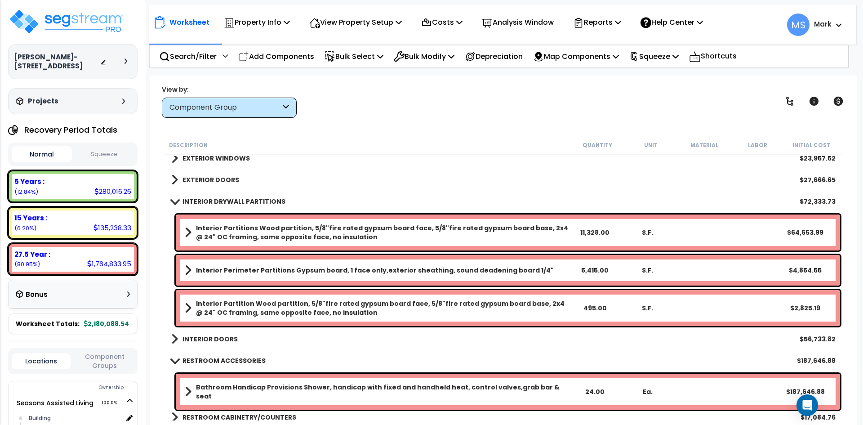
click at [232, 199] on b "INTERIOR DRYWALL PARTITIONS" at bounding box center [233, 201] width 103 height 9
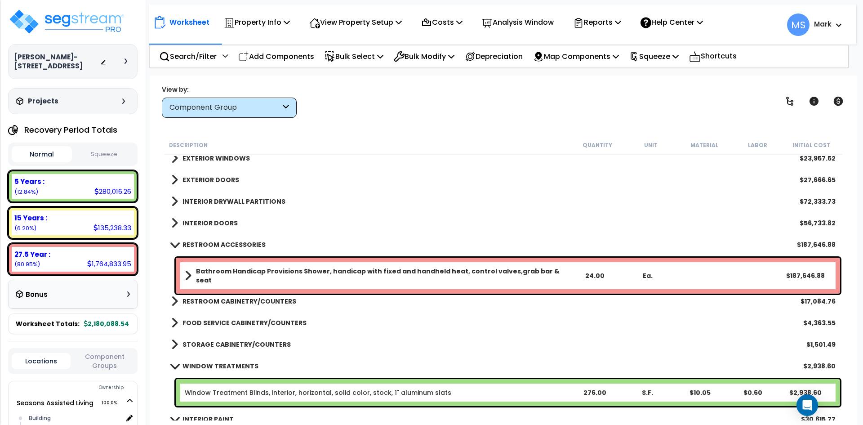
click at [226, 221] on b "INTERIOR DOORS" at bounding box center [209, 222] width 55 height 9
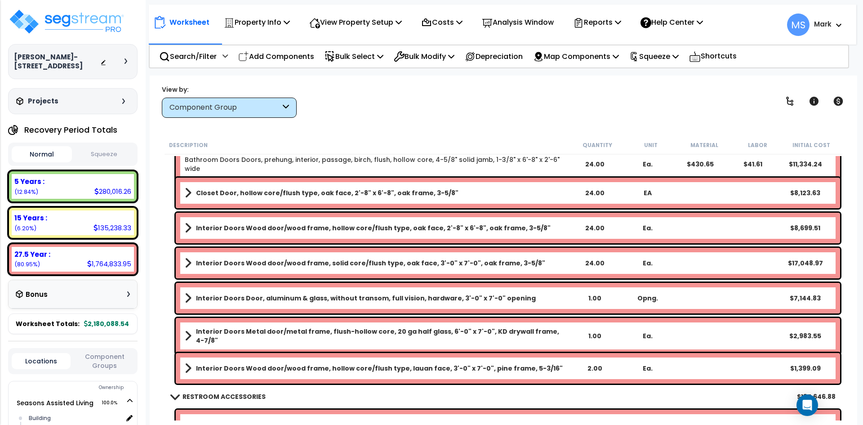
scroll to position [225, 0]
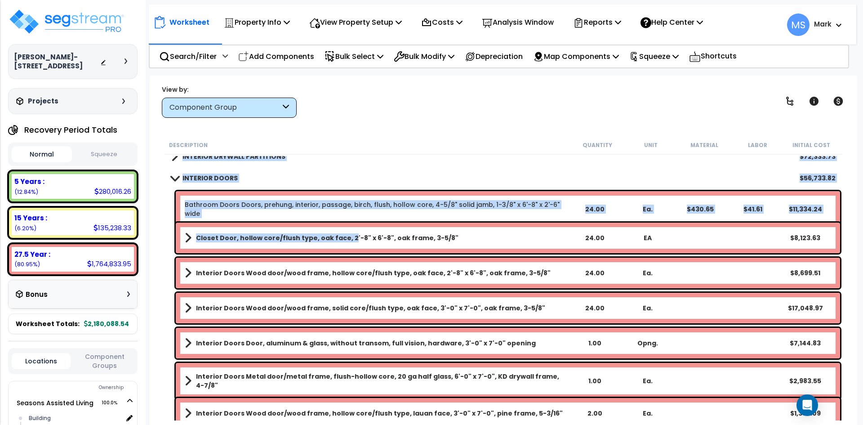
click at [344, 241] on b "Closet Door, hollow core/flush type, oak face, 2'-8" x 6'-8", oak frame, 3-5/8"" at bounding box center [327, 237] width 262 height 9
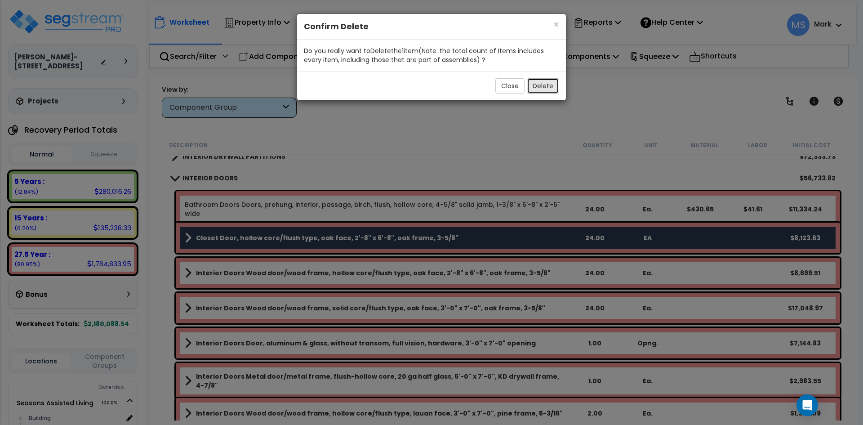
click at [549, 84] on button "Delete" at bounding box center [542, 85] width 32 height 15
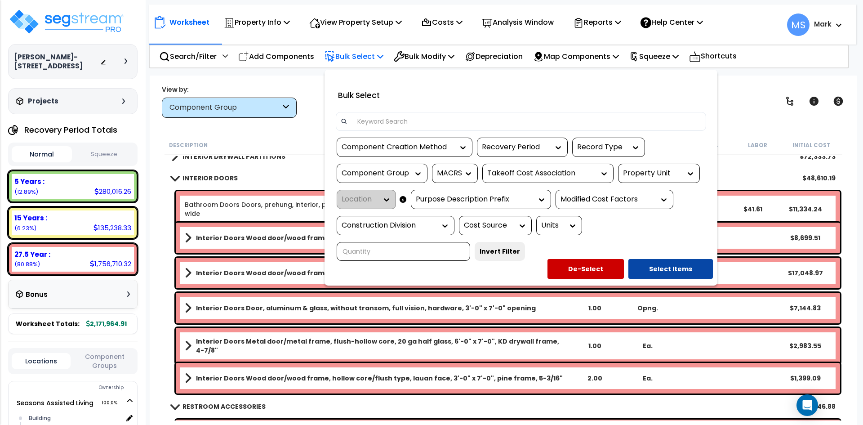
click at [313, 270] on div at bounding box center [431, 212] width 863 height 425
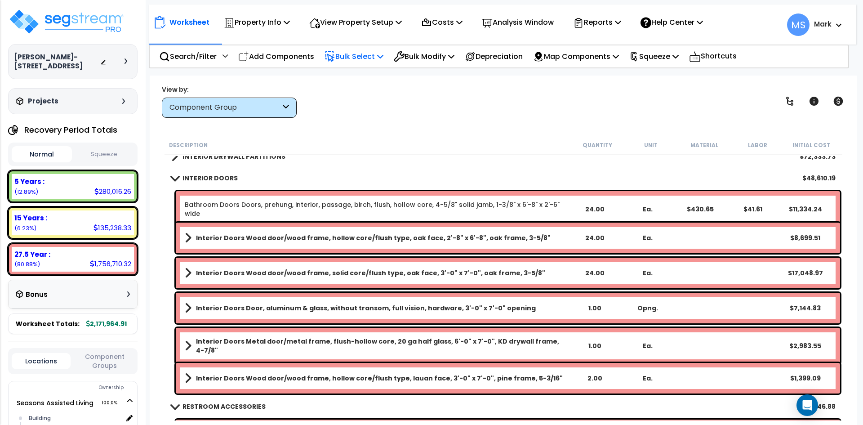
click at [313, 270] on b "Interior Doors Wood door/wood frame, solid core/flush type, oak face, 3'-0" x 7…" at bounding box center [370, 272] width 349 height 9
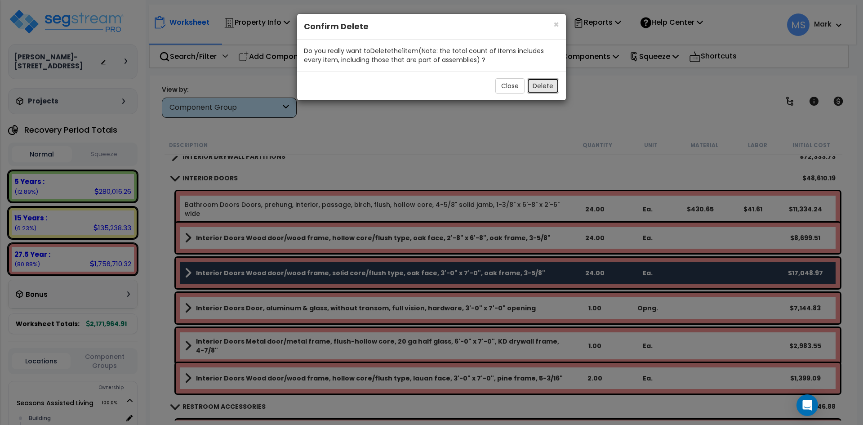
click at [550, 85] on button "Delete" at bounding box center [542, 85] width 32 height 15
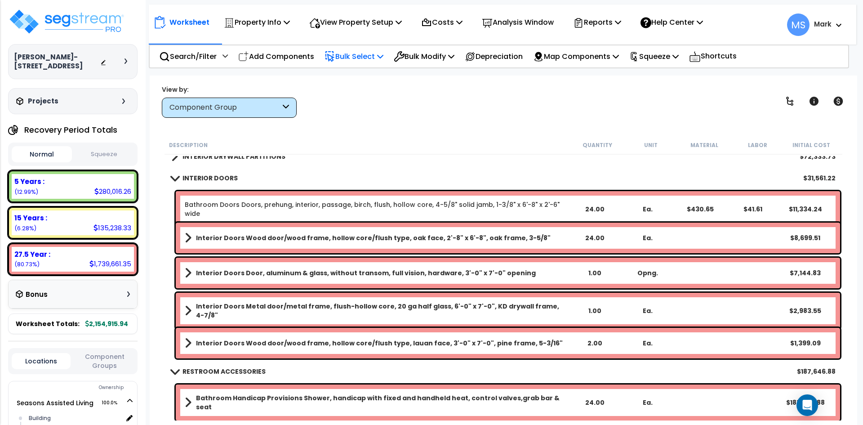
click at [394, 313] on link "Interior Doors Metal door/metal frame, flush-hollow core, 20 ga half glass, 6'-…" at bounding box center [376, 310] width 383 height 18
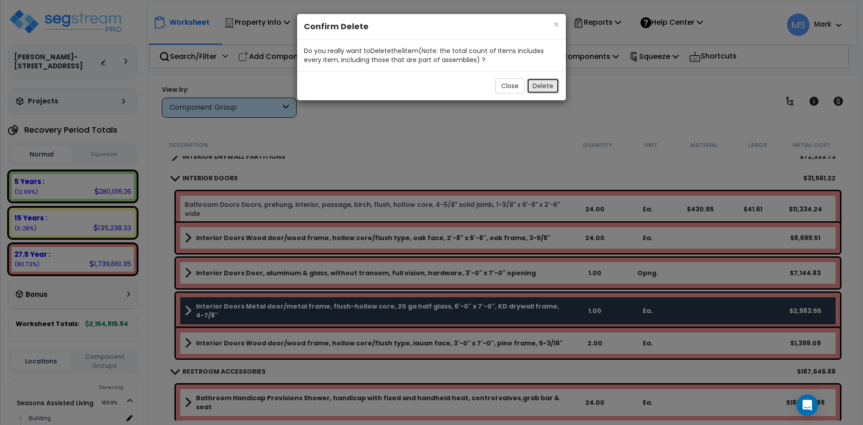
click at [551, 85] on button "Delete" at bounding box center [542, 85] width 32 height 15
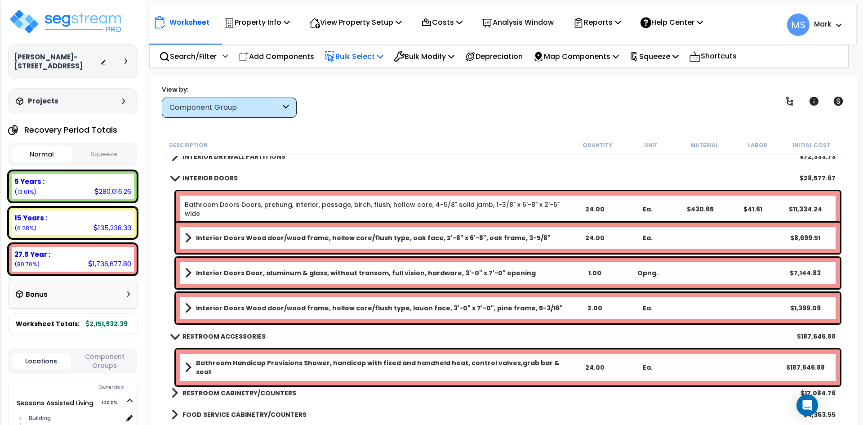
click at [198, 174] on b "INTERIOR DOORS" at bounding box center [209, 177] width 55 height 9
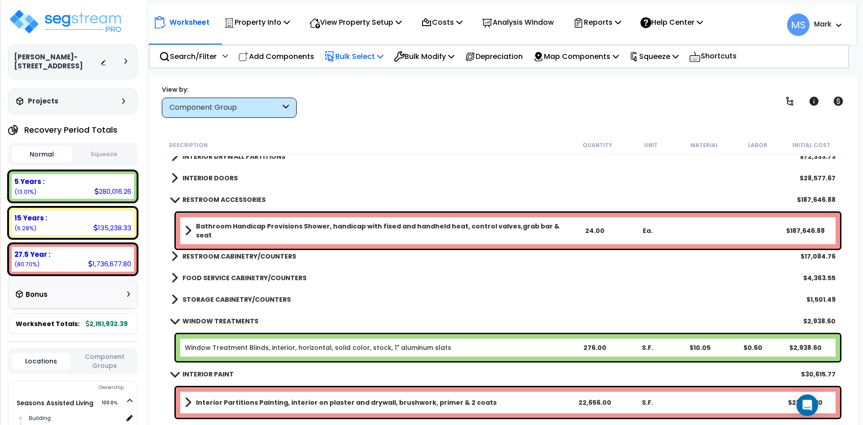
click at [230, 231] on b "Bathroom Handicap Provisions Shower, handicap with fixed and handheld heat, con…" at bounding box center [382, 230] width 372 height 18
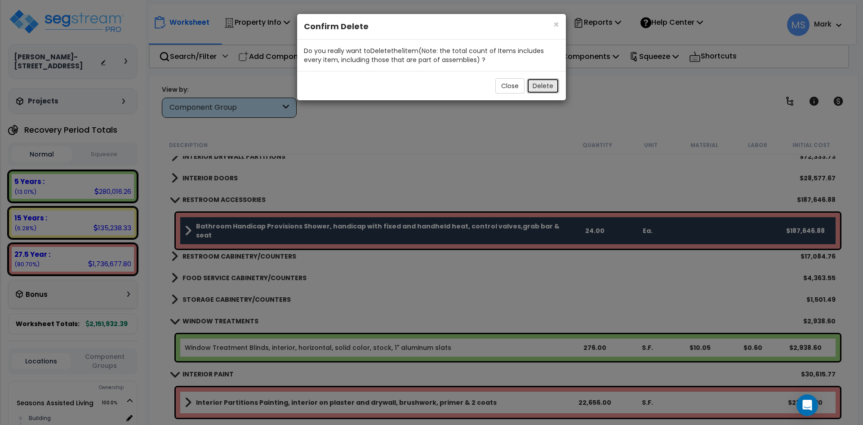
click at [543, 90] on button "Delete" at bounding box center [542, 85] width 32 height 15
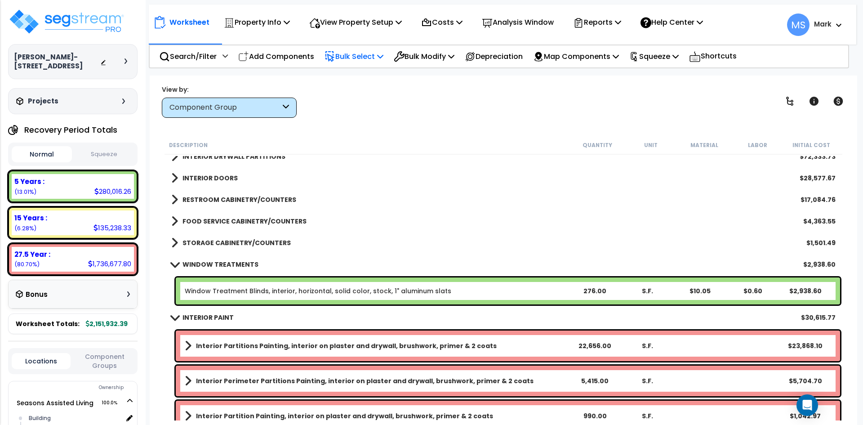
click at [234, 201] on b "RESTROOM CABINETRY/COUNTERS" at bounding box center [239, 199] width 114 height 9
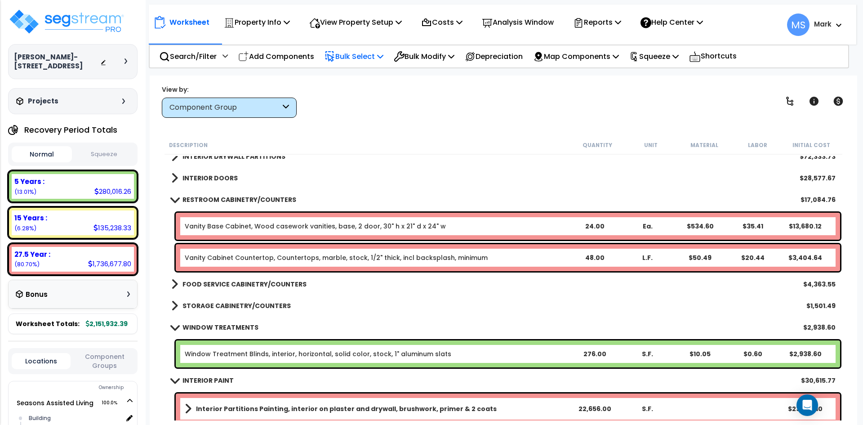
click at [234, 201] on b "RESTROOM CABINETRY/COUNTERS" at bounding box center [239, 199] width 114 height 9
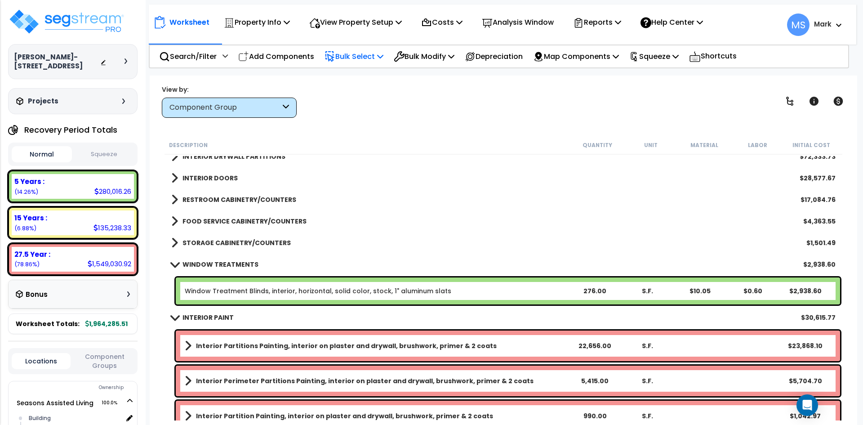
click at [236, 220] on b "FOOD SERVICE CABINETRY/COUNTERS" at bounding box center [244, 221] width 124 height 9
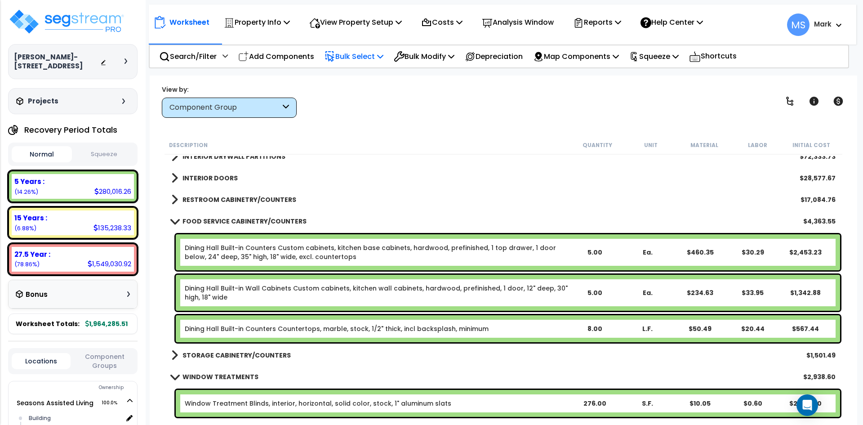
click at [236, 220] on b "FOOD SERVICE CABINETRY/COUNTERS" at bounding box center [244, 221] width 124 height 9
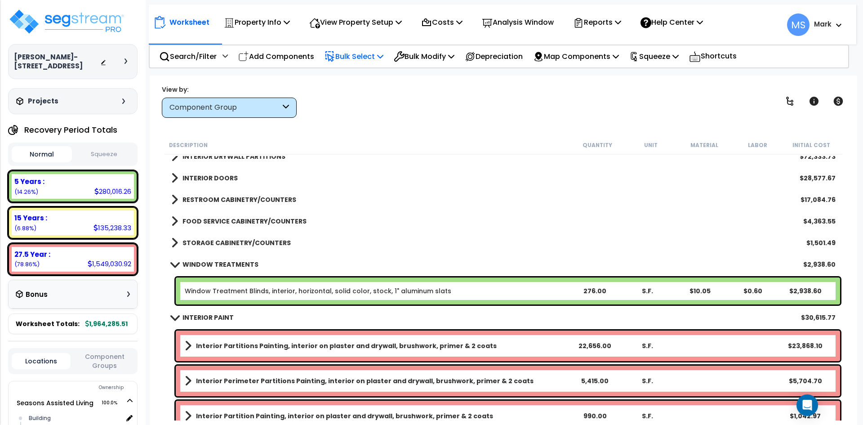
click at [232, 239] on b "STORAGE CABINETRY/COUNTERS" at bounding box center [236, 242] width 108 height 9
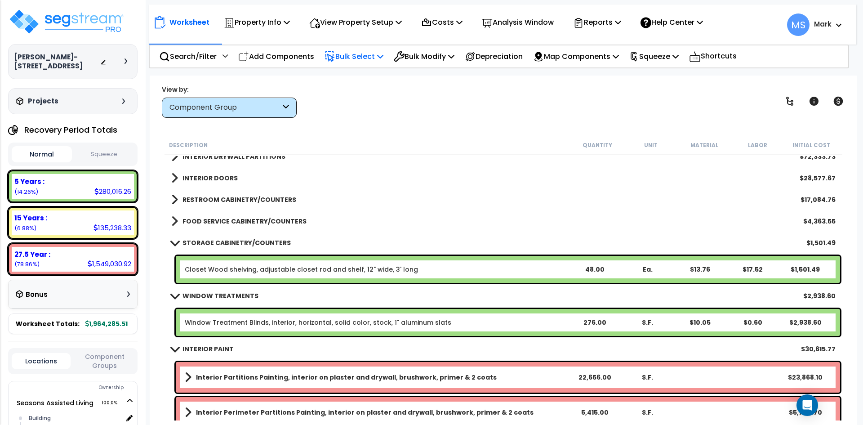
click at [232, 239] on b "STORAGE CABINETRY/COUNTERS" at bounding box center [236, 242] width 108 height 9
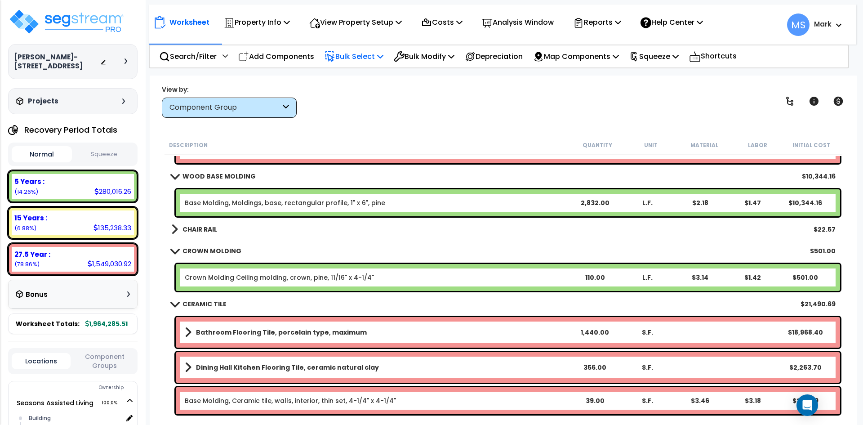
scroll to position [494, 0]
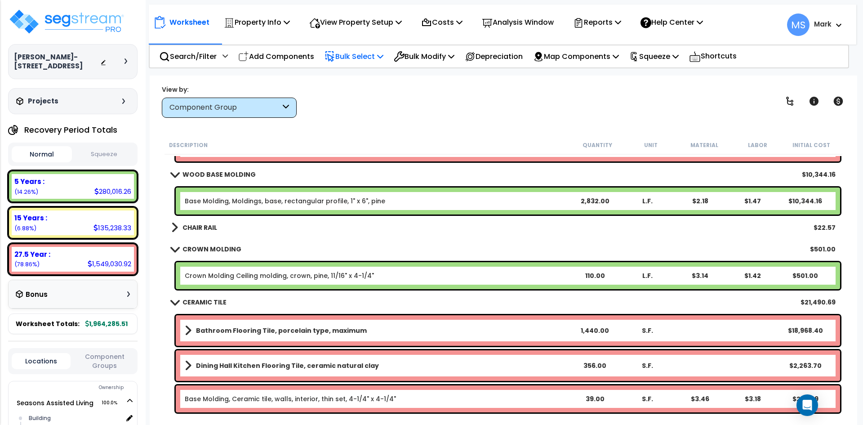
click at [273, 281] on div "Crown Molding Ceiling molding, crown, pine, 11/16" x 4-1/4" 110.00 L.F. $3.14 $…" at bounding box center [508, 275] width 664 height 27
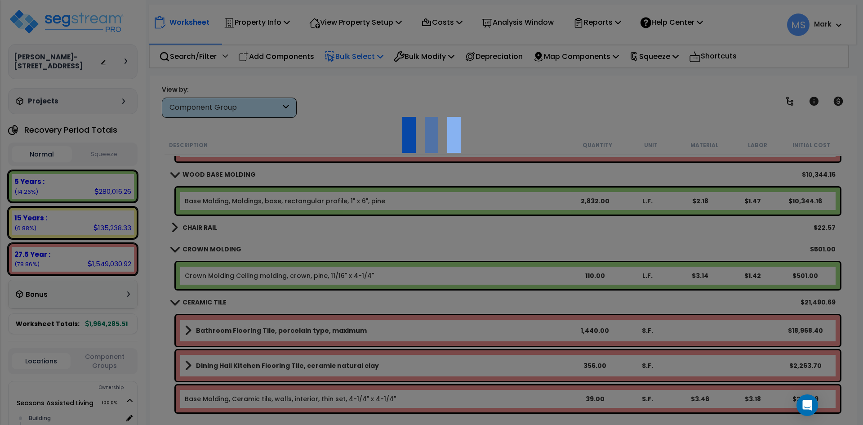
scroll to position [0, 0]
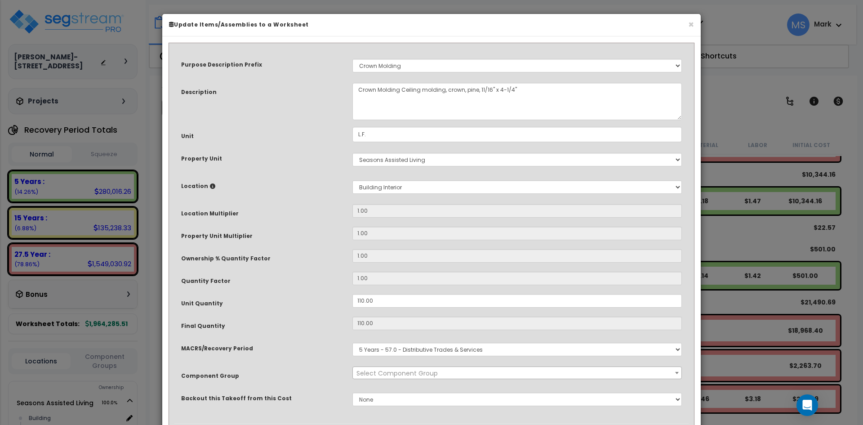
select select "45943"
click at [359, 301] on input "110.00" at bounding box center [516, 300] width 329 height 13
type input "10.00"
type input "110"
type input "$501.60"
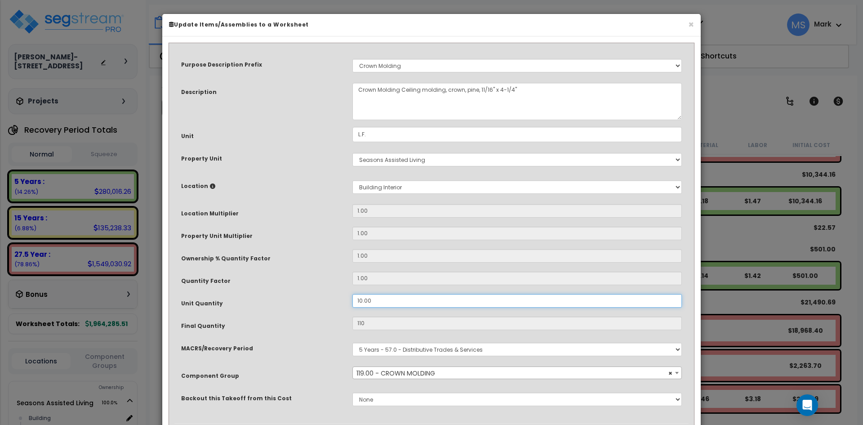
type input "10"
type input "$45.60"
type input "310.00"
type input "310"
type input "$1,413.60"
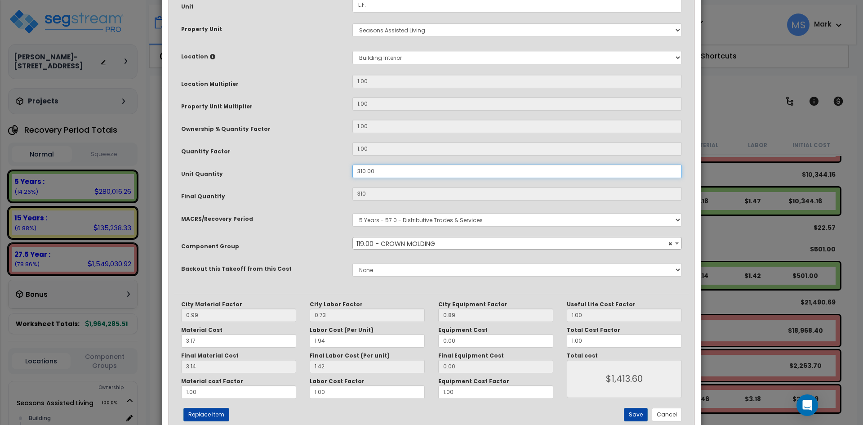
scroll to position [135, 0]
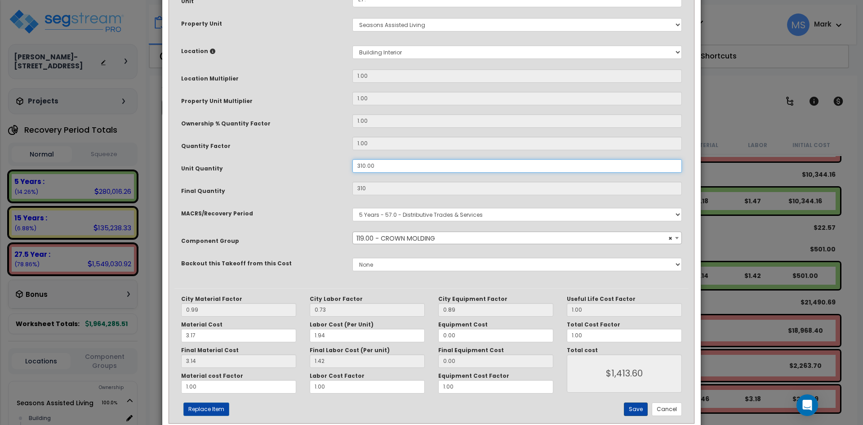
type input "310.00"
click at [635, 402] on button "Save" at bounding box center [636, 408] width 24 height 13
type input "310.00"
type input "1413.60"
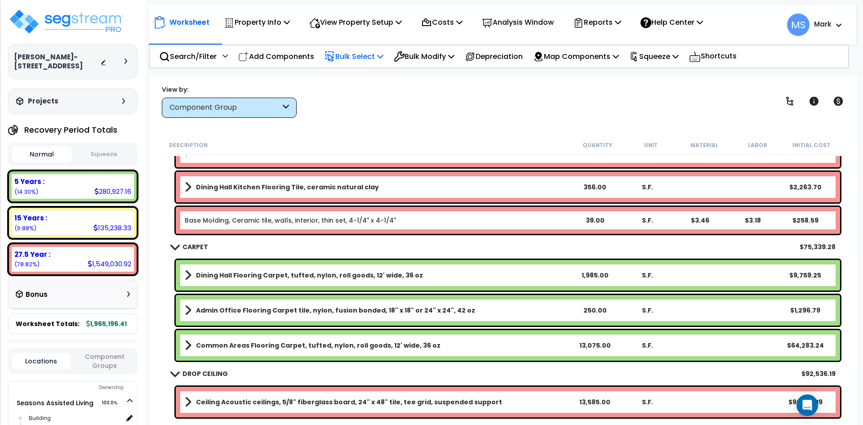
scroll to position [674, 0]
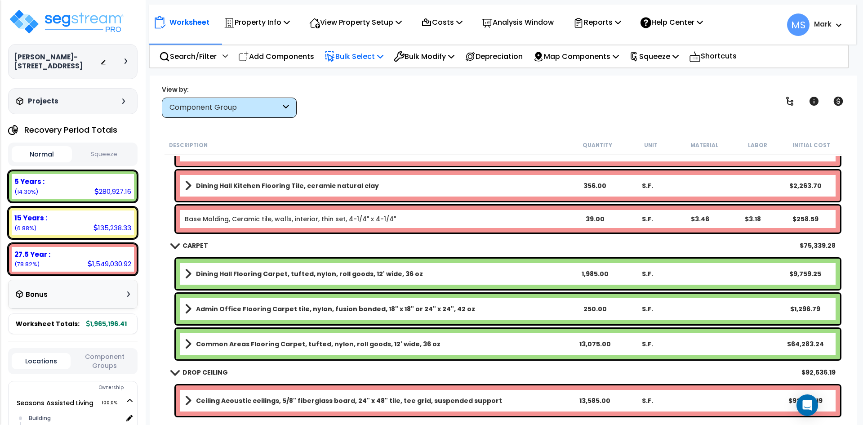
click at [348, 271] on b "Dining Hall Flooring Carpet, tufted, nylon, roll goods, 12' wide, 36 oz" at bounding box center [309, 273] width 227 height 9
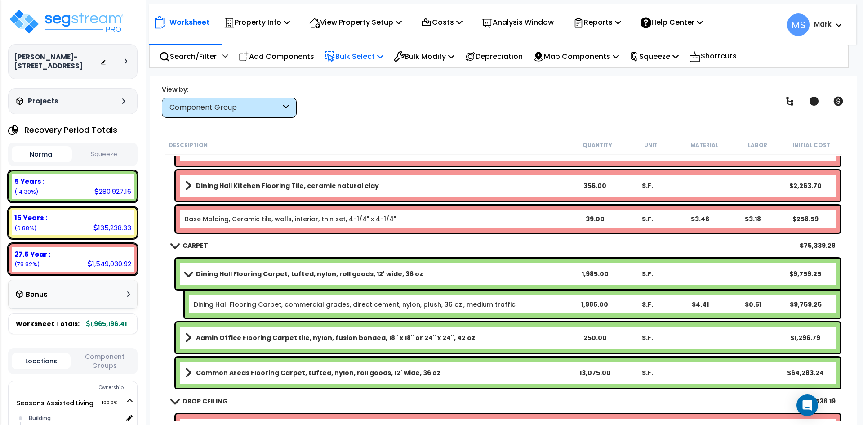
click at [348, 271] on b "Dining Hall Flooring Carpet, tufted, nylon, roll goods, 12' wide, 36 oz" at bounding box center [309, 273] width 227 height 9
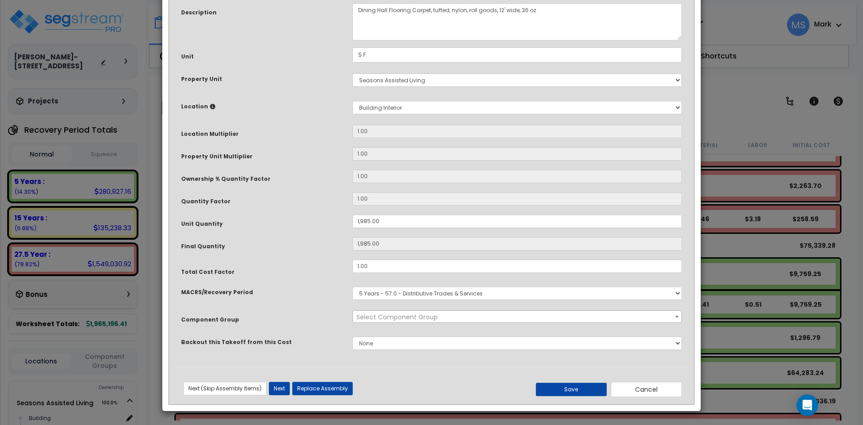
scroll to position [0, 0]
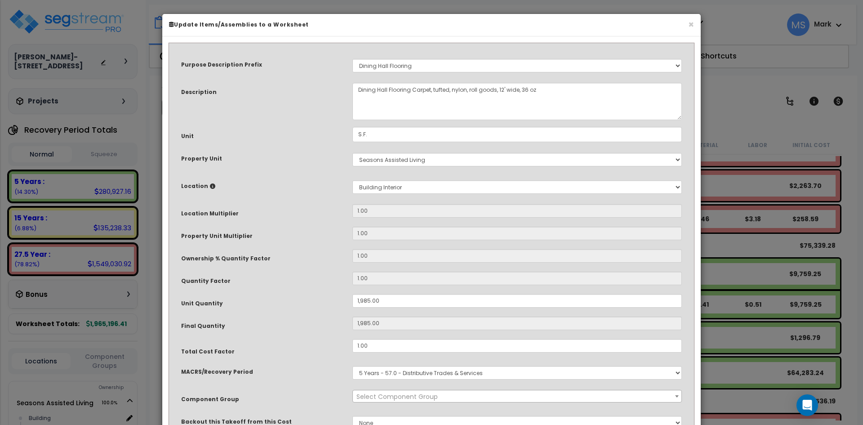
select select "45953"
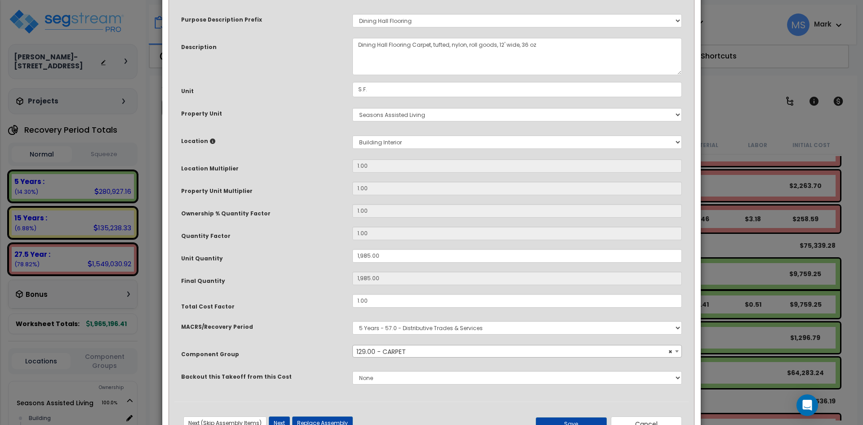
click at [733, 251] on div "× Update Items/Assemblies to a Worksheet Purpose Description Prefix Select A/V …" at bounding box center [431, 212] width 863 height 425
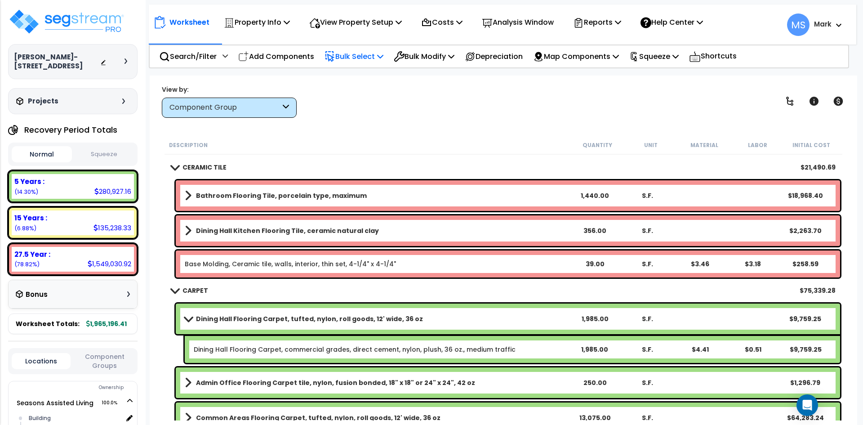
scroll to position [674, 0]
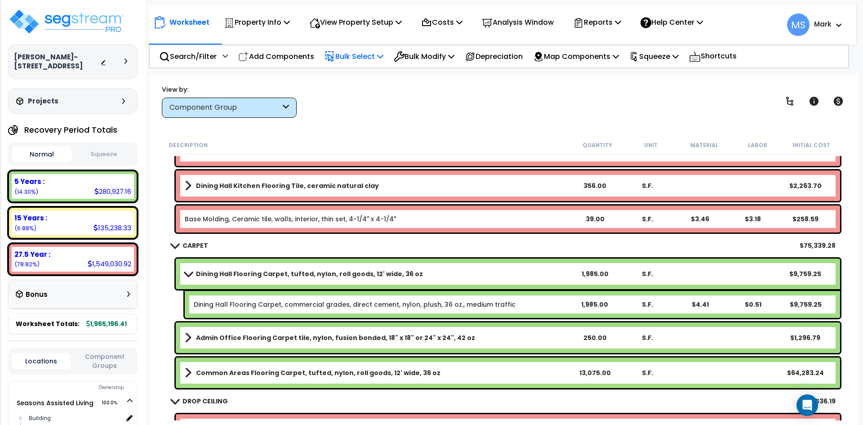
click at [220, 336] on b "Admin Office Flooring Carpet tile, nylon, fusion bonded, 18" x 18" or 24" x 24"…" at bounding box center [335, 337] width 279 height 9
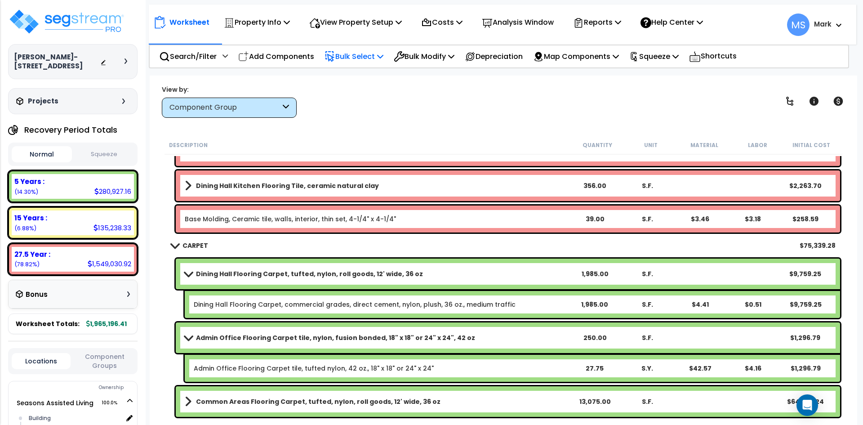
click at [220, 336] on b "Admin Office Flooring Carpet tile, nylon, fusion bonded, 18" x 18" or 24" x 24"…" at bounding box center [335, 337] width 279 height 9
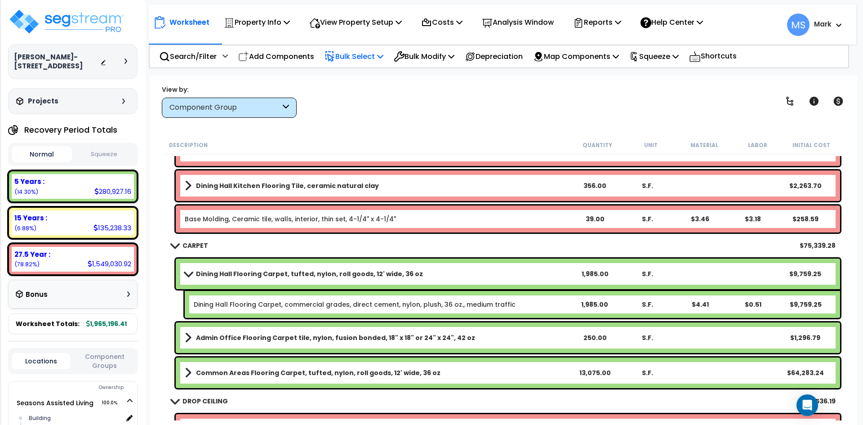
click at [224, 376] on b "Common Areas Flooring Carpet, tufted, nylon, roll goods, 12' wide, 36 oz" at bounding box center [318, 372] width 244 height 9
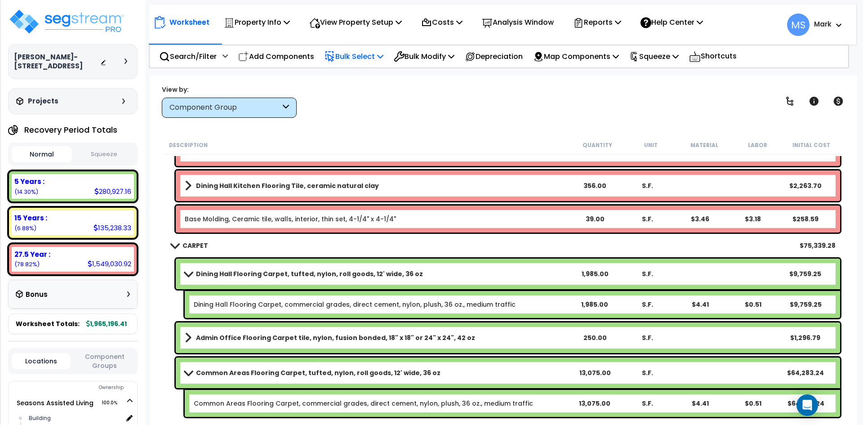
click at [229, 371] on b "Common Areas Flooring Carpet, tufted, nylon, roll goods, 12' wide, 36 oz" at bounding box center [318, 372] width 244 height 9
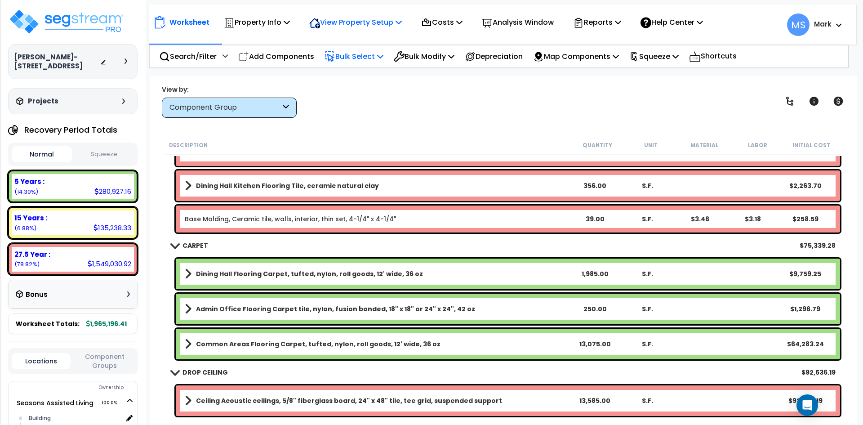
click at [388, 17] on p "View Property Setup" at bounding box center [355, 22] width 93 height 12
click at [383, 58] on link "View Questionnaire" at bounding box center [349, 62] width 89 height 18
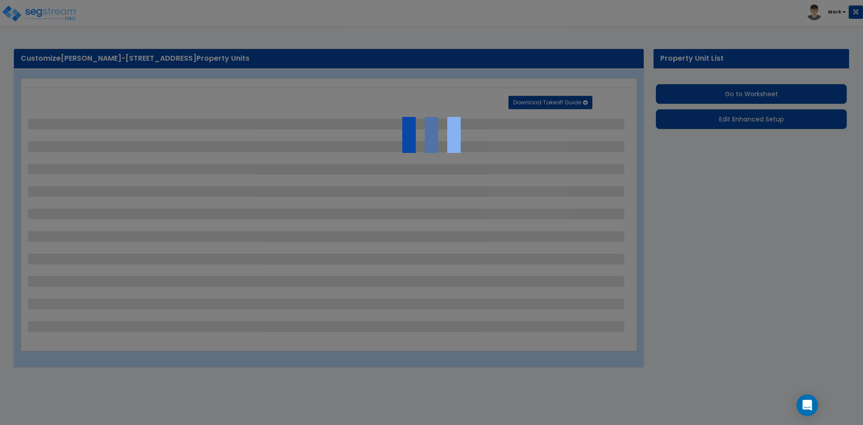
select select "2"
select select "1"
select select "2"
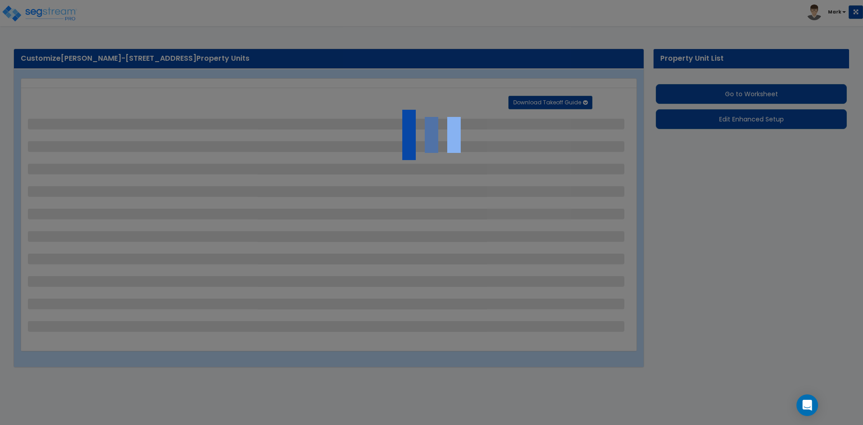
select select "1"
select select "4"
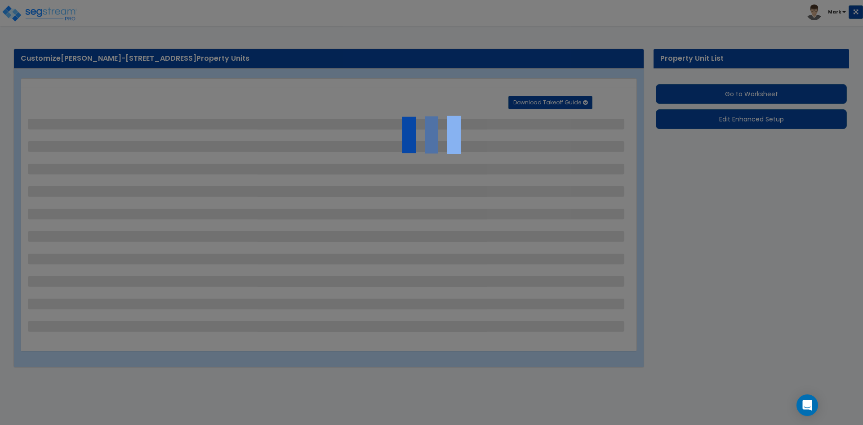
select select "1"
select select "3"
select select "2"
select select "3"
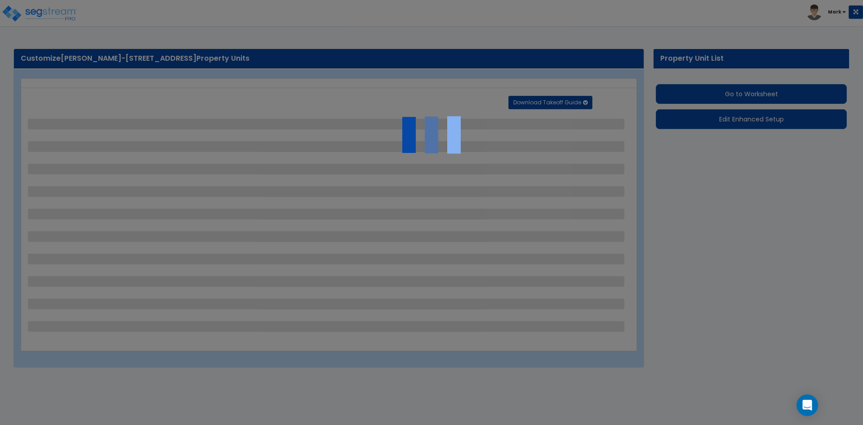
select select "1"
select select "3"
select select "1"
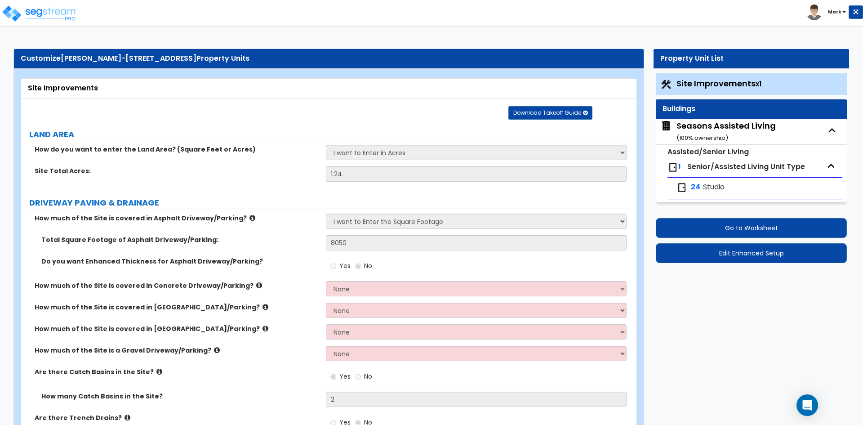
click at [731, 168] on span "Senior/Assisted Living Unit Type" at bounding box center [746, 166] width 118 height 10
click at [706, 128] on div "Seasons Assisted Living ( 100 % ownership)" at bounding box center [725, 131] width 99 height 23
select select "2"
select select "7"
select select "2"
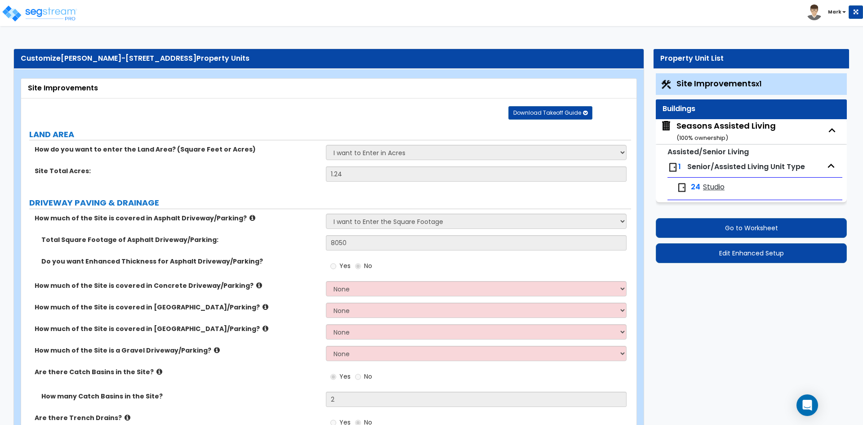
select select "4"
select select "1"
select select "2"
select select "1"
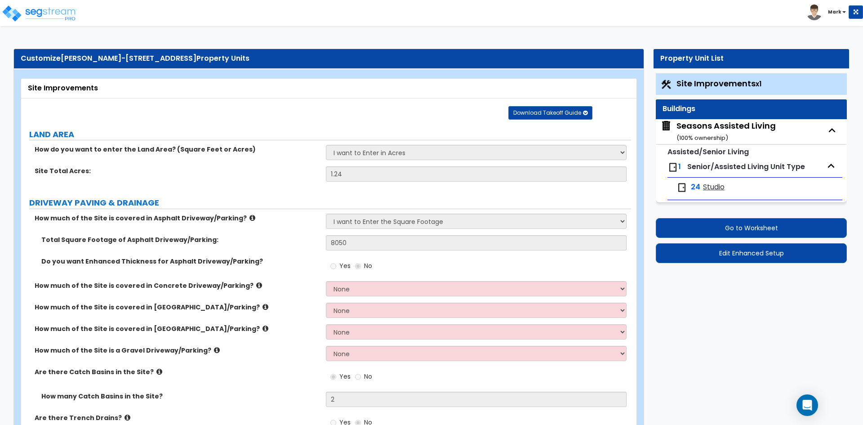
select select "2"
select select "1"
select select "2"
select select "7"
select select "1"
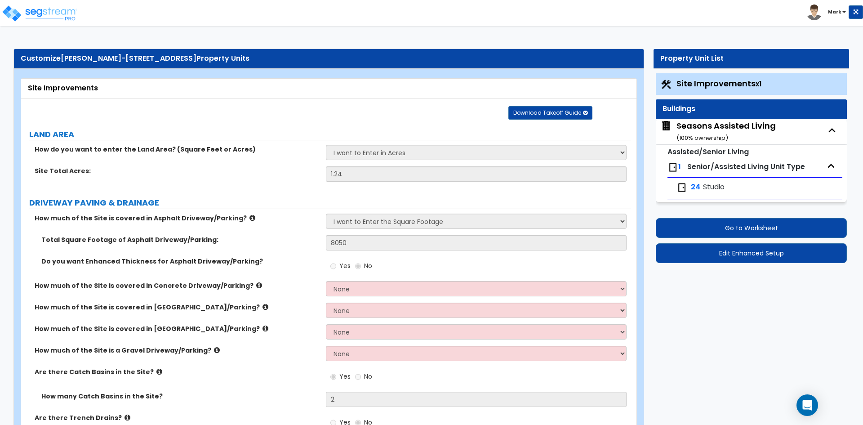
select select "2"
select select "3"
select select "5"
select select "3"
select select "5"
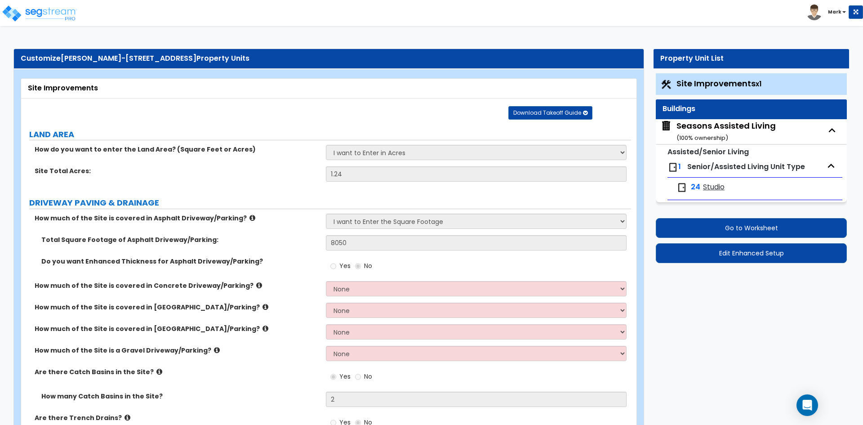
select select "3"
select select "1"
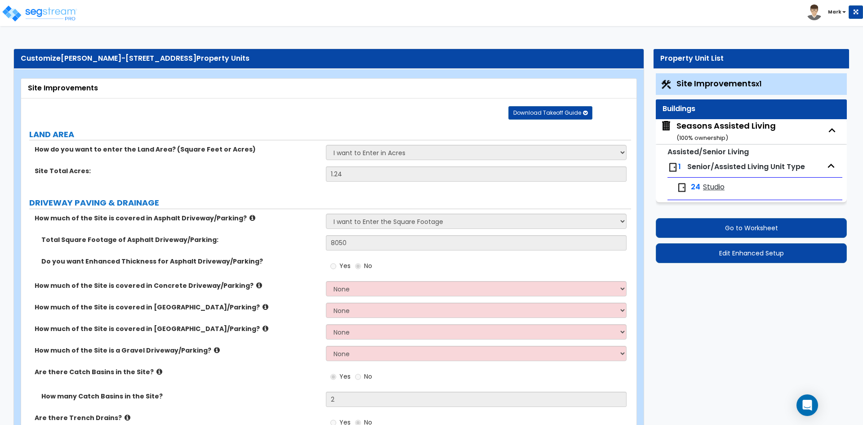
select select "1"
select select "5"
select select "1"
select select "4"
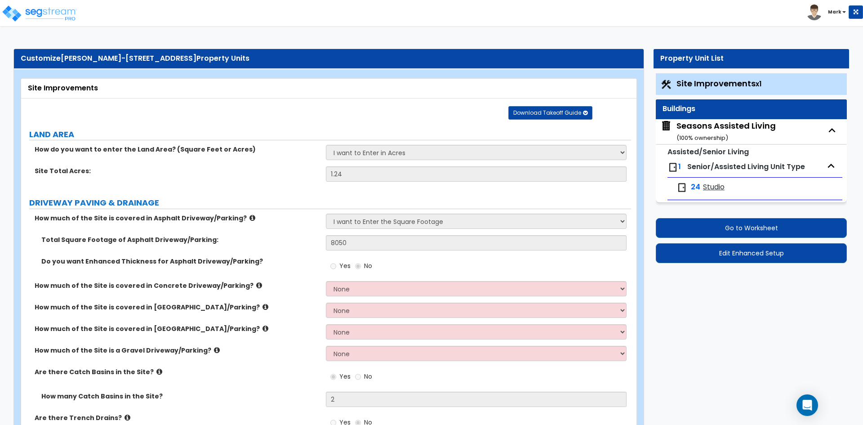
select select "2"
select select "5"
select select "2"
select select "3"
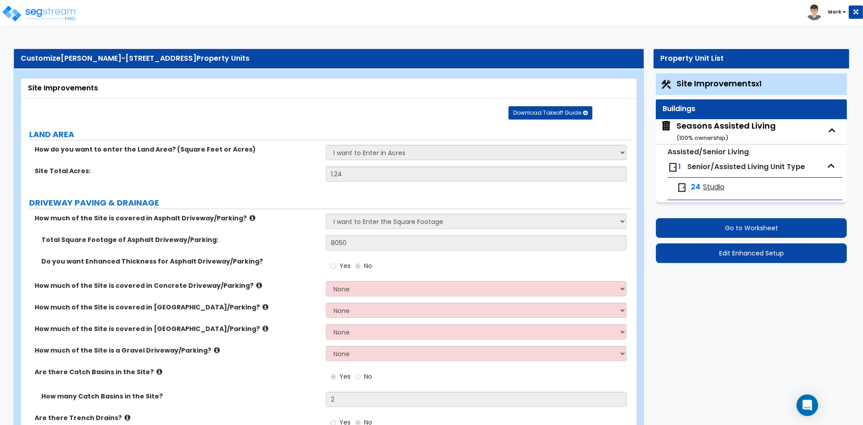
select select "2"
select select "1"
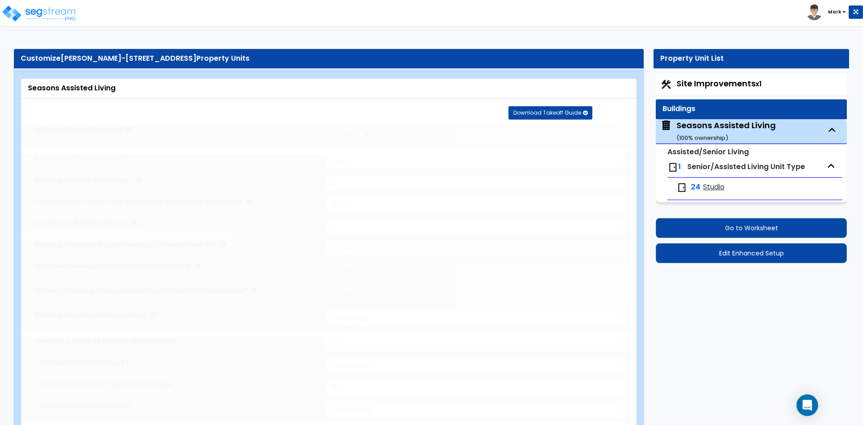
radio input "true"
select select "2"
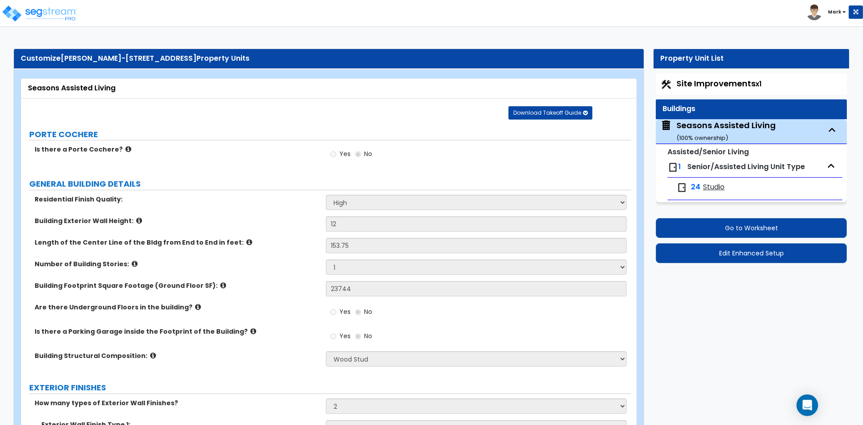
click at [712, 186] on span "Studio" at bounding box center [714, 187] width 22 height 10
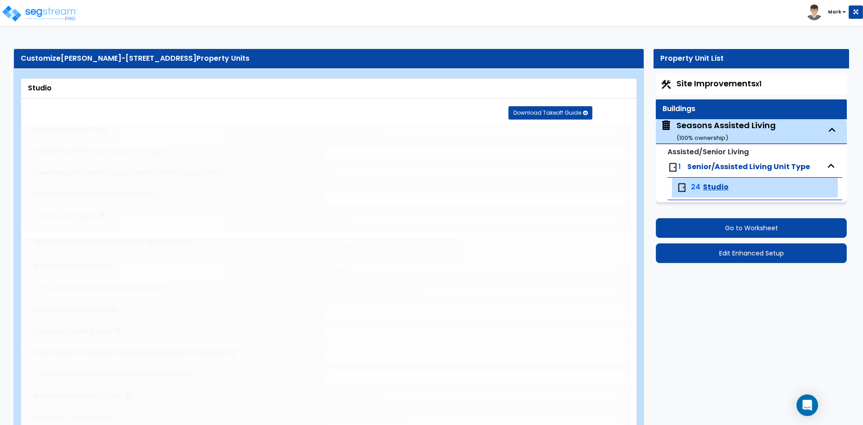
select select "1"
type input "320"
type input "1"
select select "3"
radio input "true"
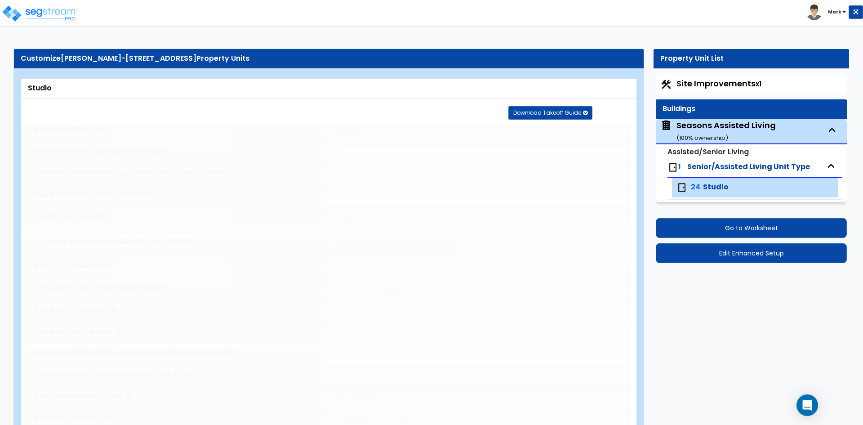
select select "1"
type input "1"
select select "3"
select select "1"
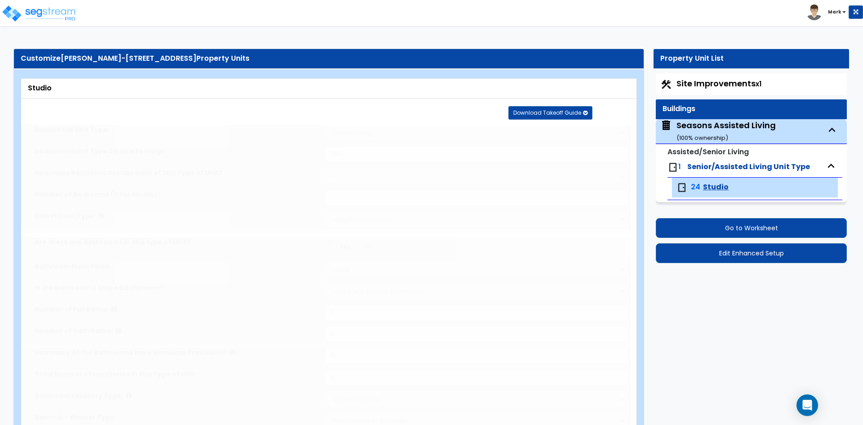
select select "1"
select select "2"
radio input "true"
select select "1"
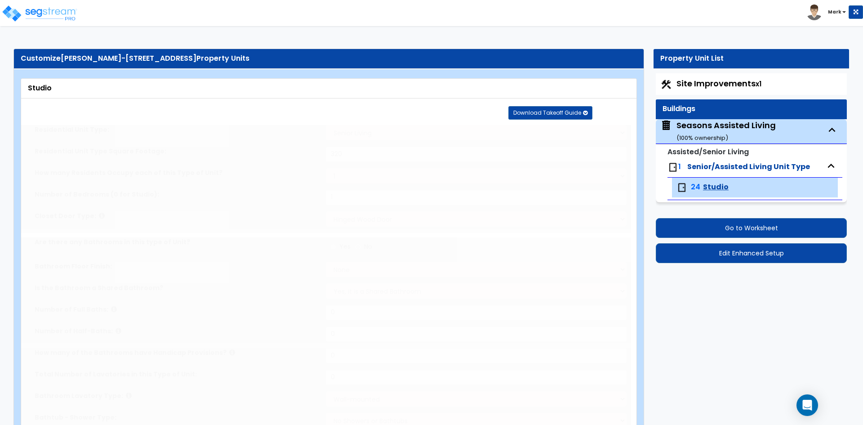
radio input "true"
select select "1"
select select "2"
radio input "true"
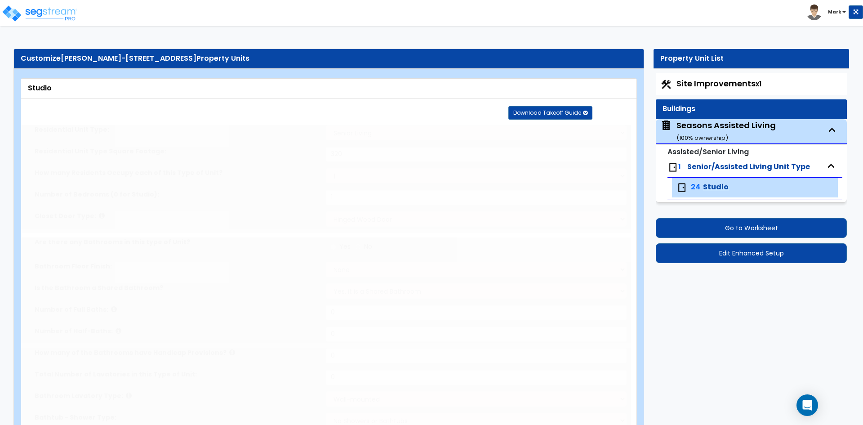
radio input "true"
type input "1"
radio input "true"
select select "1"
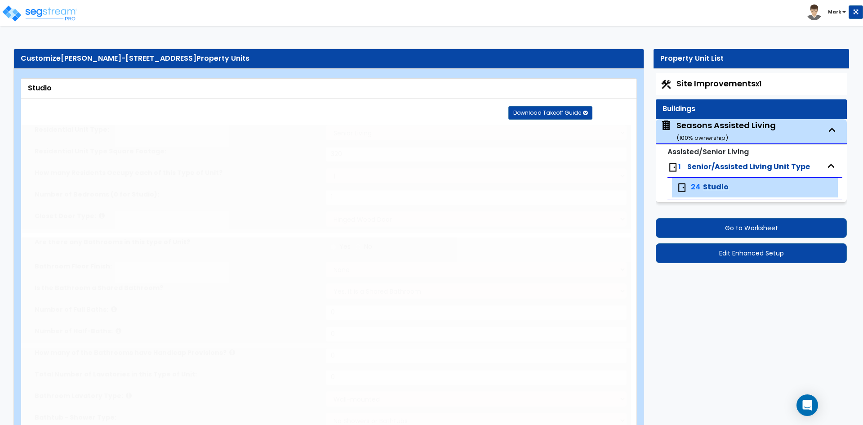
type input "7"
select select "2"
select select "5"
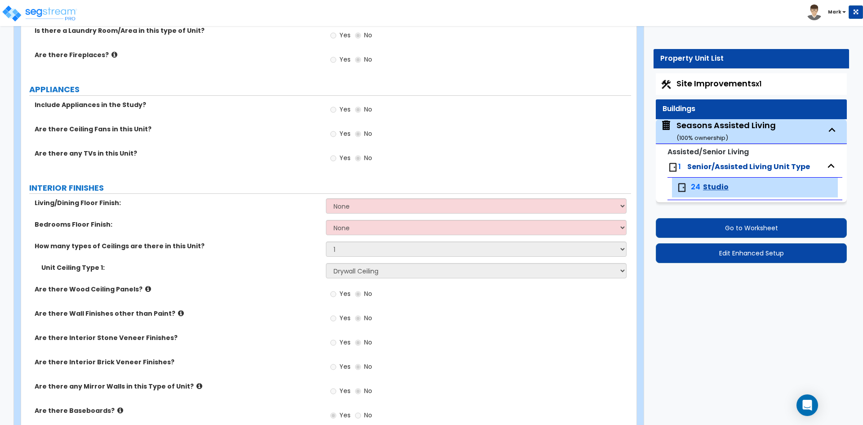
scroll to position [494, 0]
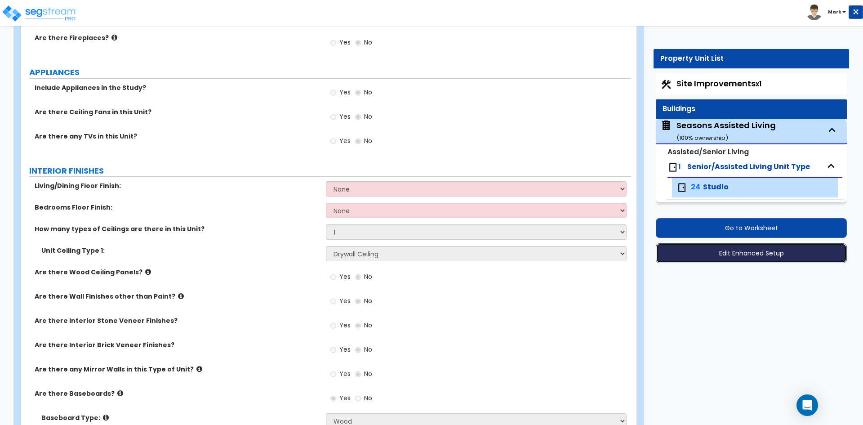
click at [758, 251] on button "Edit Enhanced Setup" at bounding box center [750, 253] width 191 height 20
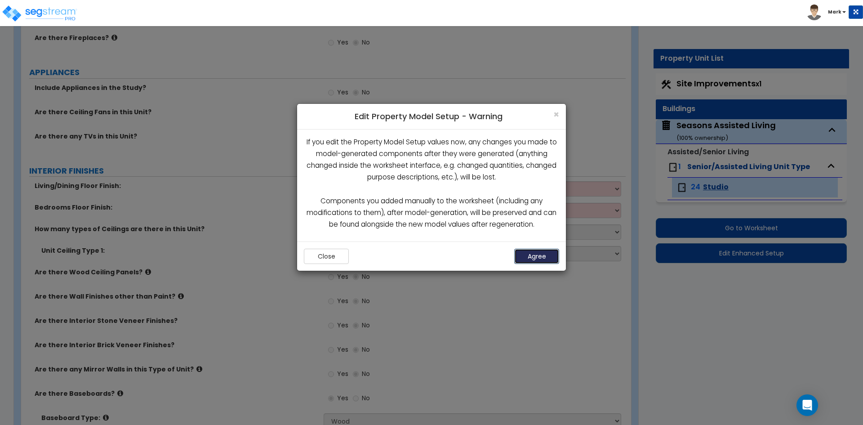
click at [540, 256] on button "Agree" at bounding box center [536, 255] width 45 height 15
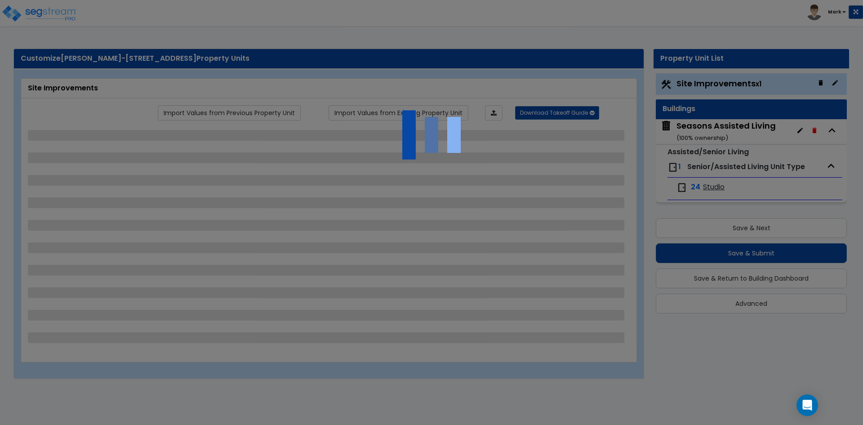
select select "2"
select select "1"
select select "2"
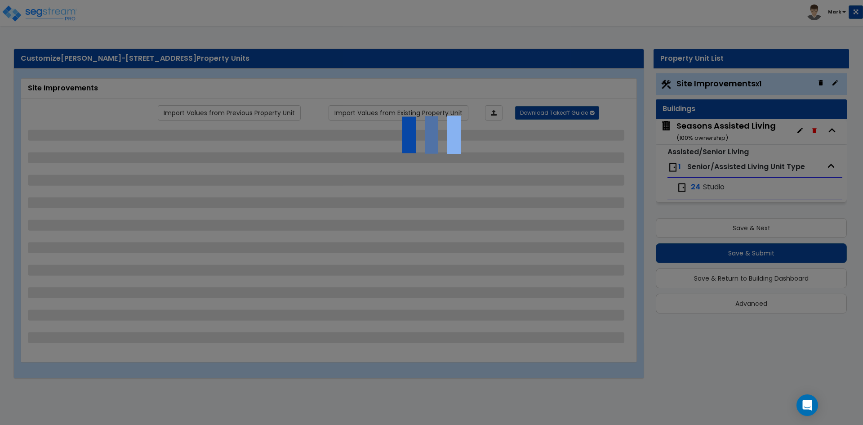
select select "1"
select select "4"
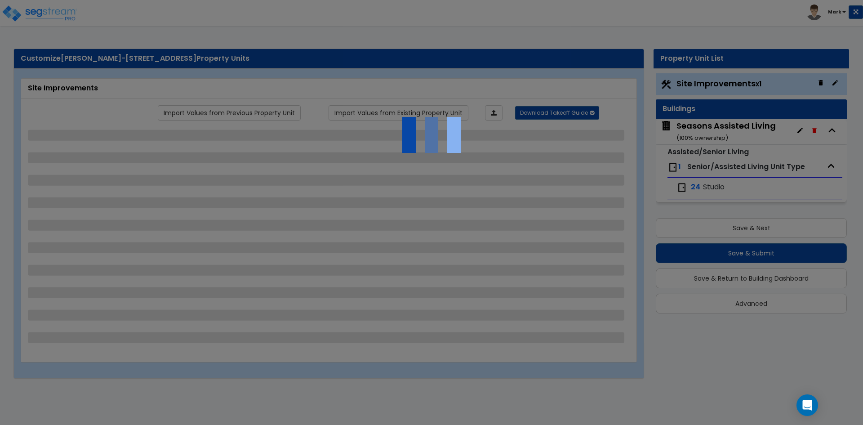
select select "1"
select select "3"
select select "2"
select select "3"
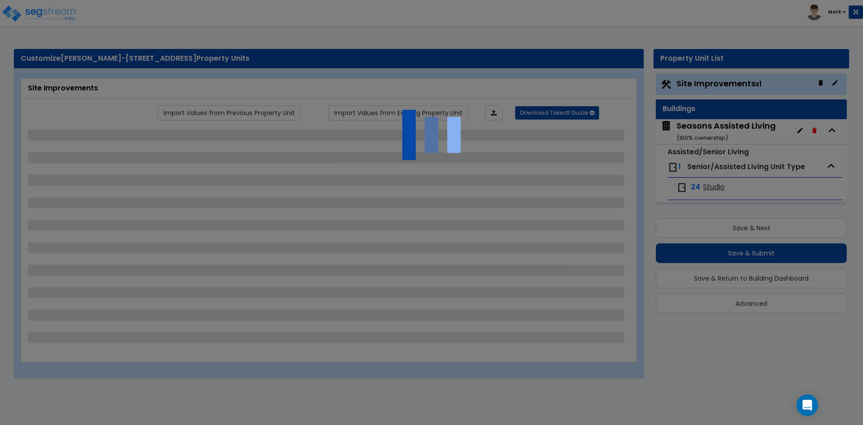
select select "1"
select select "3"
select select "1"
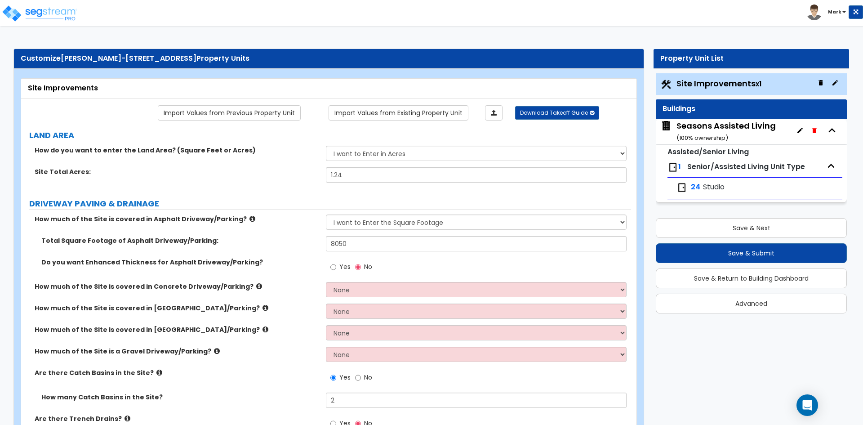
click at [713, 187] on span "Studio" at bounding box center [714, 187] width 22 height 10
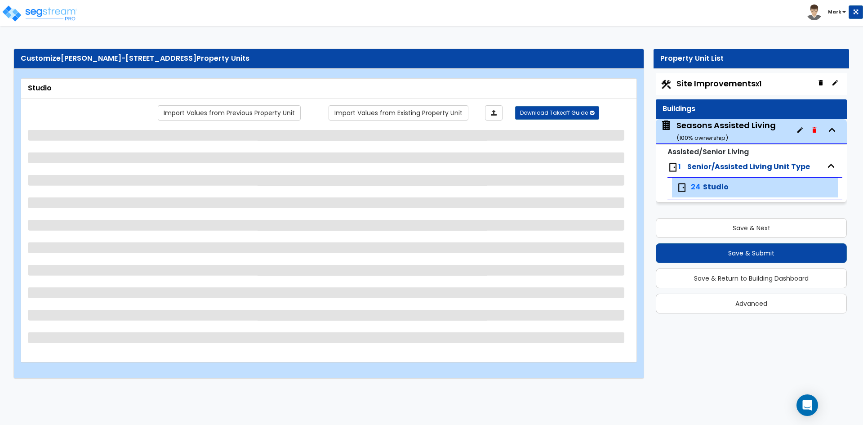
select select "1"
select select "3"
select select "1"
select select "3"
select select "5"
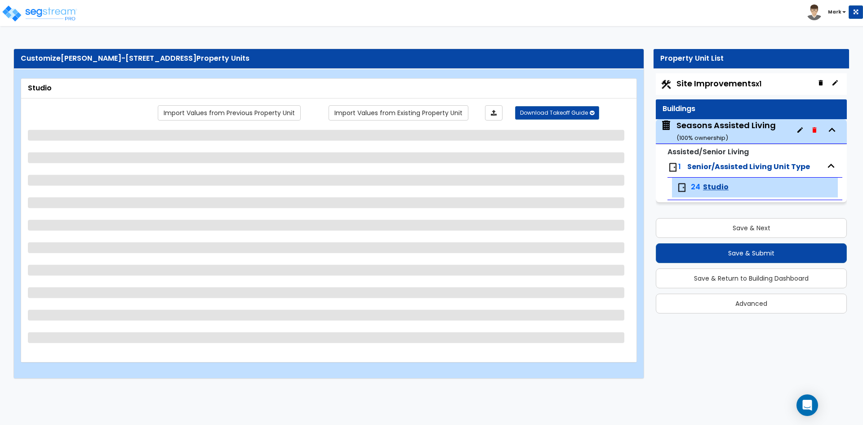
select select "1"
select select "2"
select select "1"
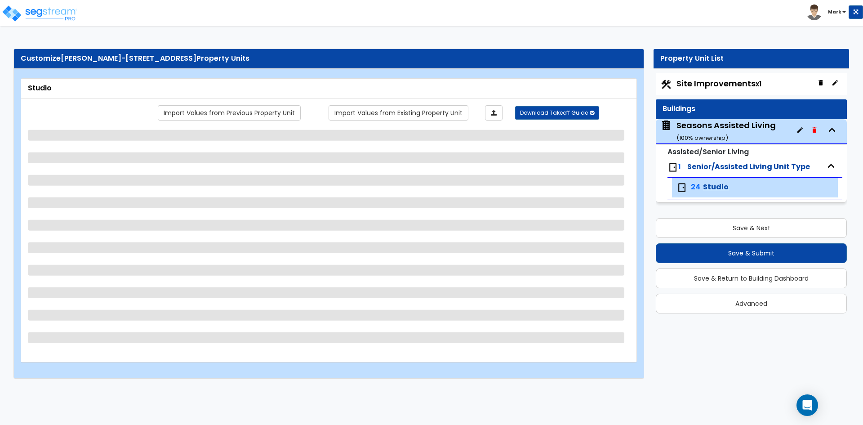
select select "1"
select select "2"
select select "1"
select select "2"
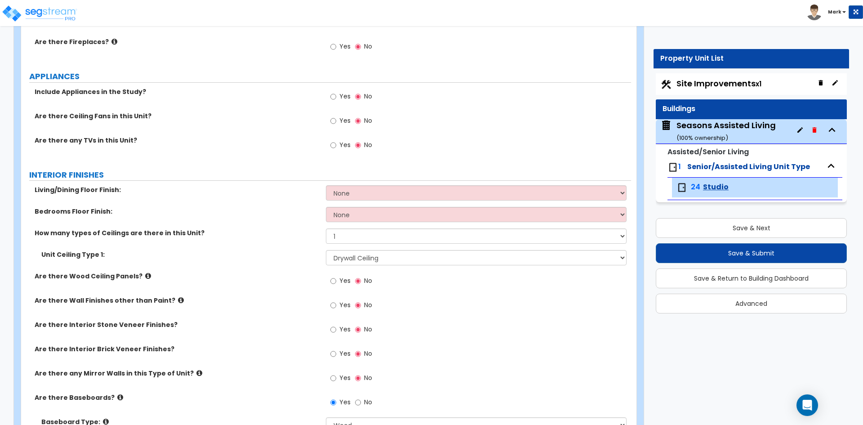
scroll to position [494, 0]
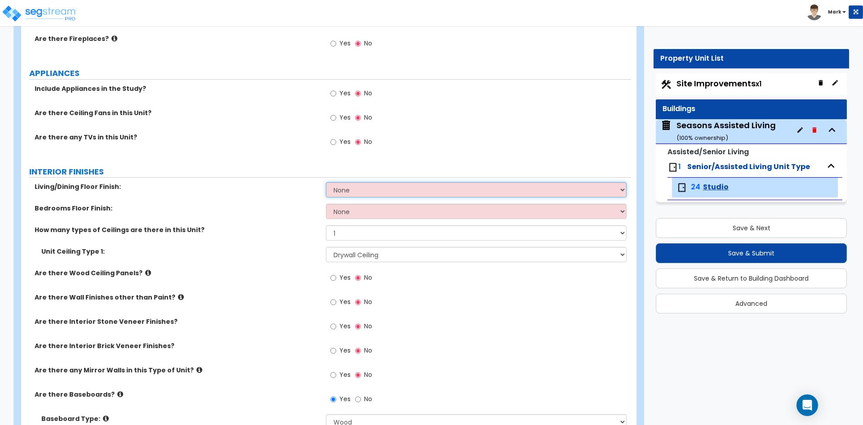
click at [381, 186] on select "None Tile Flooring Hardwood Flooring Resilient Laminate Flooring VCT Flooring S…" at bounding box center [476, 189] width 300 height 15
select select "5"
click at [326, 182] on select "None Tile Flooring Hardwood Flooring Resilient Laminate Flooring VCT Flooring S…" at bounding box center [476, 189] width 300 height 15
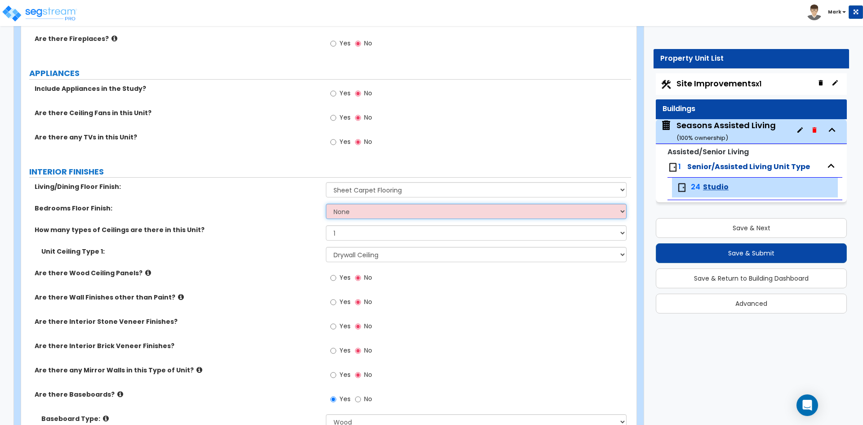
click at [370, 214] on select "None Tile Flooring Hardwood Flooring Resilient Laminate Flooring VCT Flooring S…" at bounding box center [476, 210] width 300 height 15
select select "5"
click at [326, 203] on select "None Tile Flooring Hardwood Flooring Resilient Laminate Flooring VCT Flooring S…" at bounding box center [476, 210] width 300 height 15
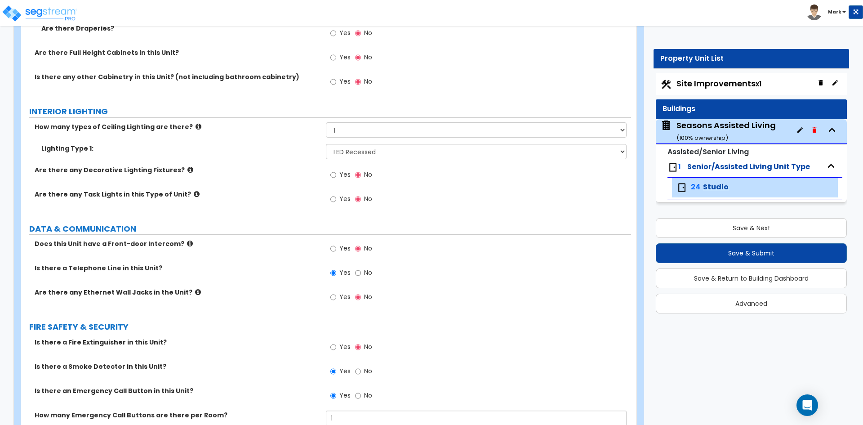
scroll to position [1123, 0]
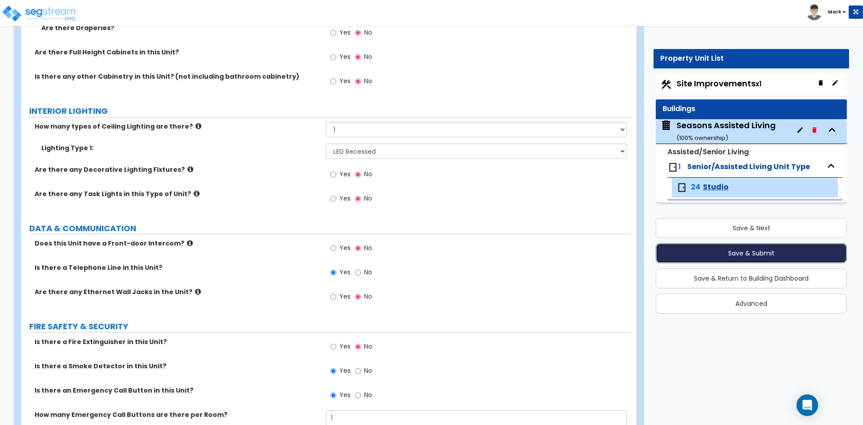
click at [749, 255] on button "Save & Submit" at bounding box center [750, 253] width 191 height 20
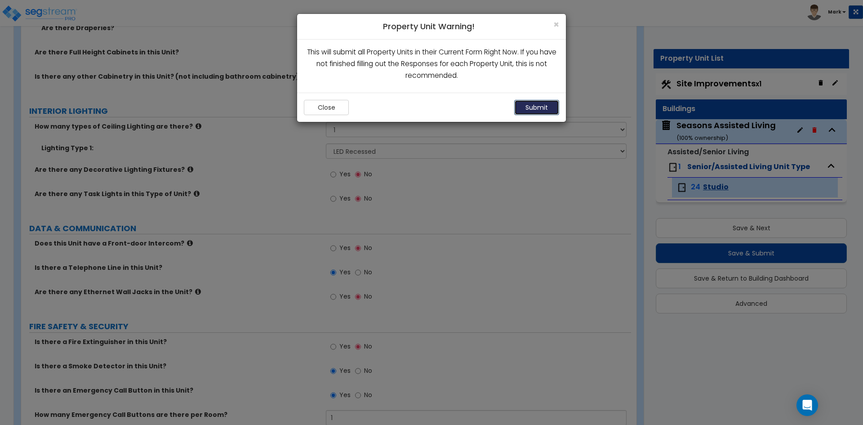
click at [534, 106] on button "Submit" at bounding box center [536, 107] width 45 height 15
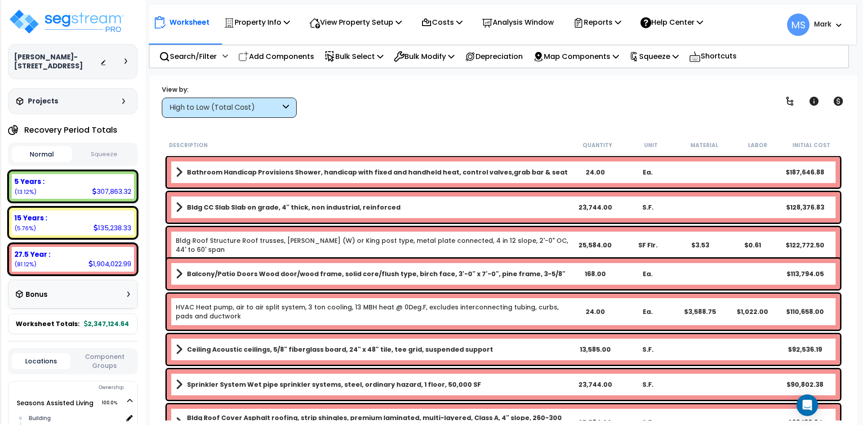
click at [265, 105] on div "High to Low (Total Cost)" at bounding box center [224, 107] width 111 height 10
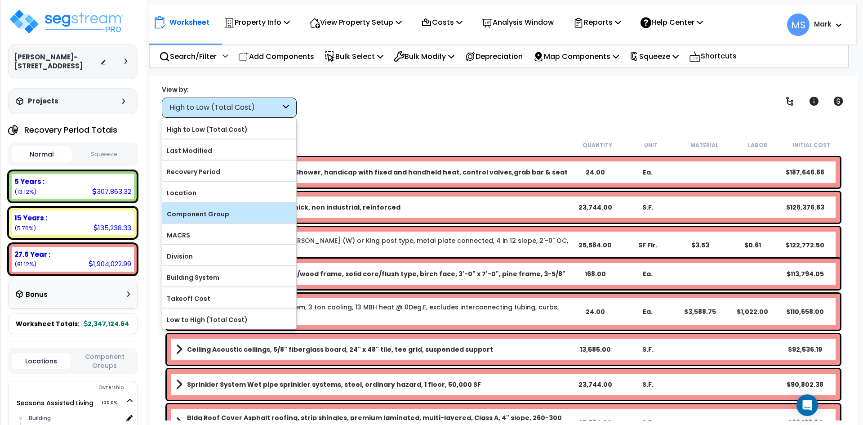
click at [224, 214] on label "Component Group" at bounding box center [229, 213] width 134 height 13
click at [0, 0] on input "Component Group" at bounding box center [0, 0] width 0 height 0
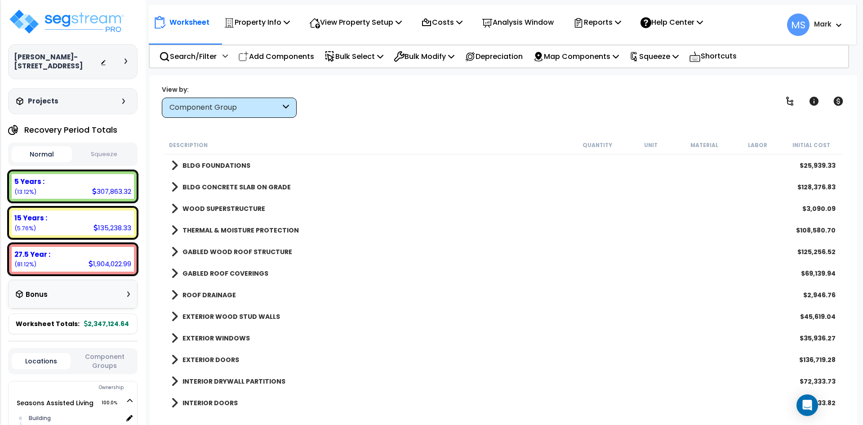
click at [228, 162] on b "BLDG FOUNDATIONS" at bounding box center [216, 165] width 68 height 9
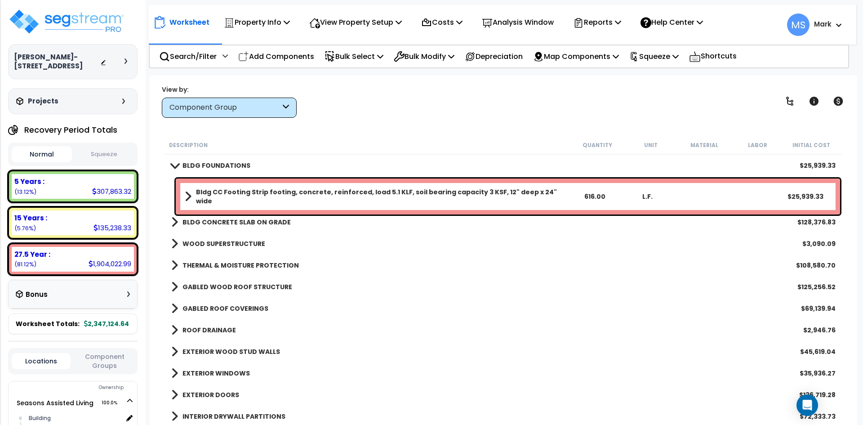
click at [228, 162] on b "BLDG FOUNDATIONS" at bounding box center [216, 165] width 68 height 9
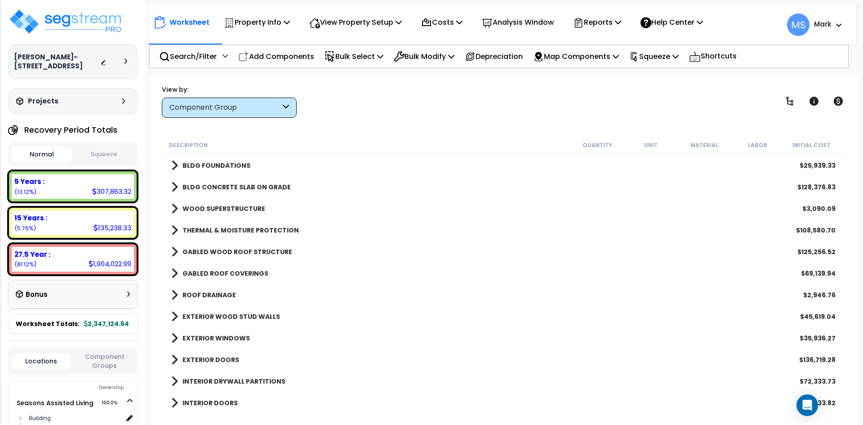
click at [229, 226] on b "THERMAL & MOISTURE PROTECTION" at bounding box center [240, 230] width 116 height 9
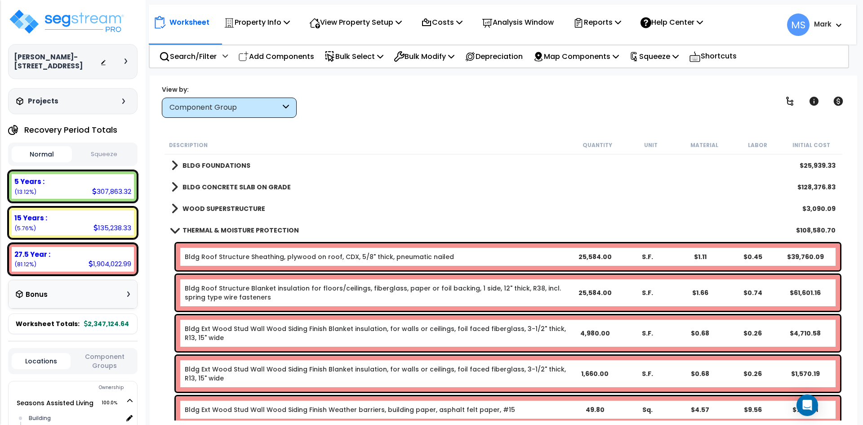
click at [567, 257] on b "Bldg Roof Structure Sheathing, plywood on roof, CDX, 5/8" thick, pneumatic nail…" at bounding box center [376, 256] width 383 height 9
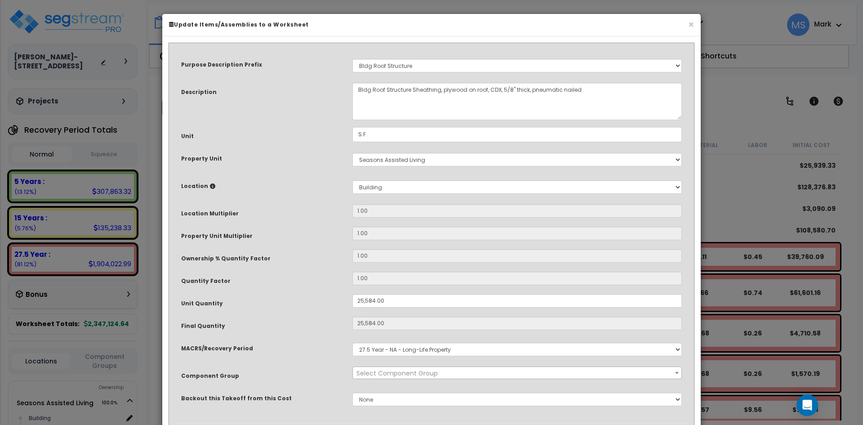
select select "46248"
click at [374, 301] on input "25,584.00" at bounding box center [516, 300] width 329 height 13
type input "2,558.00"
type input "25,584"
type input "$39,911.04"
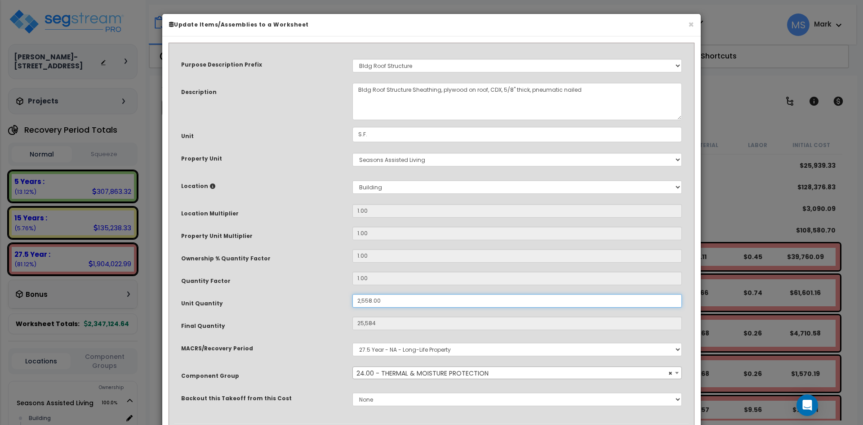
type input "2,558"
type input "$3,990.48"
type input "255.00"
type input "2,558"
type input "$3,990.48"
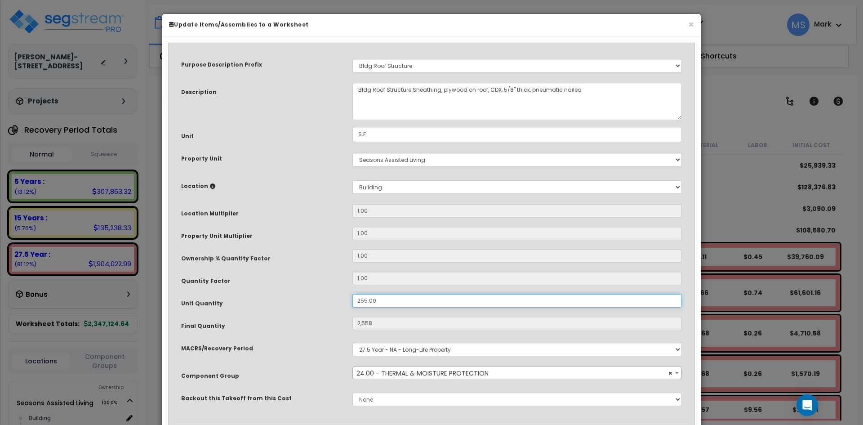
type input "255"
type input "$397.80"
type input "25.00"
type input "25"
type input "$39.00"
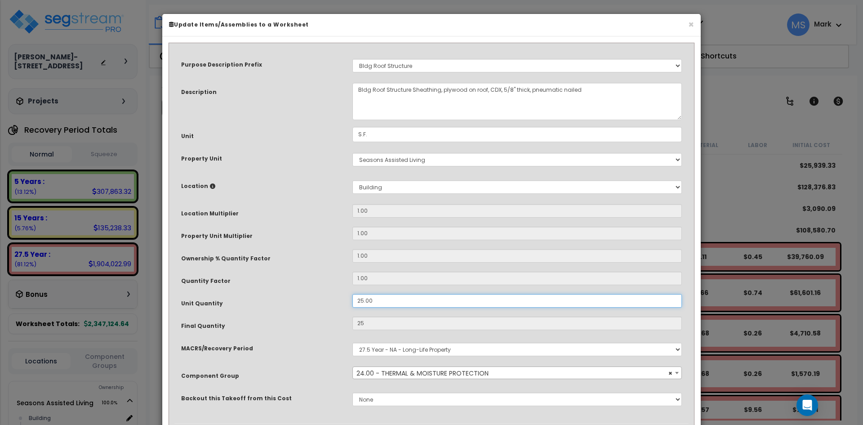
type input "2.00"
type input "2"
type input "$3.12"
type input "24.00"
type input "24"
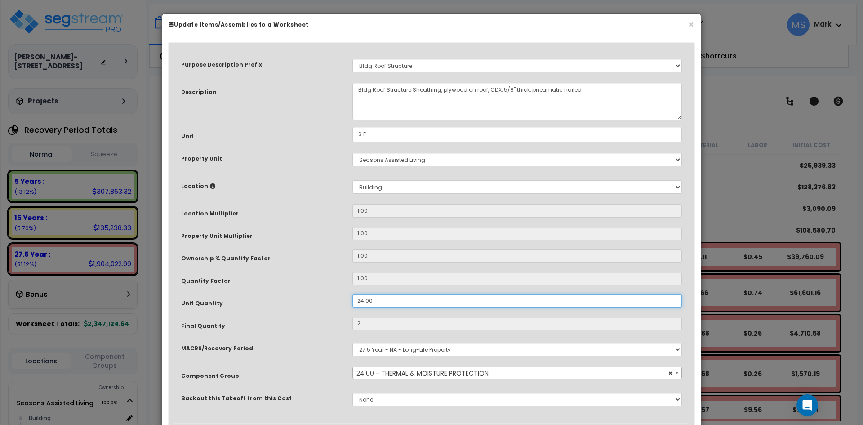
type input "$37.44"
type input "240.00"
type input "240"
type input "$374.40"
type input "2,400.00"
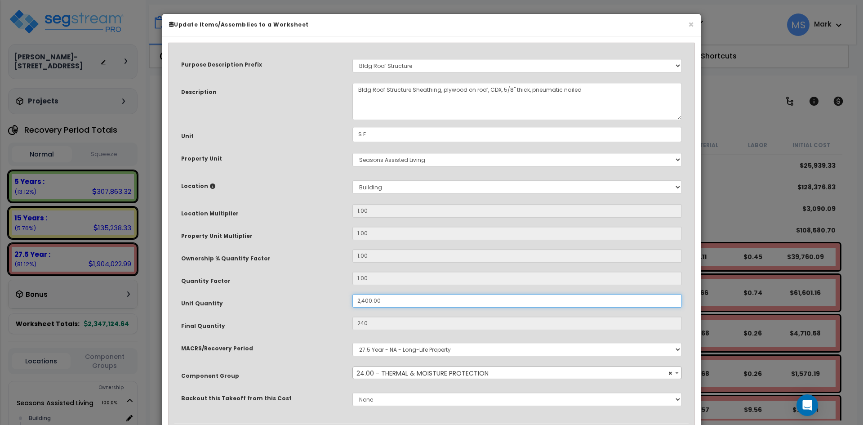
type input "2,400"
type input "$3,744.00"
type input "24,000.00"
type input "2,400"
type input "$3,744.00"
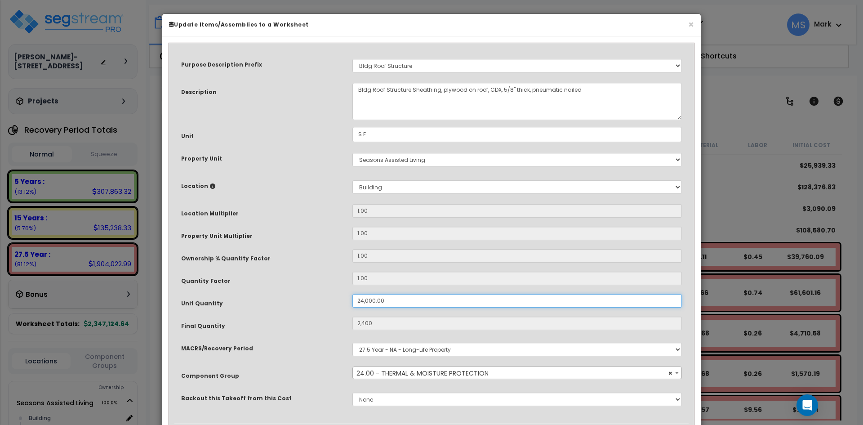
type input "24,000"
type input "$37,440.00"
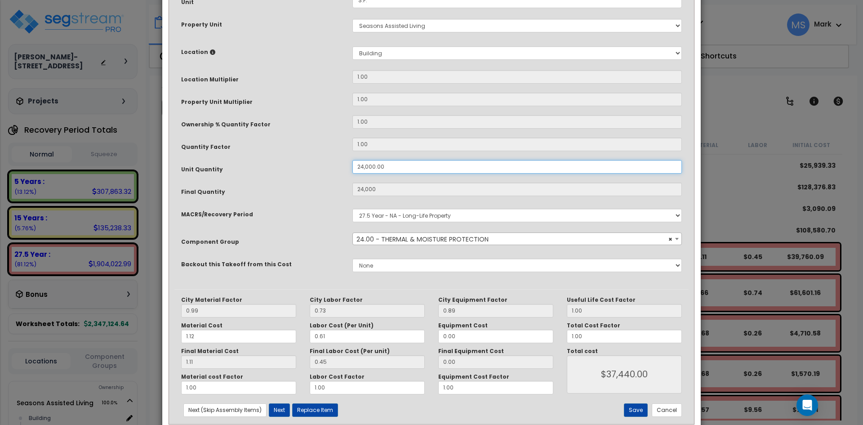
scroll to position [154, 0]
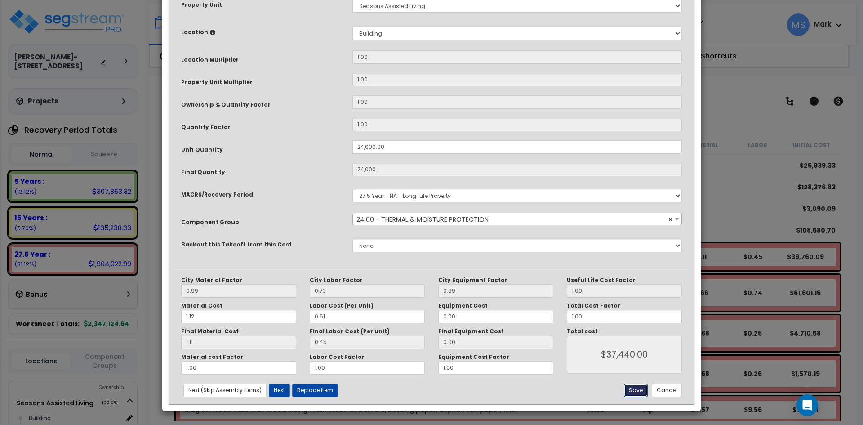
click at [640, 389] on button "Save" at bounding box center [636, 389] width 24 height 13
type input "24000.00"
type input "37440.00"
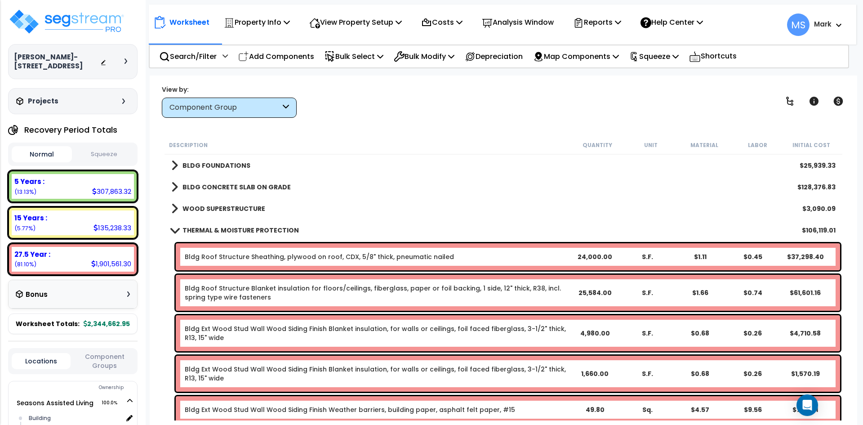
click at [481, 294] on link "Bldg Roof Structure Blanket insulation for floors/ceilings, fiberglass, paper o…" at bounding box center [376, 292] width 383 height 18
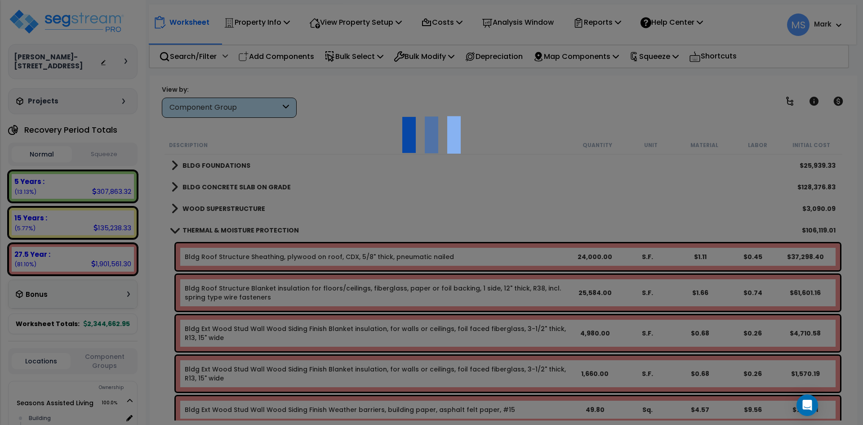
scroll to position [0, 0]
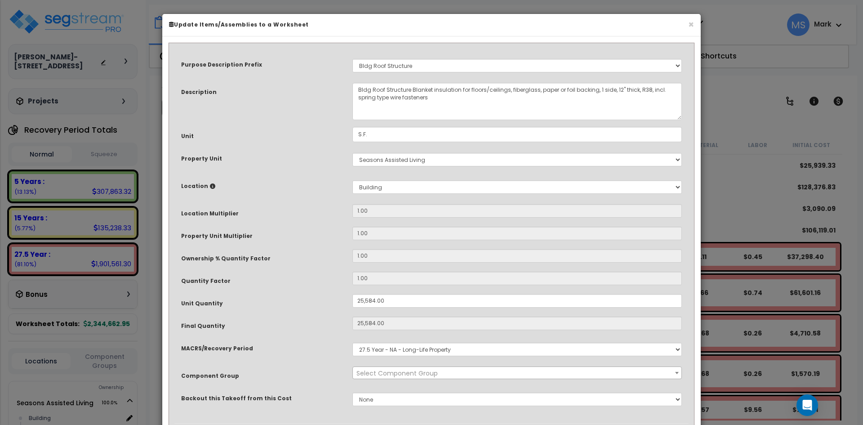
select select "46248"
click at [375, 298] on input "25,584.00" at bounding box center [516, 300] width 329 height 13
type input "2,558.00"
type input "25,584"
type input "$61,401.60"
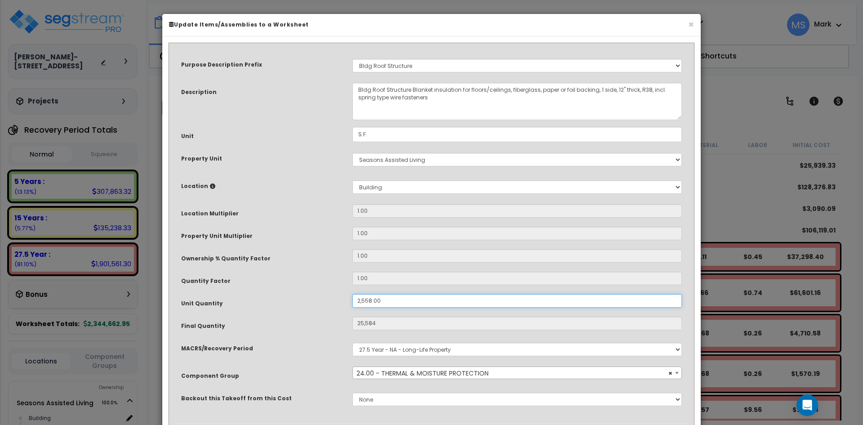
type input "2,558"
type input "$6,139.20"
type input "255.00"
type input "2,558"
type input "$6,139.20"
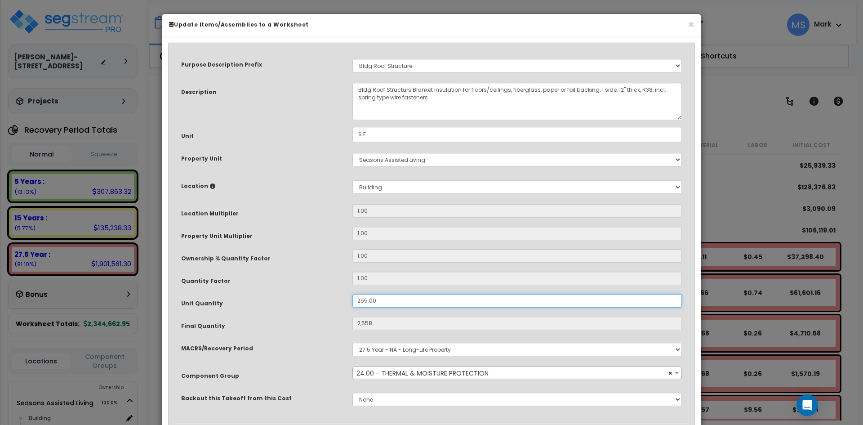
type input "255"
type input "$612.00"
type input "25.00"
type input "25"
type input "$60.00"
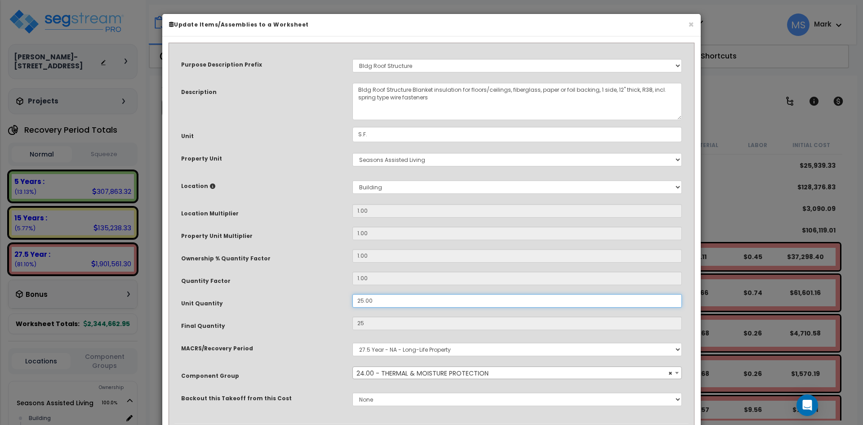
type input "2.00"
type input "2"
type input "$4.80"
type input "24.00"
type input "24"
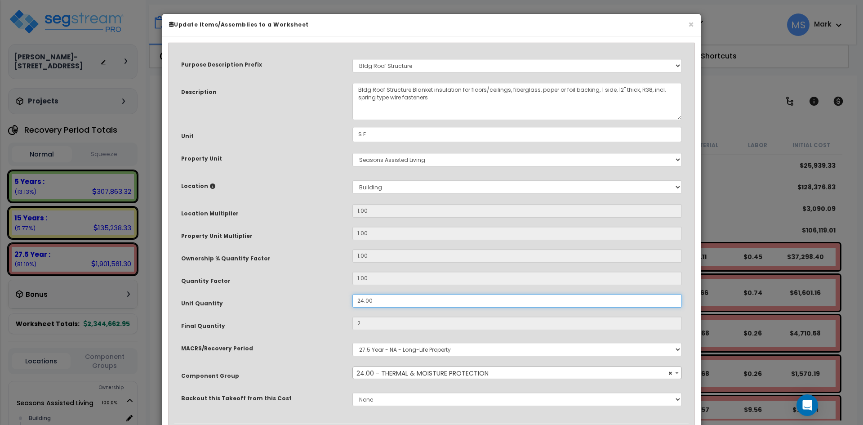
type input "$57.60"
type input "240.00"
type input "240"
type input "$576.00"
type input "2,400.00"
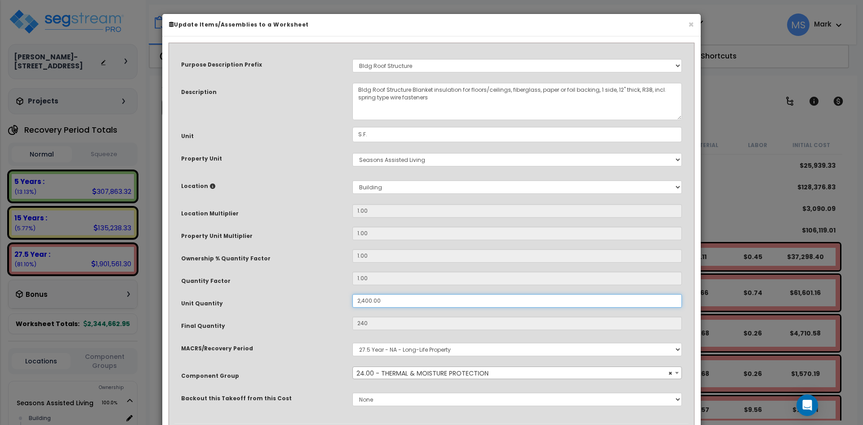
type input "2,400"
type input "$5,760.00"
type input "24,000.00"
type input "2,400"
type input "$5,760.00"
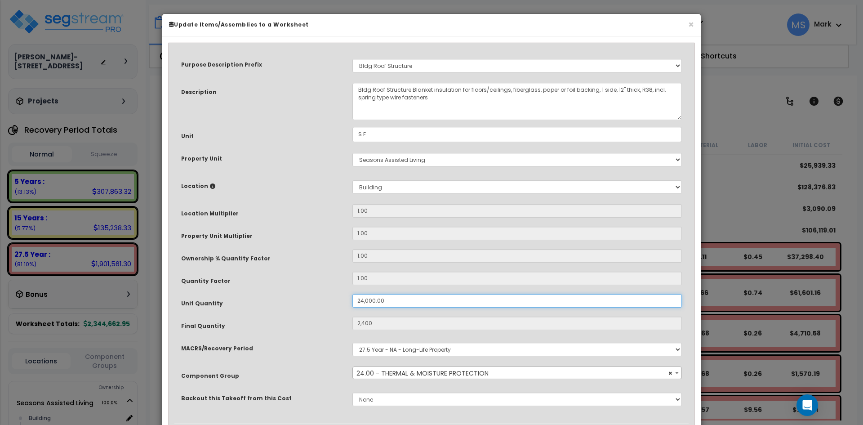
type input "24,000"
type input "$57,600.00"
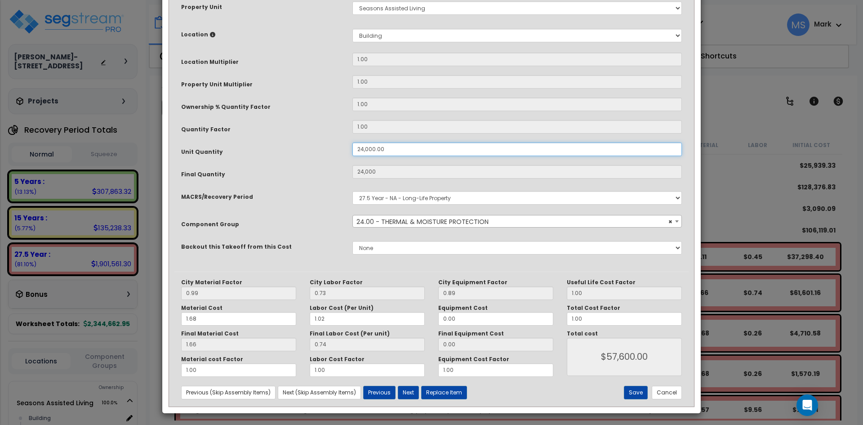
scroll to position [154, 0]
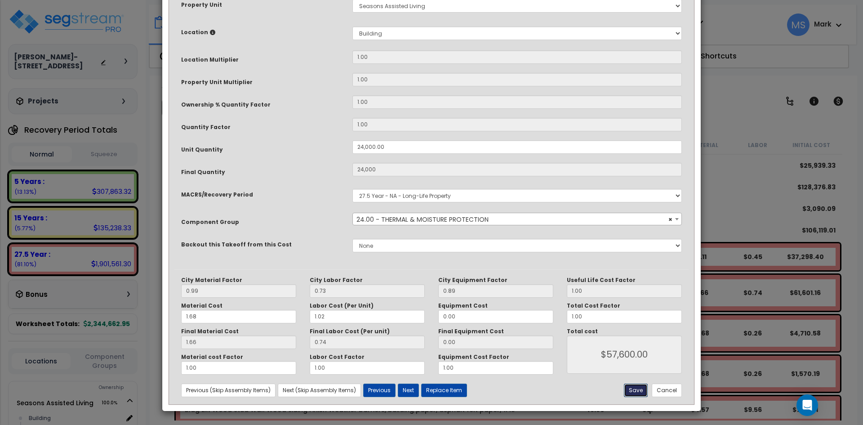
click at [634, 392] on button "Save" at bounding box center [636, 389] width 24 height 13
type input "24000.00"
type input "57600.00"
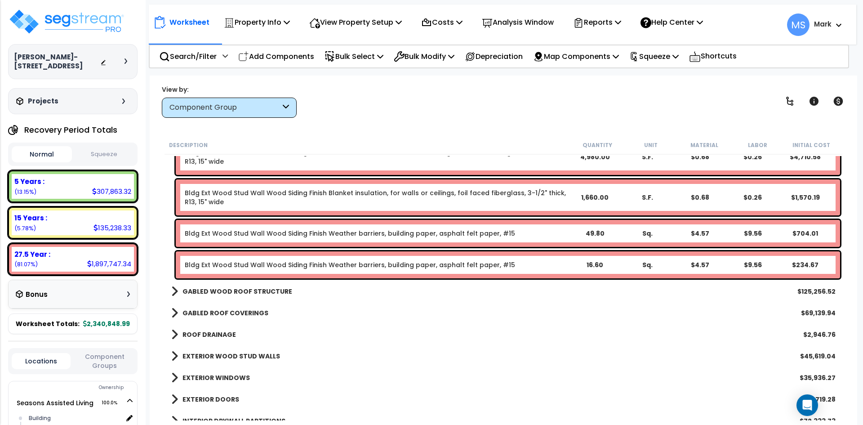
scroll to position [180, 0]
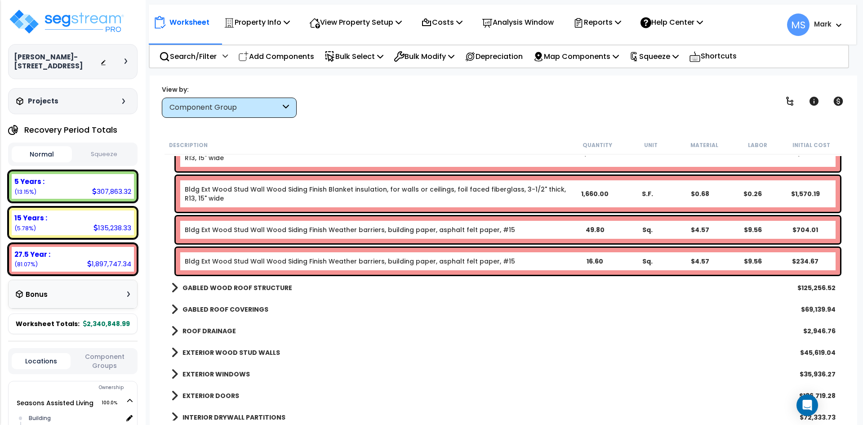
click at [246, 285] on b "GABLED WOOD ROOF STRUCTURE" at bounding box center [237, 287] width 110 height 9
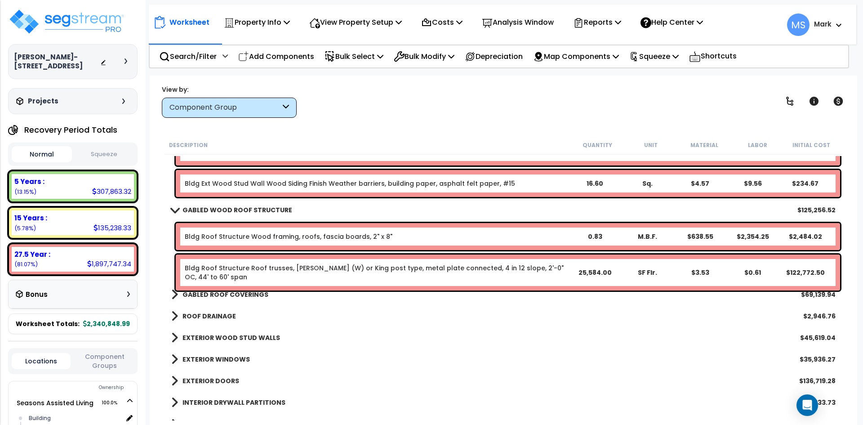
scroll to position [270, 0]
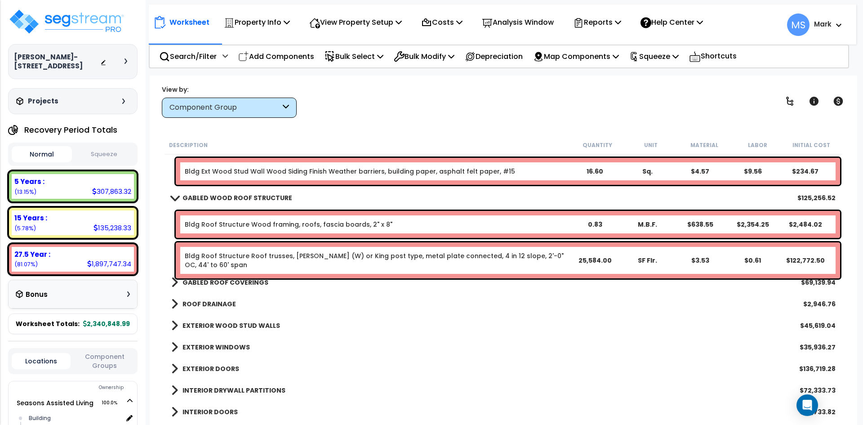
click at [403, 255] on link "Bldg Roof Structure Roof trusses, [PERSON_NAME] (W) or King post type, metal pl…" at bounding box center [376, 260] width 383 height 18
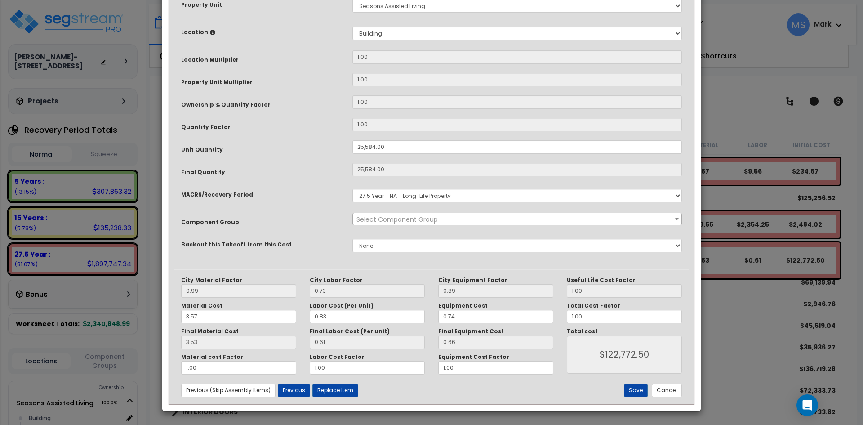
scroll to position [0, 0]
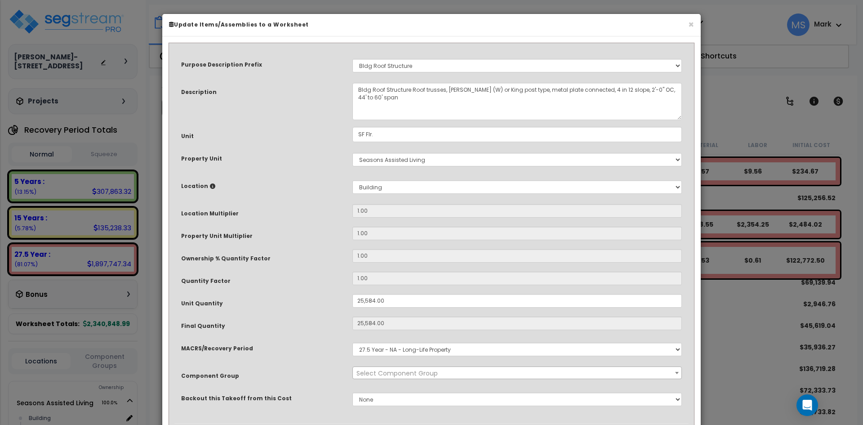
select select "45860"
click at [372, 301] on input "25,584.00" at bounding box center [516, 300] width 329 height 13
type input "2,554.00"
type input "25,584"
type input "$122,803.20"
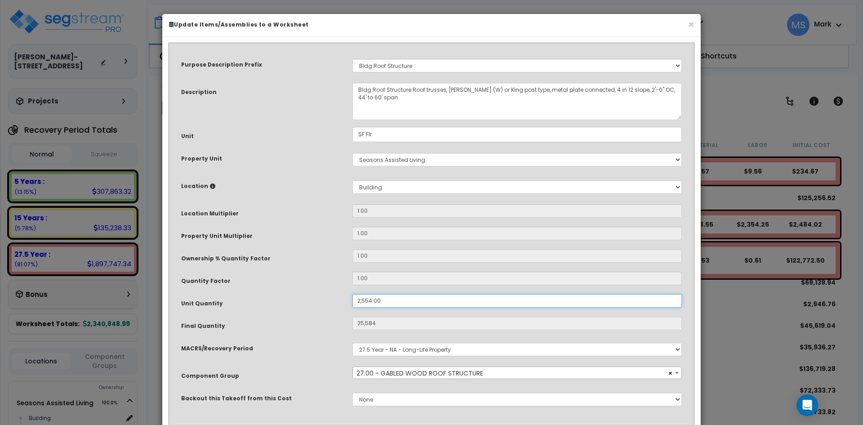
type input "2,554"
type input "$12,259.20"
type input "254.00"
type input "2,554"
type input "$12,259.20"
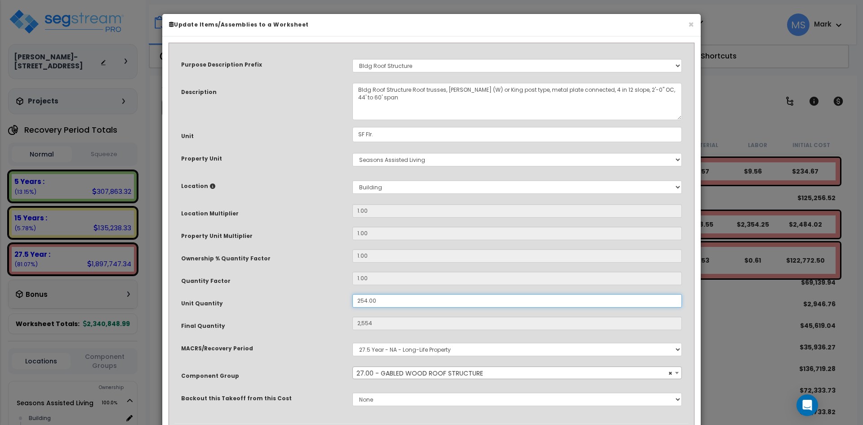
type input "254"
type input "$1,219.20"
type input "24.00"
type input "$1,219.20"
type input "24"
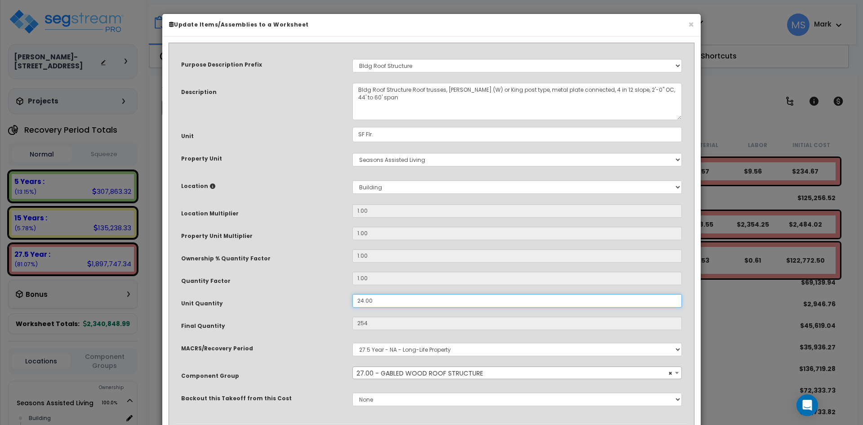
type input "$115.20"
type input "240.00"
type input "240"
type input "$1,152.00"
type input "2,400.00"
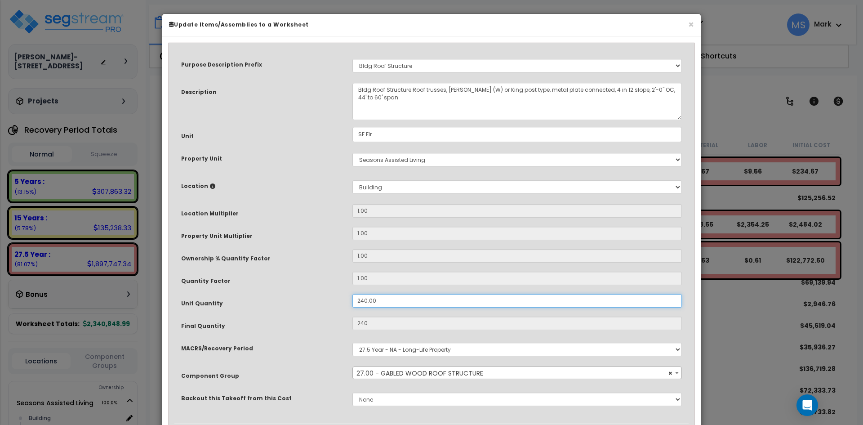
type input "$1,152.00"
type input "2,400"
type input "$11,520.00"
type input "24,000.00"
type input "2,400"
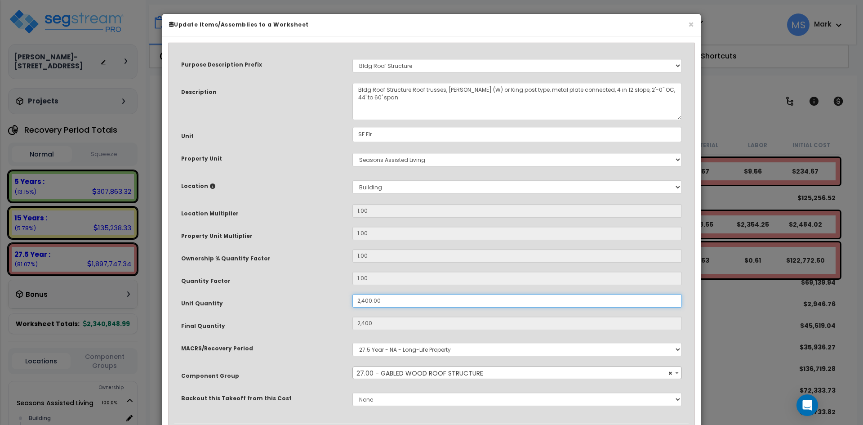
type input "$11,520.00"
type input "24,000"
type input "$115,200.00"
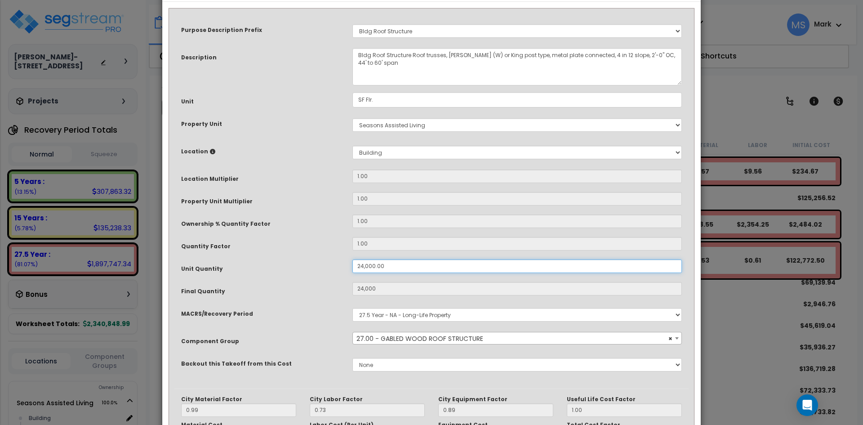
scroll to position [154, 0]
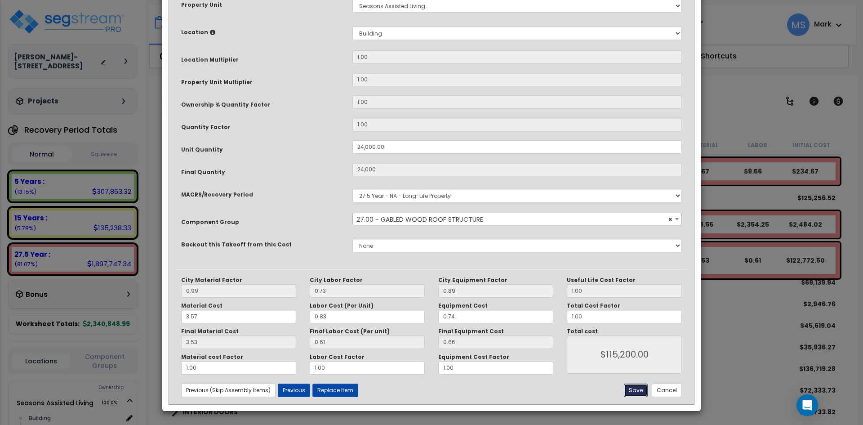
click at [633, 390] on button "Save" at bounding box center [636, 389] width 24 height 13
type input "24000.00"
type input "115200.00"
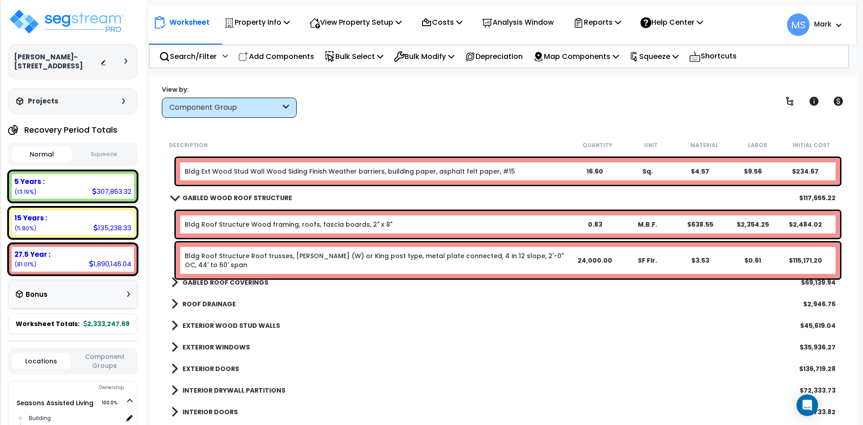
click at [226, 283] on b "GABLED ROOF COVERINGS" at bounding box center [225, 282] width 86 height 9
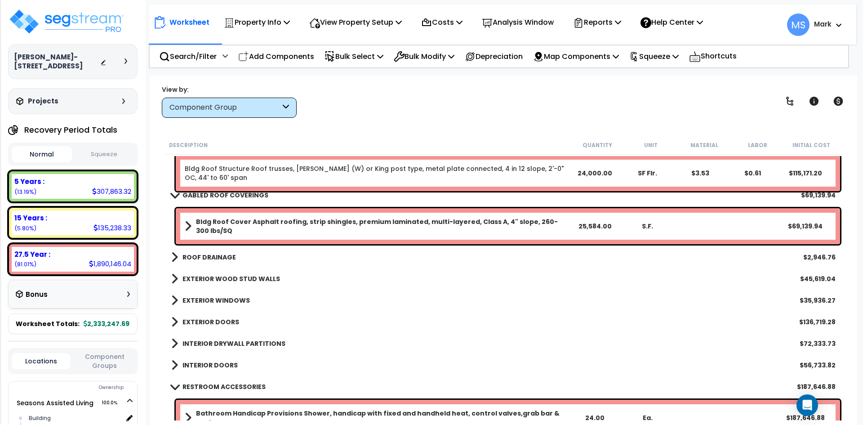
scroll to position [359, 0]
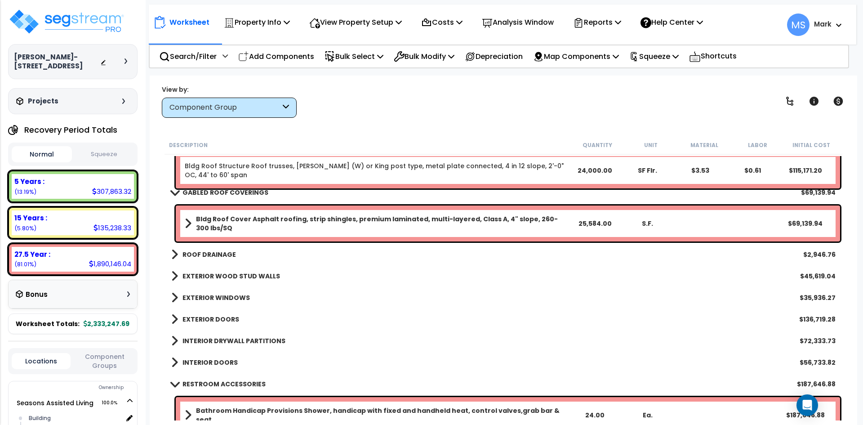
click at [322, 220] on b "Bldg Roof Cover Asphalt roofing, strip shingles, premium laminated, multi-layer…" at bounding box center [382, 223] width 372 height 18
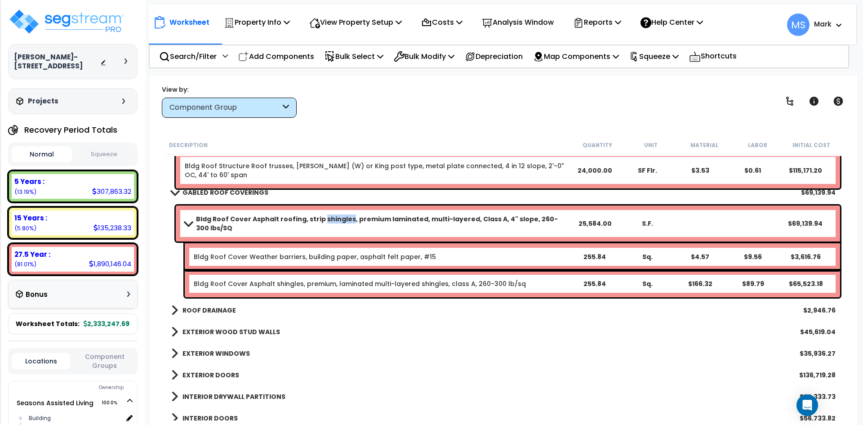
click at [322, 220] on b "Bldg Roof Cover Asphalt roofing, strip shingles, premium laminated, multi-layer…" at bounding box center [382, 223] width 372 height 18
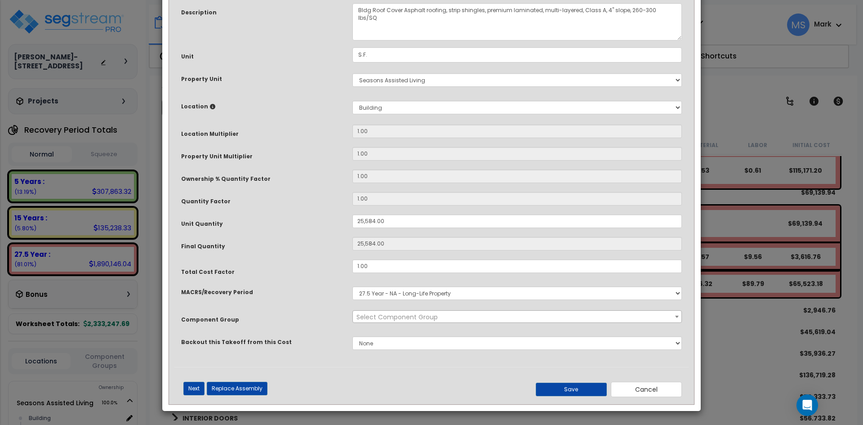
scroll to position [0, 0]
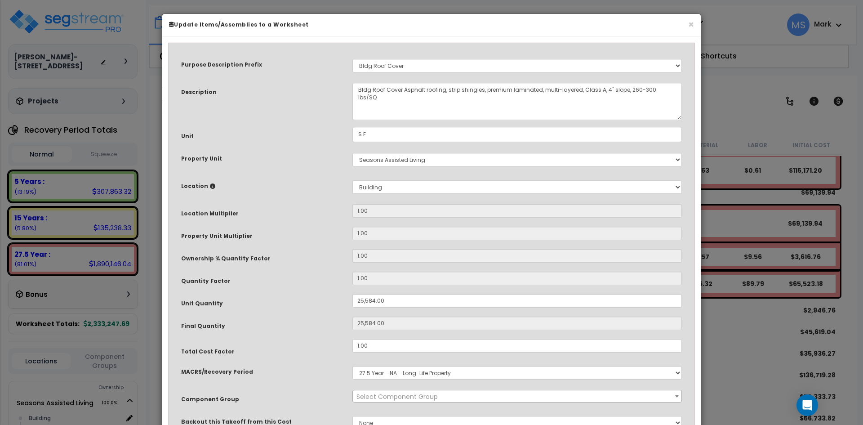
select select "45863"
click at [372, 302] on input "25,584.00" at bounding box center [516, 300] width 329 height 13
type input "2,554.00"
type input "2,554"
type input "254.00"
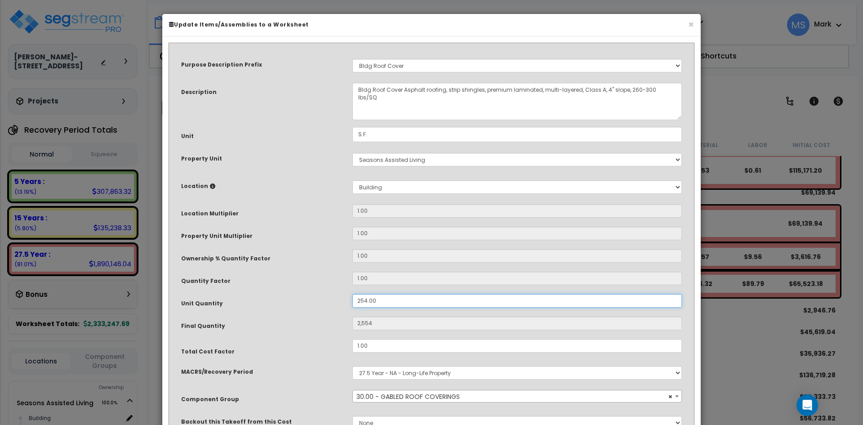
type input "254"
type input "24.00"
type input "24"
type input "240.00"
type input "240"
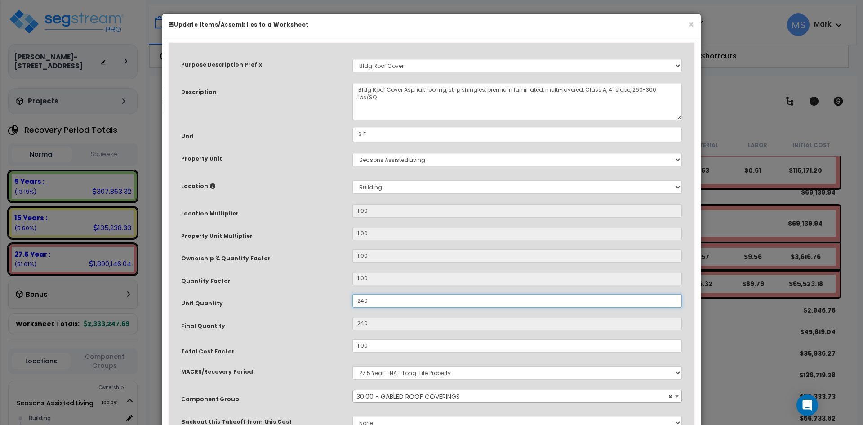
type input "2,400"
type input "24,000"
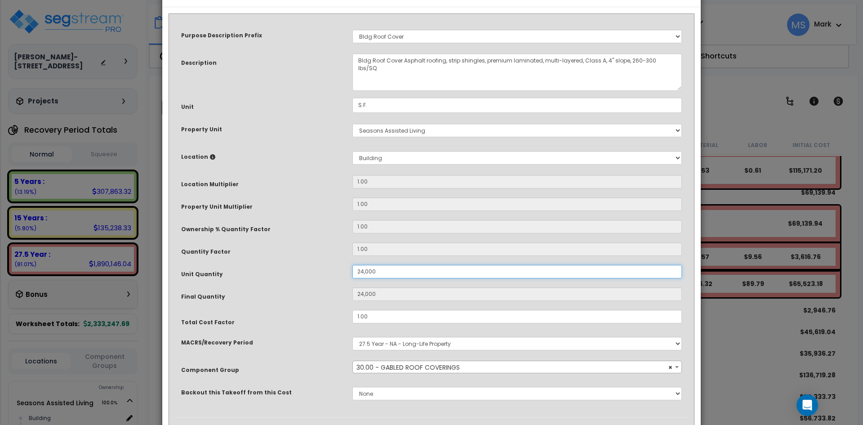
scroll to position [80, 0]
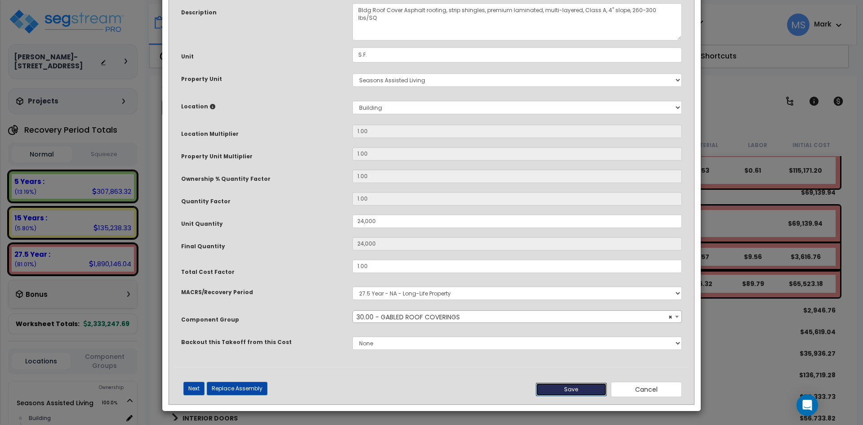
click at [579, 391] on button "Save" at bounding box center [570, 388] width 71 height 13
type input "24000.00"
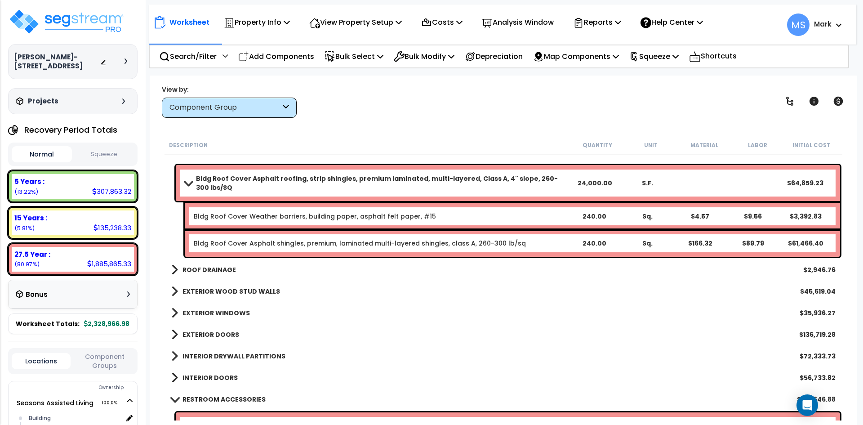
scroll to position [404, 0]
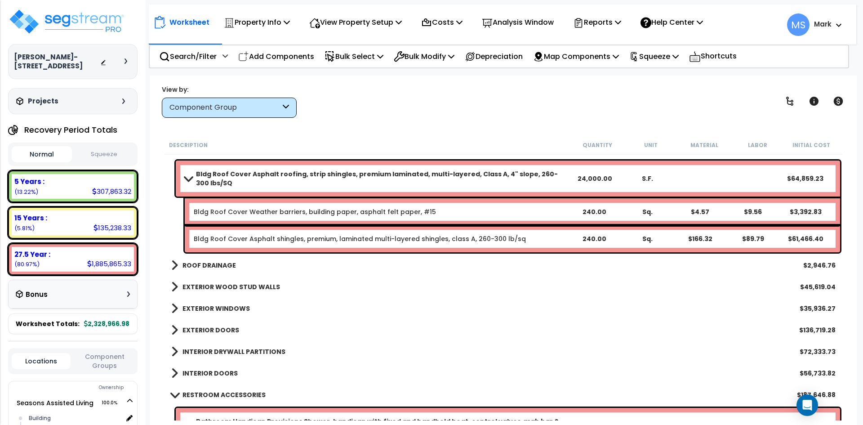
click at [224, 266] on b "ROOF DRAINAGE" at bounding box center [208, 265] width 53 height 9
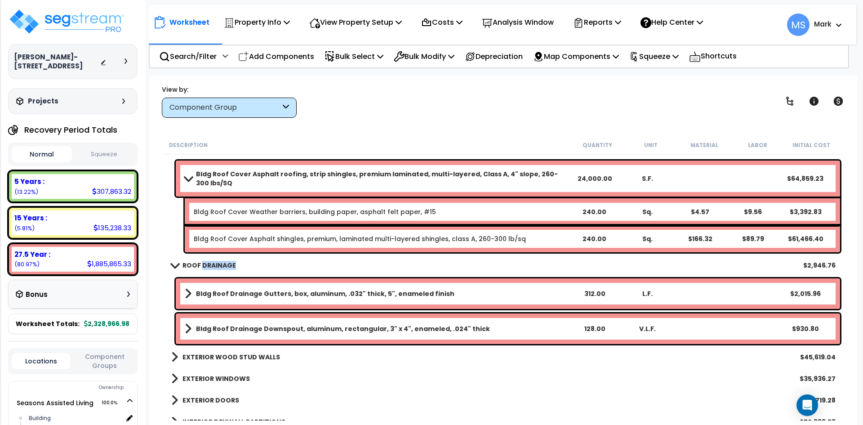
click at [224, 266] on b "ROOF DRAINAGE" at bounding box center [208, 265] width 53 height 9
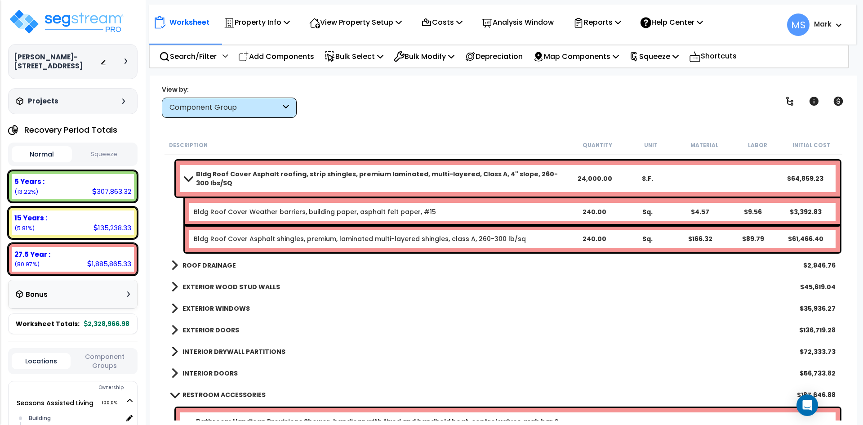
click at [225, 286] on b "EXTERIOR WOOD STUD WALLS" at bounding box center [230, 286] width 97 height 9
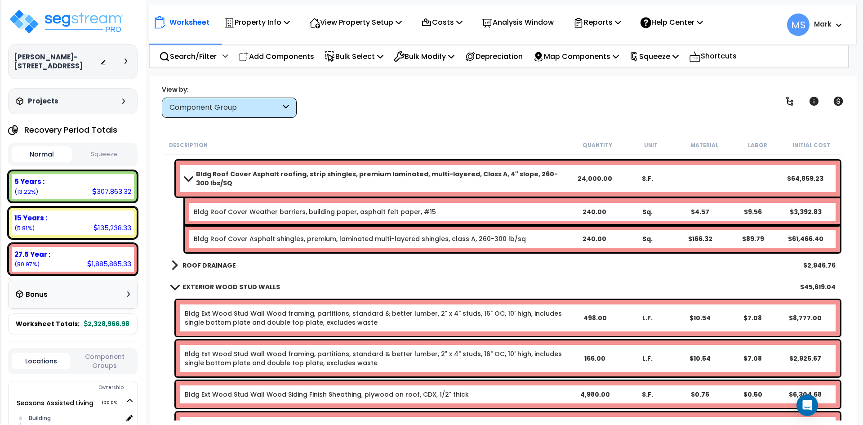
click at [225, 286] on b "EXTERIOR WOOD STUD WALLS" at bounding box center [230, 286] width 97 height 9
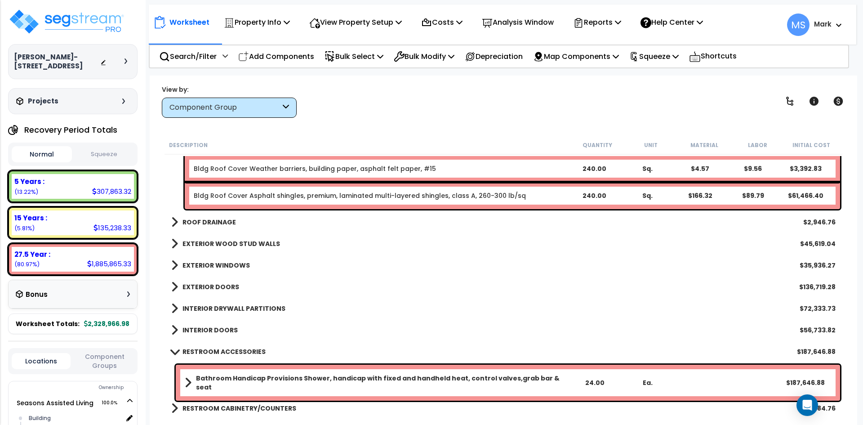
scroll to position [449, 0]
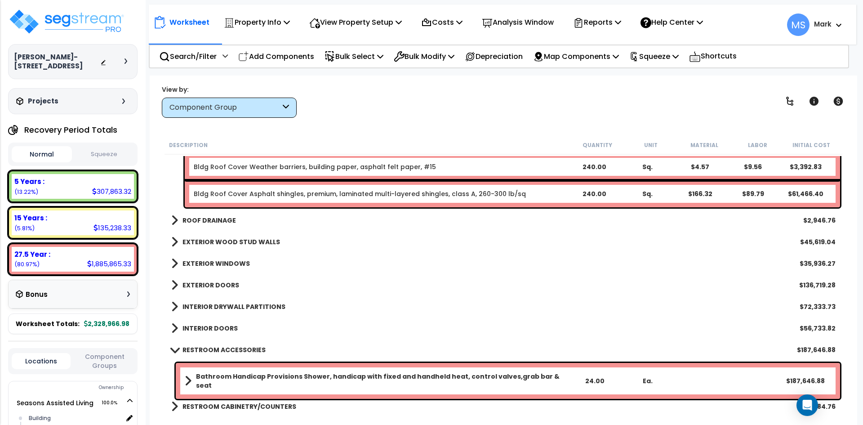
click at [229, 268] on link "EXTERIOR WINDOWS" at bounding box center [210, 263] width 79 height 13
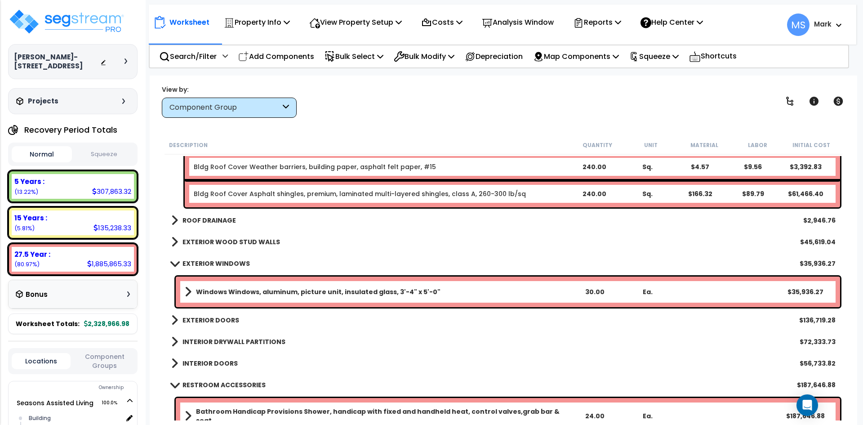
click at [376, 294] on b "Windows Windows, aluminum, picture unit, insulated glass, 3'-4" x 5'-0"" at bounding box center [318, 291] width 244 height 9
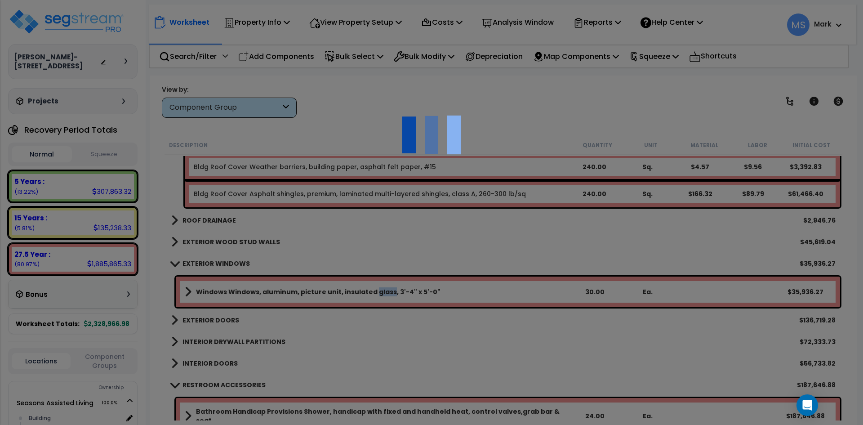
scroll to position [0, 0]
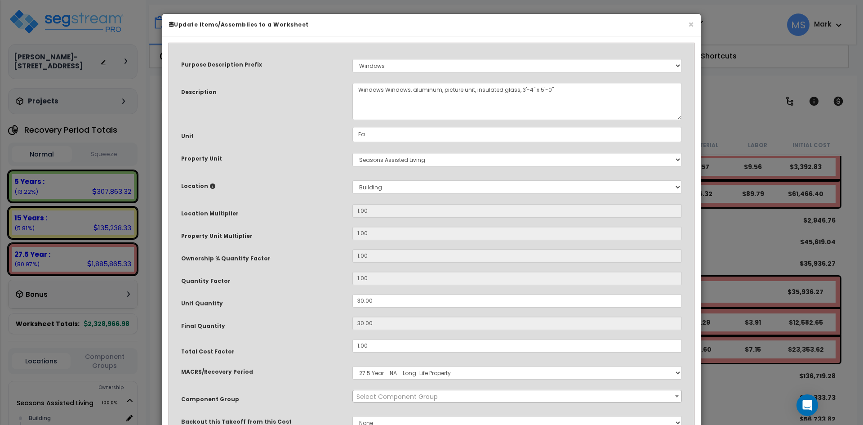
select select "45874"
click at [359, 302] on input "30.00" at bounding box center [516, 300] width 329 height 13
type input "0.00"
type input "0"
type input "20.00"
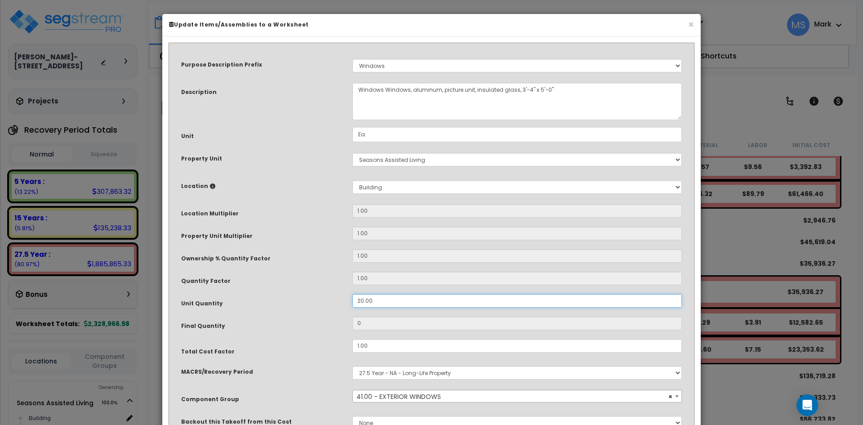
type input "20"
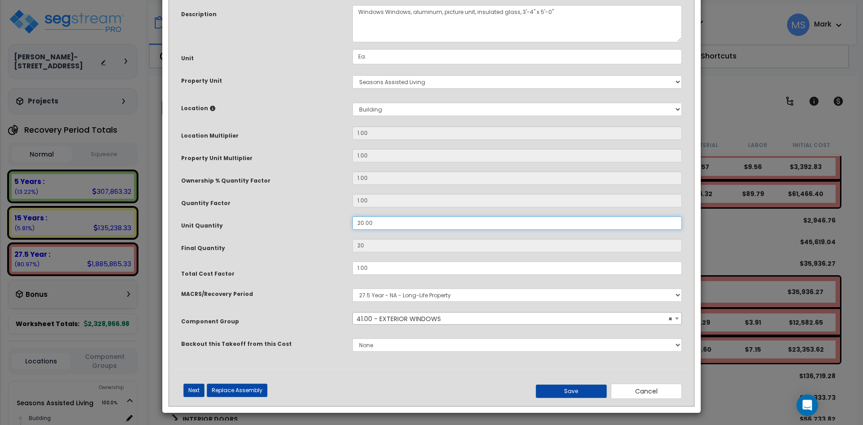
scroll to position [80, 0]
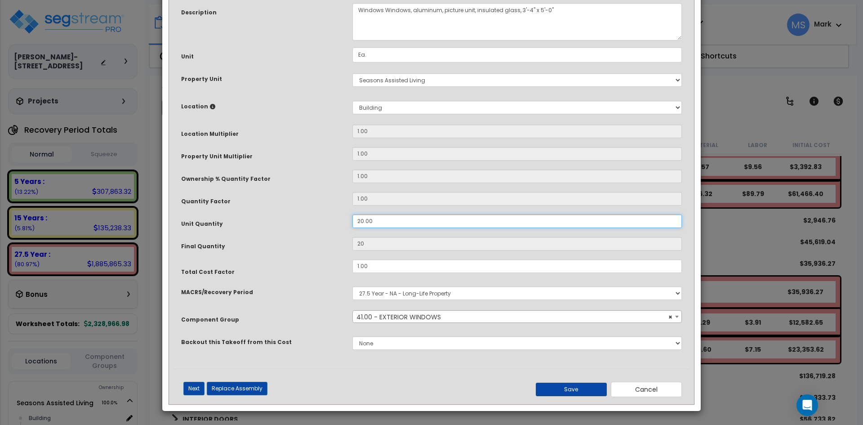
type input "20.00"
click at [570, 383] on button "Save" at bounding box center [570, 388] width 71 height 13
type input "20.00"
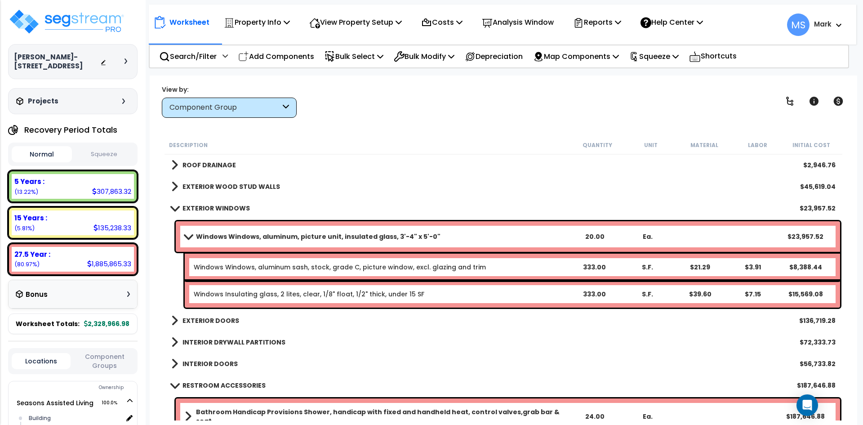
scroll to position [539, 0]
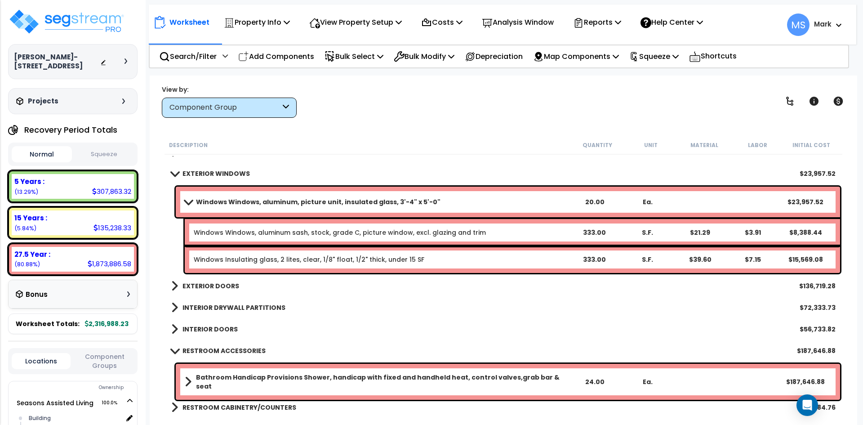
click at [233, 171] on b "EXTERIOR WINDOWS" at bounding box center [215, 173] width 67 height 9
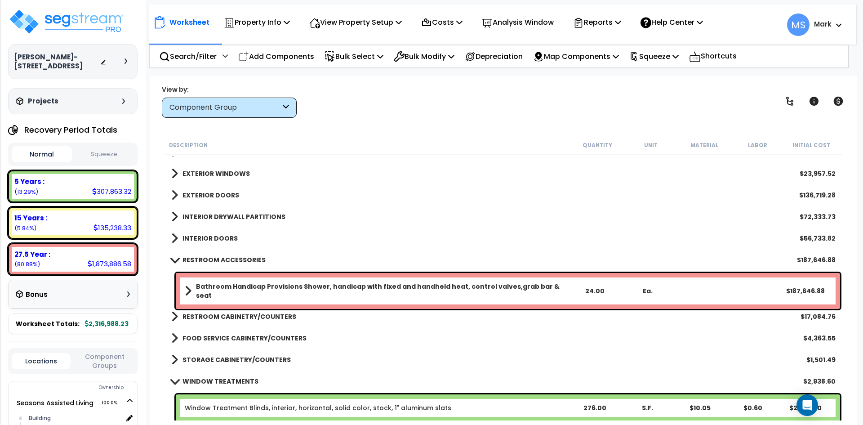
click at [213, 196] on b "EXTERIOR DOORS" at bounding box center [210, 194] width 57 height 9
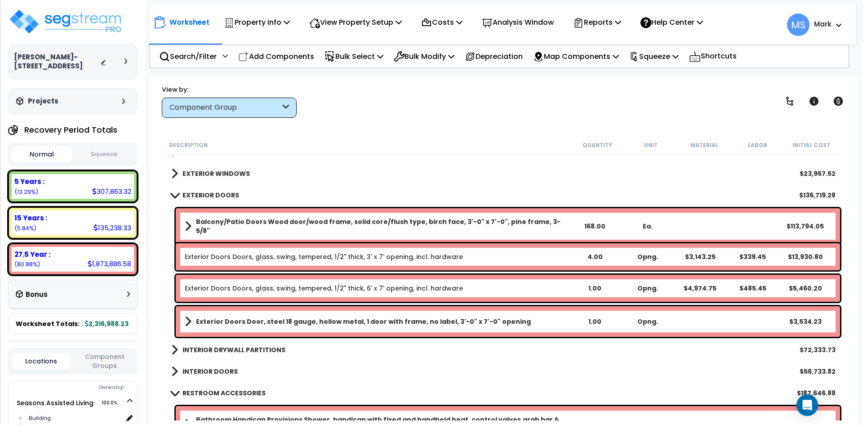
click at [323, 231] on div "Balcony/Patio Doors Wood door/wood frame, solid core/flush type, birch face, 3'…" at bounding box center [508, 226] width 664 height 36
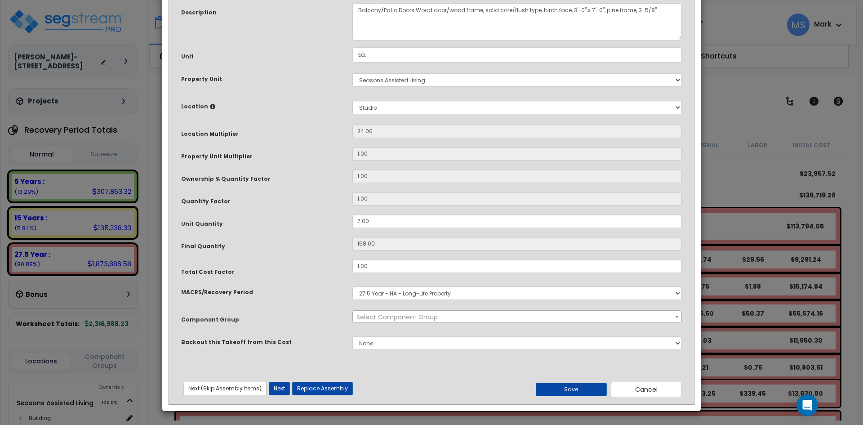
scroll to position [0, 0]
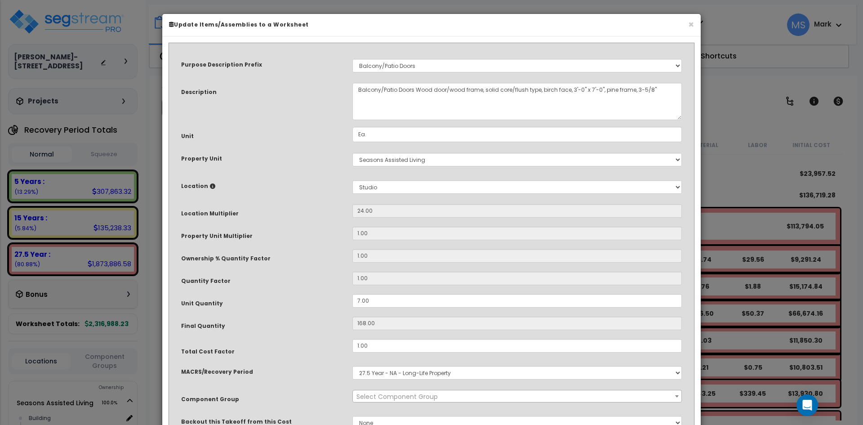
select select "45877"
click at [385, 189] on select "Select Building Building Interior Studio Add New Location" at bounding box center [516, 186] width 329 height 13
select select "461"
click at [352, 180] on select "Select Building Building Interior Studio Add New Location" at bounding box center [516, 186] width 329 height 13
type input "1"
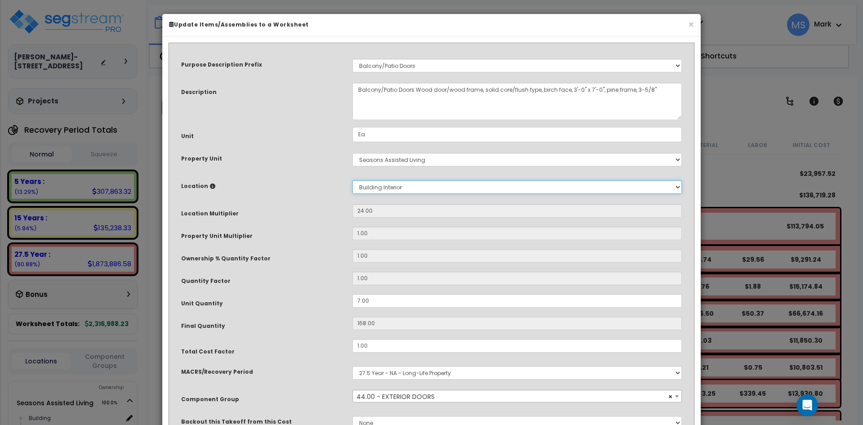
type input "7"
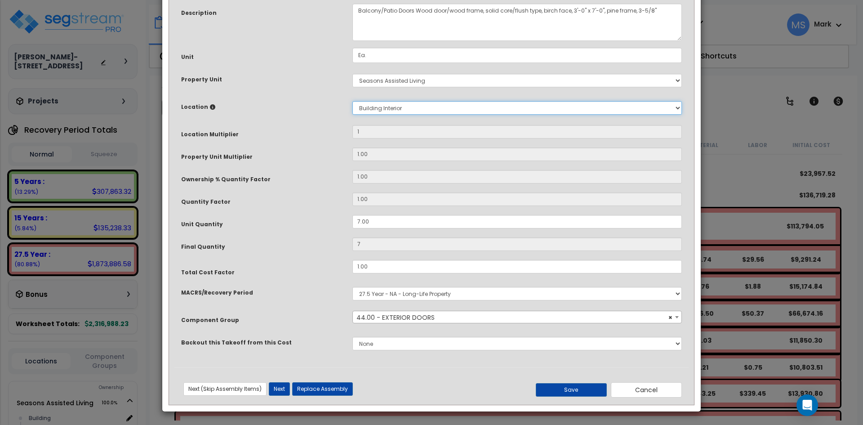
scroll to position [80, 0]
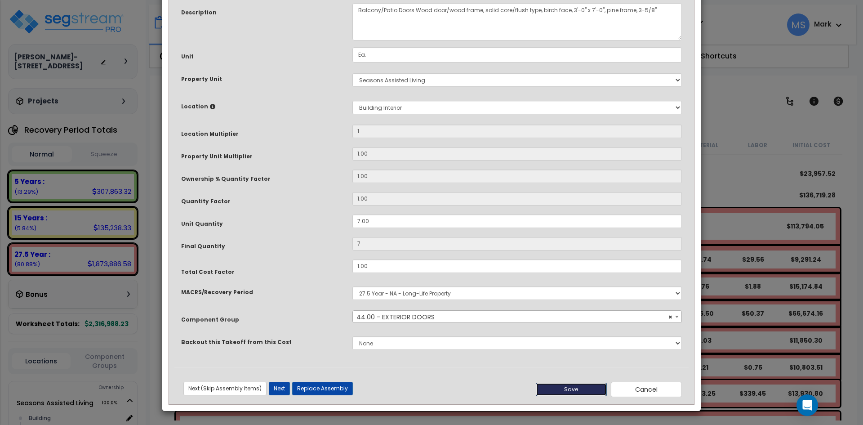
click at [585, 389] on button "Save" at bounding box center [570, 388] width 71 height 13
type input "1.00"
type input "7.00"
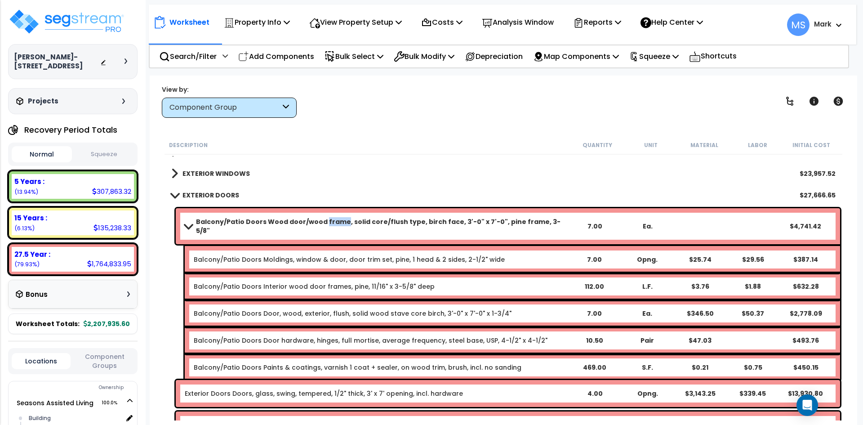
click at [320, 221] on b "Balcony/Patio Doors Wood door/wood frame, solid core/flush type, birch face, 3'…" at bounding box center [382, 226] width 372 height 18
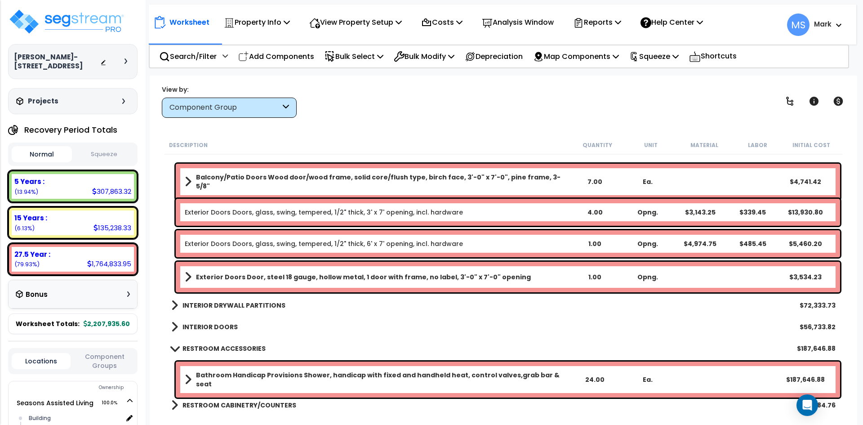
scroll to position [584, 0]
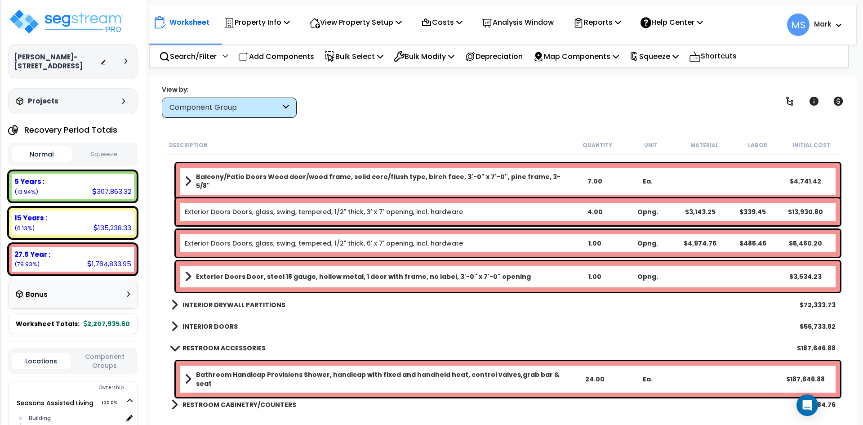
click at [229, 323] on b "INTERIOR DOORS" at bounding box center [209, 326] width 55 height 9
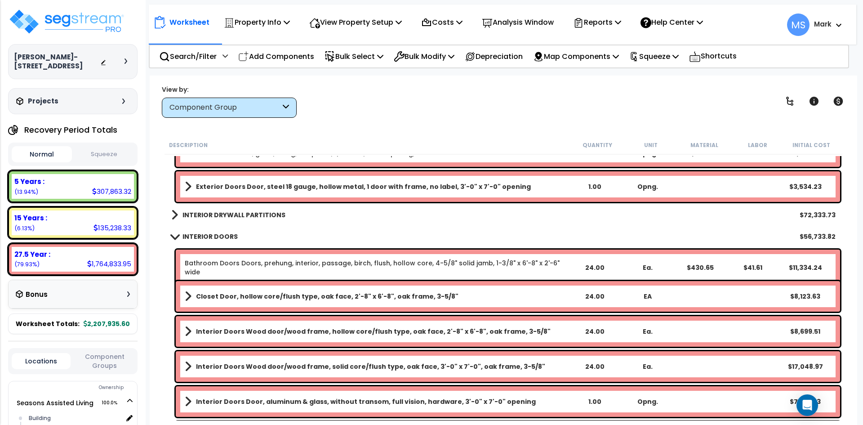
scroll to position [719, 0]
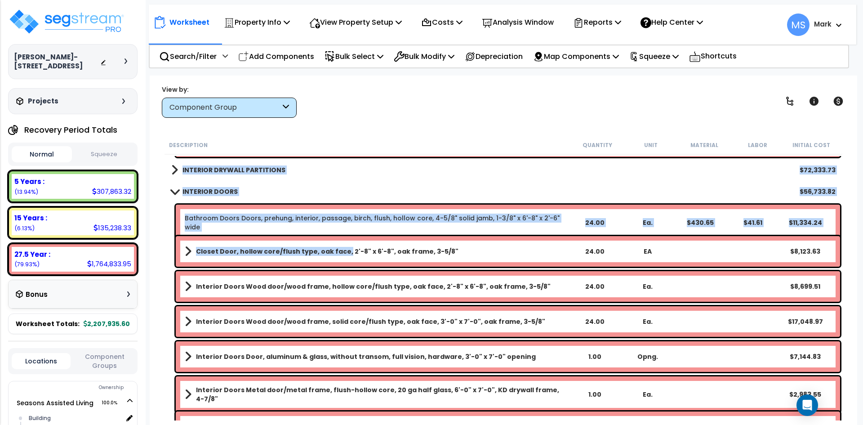
click at [340, 257] on link "Closet Door, hollow core/flush type, oak face, 2'-8" x 6'-8", oak frame, 3-5/8"" at bounding box center [376, 251] width 383 height 13
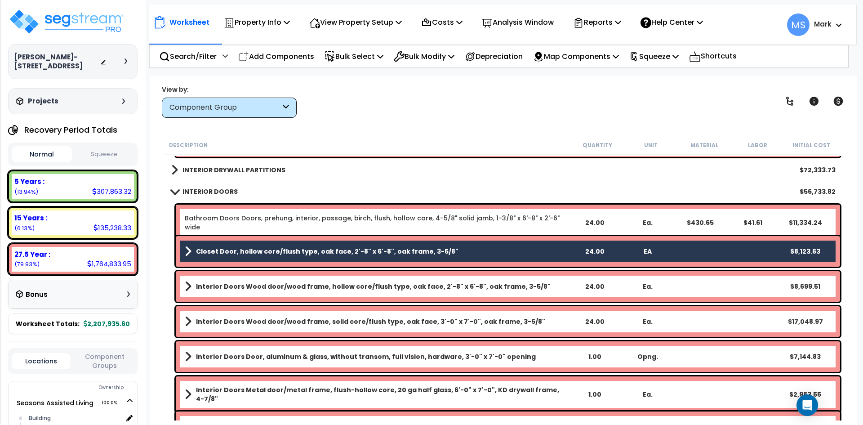
click at [377, 321] on b "Interior Doors Wood door/wood frame, solid core/flush type, oak face, 3'-0" x 7…" at bounding box center [370, 321] width 349 height 9
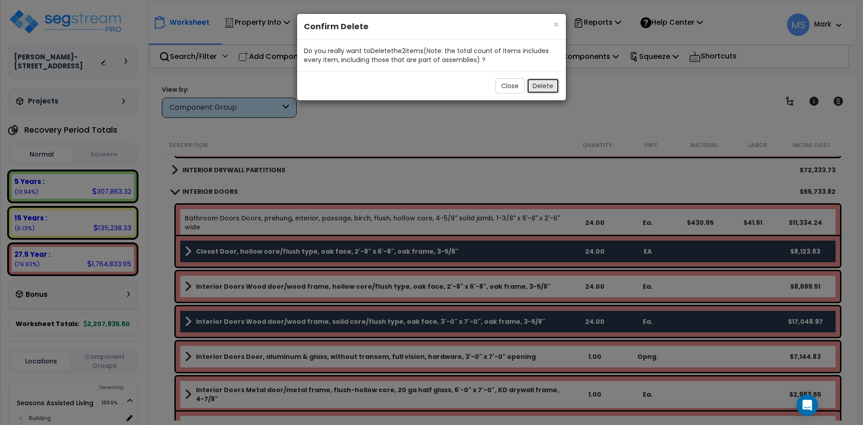
click at [541, 85] on button "Delete" at bounding box center [542, 85] width 32 height 15
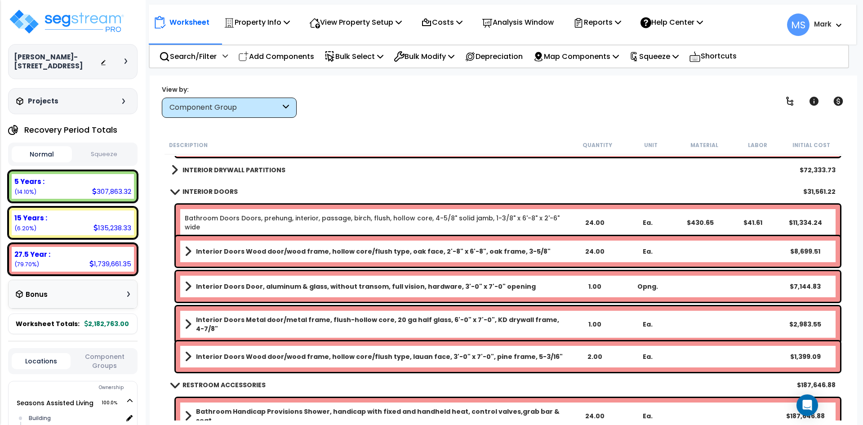
click at [356, 322] on b "Interior Doors Metal door/metal frame, flush-hollow core, 20 ga half glass, 6'-…" at bounding box center [382, 324] width 372 height 18
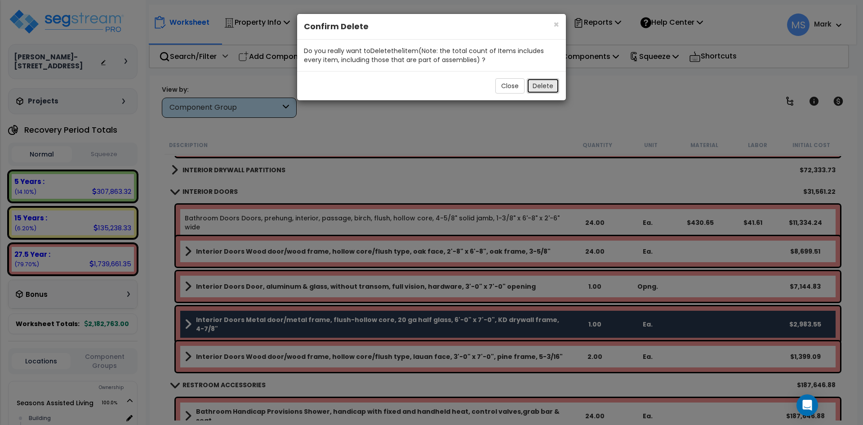
click at [547, 84] on button "Delete" at bounding box center [542, 85] width 32 height 15
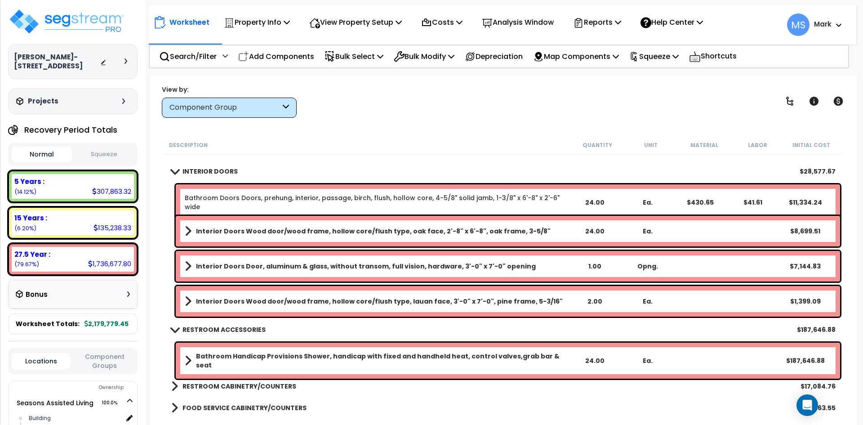
scroll to position [764, 0]
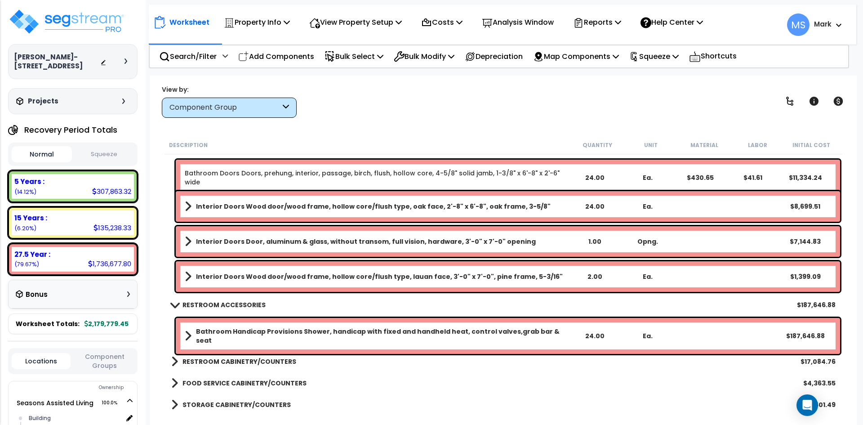
click at [314, 331] on b "Bathroom Handicap Provisions Shower, handicap with fixed and handheld heat, con…" at bounding box center [382, 336] width 372 height 18
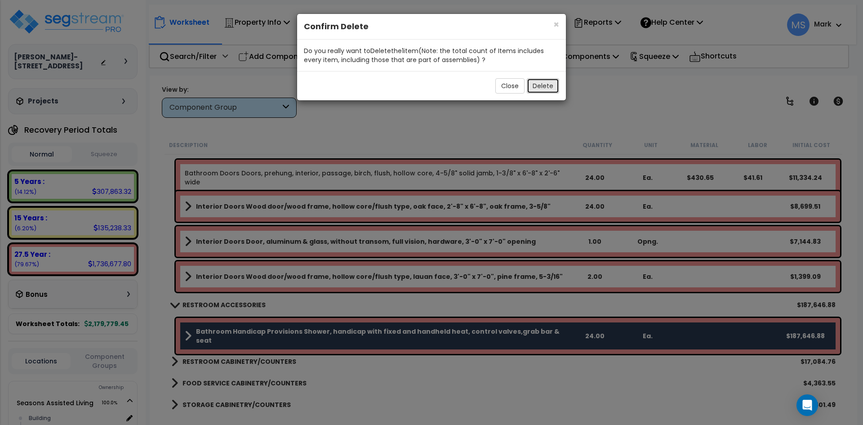
click at [548, 88] on button "Delete" at bounding box center [542, 85] width 32 height 15
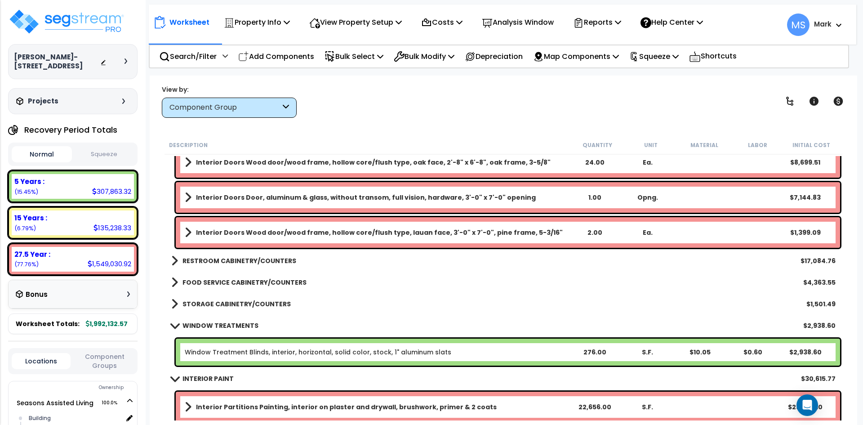
scroll to position [809, 0]
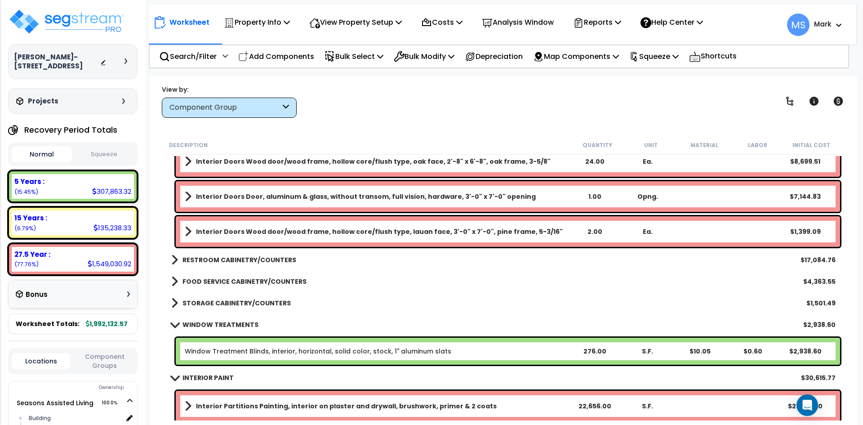
click at [270, 282] on b "FOOD SERVICE CABINETRY/COUNTERS" at bounding box center [244, 281] width 124 height 9
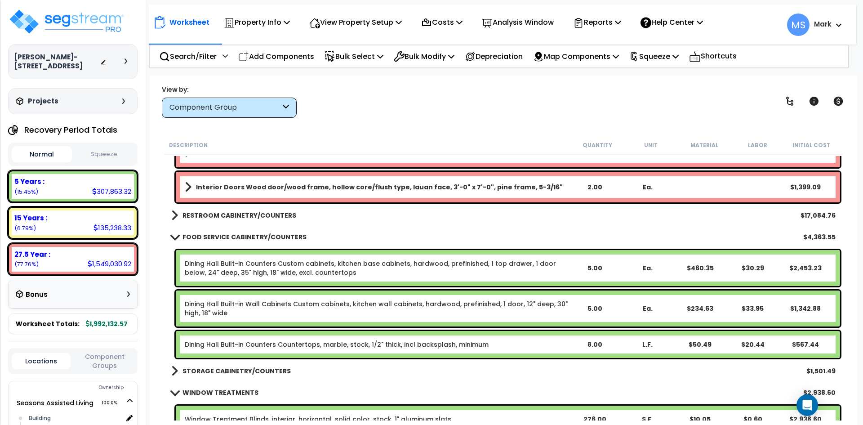
scroll to position [854, 0]
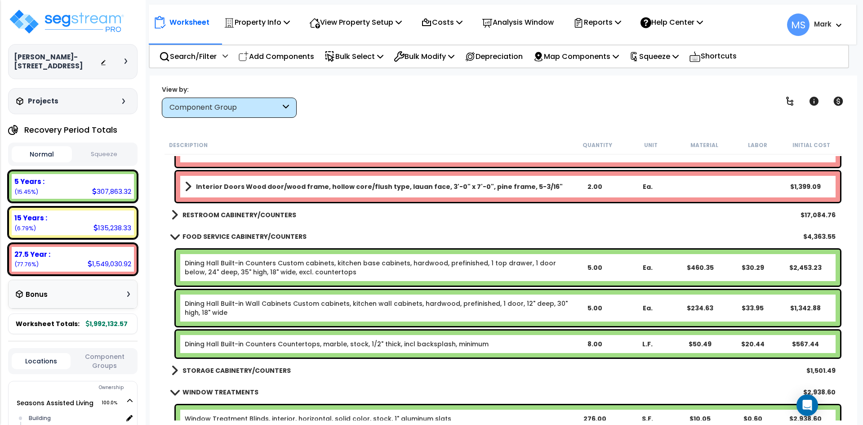
click at [283, 232] on b "FOOD SERVICE CABINETRY/COUNTERS" at bounding box center [244, 236] width 124 height 9
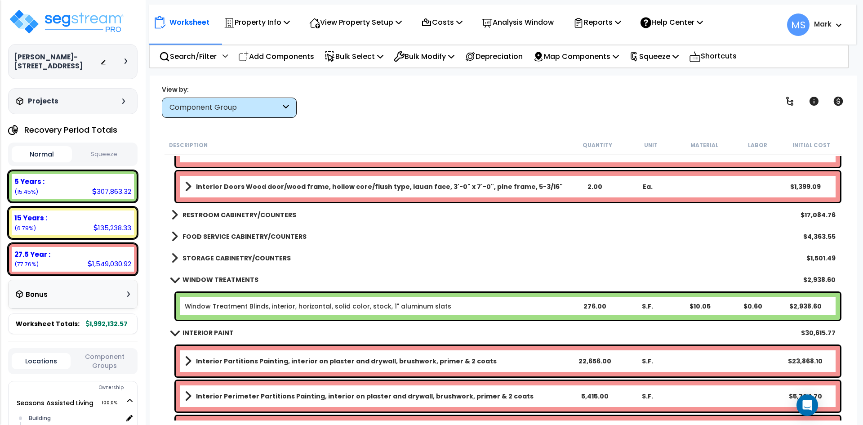
scroll to position [898, 0]
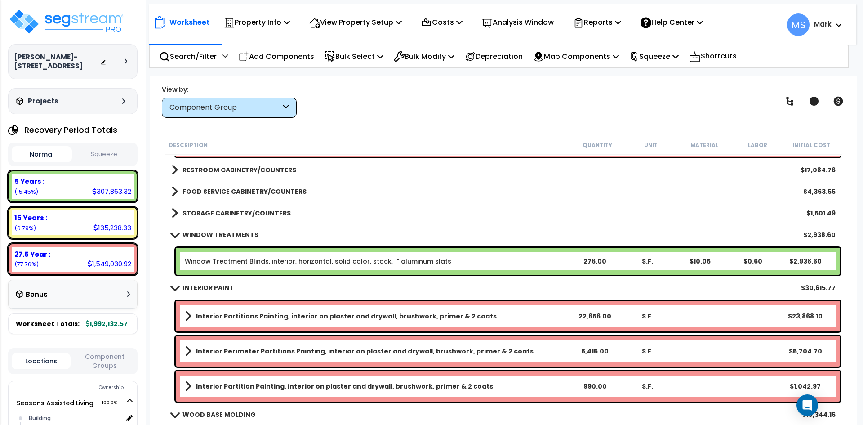
click at [355, 258] on link "Window Treatment Blinds, interior, horizontal, solid color, stock, 1" aluminum …" at bounding box center [318, 261] width 266 height 9
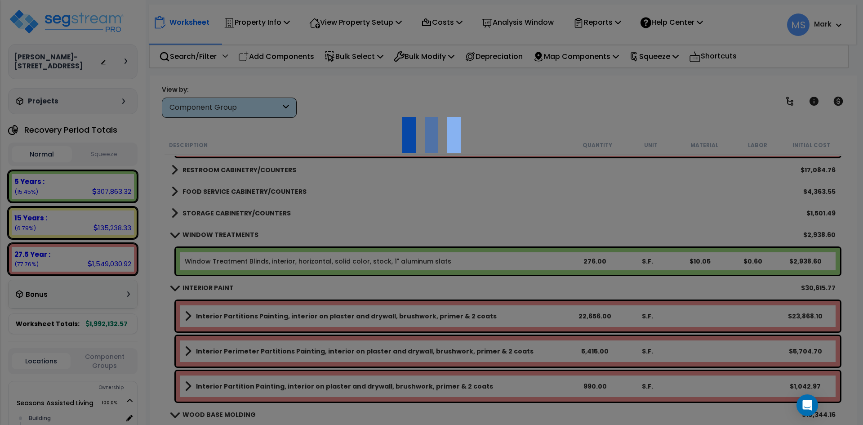
scroll to position [0, 0]
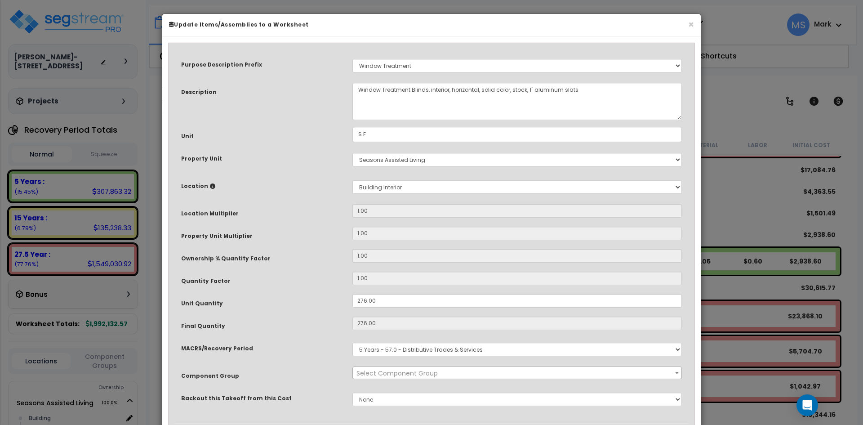
select select "45929"
click at [360, 301] on input "276.00" at bounding box center [516, 300] width 329 height 13
type input "76.00"
type input "276"
type input "$2,939.40"
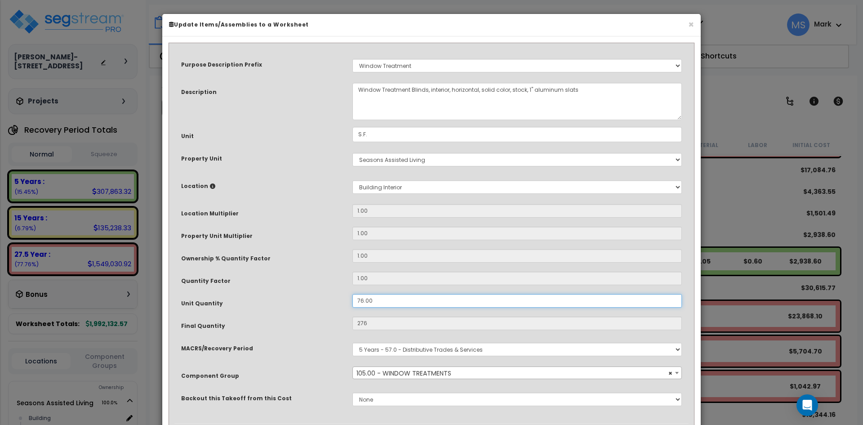
type input "76"
type input "$809.40"
type input "376.00"
type input "376"
type input "$4,004.40"
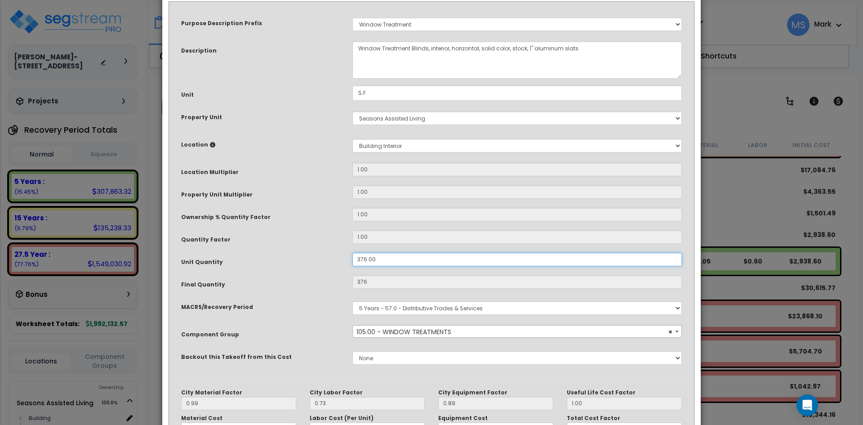
scroll to position [154, 0]
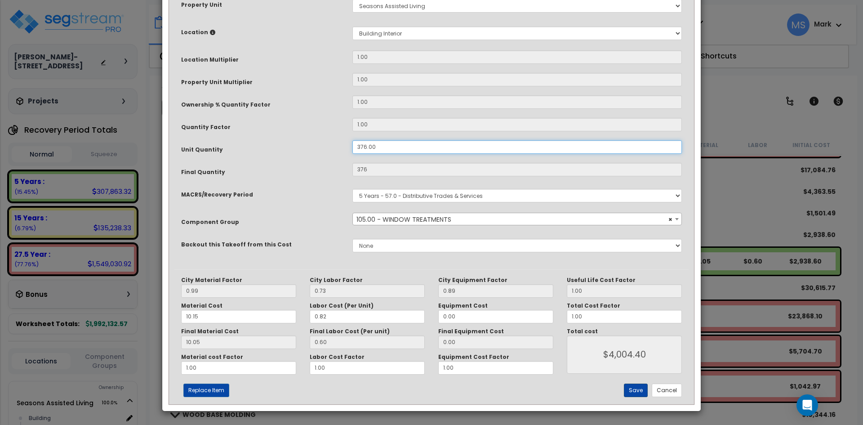
type input "376.00"
click at [638, 391] on button "Save" at bounding box center [636, 389] width 24 height 13
type input "376.00"
type input "4004.40"
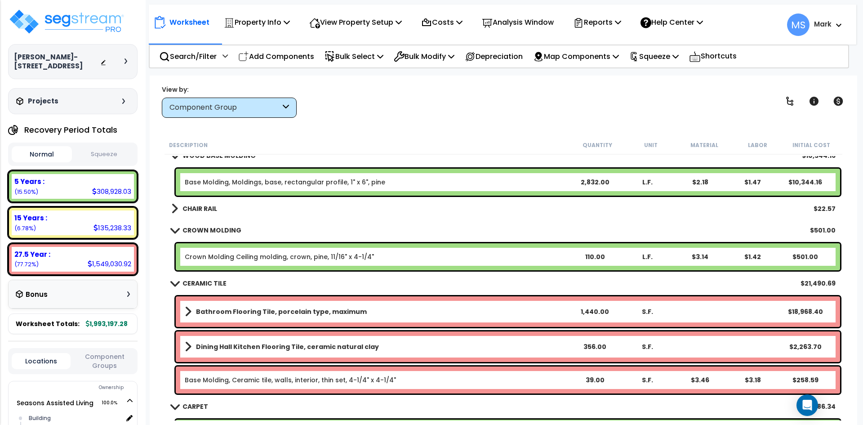
scroll to position [1168, 0]
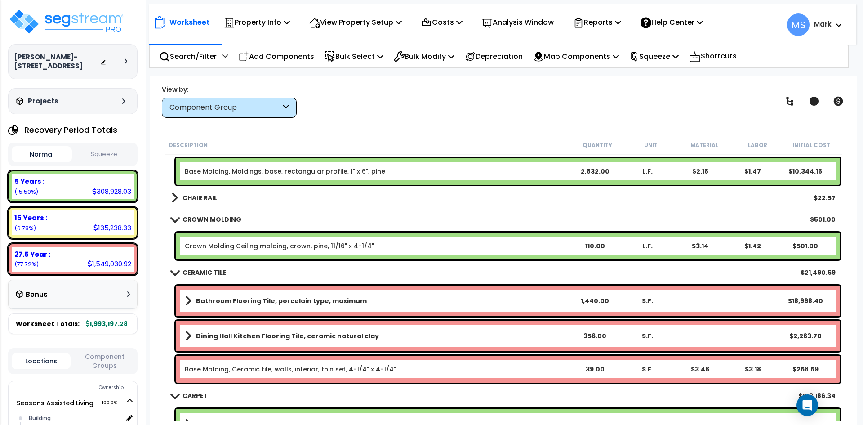
click at [295, 247] on link "Crown Molding Ceiling molding, crown, pine, 11/16" x 4-1/4"" at bounding box center [279, 245] width 189 height 9
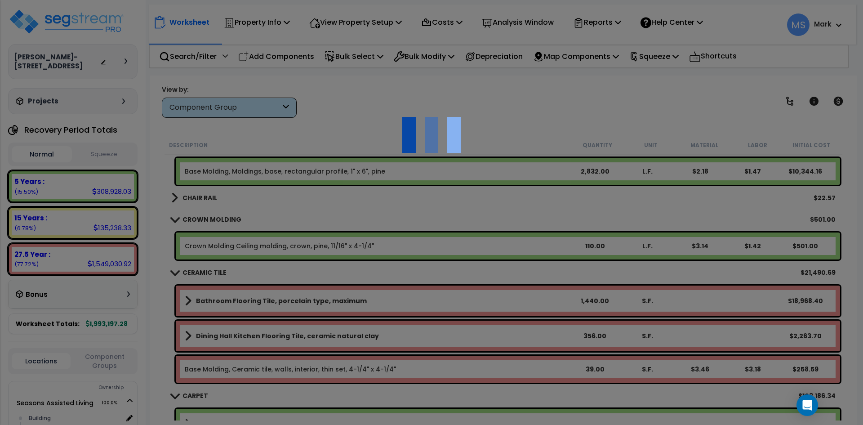
scroll to position [0, 0]
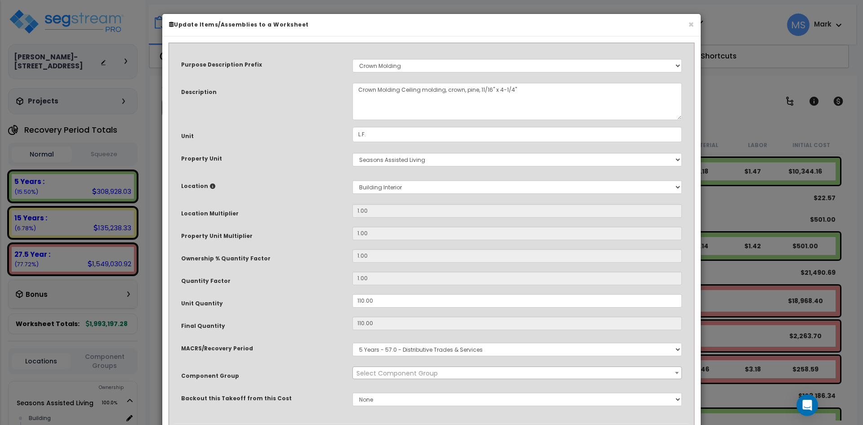
select select "45943"
click at [359, 300] on input "110.00" at bounding box center [516, 300] width 329 height 13
type input "10.00"
type input "110"
type input "$501.60"
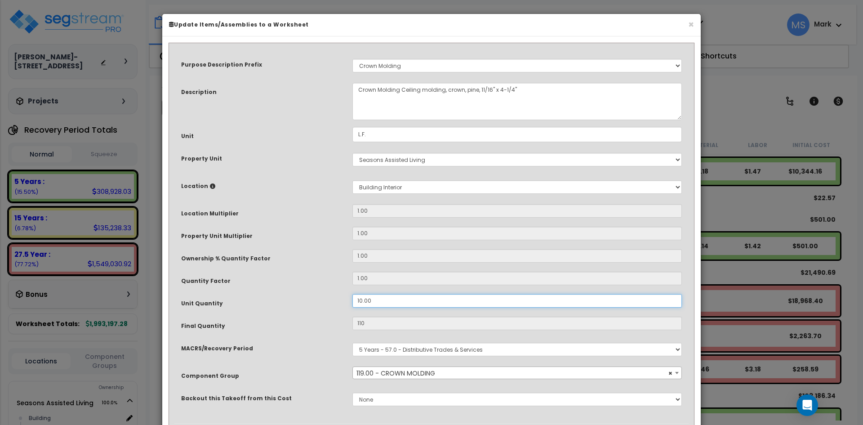
type input "10"
type input "$45.60"
type input "410.00"
type input "410"
type input "$1,869.60"
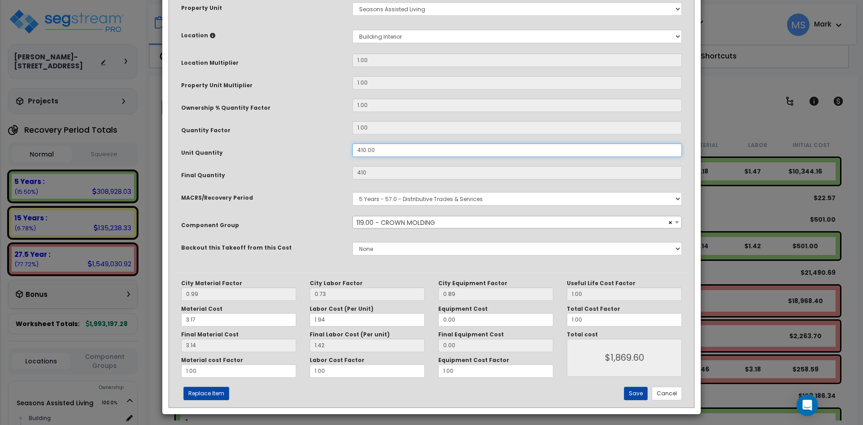
scroll to position [154, 0]
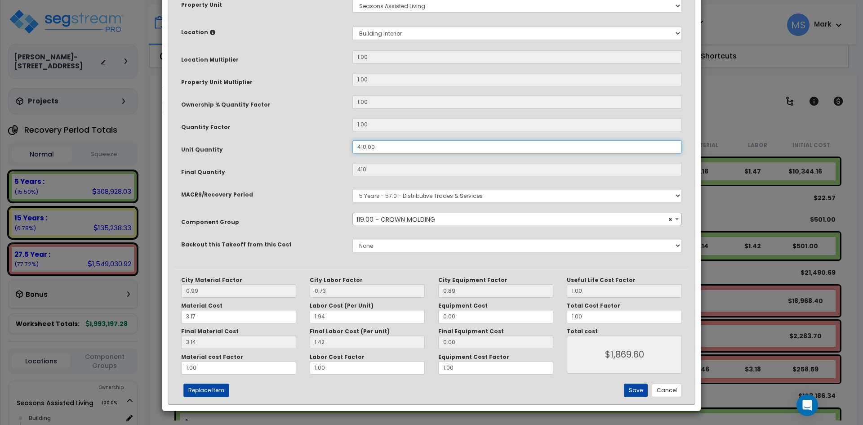
type input "410.00"
click at [637, 389] on button "Save" at bounding box center [636, 389] width 24 height 13
type input "410.00"
type input "1869.60"
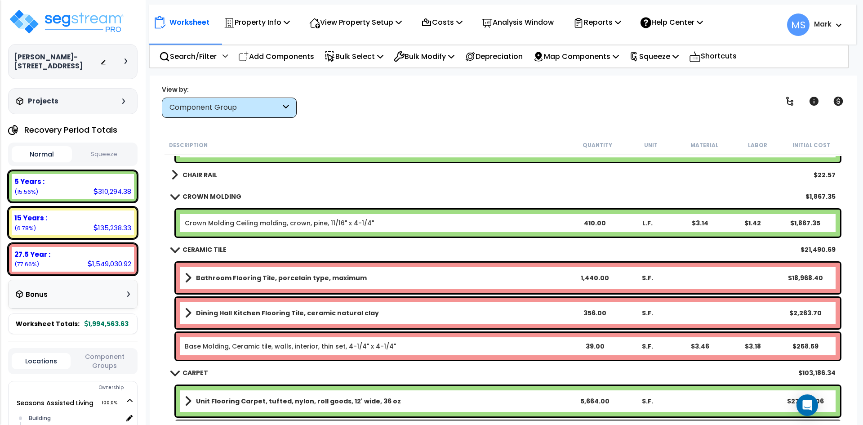
scroll to position [1213, 0]
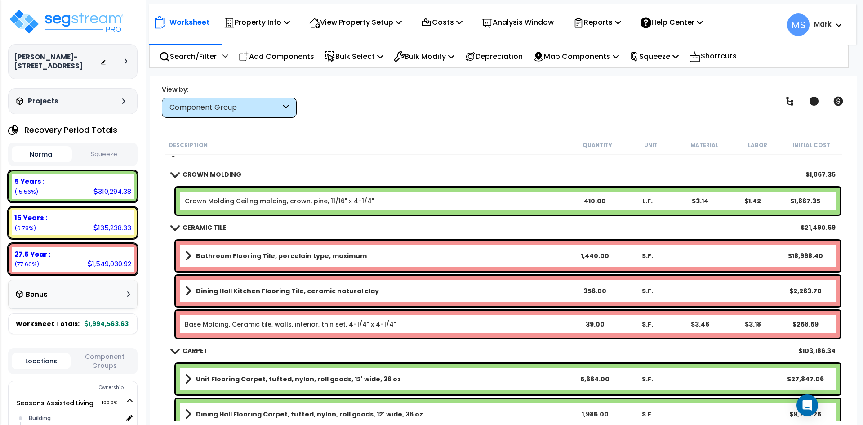
click at [349, 257] on b "Bathroom Flooring Tile, porcelain type, maximum" at bounding box center [281, 255] width 171 height 9
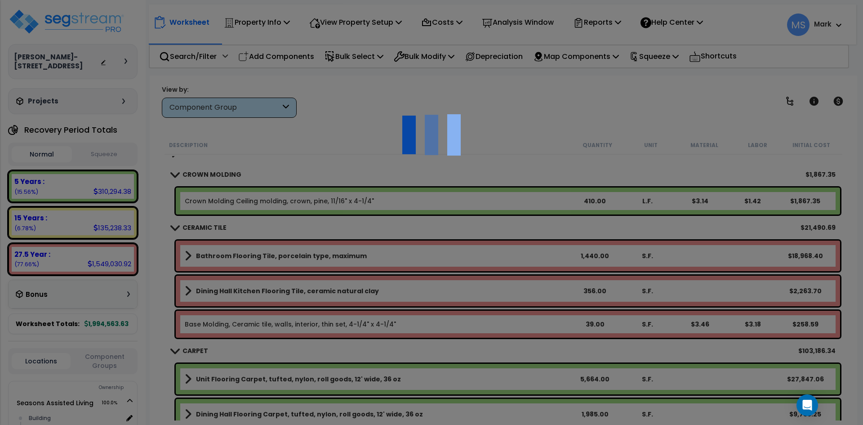
scroll to position [0, 0]
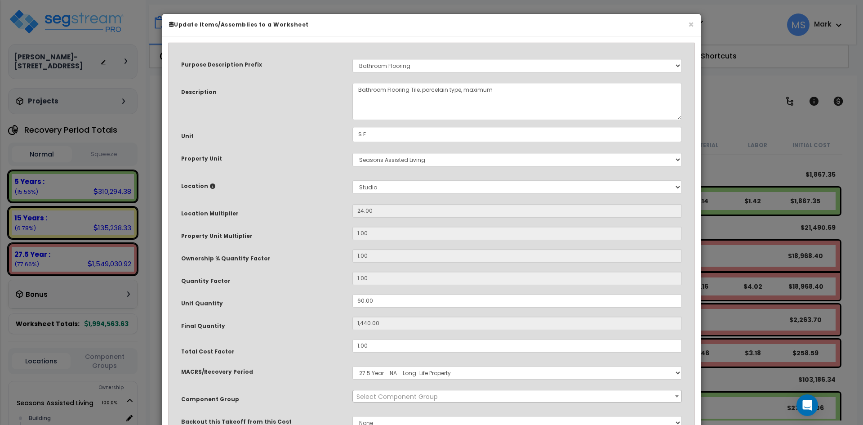
select select "45947"
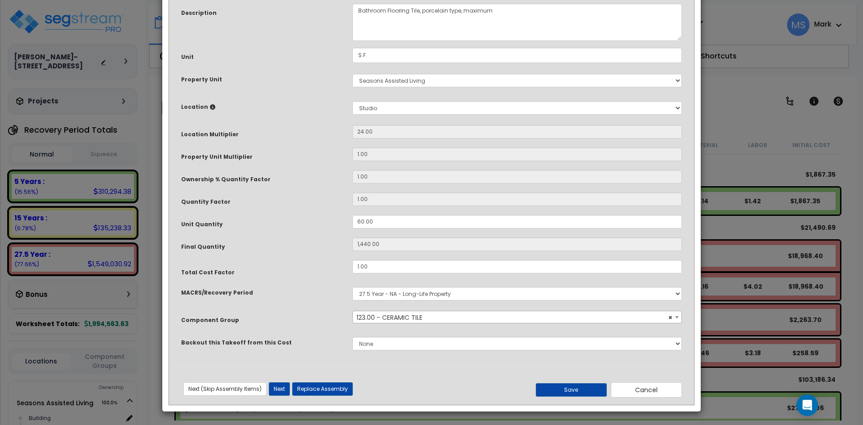
scroll to position [80, 0]
click at [336, 380] on div "Previous (Skip Assembly Items) Next (Skip Assembly Items) Previous Next Replace…" at bounding box center [431, 385] width 514 height 23
click at [337, 389] on button "Replace Assembly" at bounding box center [322, 387] width 61 height 13
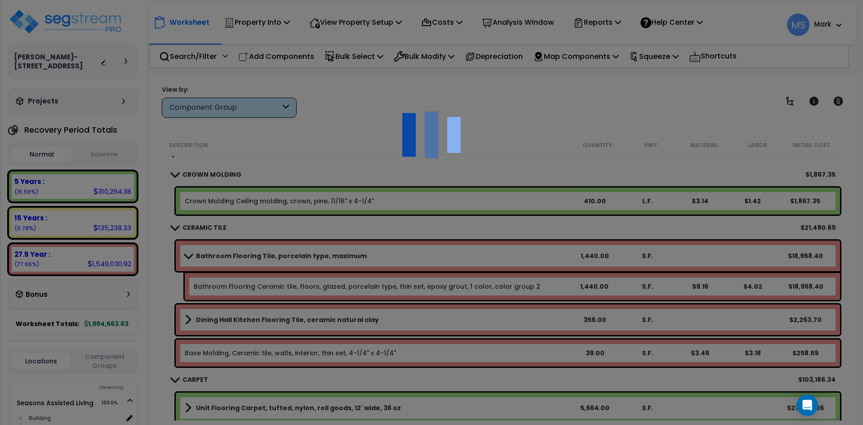
type input "1440"
type input "S.F."
select select "165181"
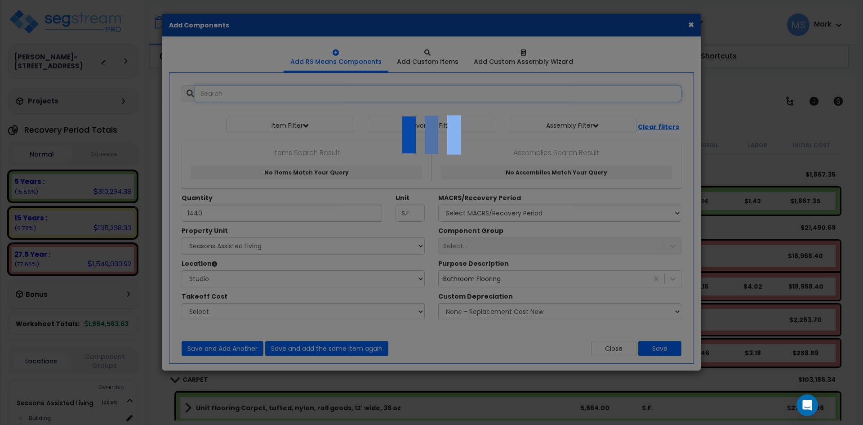
select select "5830"
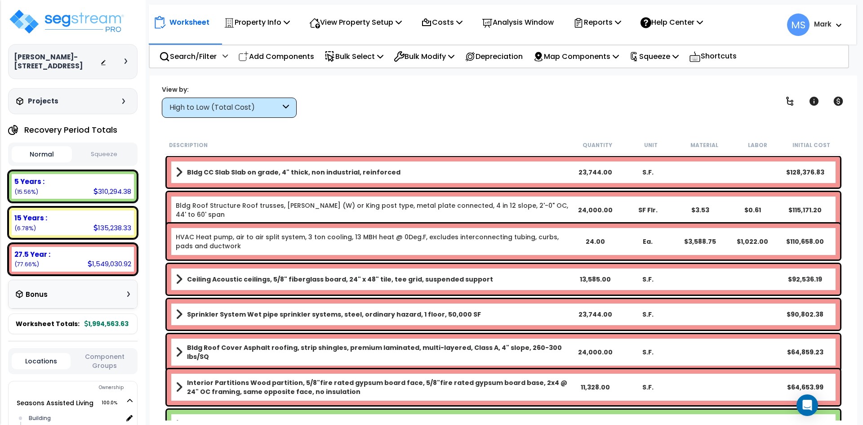
click at [272, 117] on div "High to Low (Total Cost)" at bounding box center [229, 107] width 135 height 20
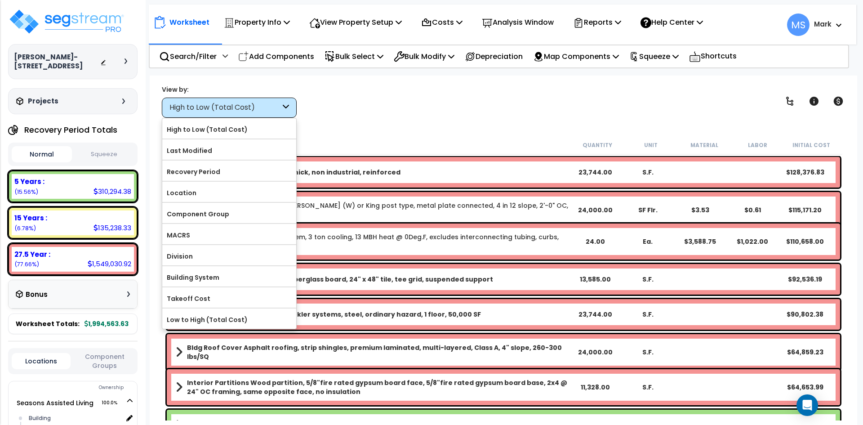
click at [477, 122] on div "Worksheet Property Info Property Setup Add Property Unit Template property Clon…" at bounding box center [503, 287] width 707 height 425
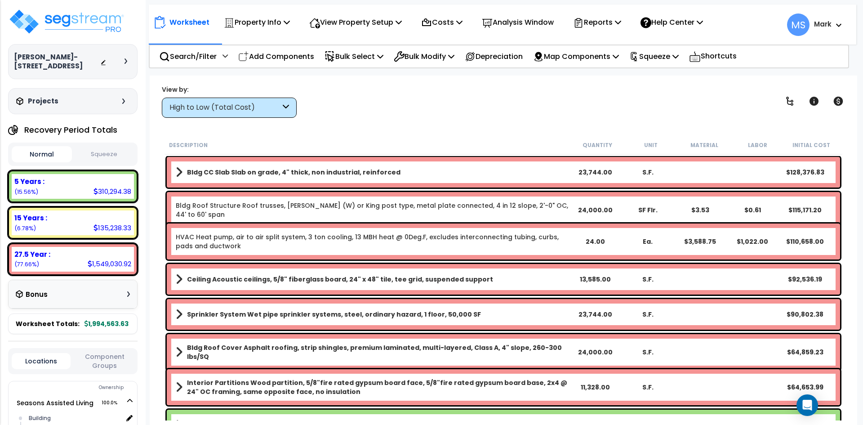
click at [284, 111] on icon at bounding box center [286, 107] width 6 height 10
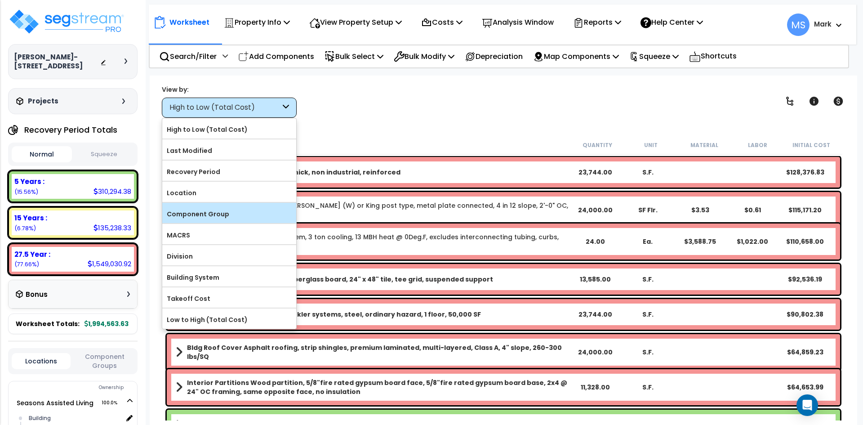
click at [219, 208] on label "Component Group" at bounding box center [229, 213] width 134 height 13
click at [0, 0] on input "Component Group" at bounding box center [0, 0] width 0 height 0
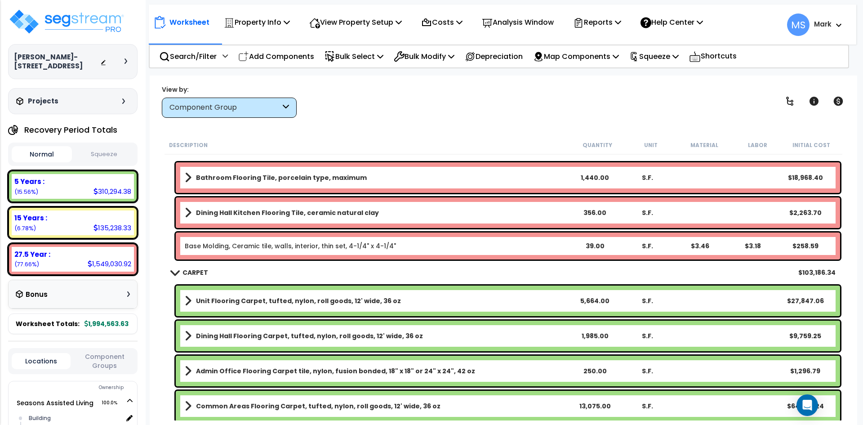
scroll to position [1258, 0]
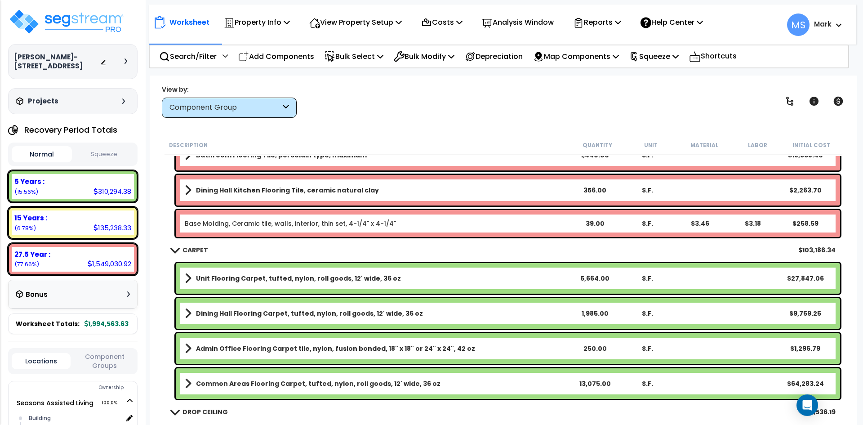
click at [355, 279] on b "Unit Flooring Carpet, tufted, nylon, roll goods, 12' wide, 36 oz" at bounding box center [298, 278] width 205 height 9
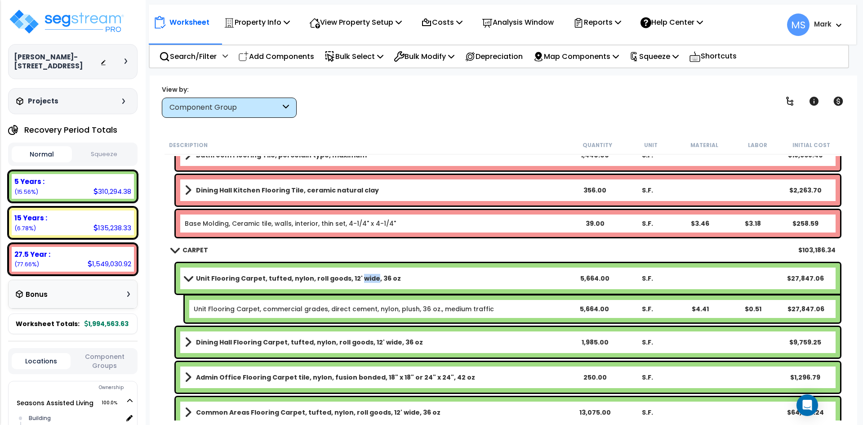
click at [355, 279] on b "Unit Flooring Carpet, tufted, nylon, roll goods, 12' wide, 36 oz" at bounding box center [298, 278] width 205 height 9
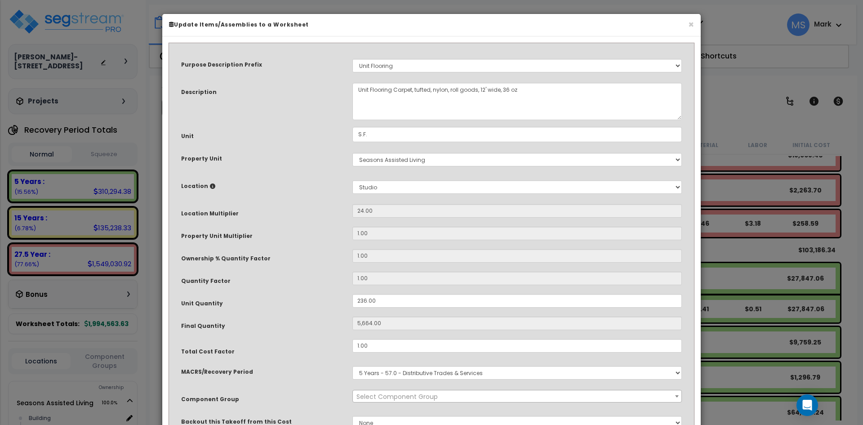
select select "45953"
click at [360, 302] on input "236.00" at bounding box center [516, 300] width 329 height 13
type input "36.00"
type input "864"
type input "536.00"
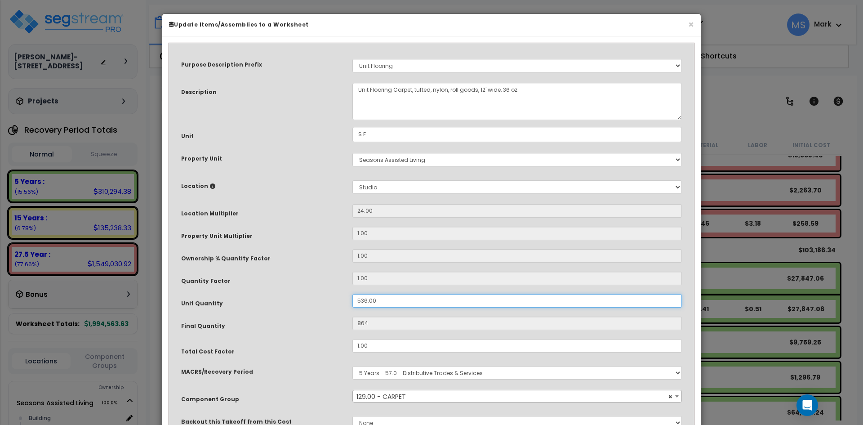
type input "12,864"
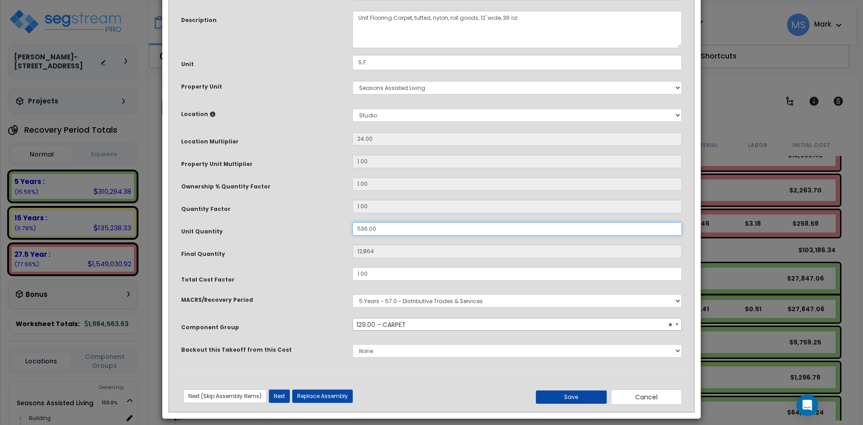
scroll to position [80, 0]
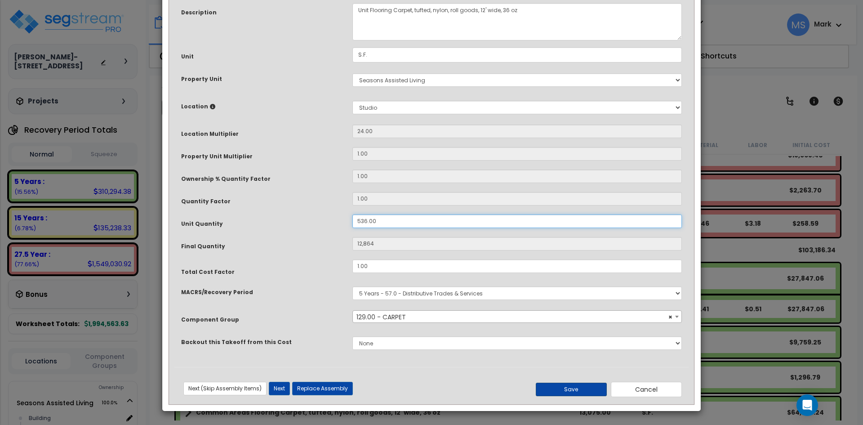
type input "536.00"
click at [565, 384] on button "Save" at bounding box center [570, 388] width 71 height 13
type input "12864.00"
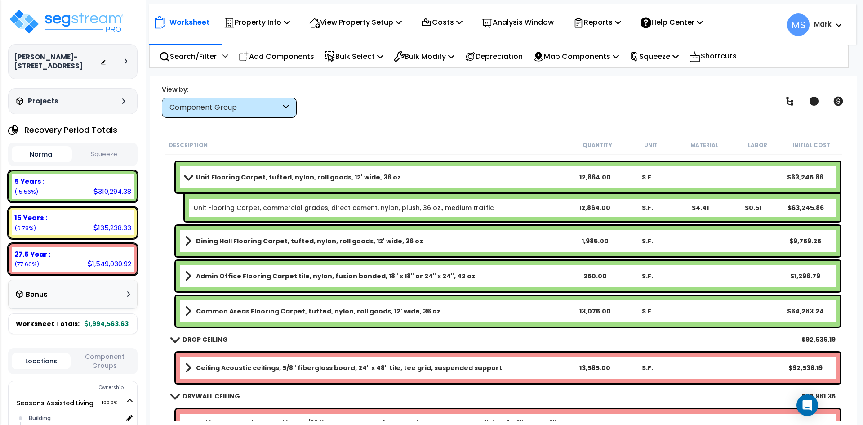
scroll to position [1393, 0]
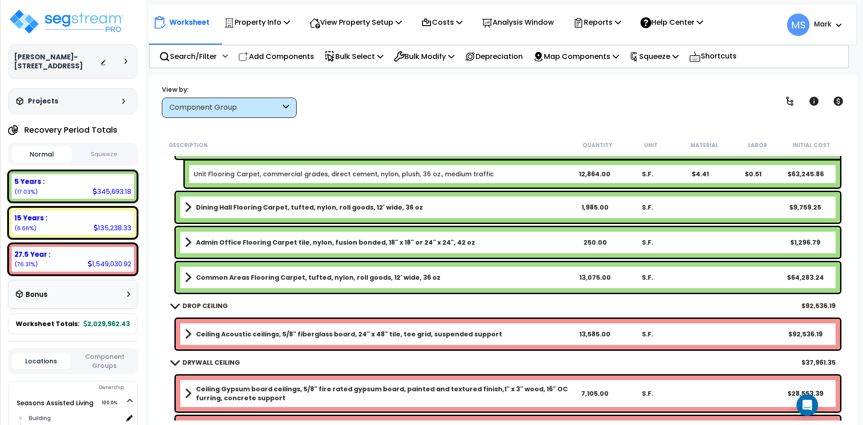
click at [350, 281] on b "Common Areas Flooring Carpet, tufted, nylon, roll goods, 12' wide, 36 oz" at bounding box center [318, 277] width 244 height 9
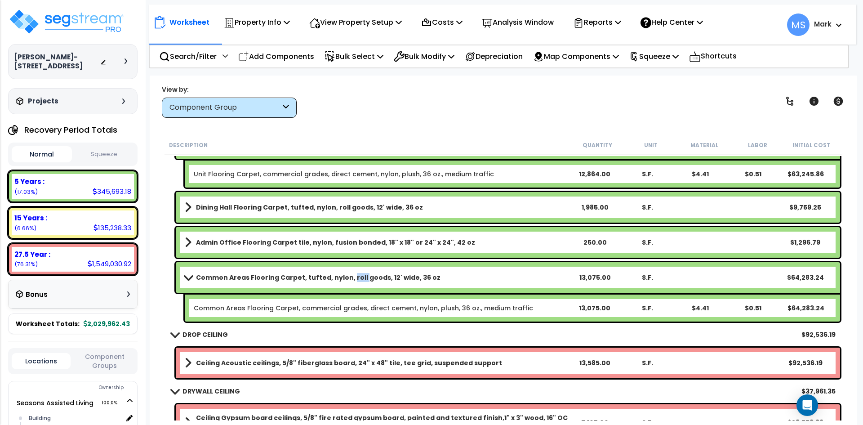
click at [350, 281] on b "Common Areas Flooring Carpet, tufted, nylon, roll goods, 12' wide, 36 oz" at bounding box center [318, 277] width 244 height 9
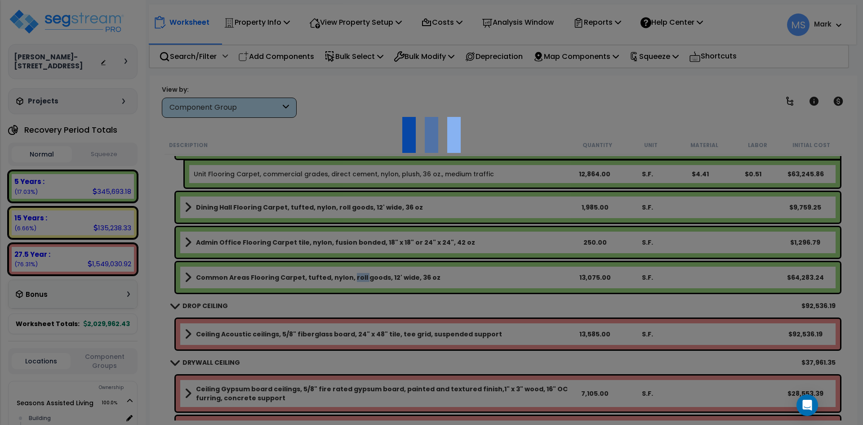
scroll to position [0, 0]
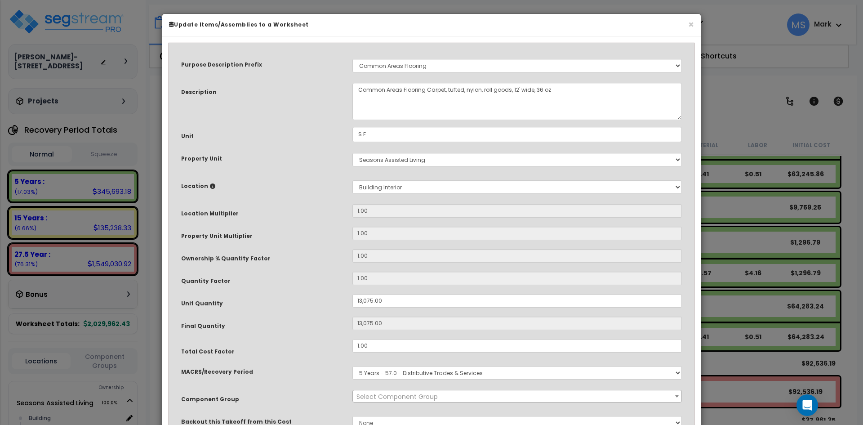
select select "45953"
click at [360, 301] on input "13,075.00" at bounding box center [516, 300] width 329 height 13
click at [361, 300] on input "13,075.00" at bounding box center [516, 300] width 329 height 13
type input "0"
type input "5"
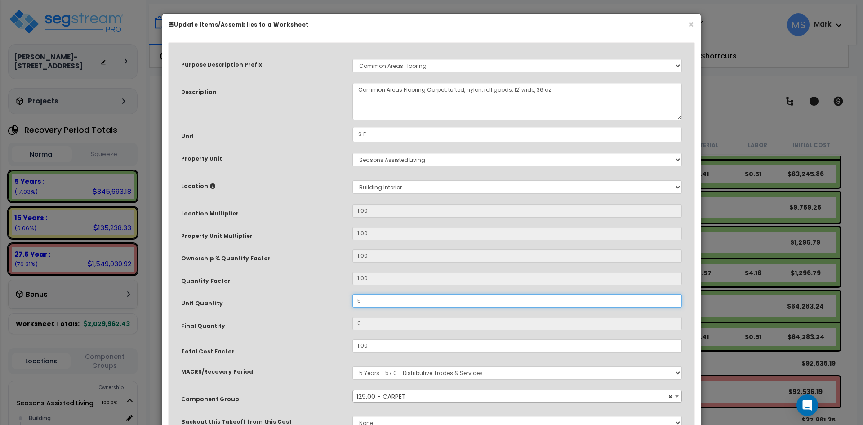
type input "5"
type input "50"
type input "507"
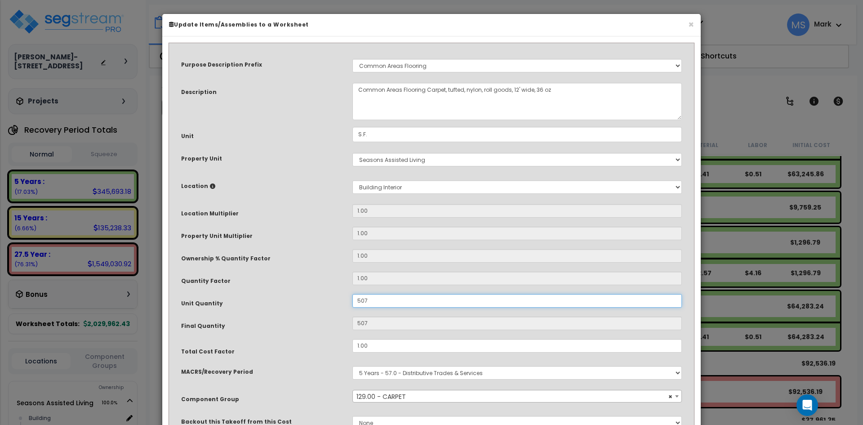
type input "5,075"
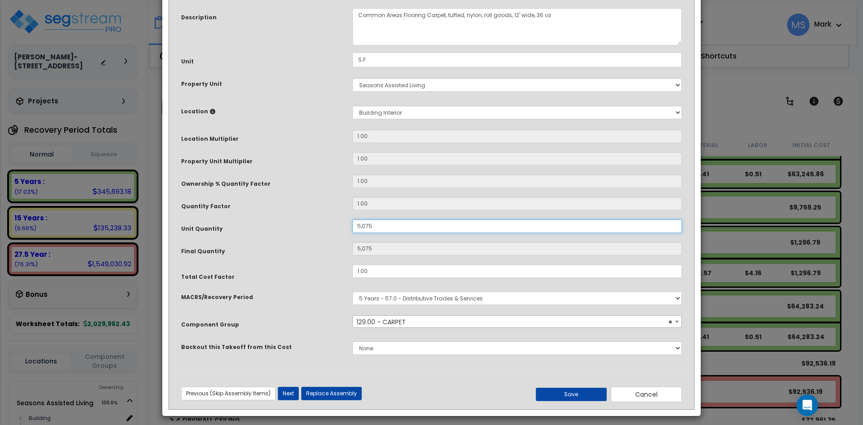
scroll to position [80, 0]
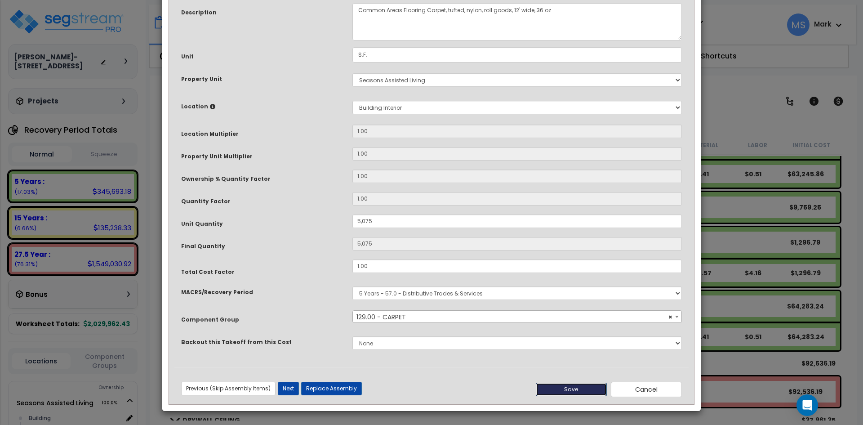
click at [569, 394] on button "Save" at bounding box center [570, 388] width 71 height 13
type input "5075.00"
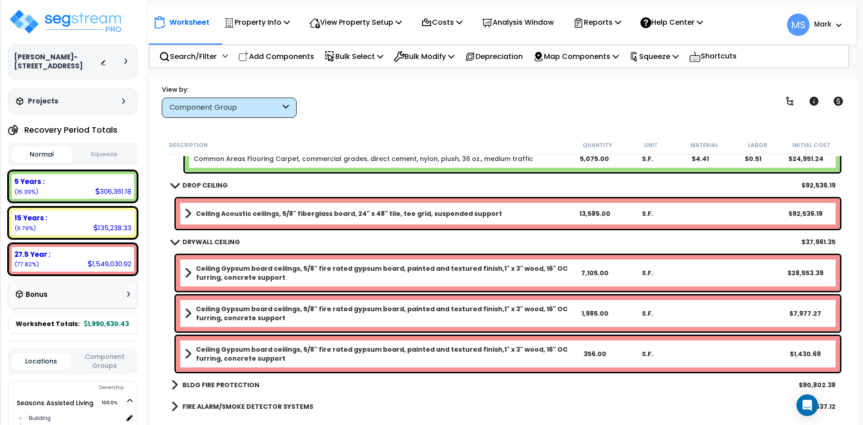
scroll to position [1572, 0]
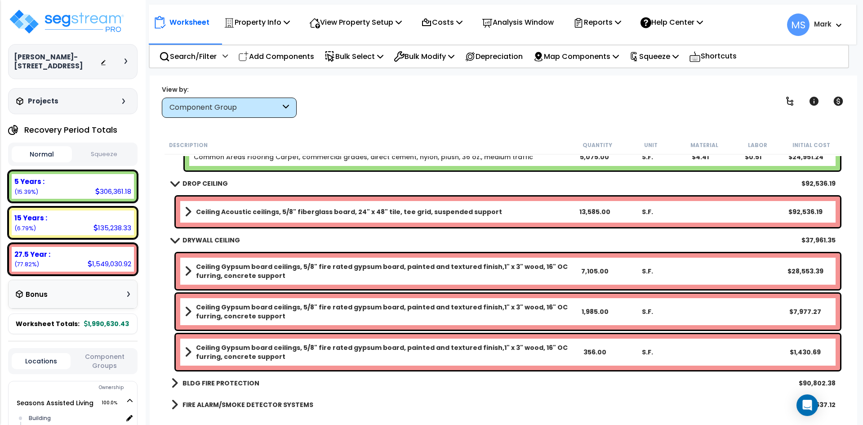
click at [401, 213] on b "Ceiling Acoustic ceilings, 5/8" fiberglass board, 24" x 48" tile, tee grid, sus…" at bounding box center [349, 211] width 306 height 9
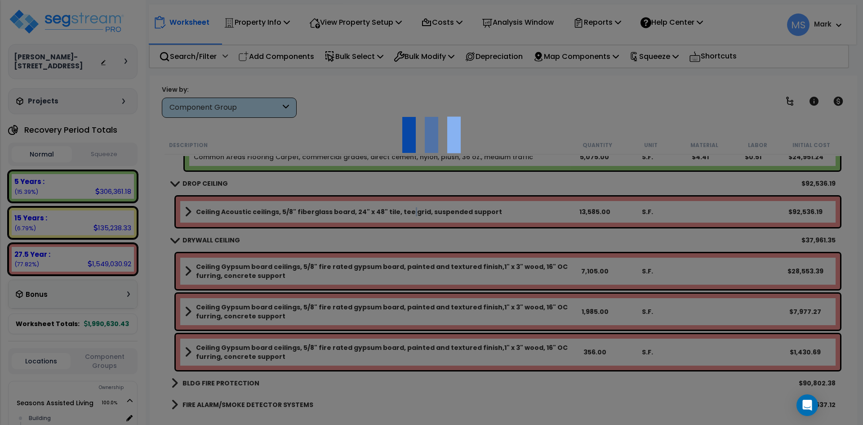
scroll to position [0, 0]
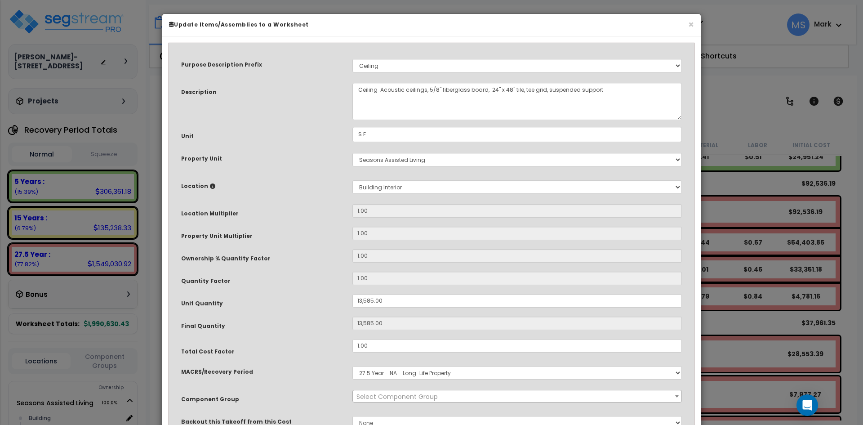
select select "45958"
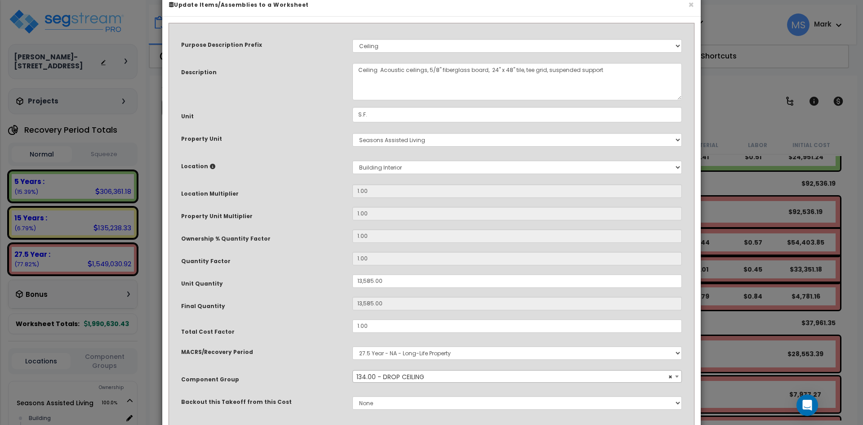
scroll to position [45, 0]
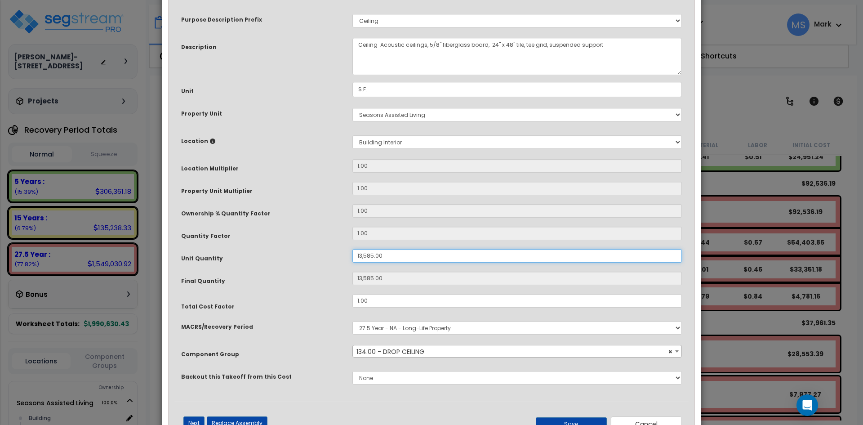
click at [361, 257] on input "13,585.00" at bounding box center [516, 255] width 329 height 13
click at [360, 256] on input "13,585.00" at bounding box center [516, 255] width 329 height 13
type input "3,585.00"
type input "3,585"
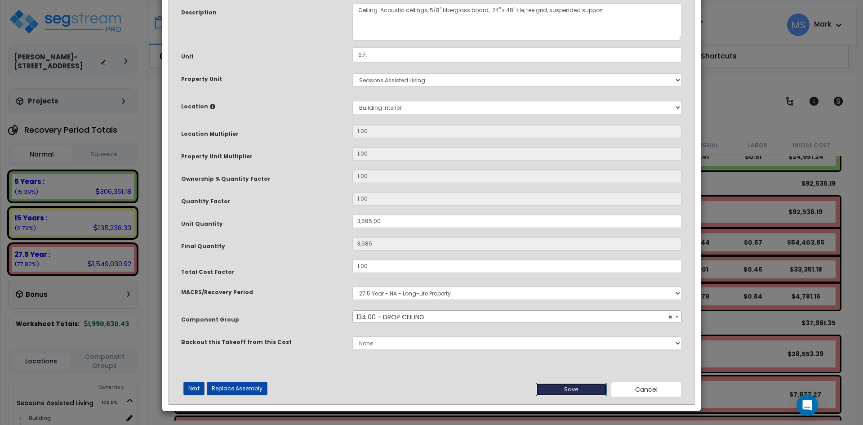
click at [581, 386] on button "Save" at bounding box center [570, 388] width 71 height 13
type input "3585.00"
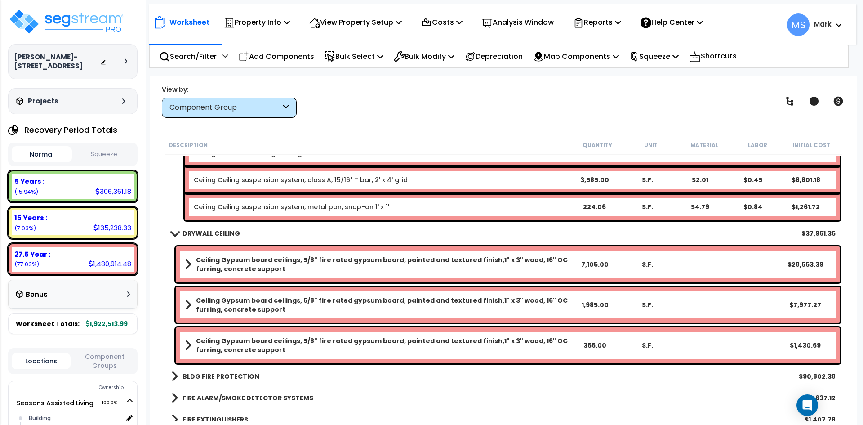
scroll to position [1662, 0]
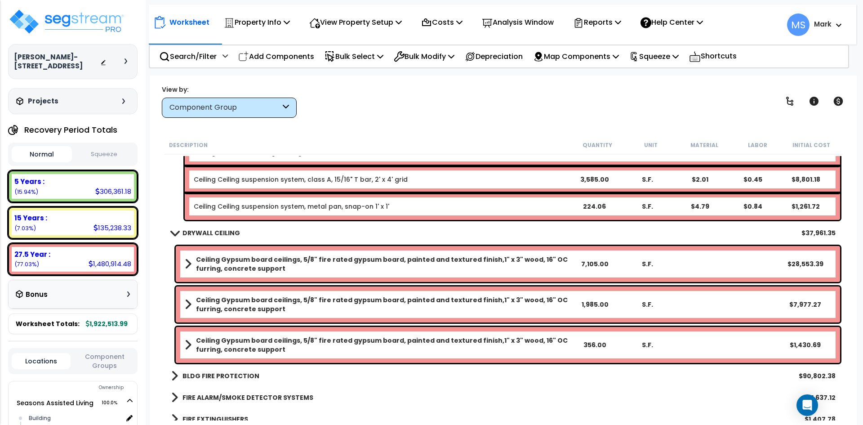
click at [456, 301] on b "Ceiling Gypsum board ceilings, 5/8" fire rated gypsum board, painted and textur…" at bounding box center [382, 304] width 372 height 18
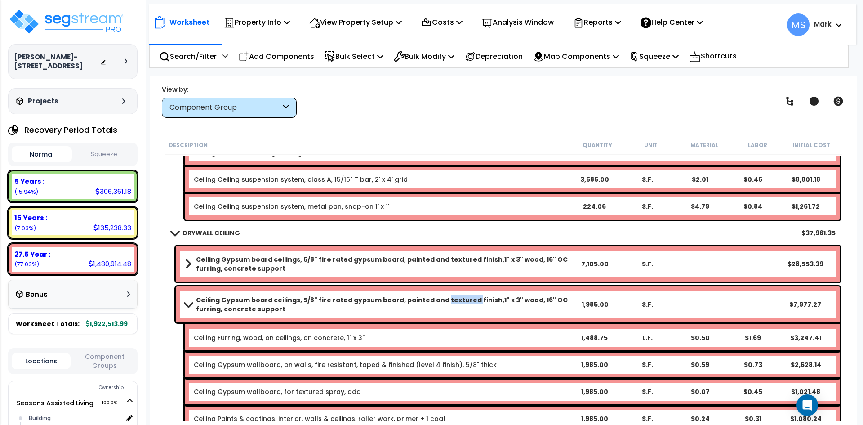
click at [456, 301] on b "Ceiling Gypsum board ceilings, 5/8" fire rated gypsum board, painted and textur…" at bounding box center [382, 304] width 372 height 18
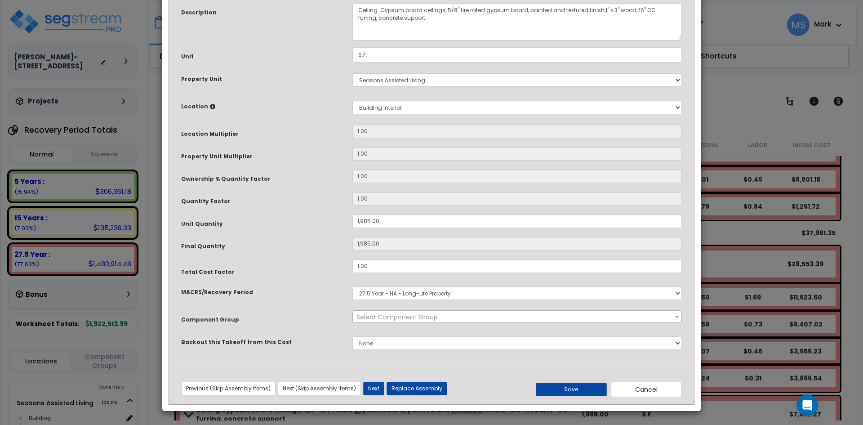
scroll to position [0, 0]
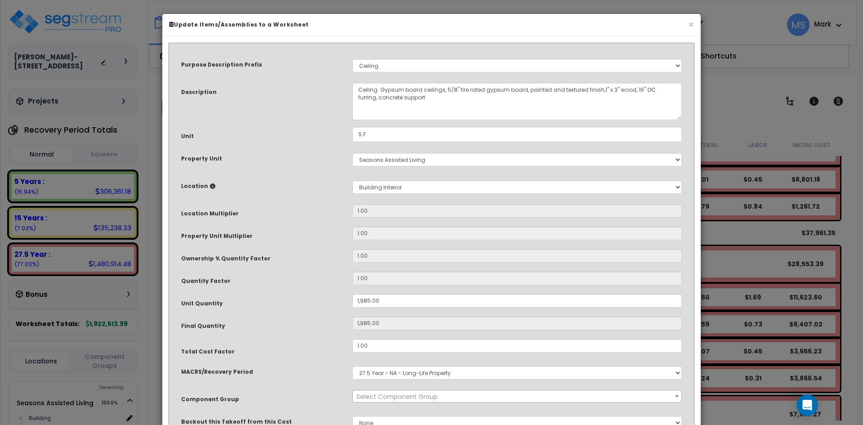
select select "45959"
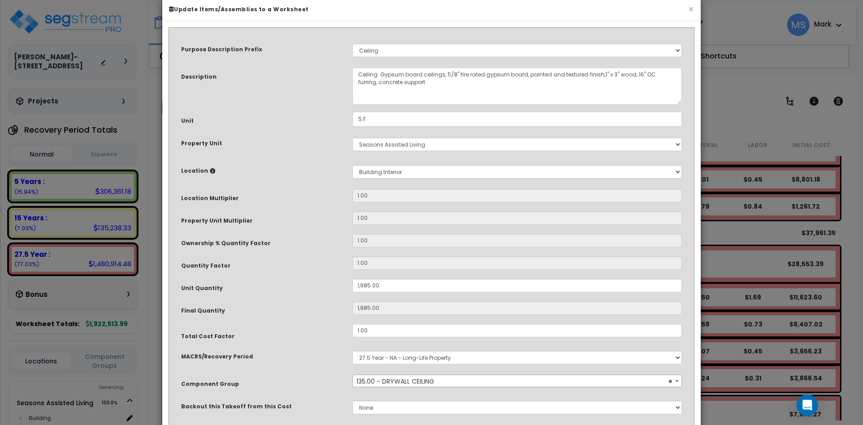
scroll to position [80, 0]
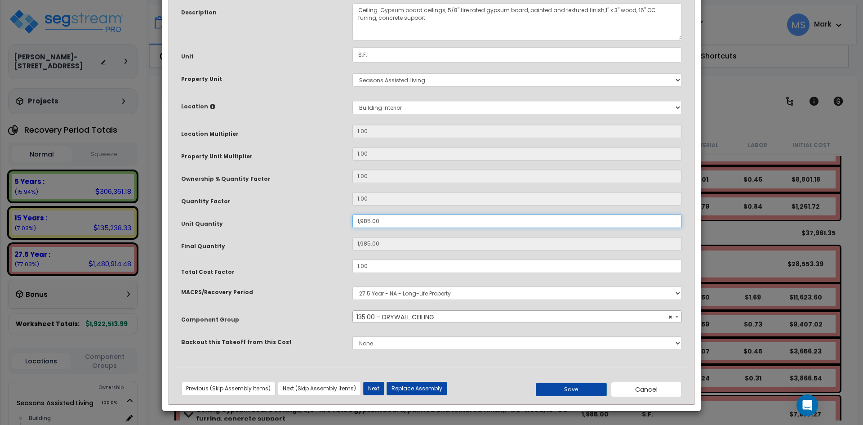
click at [359, 219] on input "1,985.00" at bounding box center [516, 220] width 329 height 13
type input "985.00"
type input "985"
type input "7,985.00"
type input "7,985"
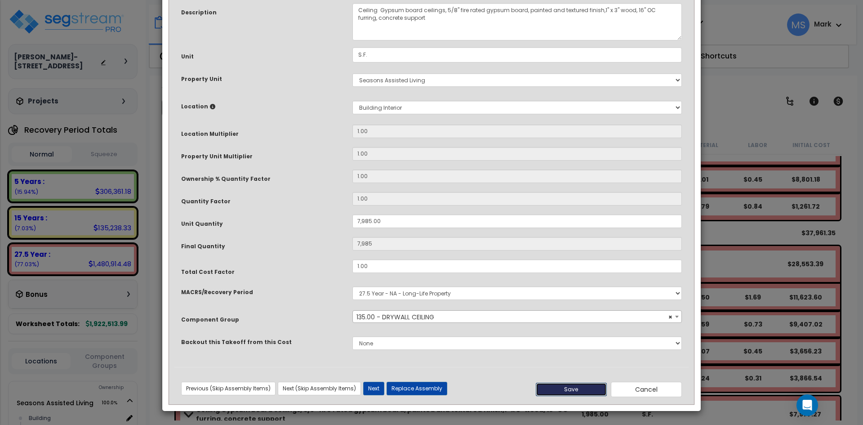
click at [580, 386] on button "Save" at bounding box center [570, 388] width 71 height 13
type input "7985.00"
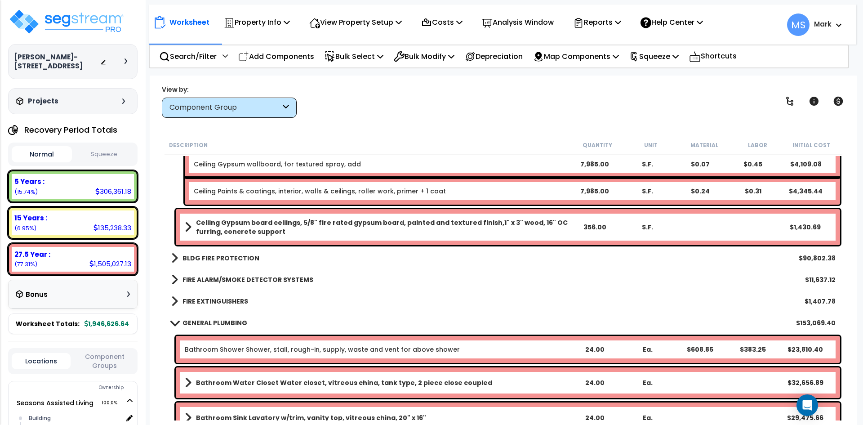
scroll to position [2022, 0]
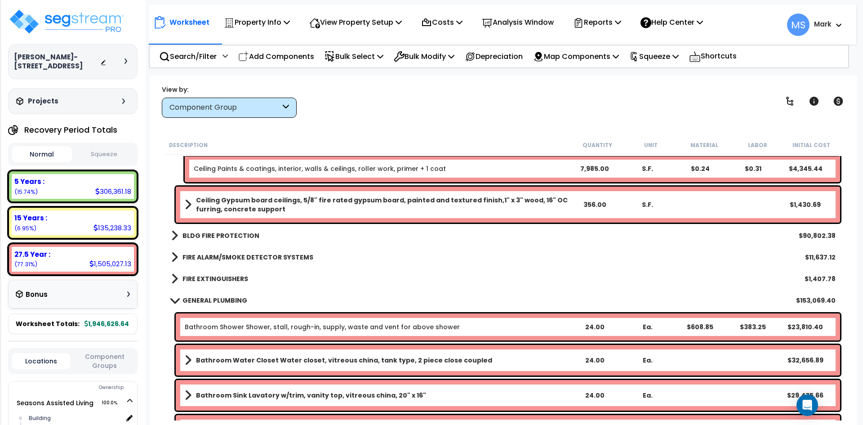
click at [235, 238] on b "BLDG FIRE PROTECTION" at bounding box center [220, 235] width 77 height 9
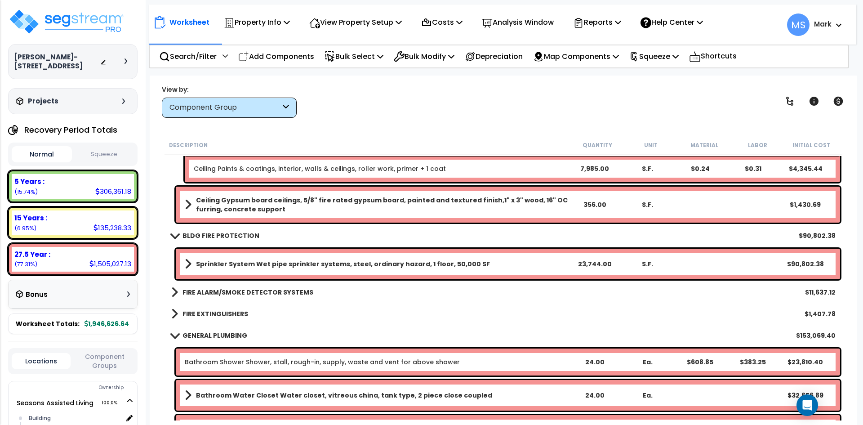
click at [235, 238] on b "BLDG FIRE PROTECTION" at bounding box center [220, 235] width 77 height 9
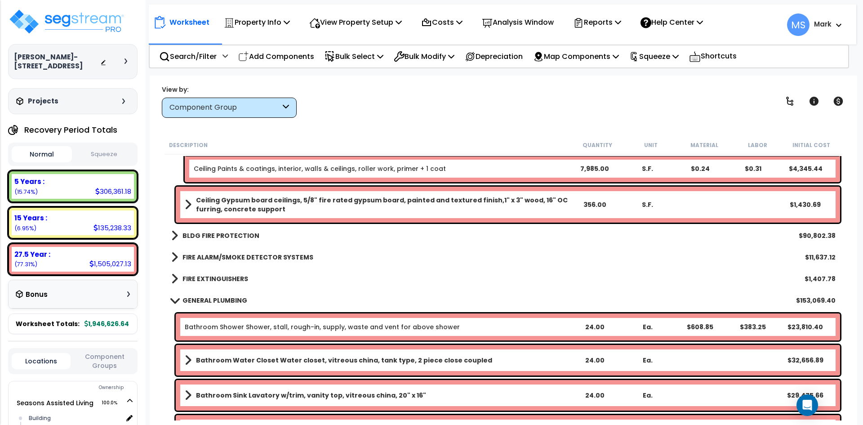
click at [239, 252] on link "FIRE ALARM/SMOKE DETECTOR SYSTEMS" at bounding box center [242, 257] width 142 height 13
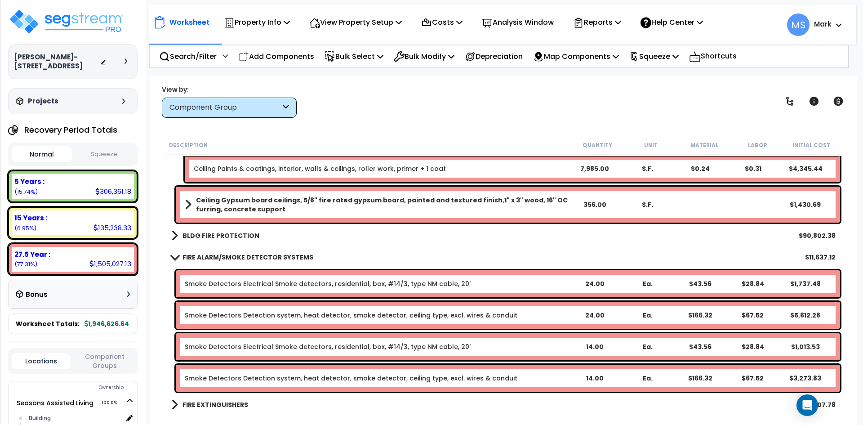
click at [445, 344] on link "Smoke Detectors Electrical Smoke detectors, residential, box, #14/3, type NM ca…" at bounding box center [328, 346] width 286 height 9
click at [291, 258] on b "FIRE ALARM/SMOKE DETECTOR SYSTEMS" at bounding box center [247, 256] width 131 height 9
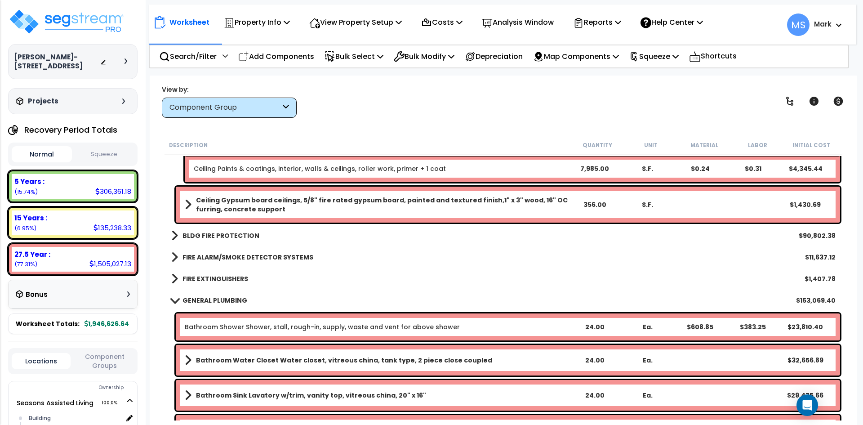
scroll to position [2066, 0]
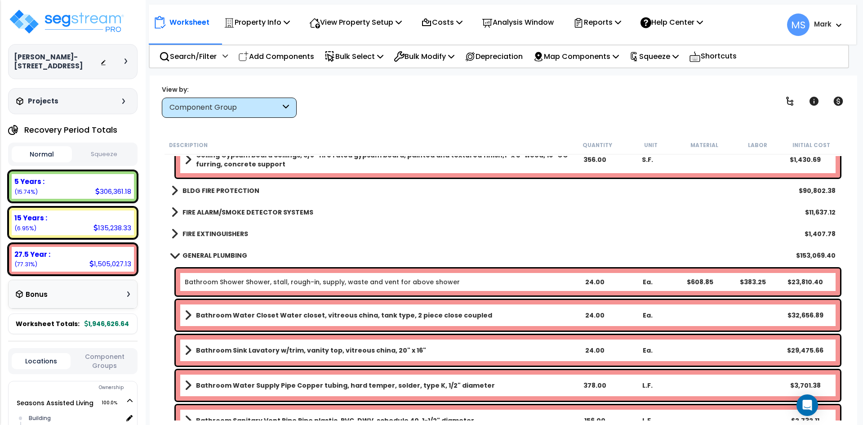
click at [211, 233] on b "FIRE EXTINGUISHERS" at bounding box center [215, 233] width 66 height 9
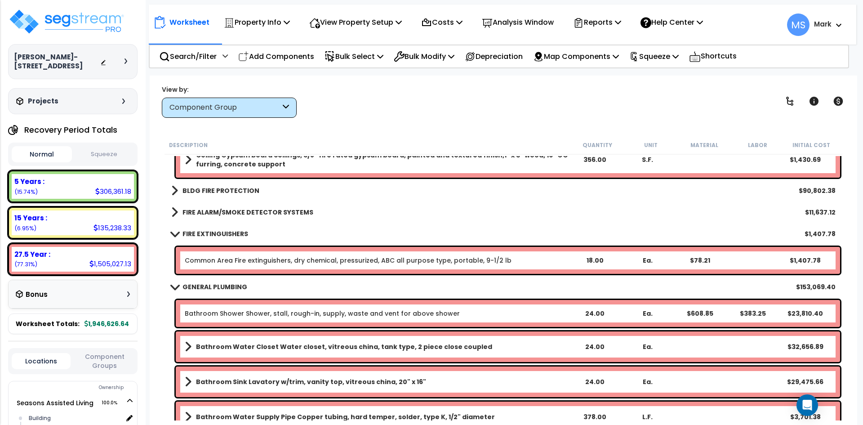
click at [353, 262] on link "Common Area Fire extinguishers, dry chemical, pressurized, ABC all purpose type…" at bounding box center [348, 260] width 327 height 9
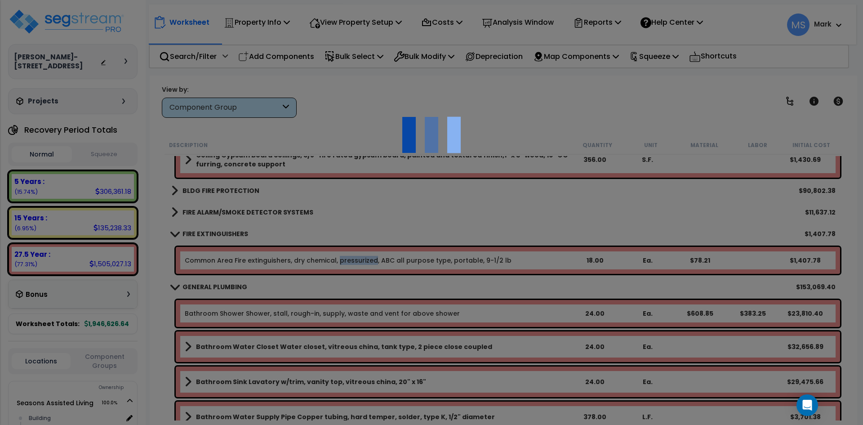
scroll to position [0, 0]
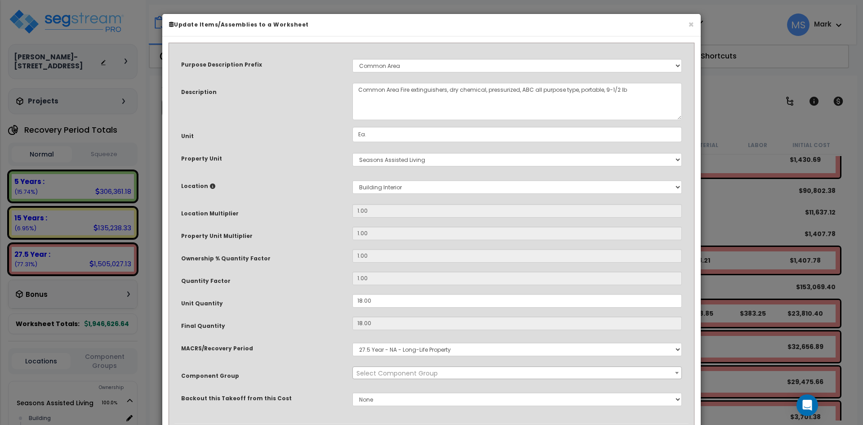
select select "45825"
click at [363, 301] on input "18.00" at bounding box center [516, 300] width 329 height 13
type input "1.00"
type input "18"
type input "$1,407.78"
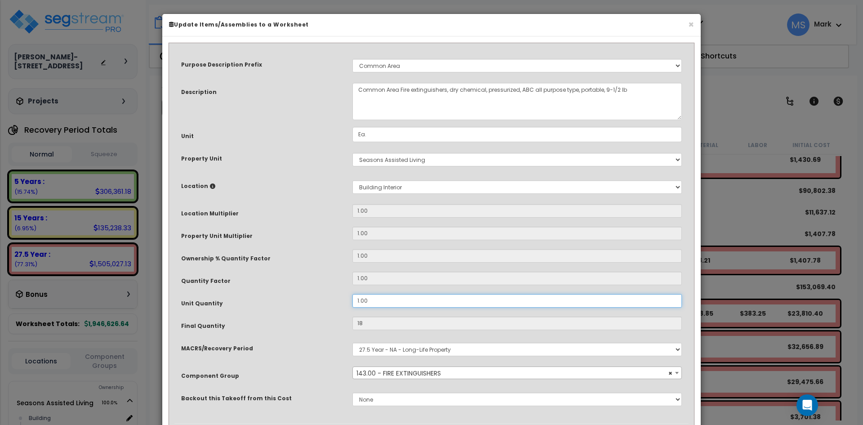
type input "1"
type input "$78.21"
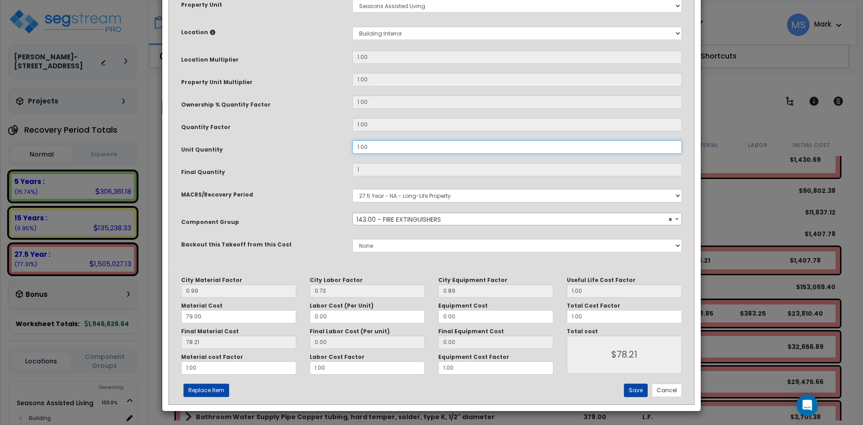
type input "1.00"
click at [640, 390] on button "Save" at bounding box center [636, 389] width 24 height 13
type input "1.00"
type input "78.21"
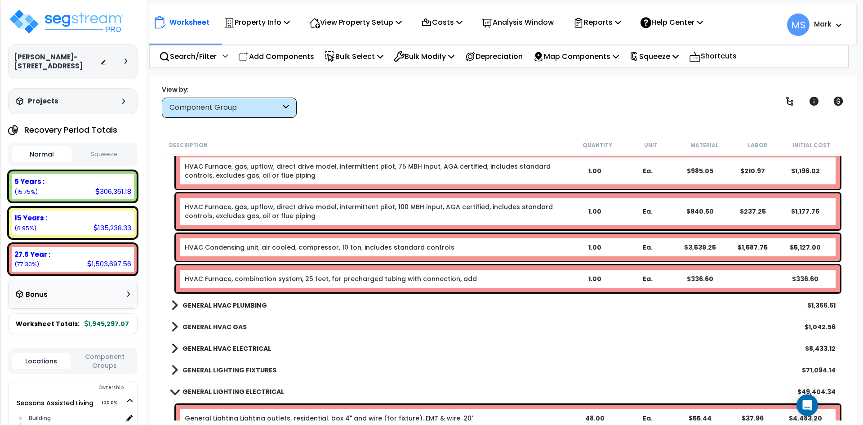
scroll to position [3684, 0]
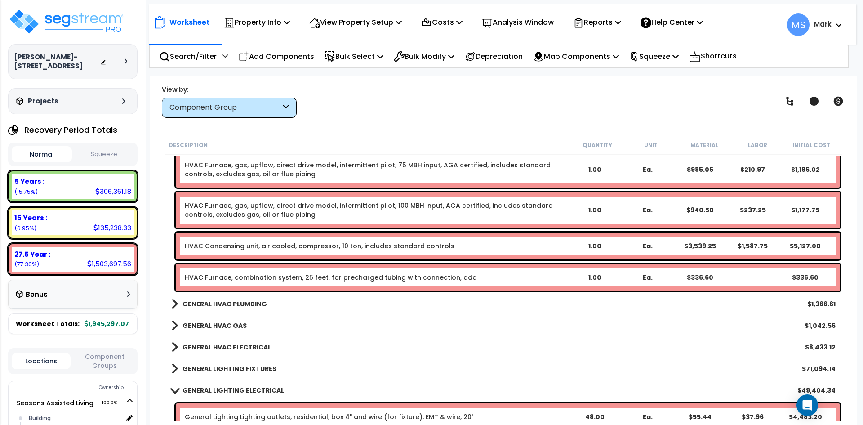
click at [253, 305] on b "GENERAL HVAC PLUMBING" at bounding box center [224, 303] width 84 height 9
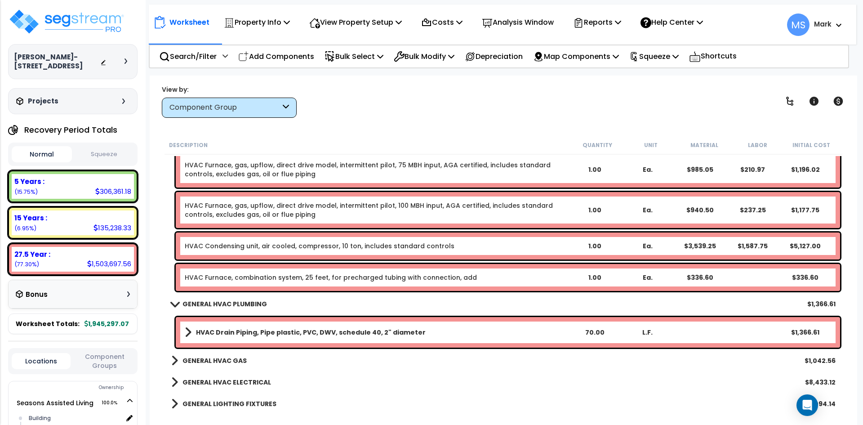
click at [253, 306] on b "GENERAL HVAC PLUMBING" at bounding box center [224, 303] width 84 height 9
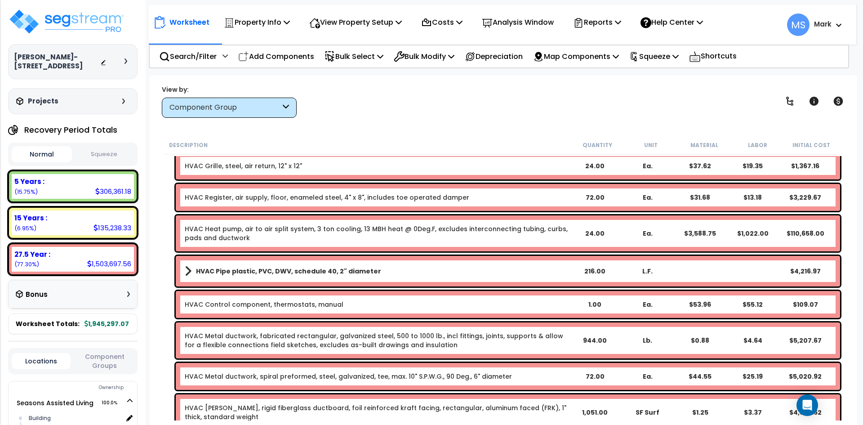
scroll to position [3279, 0]
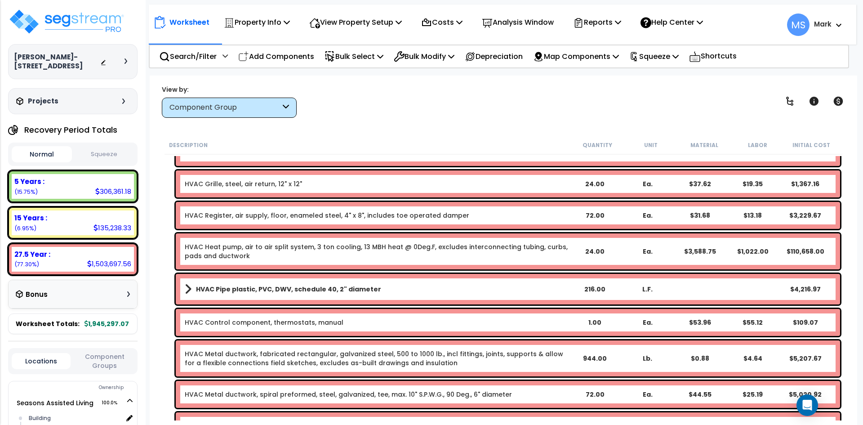
click at [349, 248] on link "HVAC Heat pump, air to air split system, 3 ton cooling, 13 MBH heat @ 0Deg.F, e…" at bounding box center [376, 251] width 383 height 18
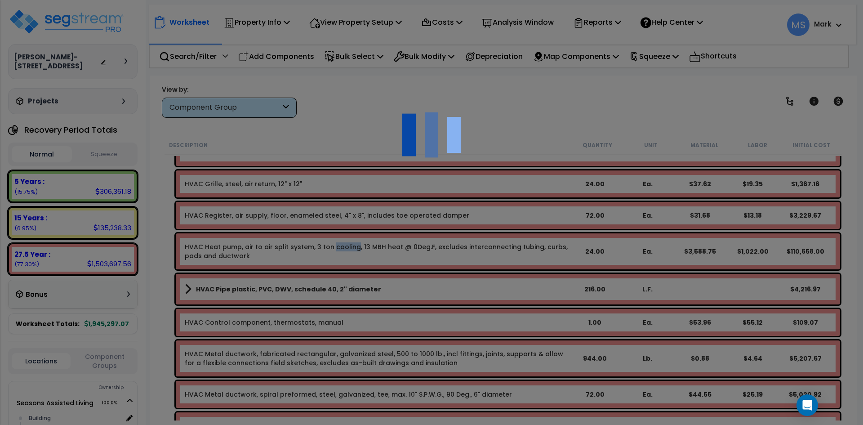
scroll to position [0, 0]
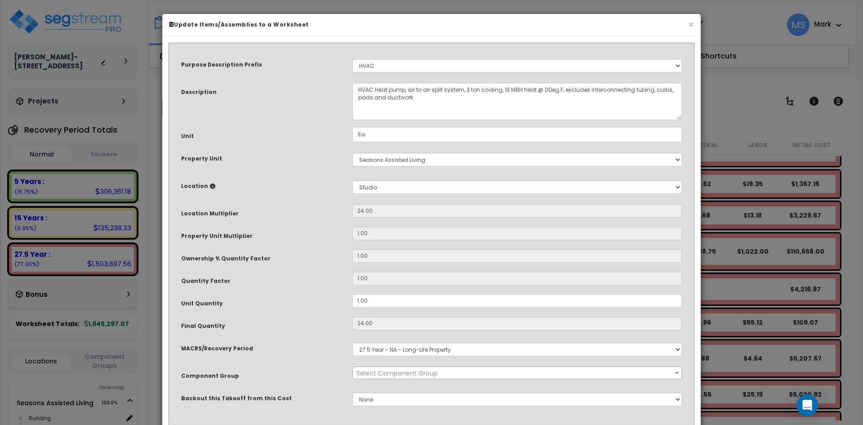
select select "45966"
click at [386, 190] on select "Select Building Building Interior Studio Add New Location" at bounding box center [516, 186] width 329 height 13
select select "6"
click at [352, 180] on select "Select Building Building Interior Studio Add New Location" at bounding box center [516, 186] width 329 height 13
type input "1"
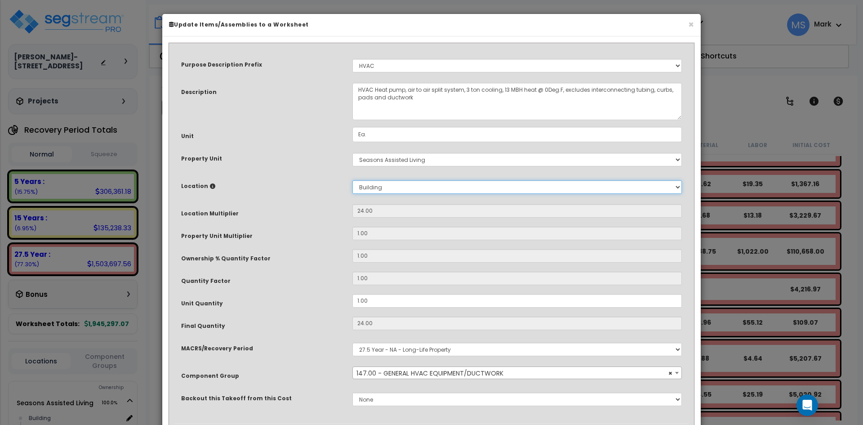
type input "1"
type input "3,588.75"
type input "1,022.00"
type input "$4,610.75"
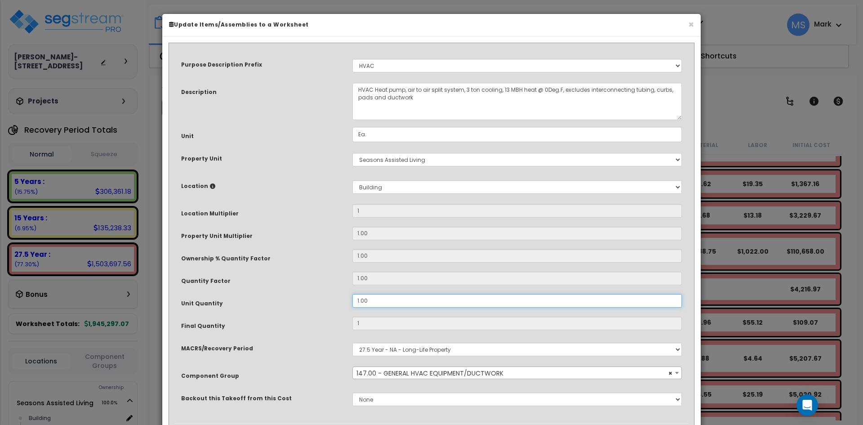
click at [358, 298] on input "1.00" at bounding box center [516, 300] width 329 height 13
type input "3,588.75"
type input "1,022.00"
type input "$4,610.75"
type input "3,588.75"
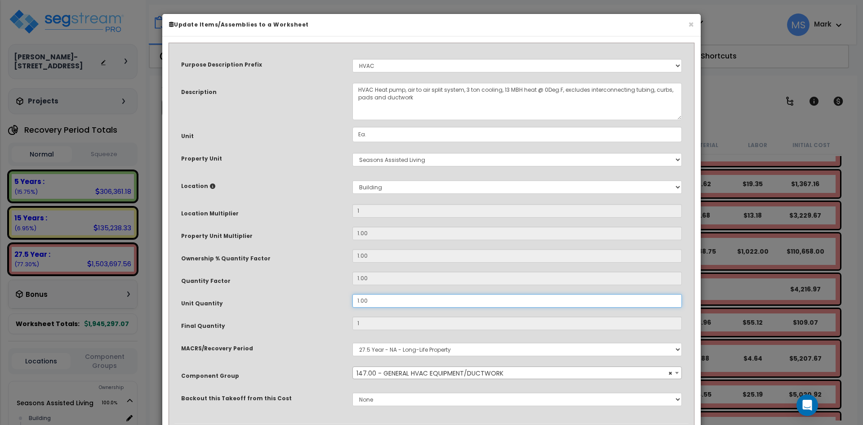
type input "1,022.00"
type input "$4,610.75"
type input ".00"
type input "3,588.75"
type input "1,022.00"
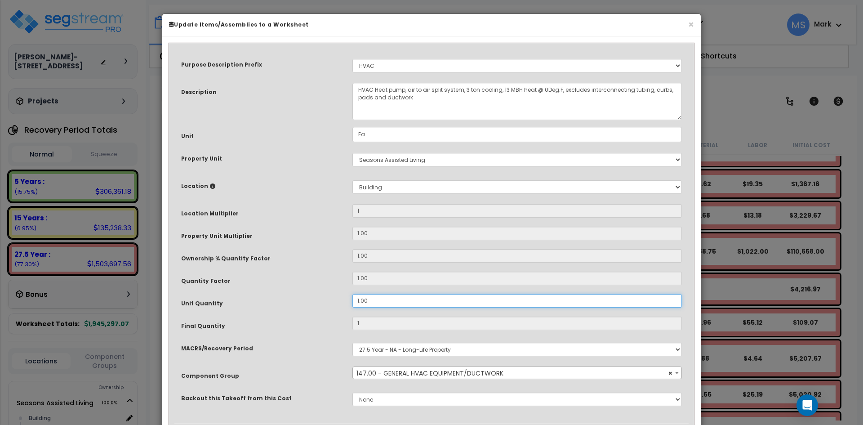
type input "$4,610.75"
type input "0"
type input "3,588.75"
type input "1,022.00"
type input "$0.00"
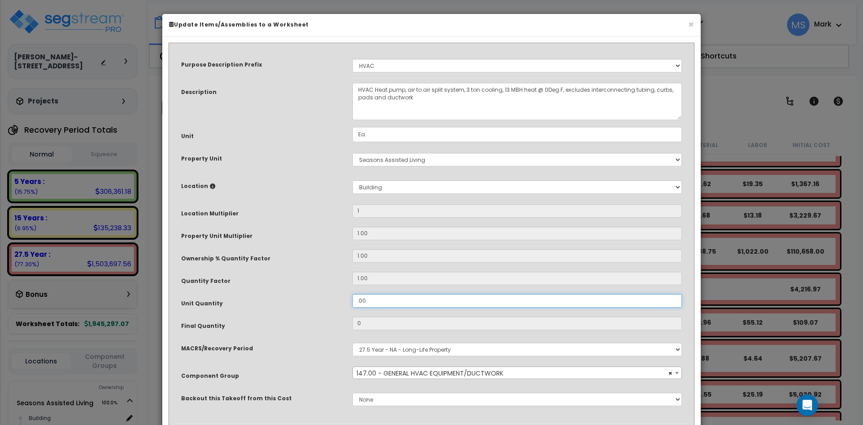
type input ".400"
type input "3,588.75"
type input "1,022.00"
type input "0.4"
type input "3,588.75"
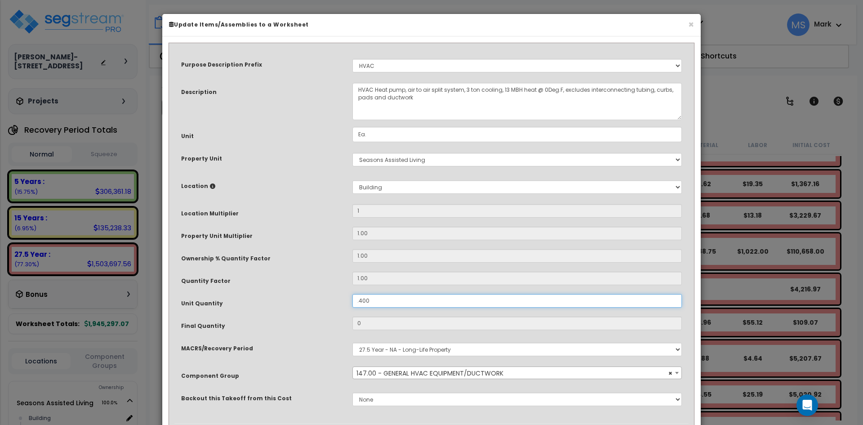
type input "1,022.00"
type input "$1,844.30"
type input ".00"
type input "3,588.75"
type input "1,022.00"
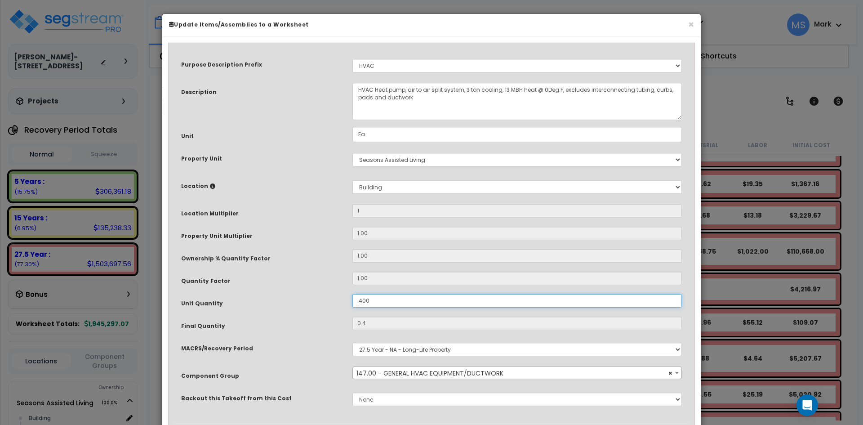
type input "$1,844.30"
type input "0"
type input "3,588.75"
type input "1,022.00"
type input "$0.00"
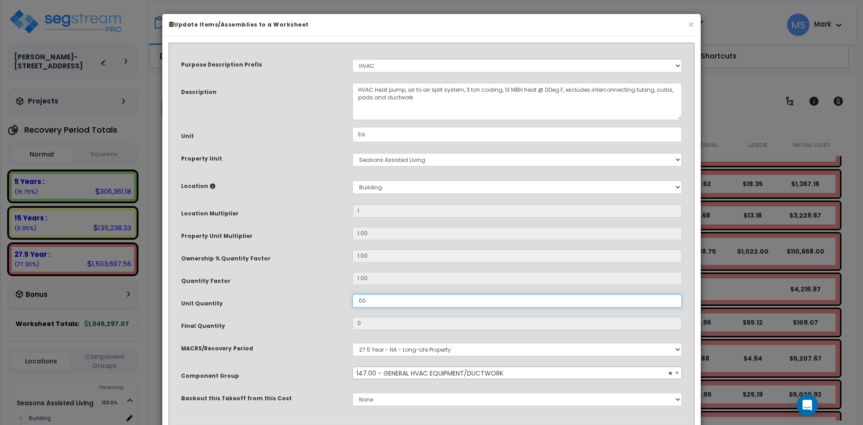
type input "00"
type input "3,588.75"
type input "1,022.00"
type input "3,588.75"
type input "1,022.00"
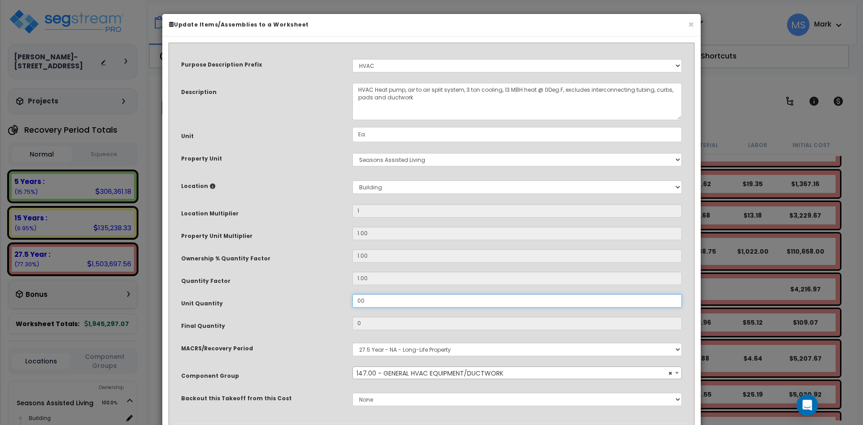
type input "400"
type input "3,588.75"
type input "1,022.00"
type input "400"
type input "3,588.75"
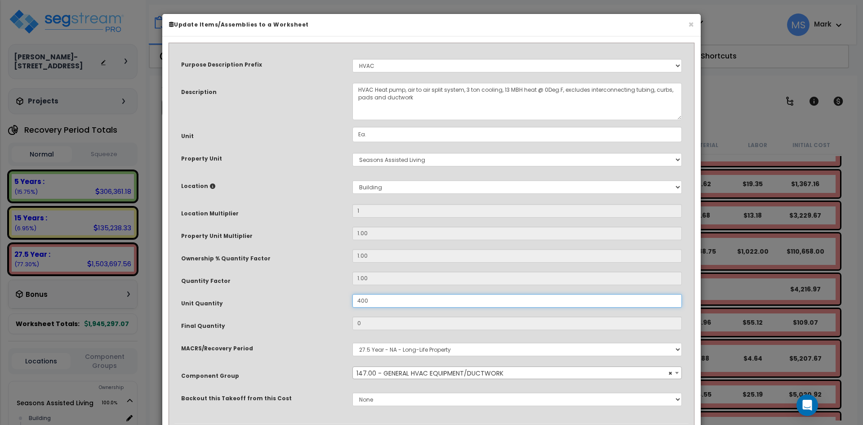
type input "1,022.00"
type input "$1,844,300.00"
type input "4.00"
type input "3,588.75"
type input "1,022.00"
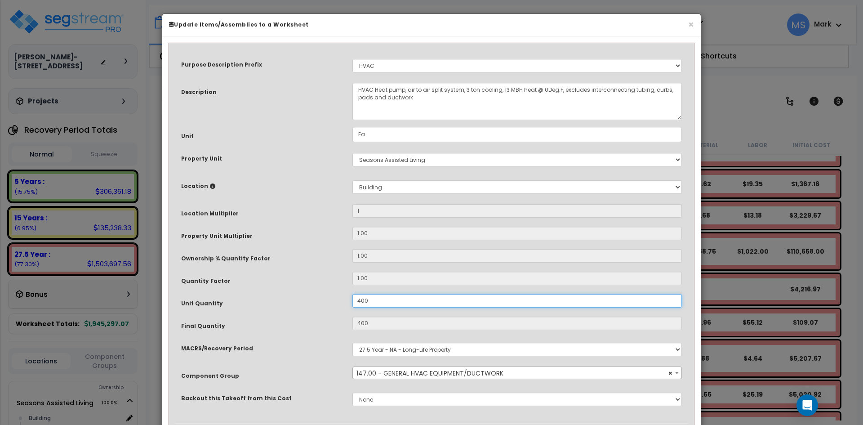
type input "$1,844,300.00"
type input "4"
type input "3,588.75"
type input "1,022.00"
type input "$18,443.00"
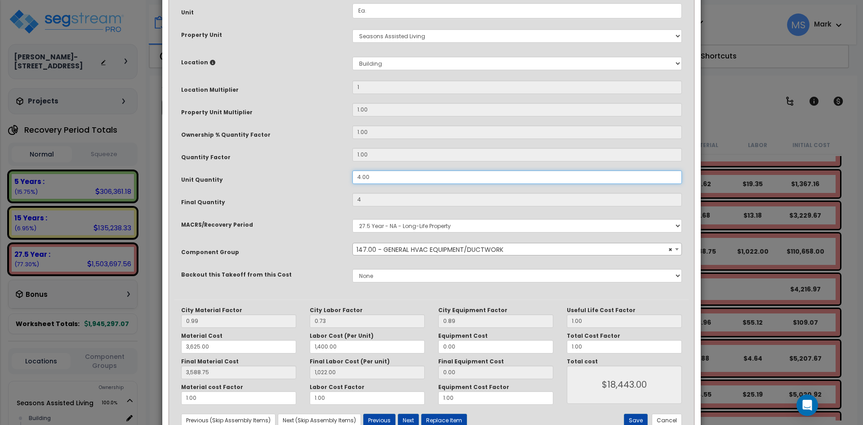
scroll to position [135, 0]
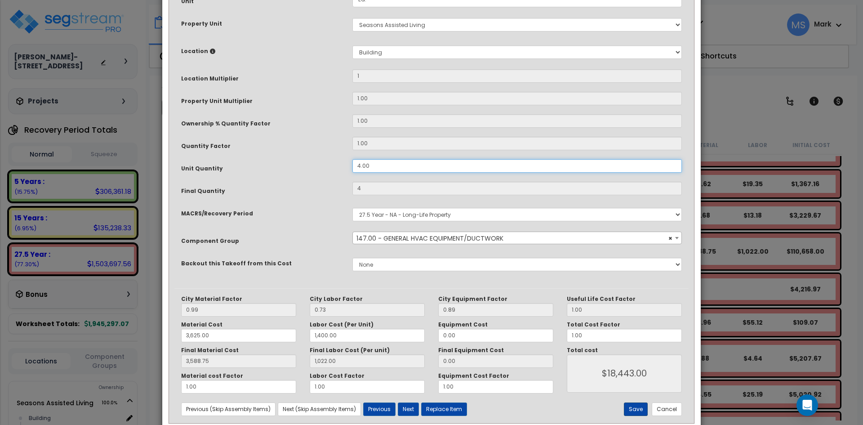
type input "4.00"
click at [637, 412] on button "Save" at bounding box center [636, 408] width 24 height 13
type input "1.00"
type input "4.00"
type input "3625.00"
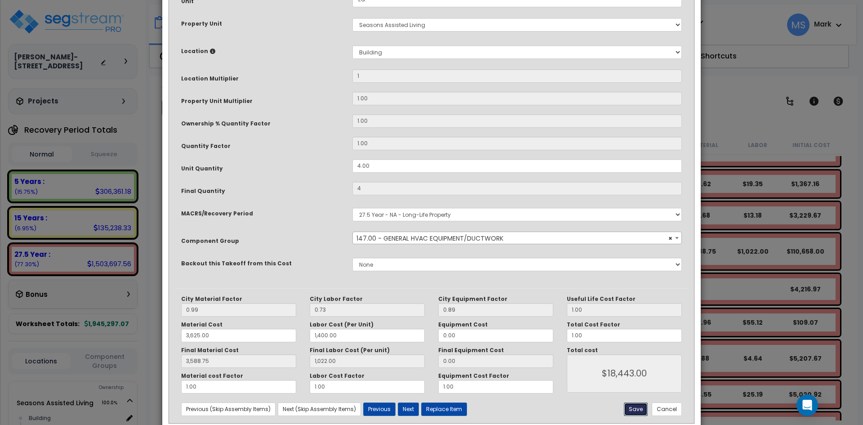
type input "1400.00"
type input "3588.75"
type input "1022.00"
type input "18443.00"
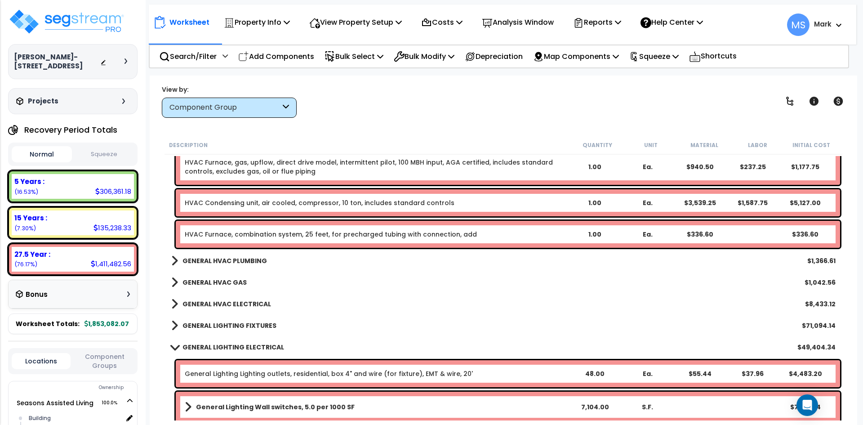
scroll to position [3729, 0]
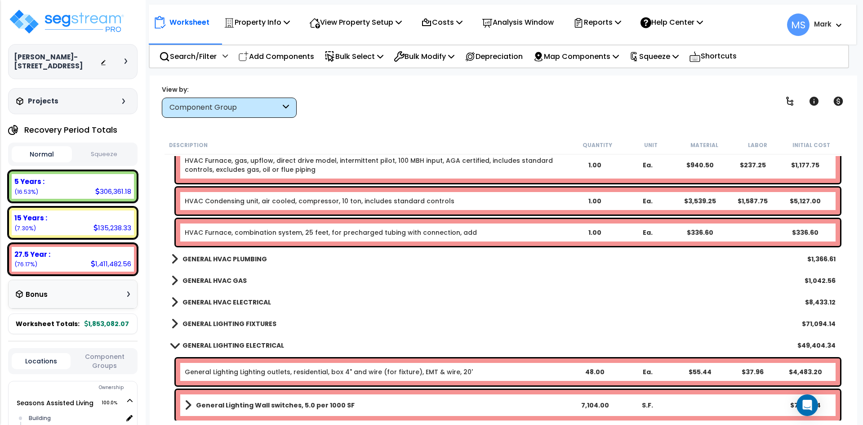
click at [240, 258] on b "GENERAL HVAC PLUMBING" at bounding box center [224, 258] width 84 height 9
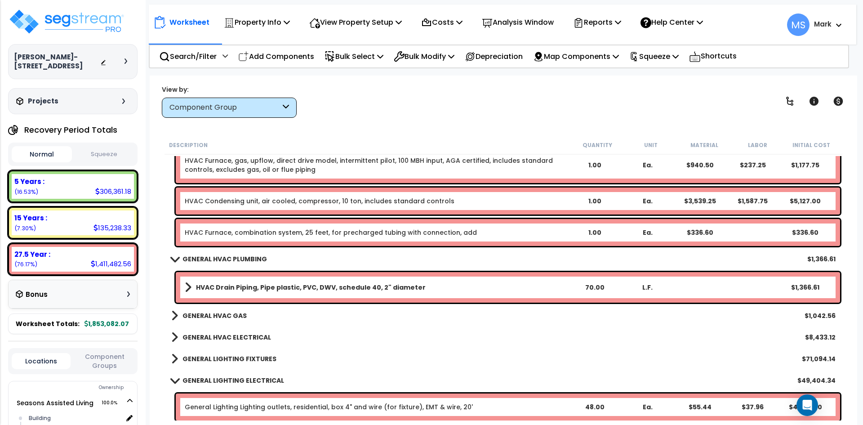
click at [240, 258] on b "GENERAL HVAC PLUMBING" at bounding box center [224, 258] width 84 height 9
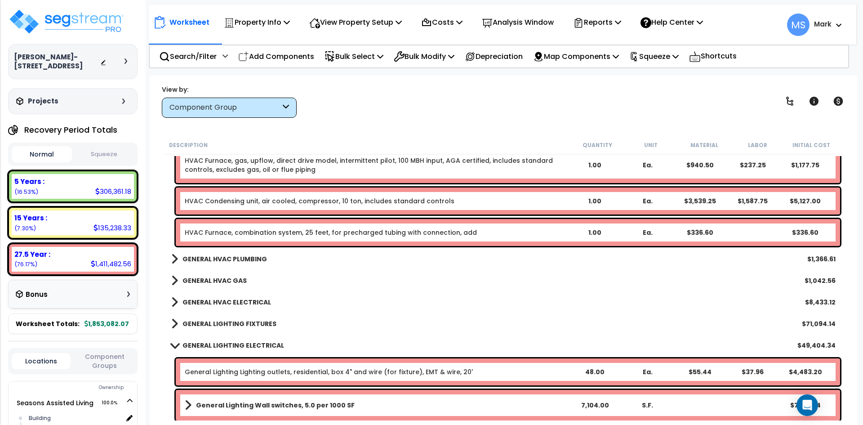
click at [237, 281] on b "GENERAL HVAC GAS" at bounding box center [214, 280] width 64 height 9
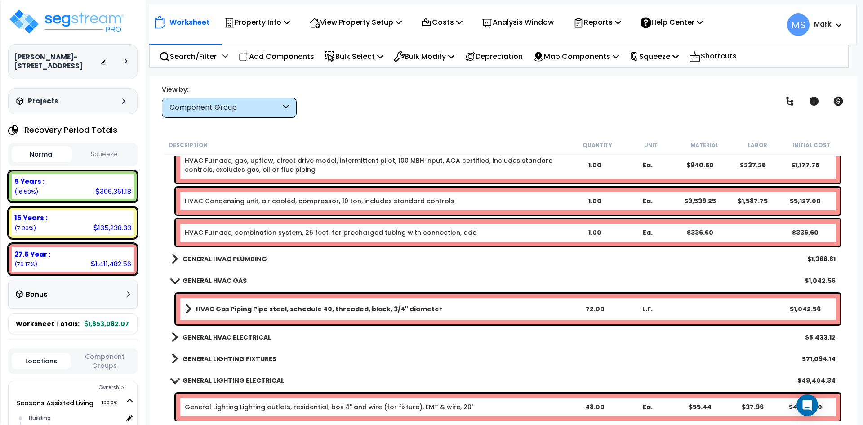
click at [237, 281] on b "GENERAL HVAC GAS" at bounding box center [214, 280] width 64 height 9
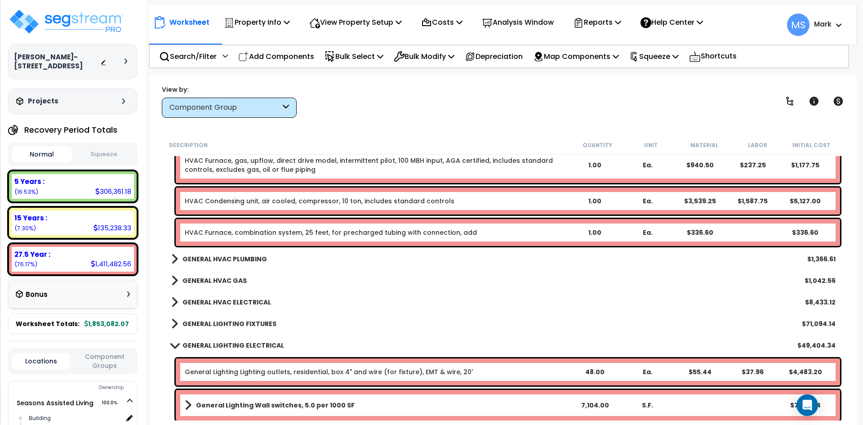
click at [235, 300] on b "GENERAL HVAC ELECTRICAL" at bounding box center [226, 301] width 88 height 9
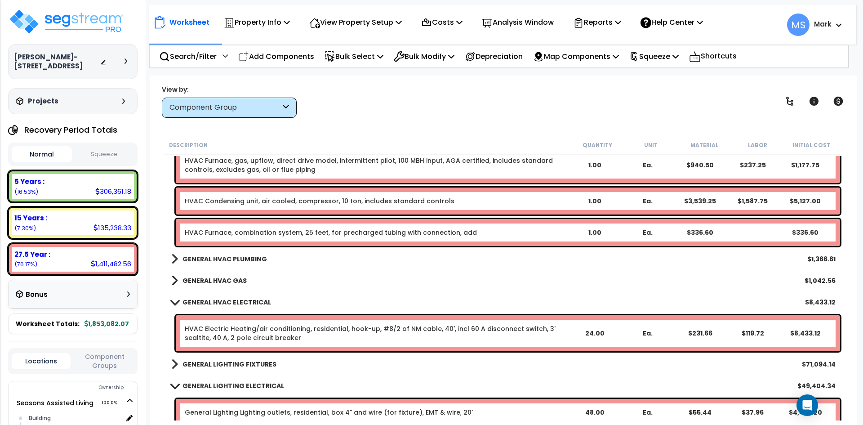
click at [250, 304] on b "GENERAL HVAC ELECTRICAL" at bounding box center [226, 301] width 88 height 9
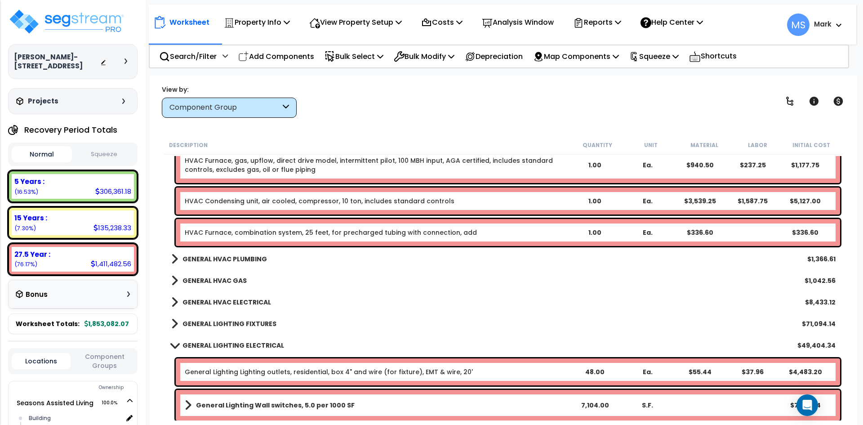
click at [242, 324] on b "GENERAL LIGHTING FIXTURES" at bounding box center [229, 323] width 94 height 9
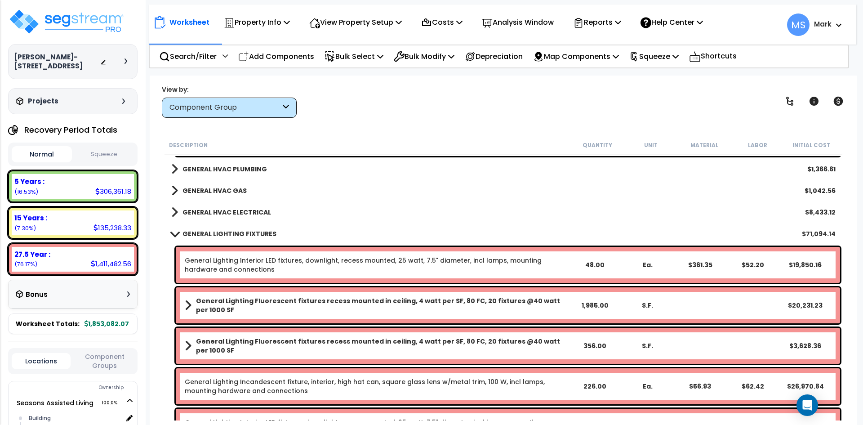
scroll to position [3863, 0]
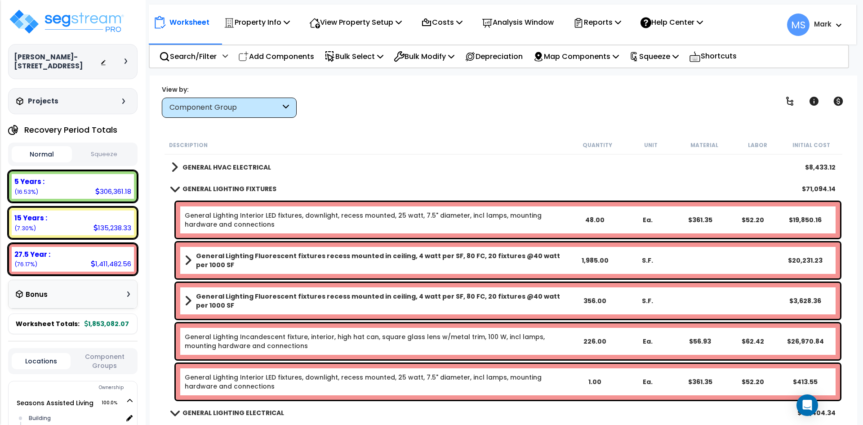
click at [484, 335] on link "General Lighting Incandescent fixture, interior, high hat can, square glass len…" at bounding box center [376, 341] width 383 height 18
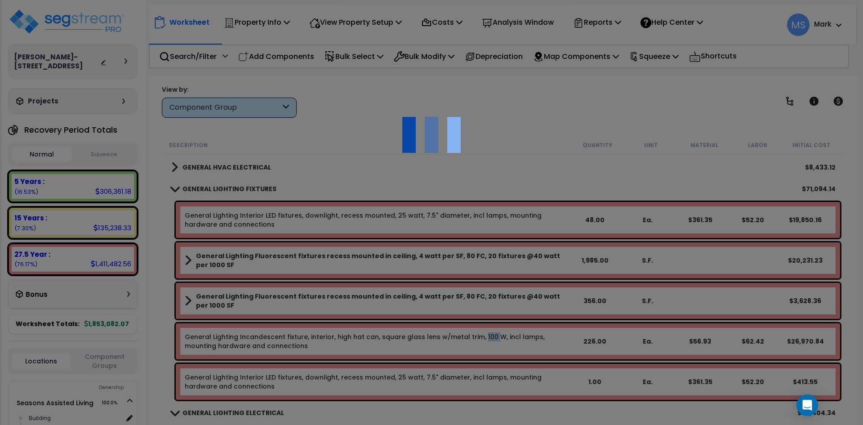
scroll to position [0, 0]
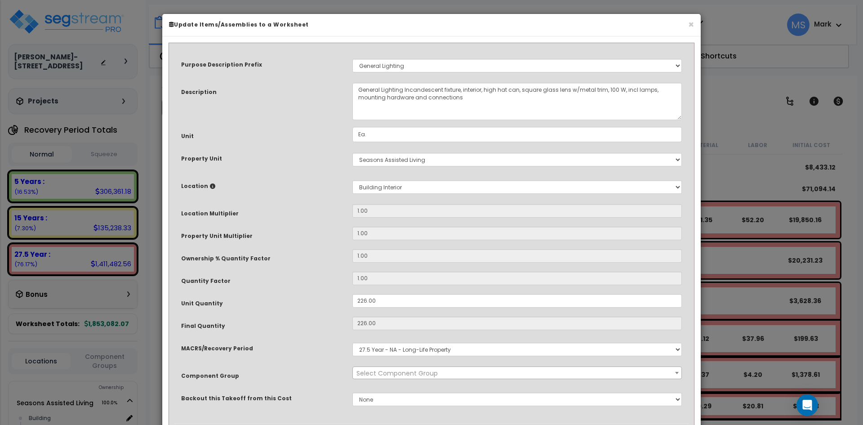
select select "45970"
click at [359, 300] on input "226.00" at bounding box center [516, 300] width 329 height 13
type input "26.00"
type input "226"
type input "56.92"
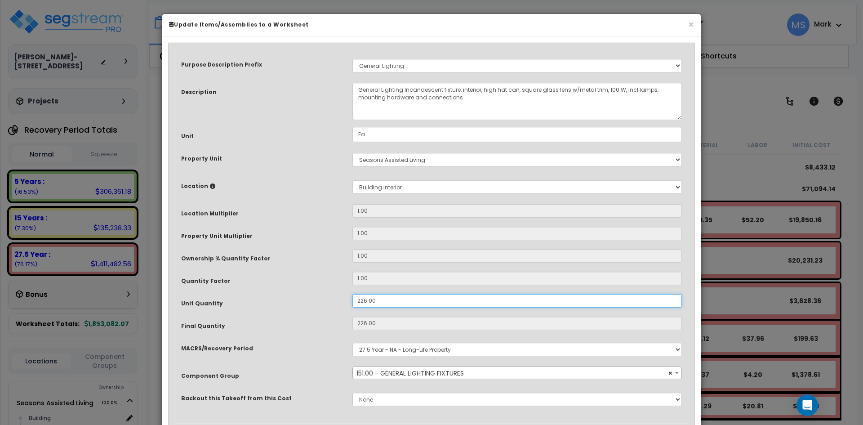
type input "62.41"
type input "$26,968.58"
type input "26"
type input "$3,102.58"
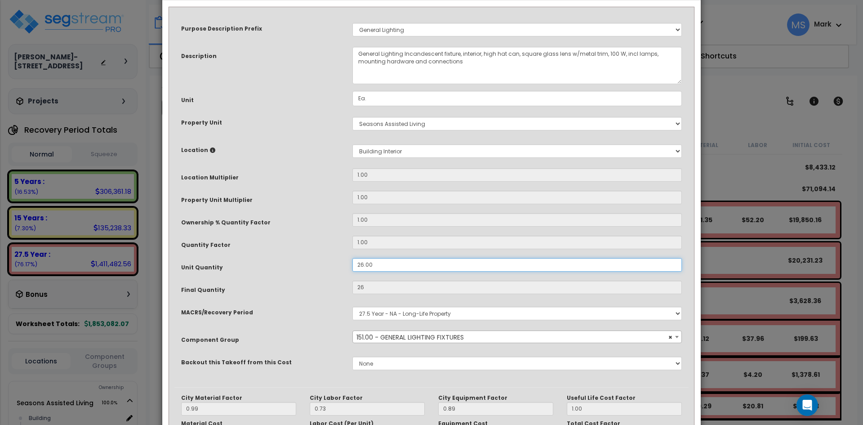
scroll to position [135, 0]
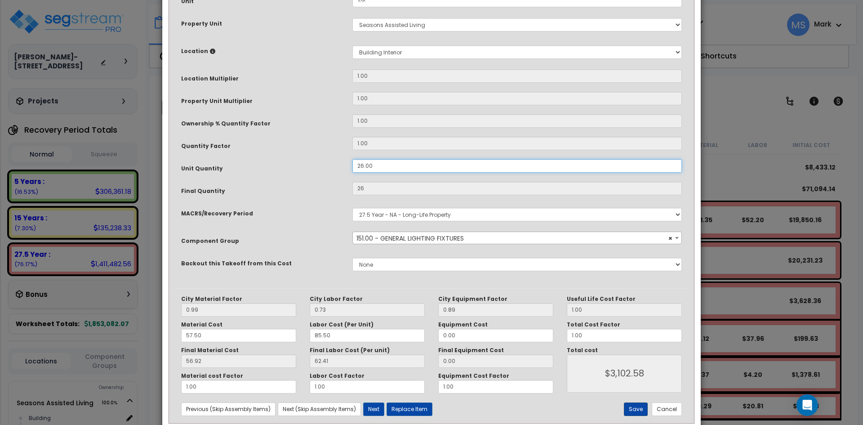
type input "26.00"
click at [638, 404] on button "Save" at bounding box center [636, 408] width 24 height 13
type input "26.00"
type input "3102.58"
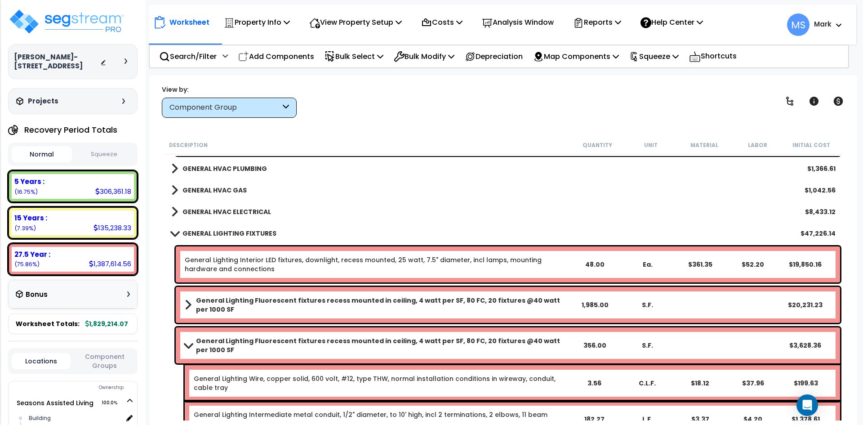
scroll to position [3818, 0]
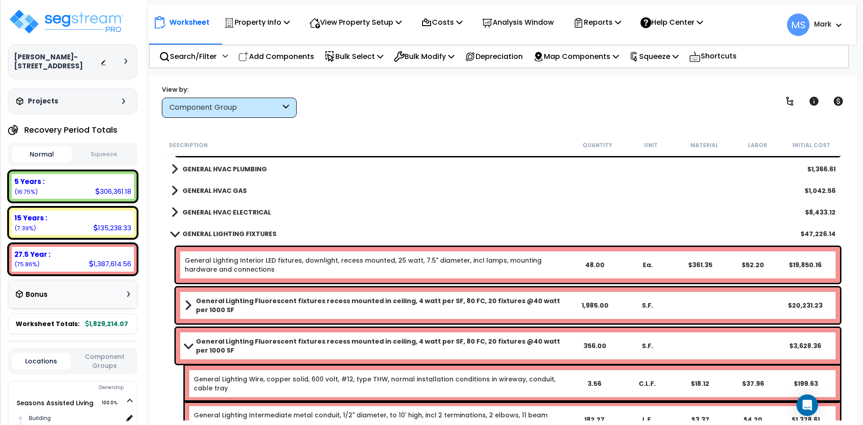
click at [189, 347] on span at bounding box center [188, 345] width 13 height 7
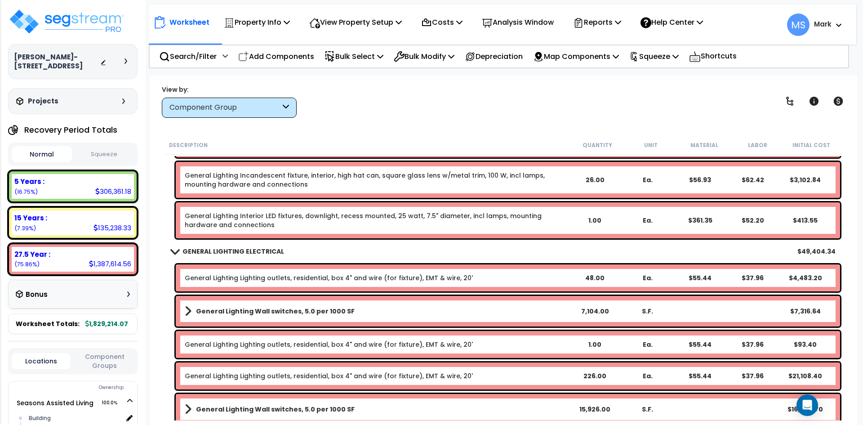
scroll to position [4043, 0]
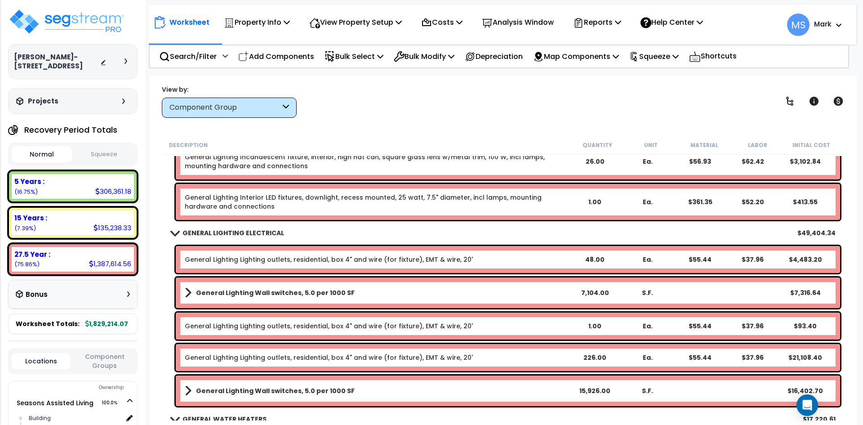
click at [389, 354] on link "General Lighting Lighting outlets, residential, box 4" and wire (for fixture), …" at bounding box center [329, 357] width 288 height 9
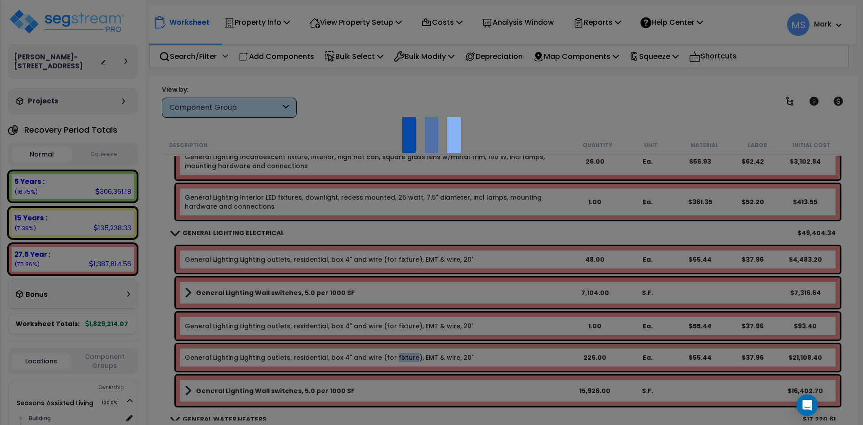
scroll to position [0, 0]
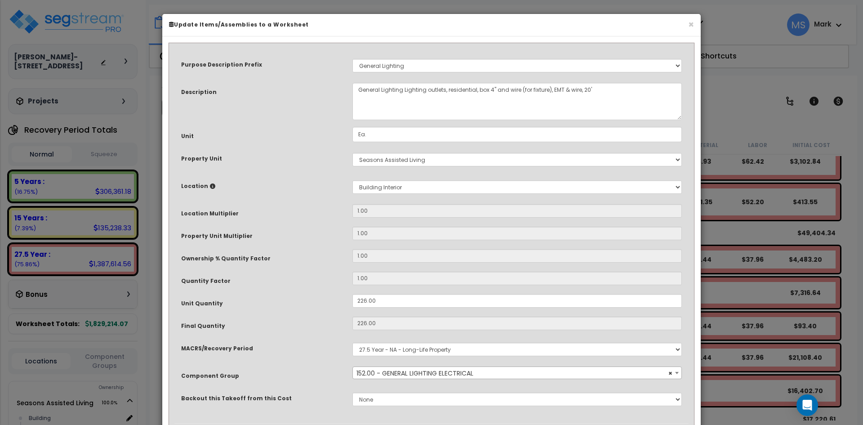
select select "45971"
click at [363, 300] on input "226.00" at bounding box center [516, 300] width 329 height 13
click at [360, 302] on input "226.00" at bounding box center [516, 300] width 329 height 13
type input "26.00"
type input "226"
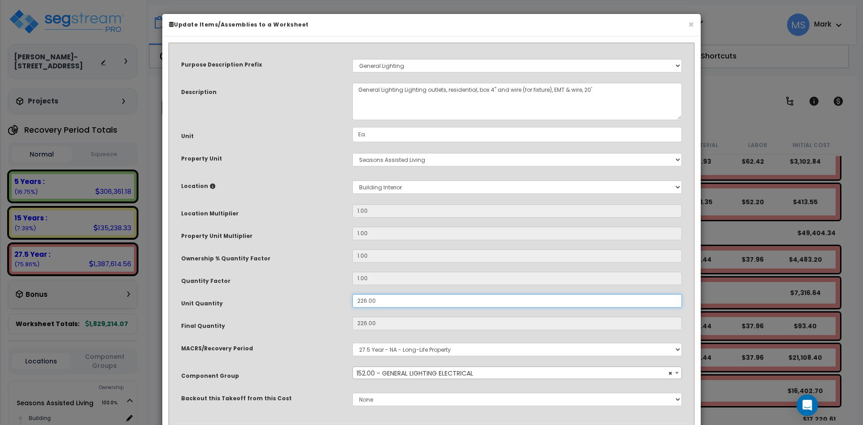
type input "$21,108.40"
type input "26"
type input "$2,428.40"
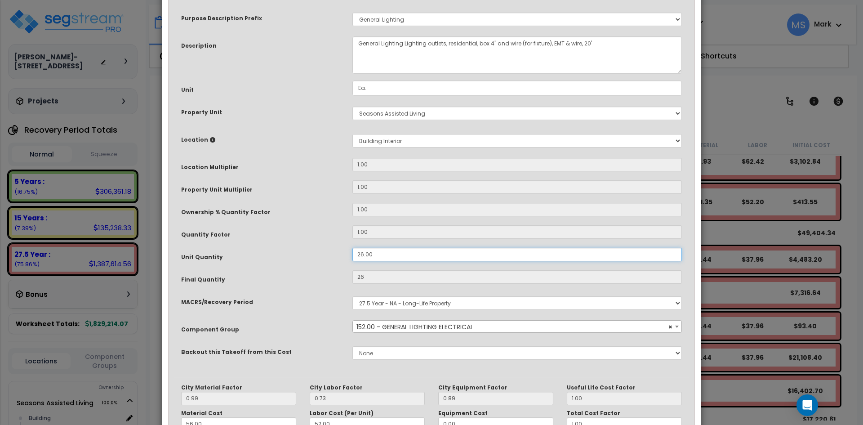
scroll to position [135, 0]
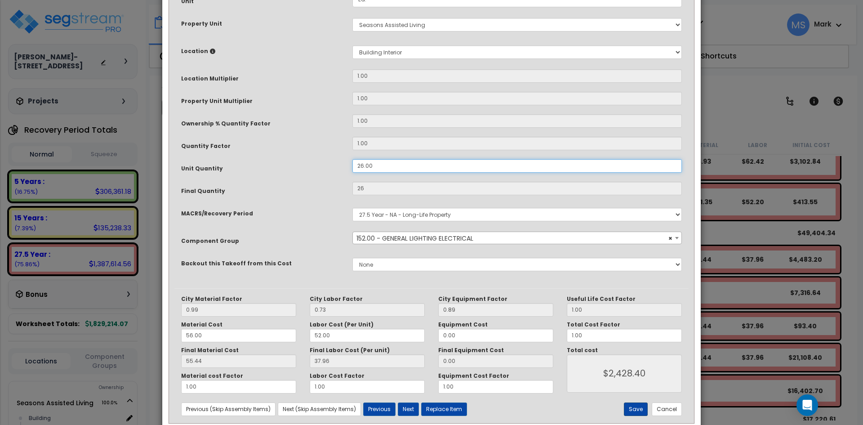
type input "26.00"
click at [634, 408] on button "Save" at bounding box center [636, 408] width 24 height 13
type input "26.00"
type input "2428.40"
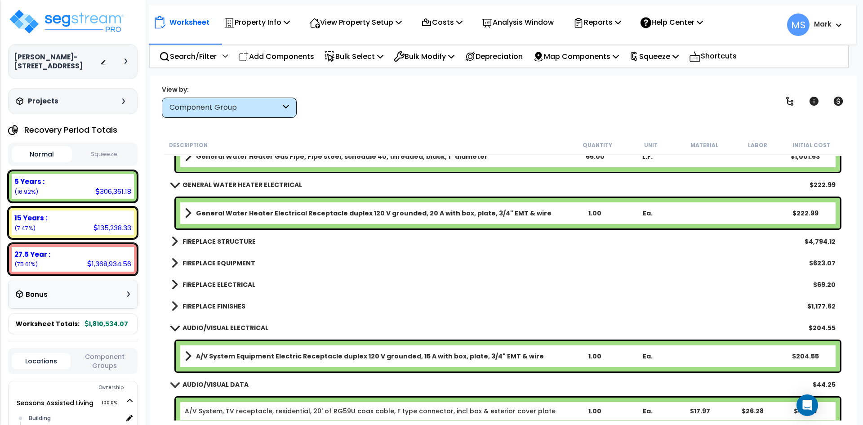
scroll to position [4447, 0]
click at [227, 240] on b "FIREPLACE STRUCTURE" at bounding box center [218, 240] width 73 height 9
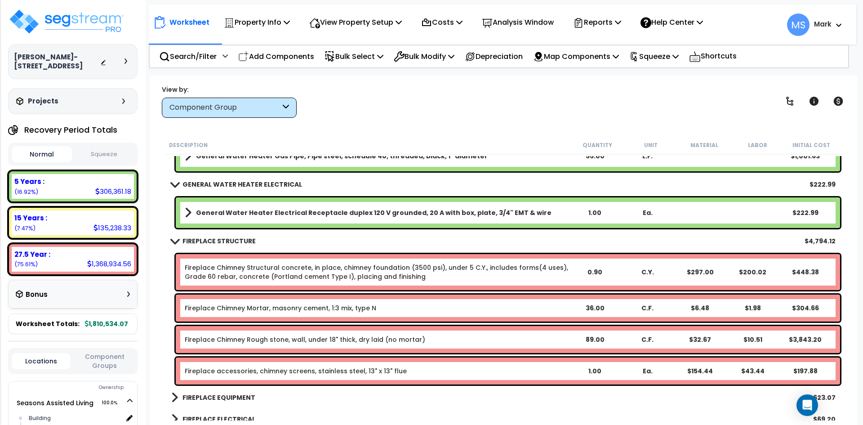
click at [227, 240] on b "FIREPLACE STRUCTURE" at bounding box center [218, 240] width 73 height 9
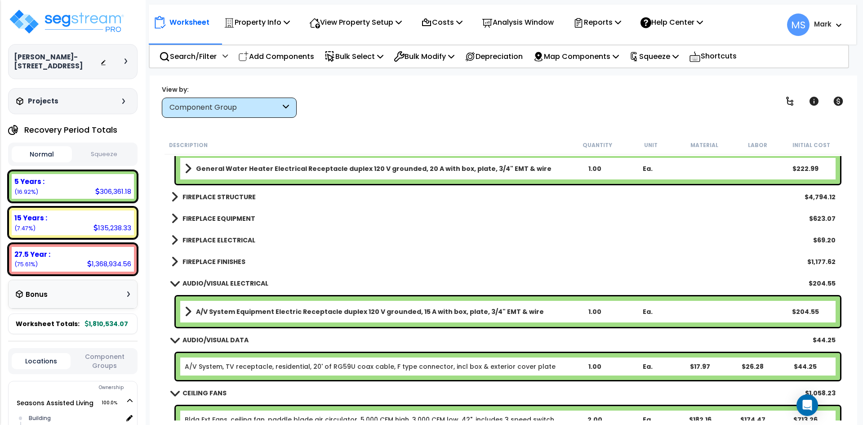
scroll to position [4492, 0]
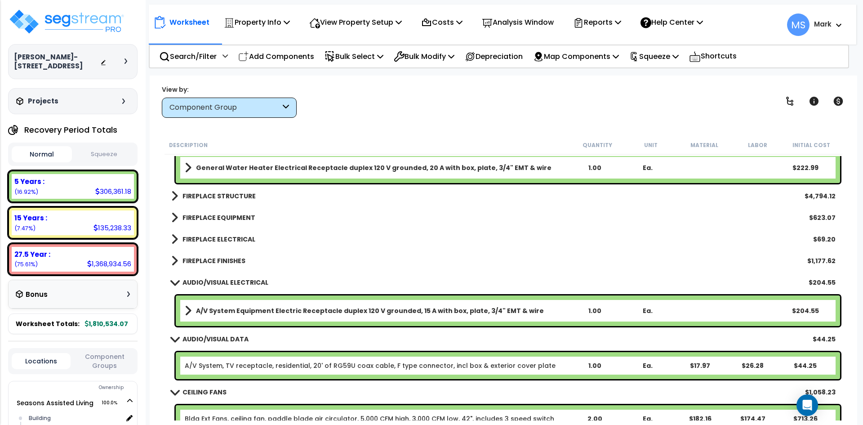
click at [217, 236] on b "FIREPLACE ELECTRICAL" at bounding box center [218, 238] width 73 height 9
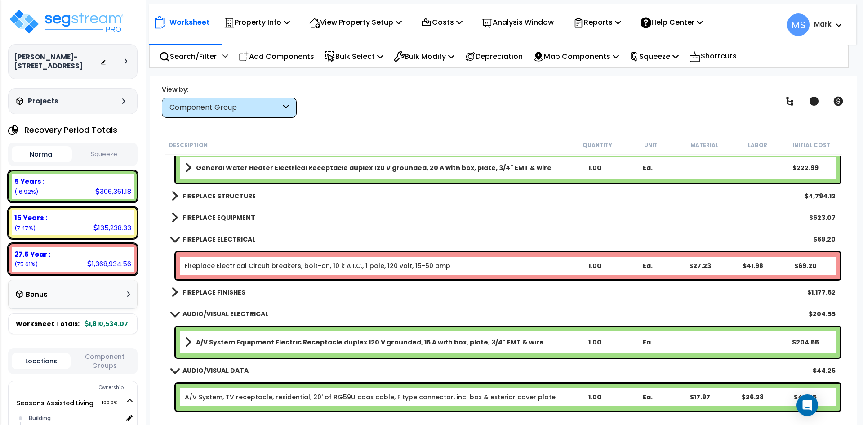
click at [217, 236] on b "FIREPLACE ELECTRICAL" at bounding box center [218, 238] width 73 height 9
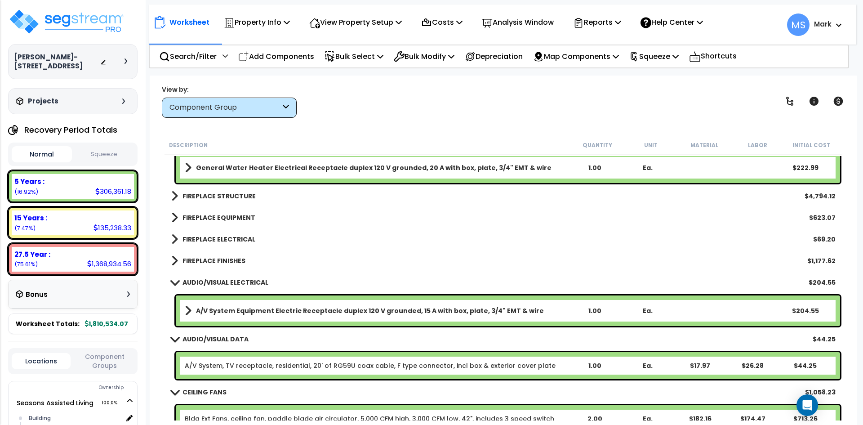
click at [232, 261] on b "FIREPLACE FINISHES" at bounding box center [213, 260] width 63 height 9
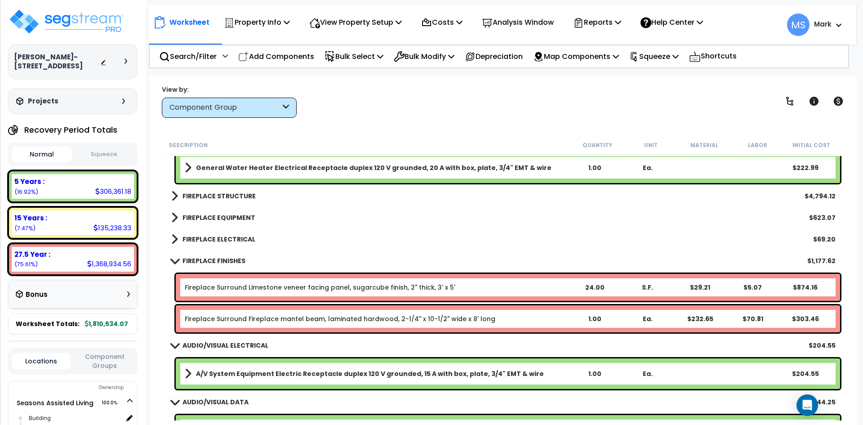
click at [232, 261] on b "FIREPLACE FINISHES" at bounding box center [213, 260] width 63 height 9
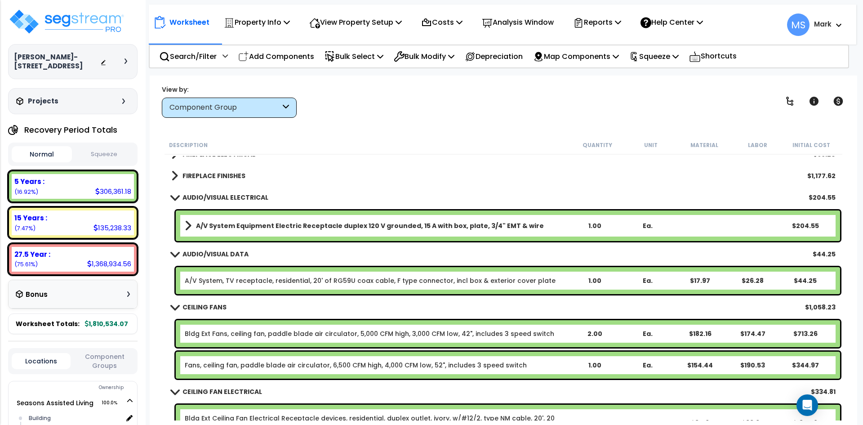
scroll to position [4582, 0]
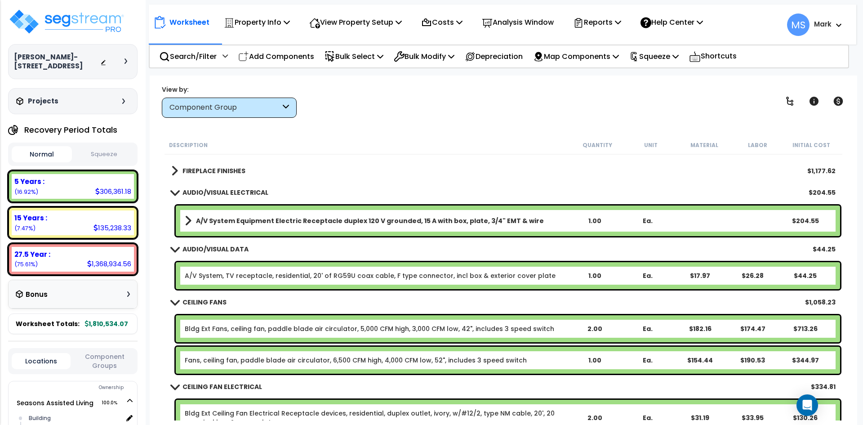
click at [360, 219] on b "A/V System Equipment Electric Receptacle duplex 120 V grounded, 15 A with box, …" at bounding box center [370, 220] width 348 height 9
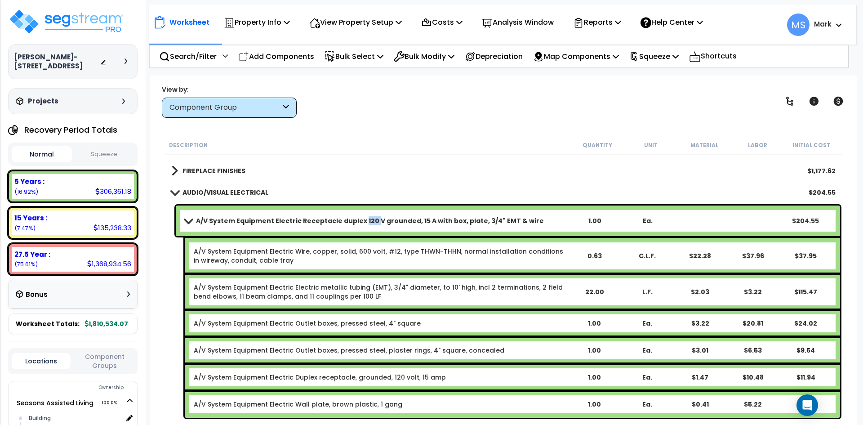
click at [360, 219] on b "A/V System Equipment Electric Receptacle duplex 120 V grounded, 15 A with box, …" at bounding box center [370, 220] width 348 height 9
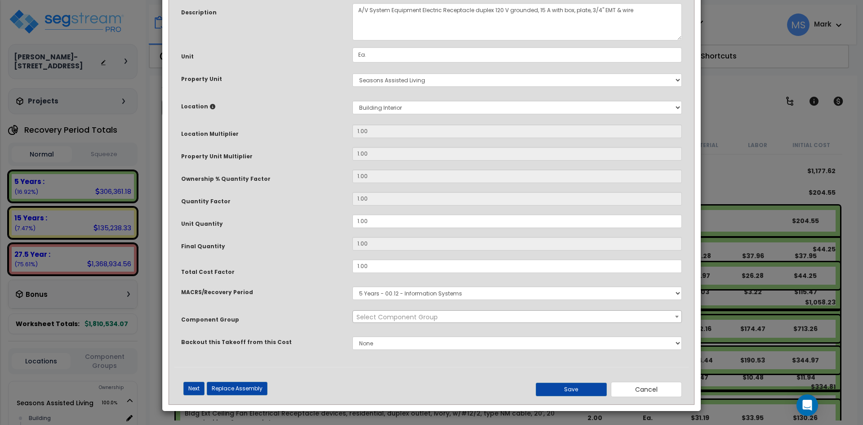
scroll to position [0, 0]
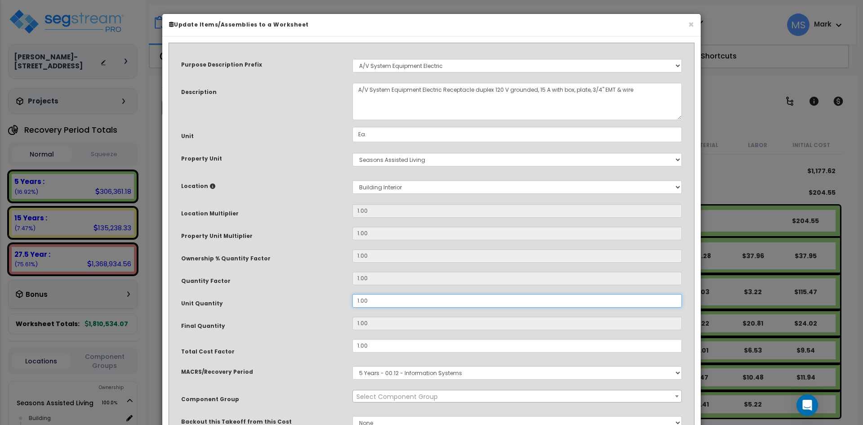
click at [360, 299] on input "1.00" at bounding box center [516, 300] width 329 height 13
type input "100"
select select "45992"
type input "00"
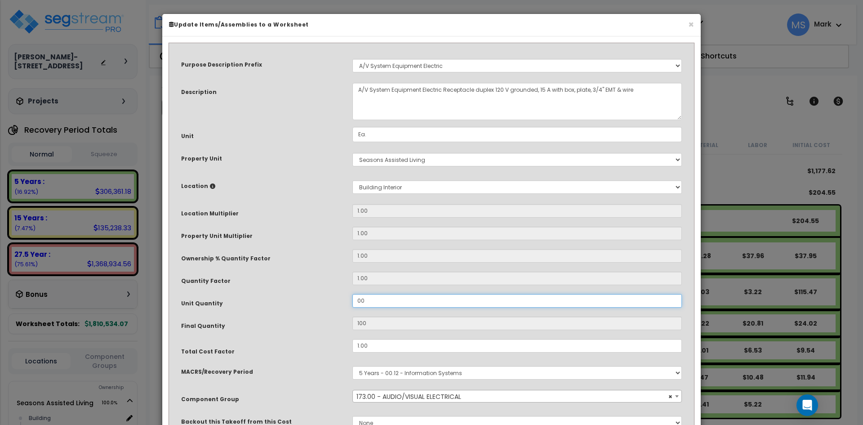
type input "0"
type input "200"
type input "2,600"
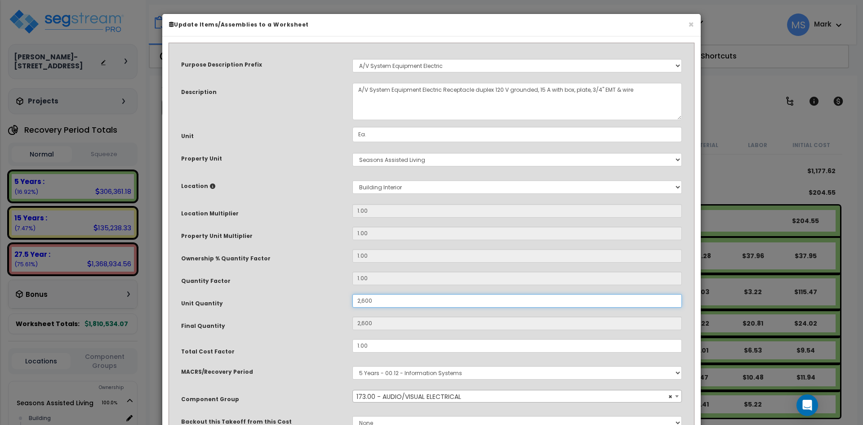
type input "26.00"
type input "26"
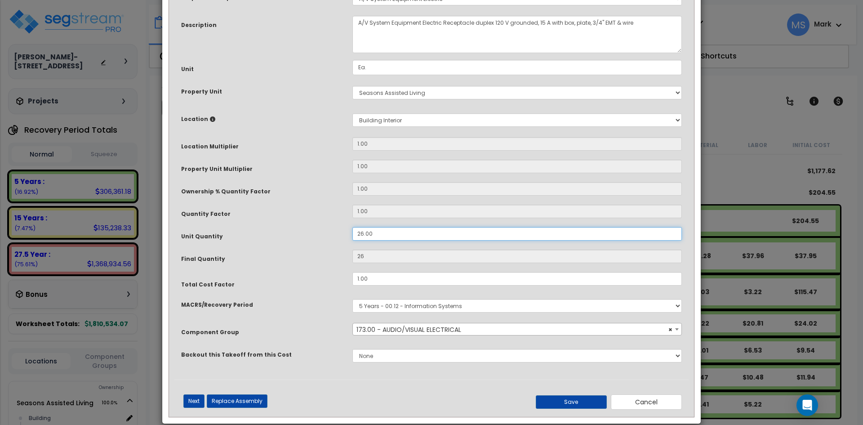
scroll to position [80, 0]
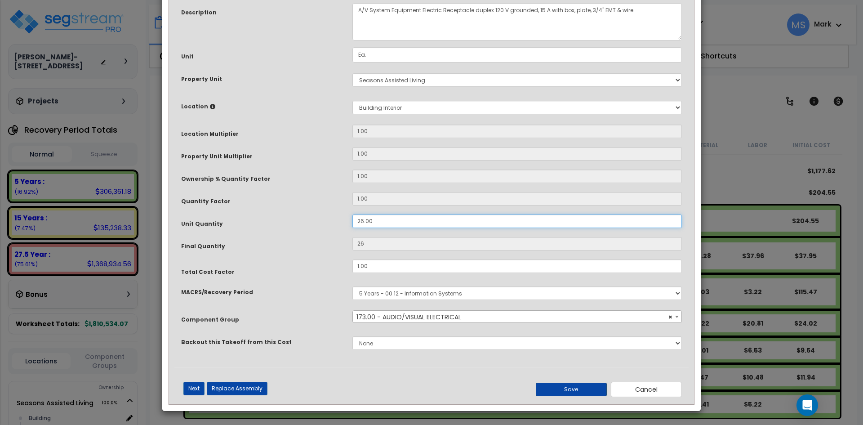
type input "26.00"
click at [580, 391] on button "Save" at bounding box center [570, 388] width 71 height 13
type input "26.00"
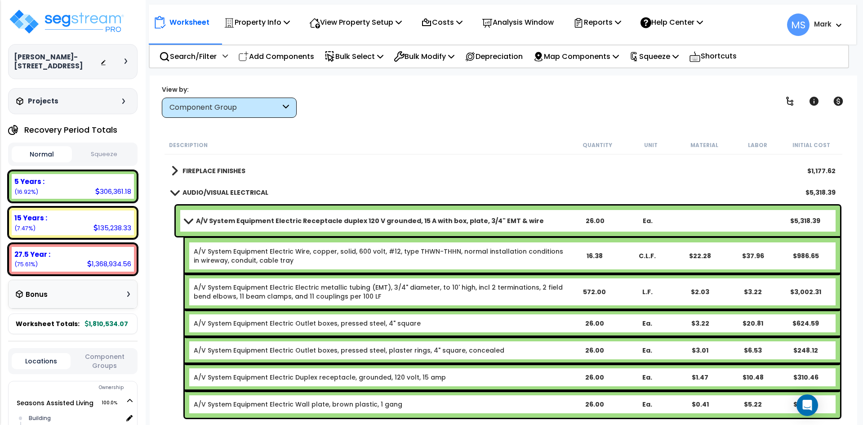
click at [391, 218] on b "A/V System Equipment Electric Receptacle duplex 120 V grounded, 15 A with box, …" at bounding box center [370, 220] width 348 height 9
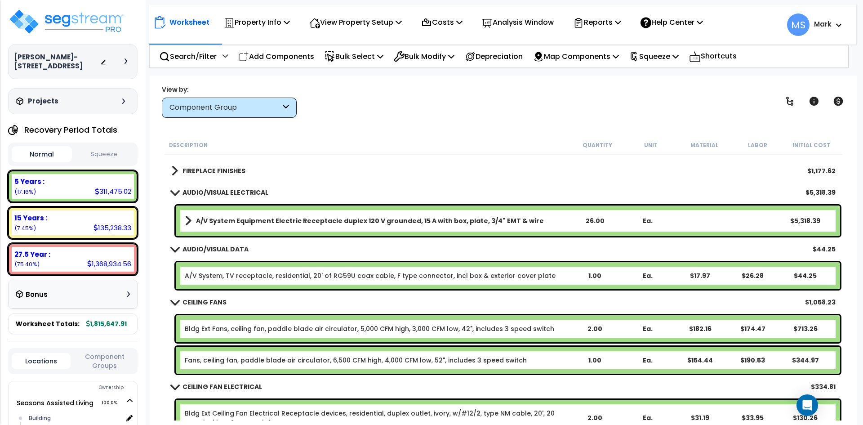
click at [375, 279] on link "A/V System, TV receptacle, residential, 20' of RG59U coax cable, F type connect…" at bounding box center [370, 275] width 371 height 9
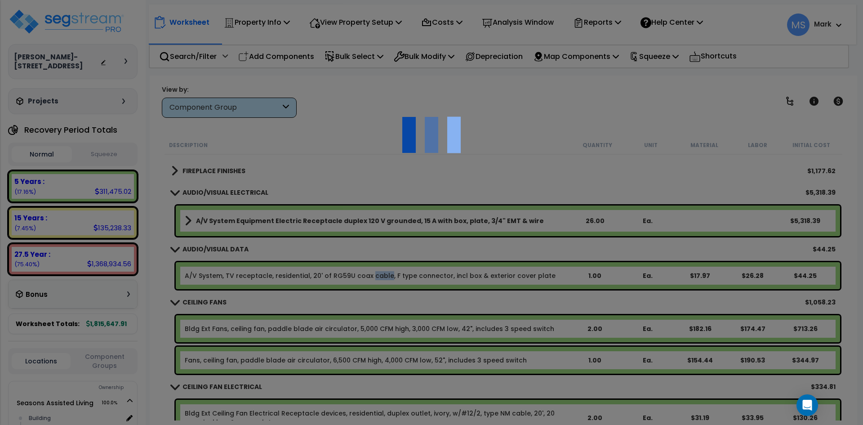
scroll to position [0, 0]
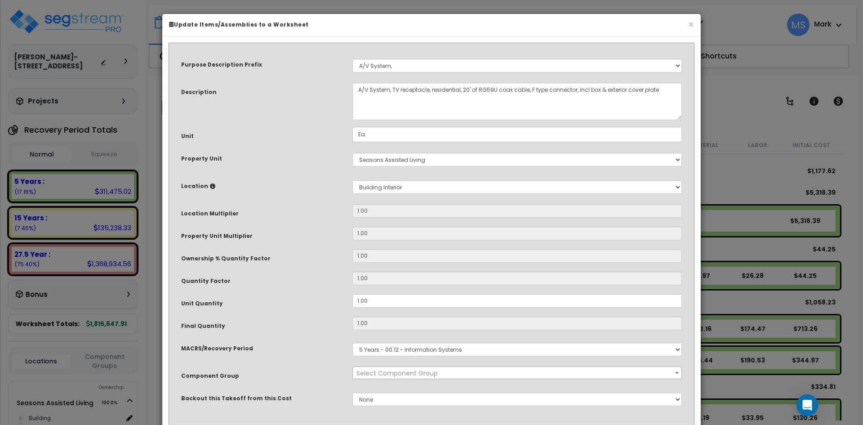
select select "45993"
click at [360, 301] on input "1.00" at bounding box center [516, 300] width 329 height 13
type input "100"
type input "$4,425.00"
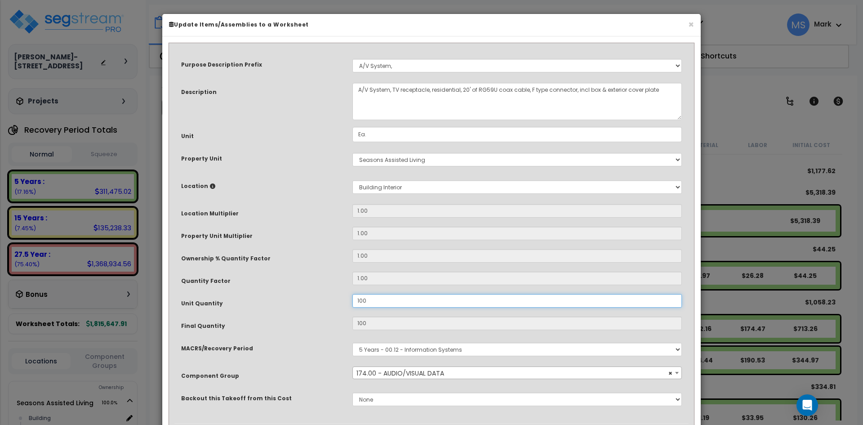
type input "00"
type input "$4,425.00"
type input "0"
type input "$0.00"
type input "200"
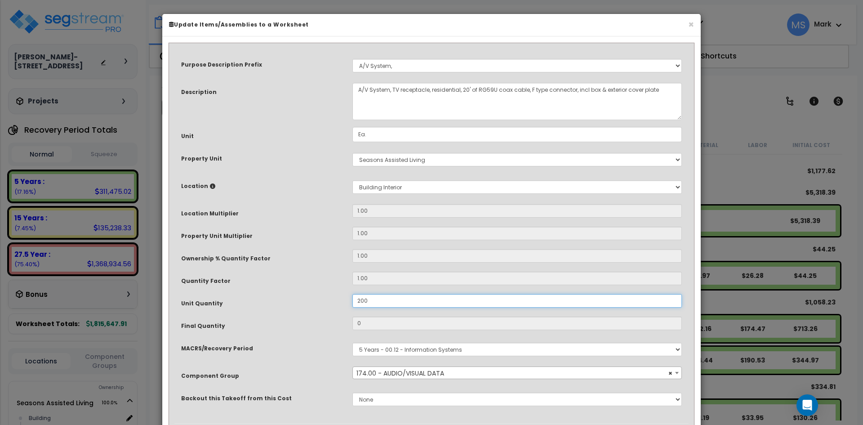
type input "200"
type input "$8,850.00"
type input "2,600"
type input "$8,850.00"
type input "2,600"
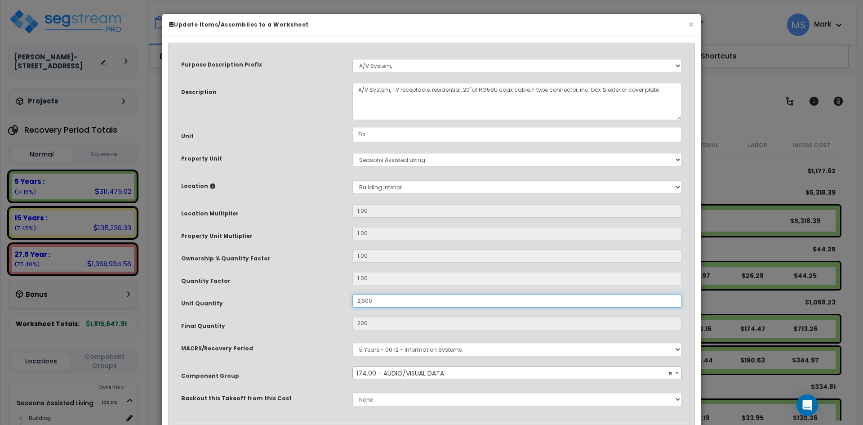
type input "$115,050.00"
type input "26.00"
type input "2,600"
type input "$115,050.00"
type input "26"
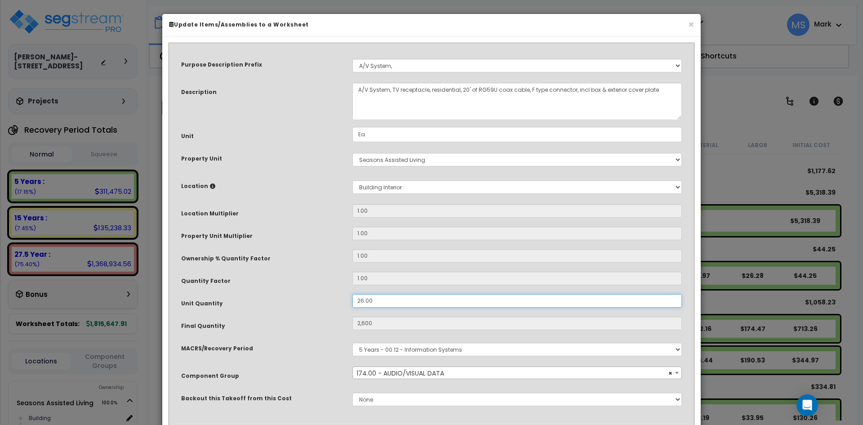
type input "$1,150.50"
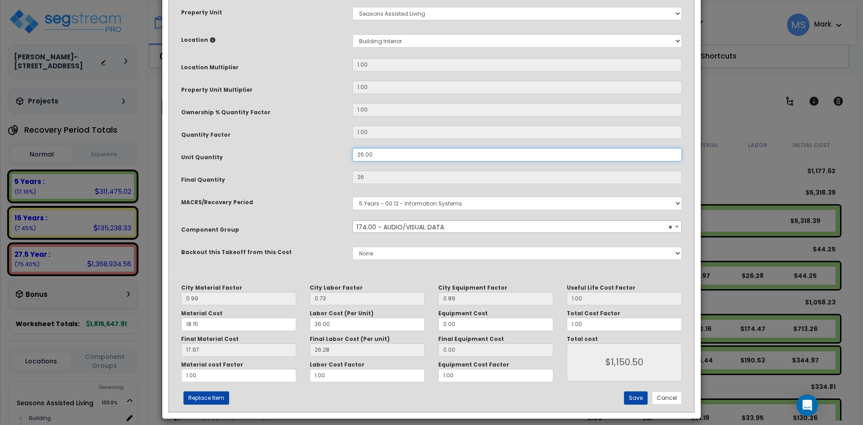
scroll to position [154, 0]
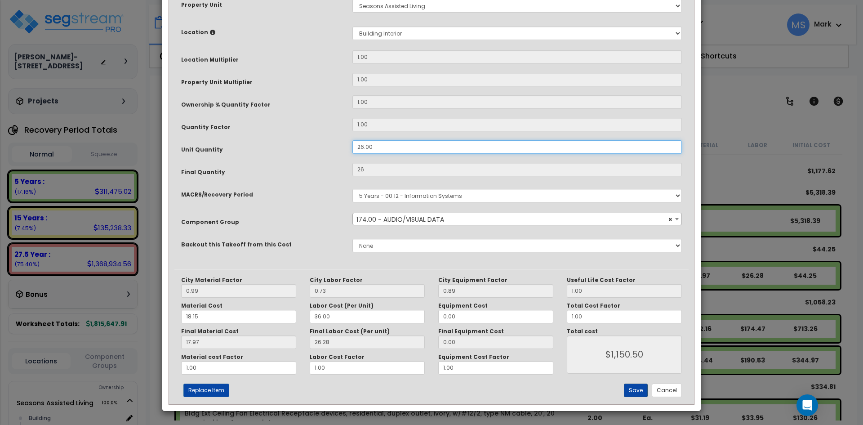
type input "26.00"
click at [628, 389] on button "Save" at bounding box center [636, 389] width 24 height 13
type input "26.00"
type input "1150.50"
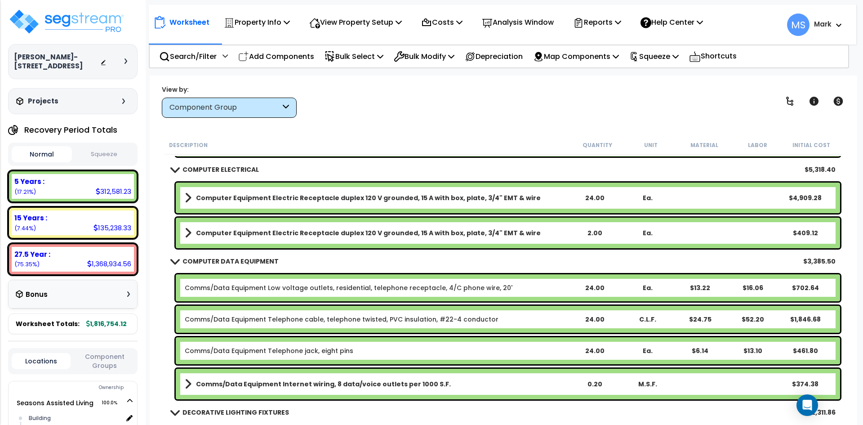
scroll to position [4897, 0]
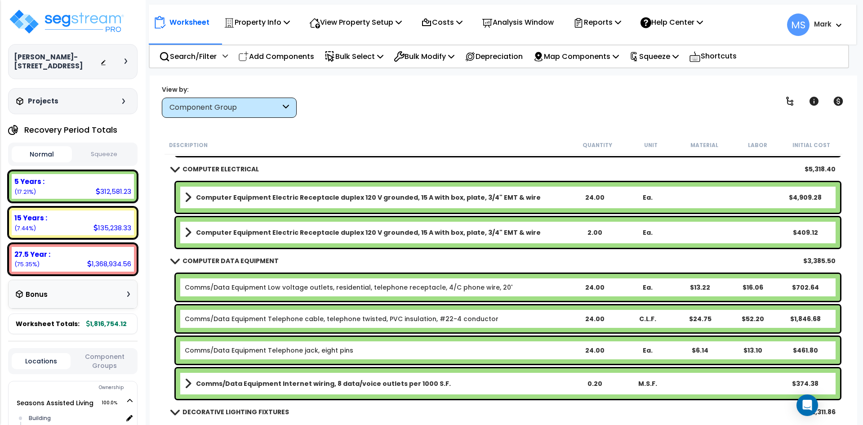
click at [345, 232] on b "Computer Equipment Electric Receptacle duplex 120 V grounded, 15 A with box, pl…" at bounding box center [368, 232] width 345 height 9
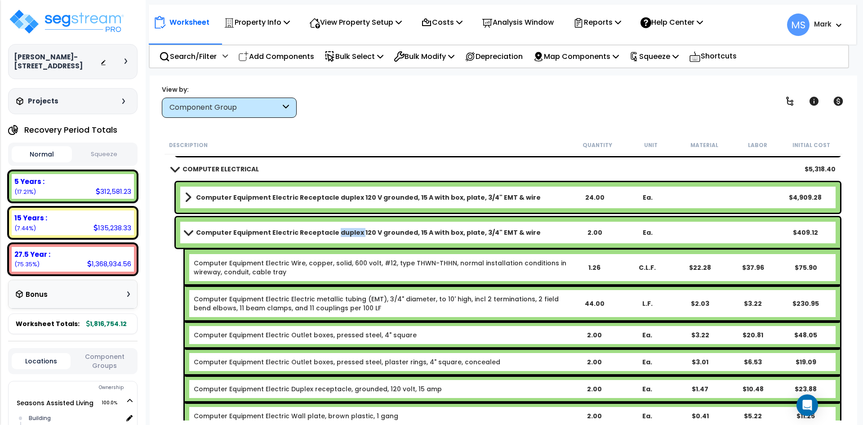
click at [345, 232] on b "Computer Equipment Electric Receptacle duplex 120 V grounded, 15 A with box, pl…" at bounding box center [368, 232] width 345 height 9
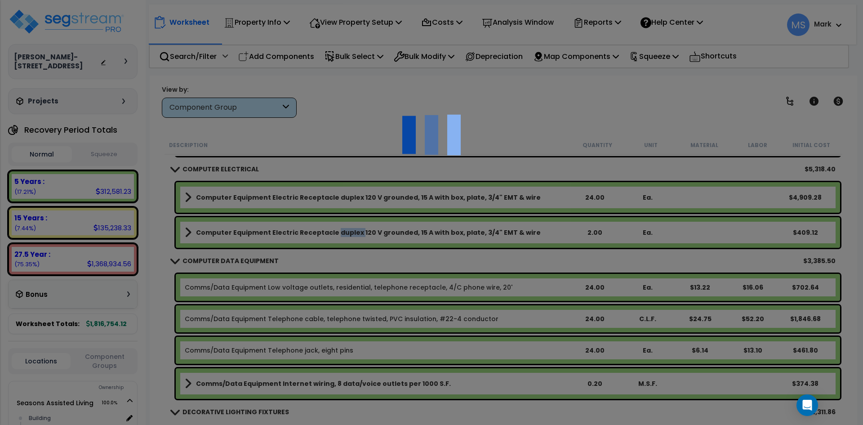
scroll to position [0, 0]
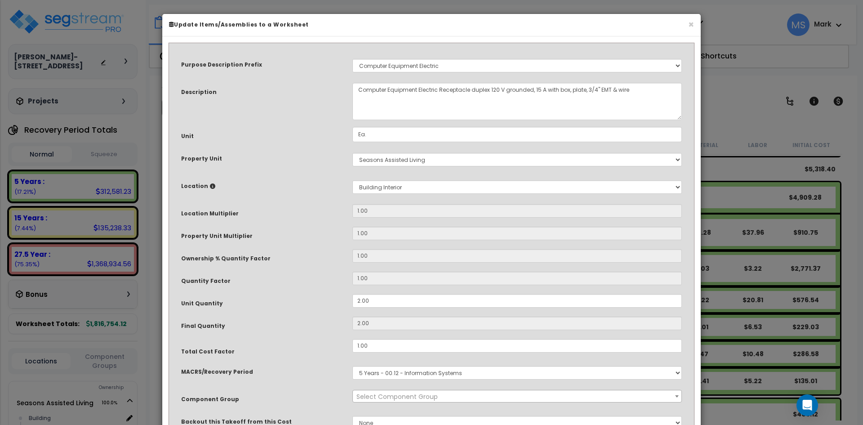
select select "46015"
click at [360, 299] on input "2.00" at bounding box center [516, 300] width 329 height 13
type input ".00"
type input "0"
type input "6.00"
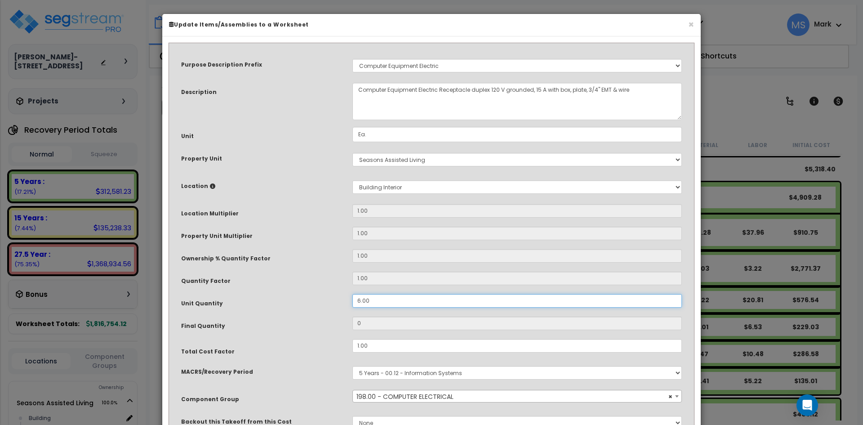
type input "6"
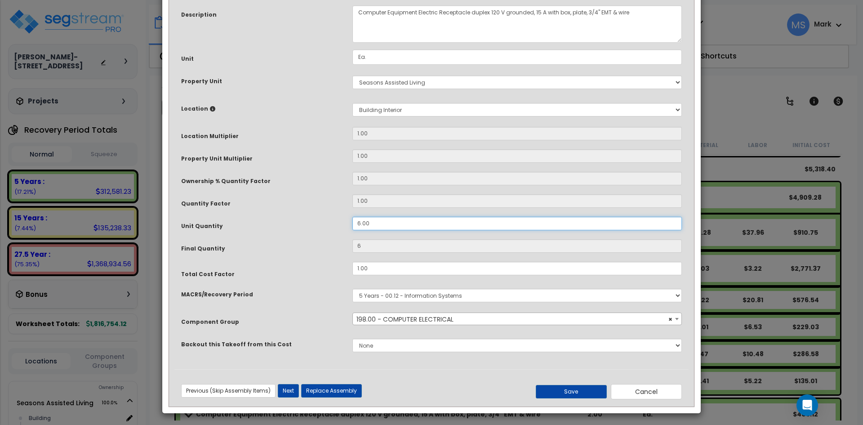
scroll to position [80, 0]
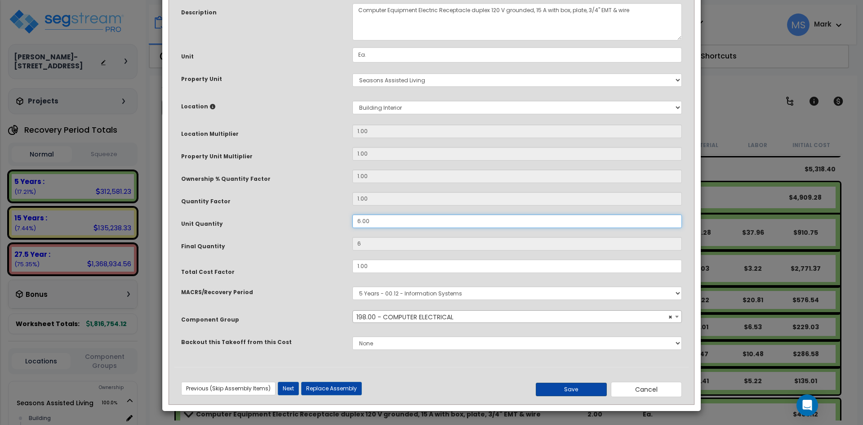
type input "6.00"
click at [563, 389] on button "Save" at bounding box center [570, 388] width 71 height 13
type input "6.00"
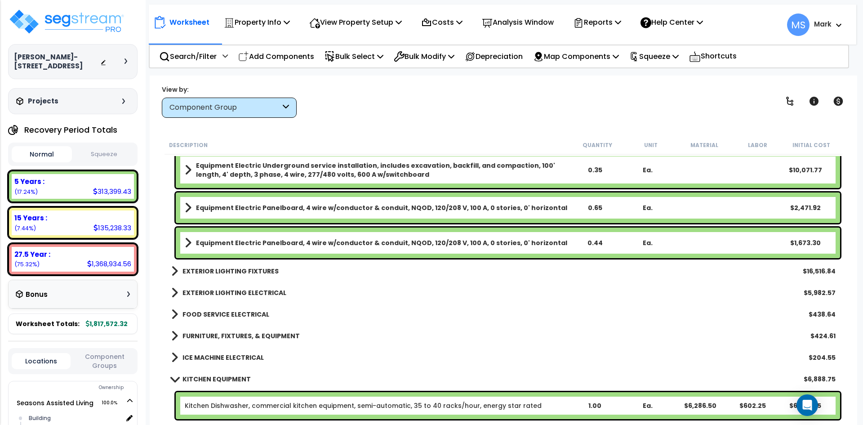
scroll to position [5975, 0]
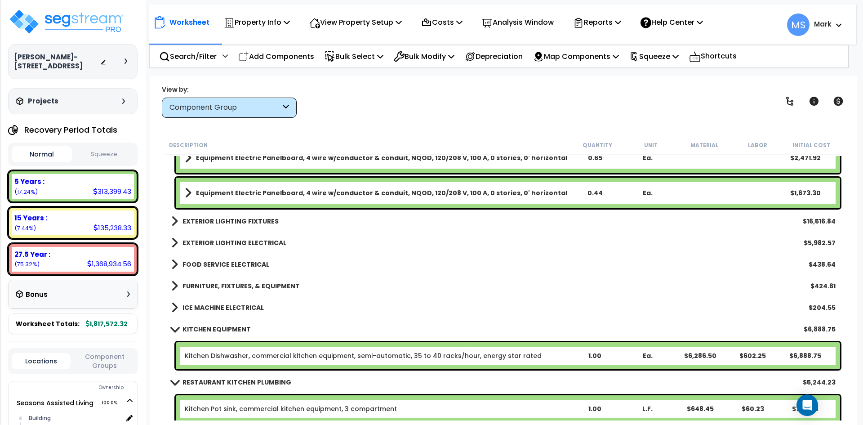
click at [261, 222] on b "EXTERIOR LIGHTING FIXTURES" at bounding box center [230, 221] width 96 height 9
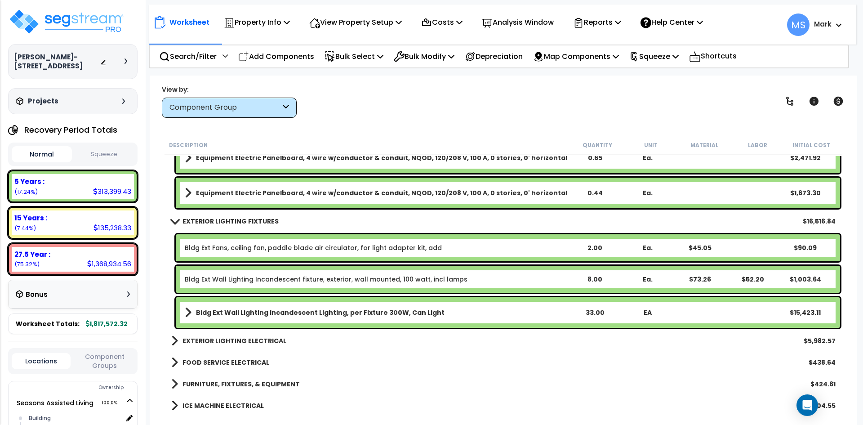
click at [261, 222] on b "EXTERIOR LIGHTING FIXTURES" at bounding box center [230, 221] width 96 height 9
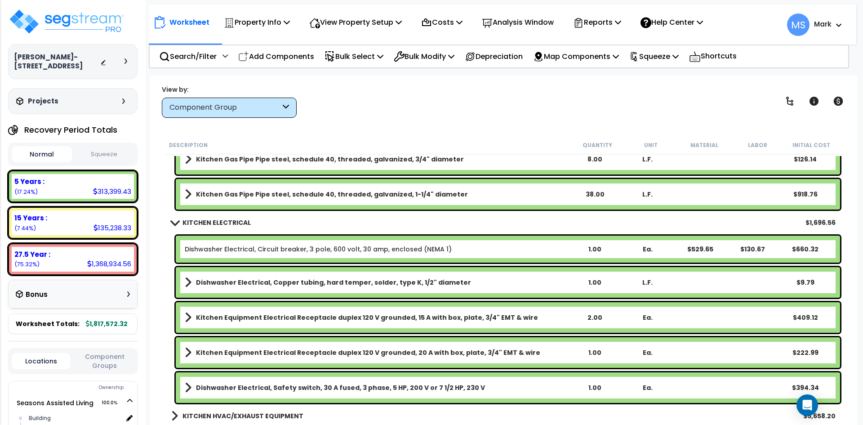
scroll to position [6559, 0]
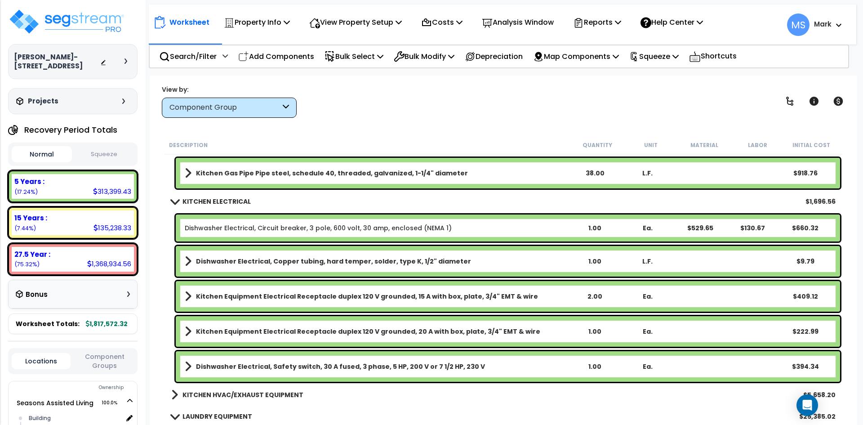
click at [394, 332] on b "Kitchen Equipment Electrical Receptacle duplex 120 V grounded, 20 A with box, p…" at bounding box center [368, 331] width 344 height 9
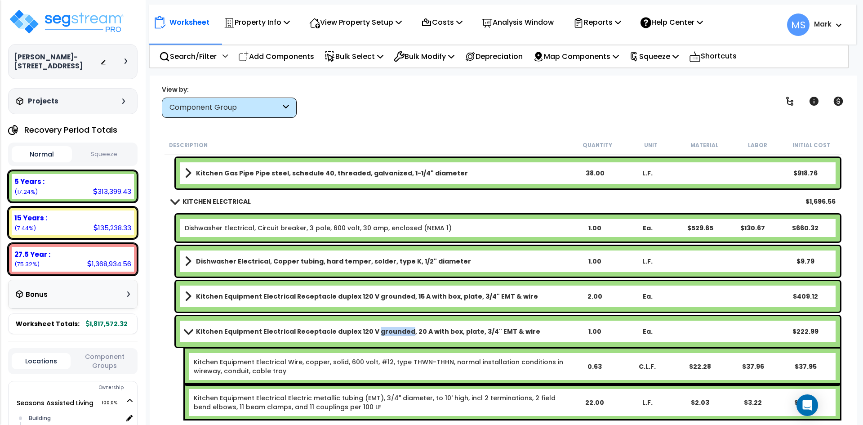
click at [394, 332] on b "Kitchen Equipment Electrical Receptacle duplex 120 V grounded, 20 A with box, p…" at bounding box center [368, 331] width 344 height 9
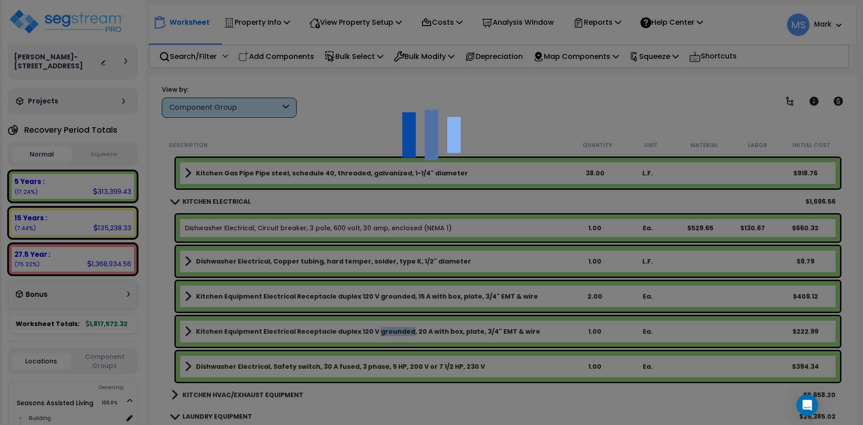
scroll to position [0, 0]
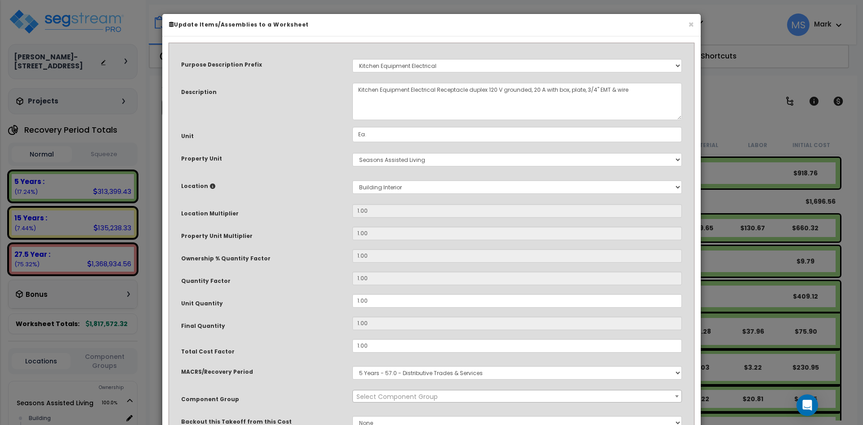
select select "45828"
click at [359, 301] on input "1.00" at bounding box center [516, 300] width 329 height 13
type input ".00"
type input "0"
type input "6.00"
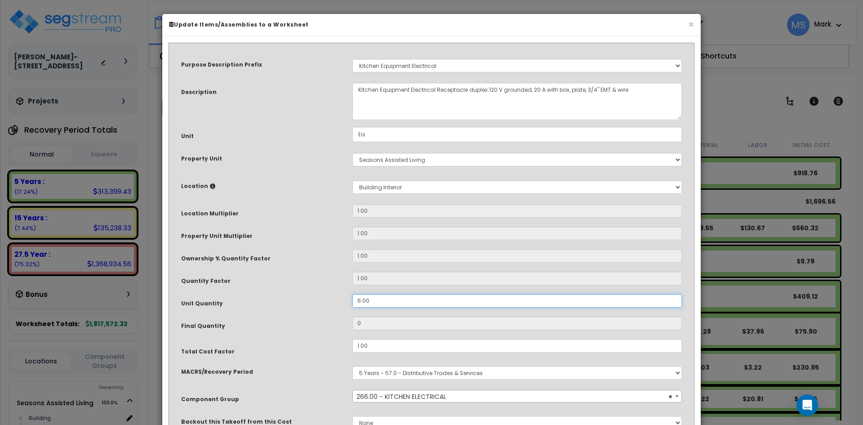
type input "6"
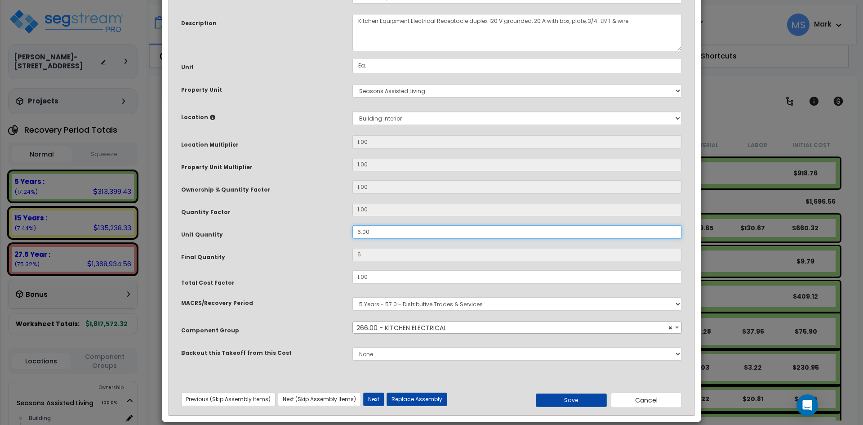
scroll to position [80, 0]
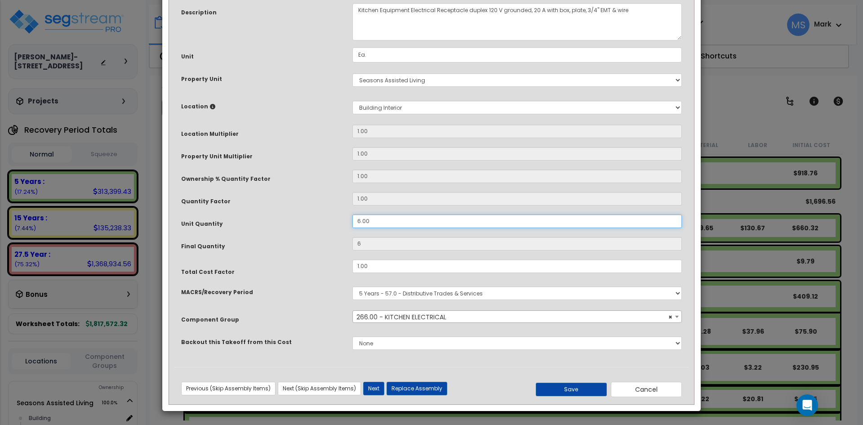
type input "6.00"
click at [561, 390] on button "Save" at bounding box center [570, 388] width 71 height 13
type input "6.00"
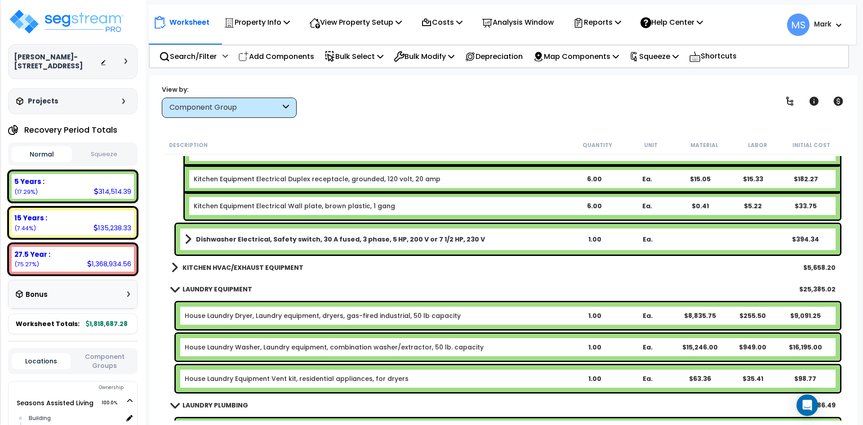
scroll to position [7053, 0]
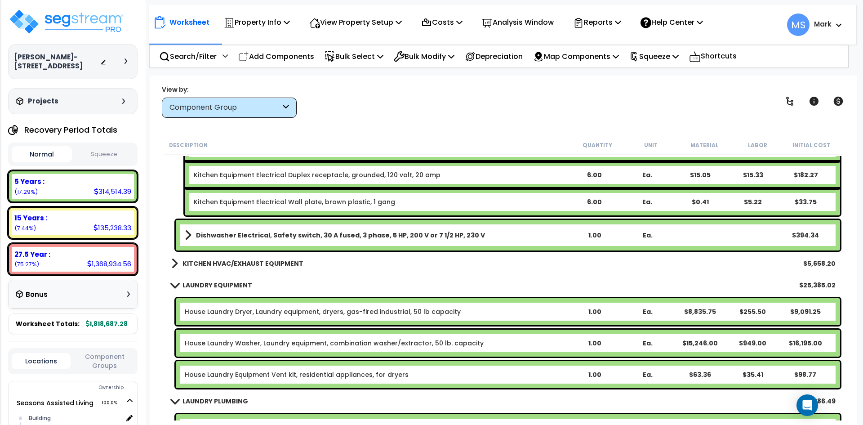
click at [283, 265] on b "KITCHEN HVAC/EXHAUST EQUIPMENT" at bounding box center [242, 263] width 121 height 9
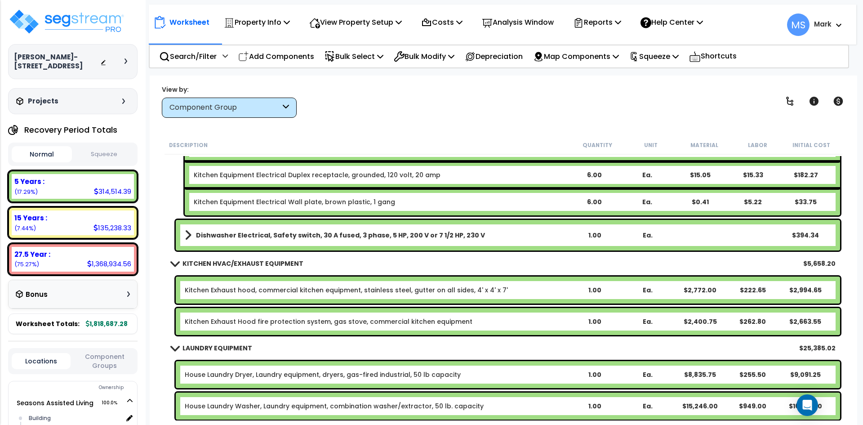
click at [283, 265] on b "KITCHEN HVAC/EXHAUST EQUIPMENT" at bounding box center [242, 263] width 121 height 9
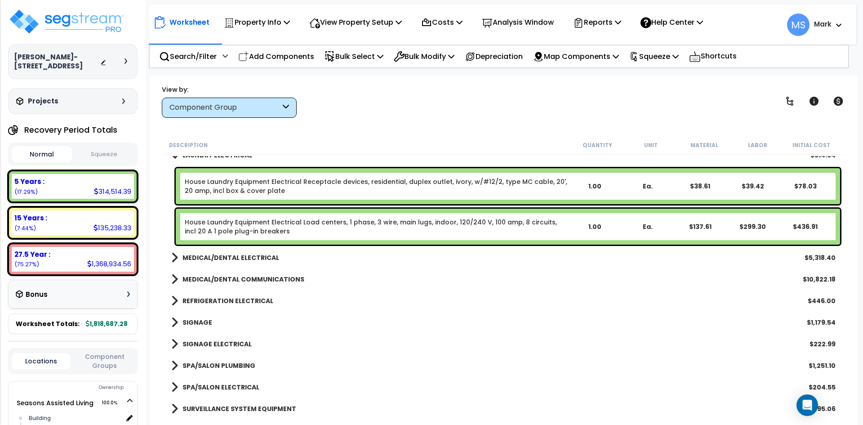
scroll to position [7502, 0]
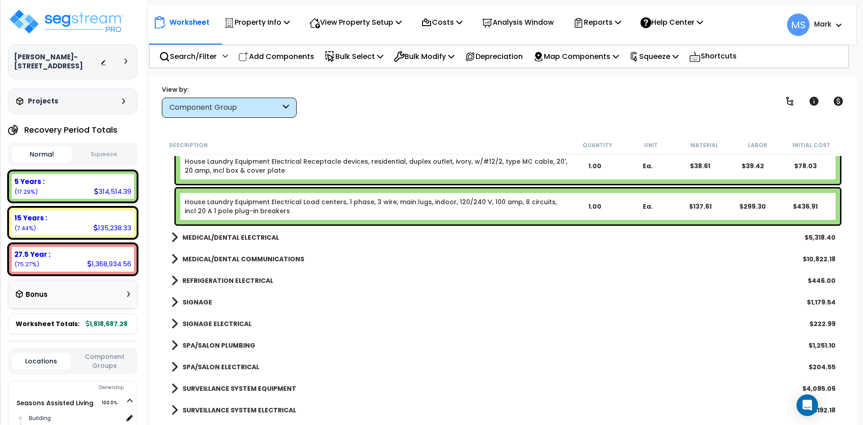
click at [259, 243] on div "MEDICAL/DENTAL ELECTRICAL $5,318.40" at bounding box center [503, 237] width 673 height 22
click at [260, 238] on b "MEDICAL/DENTAL ELECTRICAL" at bounding box center [230, 237] width 97 height 9
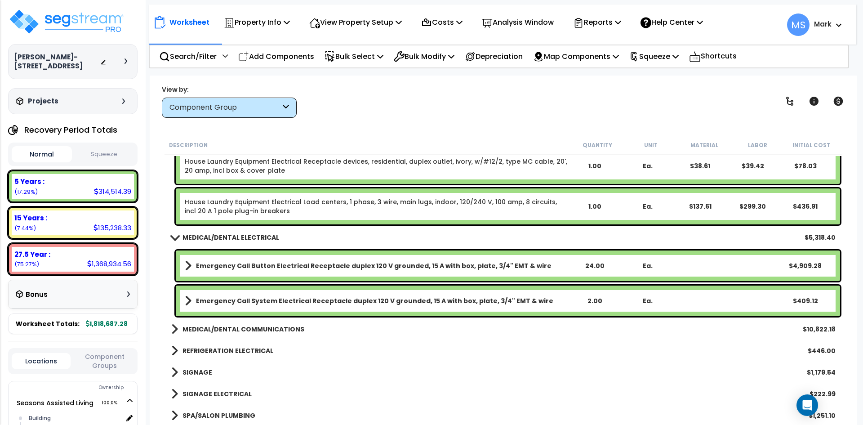
click at [260, 238] on b "MEDICAL/DENTAL ELECTRICAL" at bounding box center [230, 237] width 97 height 9
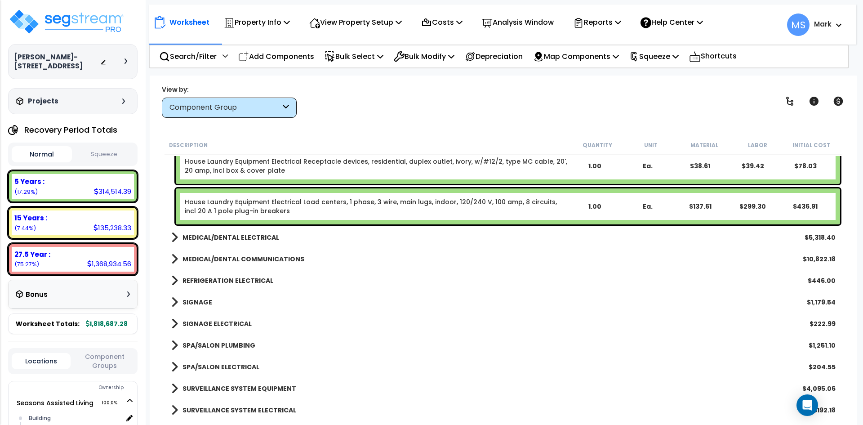
click at [257, 259] on b "MEDICAL/DENTAL COMMUNICATIONS" at bounding box center [243, 258] width 122 height 9
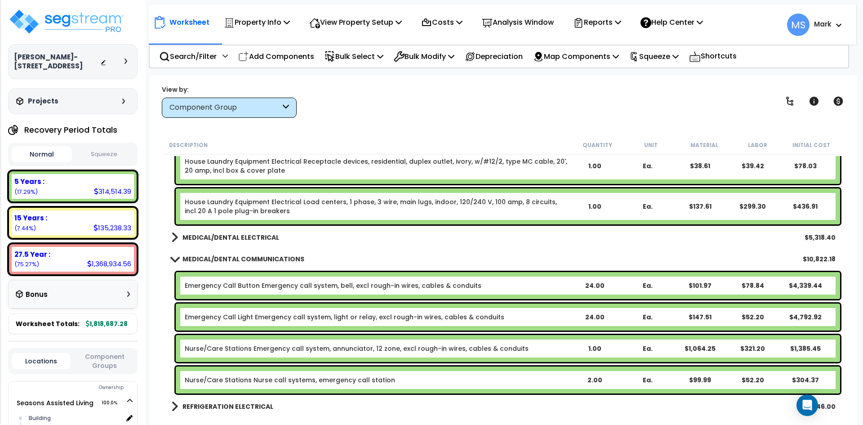
click at [257, 259] on b "MEDICAL/DENTAL COMMUNICATIONS" at bounding box center [243, 258] width 122 height 9
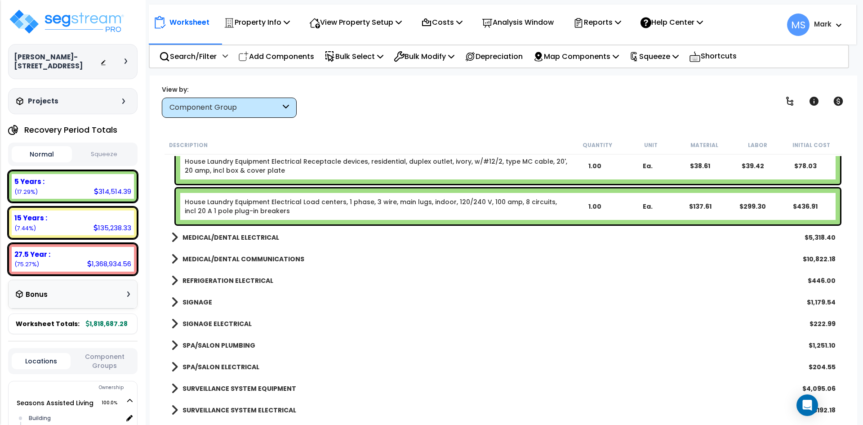
click at [240, 279] on b "REFRIGERATION ELECTRICAL" at bounding box center [227, 280] width 91 height 9
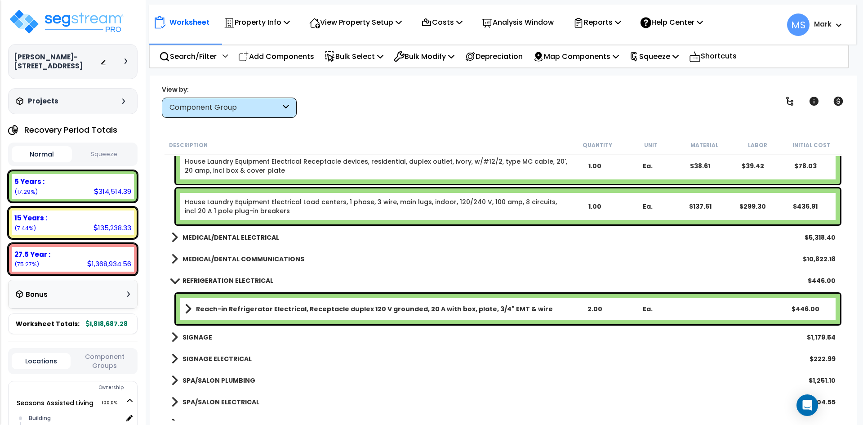
click at [240, 279] on b "REFRIGERATION ELECTRICAL" at bounding box center [227, 280] width 91 height 9
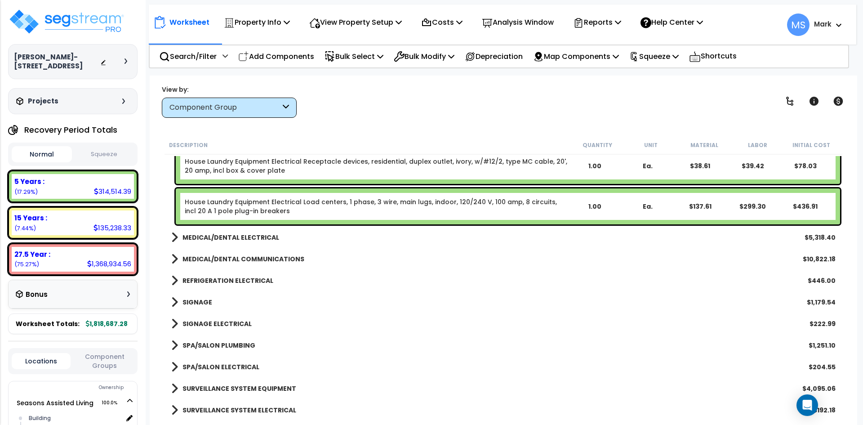
click at [192, 302] on b "SIGNAGE" at bounding box center [197, 301] width 30 height 9
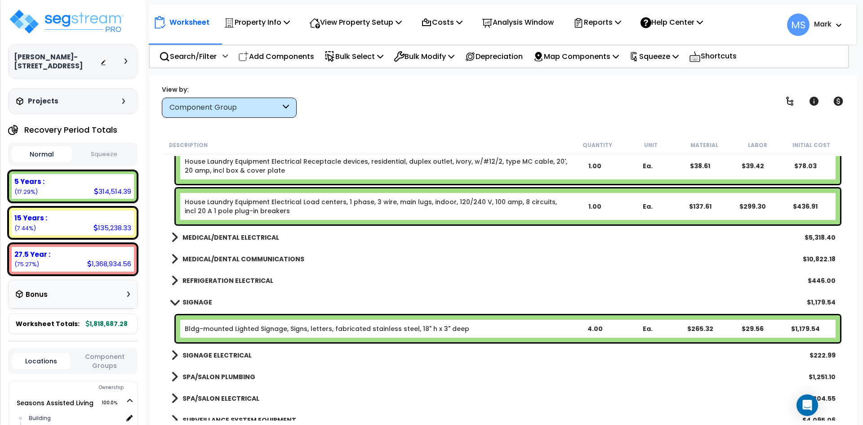
click at [192, 302] on b "SIGNAGE" at bounding box center [197, 301] width 30 height 9
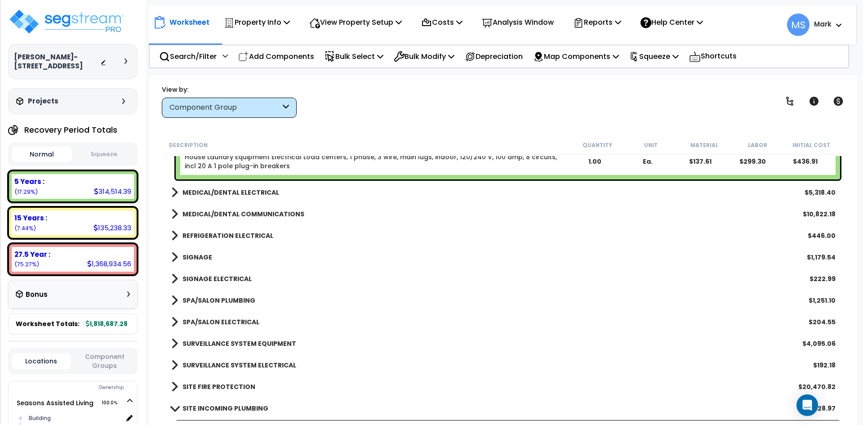
scroll to position [7592, 0]
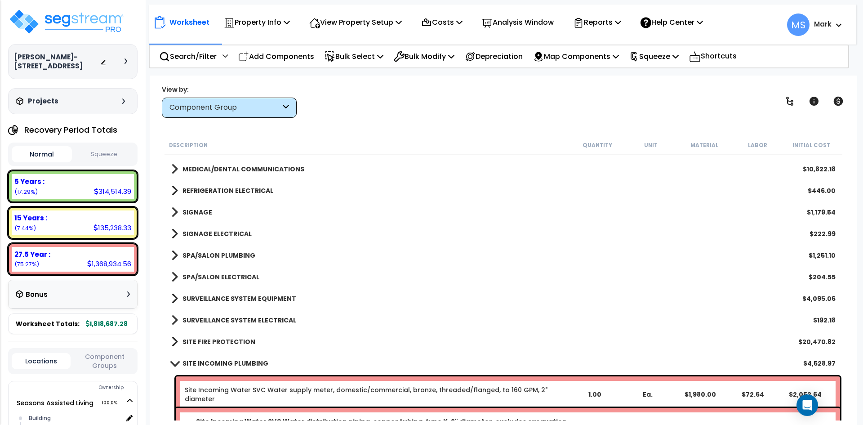
click at [243, 256] on b "SPA/SALON PLUMBING" at bounding box center [218, 255] width 73 height 9
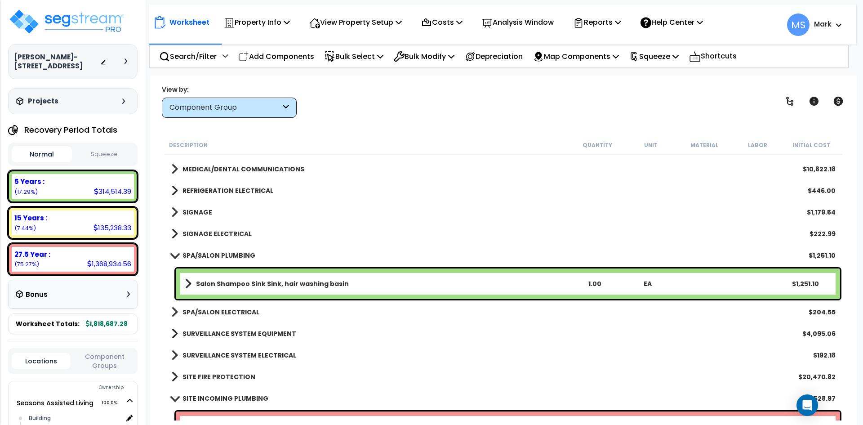
click at [243, 256] on b "SPA/SALON PLUMBING" at bounding box center [218, 255] width 73 height 9
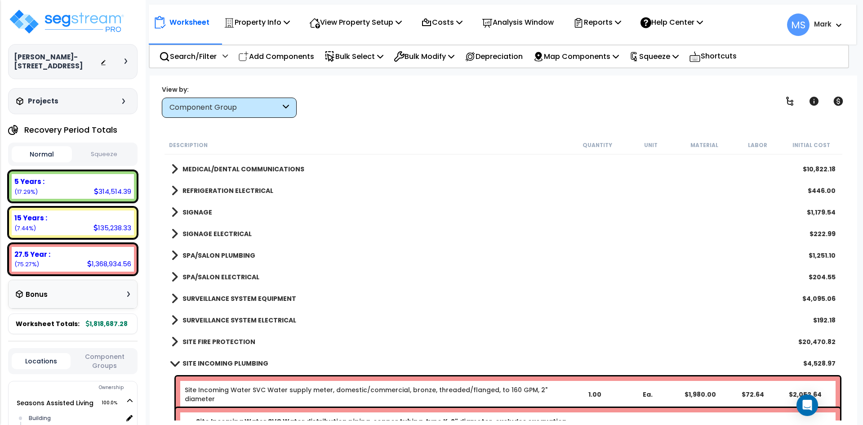
click at [242, 271] on link "SPA/SALON ELECTRICAL" at bounding box center [215, 276] width 88 height 13
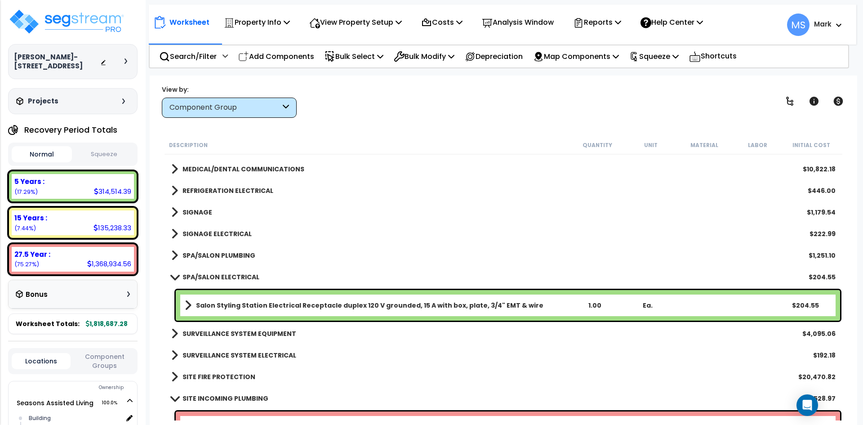
click at [444, 305] on b "Salon Styling Station Electrical Receptacle duplex 120 V grounded, 15 A with bo…" at bounding box center [369, 305] width 347 height 9
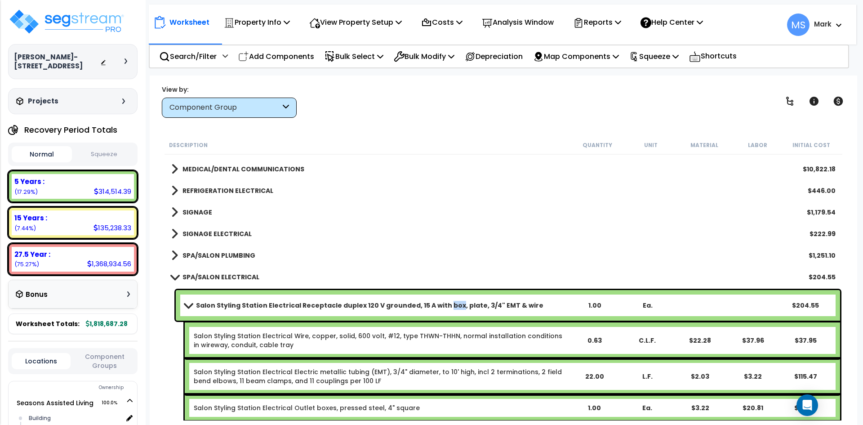
click at [444, 305] on b "Salon Styling Station Electrical Receptacle duplex 120 V grounded, 15 A with bo…" at bounding box center [369, 305] width 347 height 9
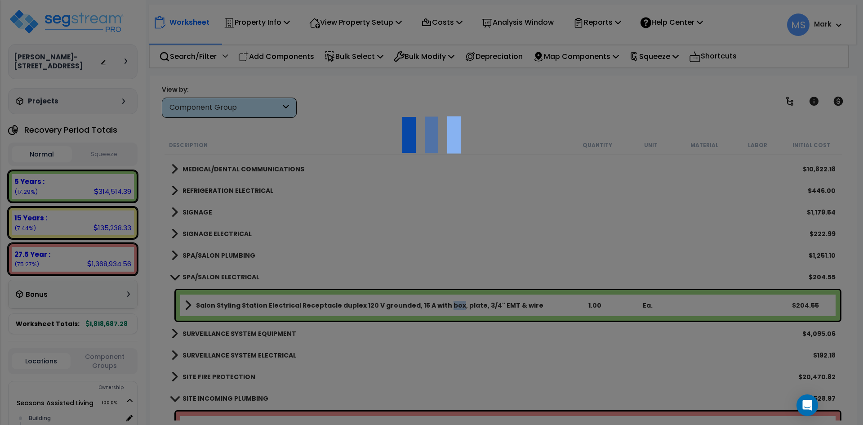
scroll to position [0, 0]
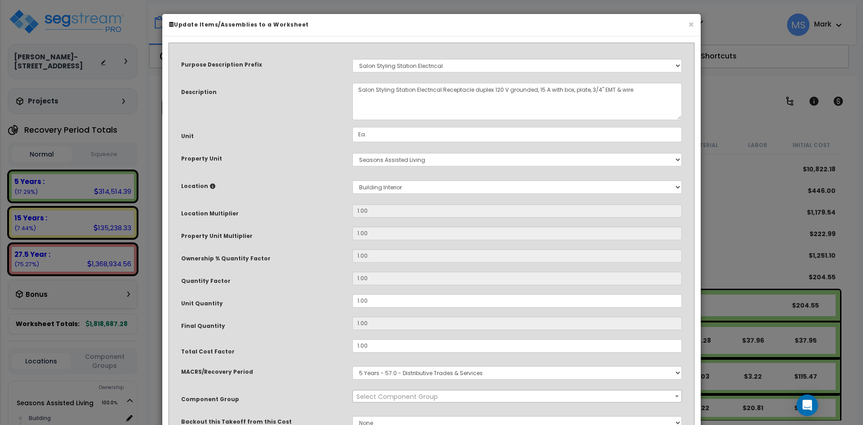
select select "46132"
click at [359, 300] on input "1.00" at bounding box center [516, 300] width 329 height 13
type input ".00"
type input "0"
type input "4.00"
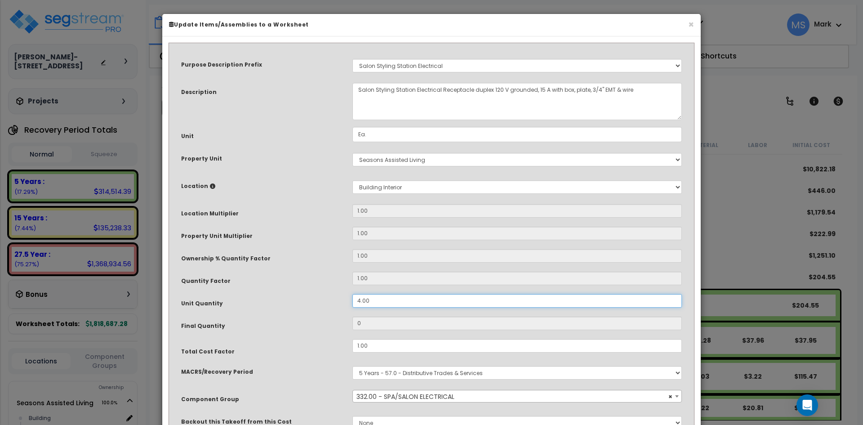
type input "4"
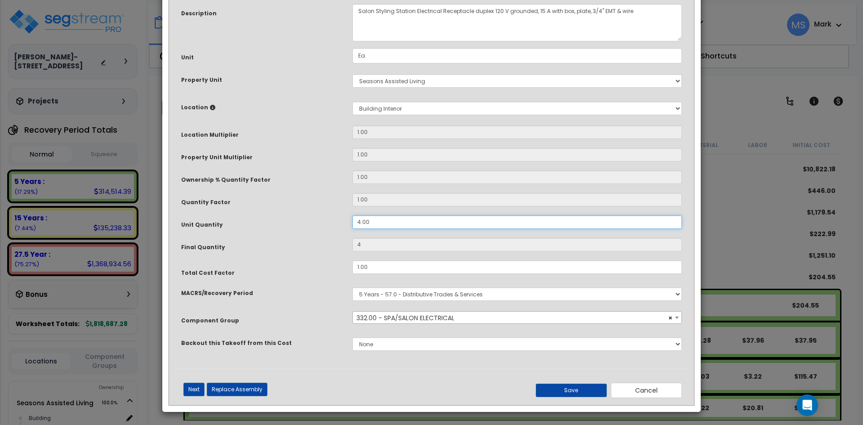
scroll to position [80, 0]
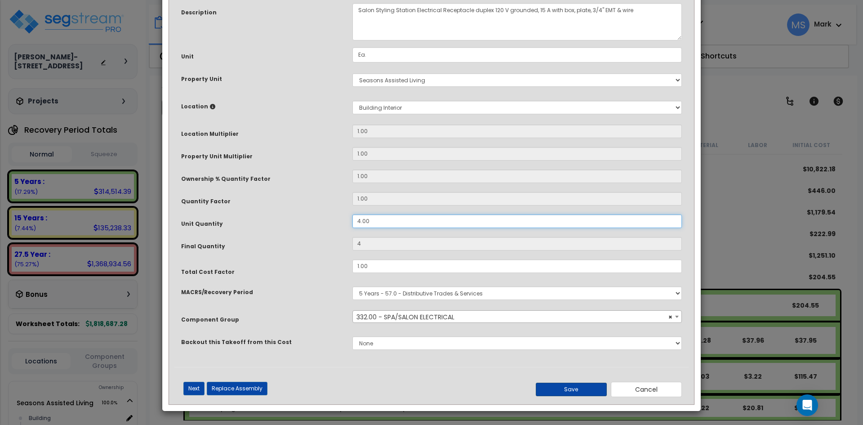
type input "4.00"
click at [570, 391] on button "Save" at bounding box center [570, 388] width 71 height 13
type input "4.00"
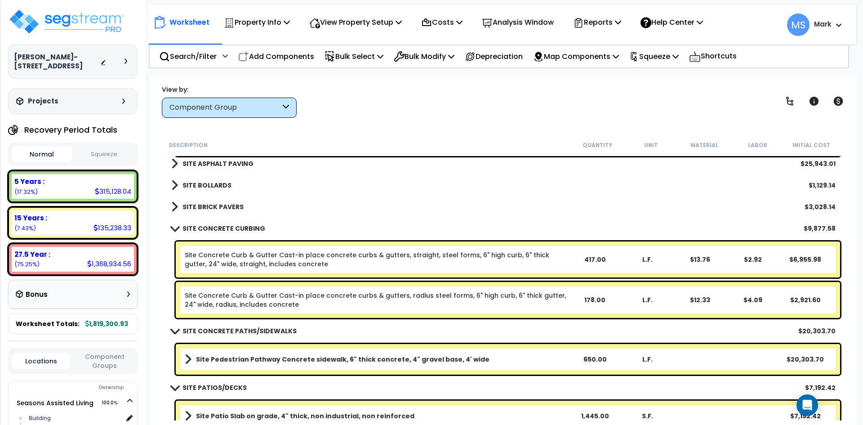
scroll to position [8176, 0]
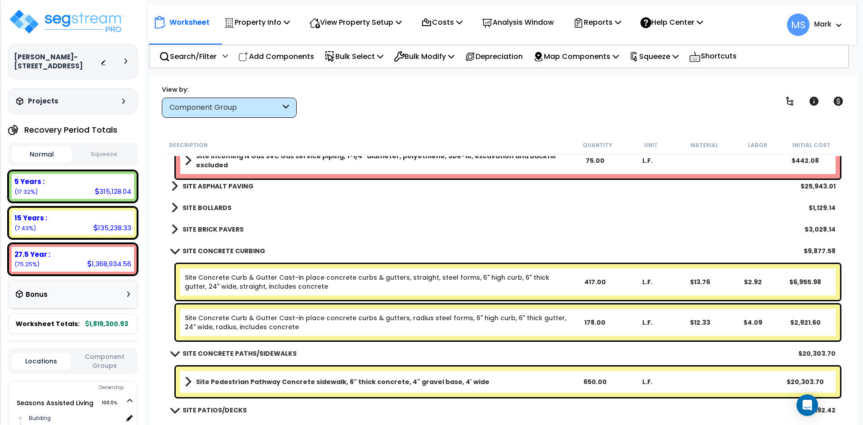
click at [238, 223] on link "SITE BRICK PAVERS" at bounding box center [207, 229] width 72 height 13
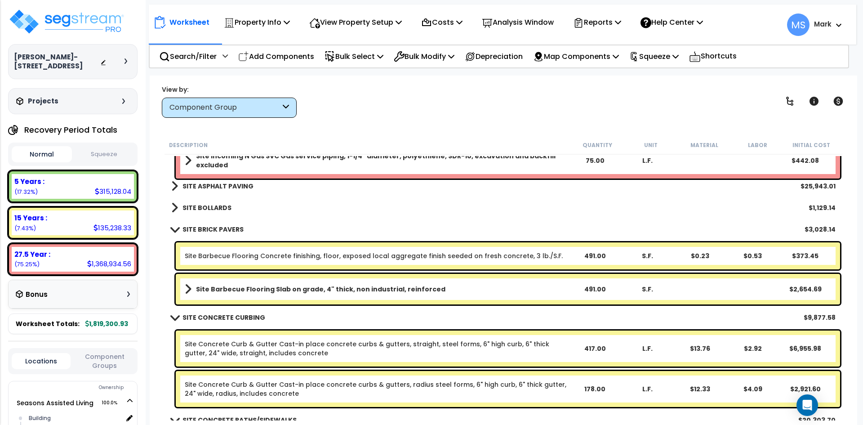
click at [230, 228] on b "SITE BRICK PAVERS" at bounding box center [212, 229] width 61 height 9
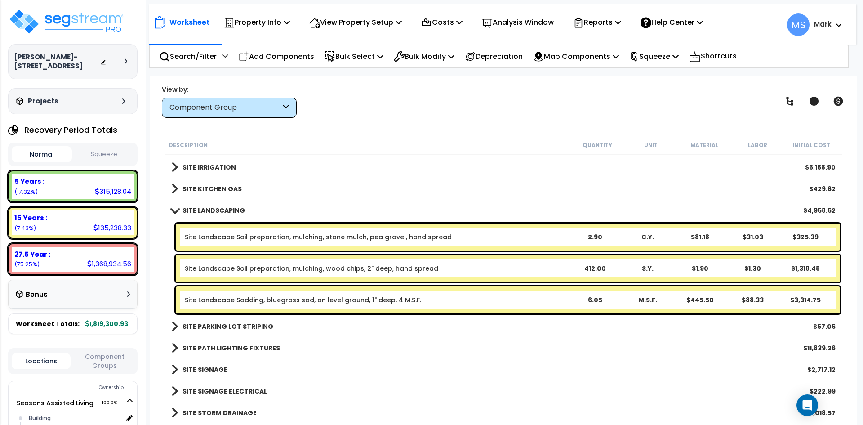
scroll to position [8500, 0]
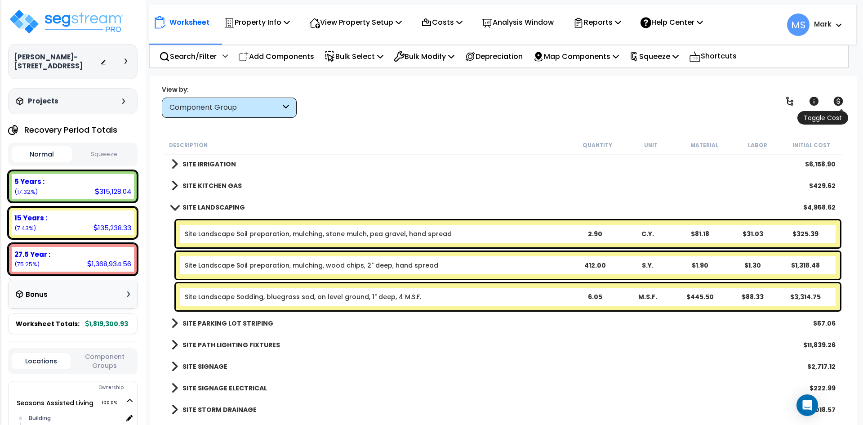
click at [837, 101] on icon at bounding box center [837, 101] width 11 height 11
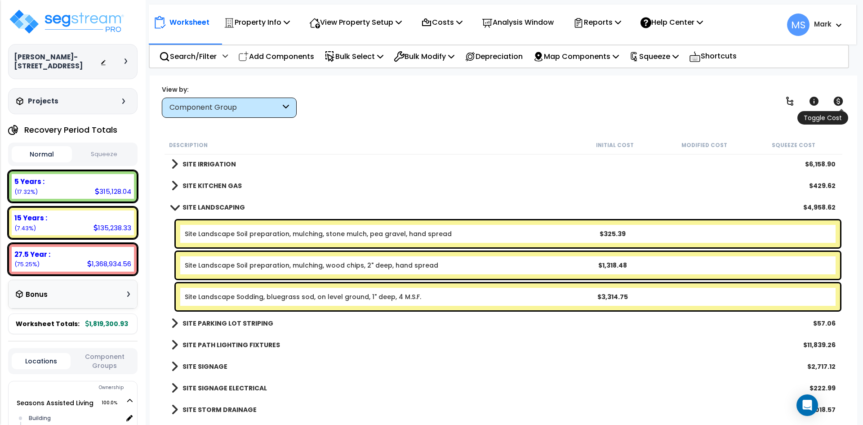
click at [837, 101] on icon at bounding box center [837, 101] width 11 height 11
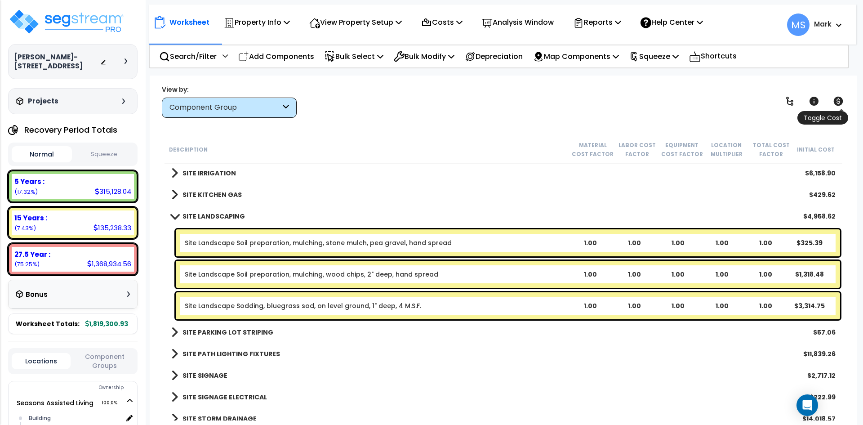
click at [837, 101] on icon at bounding box center [837, 101] width 11 height 11
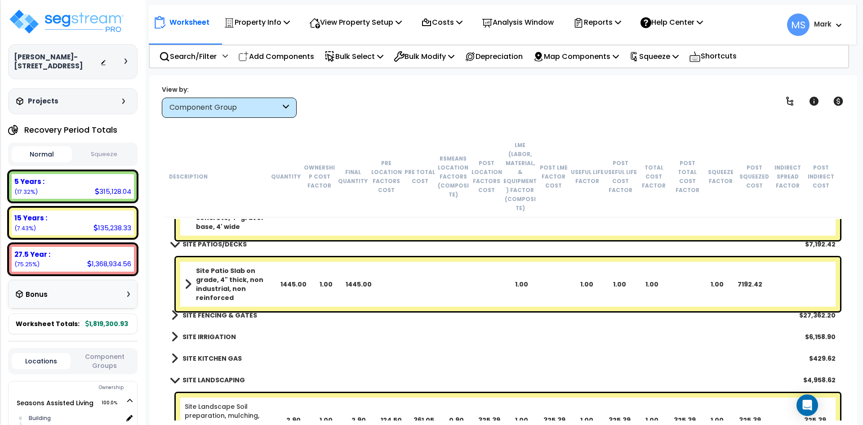
click at [102, 149] on button "Squeeze" at bounding box center [104, 154] width 60 height 16
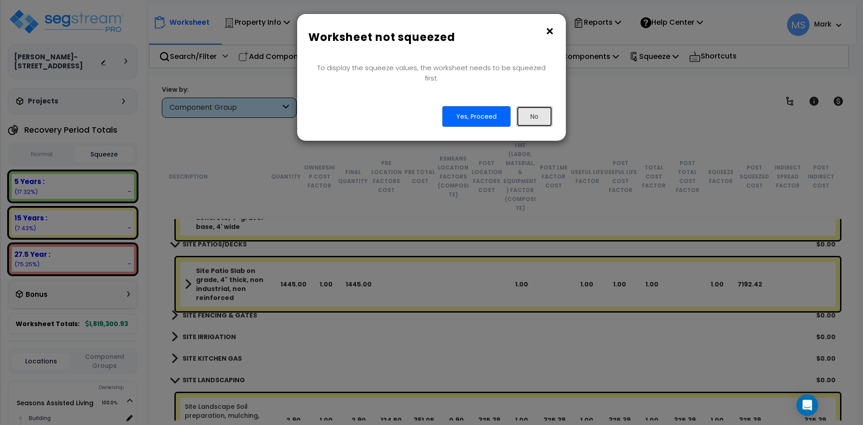
click at [532, 106] on button "No" at bounding box center [534, 116] width 36 height 21
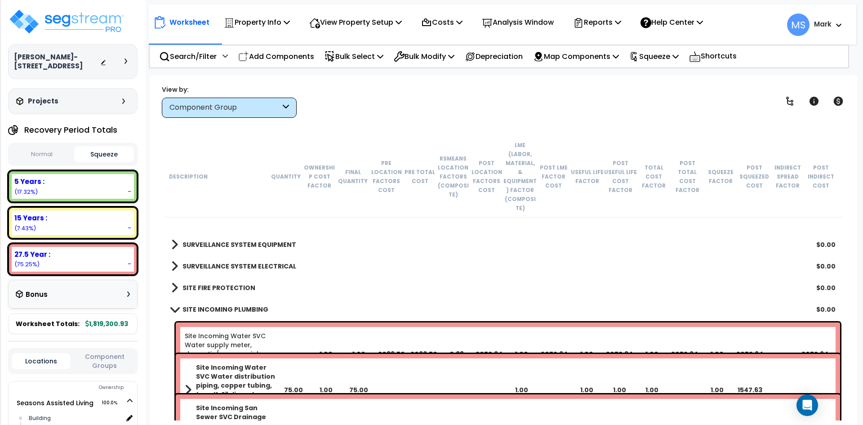
scroll to position [7781, 0]
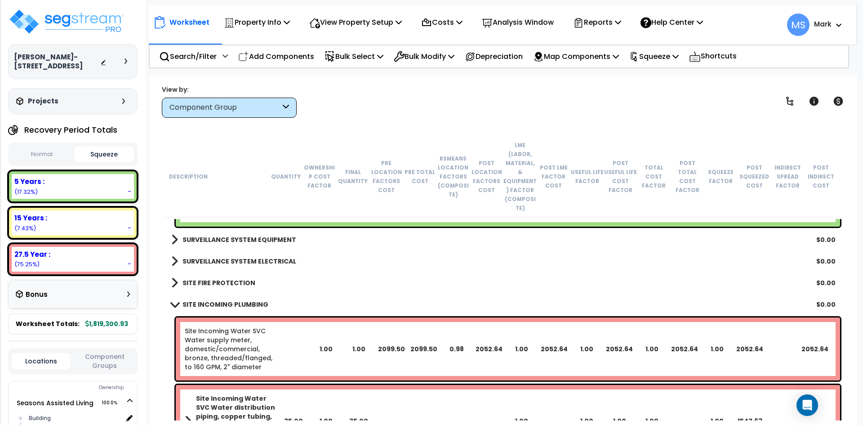
click at [277, 123] on div "Worksheet Property Info Property Setup Add Property Unit Template property Clon…" at bounding box center [503, 287] width 707 height 425
click at [277, 111] on div "Component Group" at bounding box center [224, 107] width 111 height 10
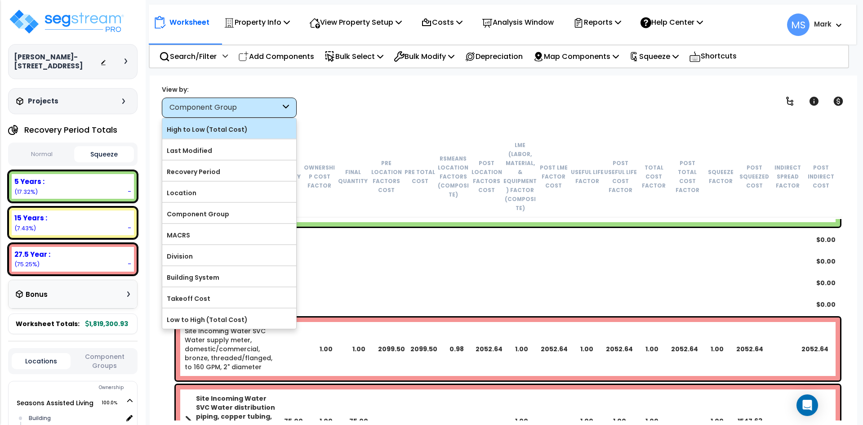
click at [245, 131] on label "High to Low (Total Cost)" at bounding box center [229, 129] width 134 height 13
click at [0, 0] on input "High to Low (Total Cost)" at bounding box center [0, 0] width 0 height 0
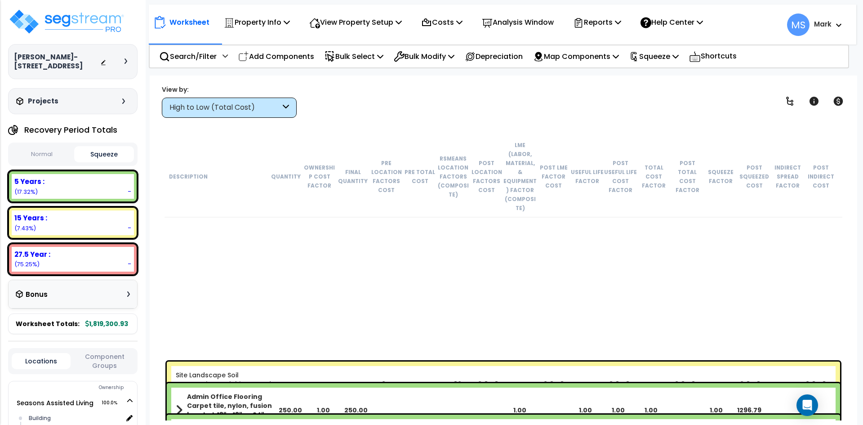
scroll to position [5041, 0]
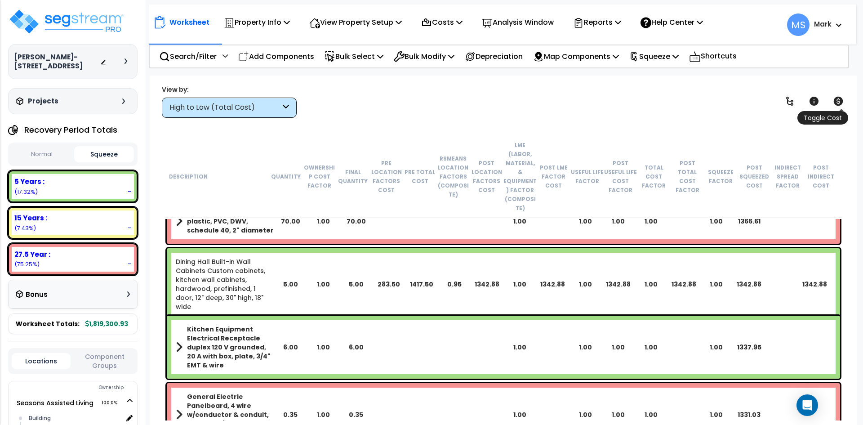
click at [839, 101] on icon at bounding box center [837, 101] width 11 height 11
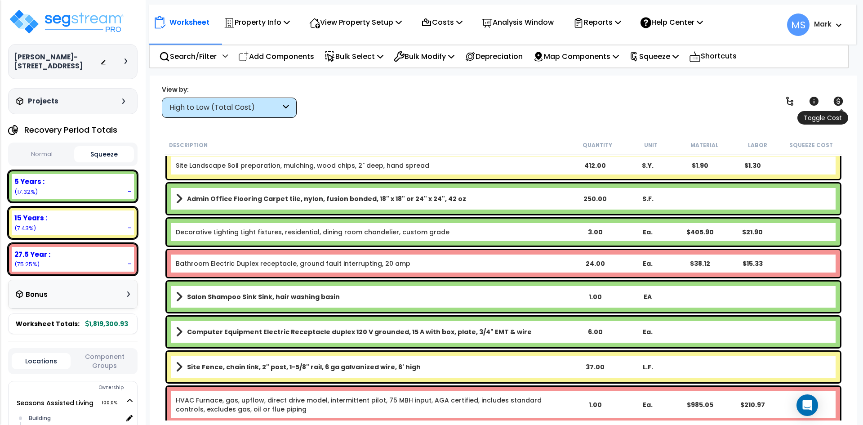
click at [839, 101] on icon at bounding box center [837, 101] width 11 height 11
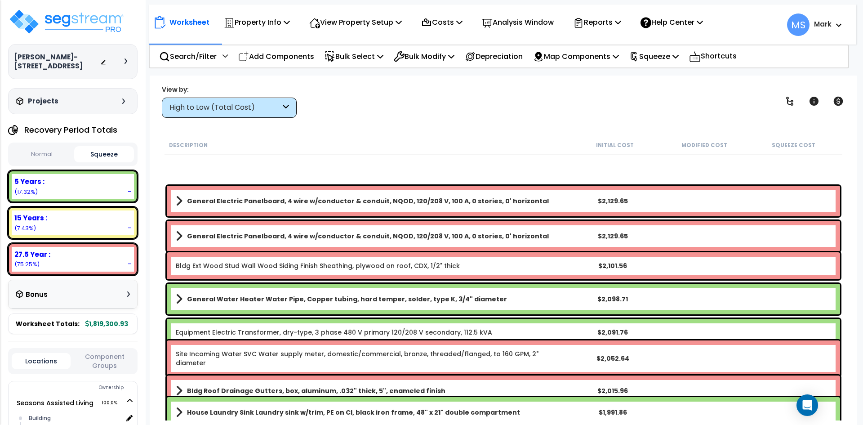
scroll to position [3918, 0]
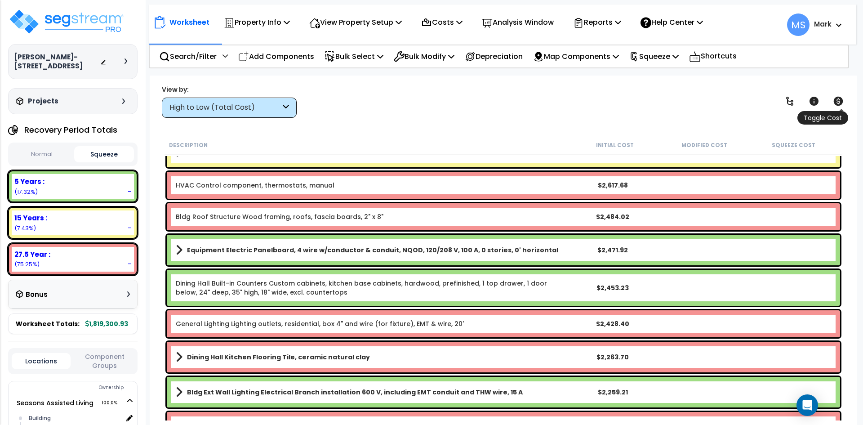
click at [837, 106] on icon at bounding box center [837, 101] width 11 height 11
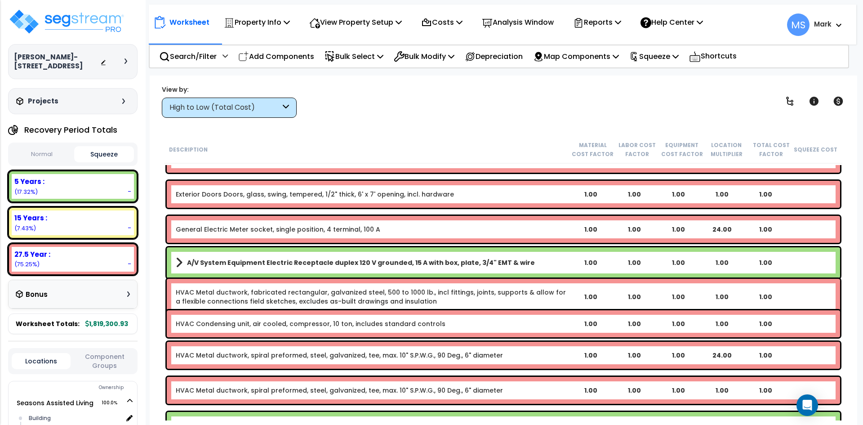
scroll to position [2166, 0]
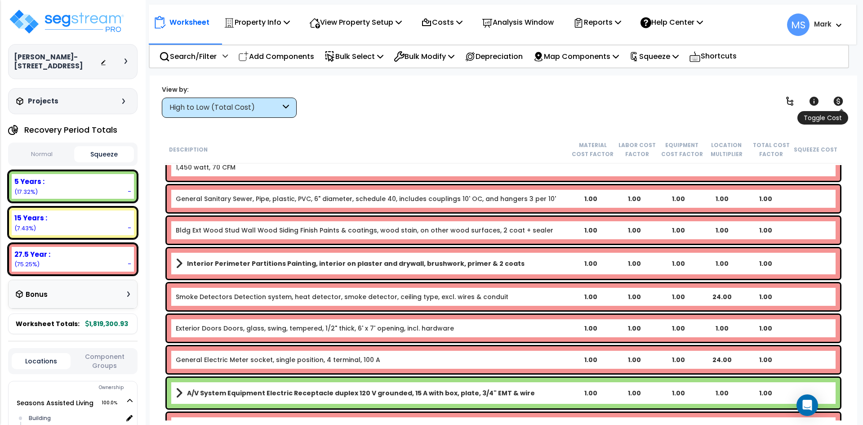
click at [839, 99] on icon at bounding box center [837, 101] width 11 height 11
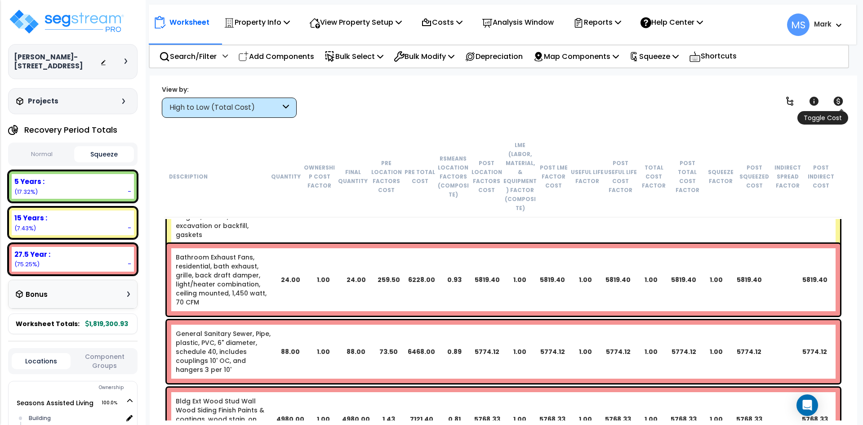
click at [839, 99] on icon at bounding box center [837, 101] width 11 height 11
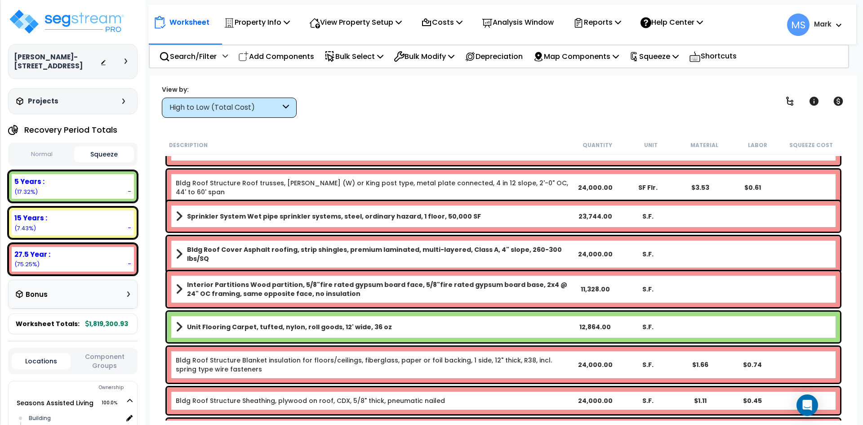
scroll to position [0, 0]
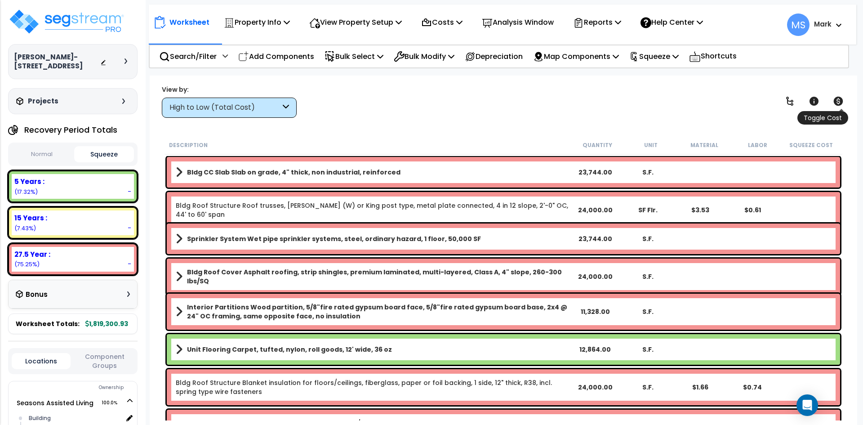
click at [840, 100] on icon at bounding box center [837, 101] width 9 height 9
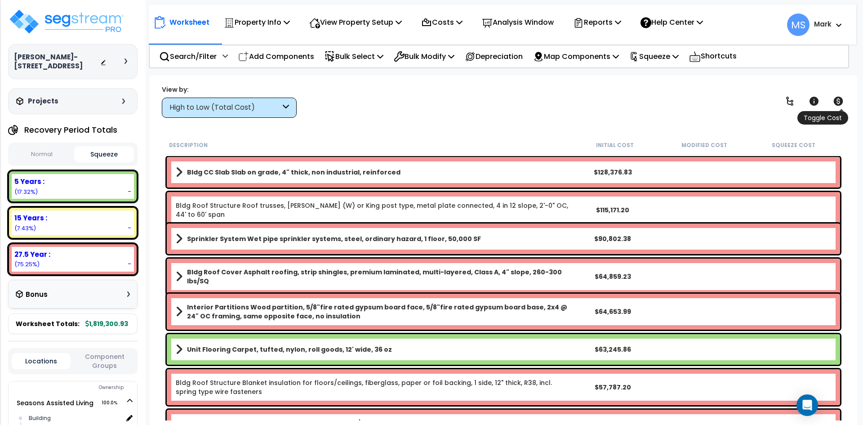
click at [840, 100] on icon at bounding box center [837, 101] width 9 height 9
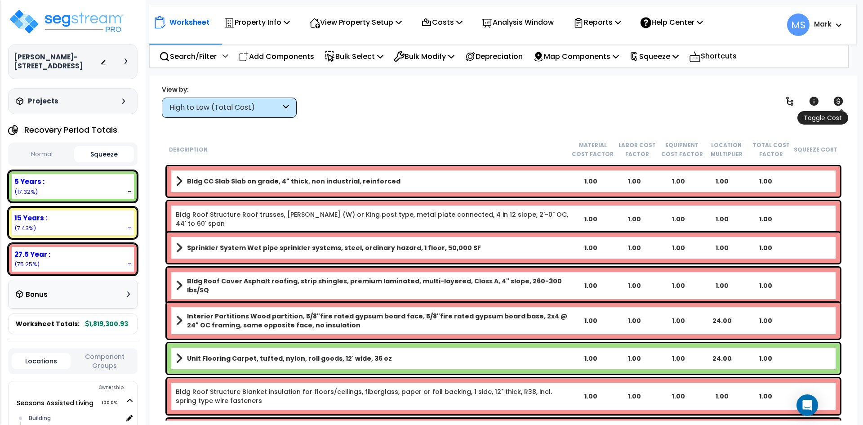
click at [840, 100] on icon at bounding box center [837, 101] width 9 height 9
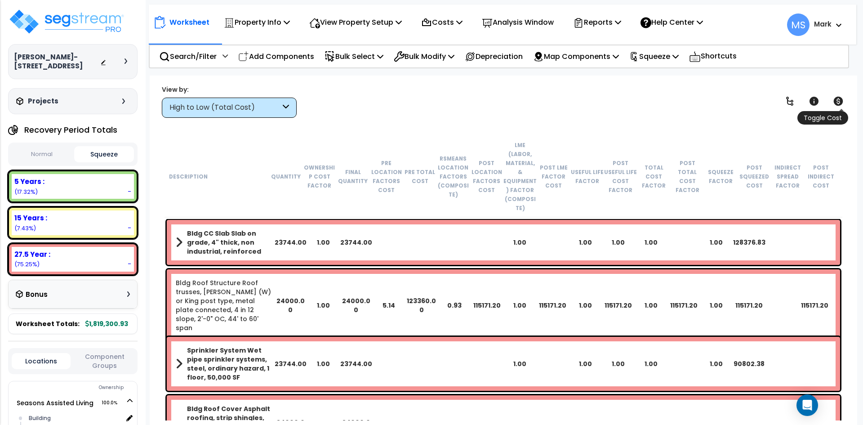
click at [840, 100] on icon at bounding box center [837, 101] width 9 height 9
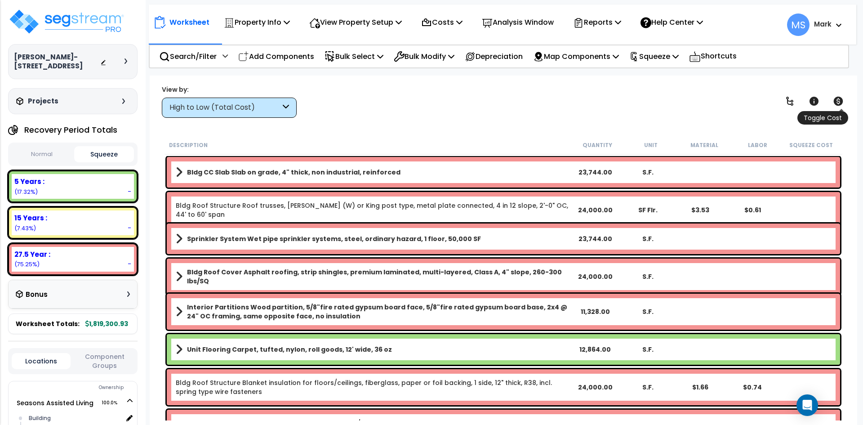
click at [840, 100] on icon at bounding box center [837, 101] width 9 height 9
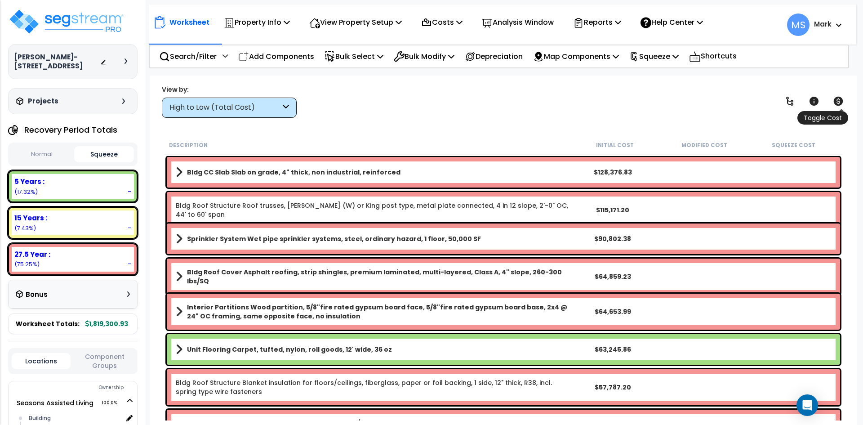
click at [840, 100] on icon at bounding box center [837, 101] width 9 height 9
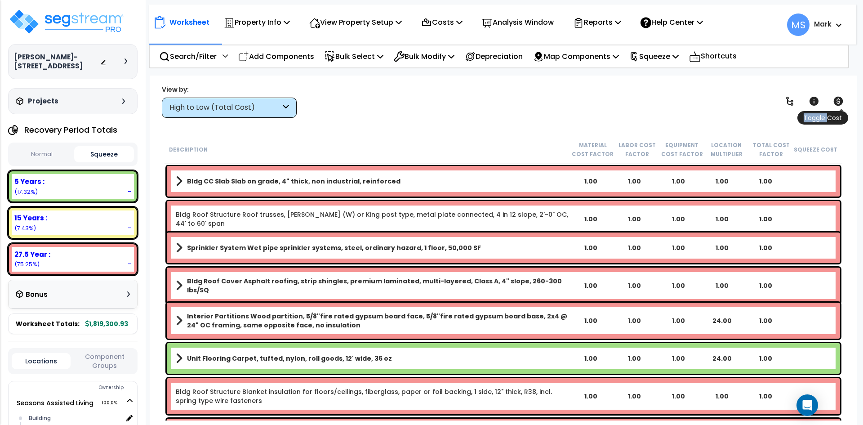
click at [840, 100] on icon at bounding box center [837, 101] width 9 height 9
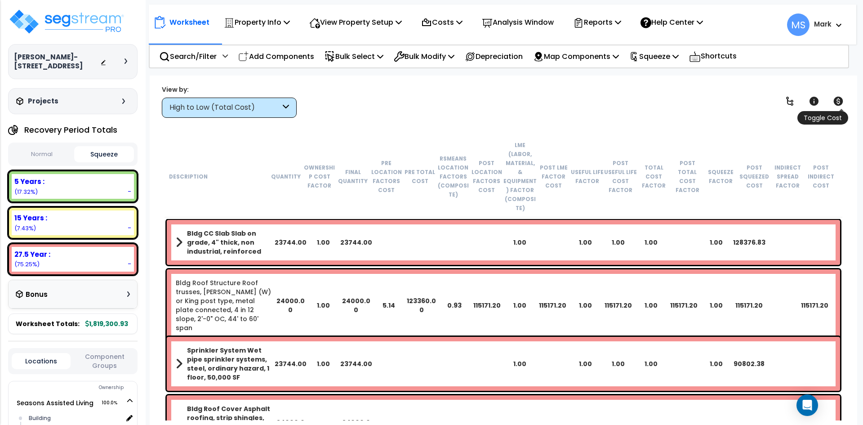
click at [840, 100] on icon at bounding box center [837, 101] width 9 height 9
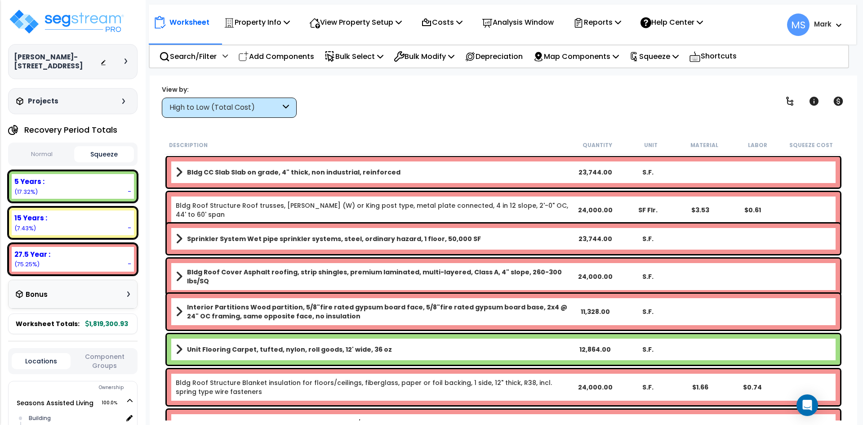
click at [55, 155] on button "Normal" at bounding box center [42, 154] width 60 height 16
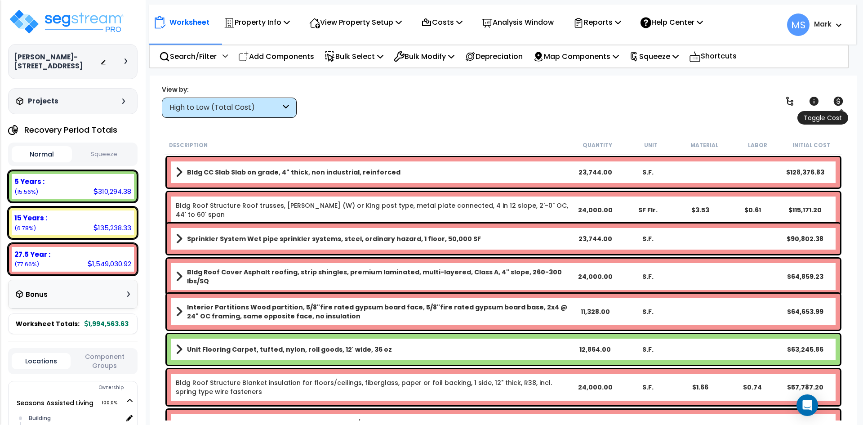
click at [841, 99] on icon at bounding box center [837, 101] width 9 height 9
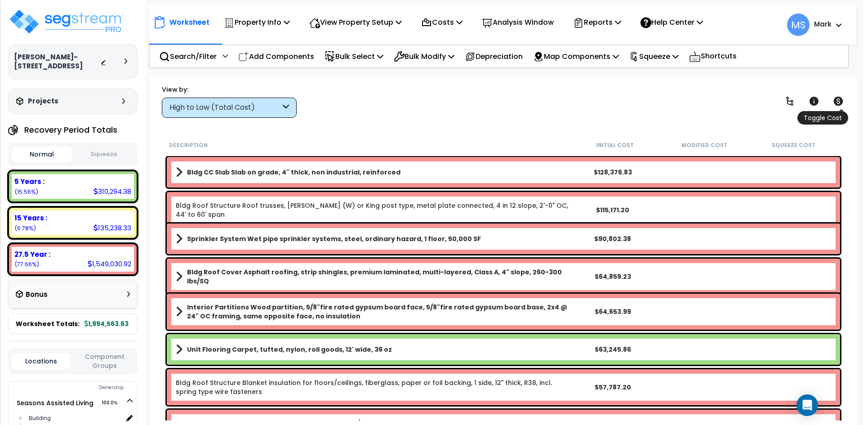
click at [841, 99] on icon at bounding box center [837, 101] width 9 height 9
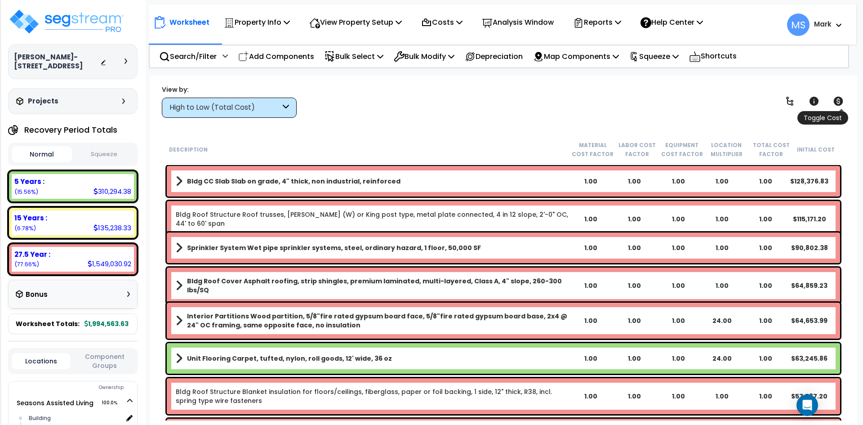
click at [841, 99] on icon at bounding box center [837, 101] width 9 height 9
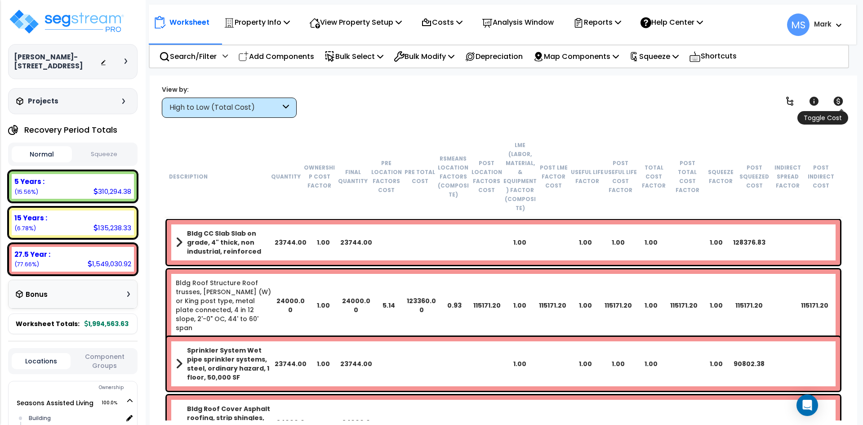
click at [841, 99] on icon at bounding box center [837, 101] width 9 height 9
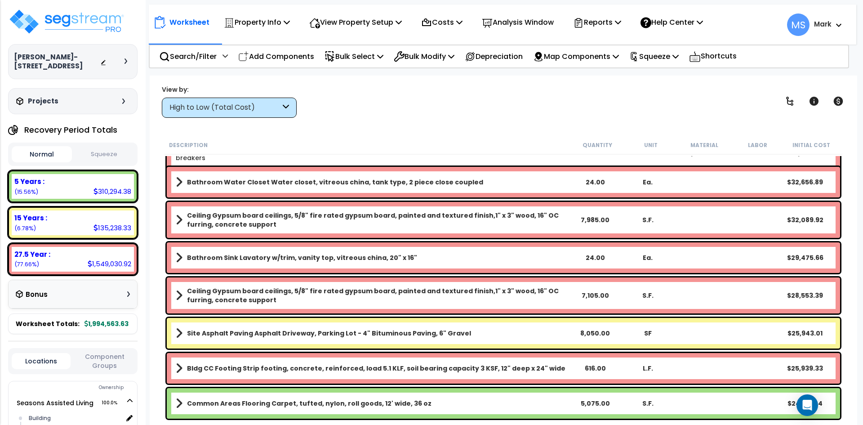
scroll to position [359, 0]
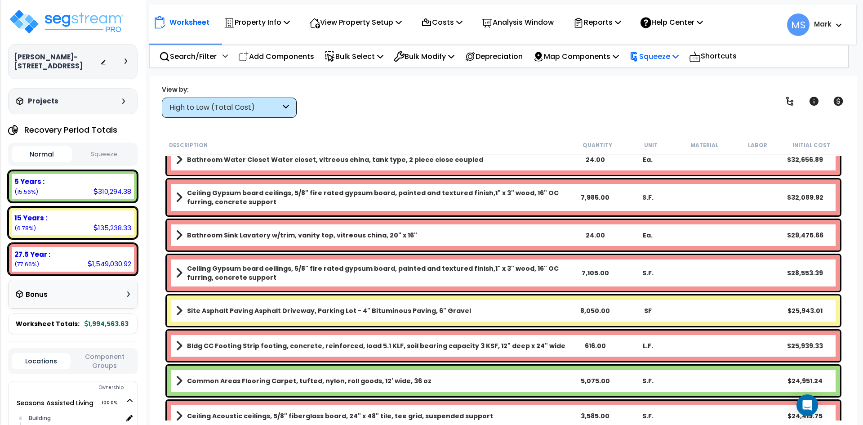
click at [672, 49] on div "Squeeze" at bounding box center [653, 56] width 49 height 21
click at [675, 77] on link "Squeeze" at bounding box center [668, 76] width 89 height 18
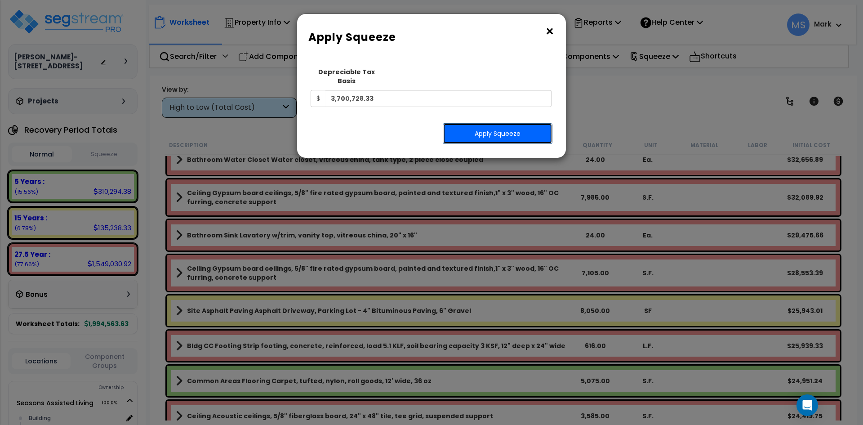
click at [514, 123] on button "Apply Squeeze" at bounding box center [497, 133] width 110 height 21
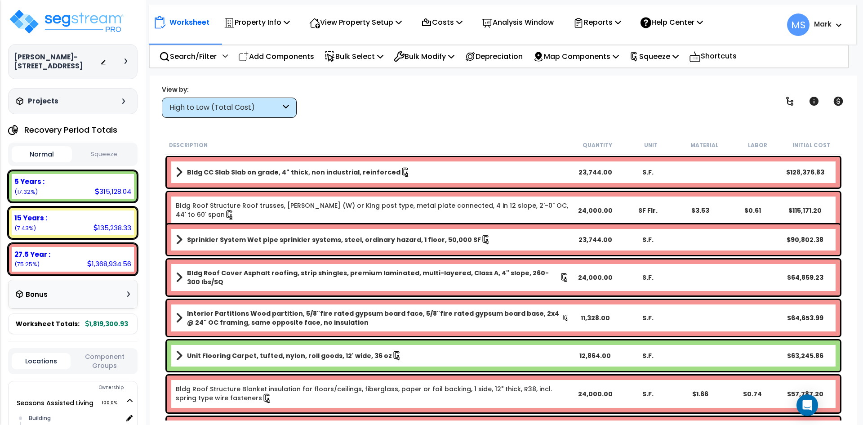
click at [120, 157] on button "Squeeze" at bounding box center [104, 154] width 60 height 16
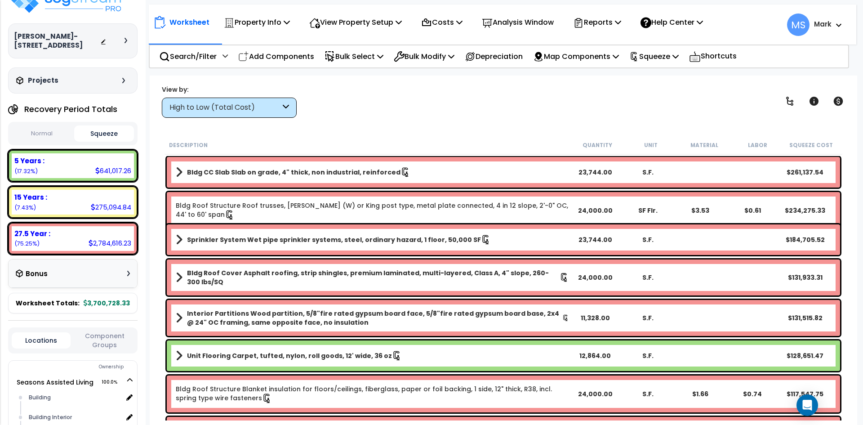
scroll to position [15, 0]
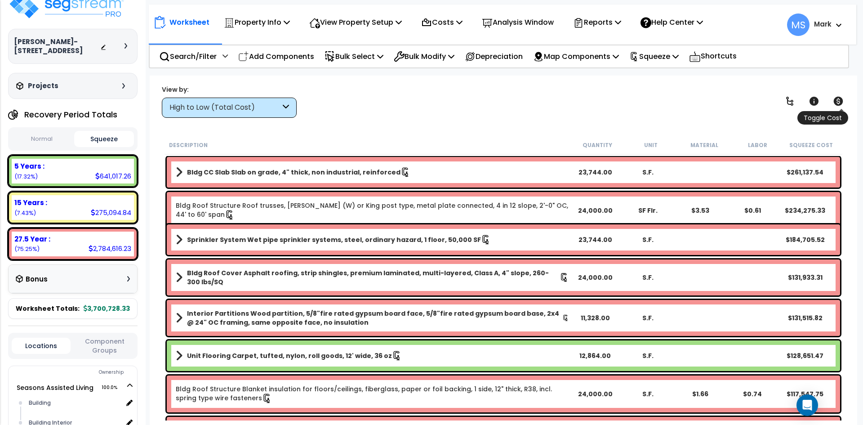
click at [833, 99] on icon at bounding box center [837, 101] width 11 height 11
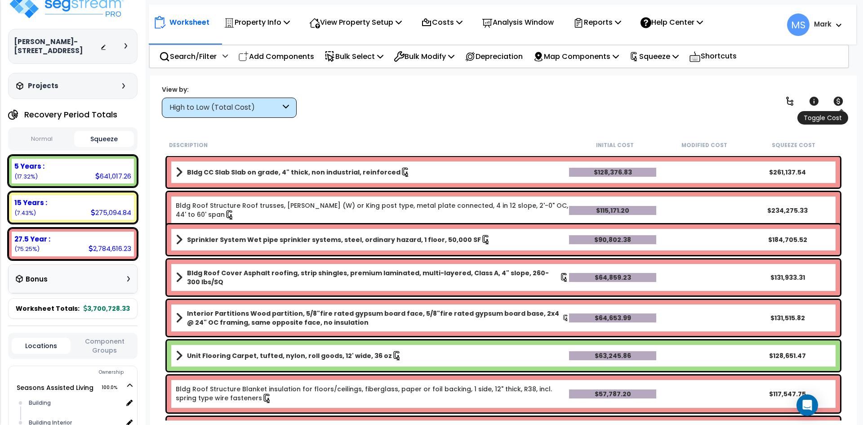
click at [836, 98] on icon at bounding box center [837, 101] width 9 height 9
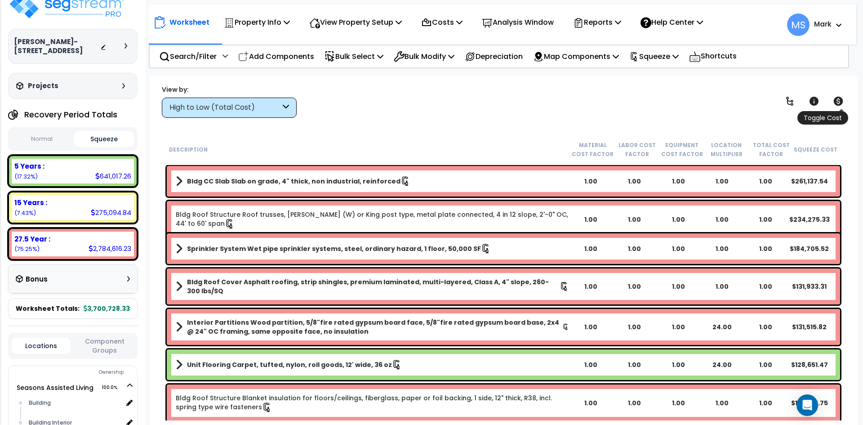
click at [836, 98] on icon at bounding box center [837, 101] width 9 height 9
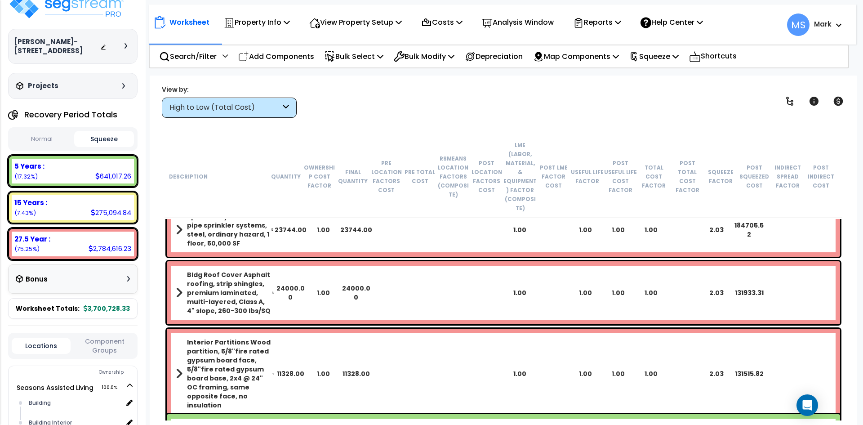
scroll to position [180, 0]
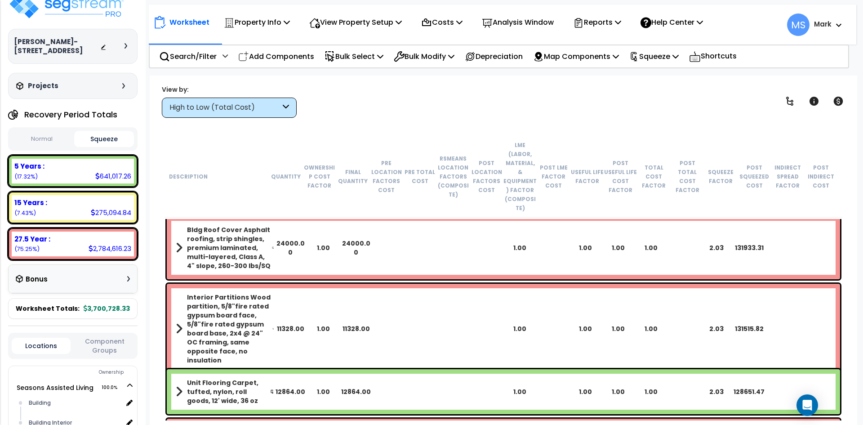
click at [181, 298] on link "Interior Partitions Wood partition, 5/8"fire rated gypsum board face, 5/8"fire …" at bounding box center [225, 328] width 98 height 72
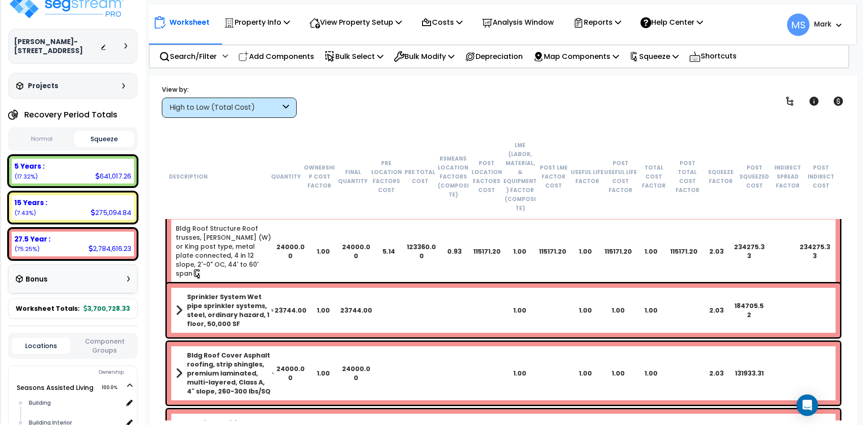
scroll to position [0, 0]
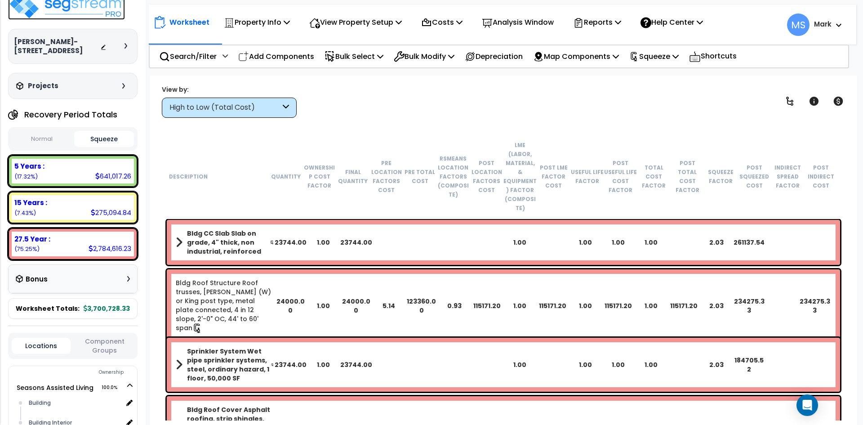
click at [107, 11] on img at bounding box center [66, 6] width 117 height 27
